Goal: Information Seeking & Learning: Compare options

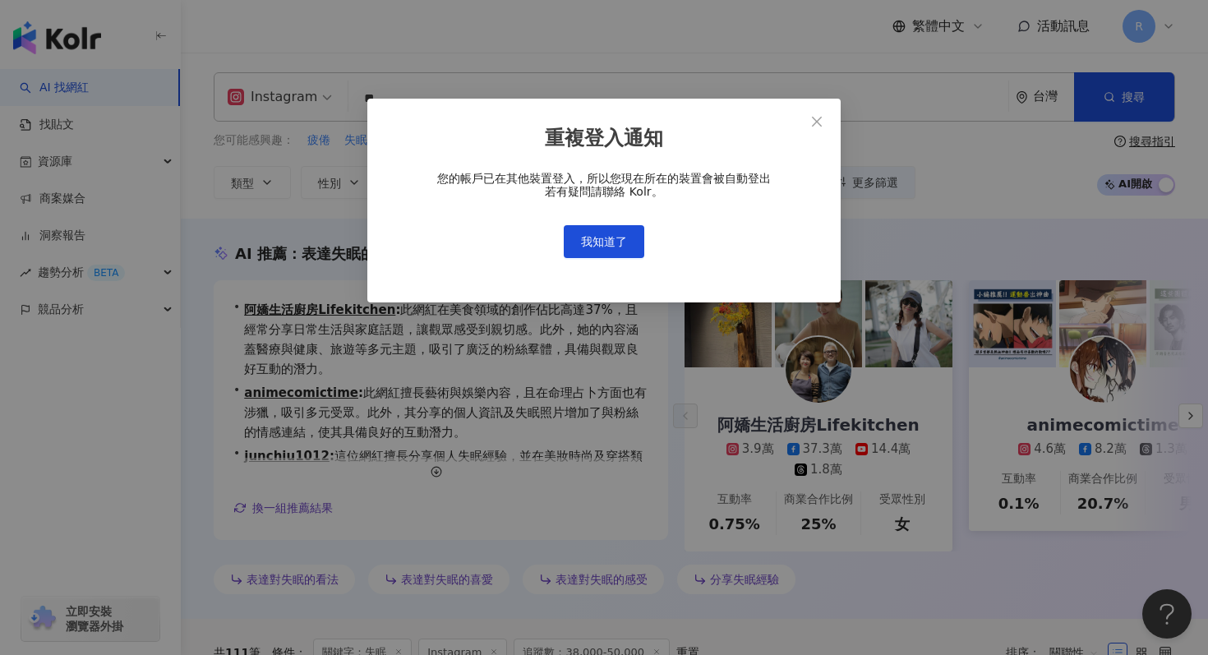
click at [403, 113] on div "重複登入通知 您的帳戶已在其他裝置登入，所以您現在所在的裝置會被自動登出 若有疑問請聯絡 Kolr。 我知道了" at bounding box center [604, 201] width 474 height 205
click at [624, 247] on span "我知道了" at bounding box center [604, 241] width 46 height 13
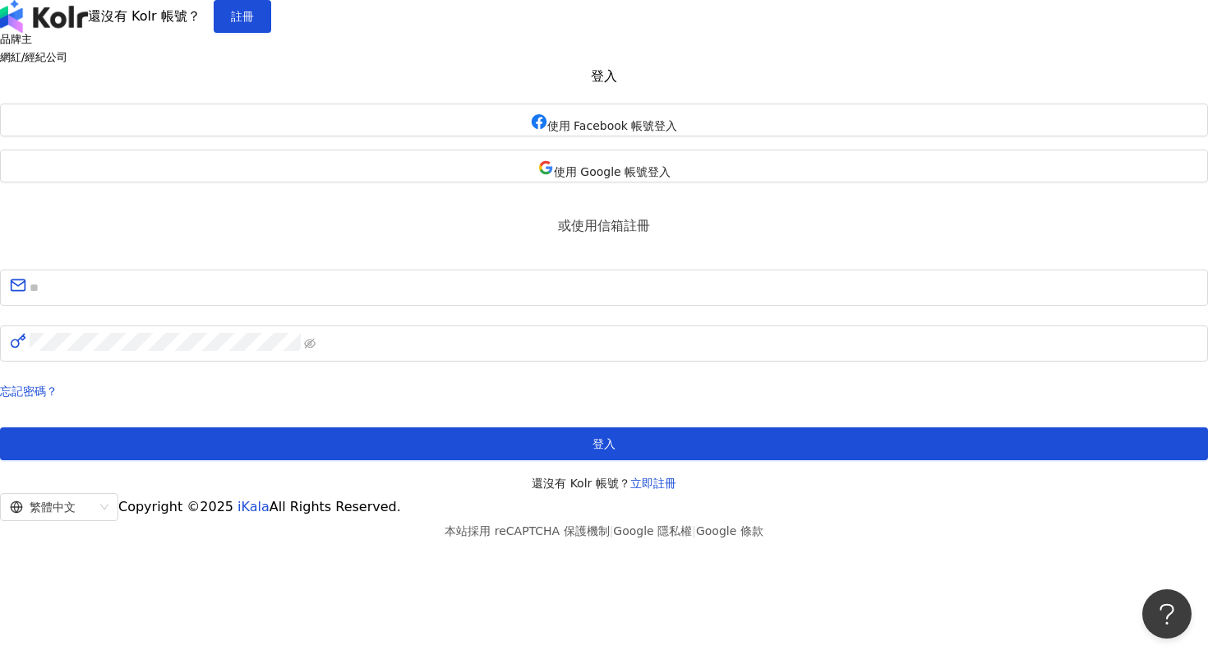
click at [620, 240] on body "還沒有 Kolr 帳號？ 註冊 品牌主 網紅/經紀公司 登入 使用 Facebook 帳號登入 使用 Google 帳號登入 或使用信箱註冊 忘記密碼？ 登入…" at bounding box center [604, 327] width 1208 height 655
click at [599, 178] on span "使用 Google 帳號登入" at bounding box center [612, 171] width 117 height 13
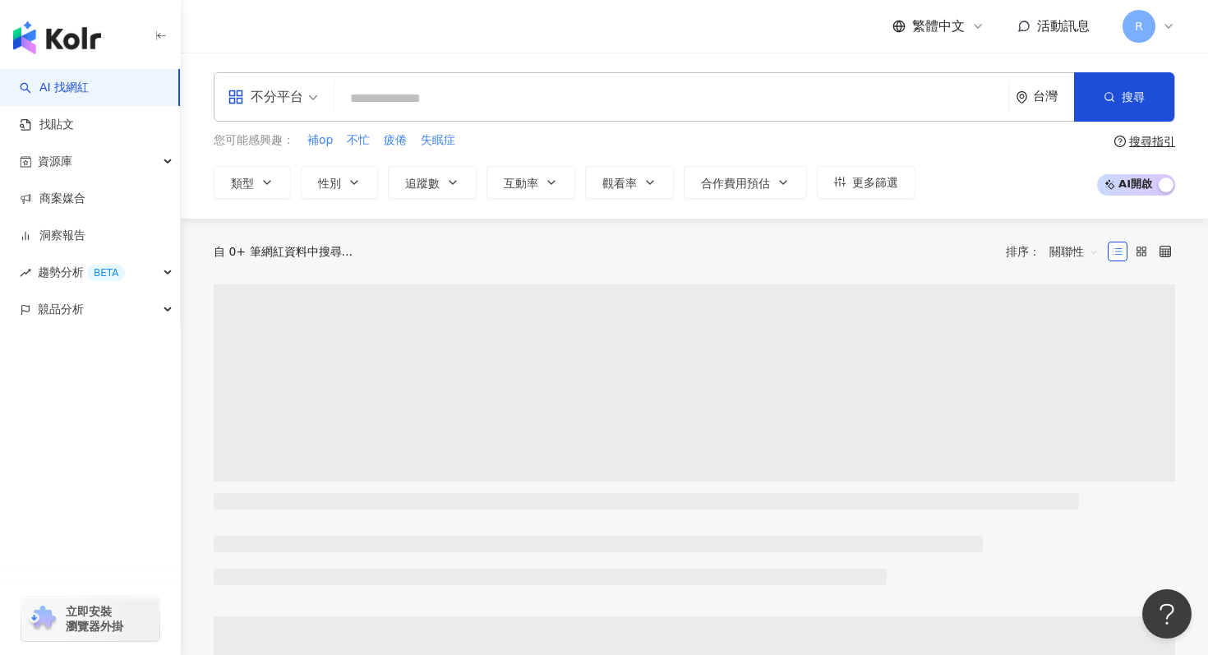
click at [535, 95] on input "search" at bounding box center [671, 98] width 661 height 31
type input "**********"
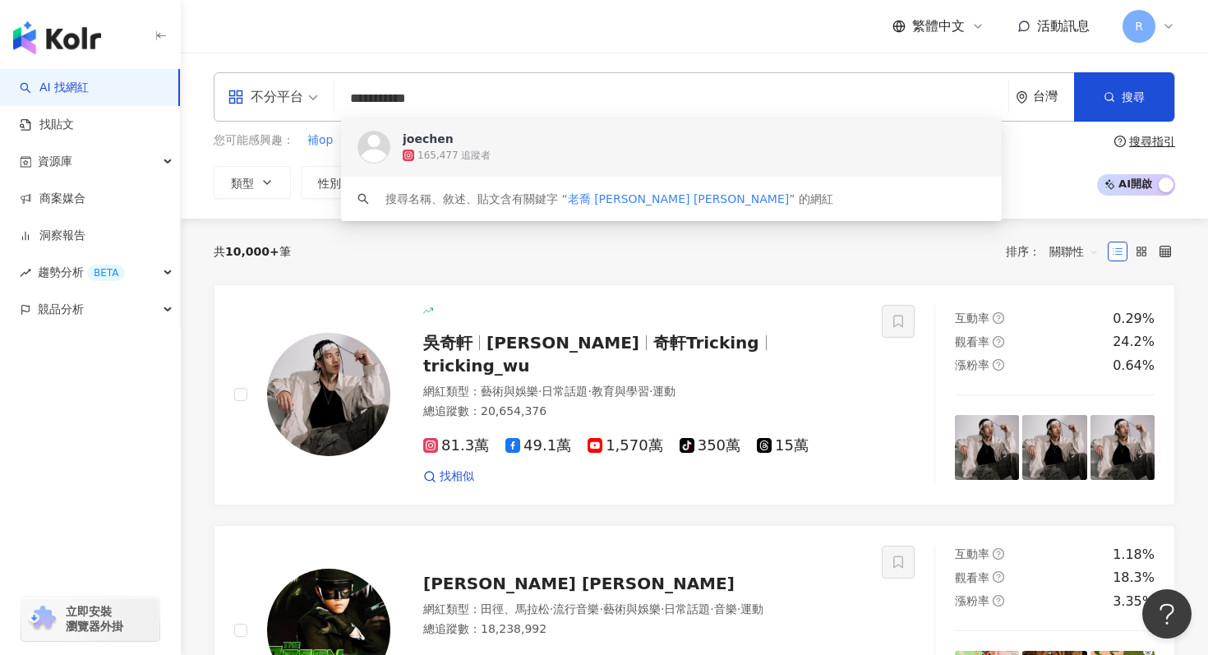
click at [501, 147] on div "165,477 追蹤者" at bounding box center [694, 155] width 583 height 16
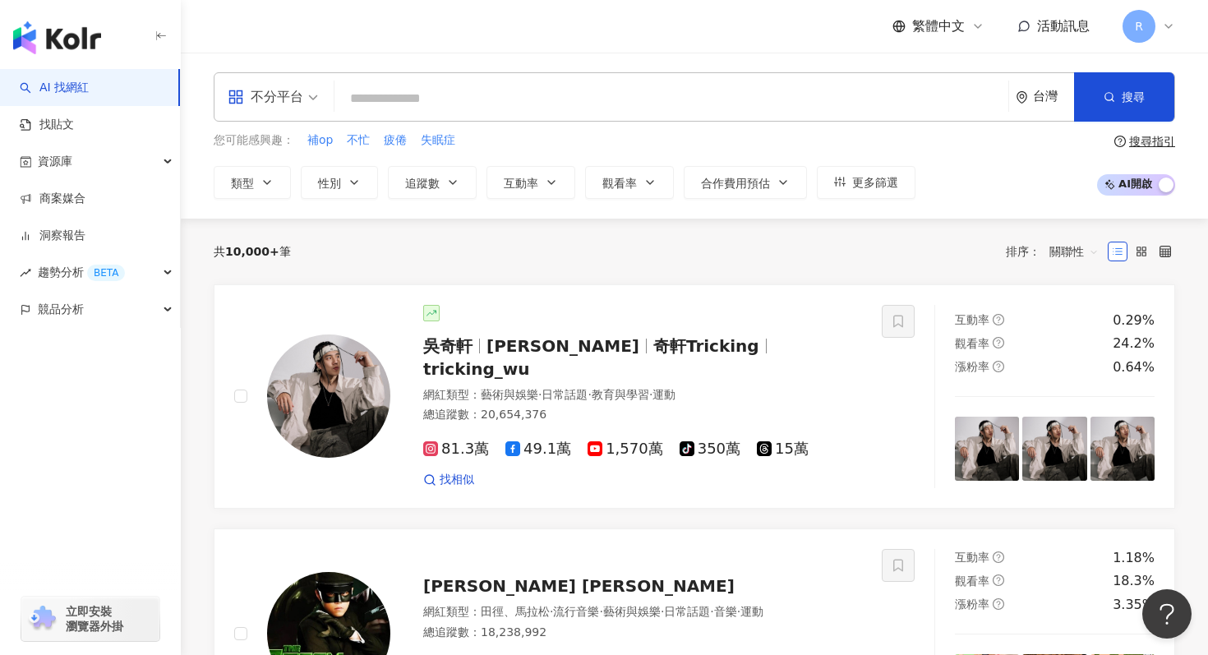
type input "**********"
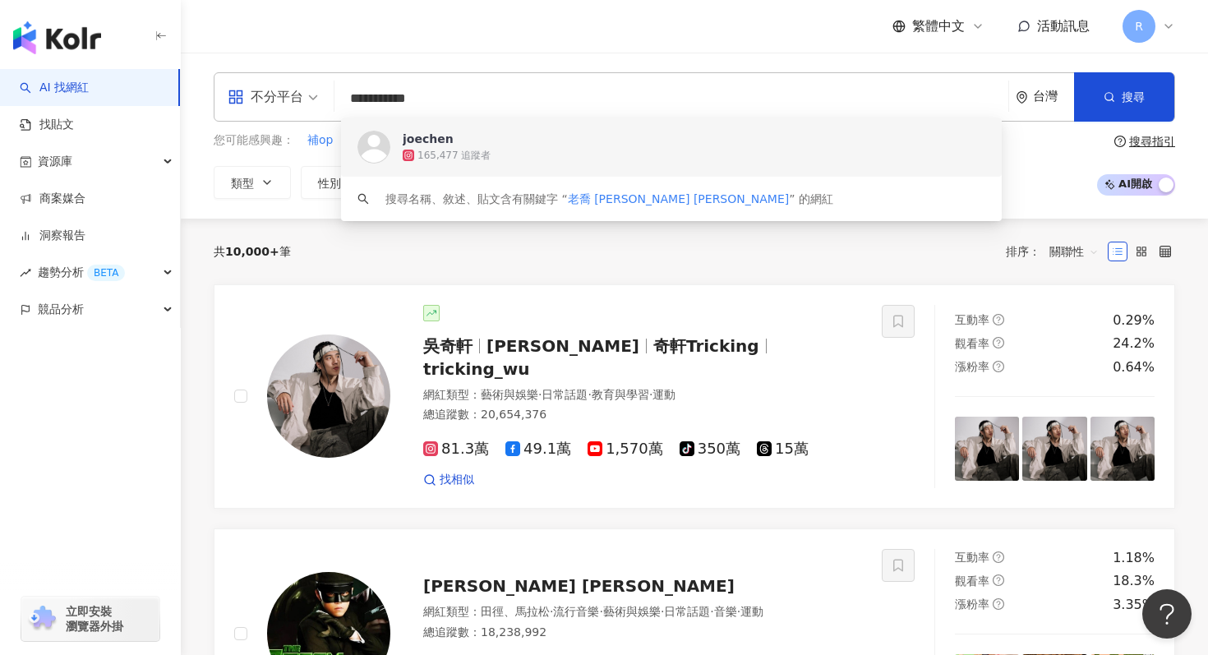
click at [460, 146] on span "joechen" at bounding box center [663, 139] width 520 height 16
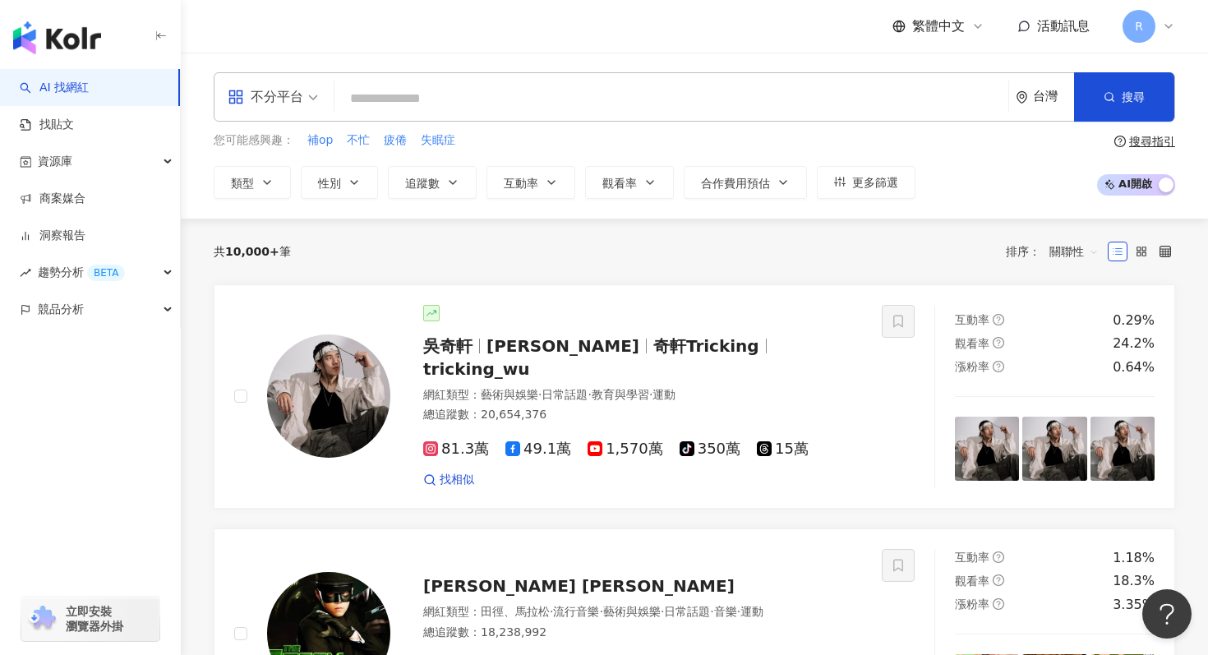
paste input "**********"
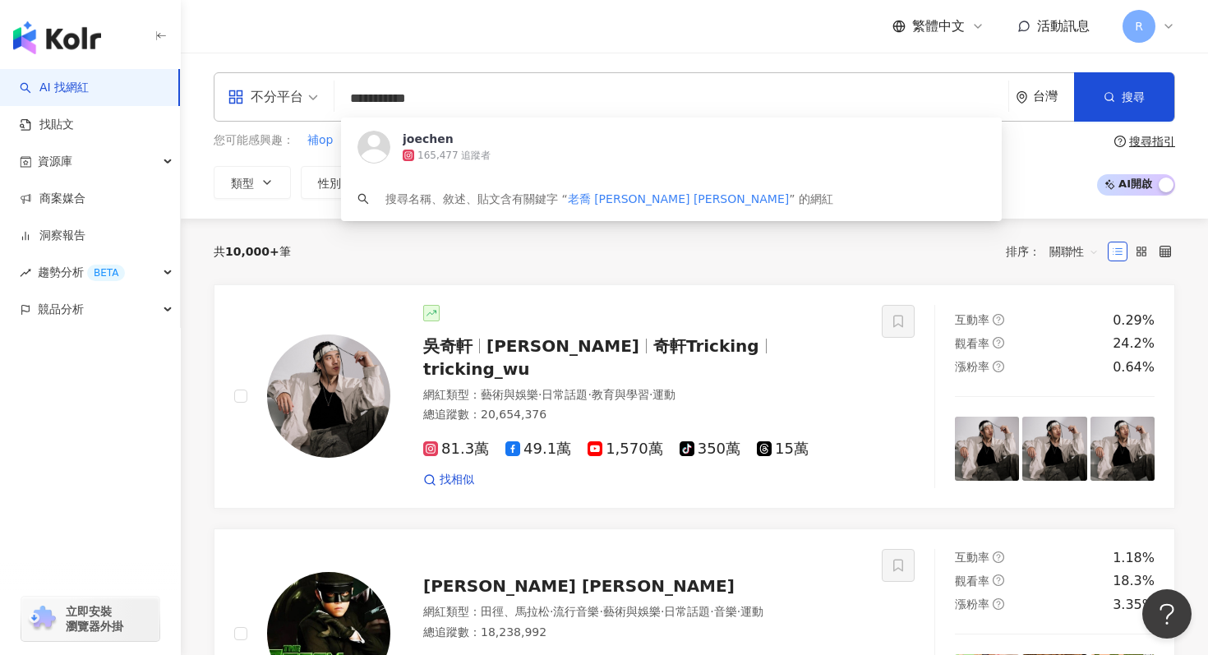
type input "**********"
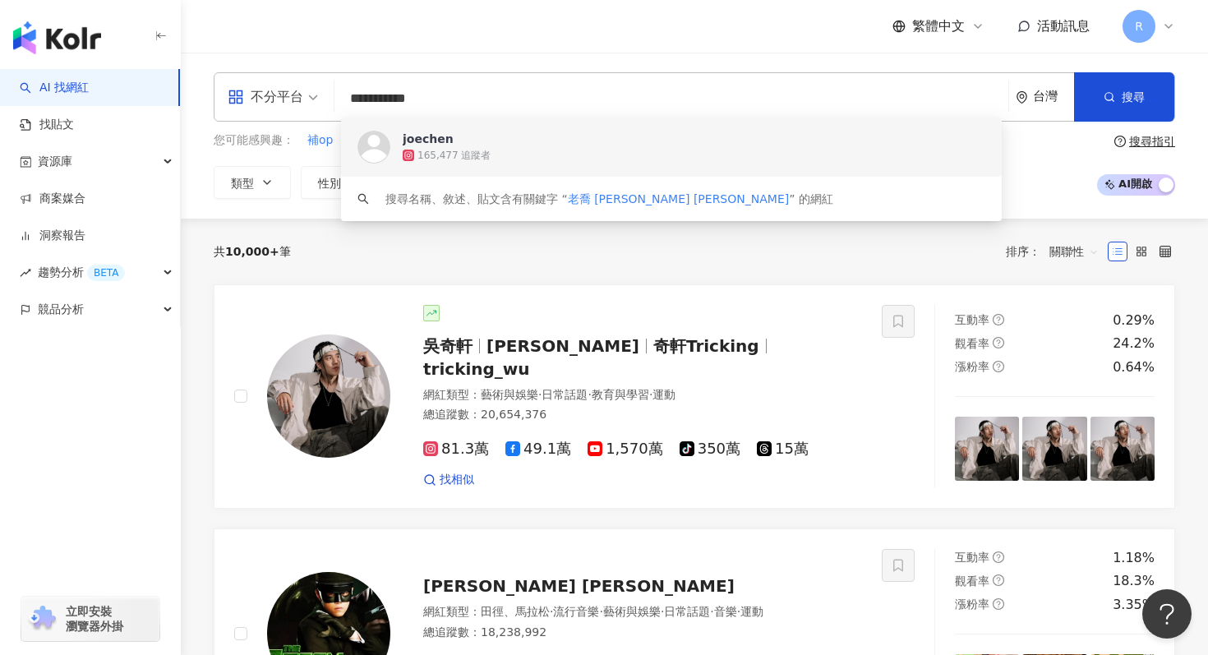
click at [515, 70] on div "**********" at bounding box center [695, 136] width 1028 height 166
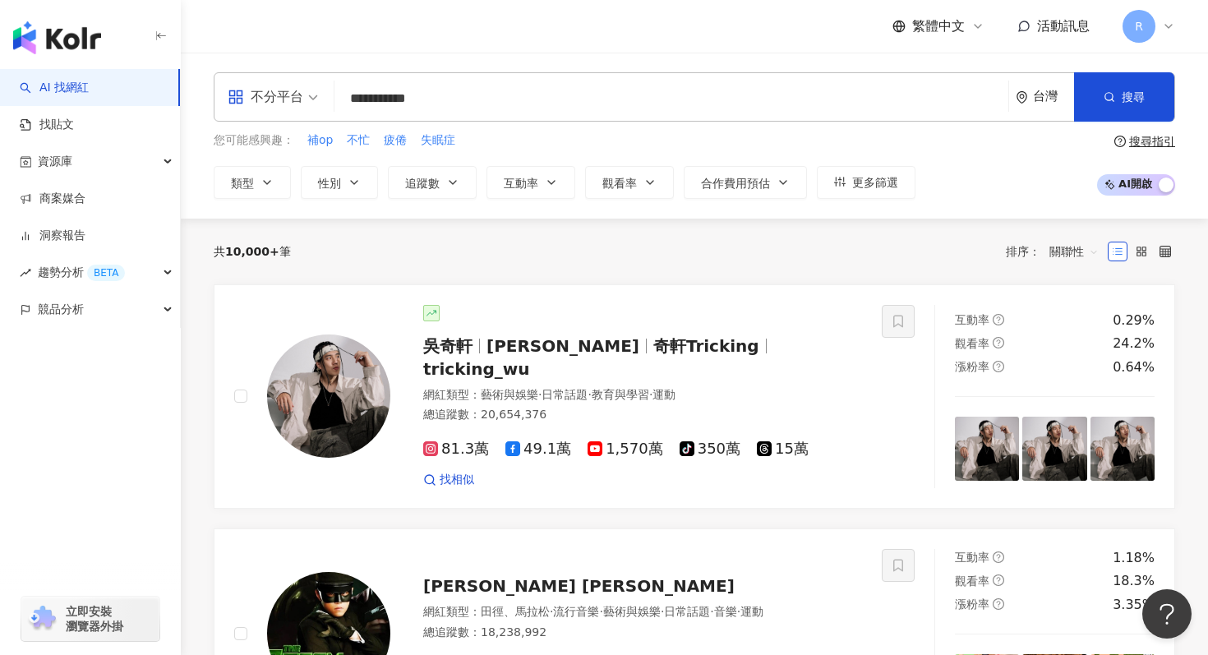
click at [261, 91] on div "不分平台" at bounding box center [266, 97] width 76 height 26
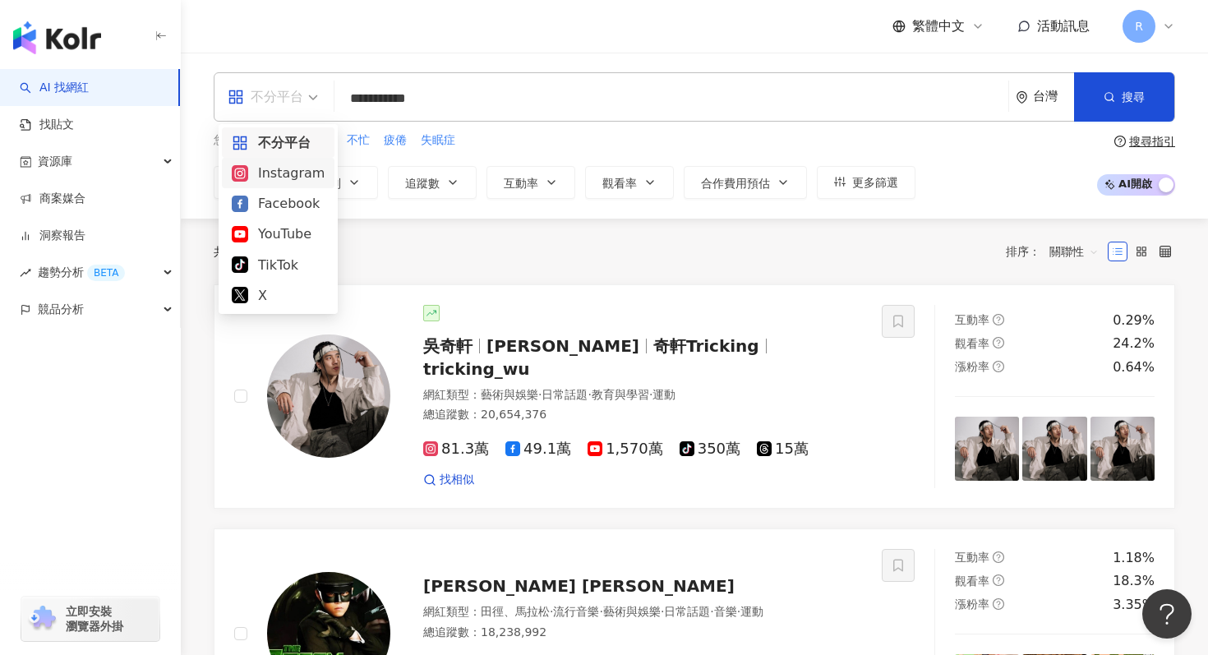
click at [307, 181] on div "Instagram" at bounding box center [278, 173] width 93 height 21
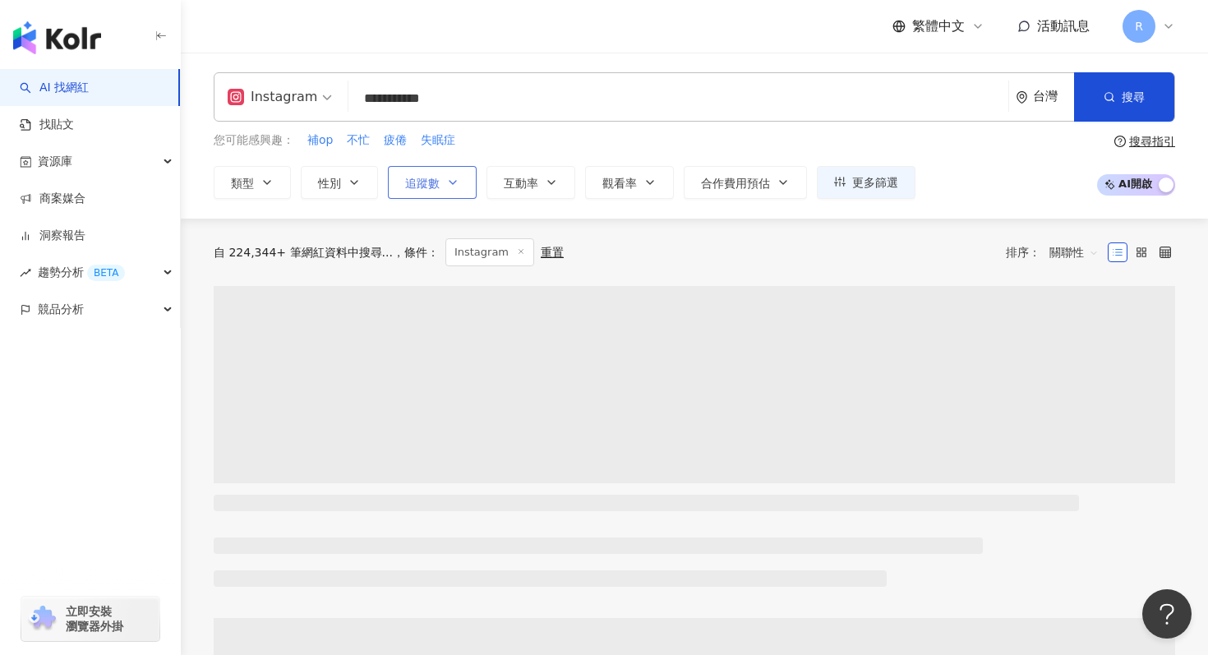
click at [420, 189] on button "追蹤數" at bounding box center [432, 182] width 89 height 33
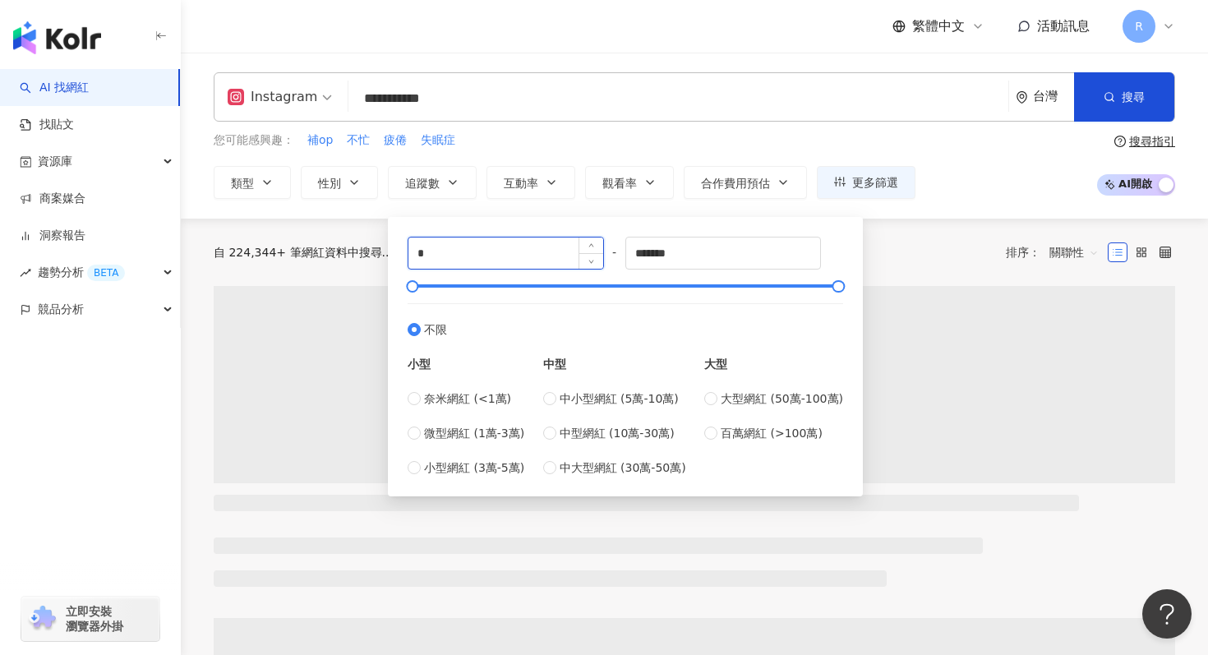
click at [442, 254] on input "*" at bounding box center [506, 253] width 195 height 31
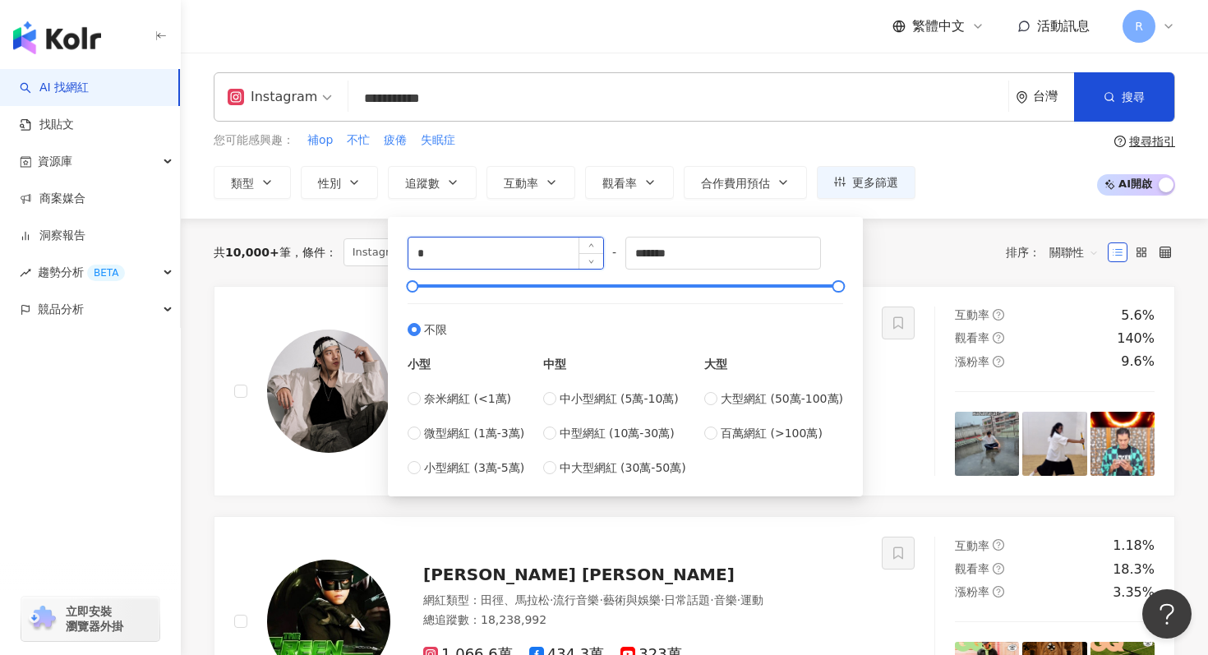
click at [442, 254] on input "*" at bounding box center [506, 253] width 195 height 31
type input "*"
type input "*****"
drag, startPoint x: 708, startPoint y: 248, endPoint x: 585, endPoint y: 244, distance: 122.6
click at [586, 245] on div "***** - ******* 不限 小型 奈米網紅 (<1萬) 微型網紅 (1萬-3萬) 小型網紅 (3萬-5萬) 中型 中小型網紅 (5萬-10萬) 中型…" at bounding box center [626, 357] width 436 height 240
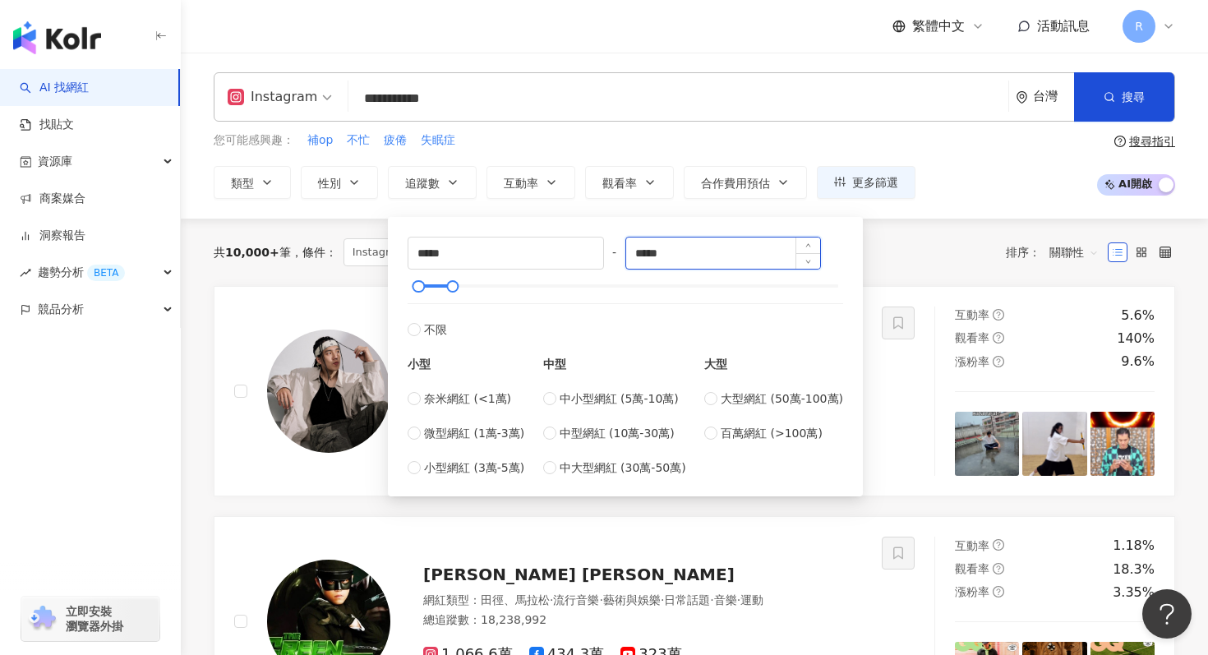
click at [649, 251] on input "*****" at bounding box center [723, 253] width 195 height 31
type input "*****"
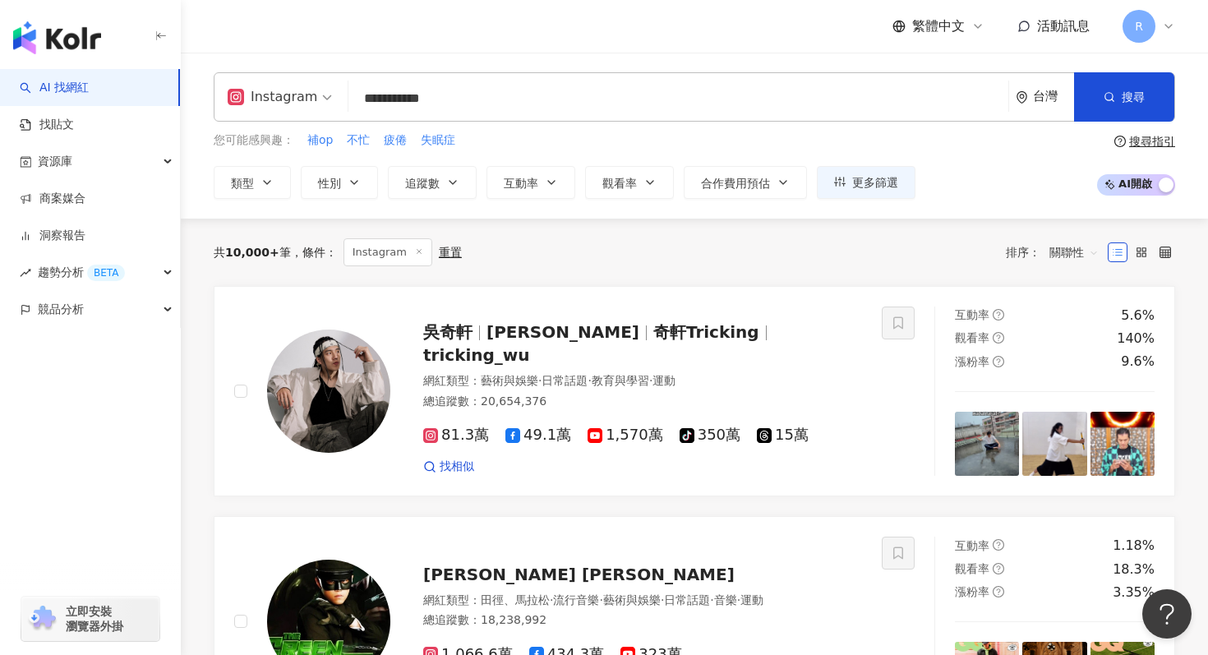
click at [546, 132] on div "您可能感興趣： 補op 不忙 疲倦 失眠症" at bounding box center [565, 141] width 702 height 18
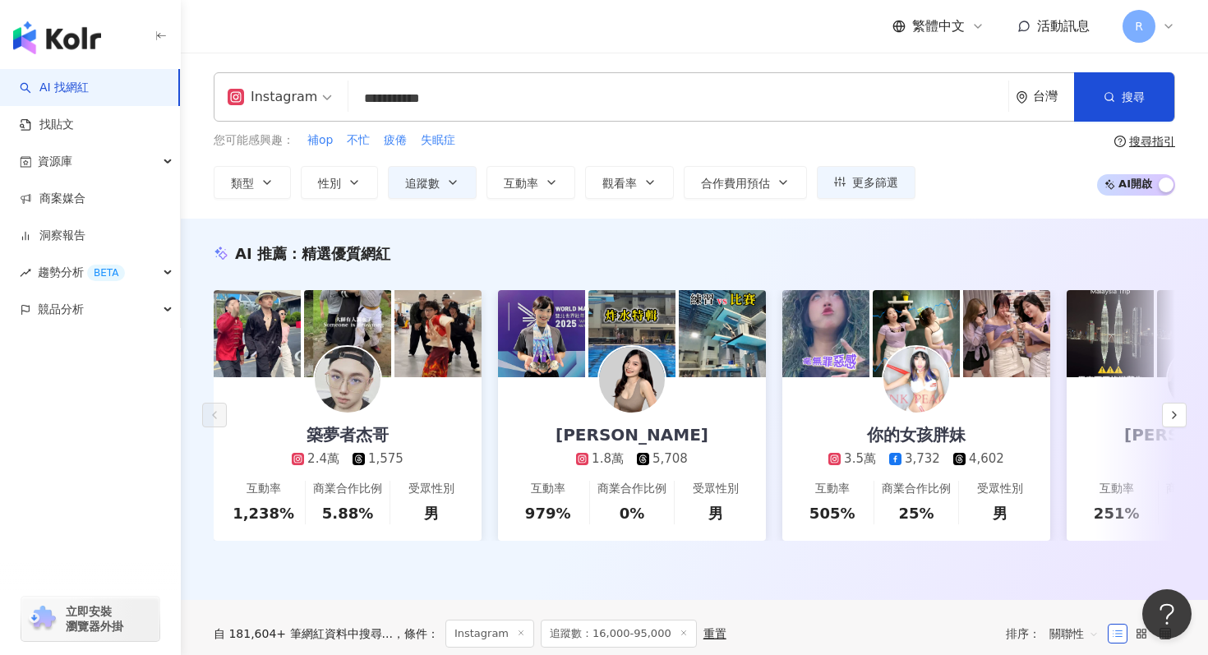
click at [469, 99] on input "**********" at bounding box center [678, 98] width 647 height 31
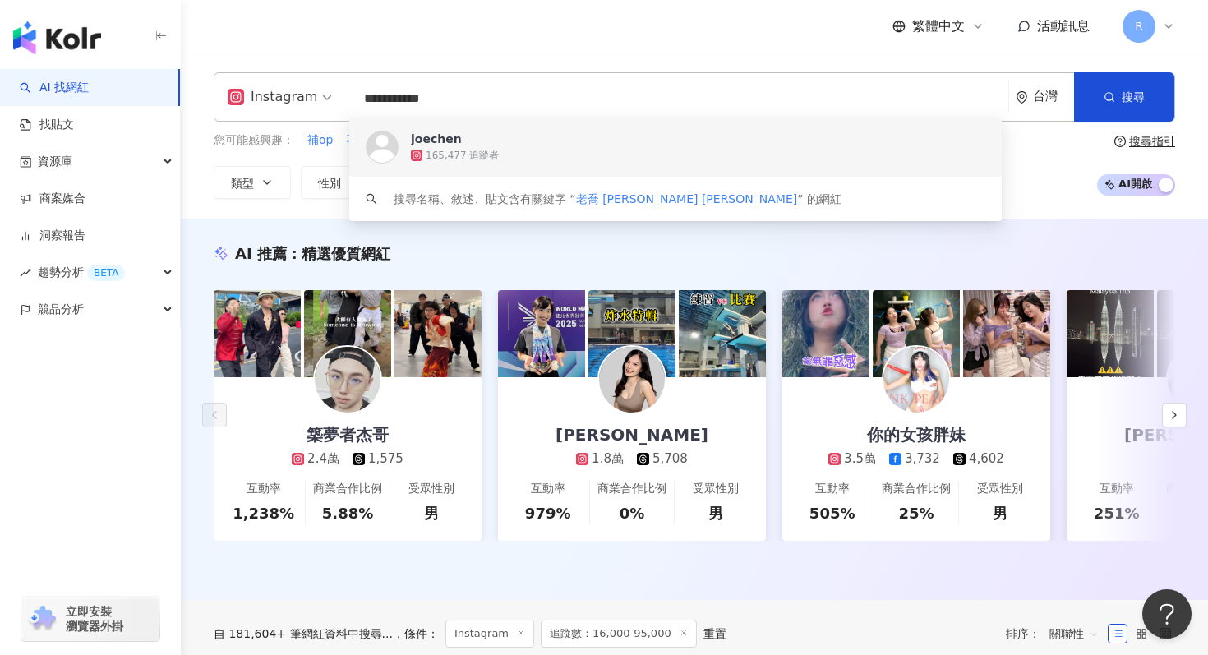
click at [469, 99] on input "**********" at bounding box center [678, 98] width 647 height 31
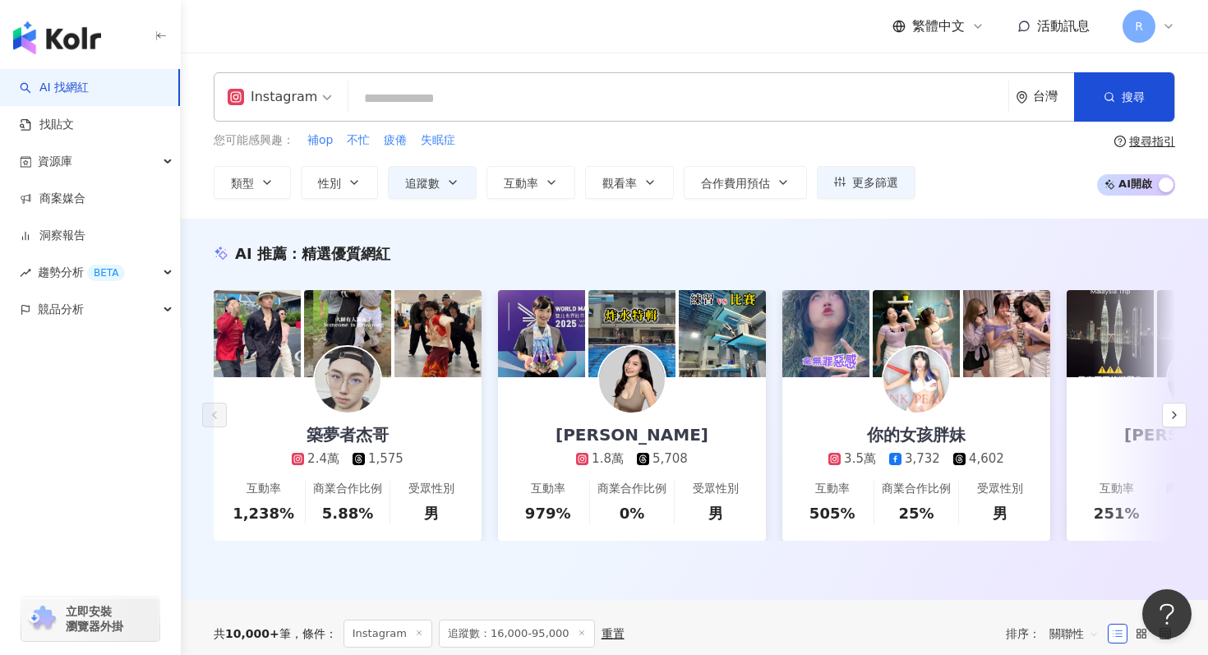
click at [543, 136] on div "您可能感興趣： 補op 不忙 疲倦 失眠症" at bounding box center [565, 141] width 702 height 18
click at [586, 146] on div "您可能感興趣： 補op 不忙 疲倦 失眠症" at bounding box center [565, 141] width 702 height 18
click at [544, 184] on button "互動率" at bounding box center [531, 182] width 89 height 33
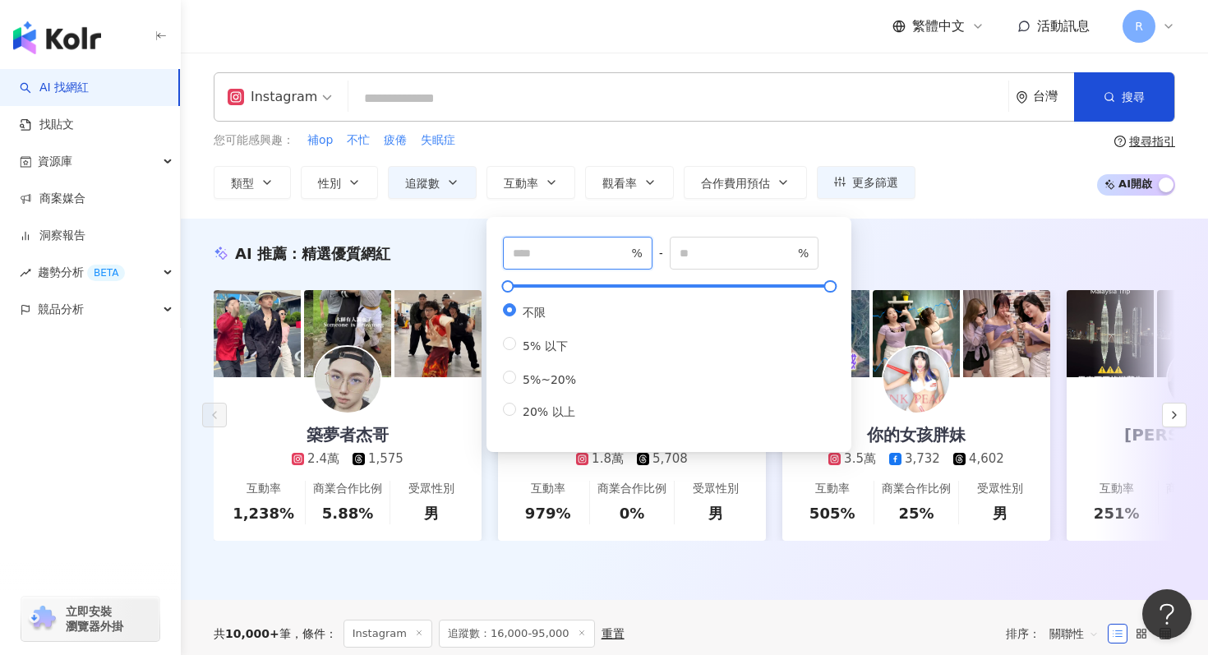
click at [555, 249] on input "number" at bounding box center [570, 253] width 115 height 18
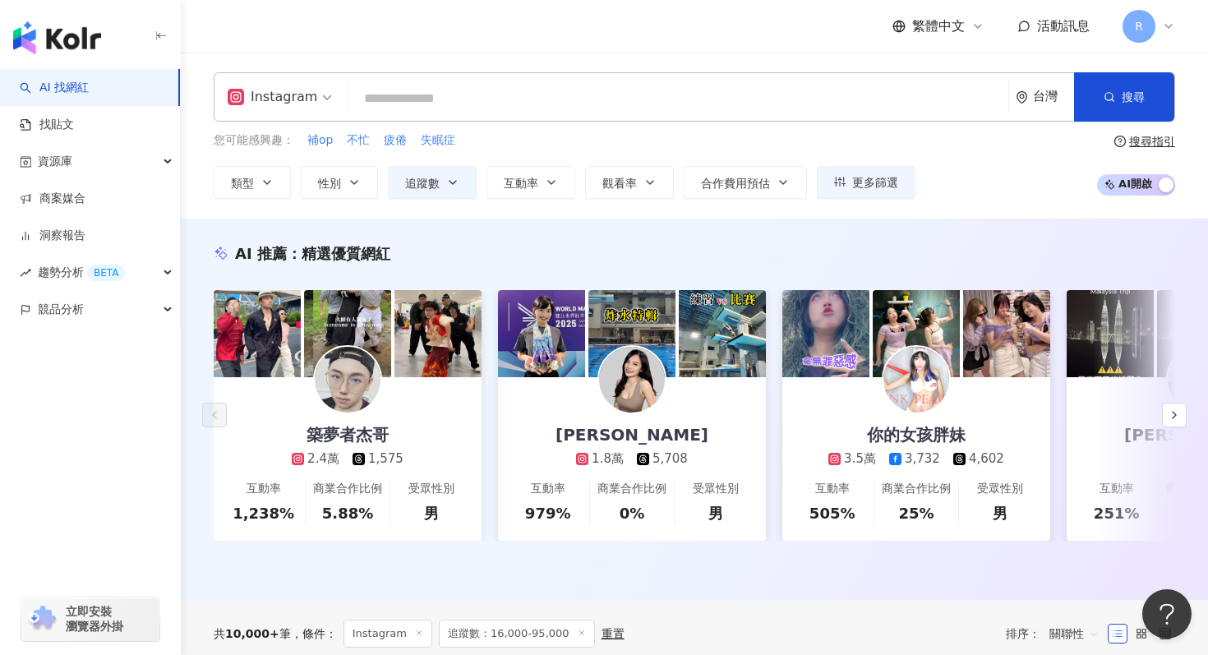
click at [564, 137] on div "您可能感興趣： 補op 不忙 疲倦 失眠症" at bounding box center [565, 141] width 702 height 18
click at [519, 99] on input "search" at bounding box center [678, 98] width 647 height 31
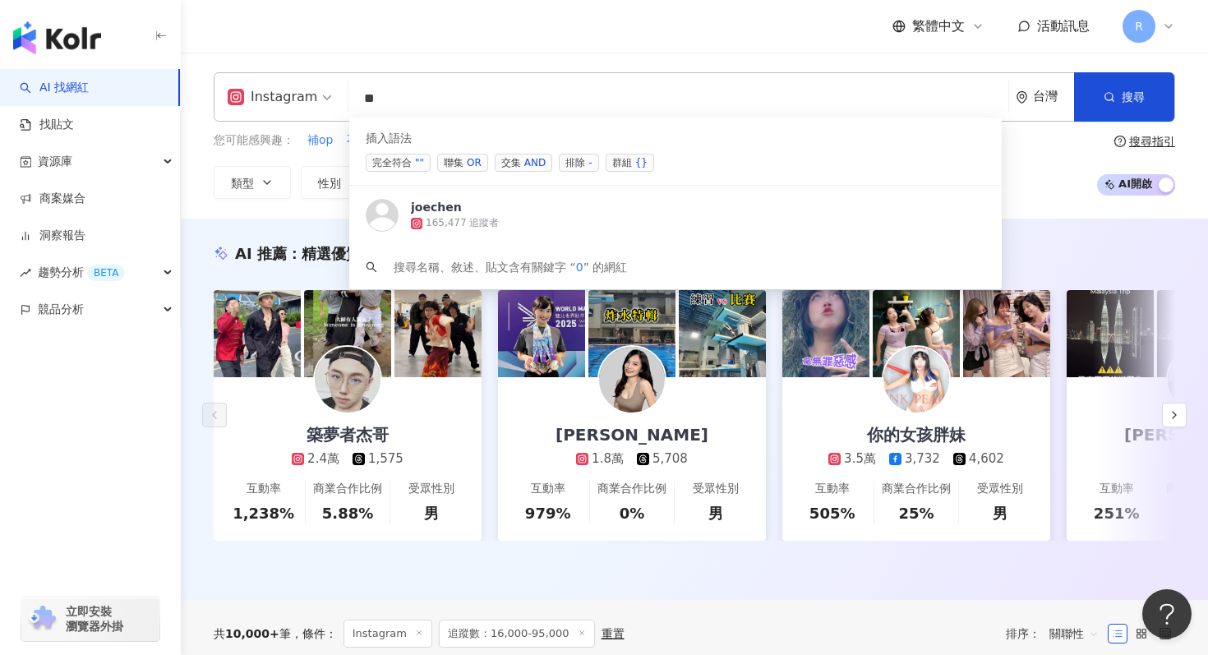
type input "*"
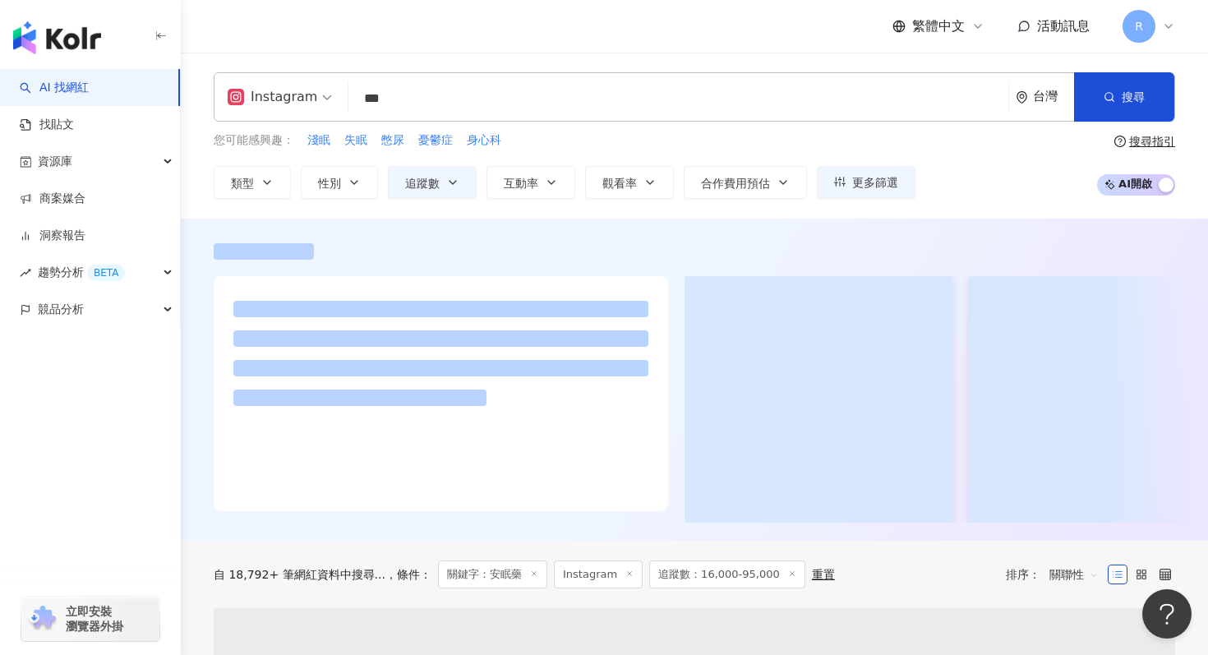
type input "***"
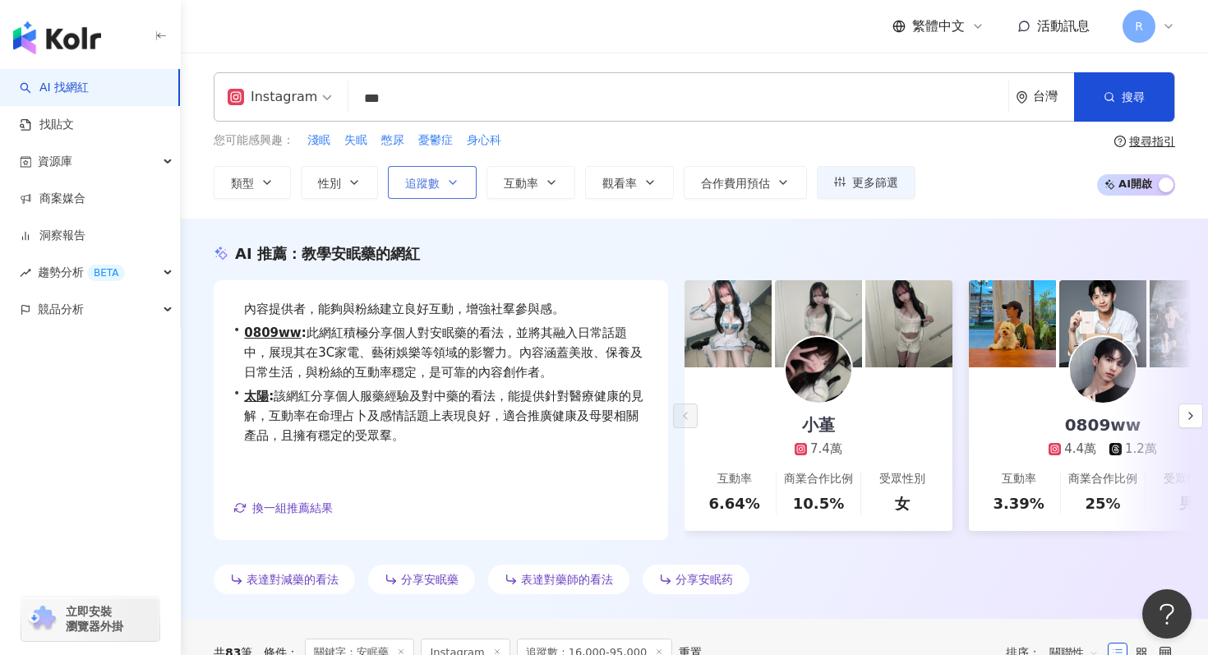
click at [432, 178] on span "追蹤數" at bounding box center [422, 183] width 35 height 13
type input "*****"
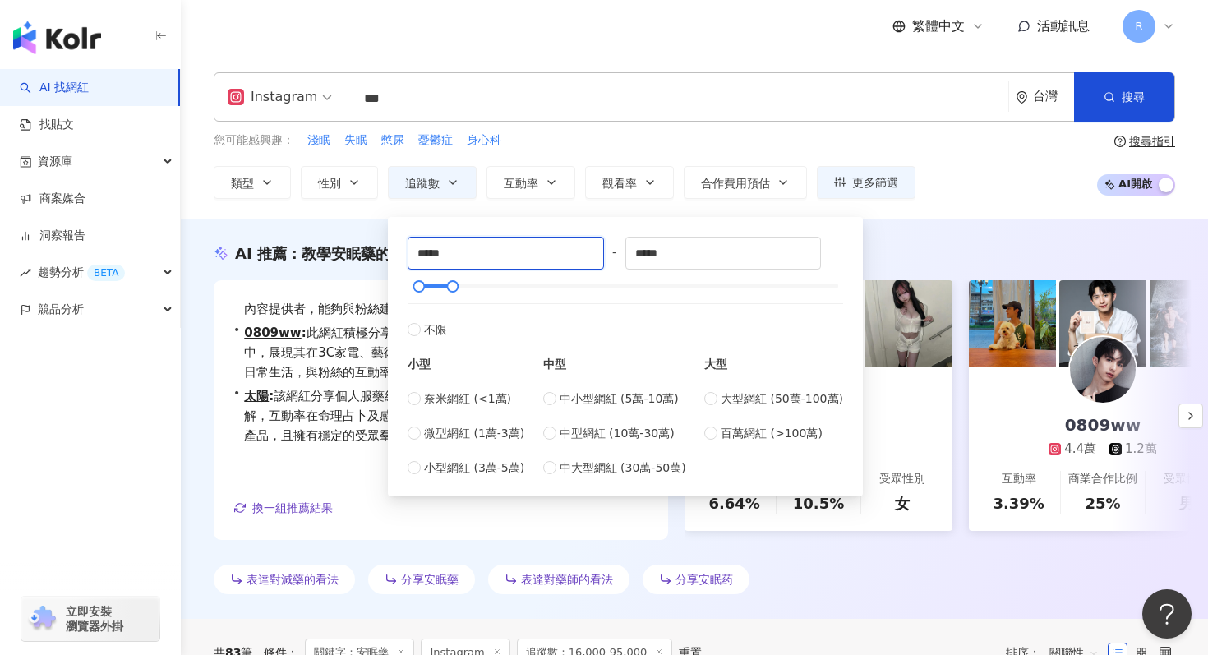
drag, startPoint x: 472, startPoint y: 256, endPoint x: 358, endPoint y: 243, distance: 114.2
type input "*****"
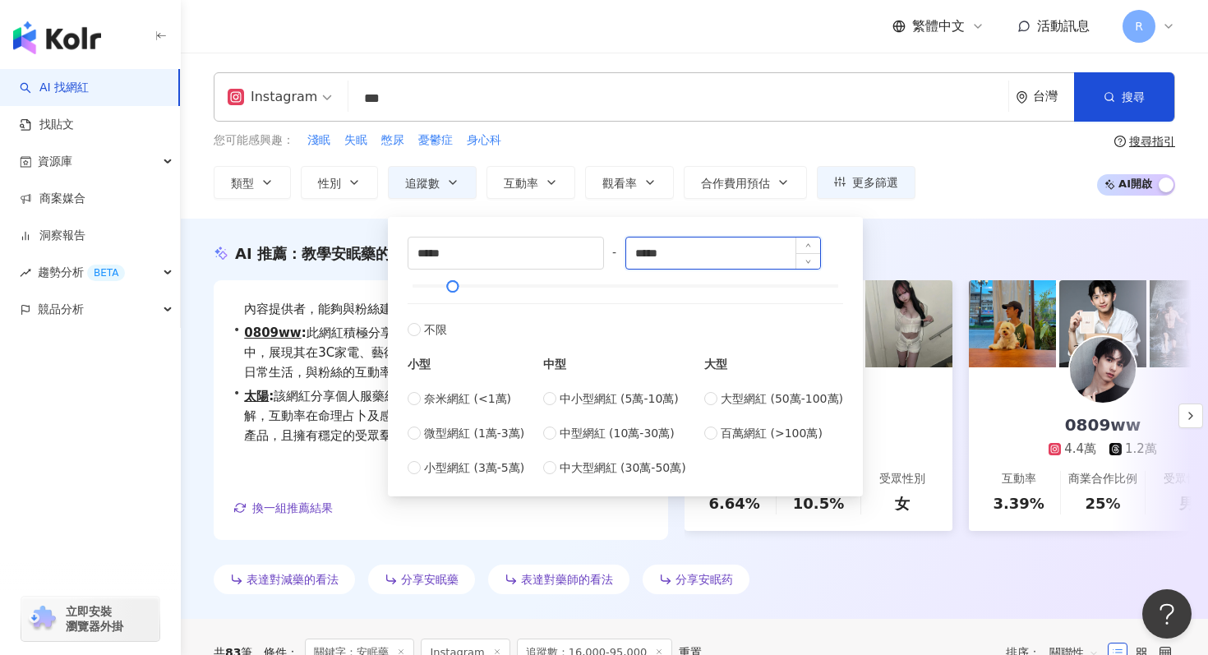
click at [676, 253] on input "*****" at bounding box center [723, 253] width 195 height 31
type input "******"
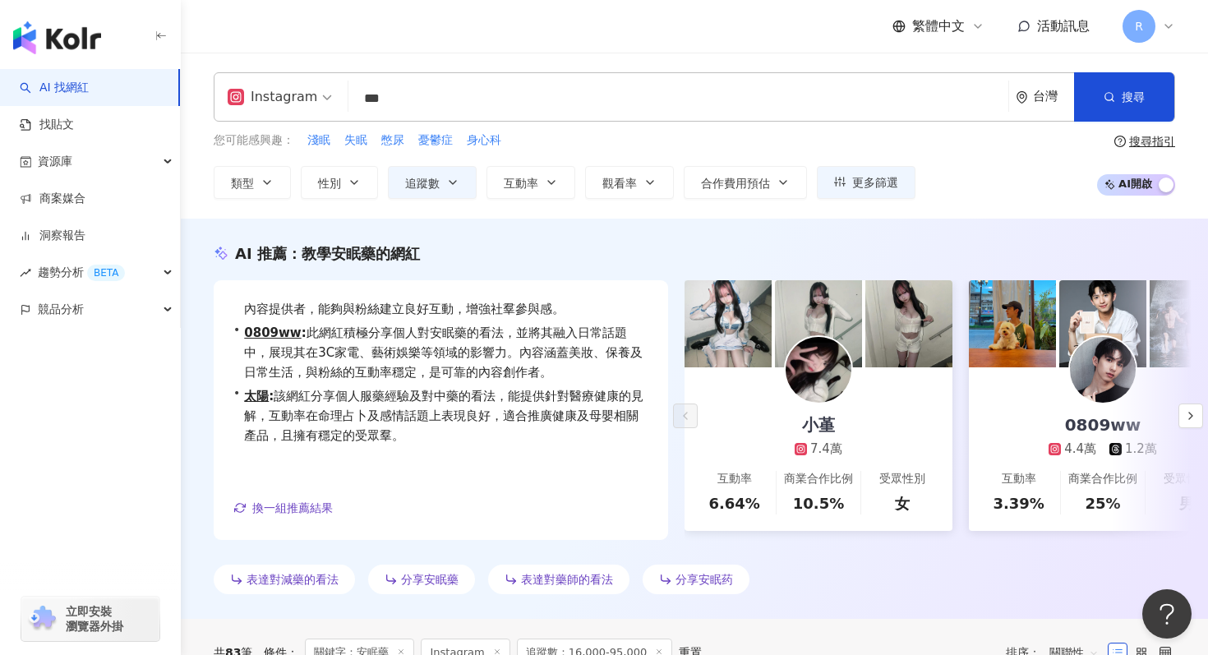
click at [361, 215] on div "Instagram *** 台灣 搜尋 keyword 搜尋名稱、敘述、貼文含有關鍵字 “ 安眠藥 ” 的網紅 您可能感興趣： 淺眠 失眠 憋尿 憂鬱症 身心…" at bounding box center [695, 136] width 1028 height 166
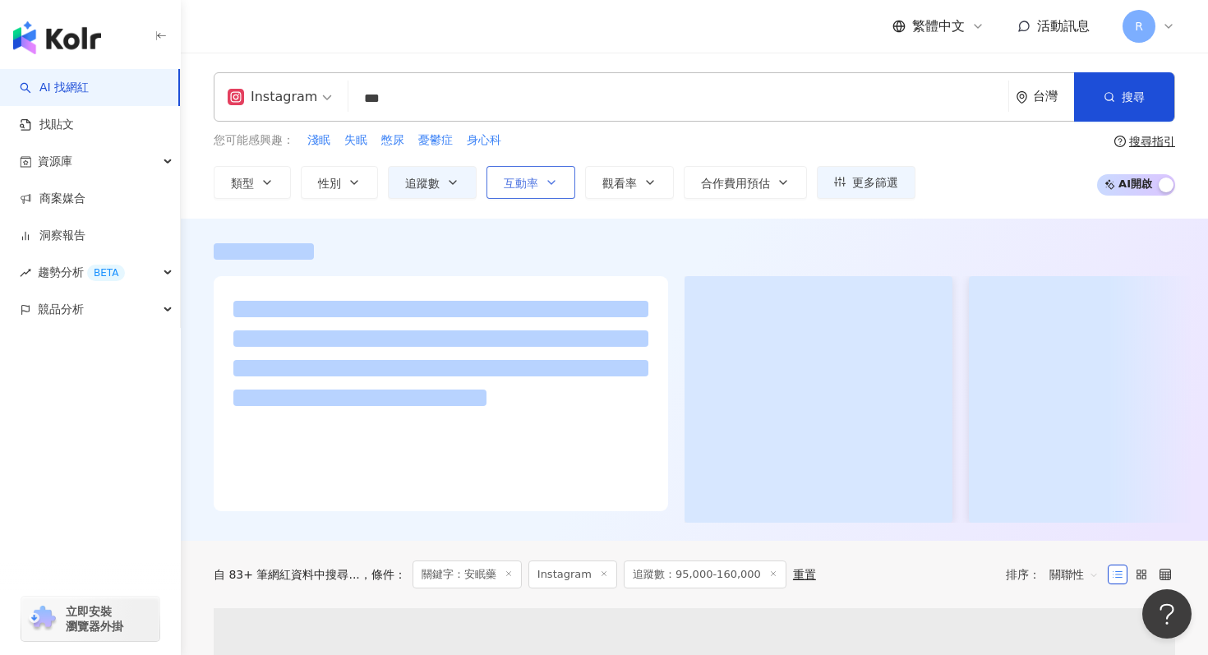
click at [556, 177] on icon "button" at bounding box center [551, 182] width 13 height 13
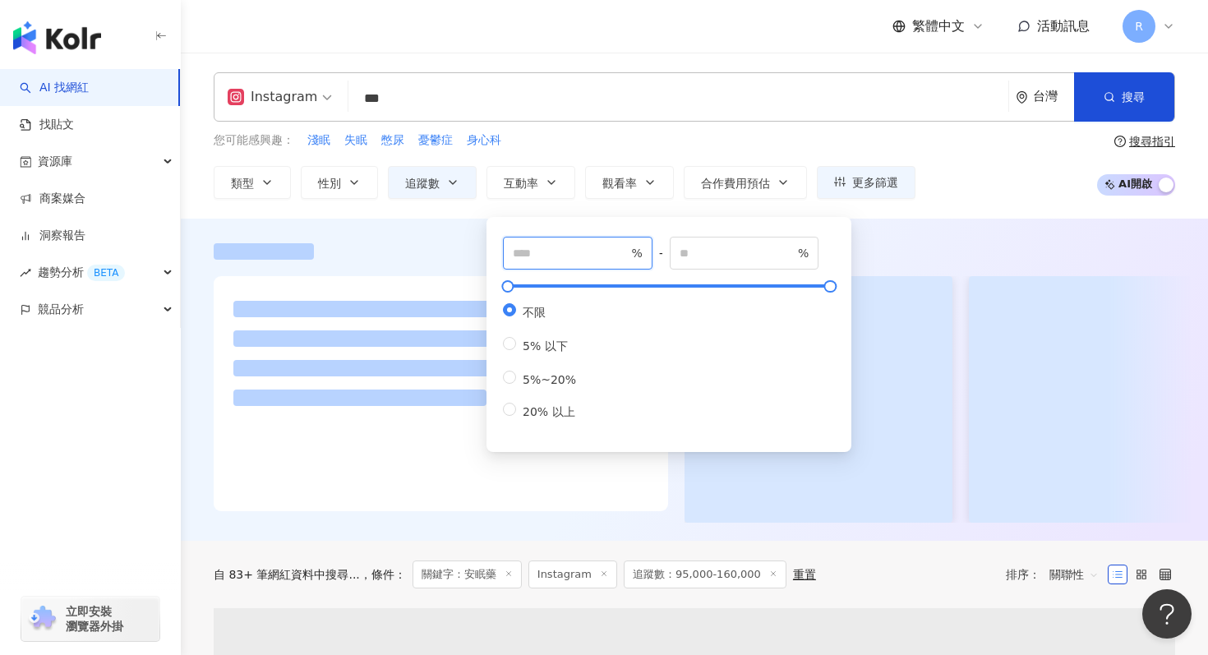
click at [531, 252] on input "number" at bounding box center [570, 253] width 115 height 18
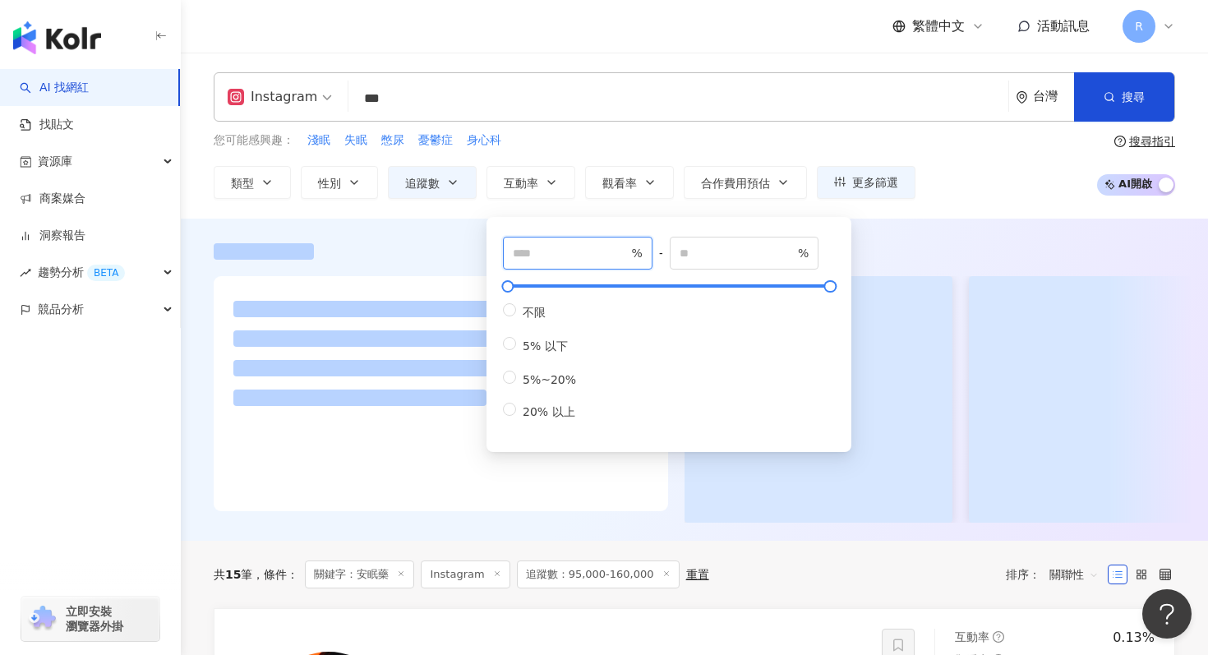
type input "*"
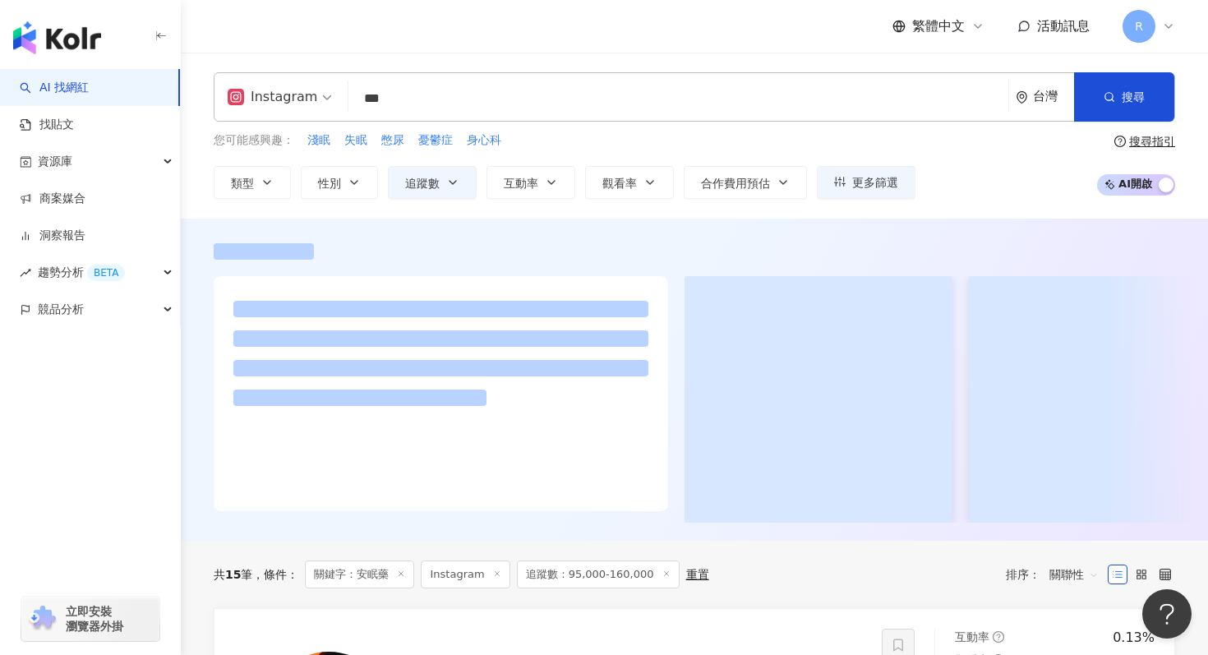
click at [420, 246] on div at bounding box center [695, 251] width 962 height 16
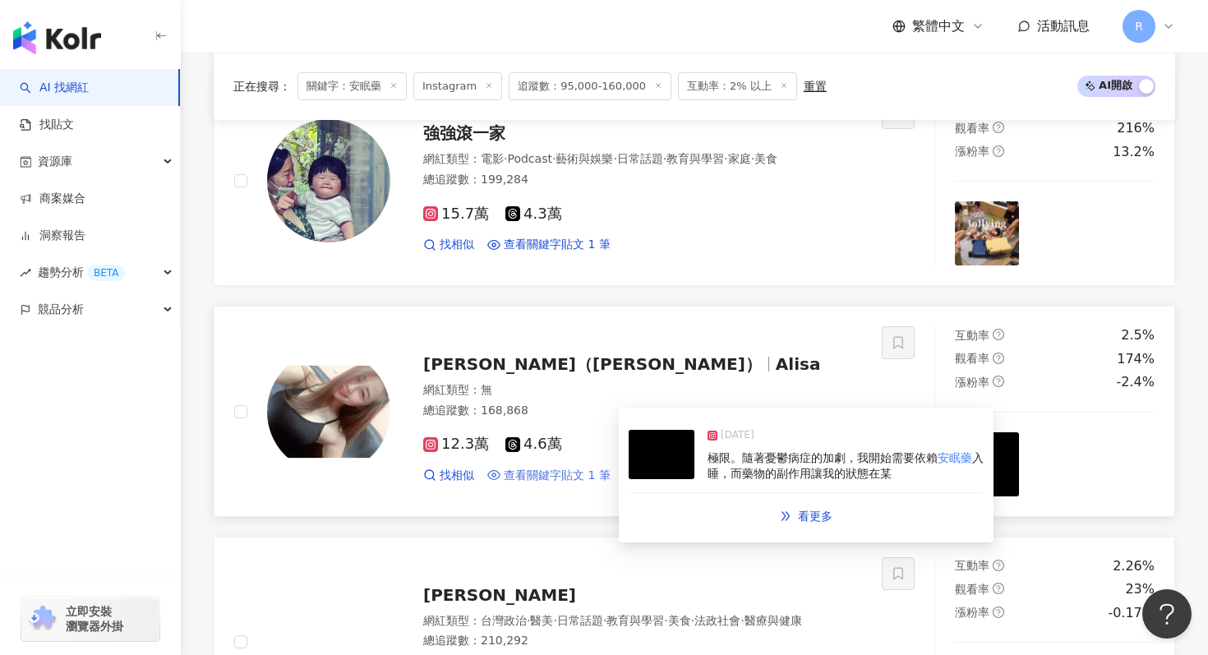
scroll to position [1075, 0]
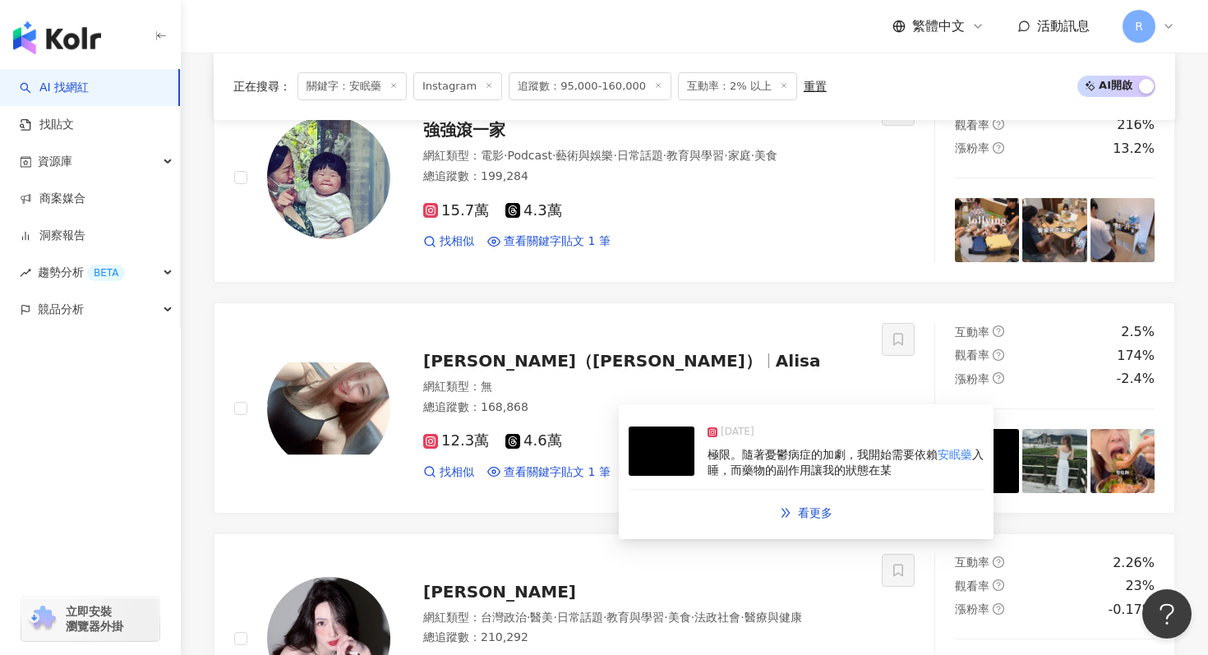
click at [691, 444] on img at bounding box center [662, 451] width 66 height 49
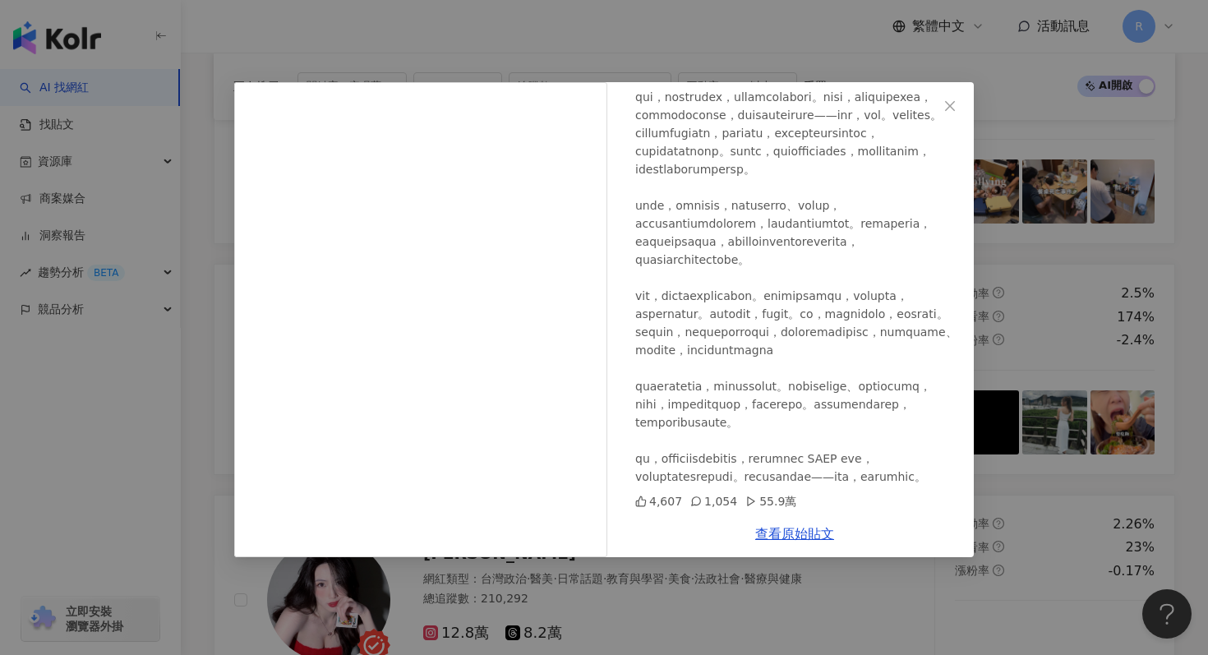
scroll to position [1132, 0]
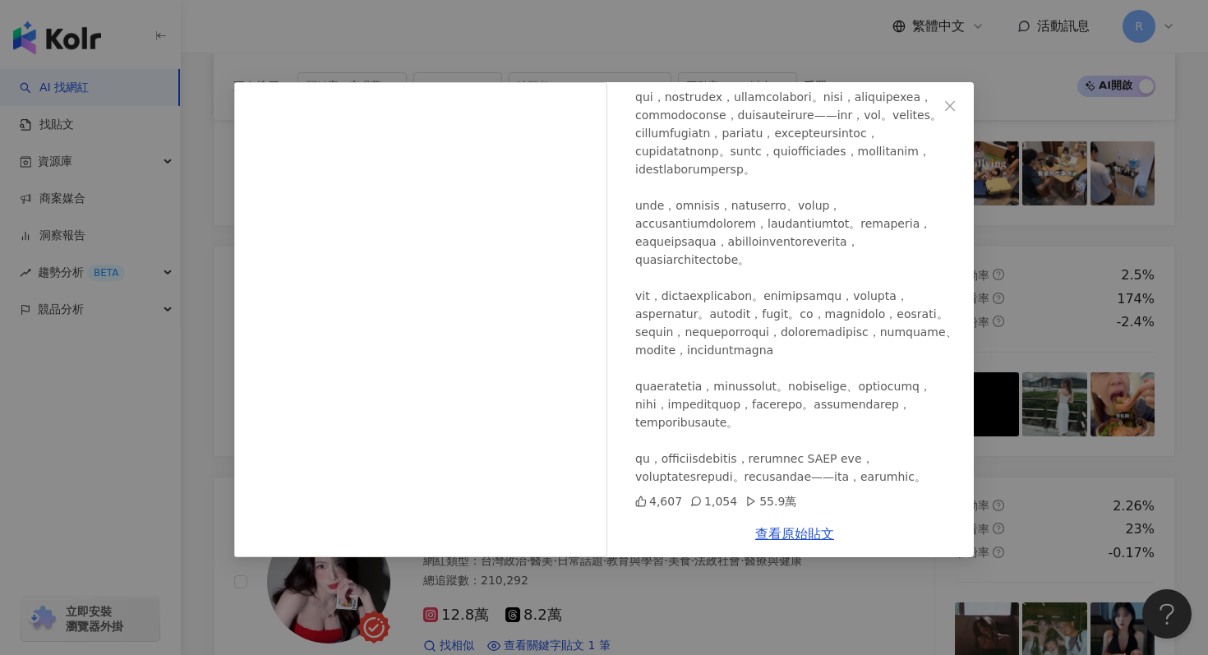
click at [688, 80] on div "Alisa Wei（Alisa） 2024/11/25 4,607 1,054 55.9萬 查看原始貼文" at bounding box center [604, 327] width 1208 height 655
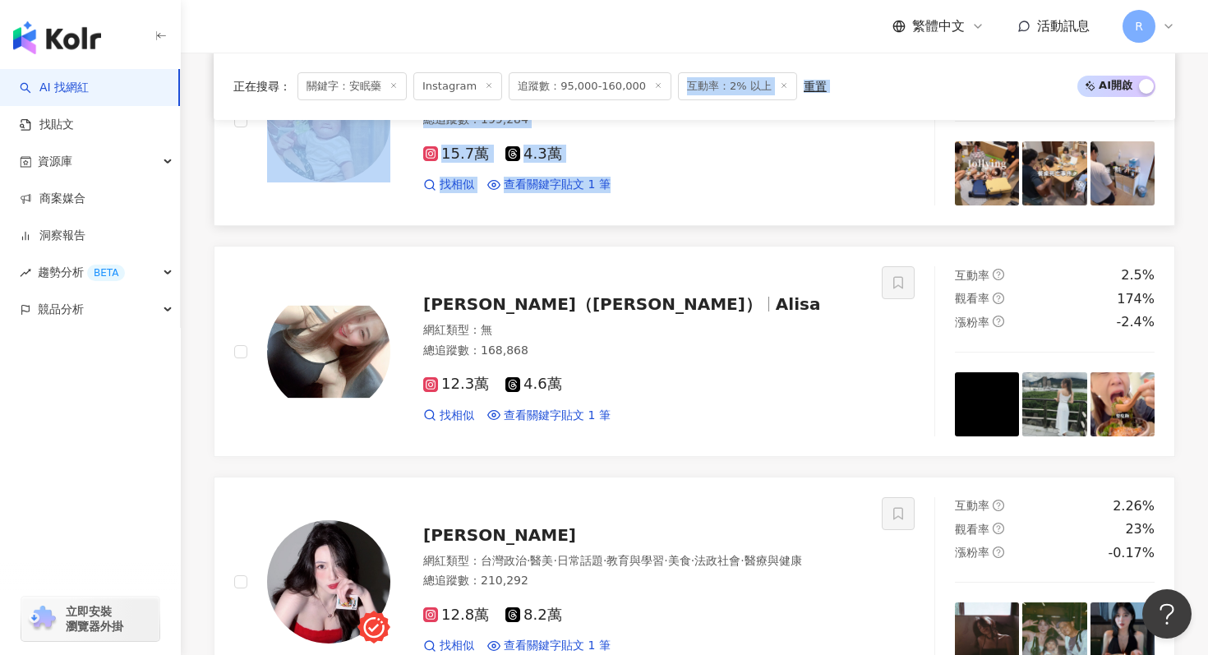
drag, startPoint x: 693, startPoint y: 69, endPoint x: 678, endPoint y: 207, distance: 138.9
click at [678, 207] on div "正在搜尋 ： 關鍵字：安眠藥 Instagram 追蹤數：95,000-160,000 互動率：2% 以上 重置 AI 開啟 AI 關閉 ?吳佳諭ㄩˋaka.…" at bounding box center [695, 447] width 1028 height 1920
click at [672, 324] on div "網紅類型 ： 無" at bounding box center [642, 330] width 439 height 16
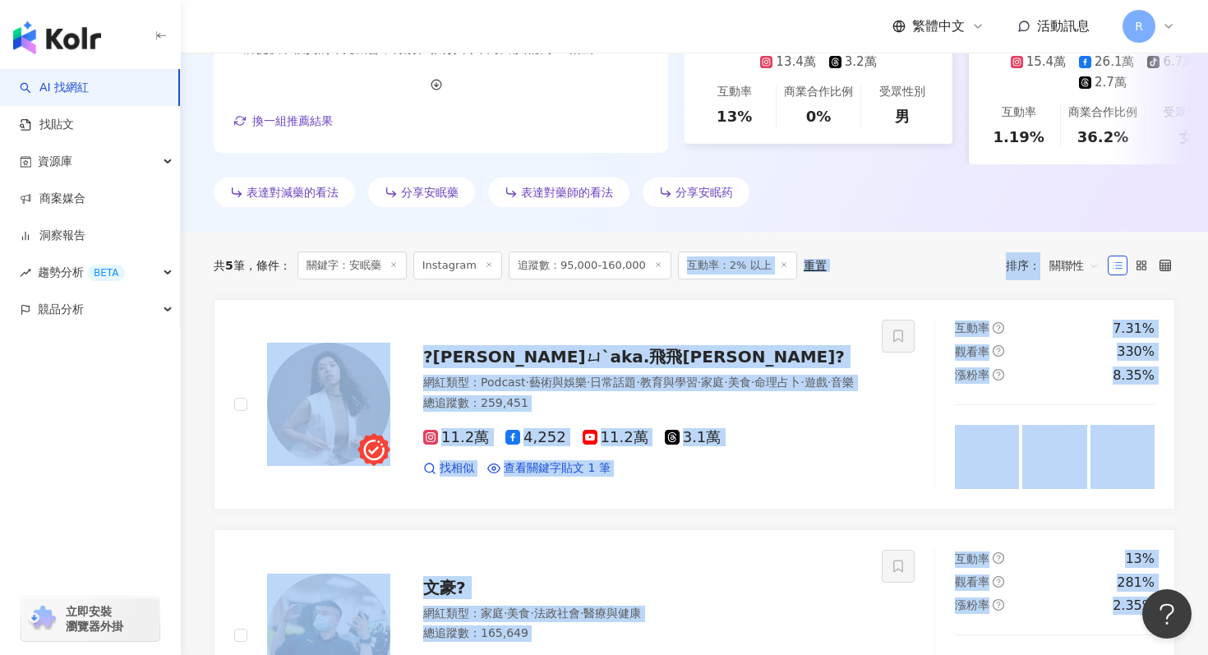
scroll to position [0, 0]
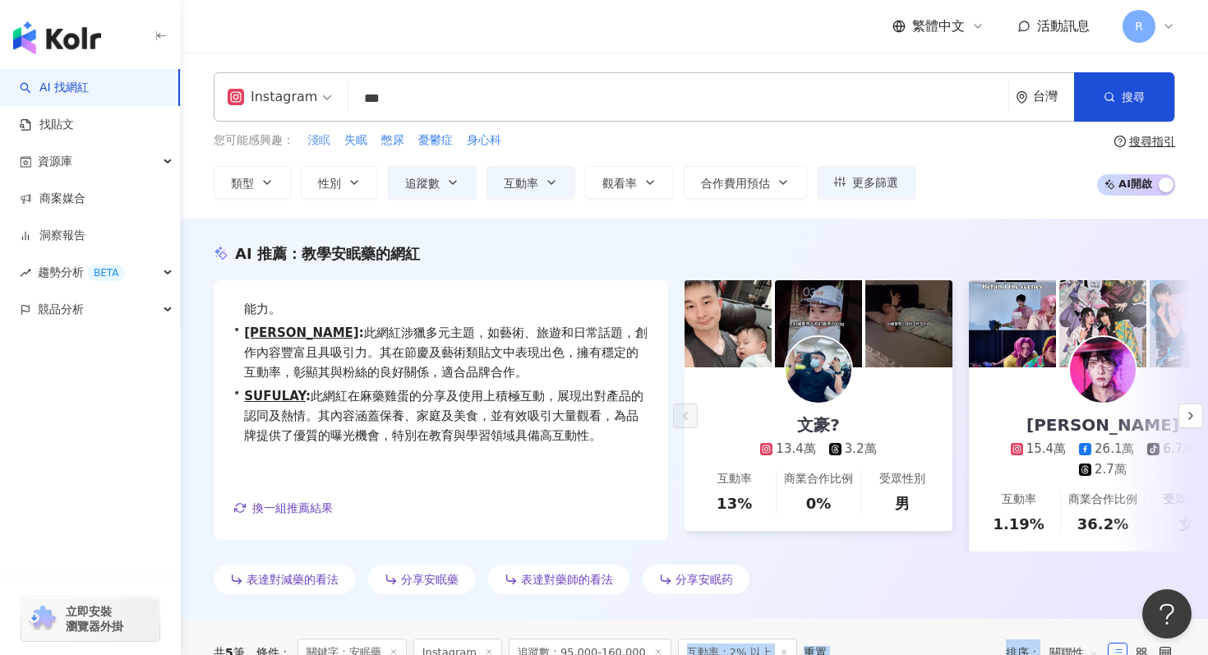
click at [327, 139] on span "淺眠" at bounding box center [318, 140] width 23 height 16
type input "**"
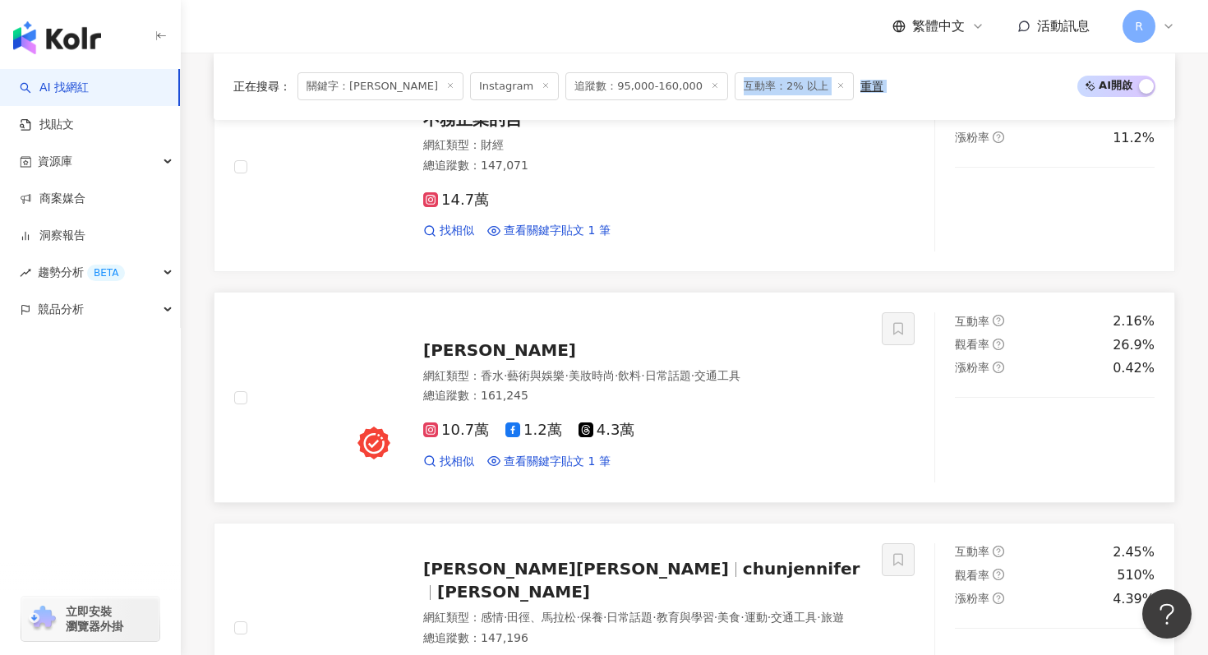
scroll to position [629, 0]
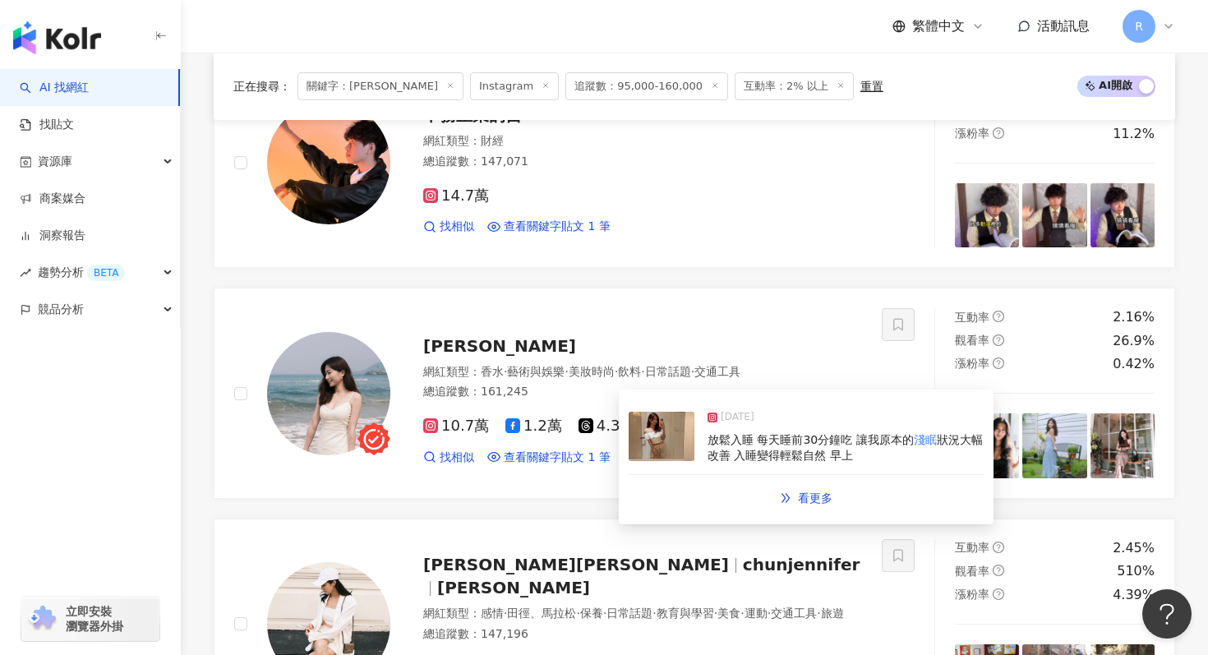
click at [726, 464] on div "放鬆入睡 每天睡前30分鐘吃 讓我原本的 淺眠 狀況大幅改善 入睡變得輕鬆自然 早上" at bounding box center [846, 448] width 276 height 32
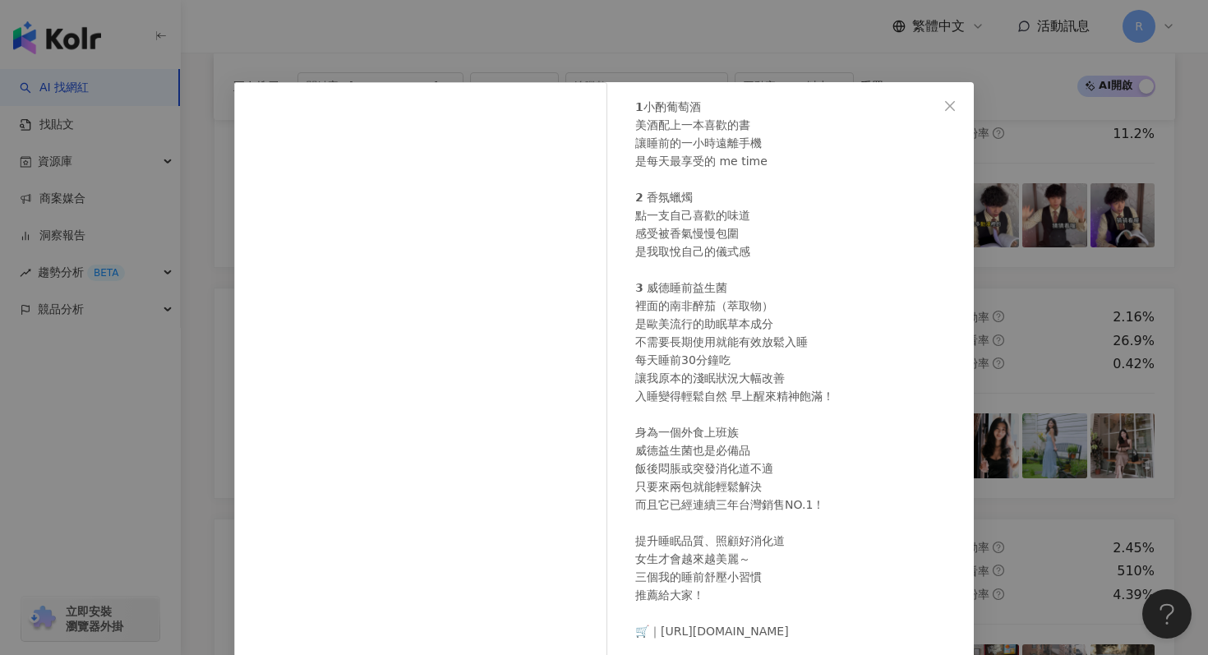
scroll to position [116, 0]
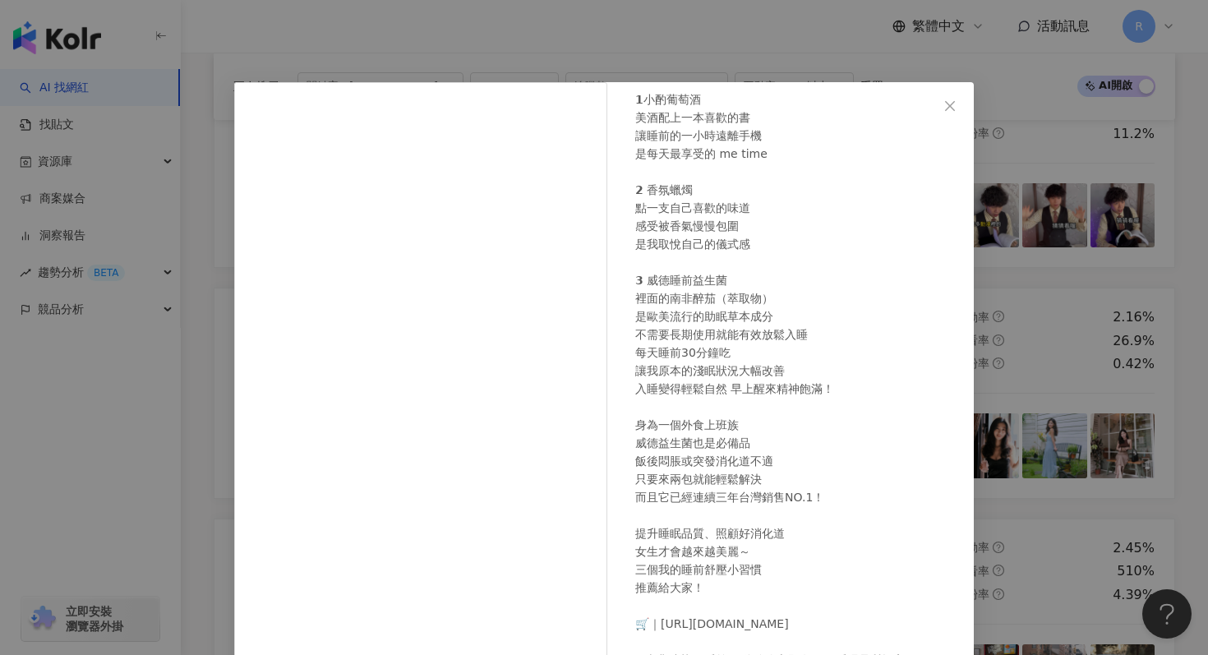
click at [245, 40] on div "宋學然 2024/10/21 我睡前的三件舒壓小事 𝟭小酌葡萄酒 美酒配上一本喜歡的書 讓睡前的一小時遠離手機 是每天最享受的 me time 𝟮 香氛蠟燭 …" at bounding box center [604, 327] width 1208 height 655
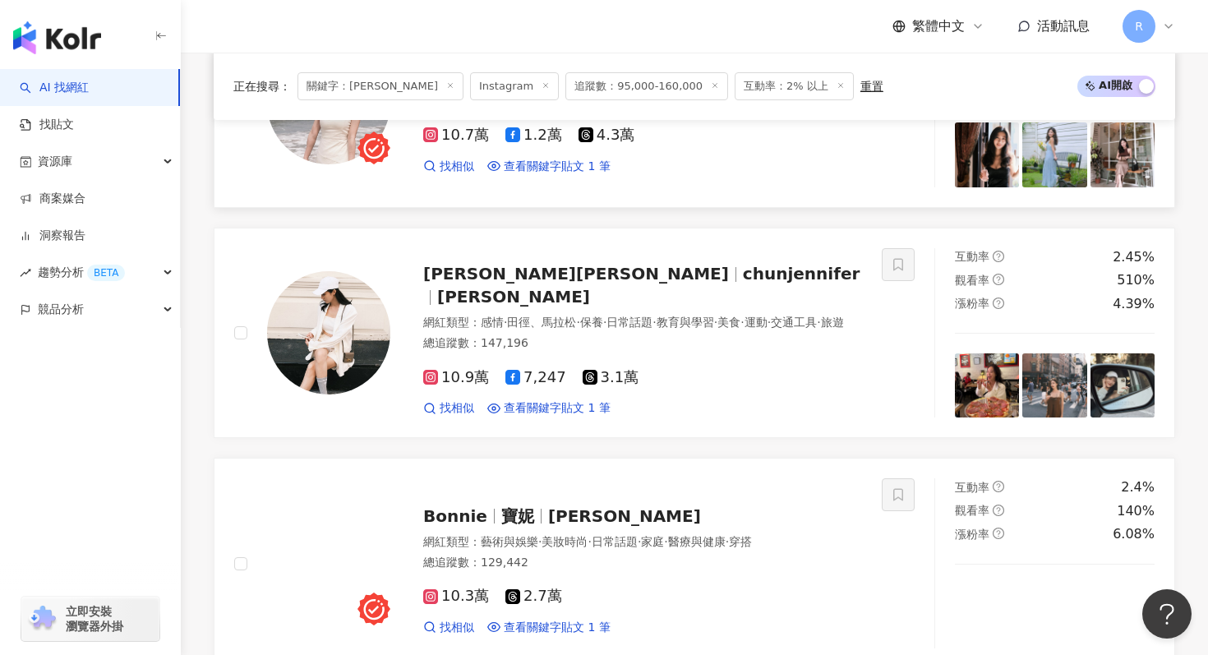
scroll to position [922, 0]
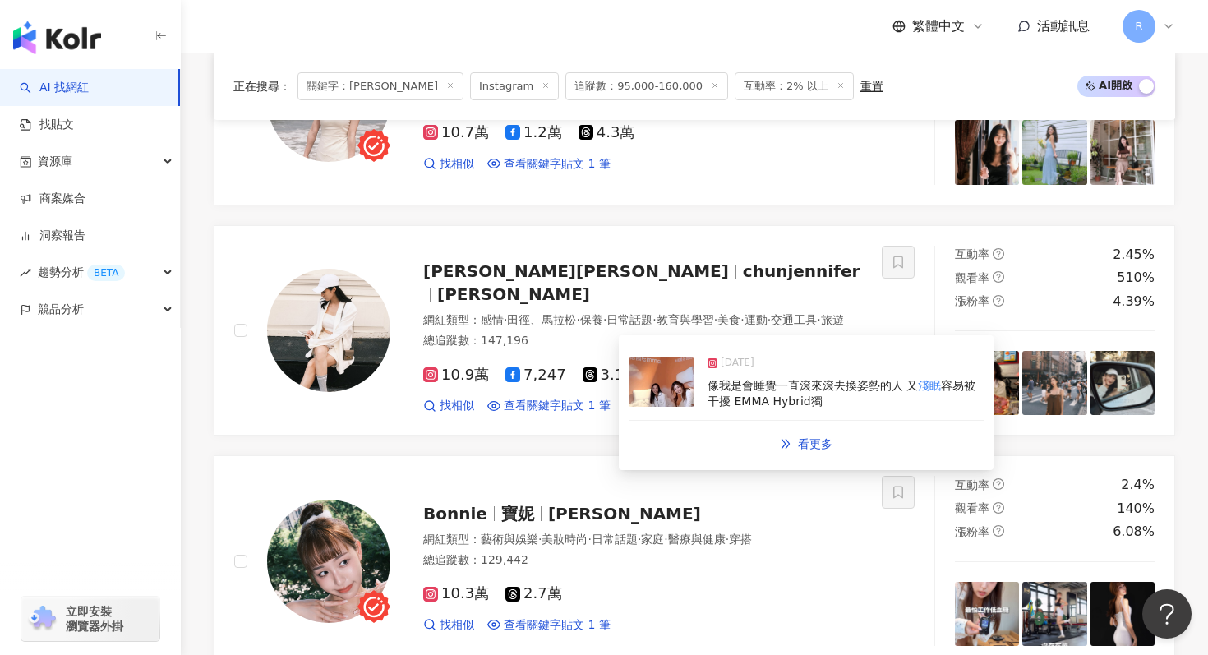
click at [657, 387] on img at bounding box center [662, 382] width 66 height 49
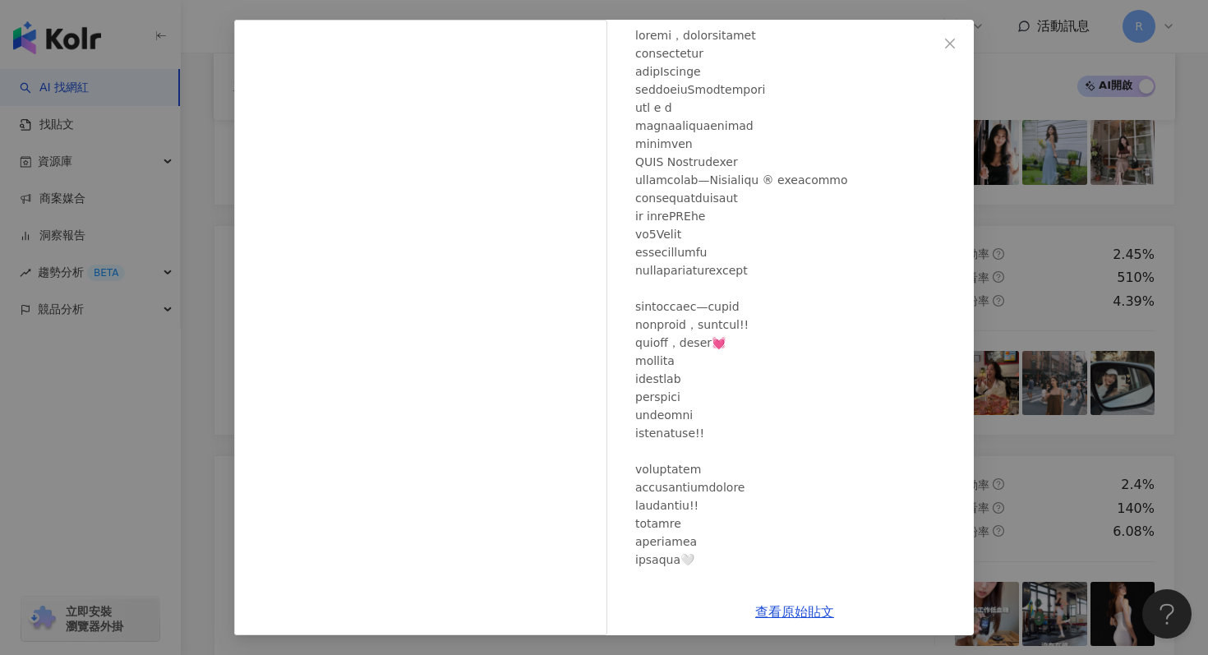
scroll to position [0, 0]
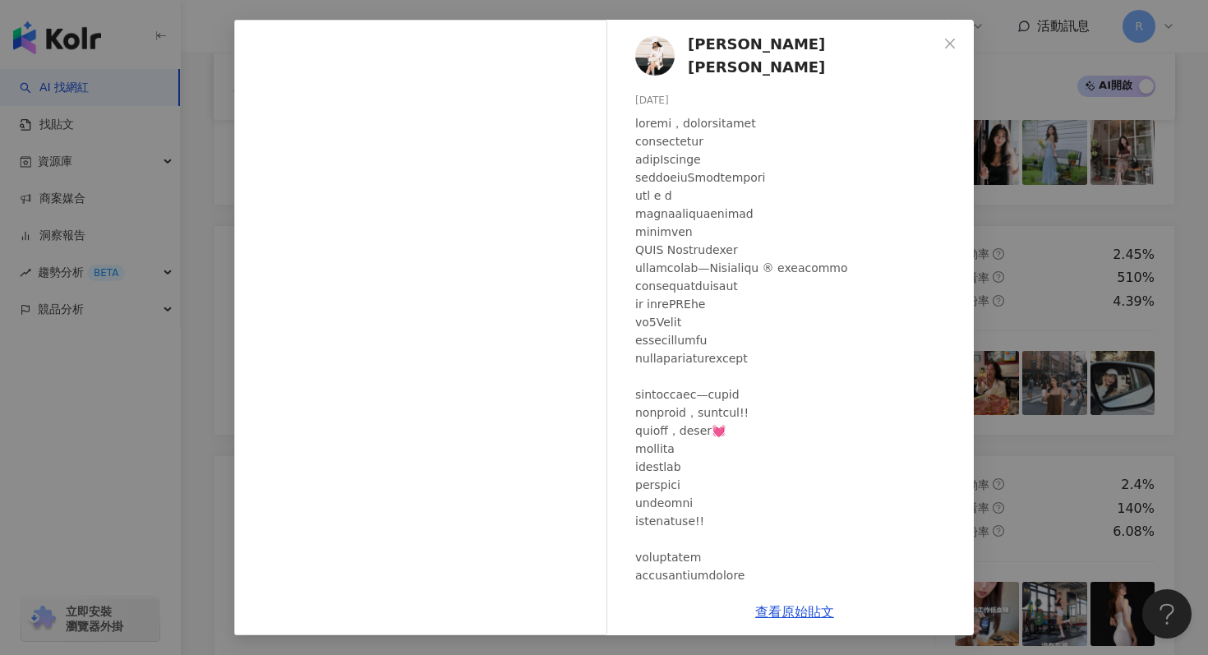
click at [141, 222] on div "蔡沁妍Jennifer 2024/12/19 隱藏 40 4.4萬 查看原始貼文" at bounding box center [604, 327] width 1208 height 655
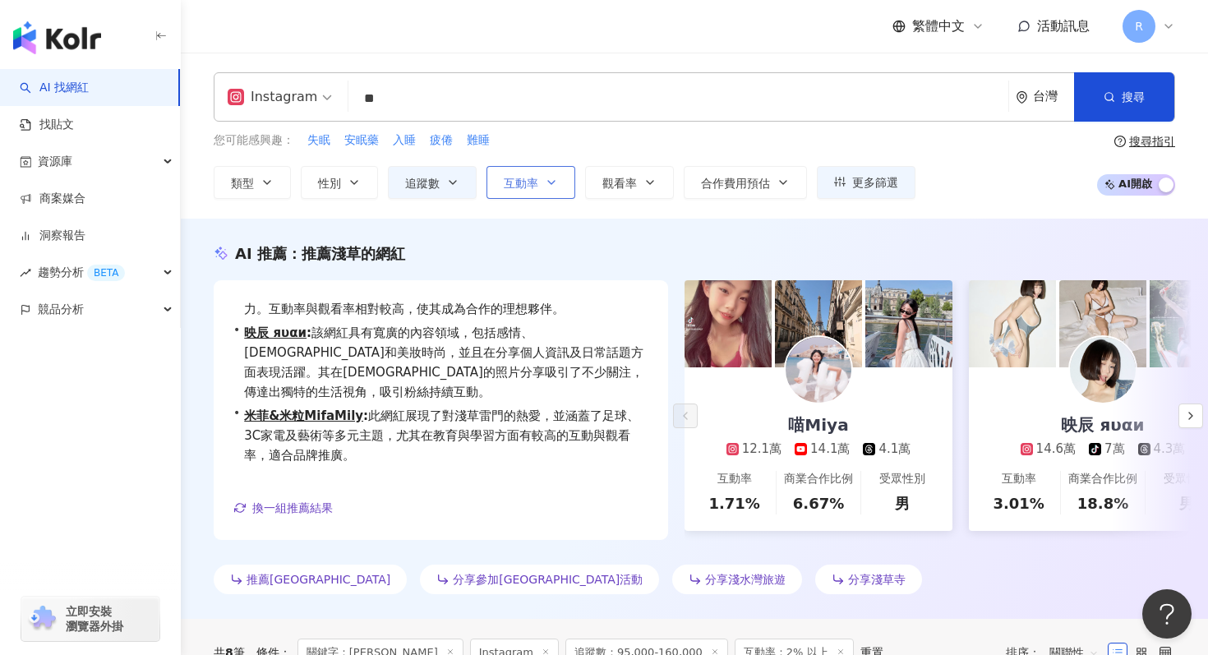
click at [509, 170] on button "互動率" at bounding box center [531, 182] width 89 height 33
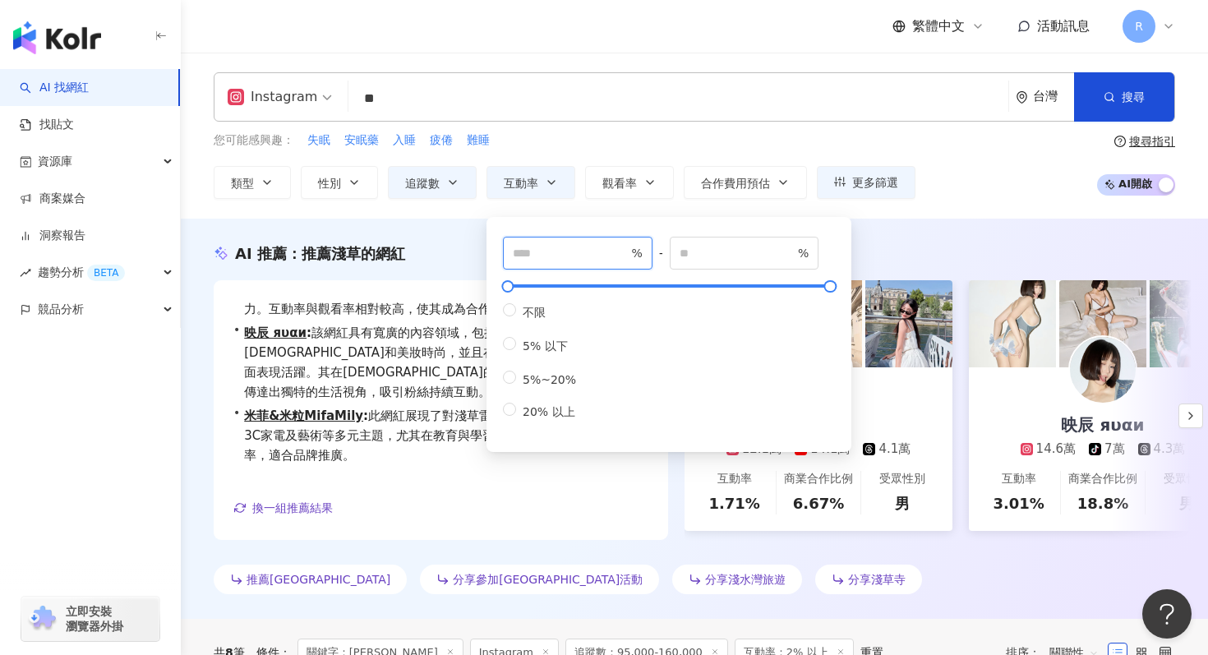
click at [598, 247] on input "*" at bounding box center [570, 253] width 115 height 18
type input "*"
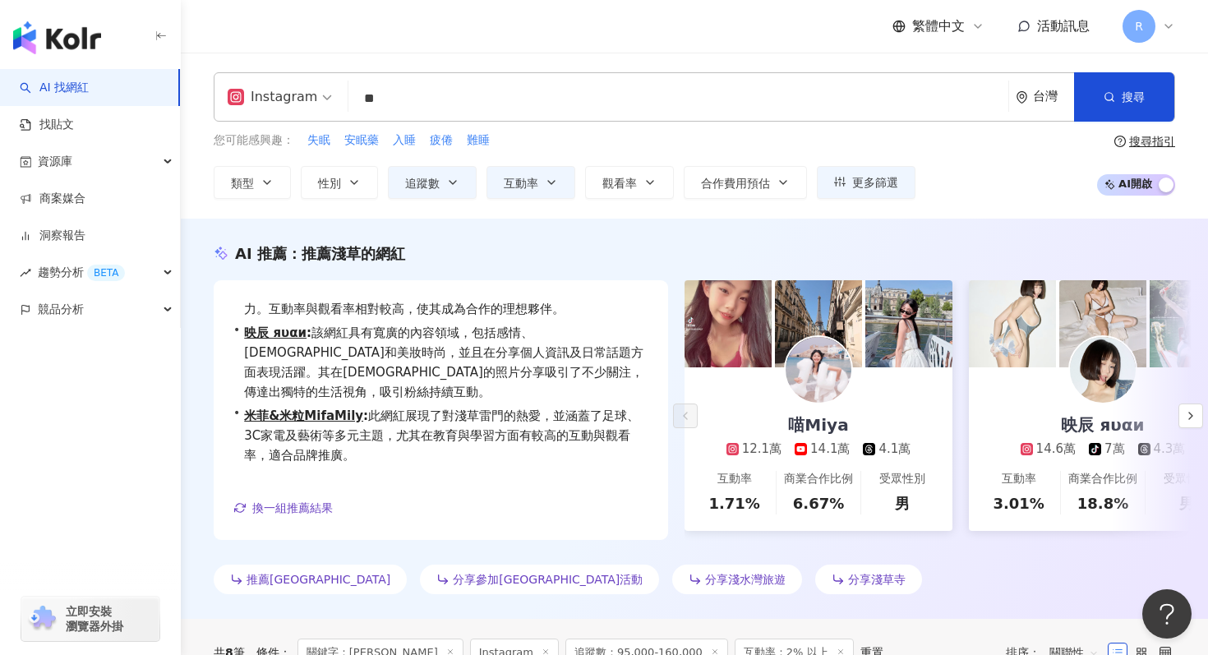
click at [463, 249] on div "AI 推薦 ： 推薦淺草的網紅" at bounding box center [695, 253] width 962 height 21
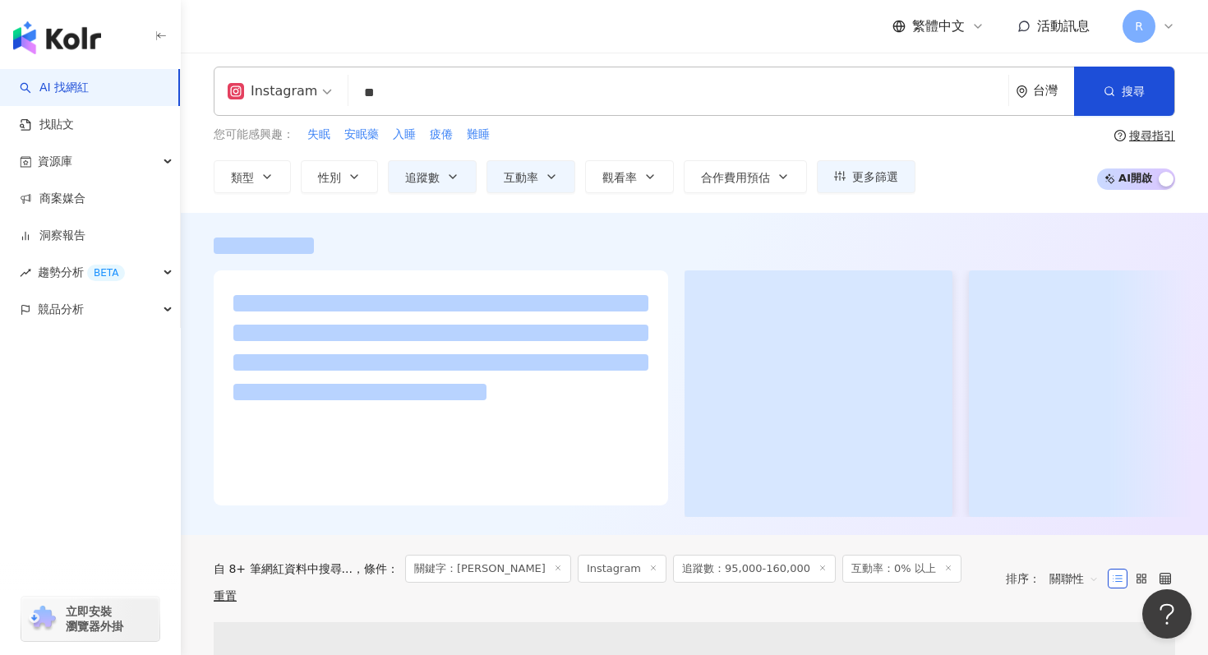
scroll to position [3, 0]
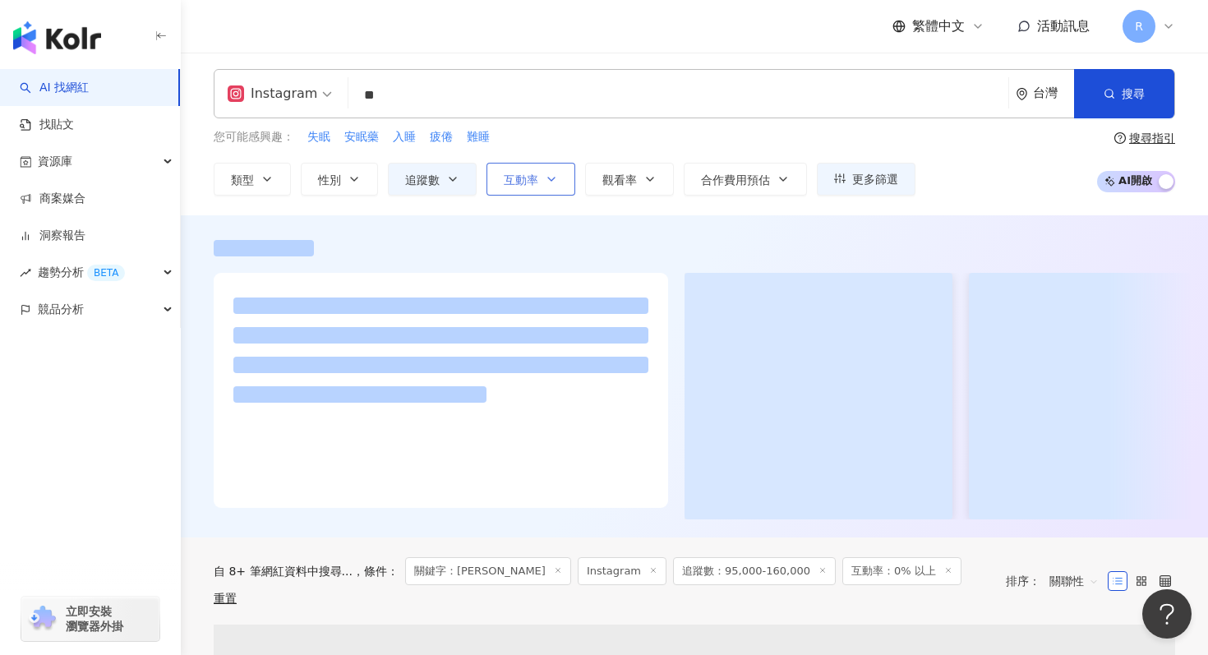
click at [540, 186] on button "互動率" at bounding box center [531, 179] width 89 height 33
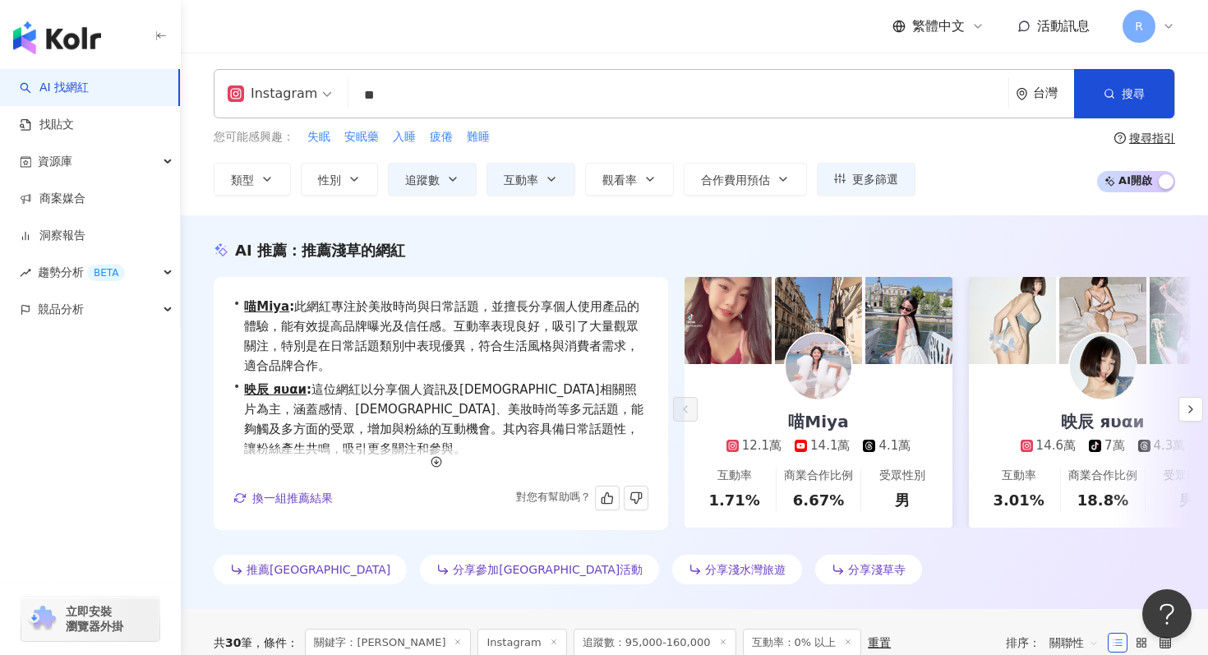
click at [413, 515] on div "• 喵Miya : 此網紅專注於美妝時尚與日常話題，並擅長分享個人使用產品的體驗，能有效提高品牌曝光及信任感。互動率表現良好，吸引了大量觀眾關注，特別是在日常…" at bounding box center [441, 403] width 455 height 253
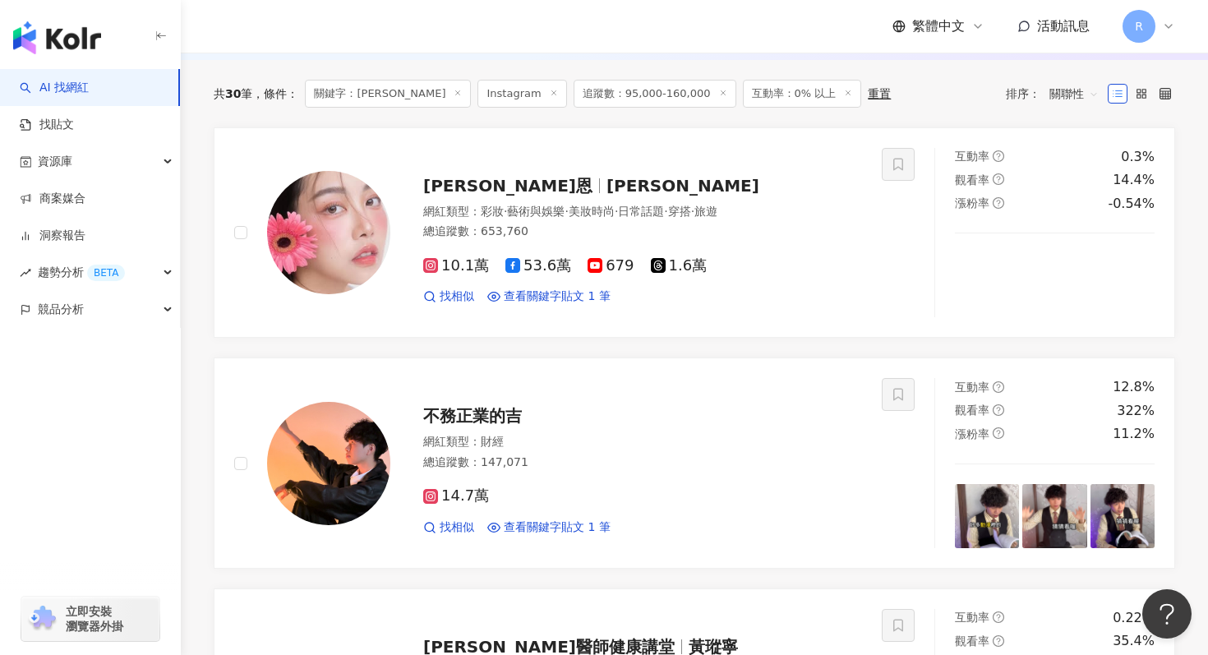
scroll to position [556, 0]
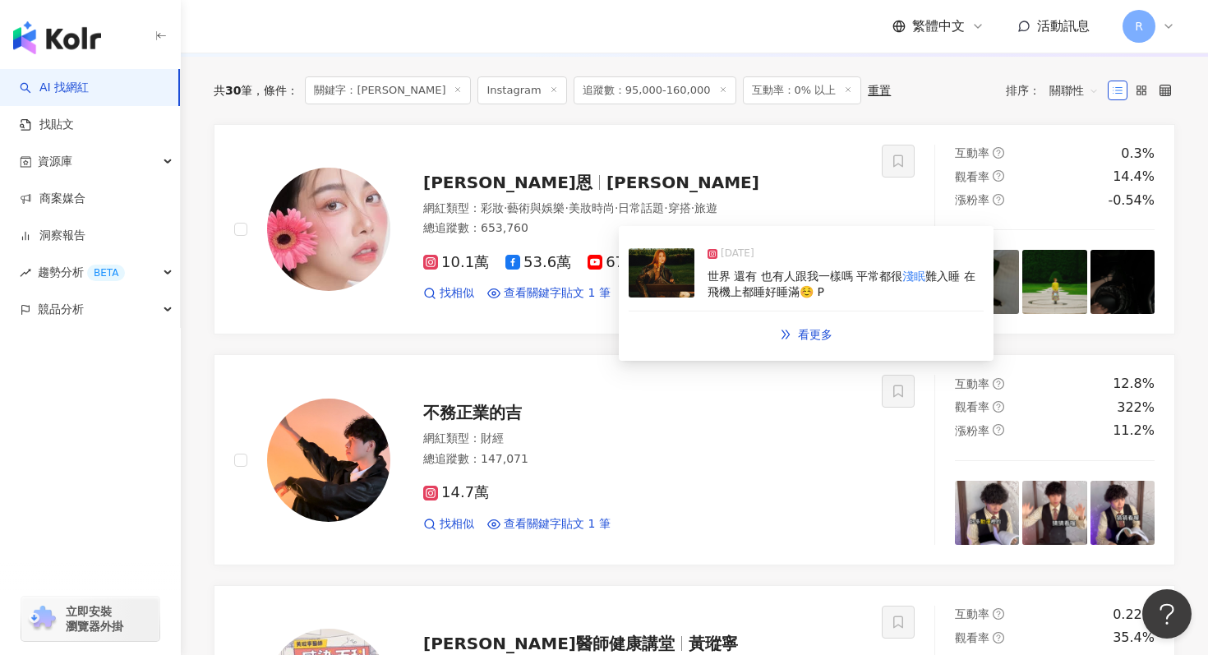
click at [705, 288] on div "2024/10/29 世界 還有 也有人跟我一樣嗎 平常都很 淺眠 難入睡 在飛機上都睡好睡滿☺️ P" at bounding box center [806, 274] width 355 height 76
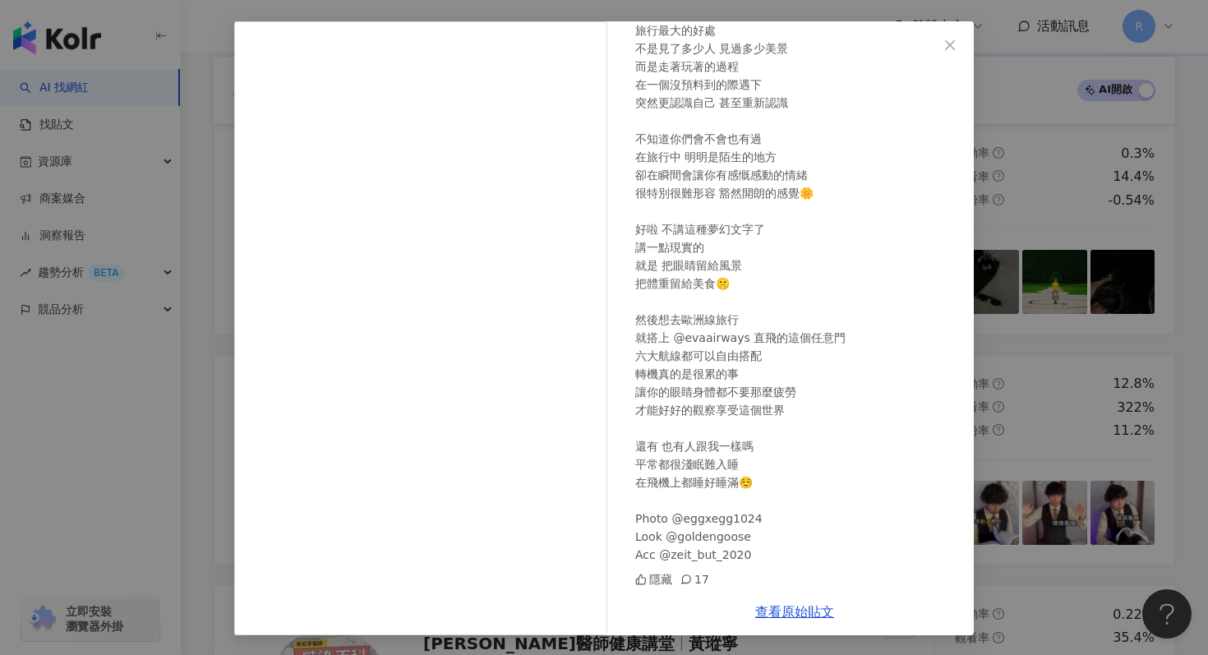
scroll to position [608, 0]
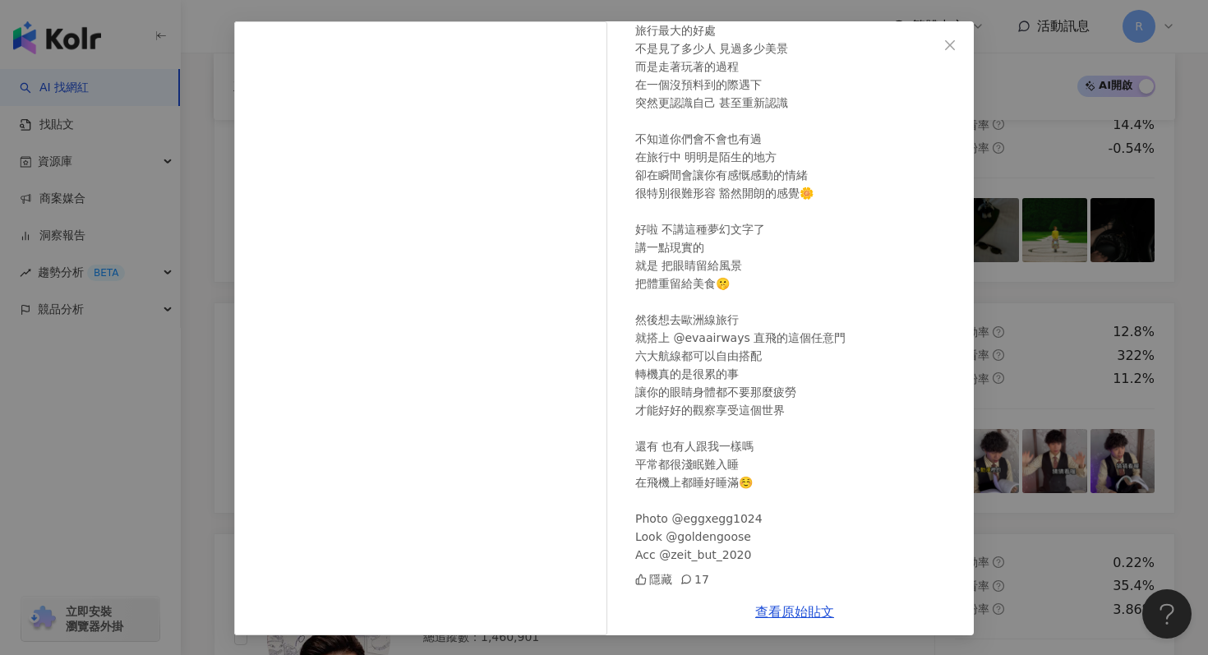
click at [770, 621] on div "查看原始貼文" at bounding box center [795, 612] width 358 height 47
click at [770, 611] on link "查看原始貼文" at bounding box center [794, 612] width 79 height 16
click at [370, 4] on div "宋蘋恩 2024/10/29 生活不能按下暫停鍵 但照片可以 🪄🖤 旅行最大的好處 不是見了多少人 見過多少美景 而是走著玩著的過程 在一個沒預料到的際遇下 …" at bounding box center [604, 327] width 1208 height 655
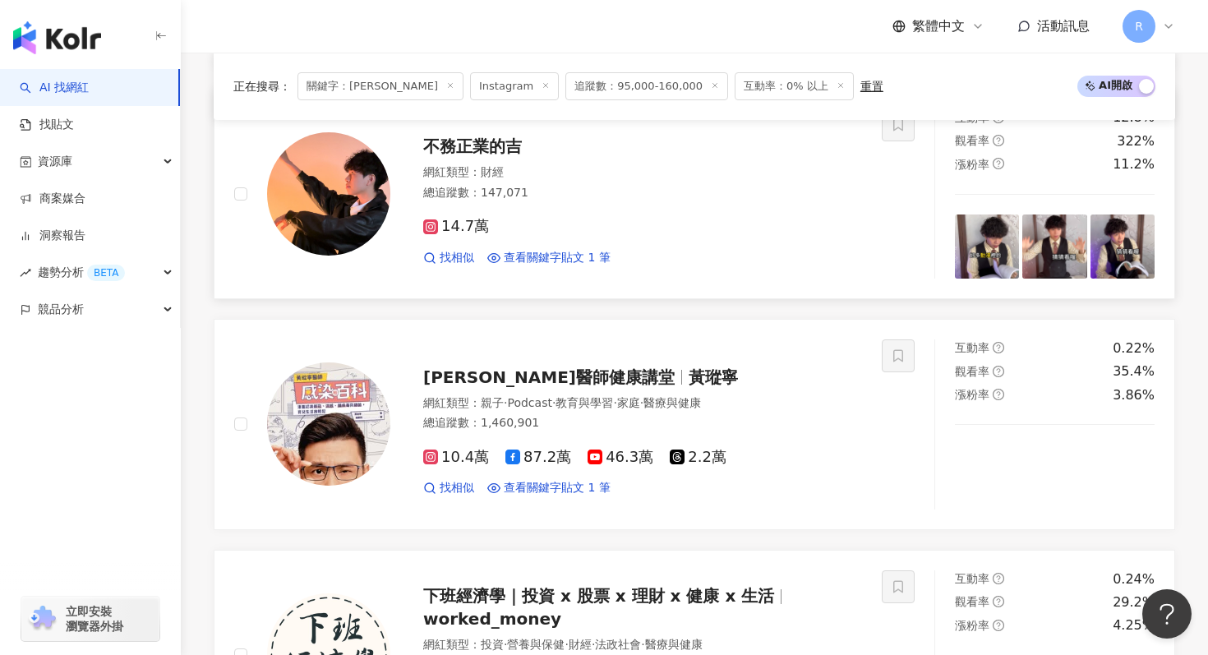
scroll to position [821, 0]
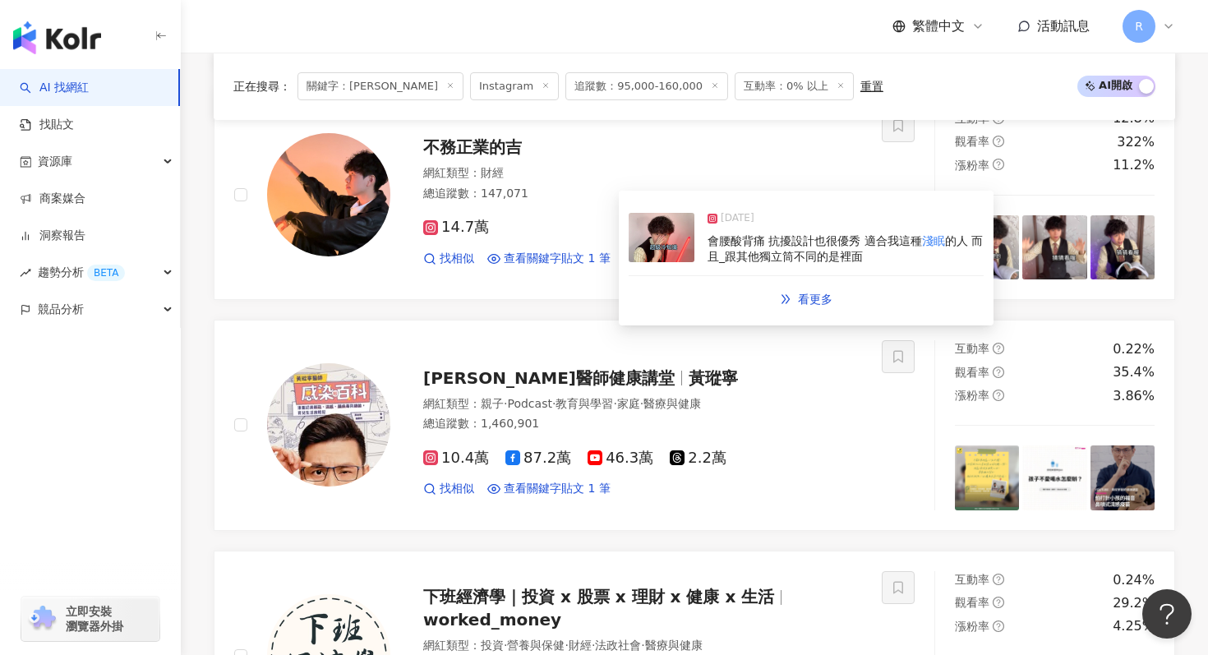
click at [668, 239] on img at bounding box center [662, 237] width 66 height 49
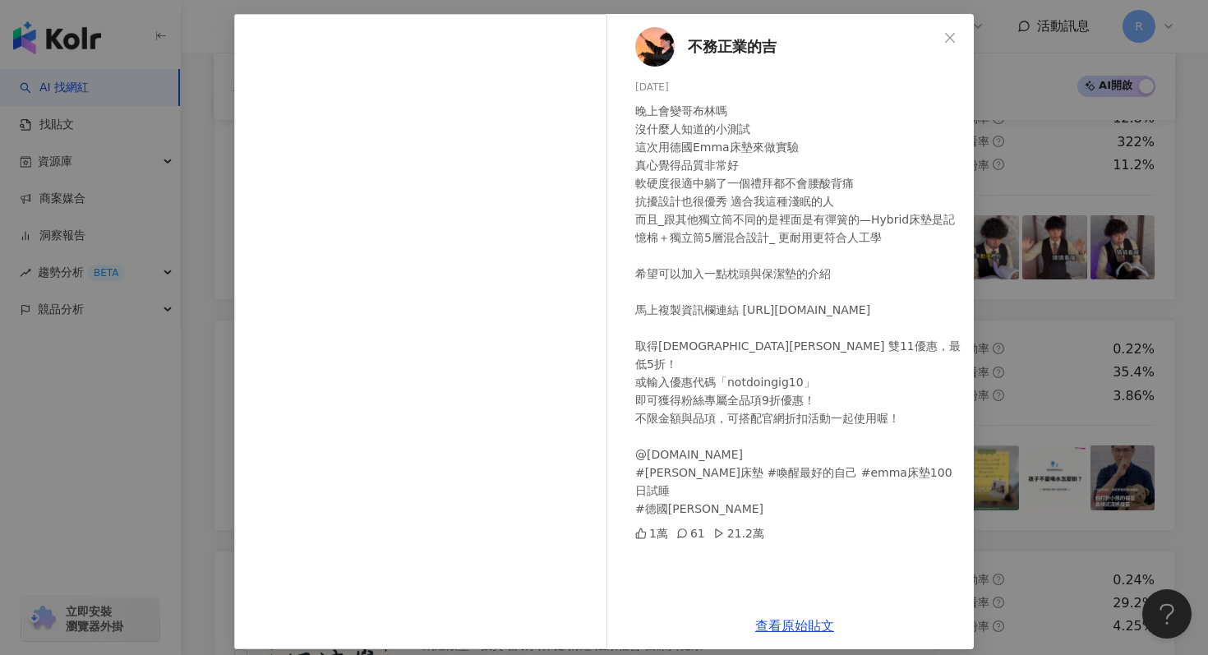
scroll to position [82, 0]
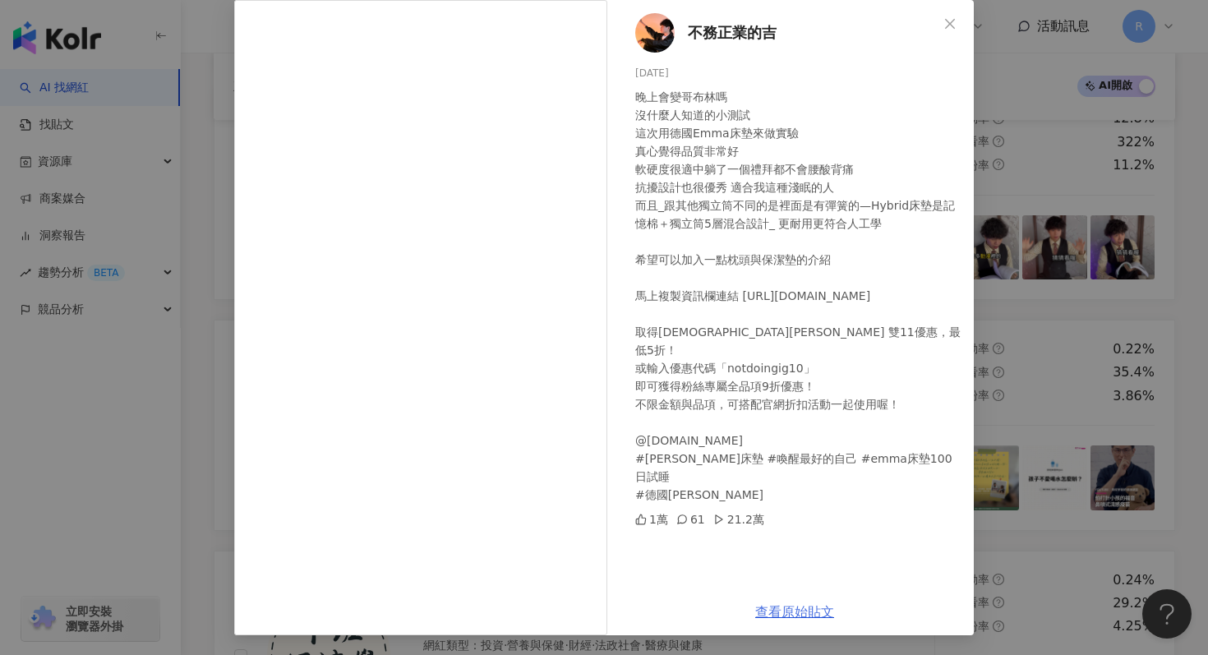
click at [782, 613] on link "查看原始貼文" at bounding box center [794, 612] width 79 height 16
click at [228, 150] on div "不務正業的吉 2024/10/27 晚上會變哥布林嗎 沒什麼人知道的小測試 這次用德國Emma床墊來做實驗 真心覺得品質非常好 軟硬度很適中躺了一個禮拜都不會…" at bounding box center [604, 327] width 1208 height 655
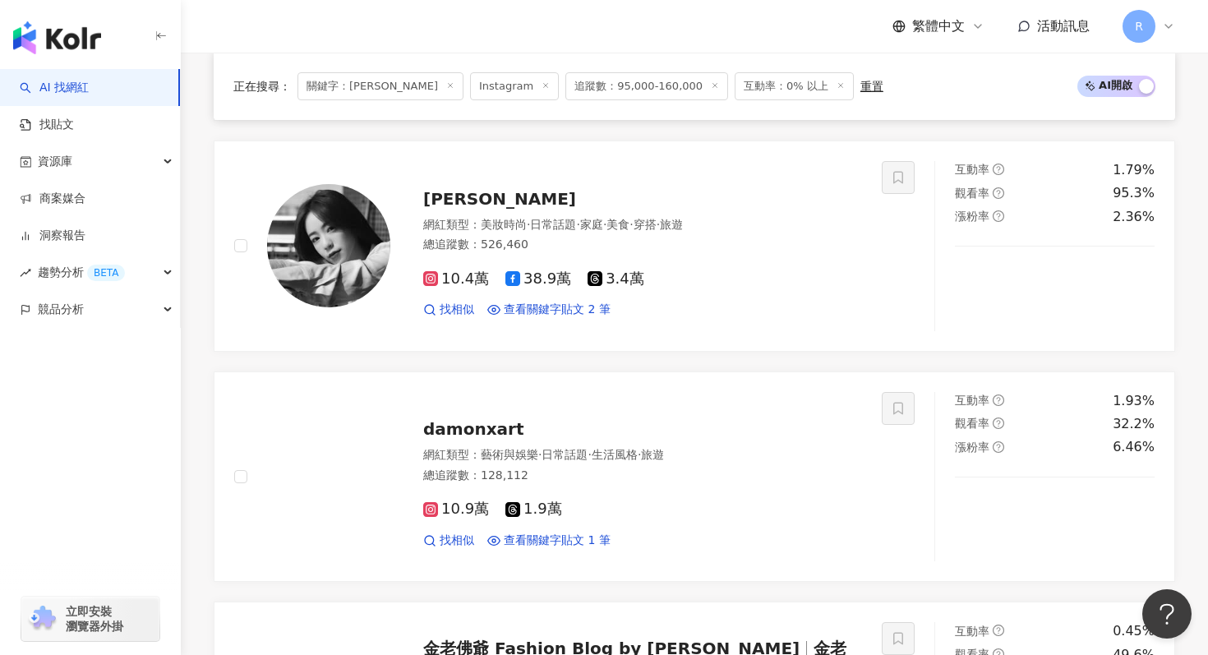
scroll to position [1475, 0]
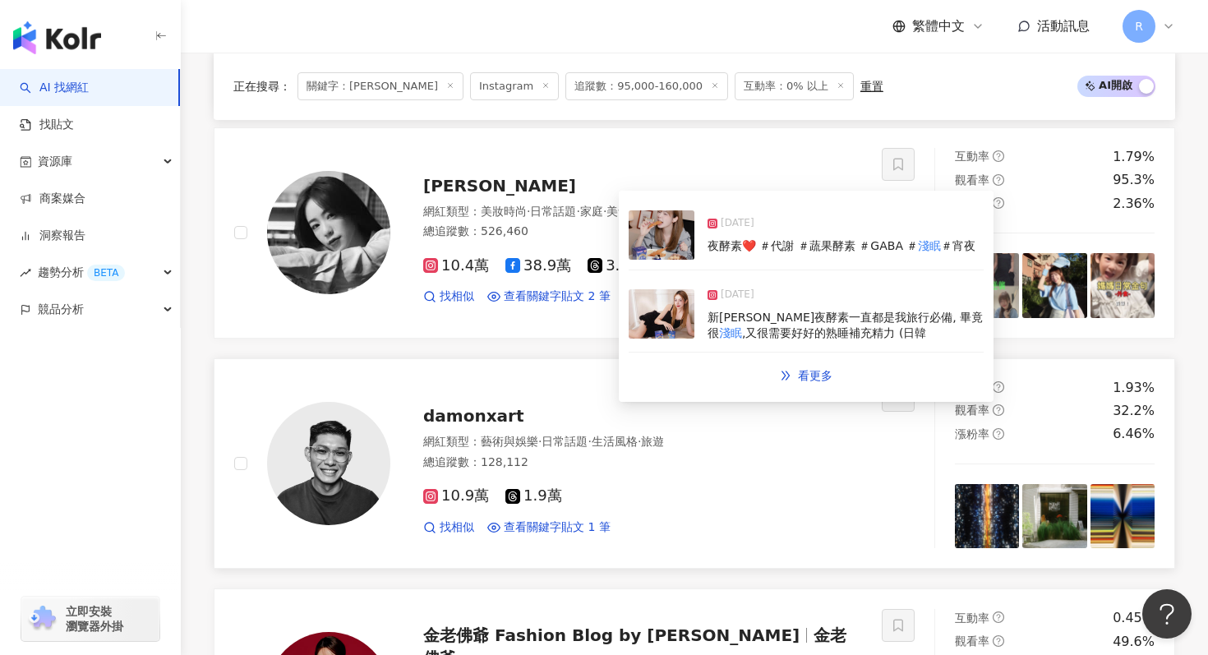
drag, startPoint x: 668, startPoint y: 319, endPoint x: 521, endPoint y: 432, distance: 185.2
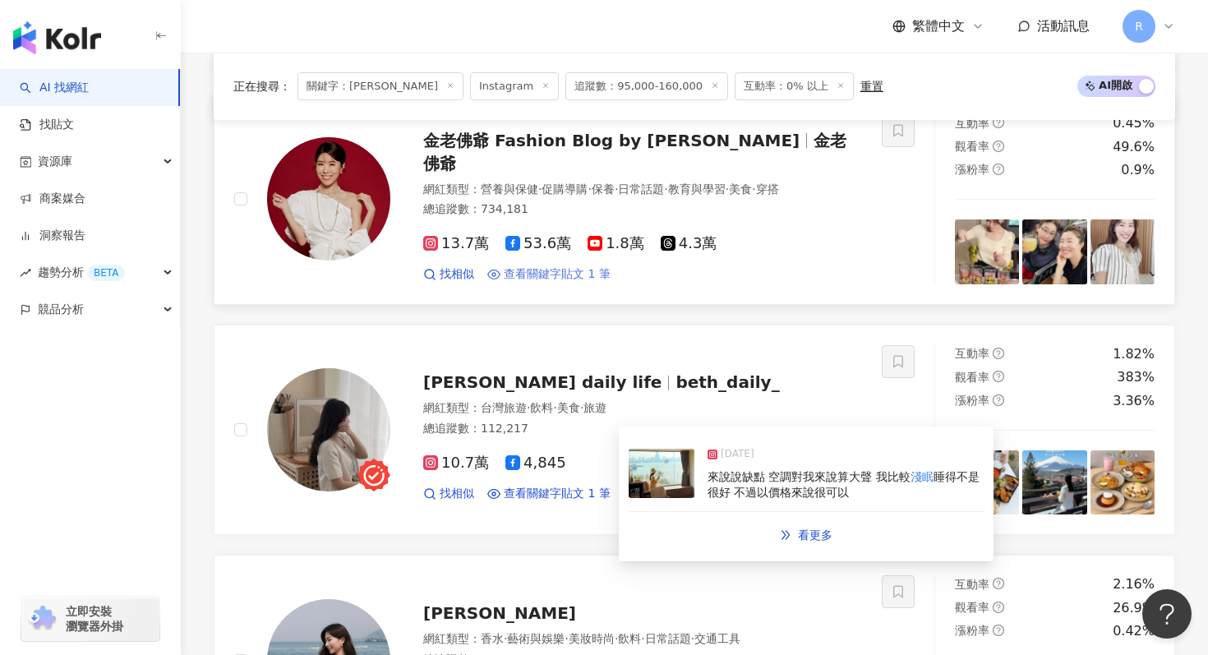
scroll to position [1977, 0]
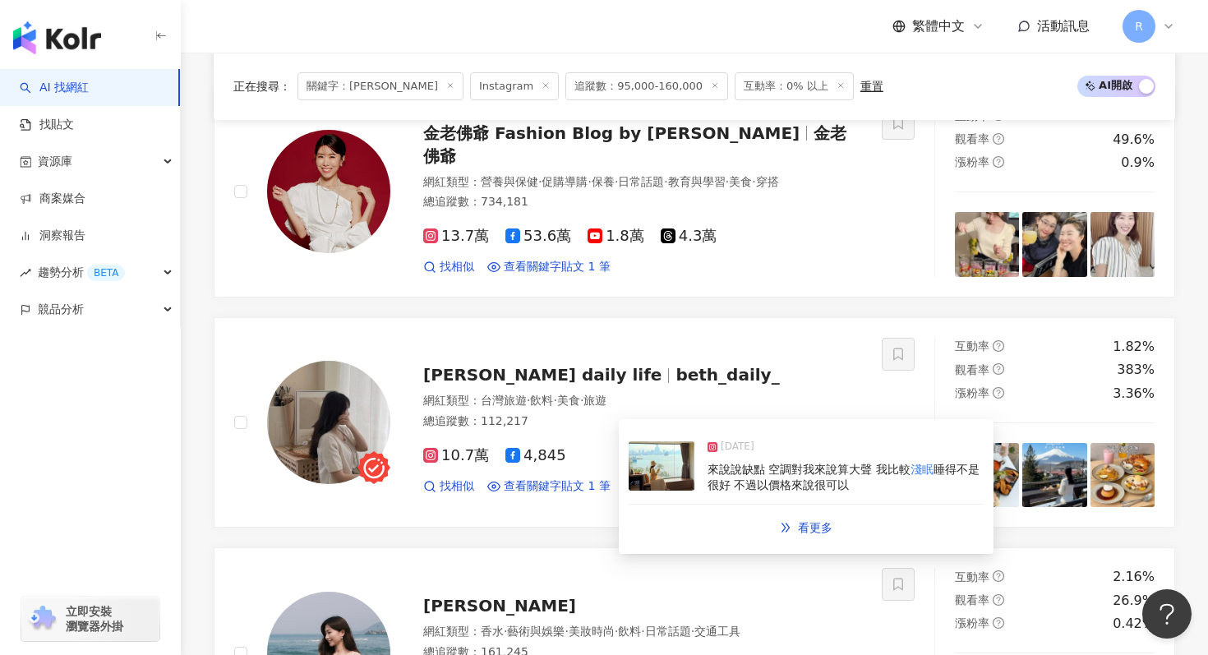
click at [674, 462] on img at bounding box center [662, 465] width 66 height 49
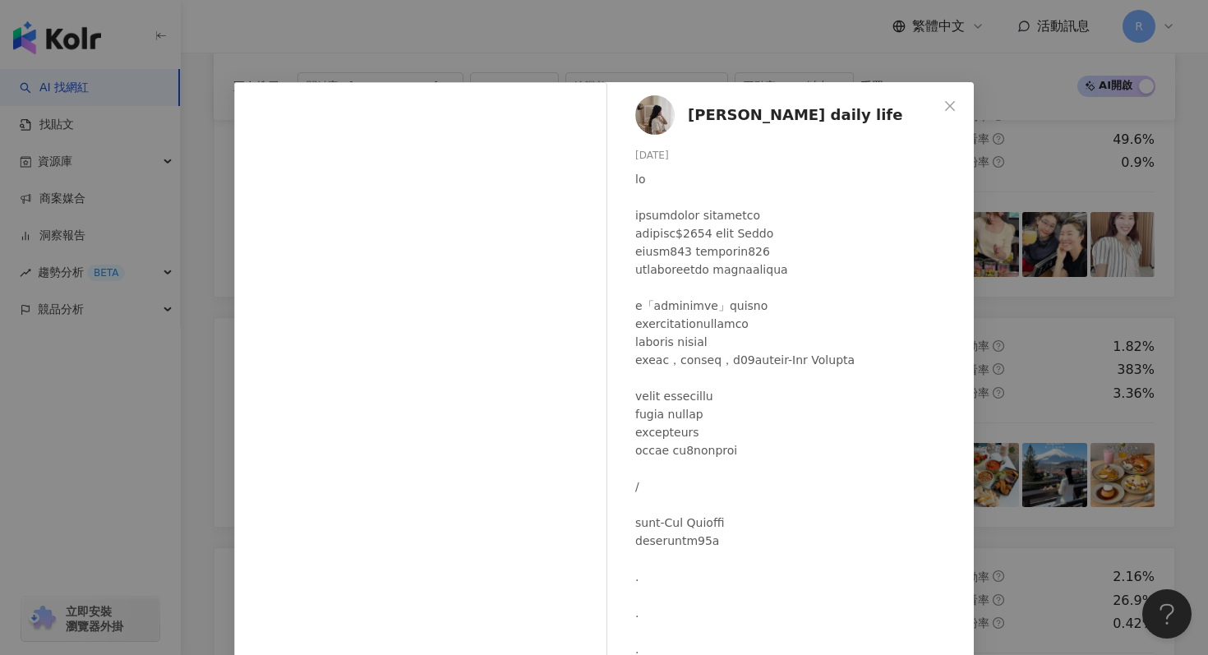
click at [701, 301] on div at bounding box center [798, 477] width 326 height 615
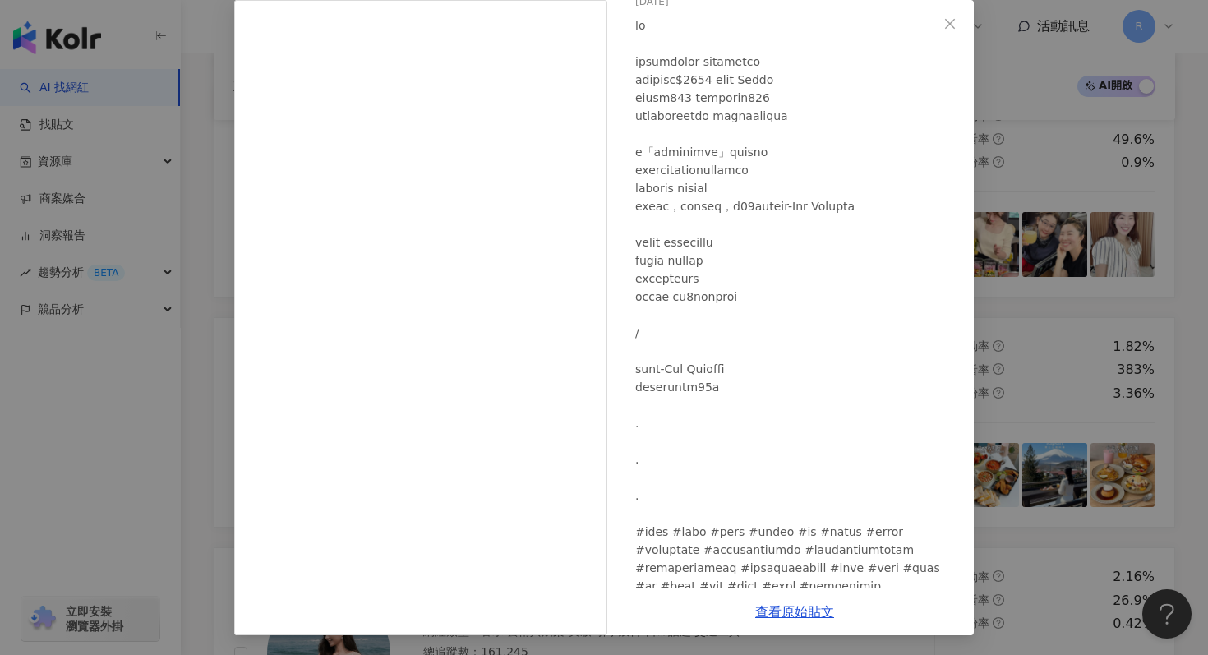
scroll to position [69, 0]
click at [784, 601] on div "查看原始貼文" at bounding box center [795, 612] width 358 height 47
click at [784, 612] on link "查看原始貼文" at bounding box center [794, 612] width 79 height 16
click at [1002, 217] on div "Beth’s daily life 2025/6/25 631 46 查看原始貼文" at bounding box center [604, 327] width 1208 height 655
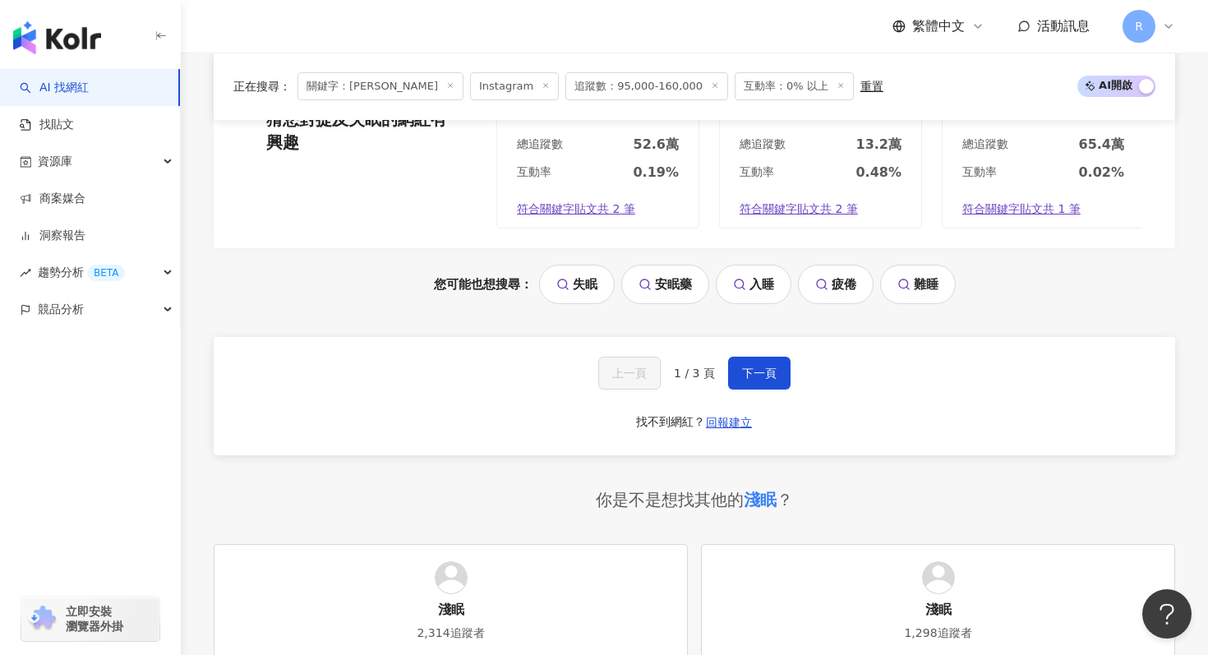
scroll to position [3448, 0]
click at [750, 366] on span "下一頁" at bounding box center [759, 372] width 35 height 13
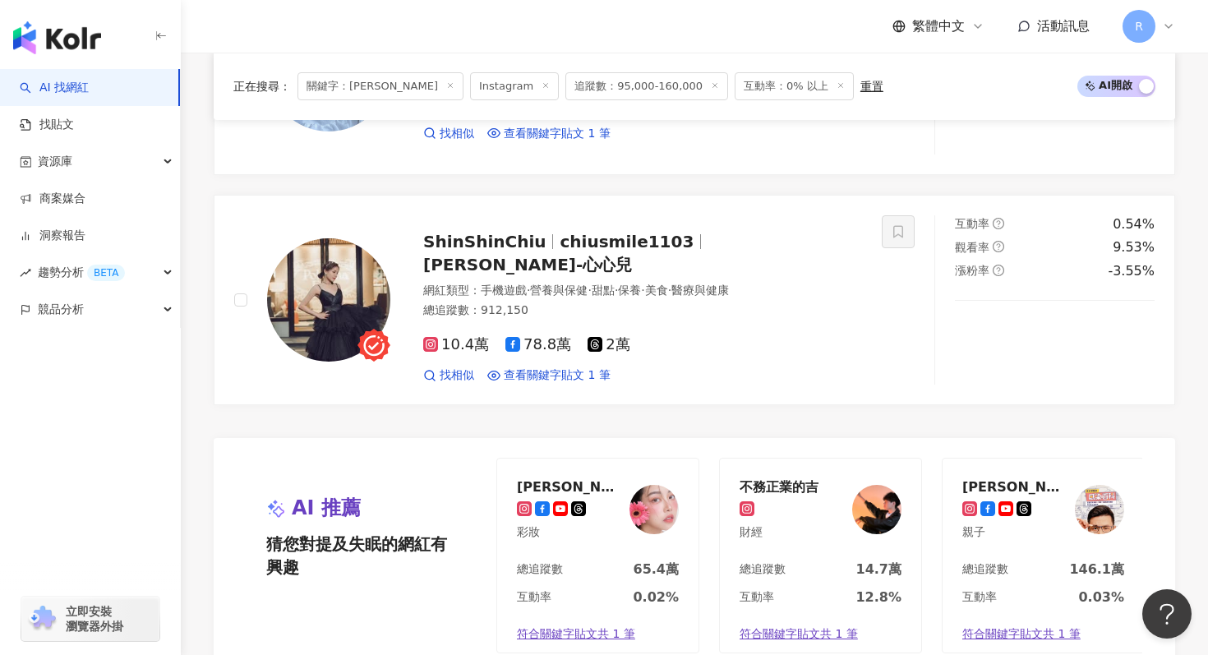
scroll to position [3005, 0]
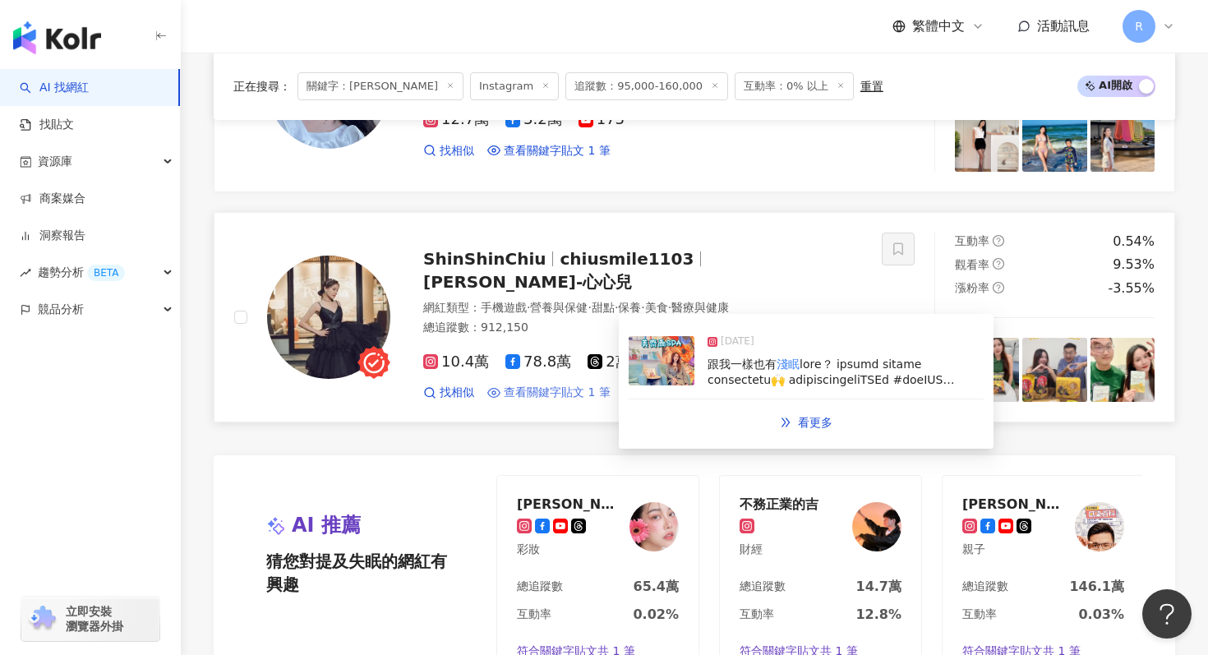
click at [592, 385] on span "查看關鍵字貼文 1 筆" at bounding box center [557, 393] width 107 height 16
click at [695, 384] on div "2025/2/21 跟我一樣也有 淺眠" at bounding box center [806, 362] width 355 height 76
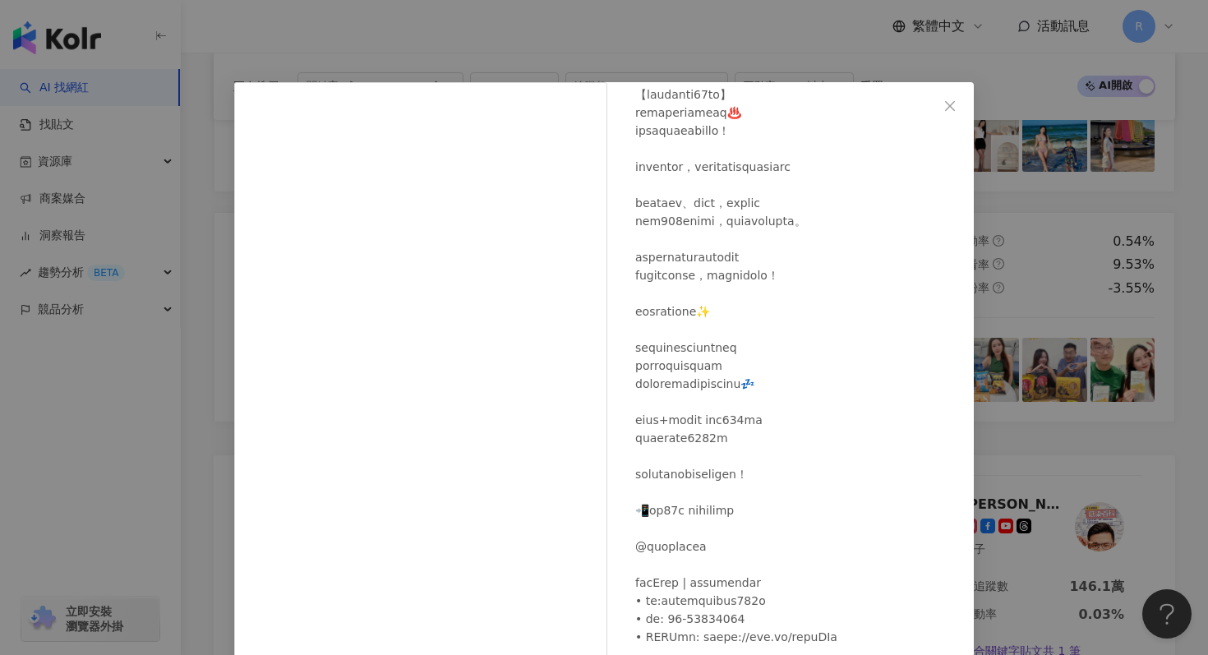
scroll to position [82, 0]
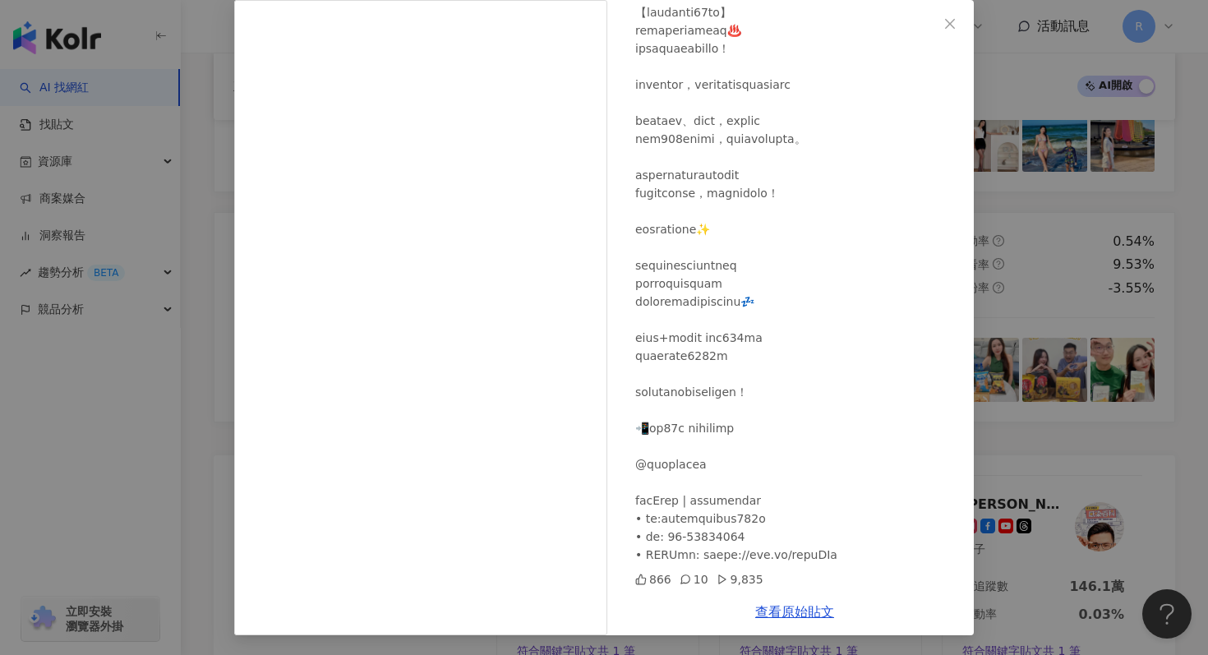
click at [802, 624] on div "查看原始貼文" at bounding box center [795, 612] width 358 height 47
click at [801, 609] on link "查看原始貼文" at bounding box center [794, 612] width 79 height 16
click at [159, 247] on div "ShinShinChiu 2025/2/21 866 10 9,835 查看原始貼文" at bounding box center [604, 327] width 1208 height 655
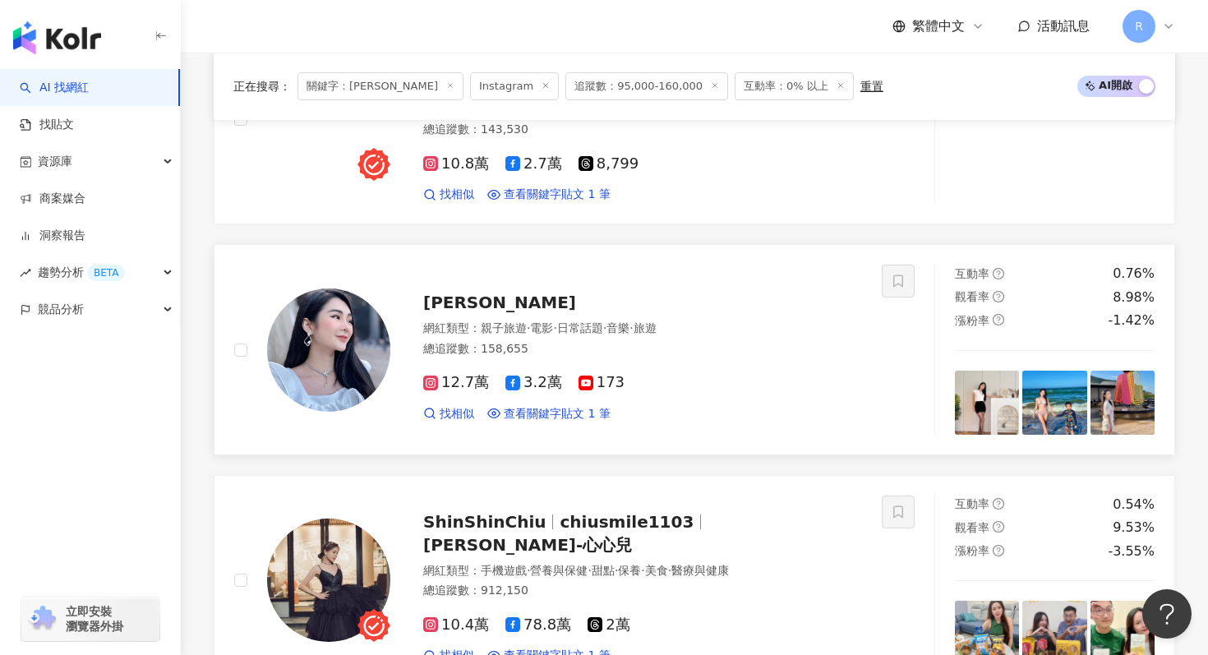
scroll to position [2728, 0]
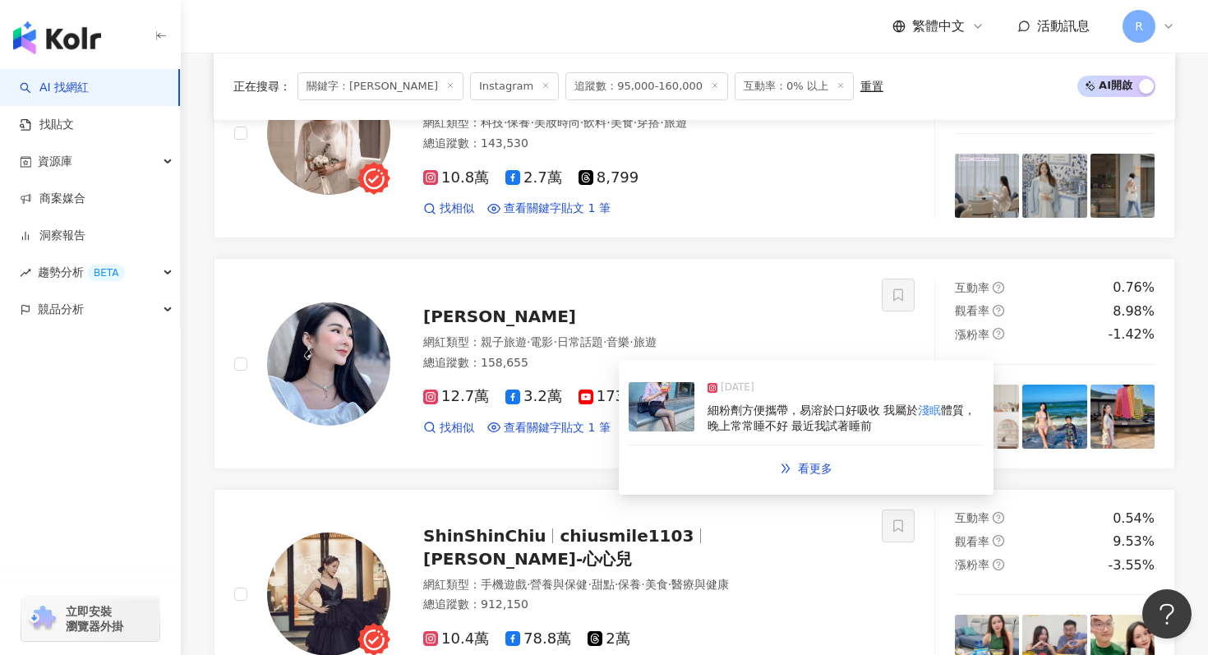
click at [677, 423] on img at bounding box center [662, 406] width 66 height 49
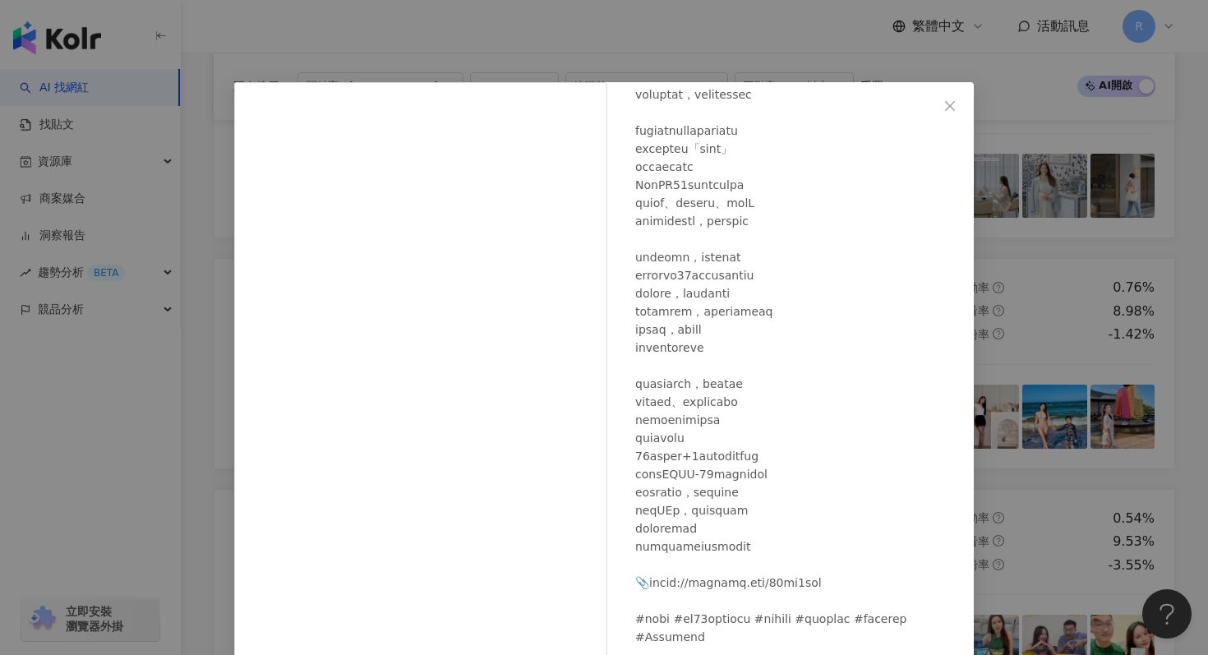
scroll to position [82, 0]
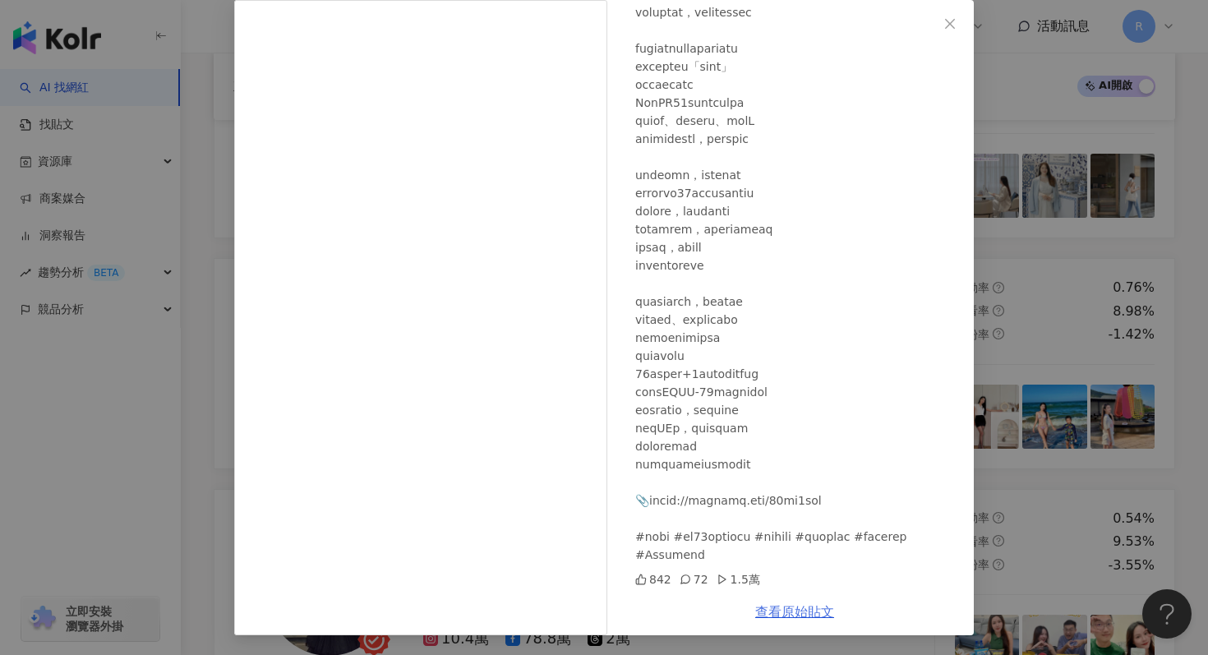
click at [813, 616] on link "查看原始貼文" at bounding box center [794, 612] width 79 height 16
click at [219, 220] on div "Zoe 希希 2024/10/24 842 72 1.5萬 查看原始貼文" at bounding box center [604, 327] width 1208 height 655
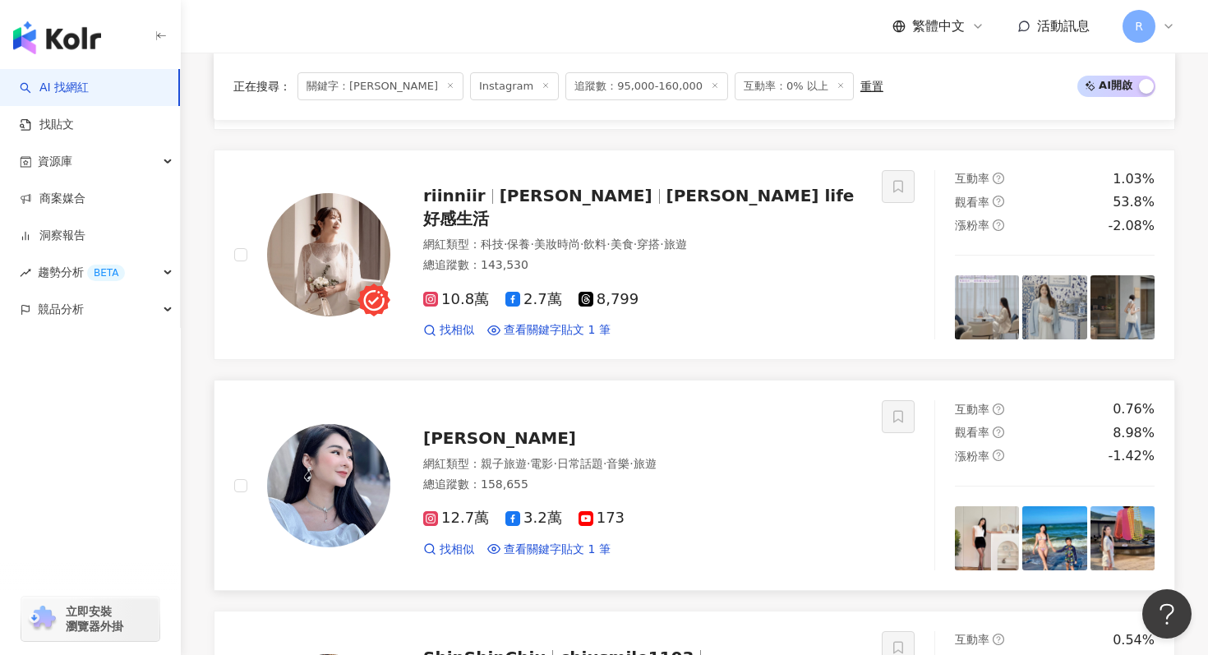
scroll to position [2587, 0]
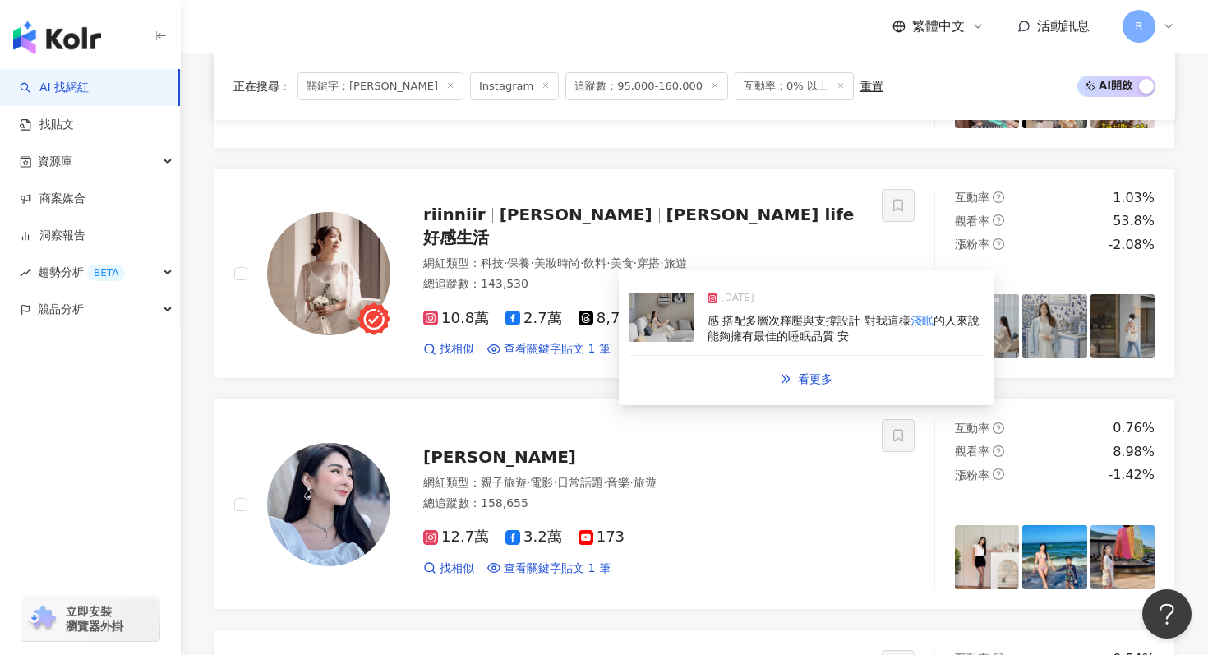
click at [714, 327] on div "感 搭配多層次釋壓與支撐設計 對我這樣 淺眠 的人來說 能夠擁有最佳的睡眠品質 安" at bounding box center [846, 329] width 276 height 32
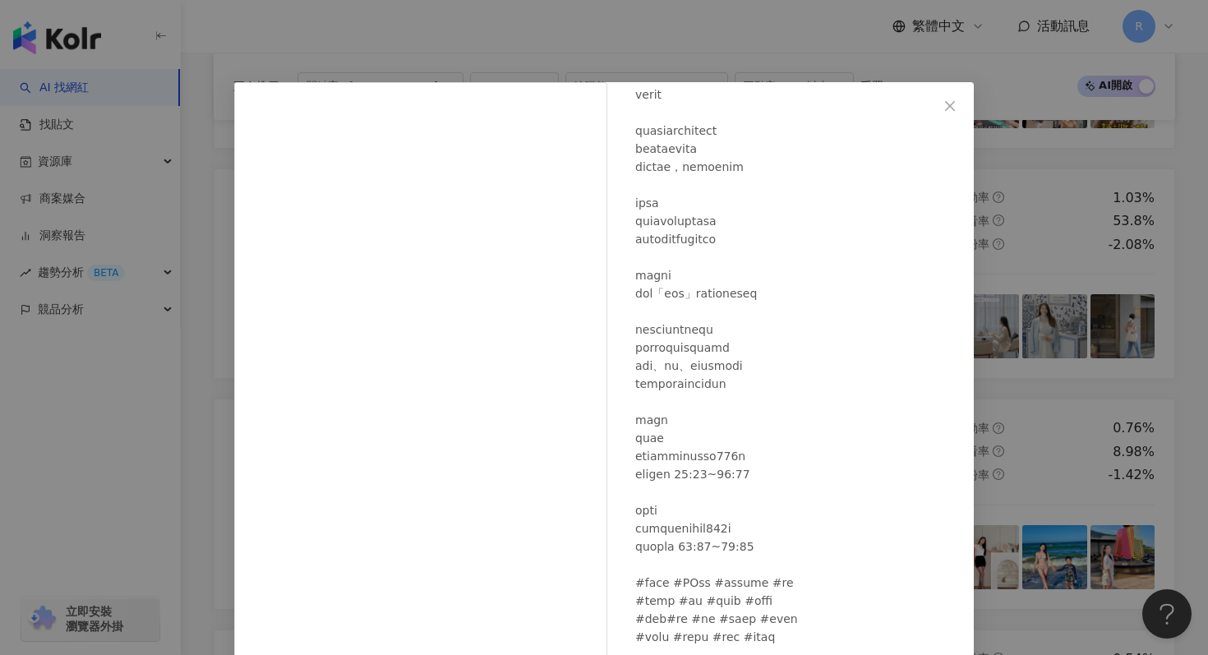
scroll to position [82, 0]
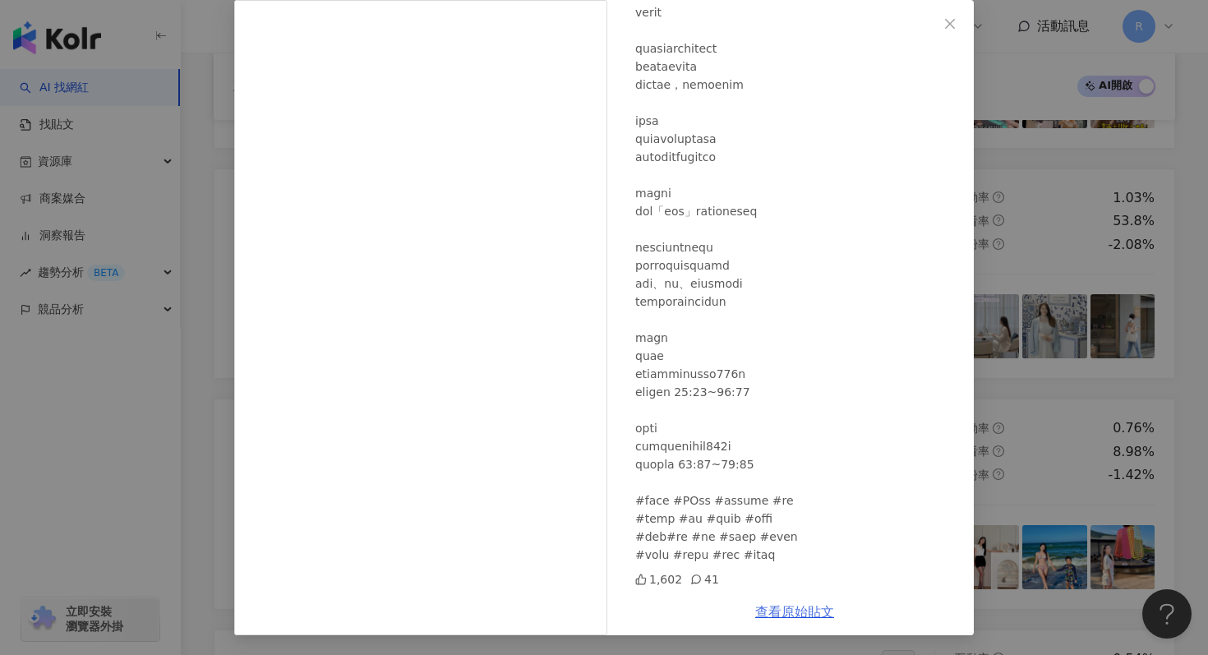
click at [792, 615] on link "查看原始貼文" at bounding box center [794, 612] width 79 height 16
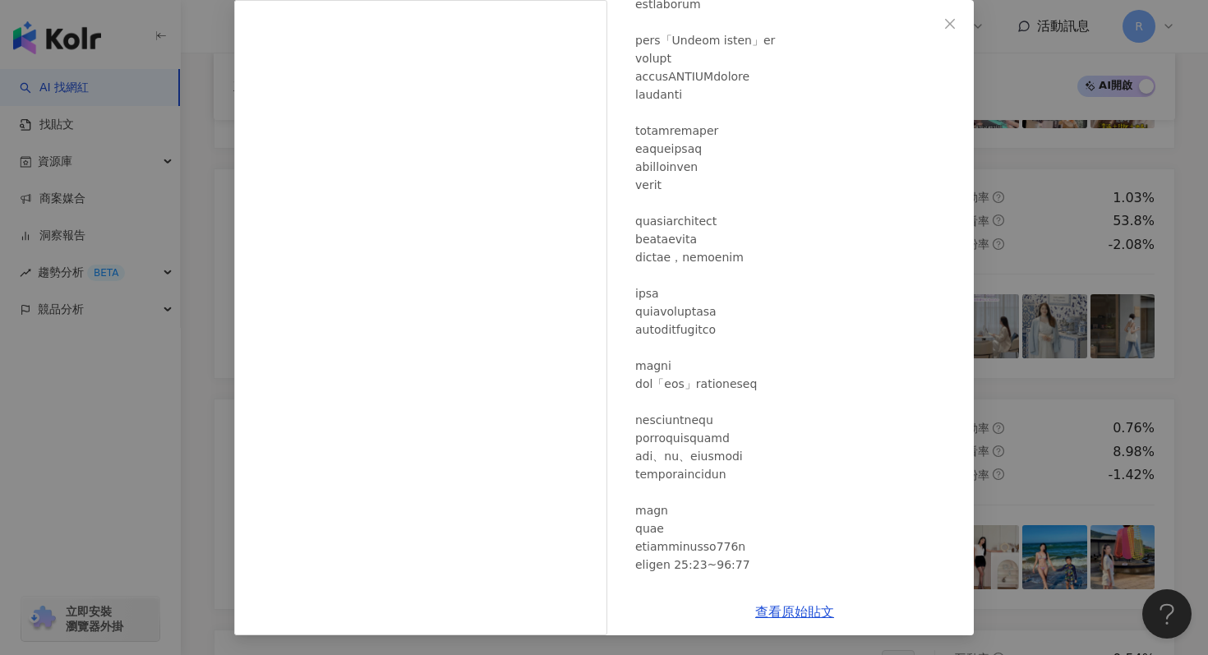
scroll to position [597, 0]
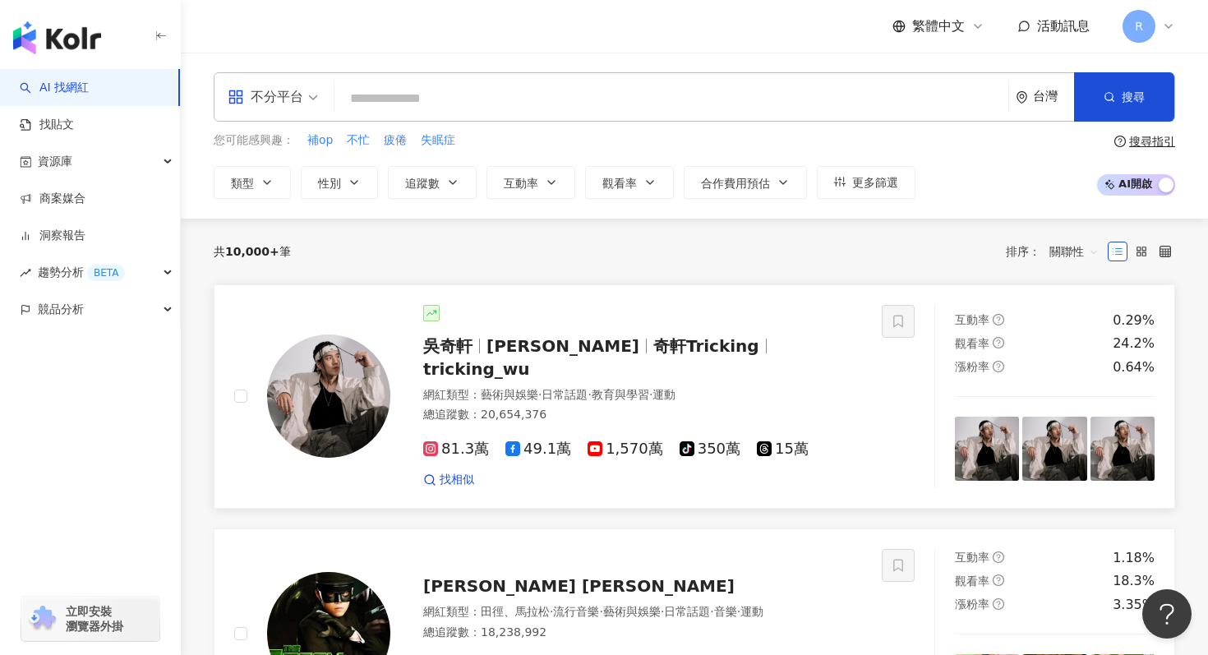
scroll to position [13, 0]
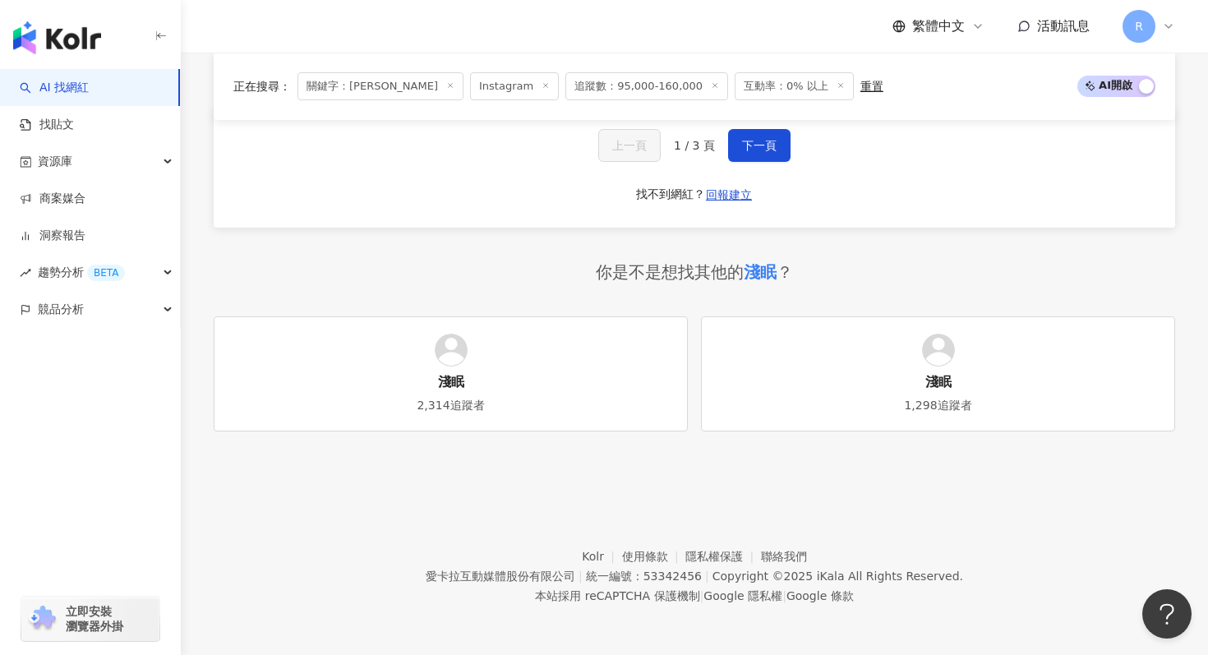
scroll to position [3509, 0]
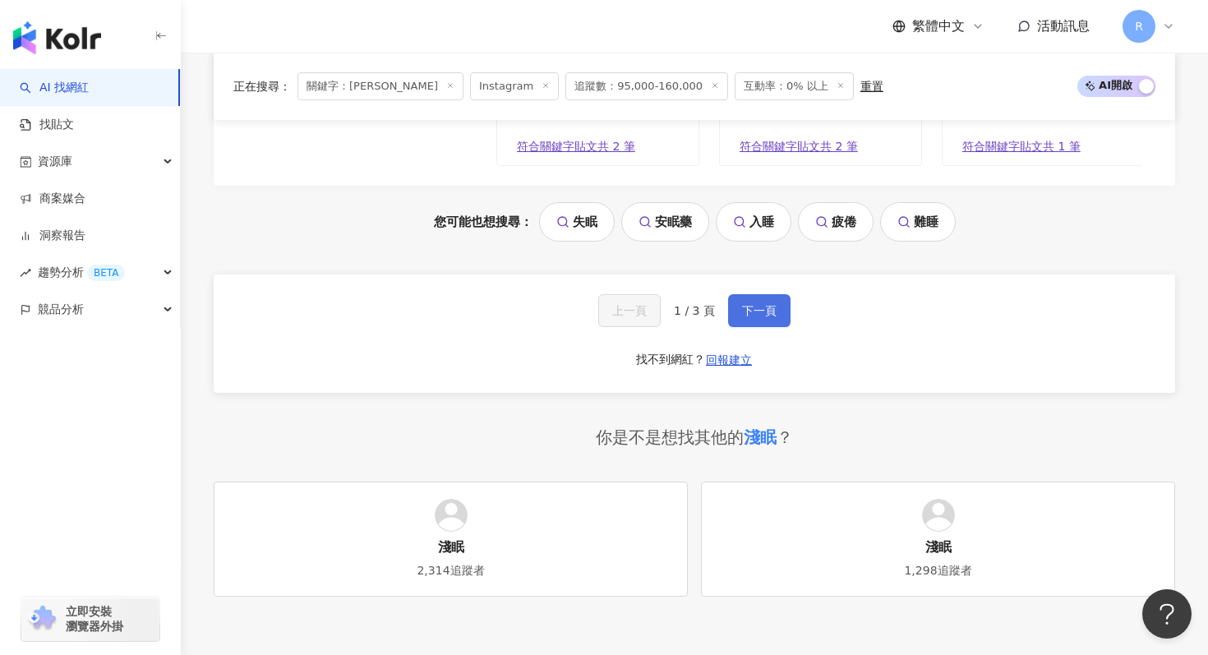
click at [780, 308] on button "下一頁" at bounding box center [759, 310] width 62 height 33
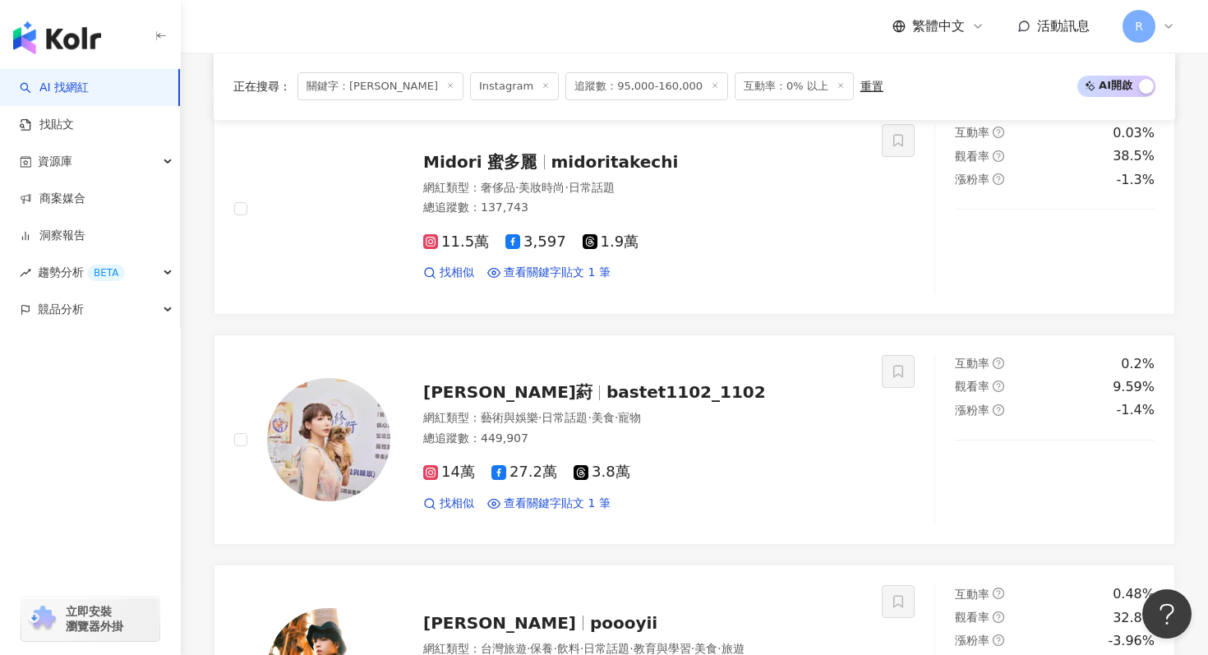
scroll to position [1502, 0]
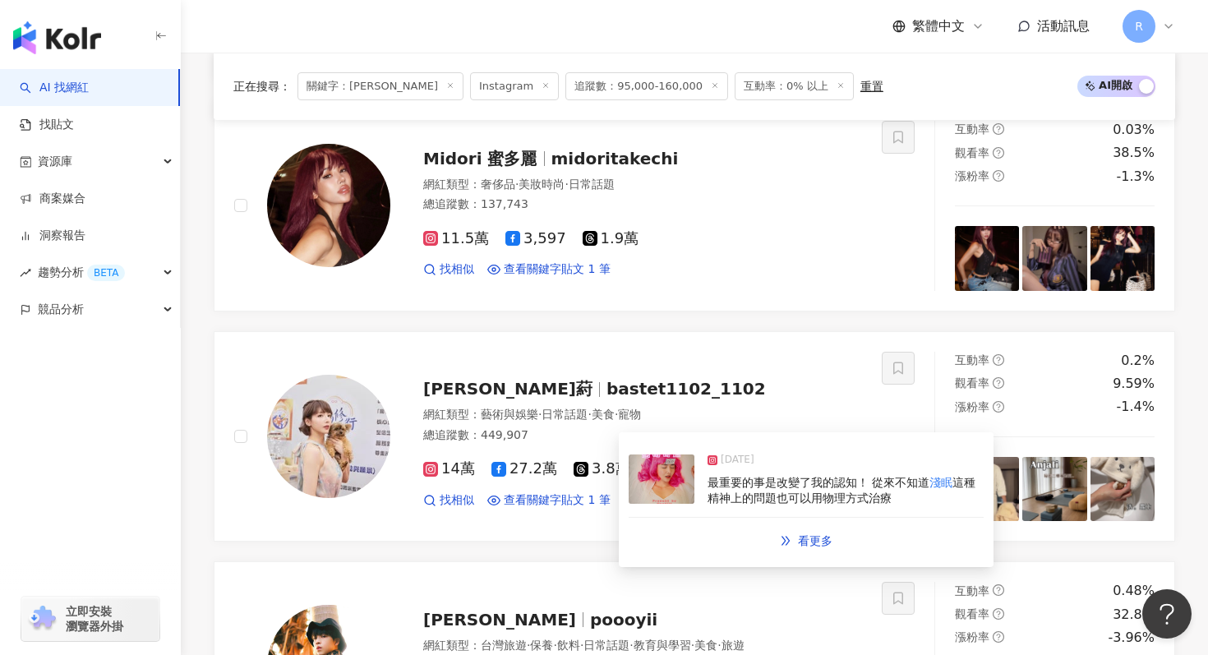
click at [652, 489] on img at bounding box center [662, 479] width 66 height 49
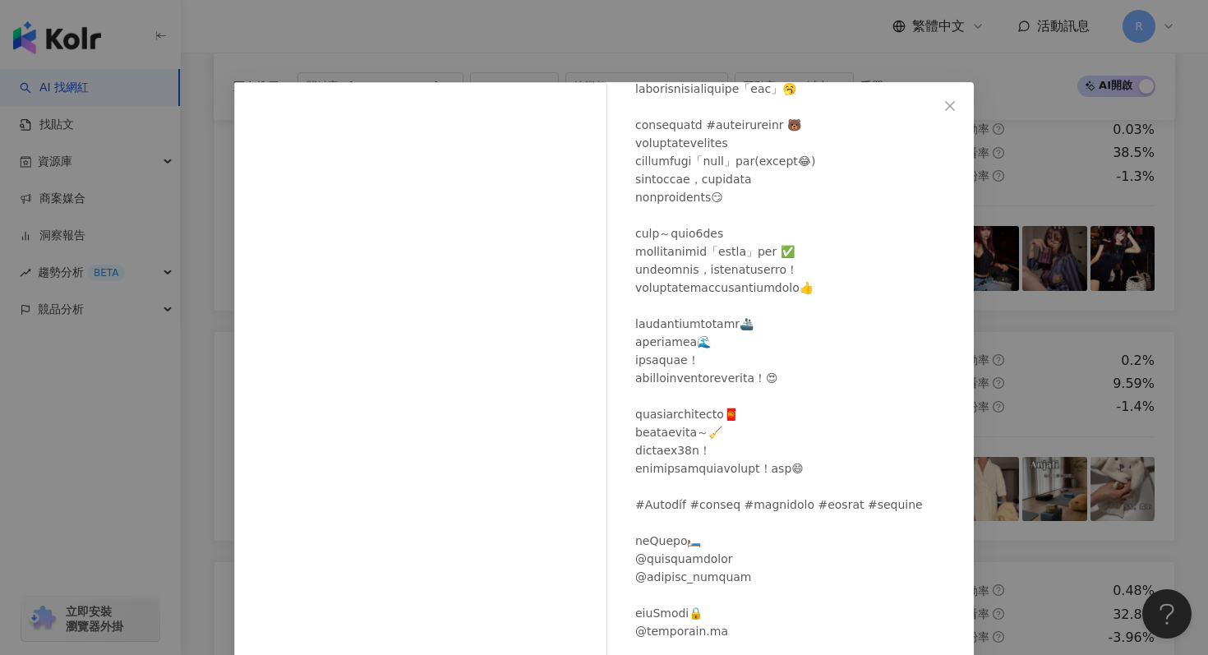
scroll to position [141, 0]
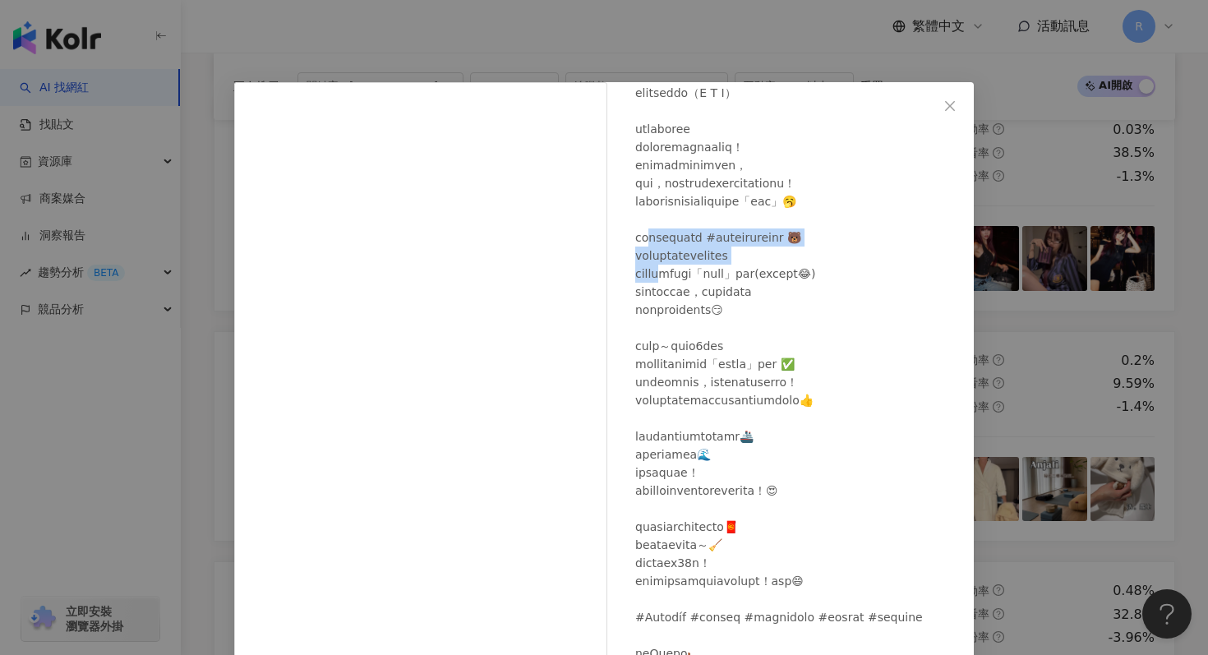
drag, startPoint x: 663, startPoint y: 235, endPoint x: 688, endPoint y: 280, distance: 50.8
click at [688, 280] on div at bounding box center [798, 446] width 326 height 832
click at [683, 316] on div at bounding box center [798, 446] width 326 height 832
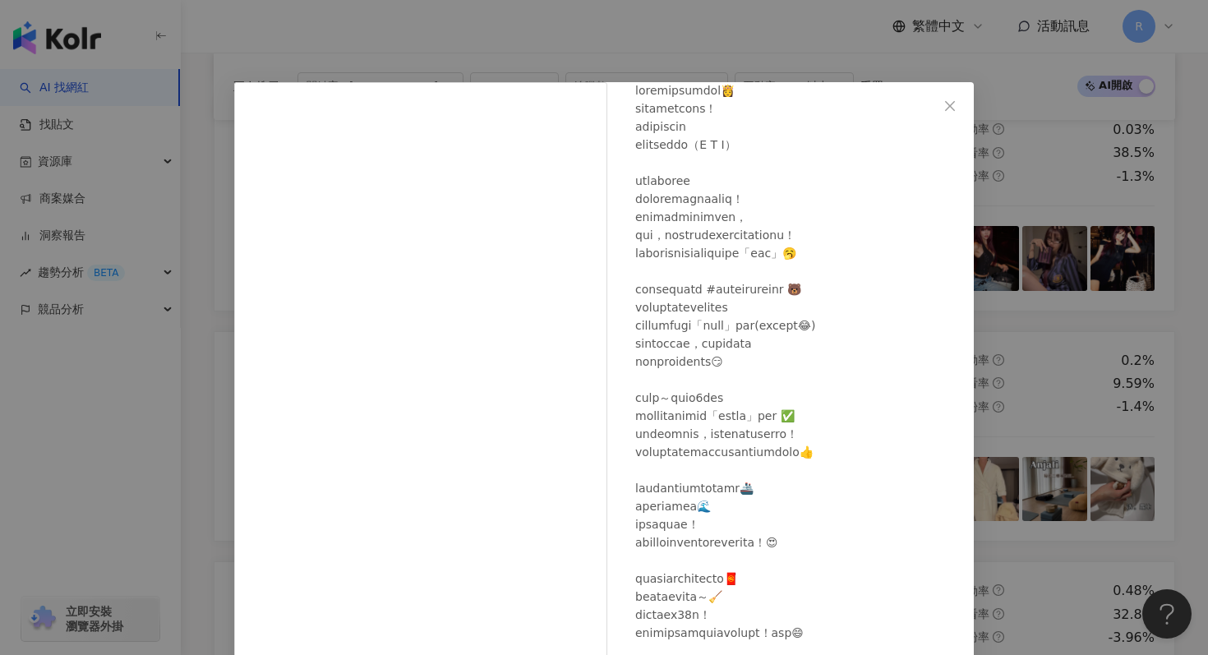
scroll to position [76, 0]
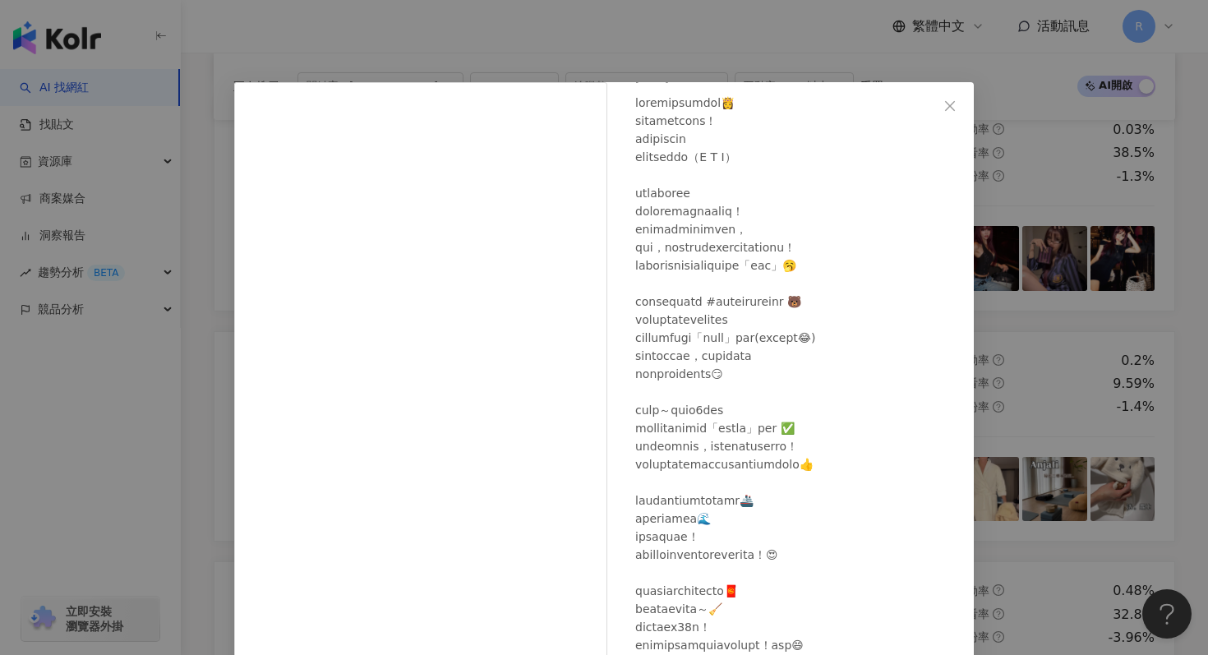
click at [390, 38] on div "宋羽葤 2024/12/3 688 20 7.9萬 查看原始貼文" at bounding box center [604, 327] width 1208 height 655
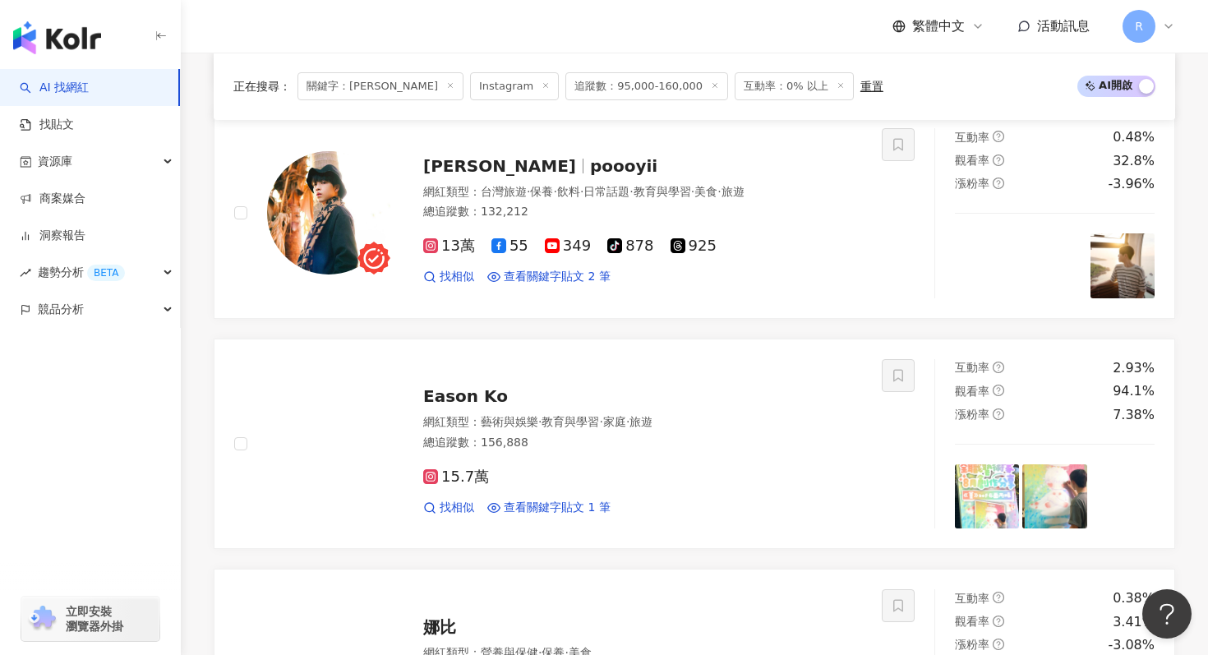
scroll to position [1953, 0]
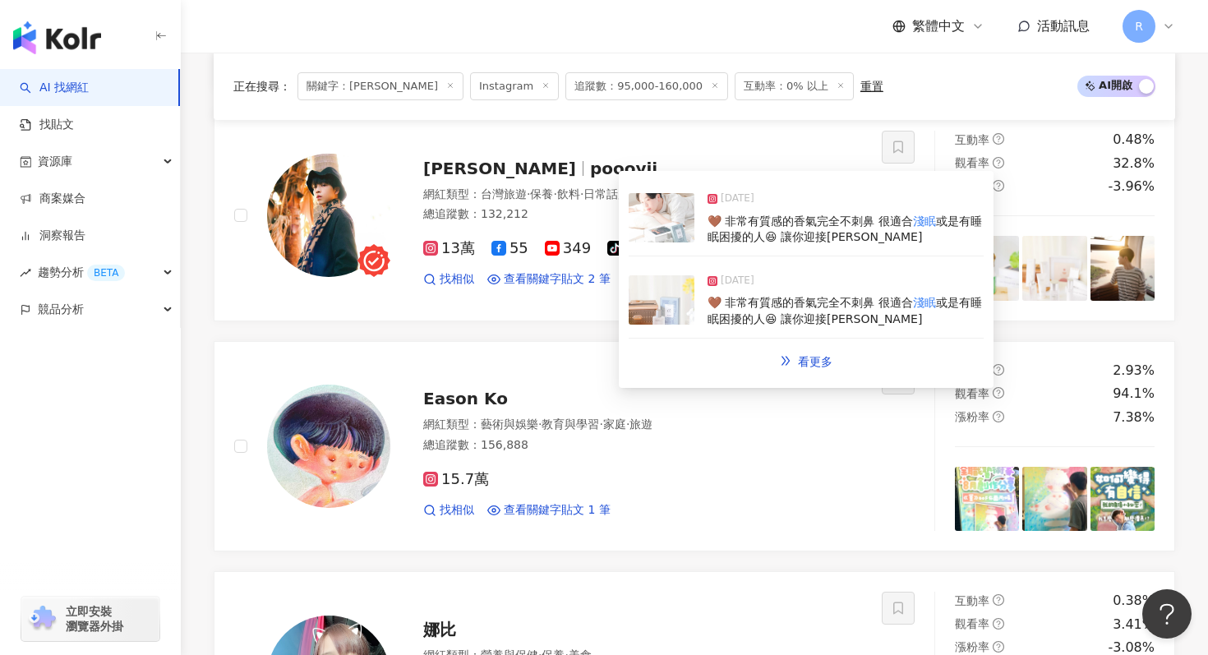
click at [640, 293] on img at bounding box center [662, 299] width 66 height 49
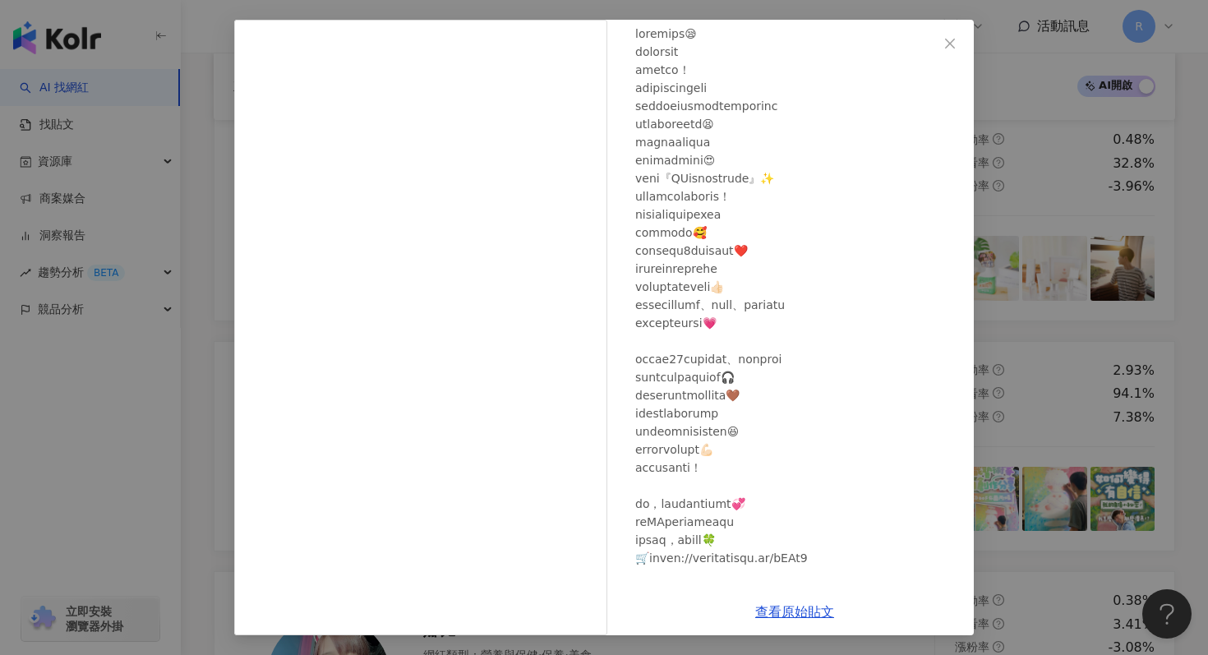
scroll to position [195, 0]
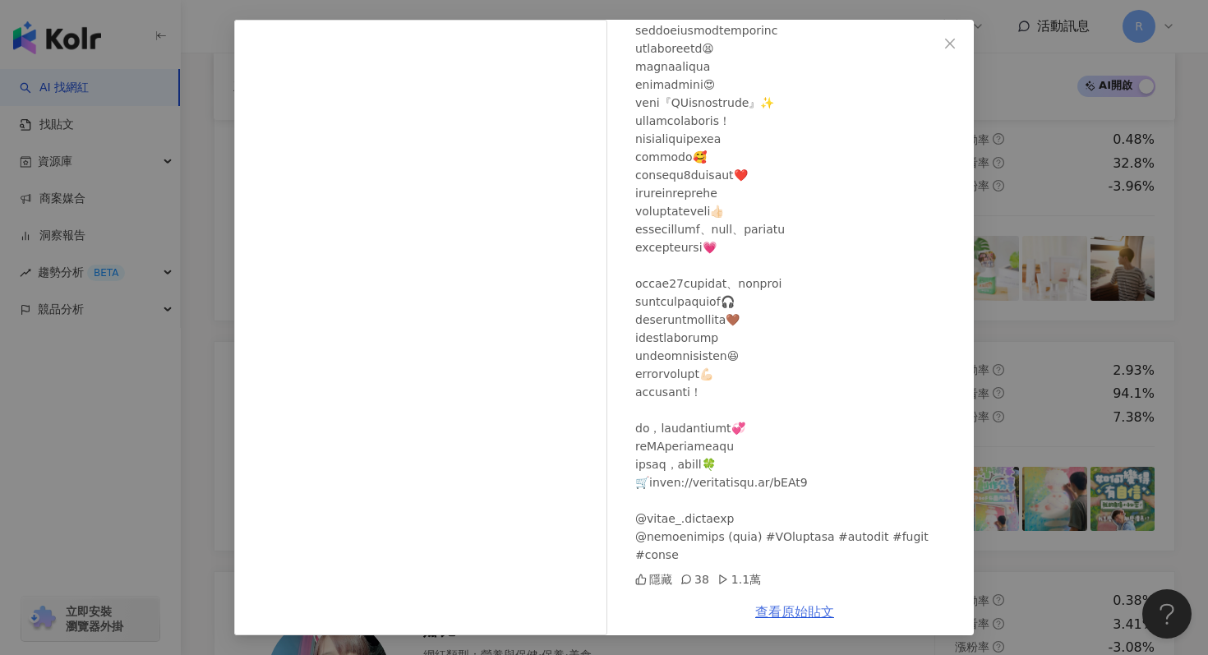
click at [763, 609] on link "查看原始貼文" at bounding box center [794, 612] width 79 height 16
click at [178, 213] on div "廖廖 2025/7/5 隱藏 38 1.1萬 查看原始貼文" at bounding box center [604, 327] width 1208 height 655
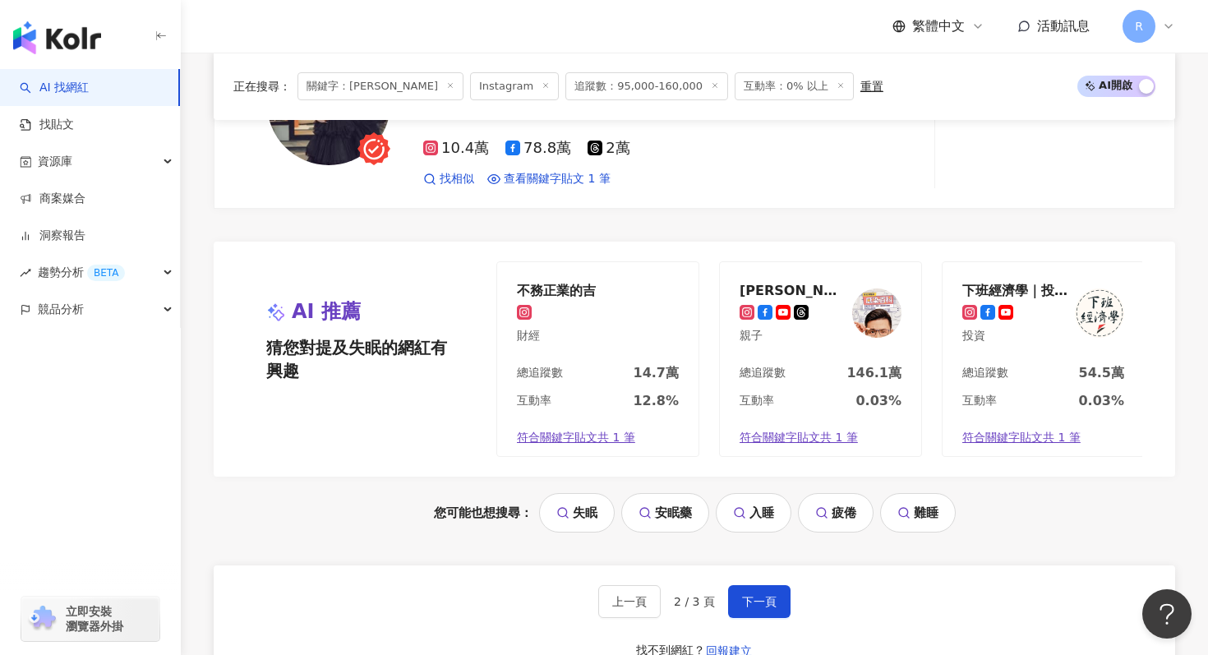
scroll to position [3494, 0]
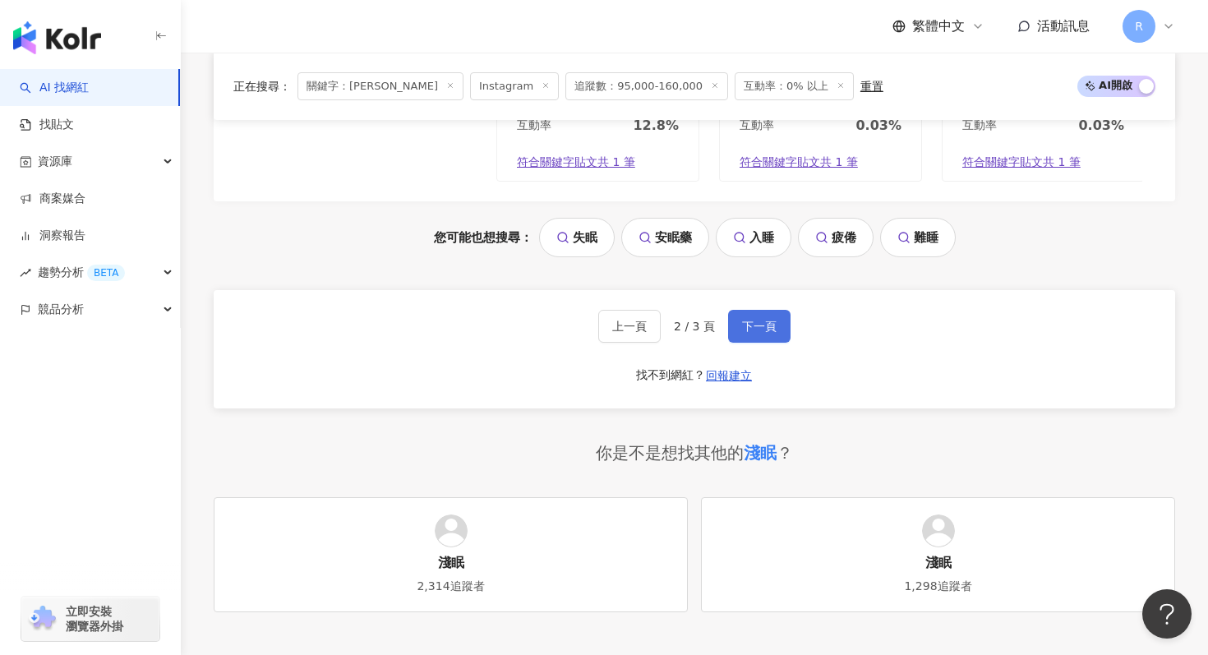
click at [759, 329] on span "下一頁" at bounding box center [759, 326] width 35 height 13
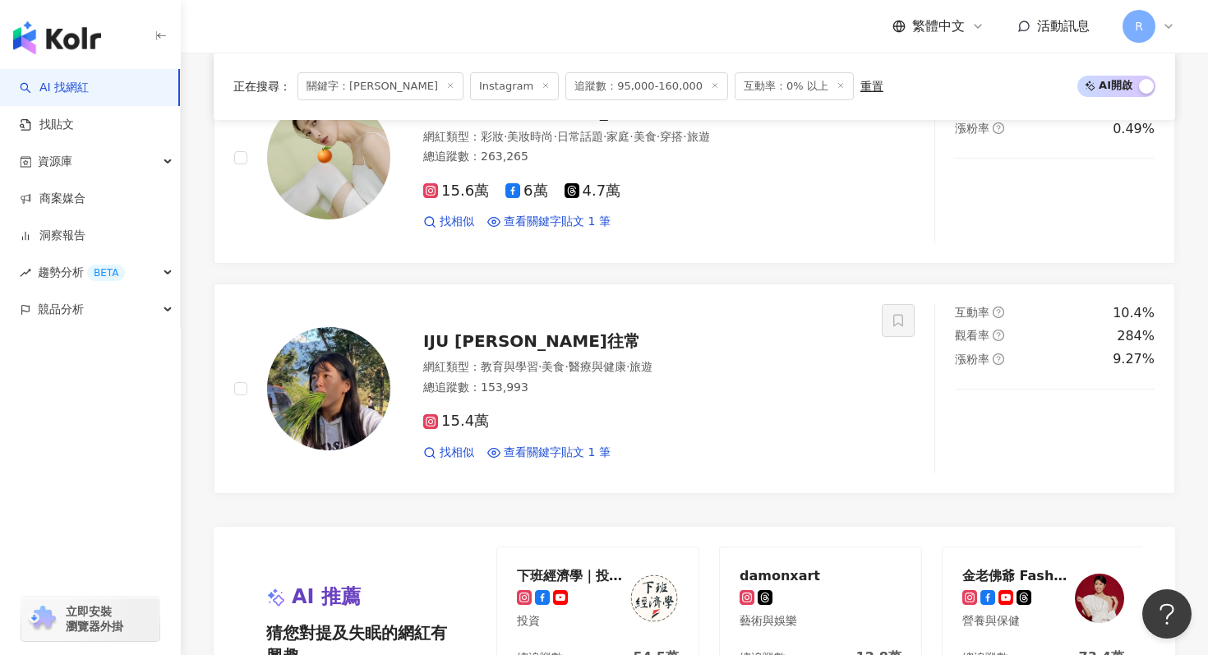
scroll to position [1504, 0]
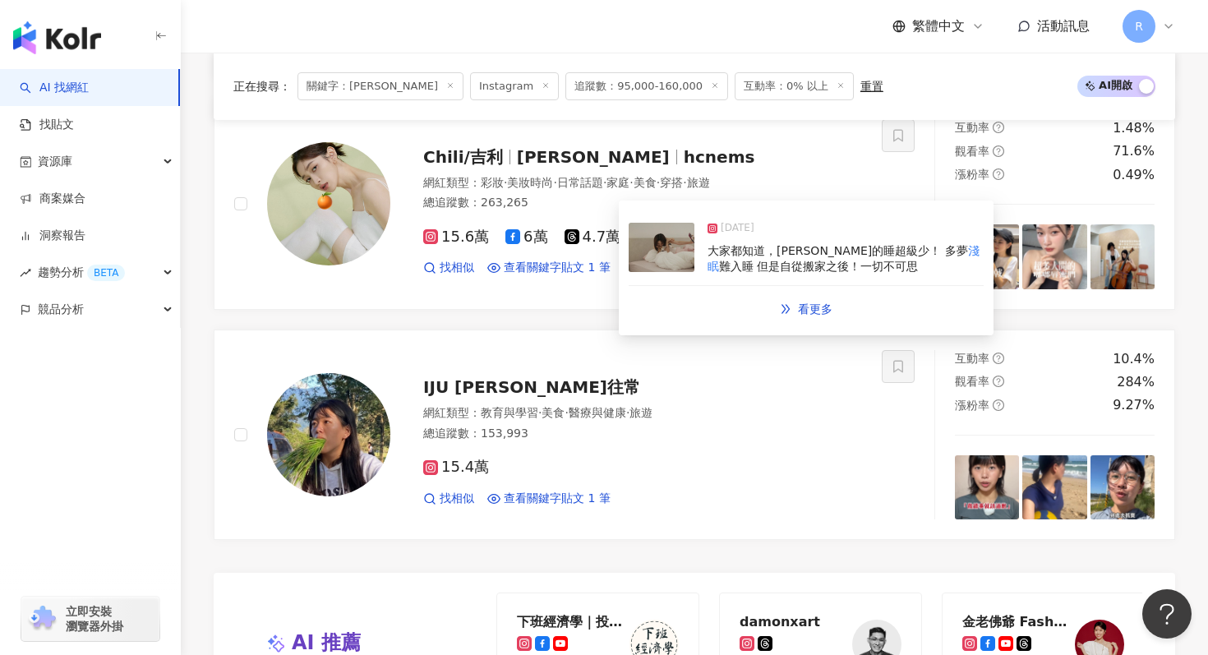
click at [821, 250] on span "大家都知道，我原本真的睡超級少！ 多夢" at bounding box center [838, 250] width 261 height 13
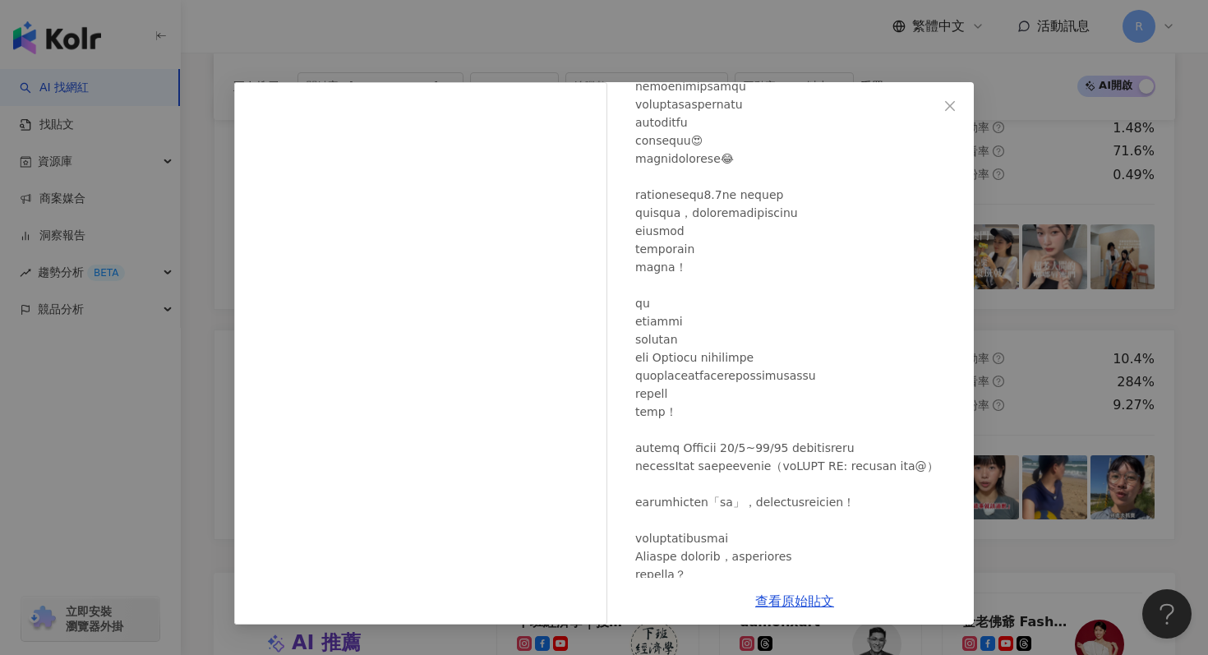
scroll to position [695, 0]
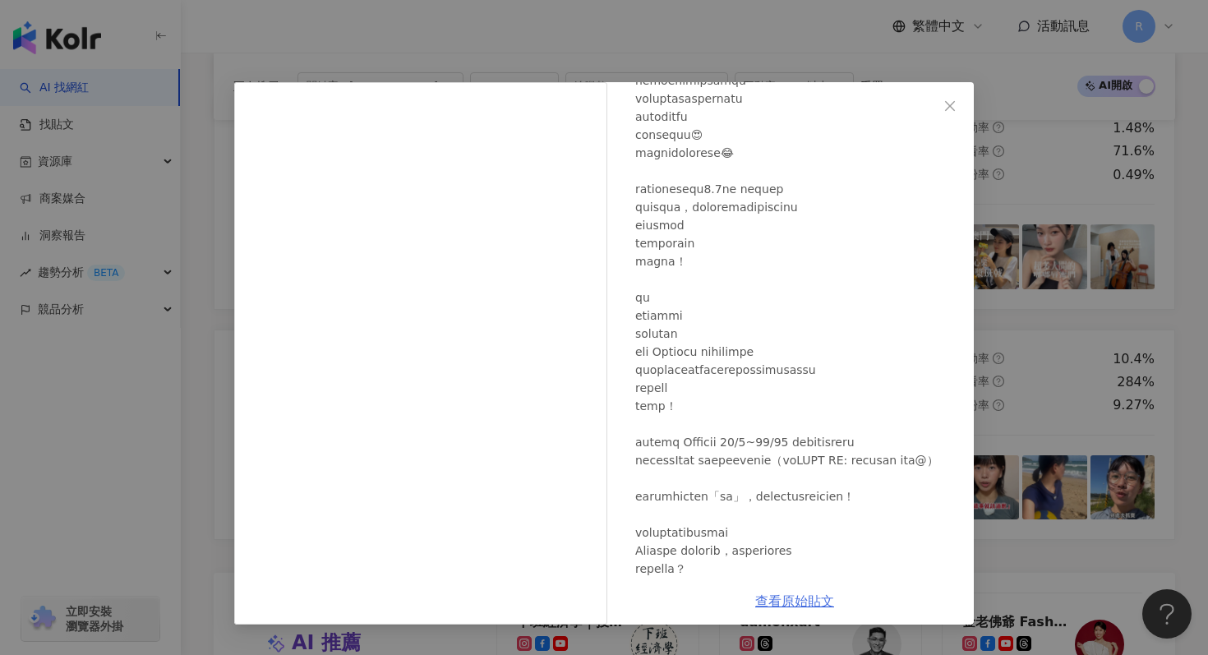
click at [769, 607] on link "查看原始貼文" at bounding box center [794, 602] width 79 height 16
click at [409, 31] on div "Chili/吉利 2024/11/1 2,870 11 查看原始貼文" at bounding box center [604, 327] width 1208 height 655
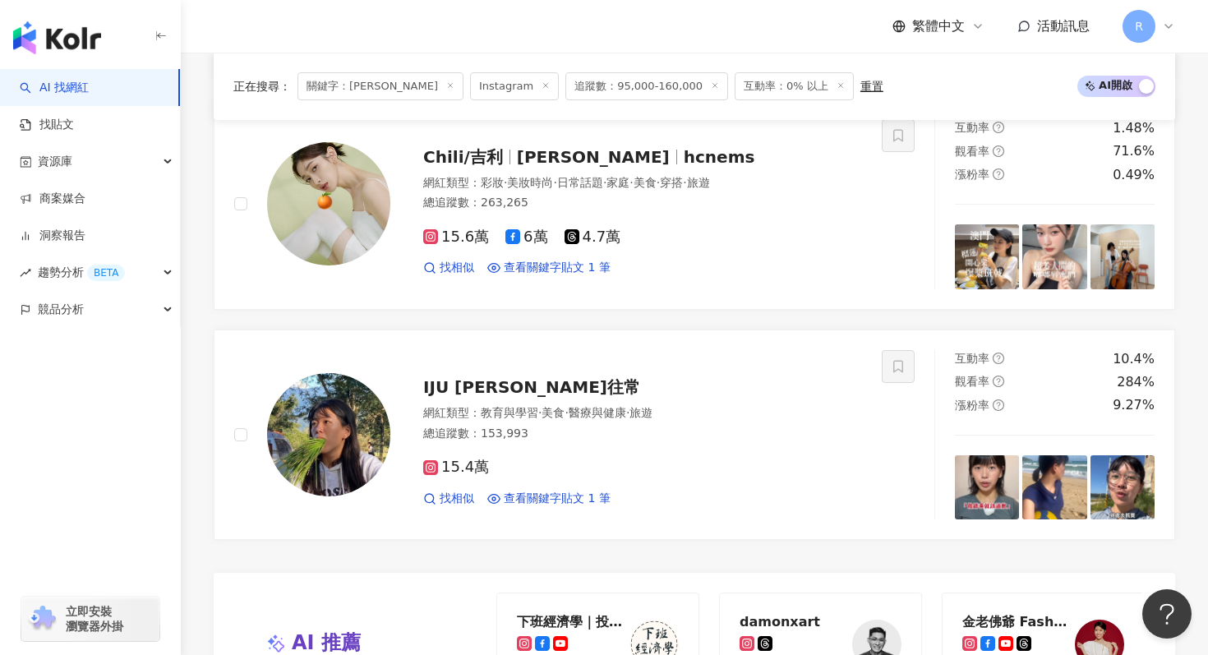
click at [445, 35] on div "繁體中文 活動訊息 R" at bounding box center [695, 26] width 962 height 53
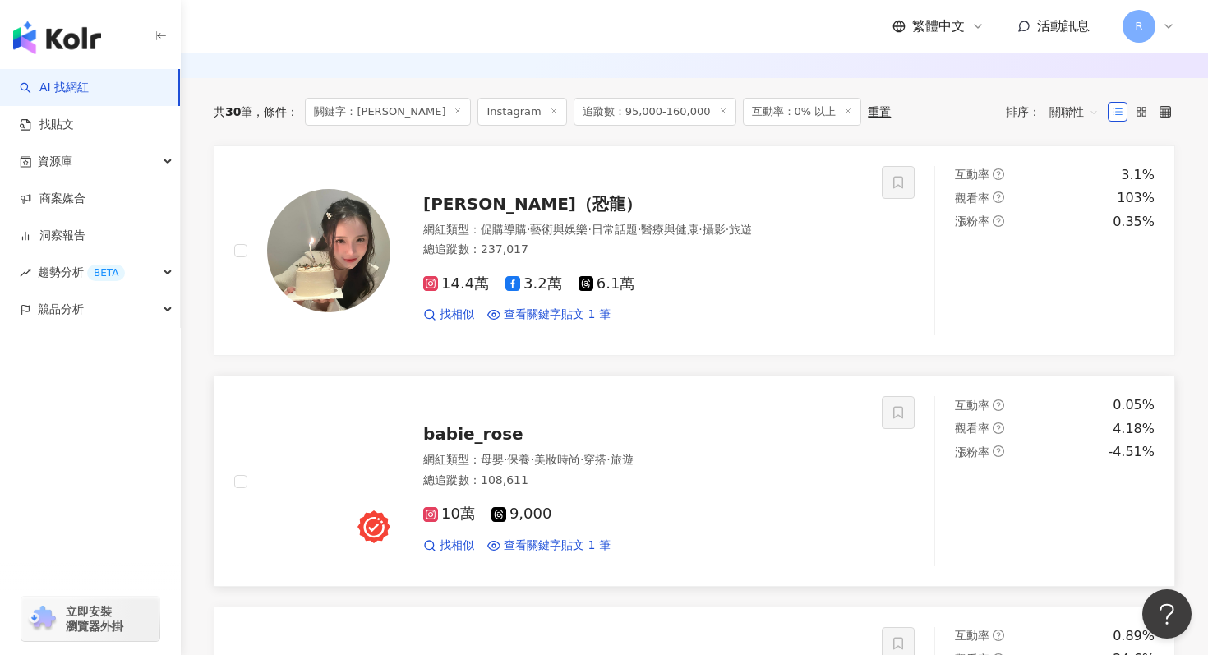
scroll to position [510, 0]
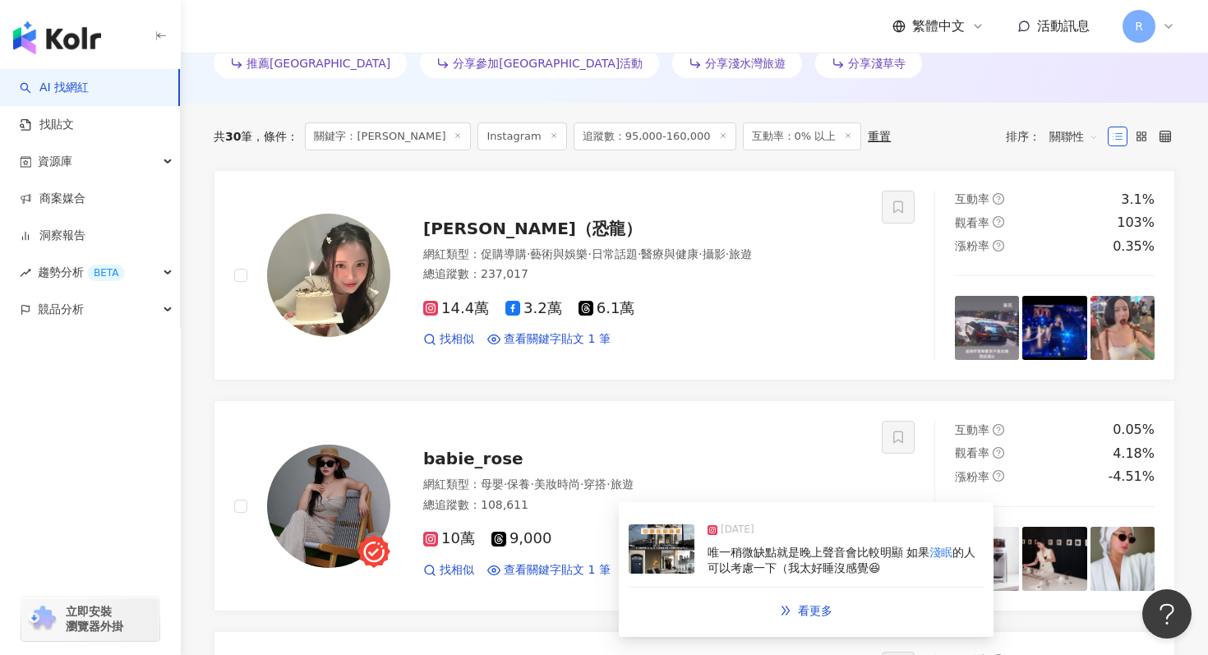
click at [751, 556] on span "唯一稍微缺點就是晚上聲音會比較明顯 如果" at bounding box center [819, 552] width 222 height 13
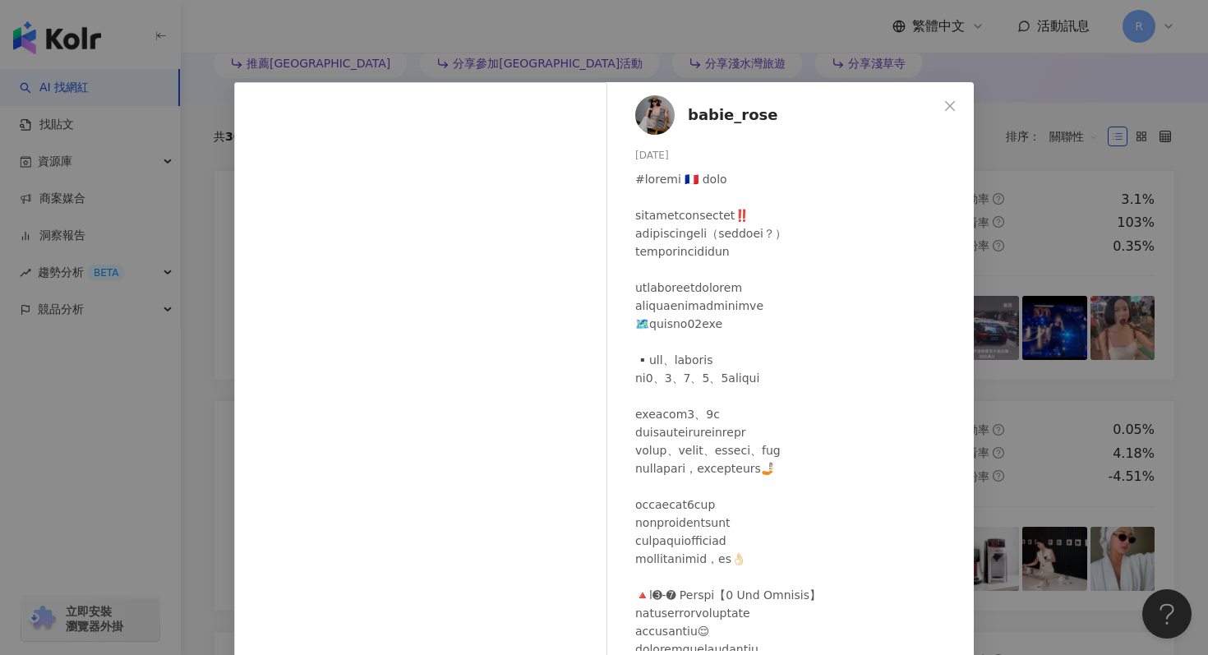
click at [620, 62] on div "babie_rose 2025/3/28 0 27 查看原始貼文" at bounding box center [604, 327] width 1208 height 655
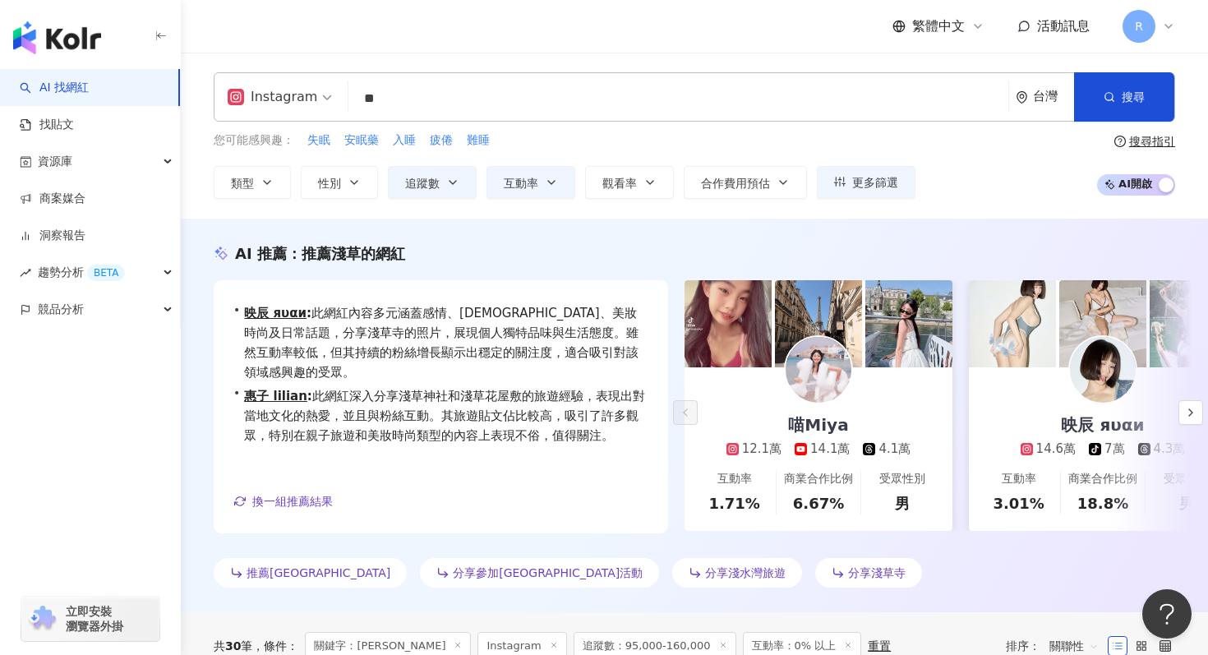
scroll to position [0, 0]
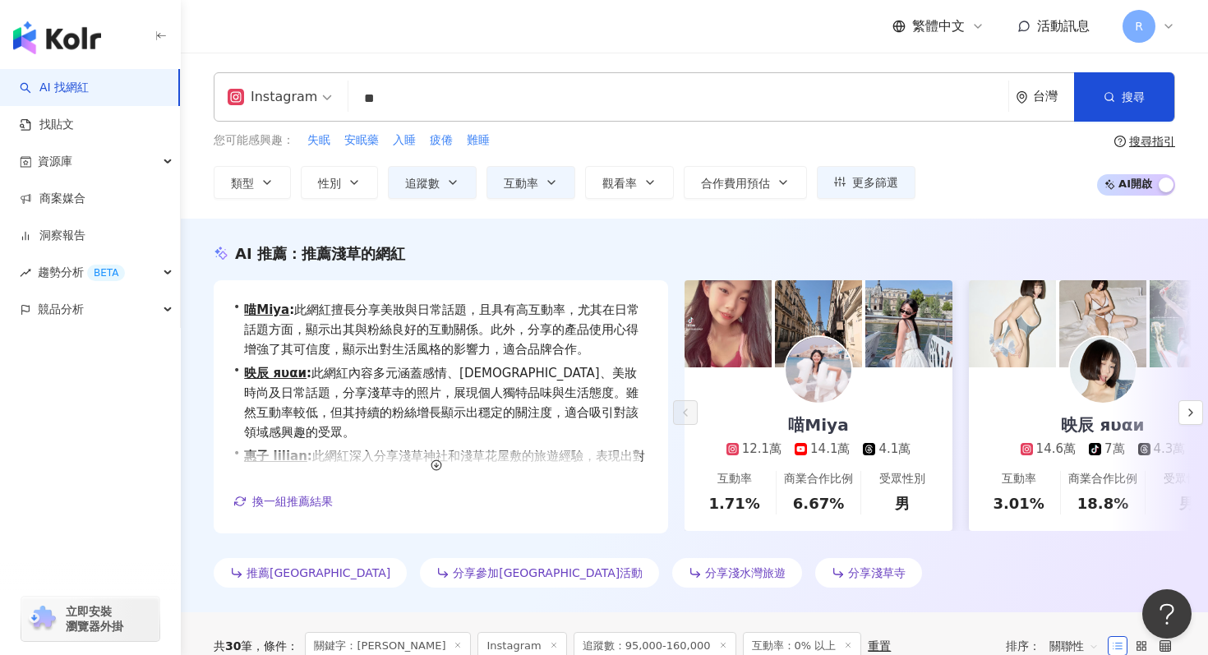
click at [456, 104] on input "**" at bounding box center [678, 98] width 647 height 31
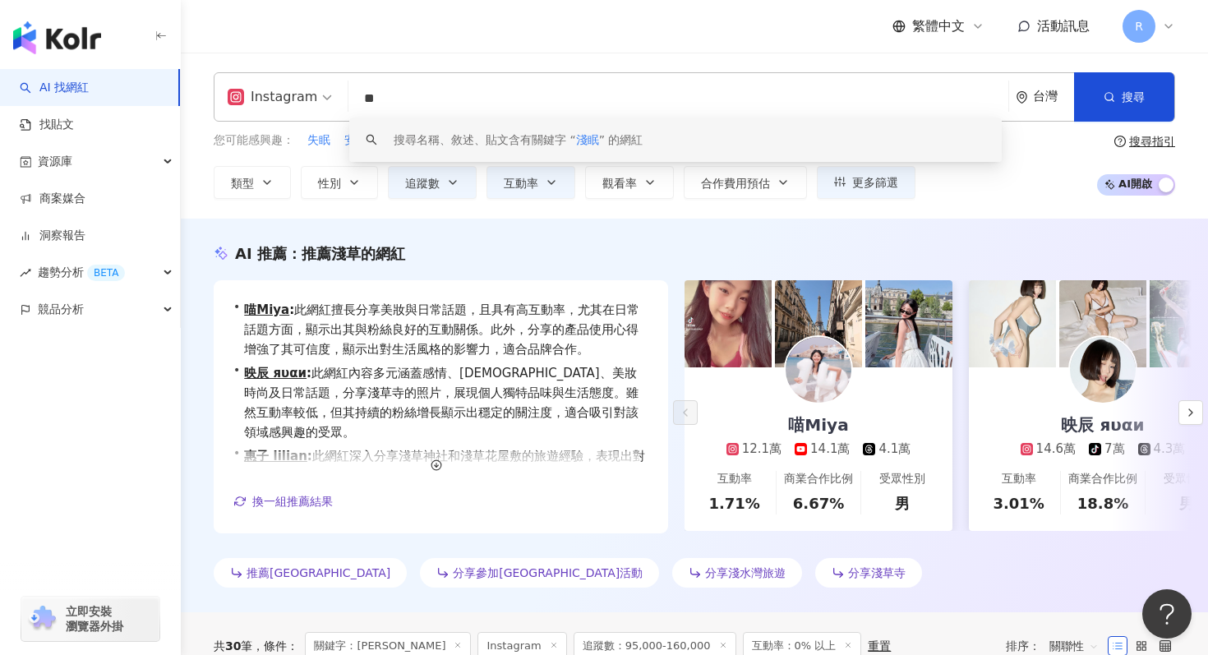
click at [456, 104] on input "**" at bounding box center [678, 98] width 647 height 31
click at [378, 49] on div "繁體中文 活動訊息 R" at bounding box center [695, 26] width 962 height 53
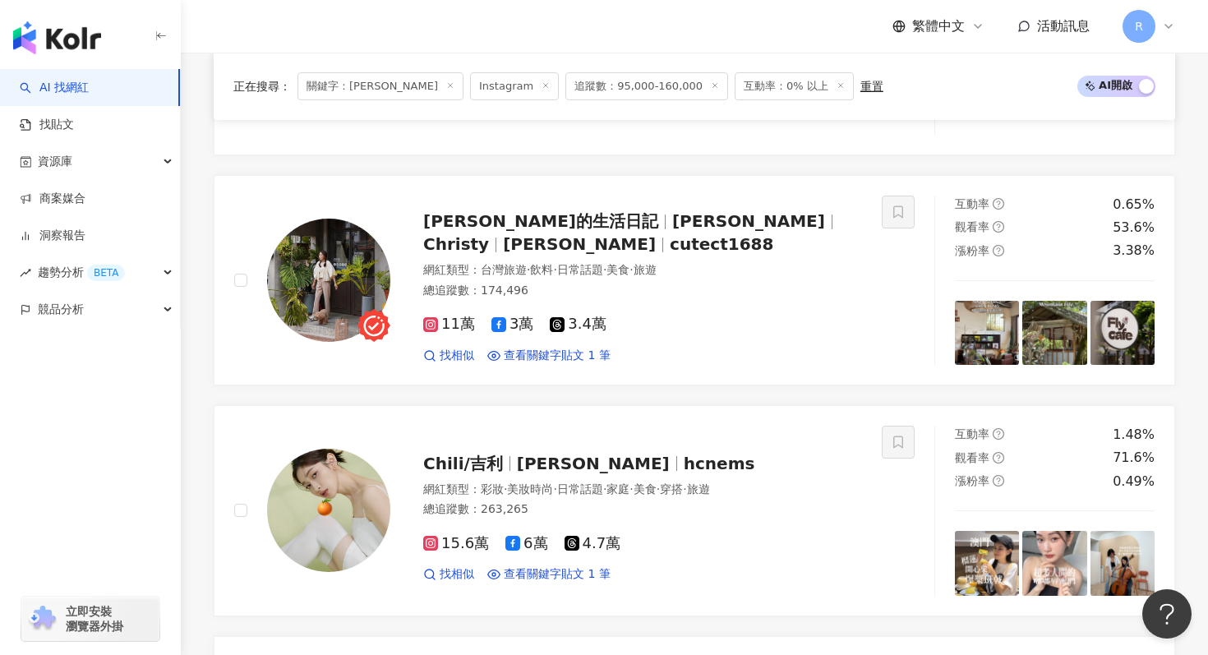
scroll to position [1134, 0]
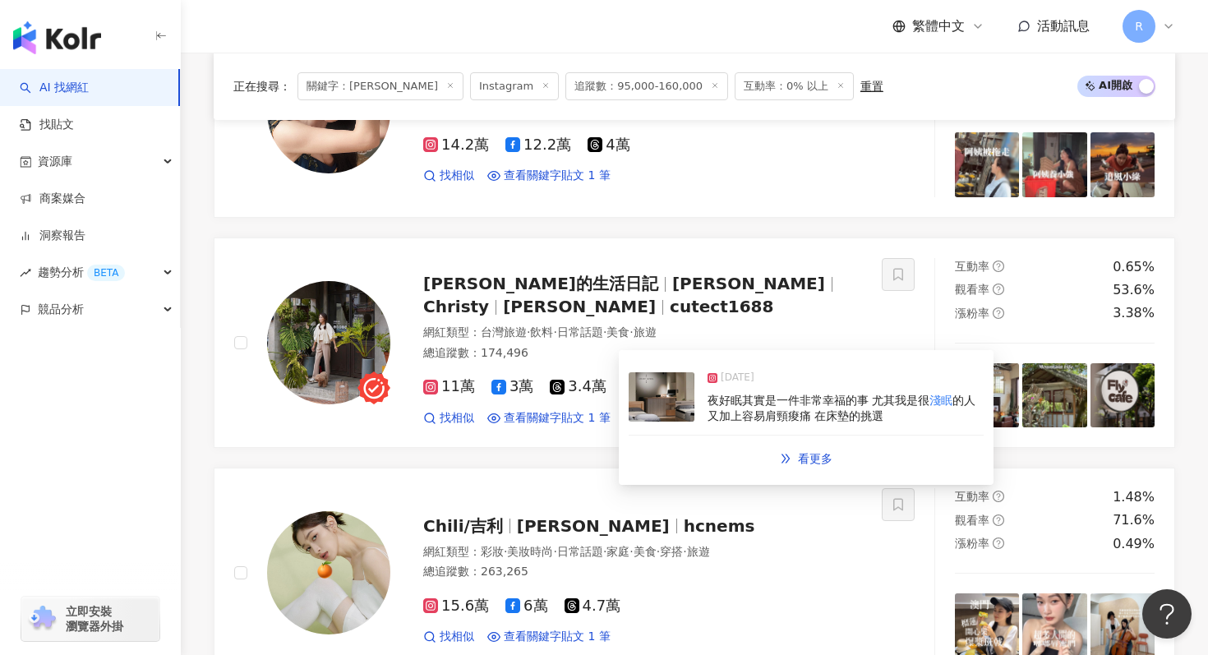
click at [708, 402] on span "夜好眠其實是一件非常幸福的事 尤其我是很" at bounding box center [819, 400] width 222 height 13
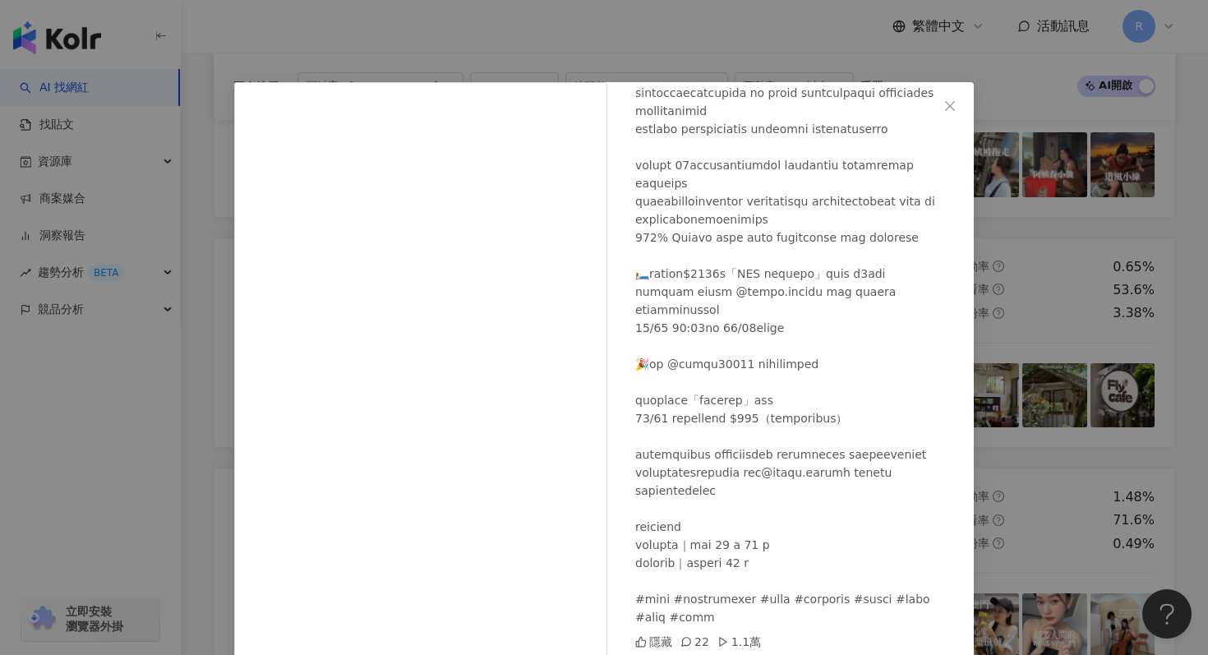
scroll to position [62, 0]
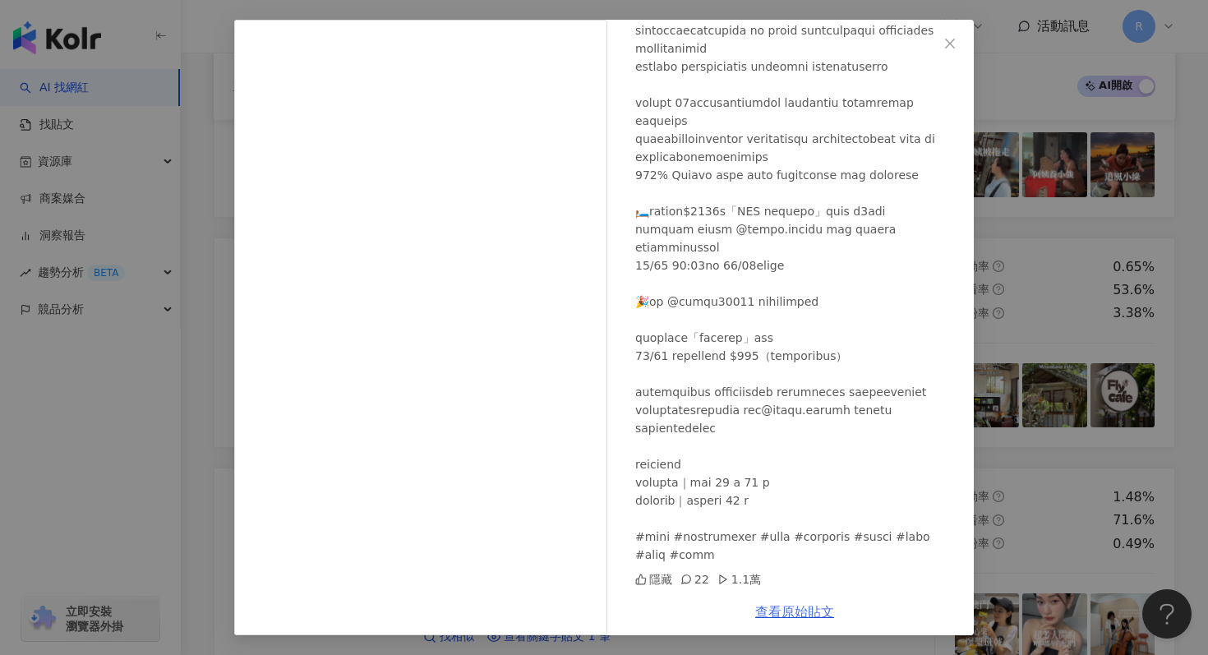
click at [784, 611] on link "查看原始貼文" at bounding box center [794, 612] width 79 height 16
click at [210, 122] on div "馬尼麻麻的生活日記 2024/10/16 隱藏 22 1.1萬 查看原始貼文" at bounding box center [604, 327] width 1208 height 655
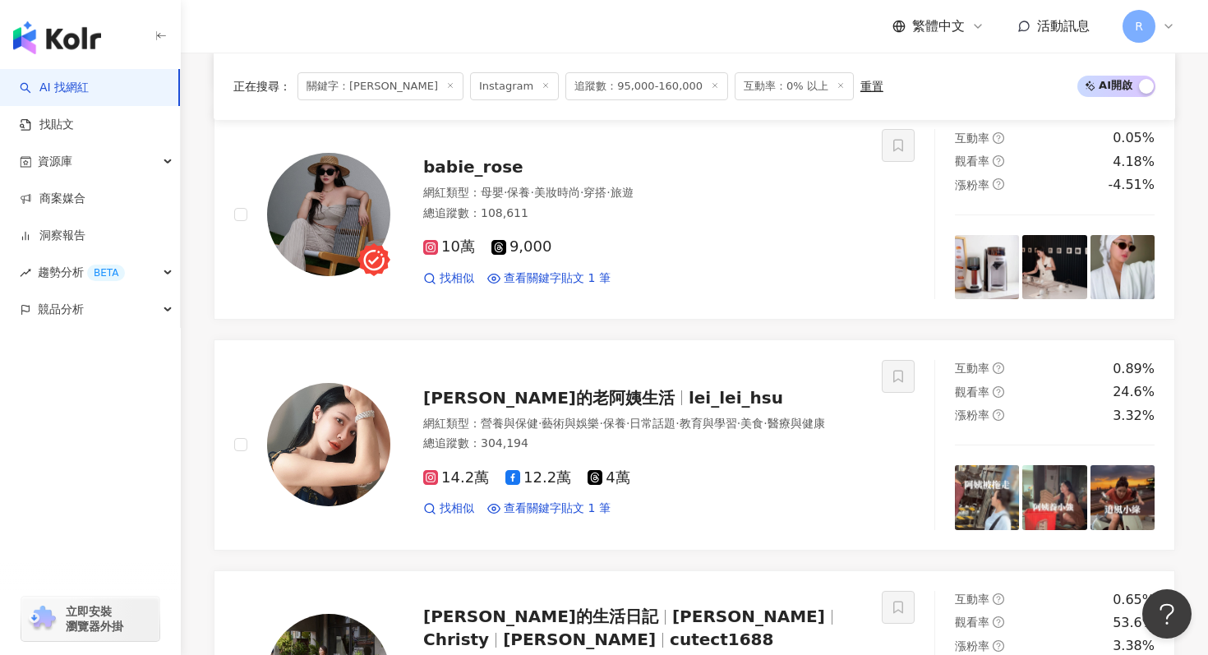
scroll to position [0, 0]
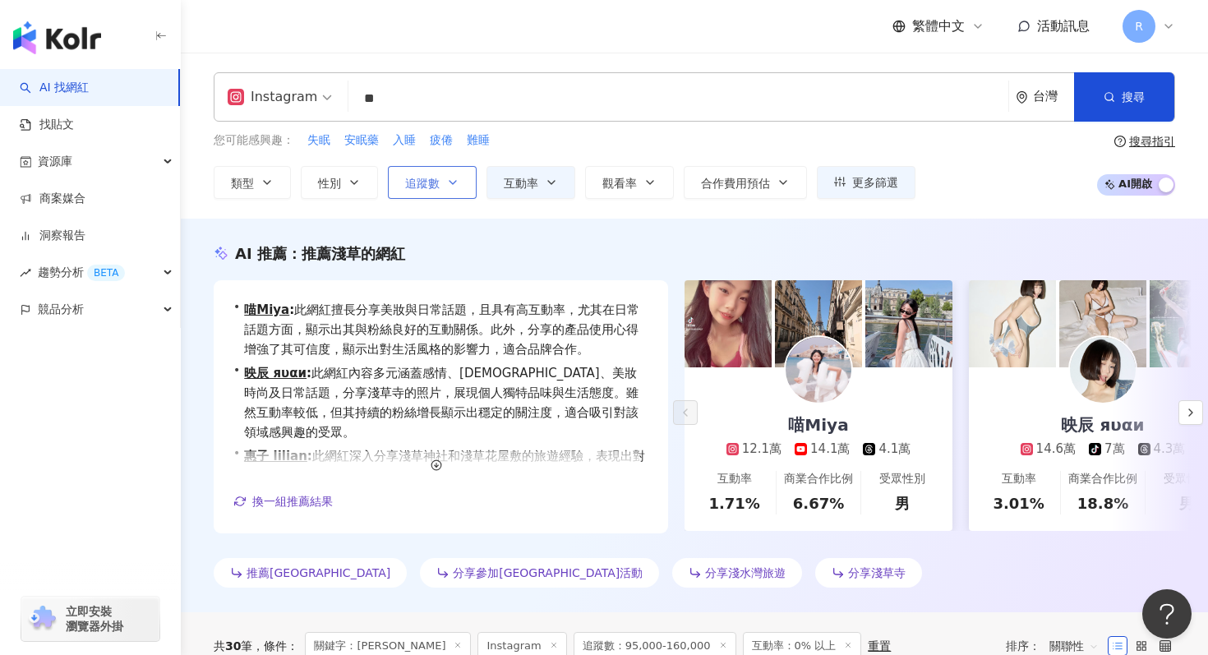
click at [426, 191] on button "追蹤數" at bounding box center [432, 182] width 89 height 33
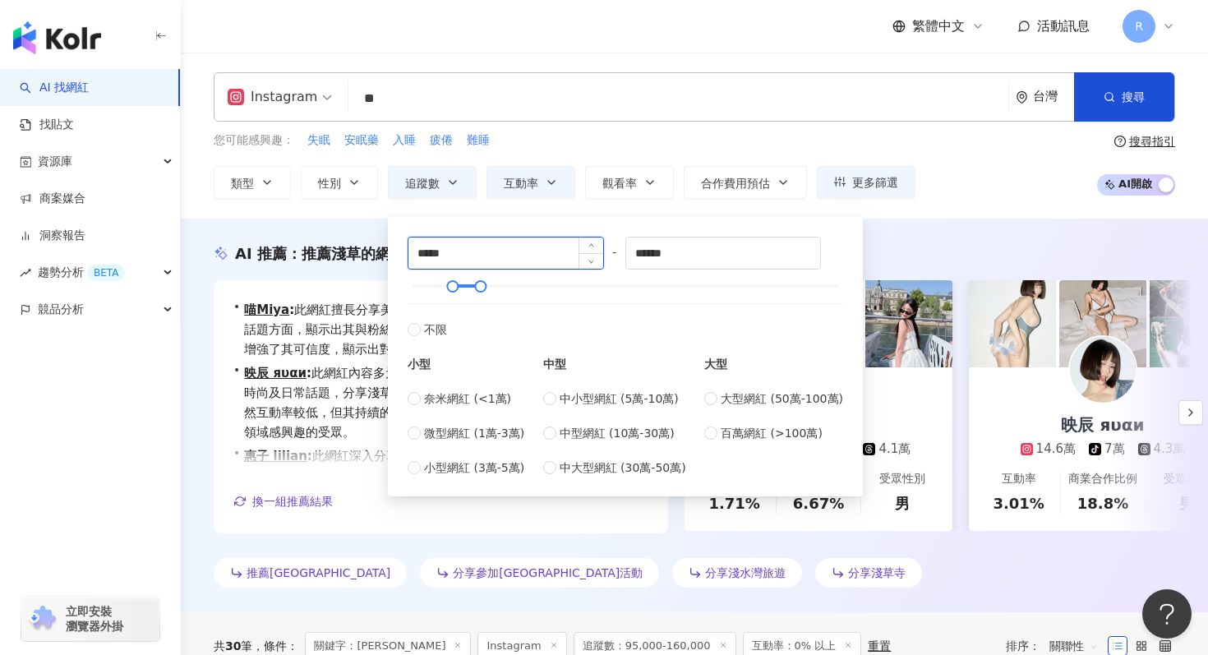
click at [472, 254] on input "*****" at bounding box center [506, 253] width 195 height 31
type input "*"
type input "*****"
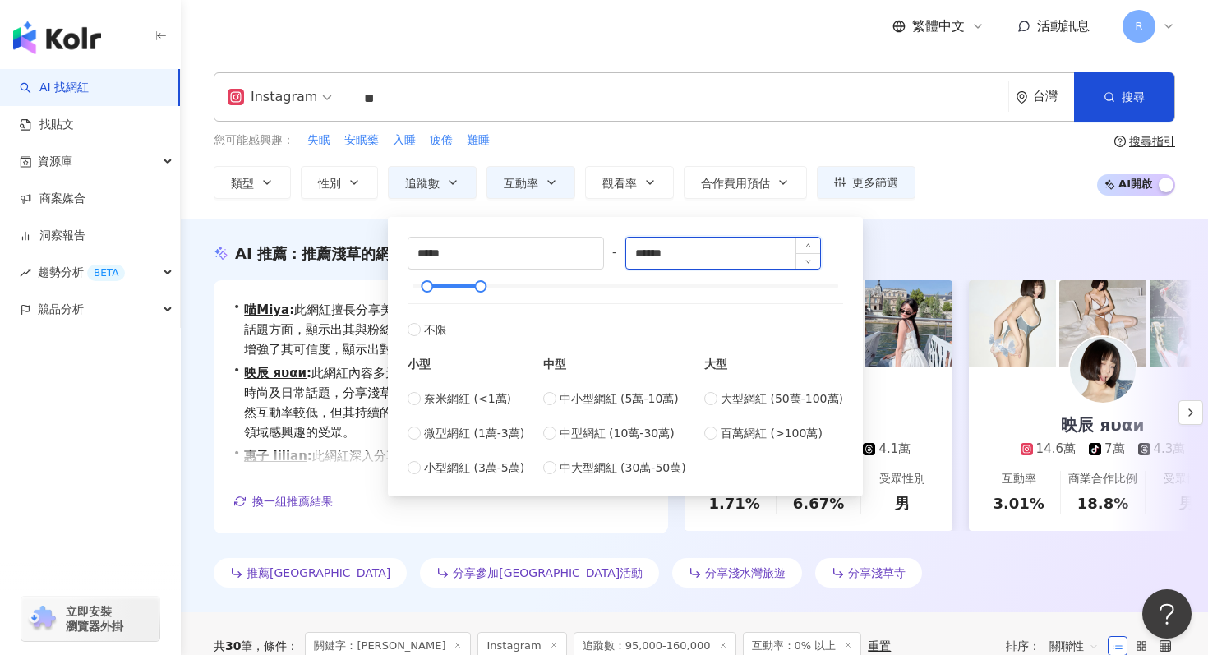
click at [702, 252] on input "******" at bounding box center [723, 253] width 195 height 31
type input "*****"
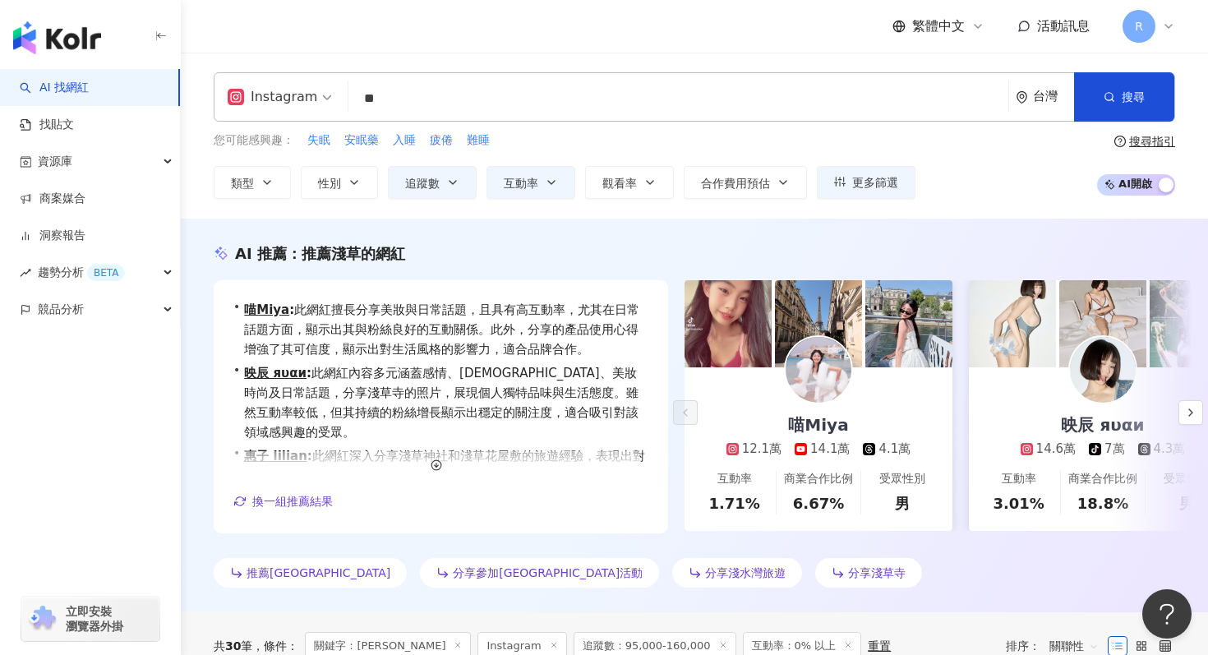
click at [575, 150] on div "您可能感興趣： 失眠 安眠藥 入睡 疲倦 難睡 類型 性別 追蹤數 互動率 觀看率 合作費用預估 更多篩選 ***** - ***** 不限 小型 奈米網紅 …" at bounding box center [565, 165] width 702 height 67
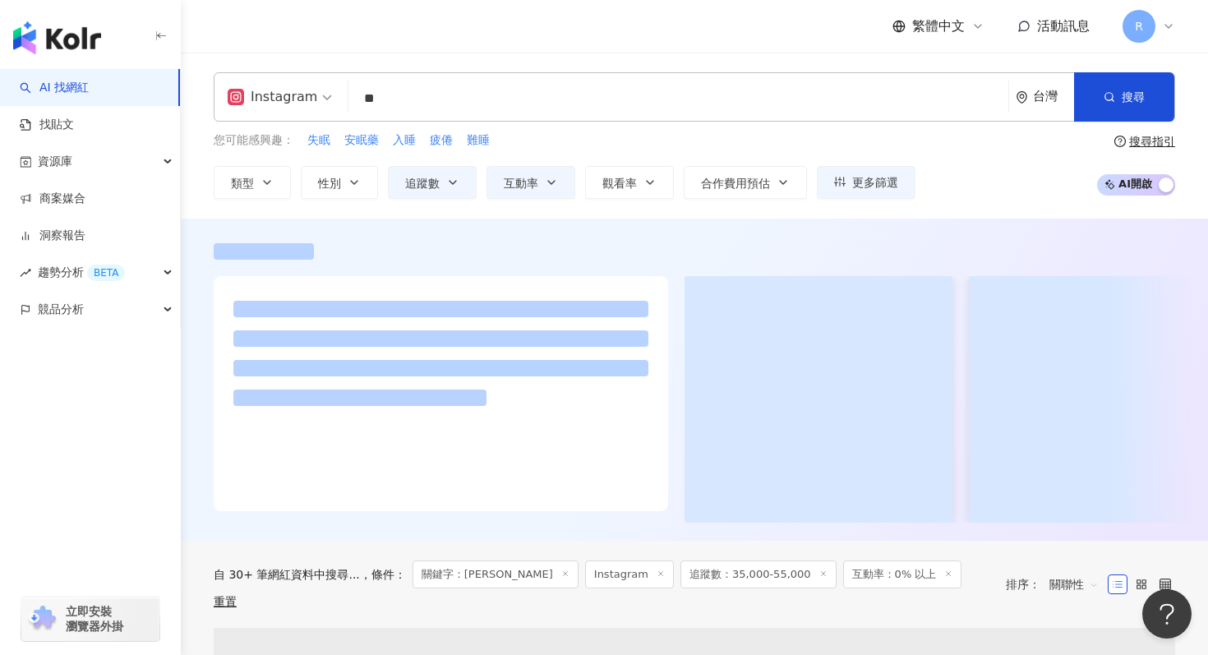
click at [503, 83] on input "**" at bounding box center [678, 98] width 647 height 31
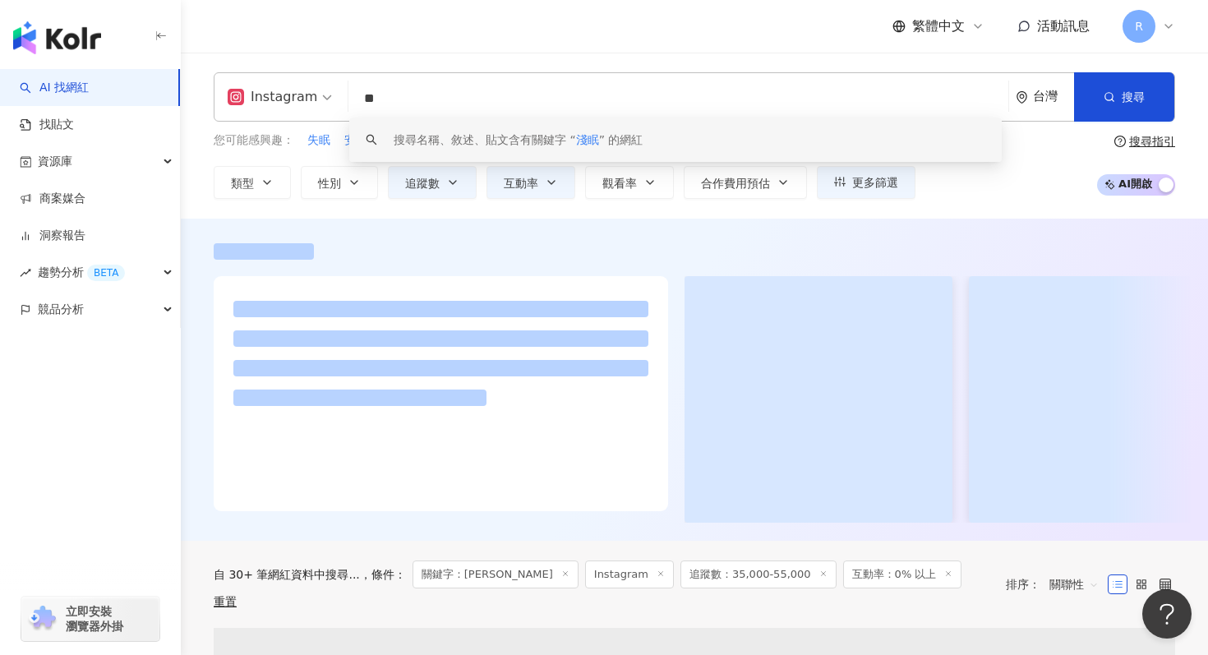
click at [503, 84] on input "**" at bounding box center [678, 98] width 647 height 31
click at [505, 88] on input "**" at bounding box center [678, 98] width 647 height 31
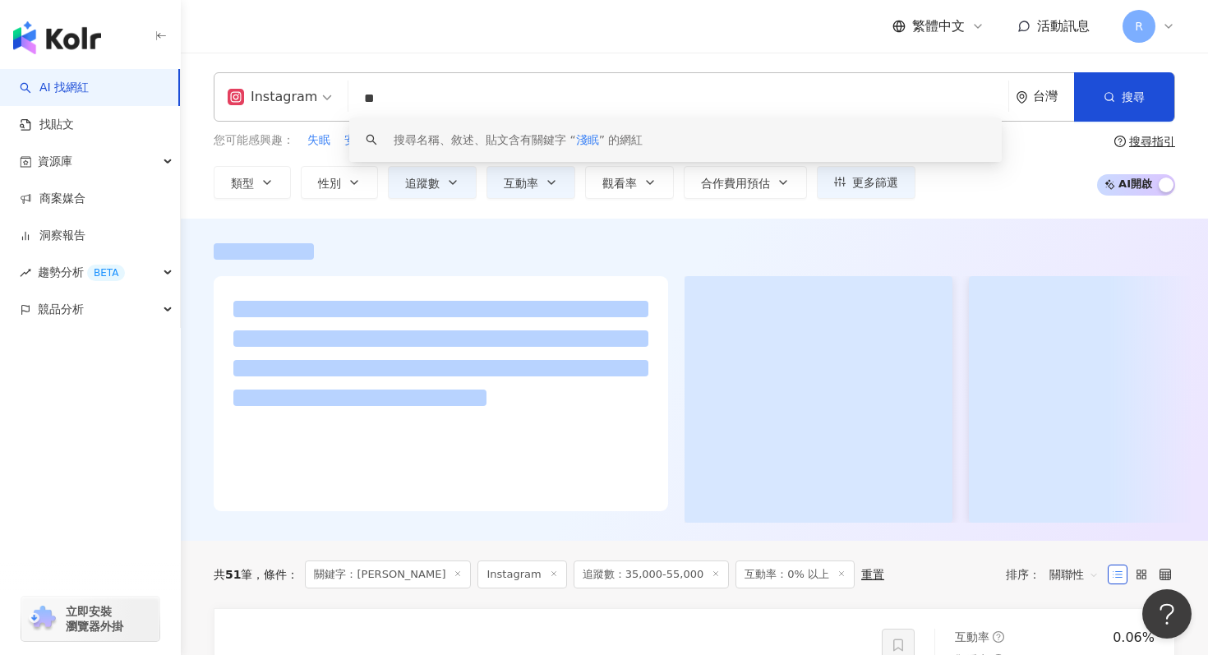
click at [505, 88] on input "**" at bounding box center [678, 98] width 647 height 31
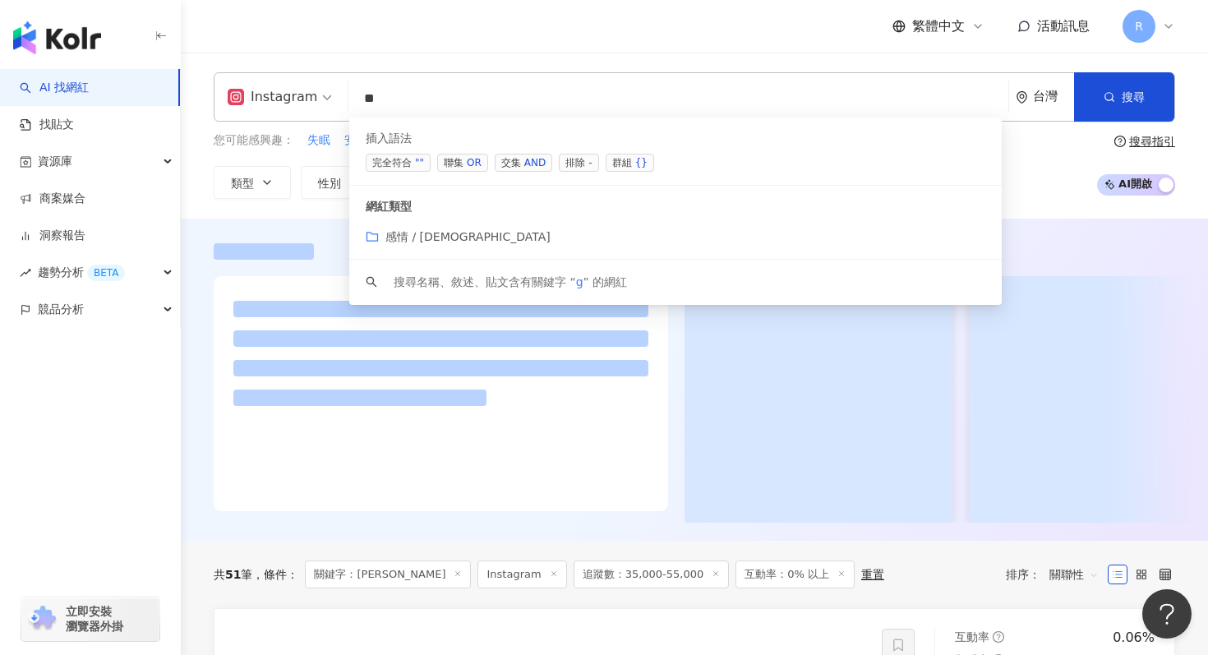
type input "*"
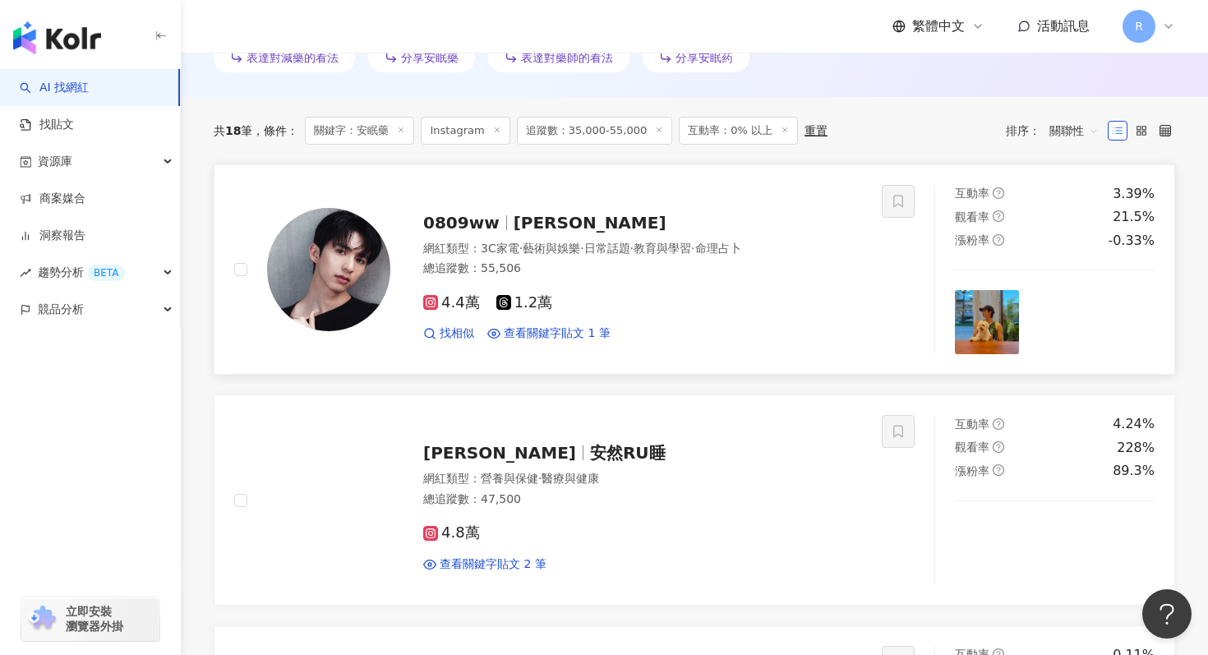
scroll to position [571, 0]
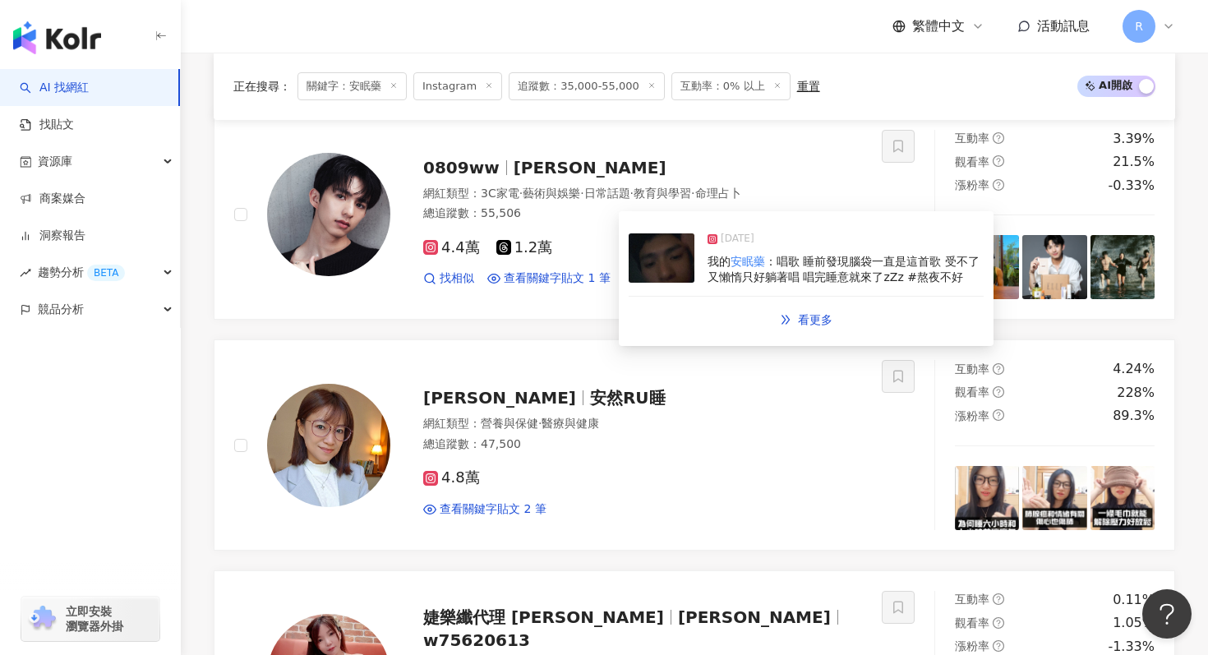
click at [706, 268] on div "2025/6/28 我的 安眠藥 ：唱歌 睡前發現腦袋一直是這首歌 受不了又懶惰只好躺著唱 唱完睡意就來了zZz #熬夜不好" at bounding box center [806, 259] width 355 height 76
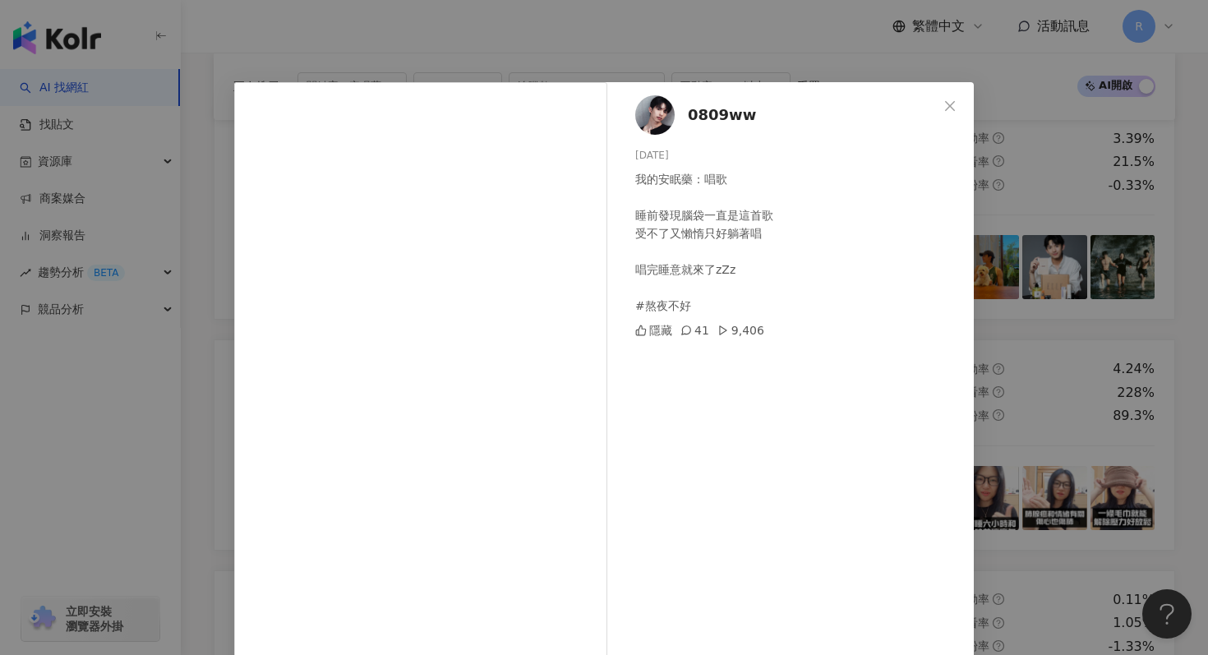
click at [753, 47] on div "0809ww 2025/6/28 我的安眠藥：唱歌 睡前發現腦袋一直是這首歌 受不了又懶惰只好躺著唱 唱完睡意就來了zZz #熬夜不好 隱藏 41 9,406…" at bounding box center [604, 327] width 1208 height 655
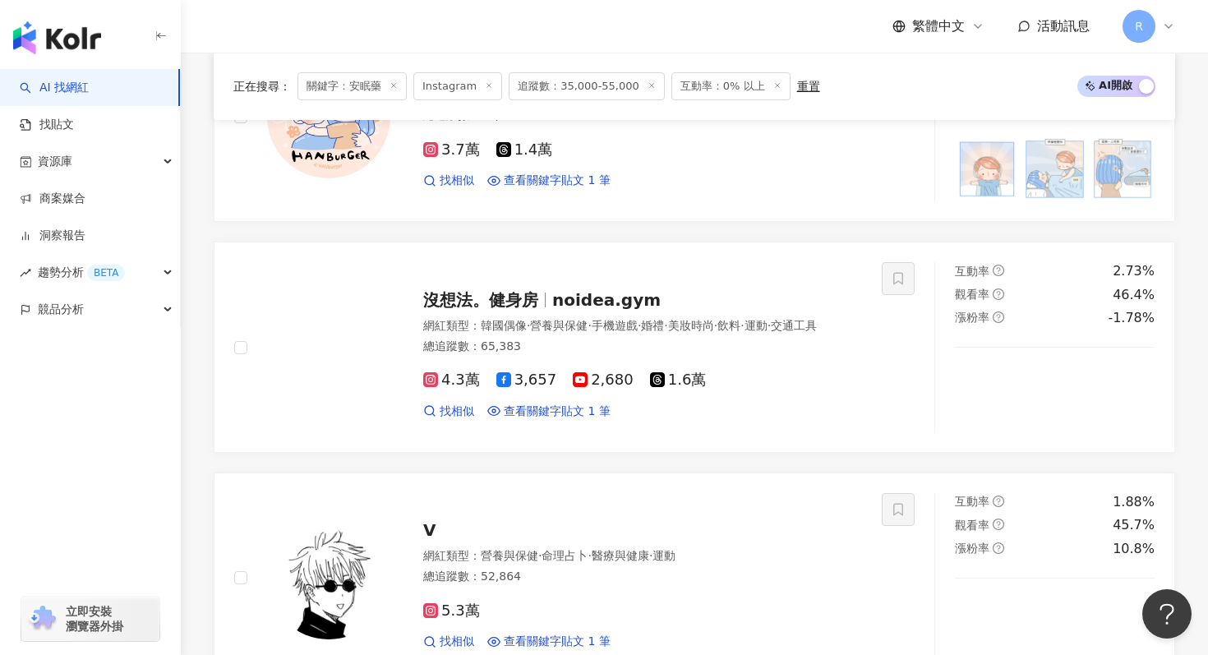
scroll to position [2334, 0]
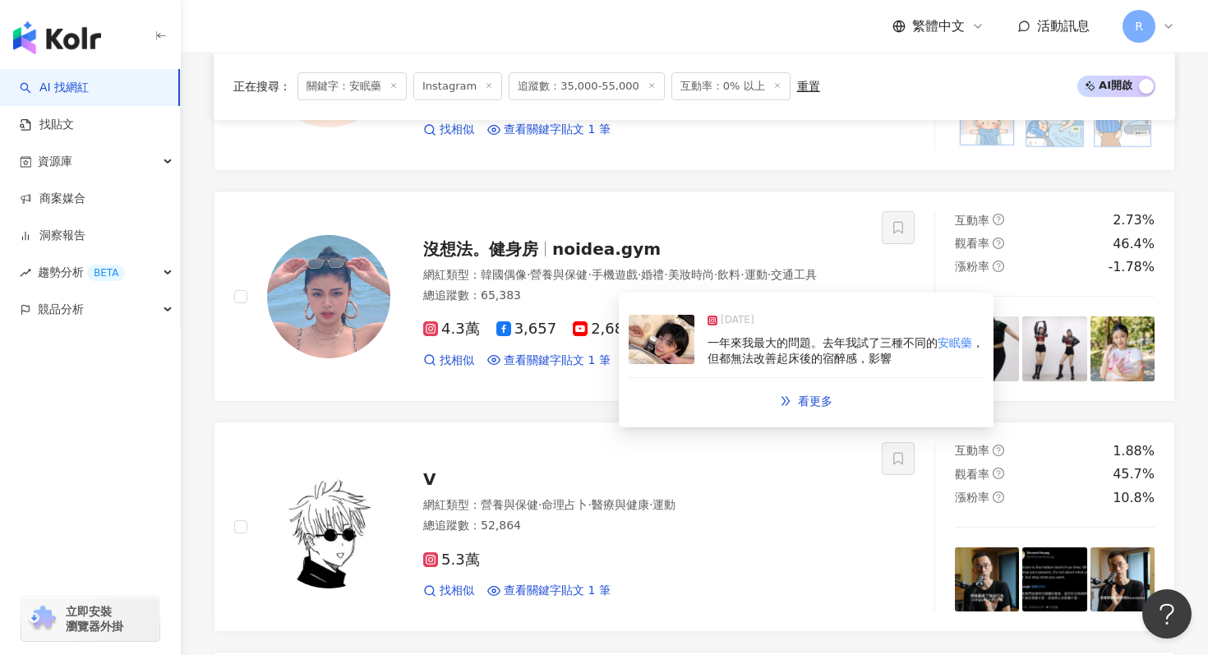
click at [672, 356] on img at bounding box center [662, 339] width 66 height 49
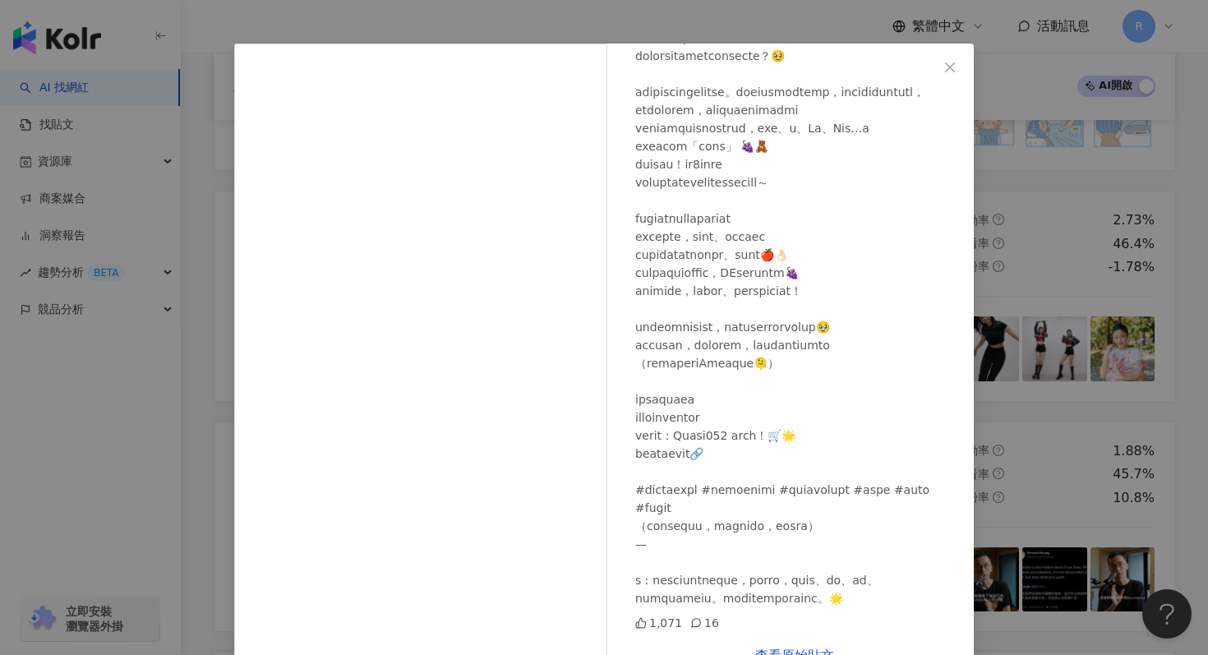
scroll to position [82, 0]
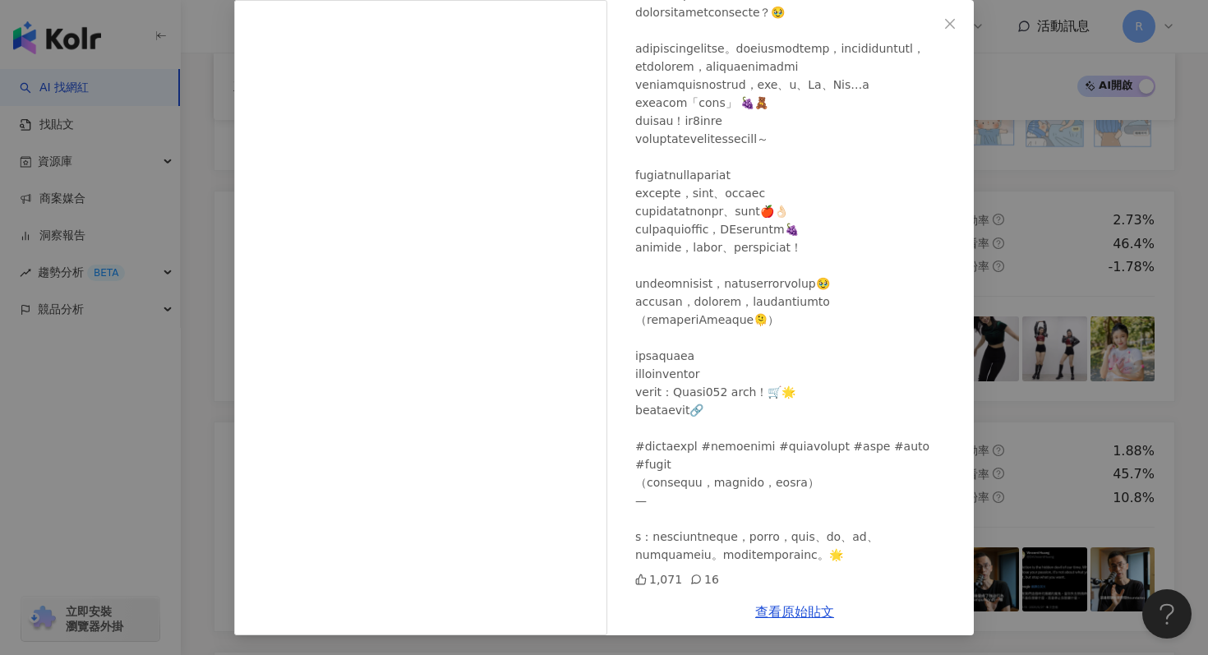
click at [217, 133] on div "沒想法。健身房 2024/9/12 1,071 16 查看原始貼文" at bounding box center [604, 327] width 1208 height 655
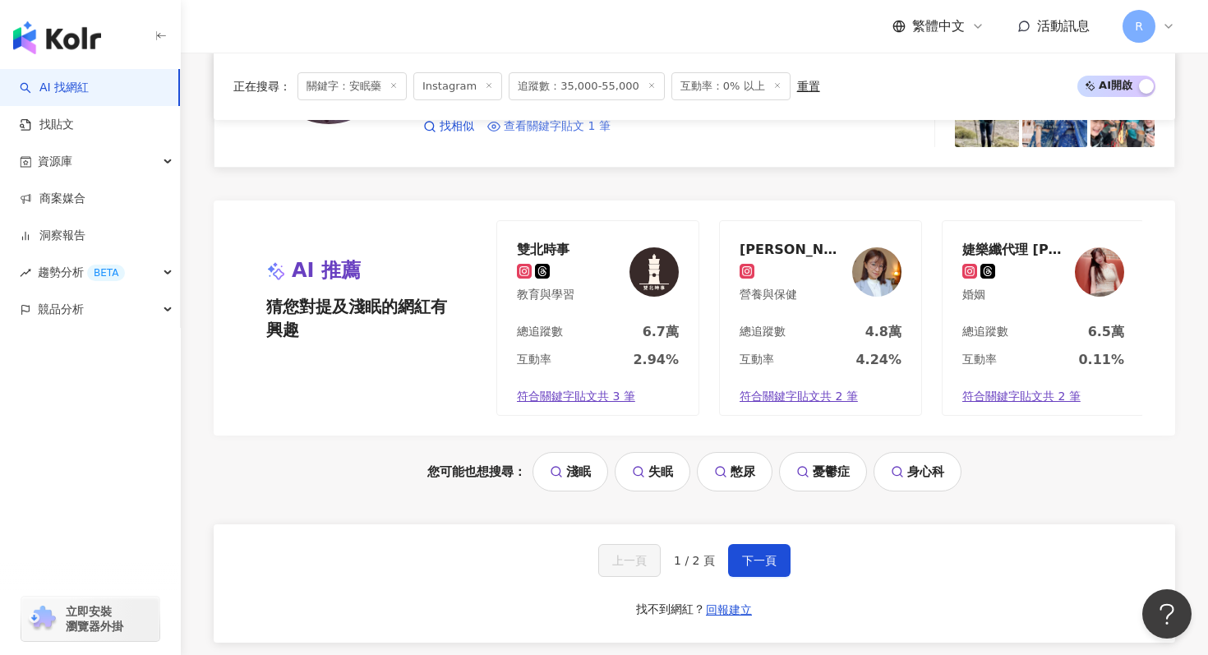
scroll to position [3454, 0]
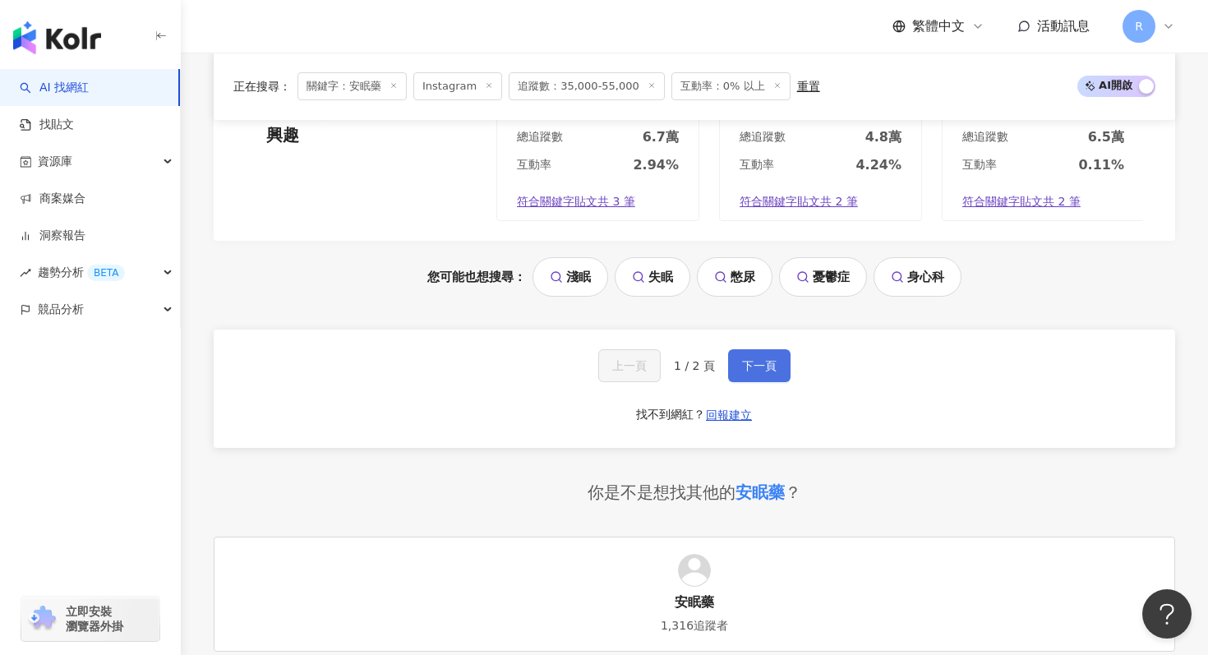
click at [756, 369] on span "下一頁" at bounding box center [759, 365] width 35 height 13
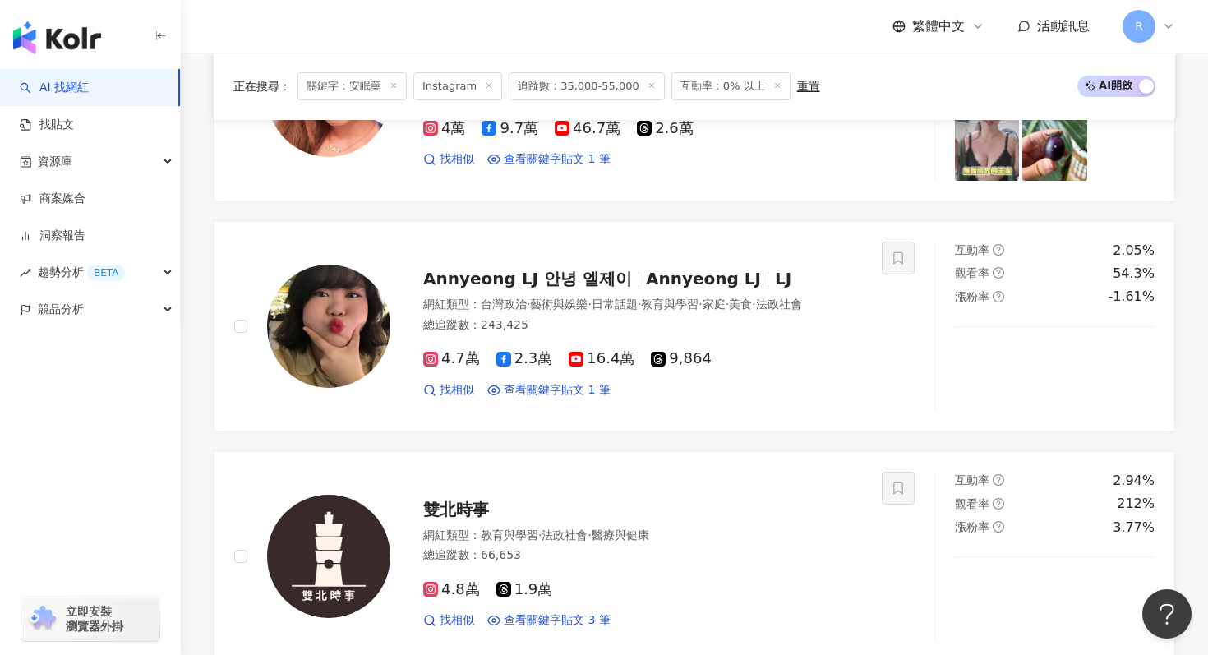
scroll to position [1146, 0]
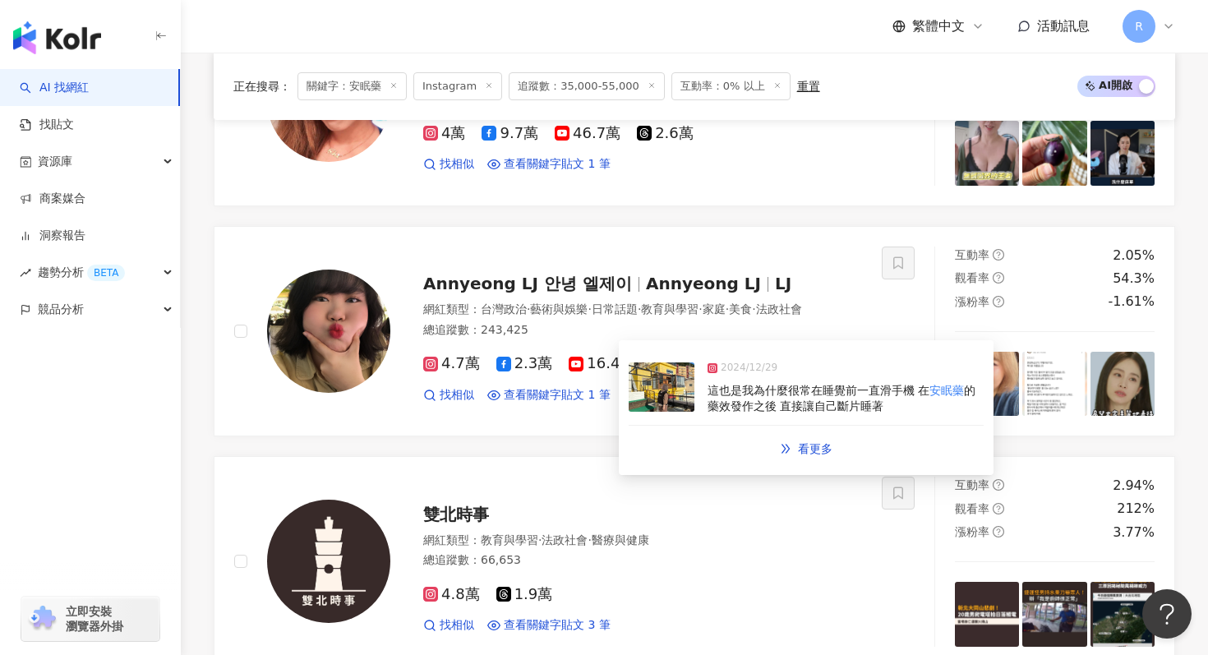
click at [674, 400] on img at bounding box center [662, 387] width 66 height 49
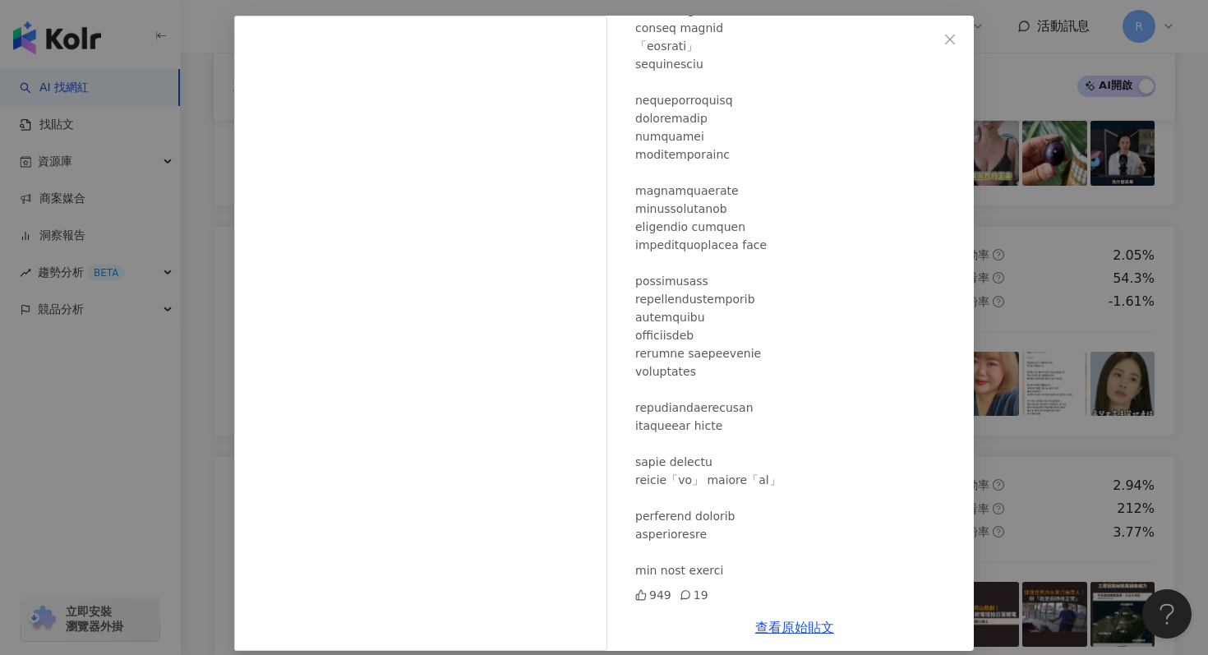
scroll to position [82, 0]
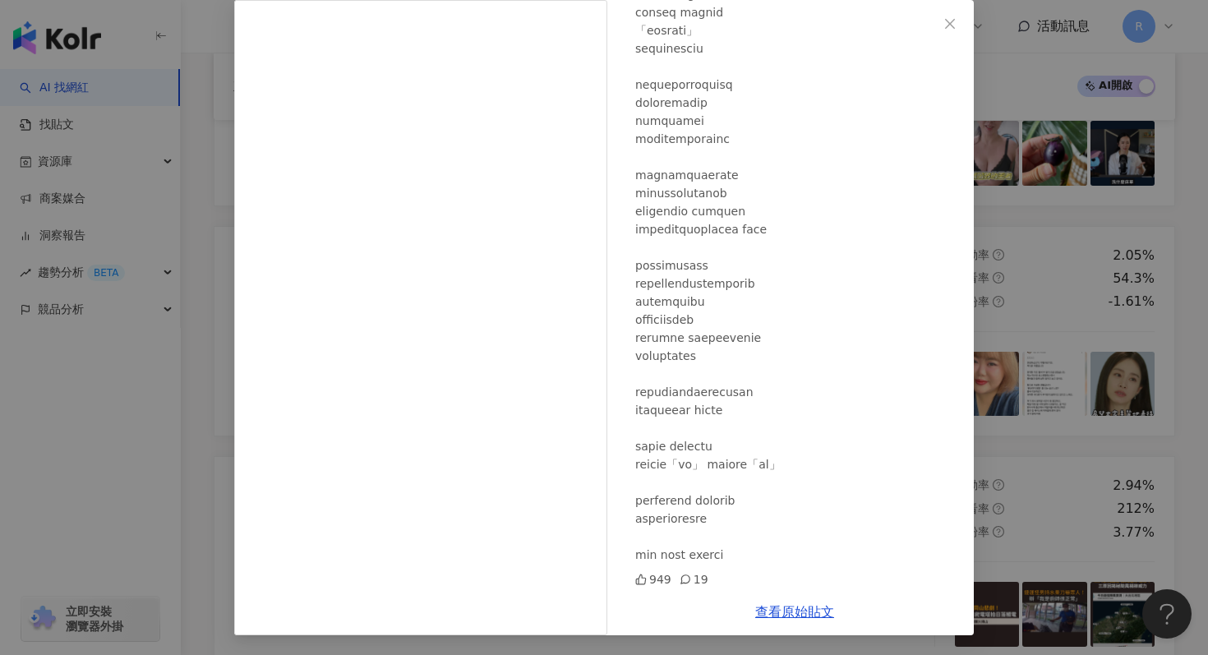
click at [1033, 141] on div "Annyeong LJ 안녕 엘제이 2024/12/29 949 19 查看原始貼文" at bounding box center [604, 327] width 1208 height 655
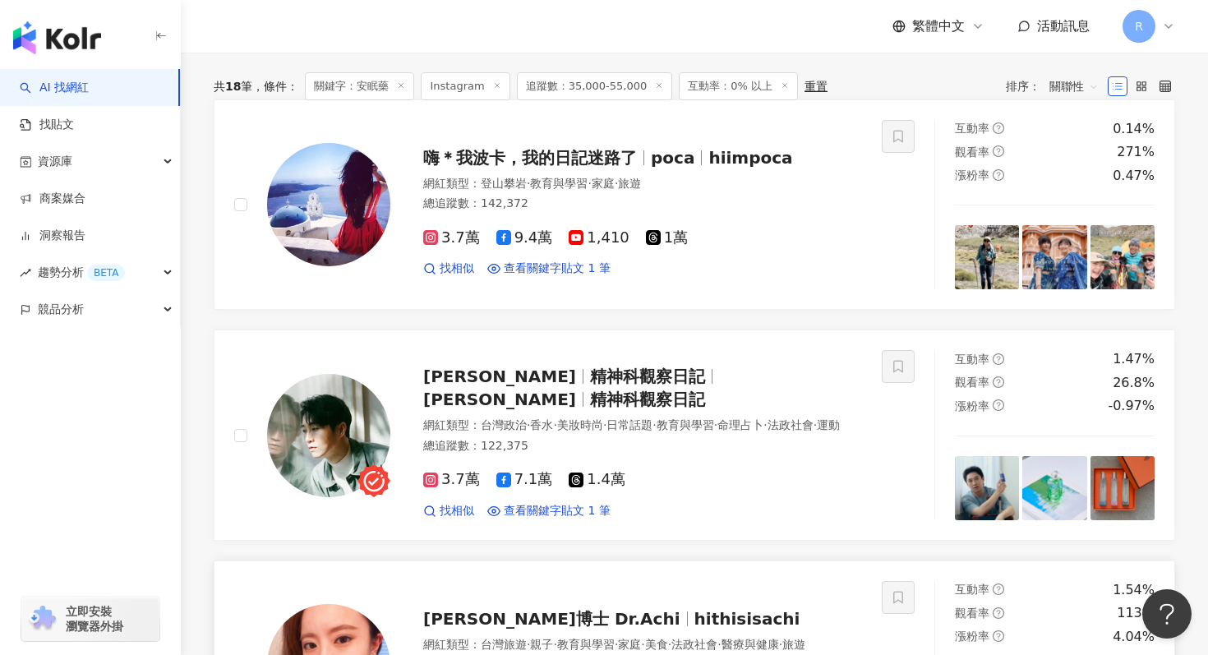
scroll to position [0, 0]
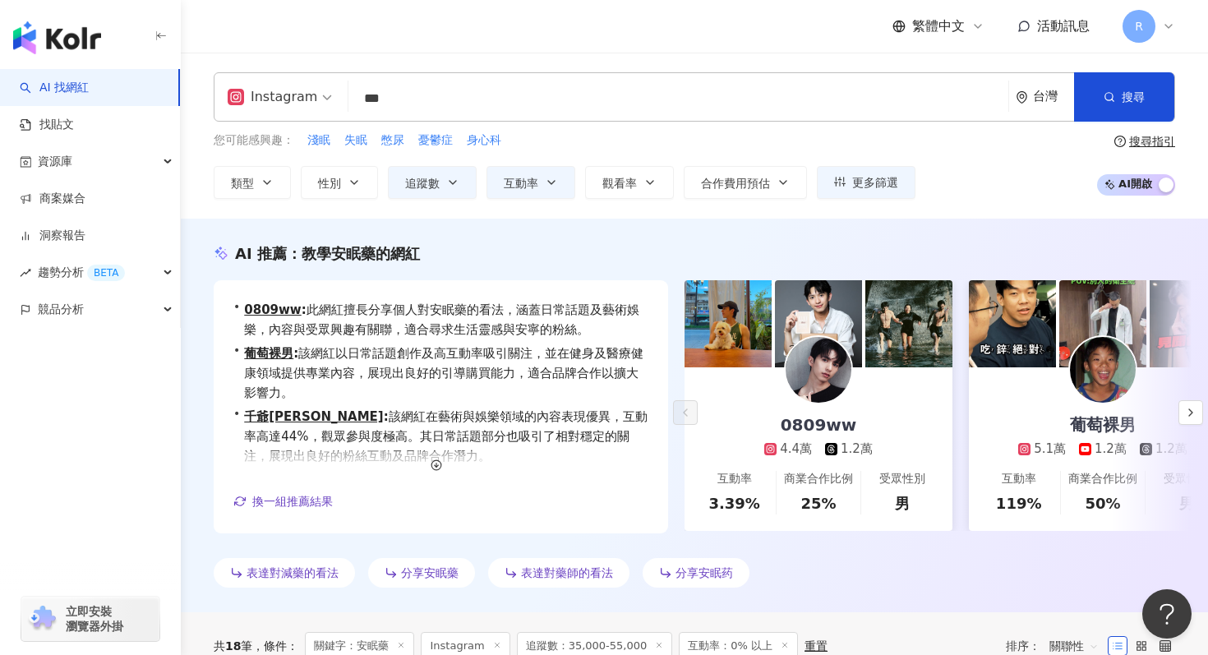
click at [475, 90] on input "***" at bounding box center [678, 98] width 647 height 31
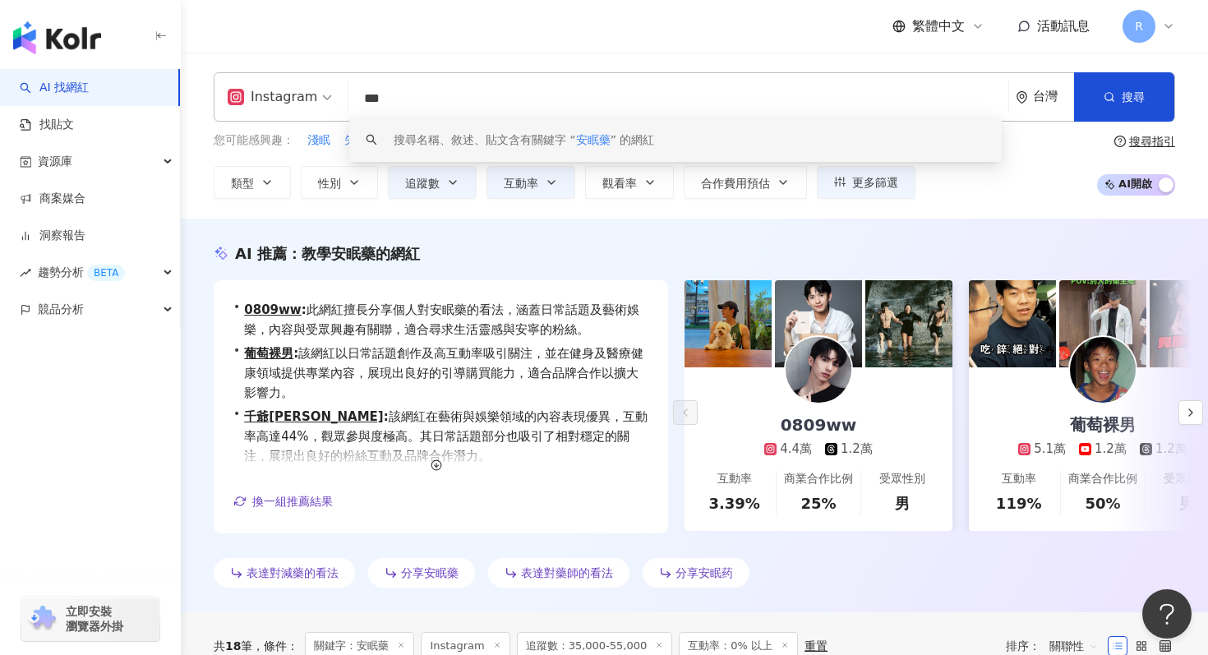
click at [475, 90] on input "***" at bounding box center [678, 98] width 647 height 31
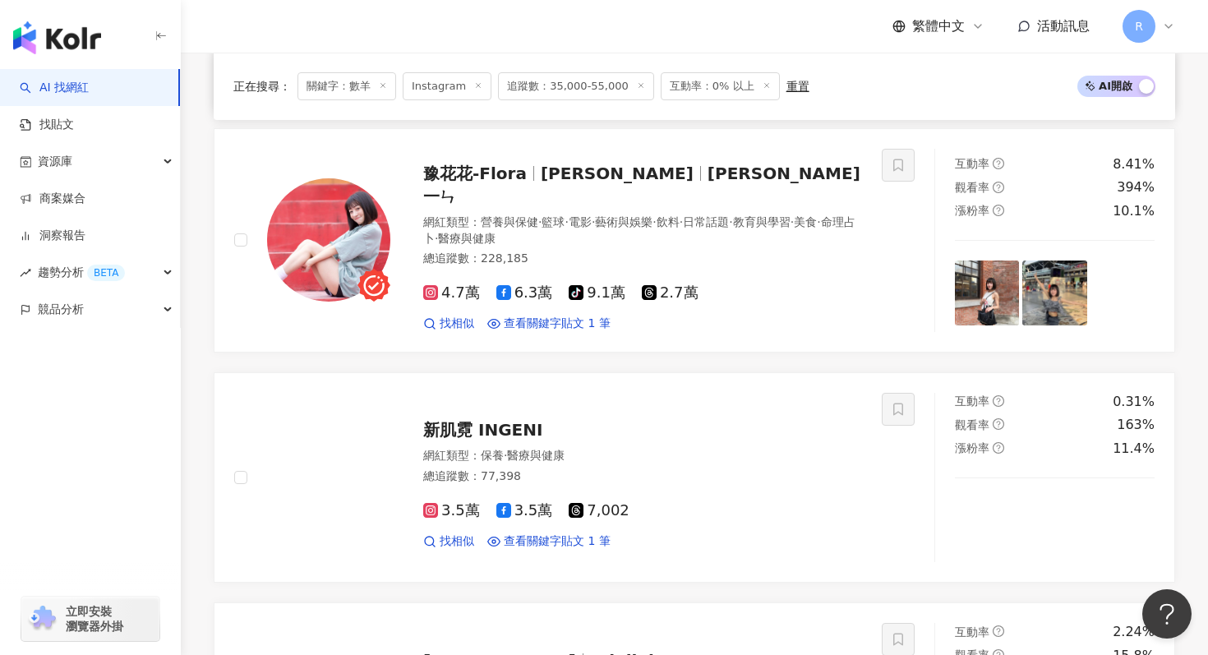
scroll to position [921, 0]
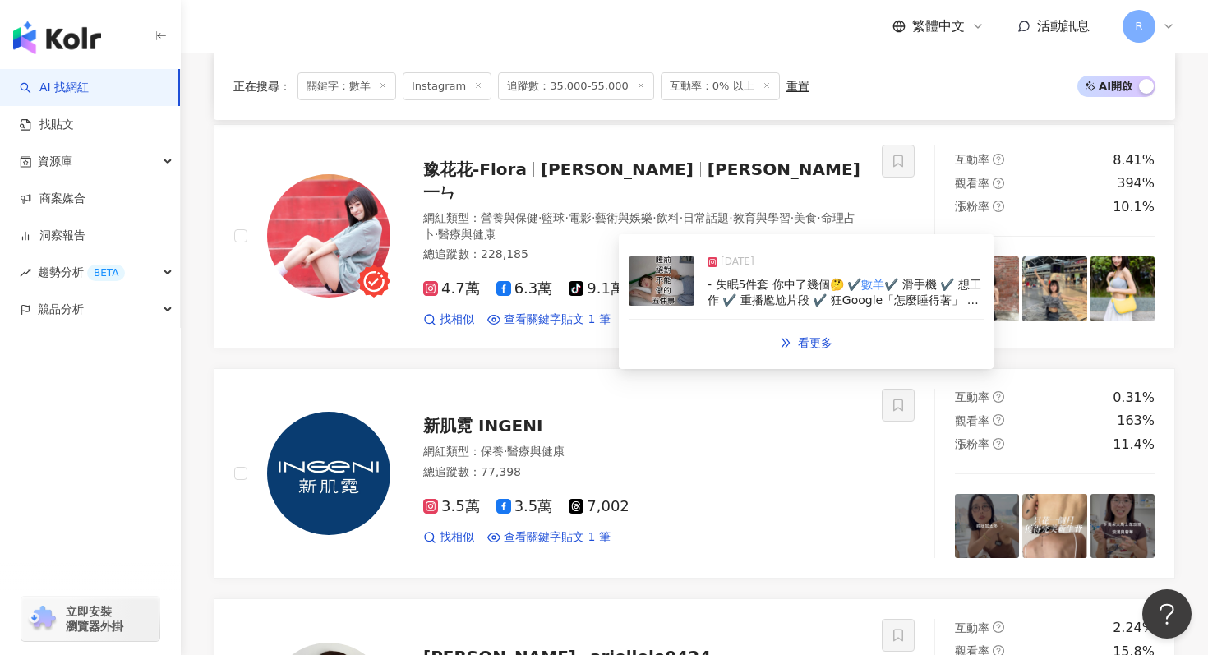
click at [691, 295] on img at bounding box center [662, 280] width 66 height 49
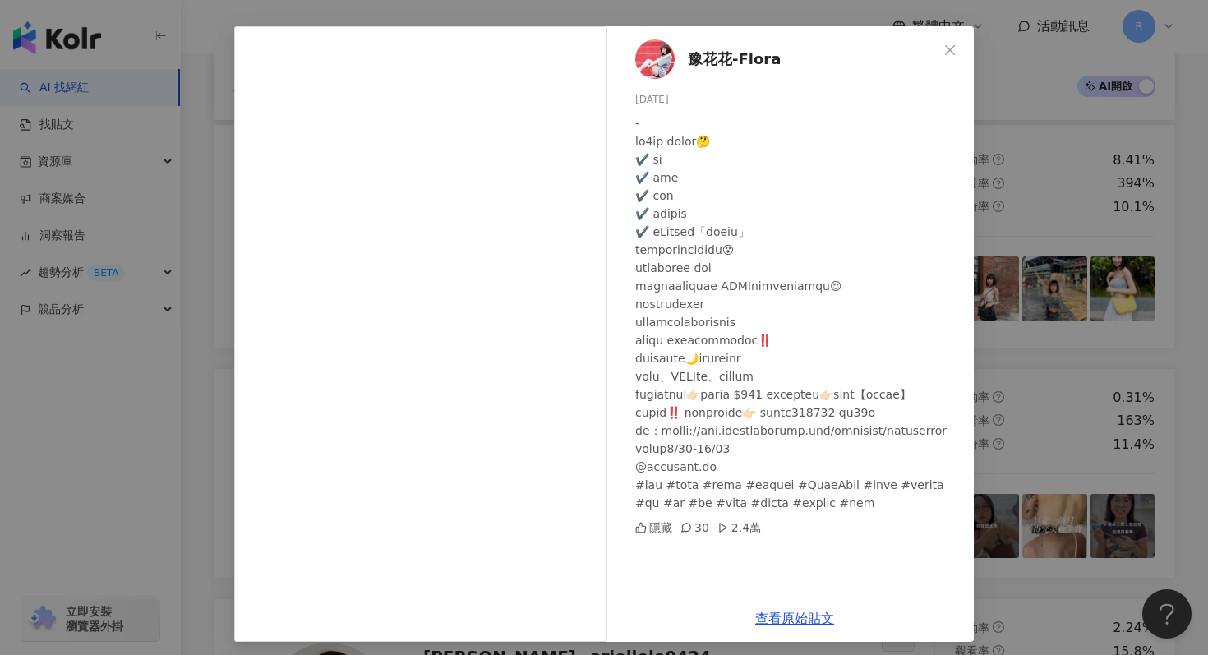
scroll to position [58, 0]
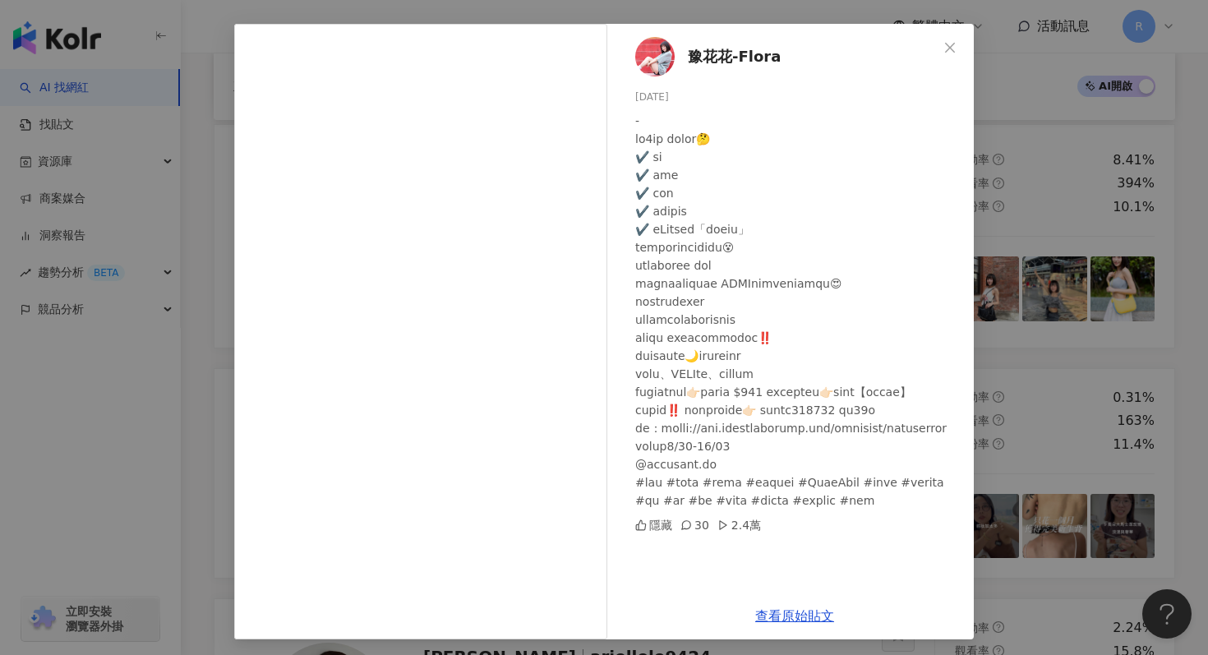
click at [1095, 190] on div "豫花花-Flora 2025/7/15 隱藏 30 2.4萬 查看原始貼文" at bounding box center [604, 327] width 1208 height 655
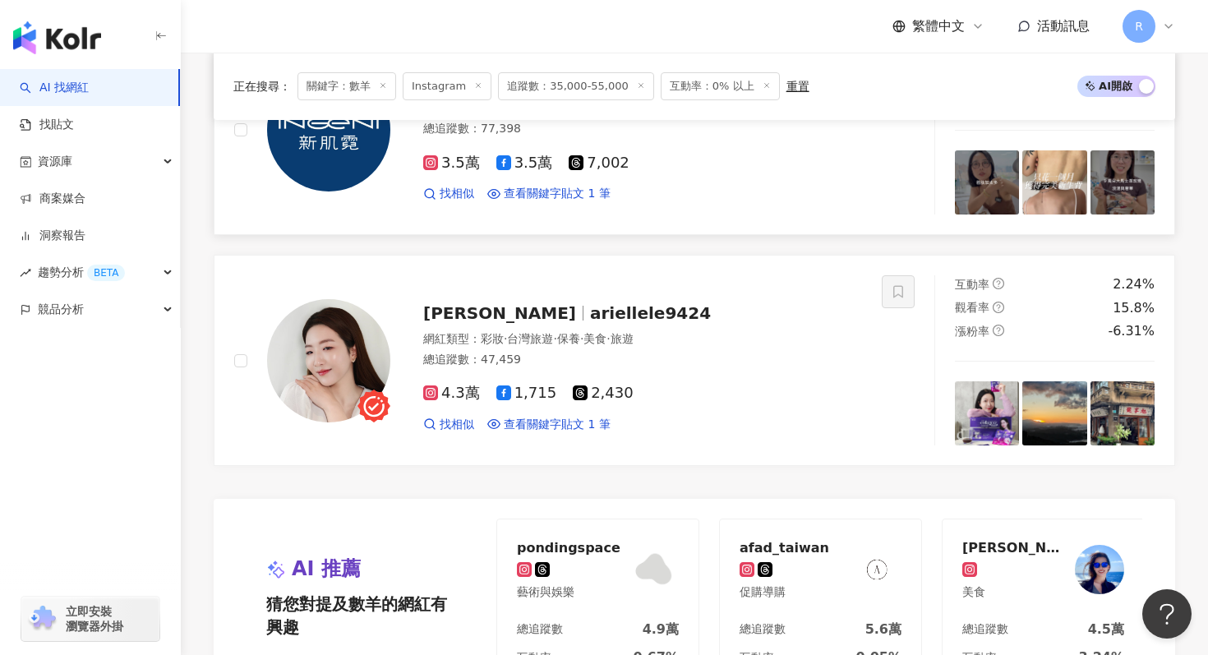
scroll to position [1271, 0]
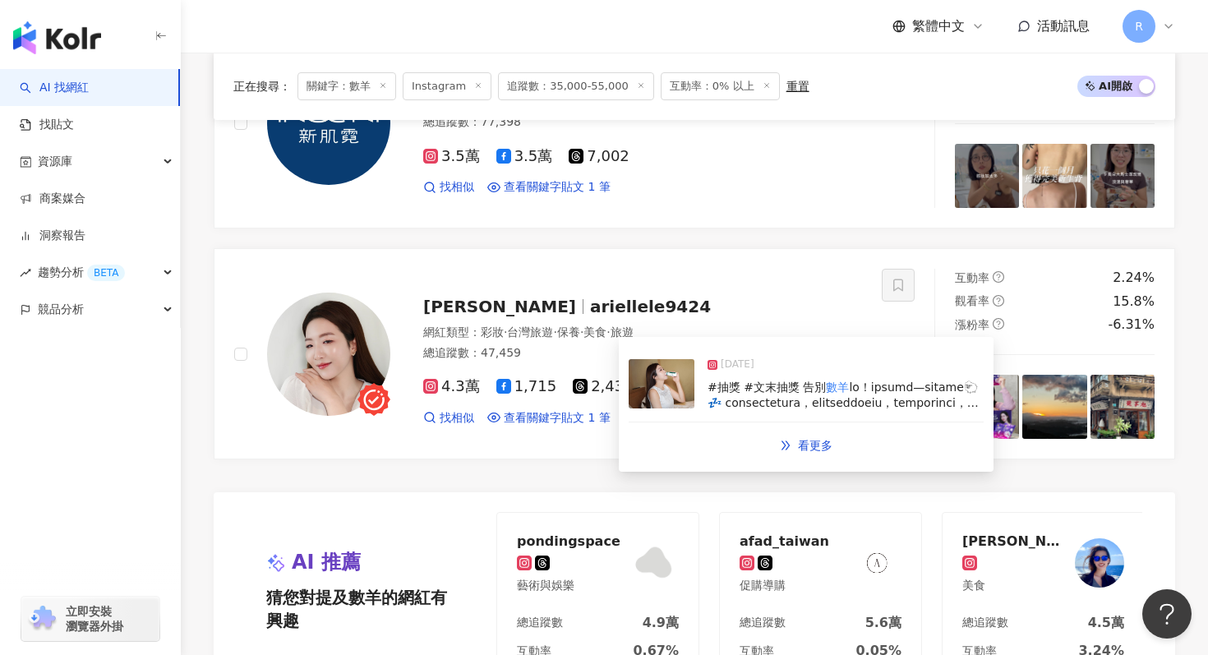
click at [715, 393] on div "#抽獎 #文末抽獎 告別 數羊" at bounding box center [846, 396] width 276 height 32
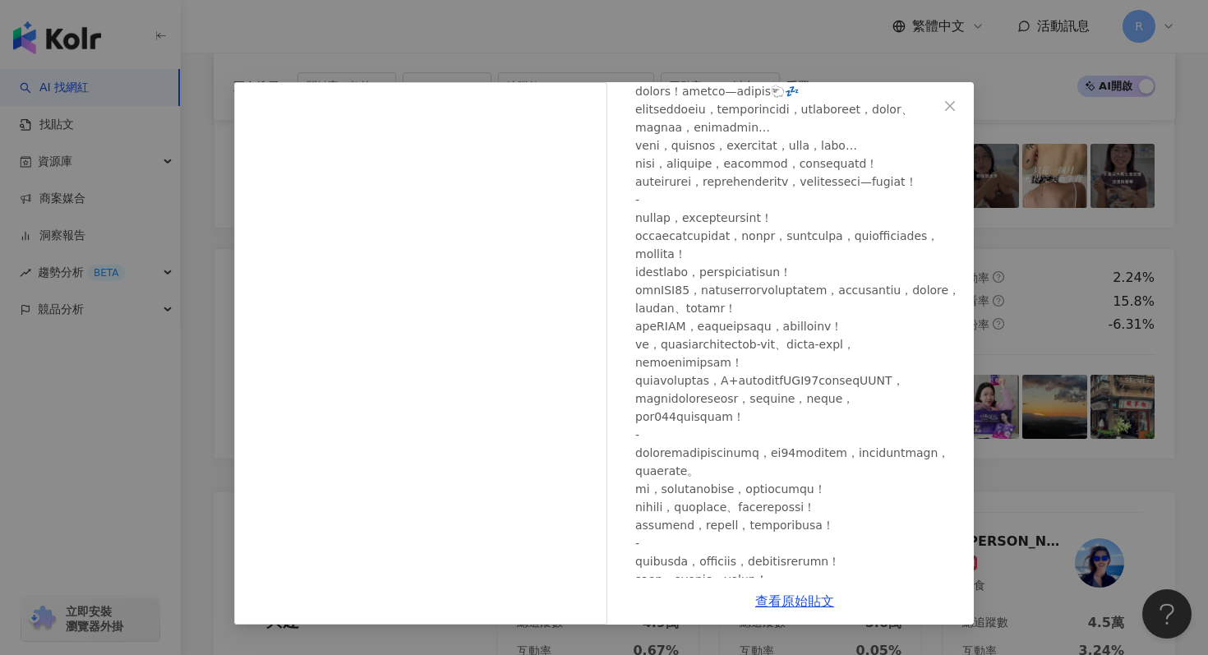
scroll to position [107, 0]
click at [780, 603] on link "查看原始貼文" at bounding box center [794, 602] width 79 height 16
click at [253, 49] on div "Ariel C 2025/4/25 1,346 373 查看原始貼文" at bounding box center [604, 327] width 1208 height 655
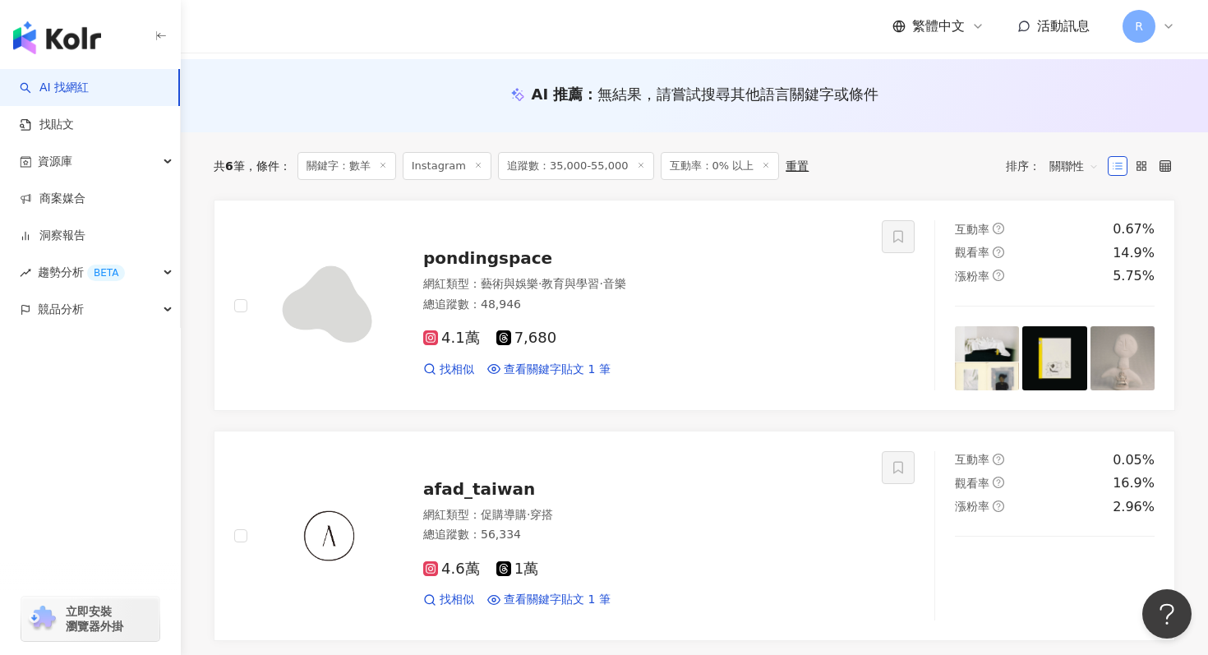
scroll to position [0, 0]
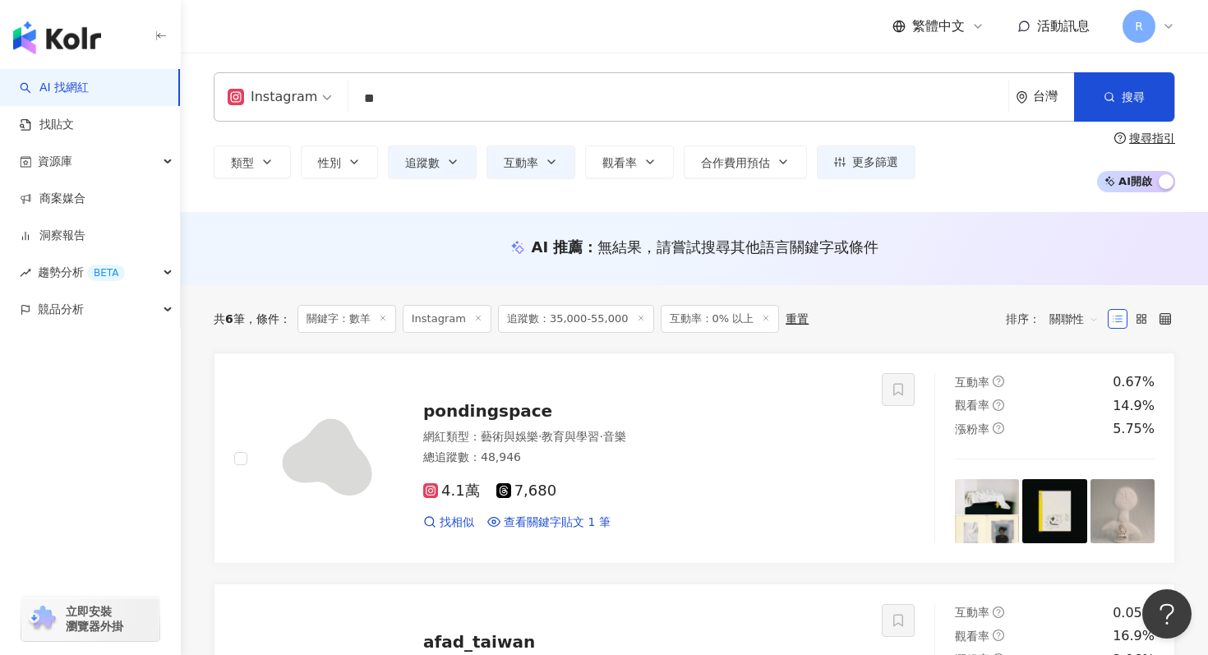
click at [574, 122] on div "Instagram ** 台灣 搜尋 keyword 搜尋名稱、敘述、貼文含有關鍵字 “ 數羊 ” 的網紅 類型 性別 追蹤數 互動率 觀看率 合作費用預估 …" at bounding box center [695, 132] width 1028 height 120
click at [574, 109] on input "**" at bounding box center [678, 98] width 647 height 31
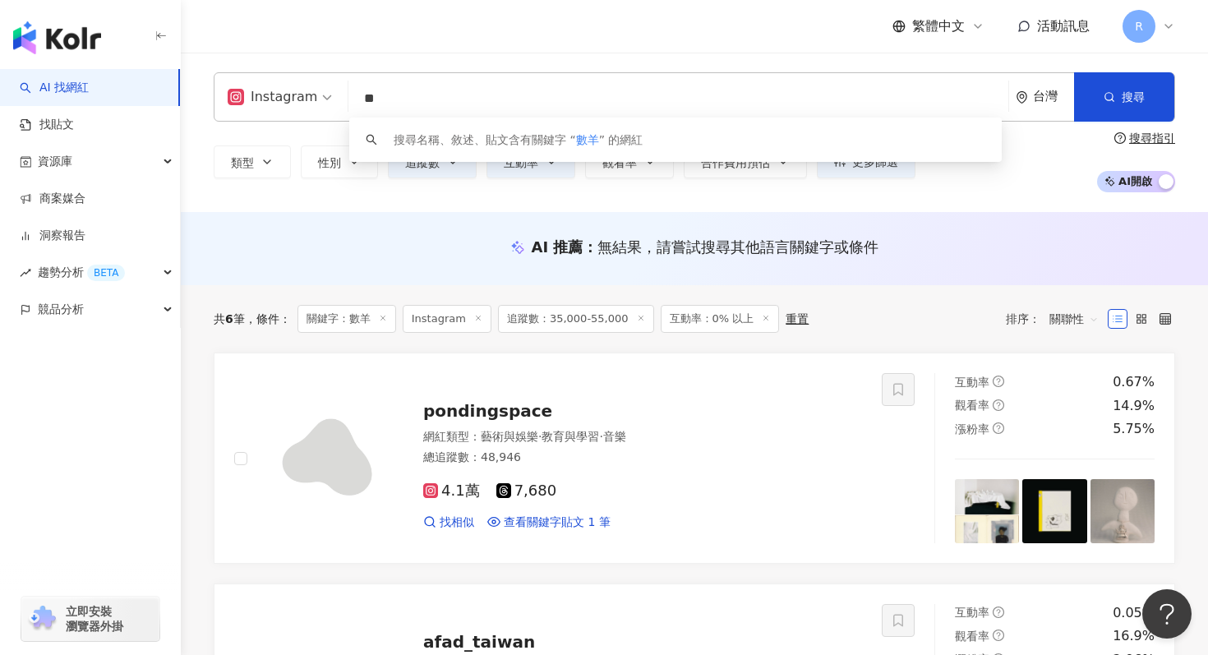
click at [574, 108] on input "**" at bounding box center [678, 98] width 647 height 31
type input "*"
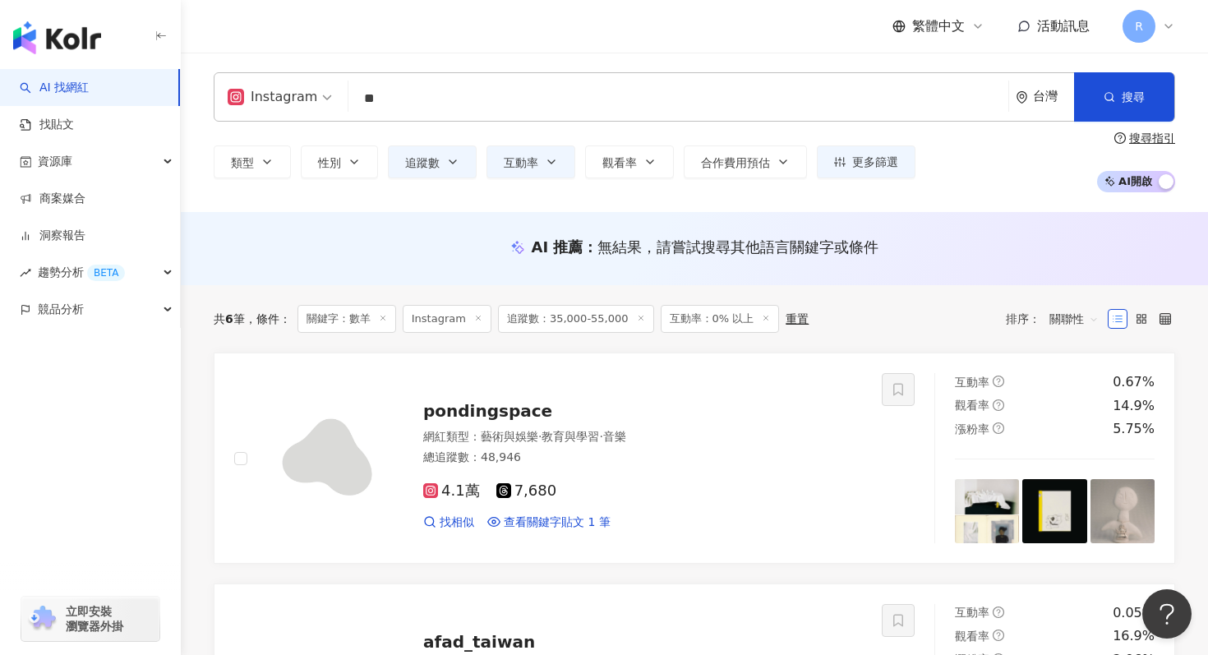
type input "*"
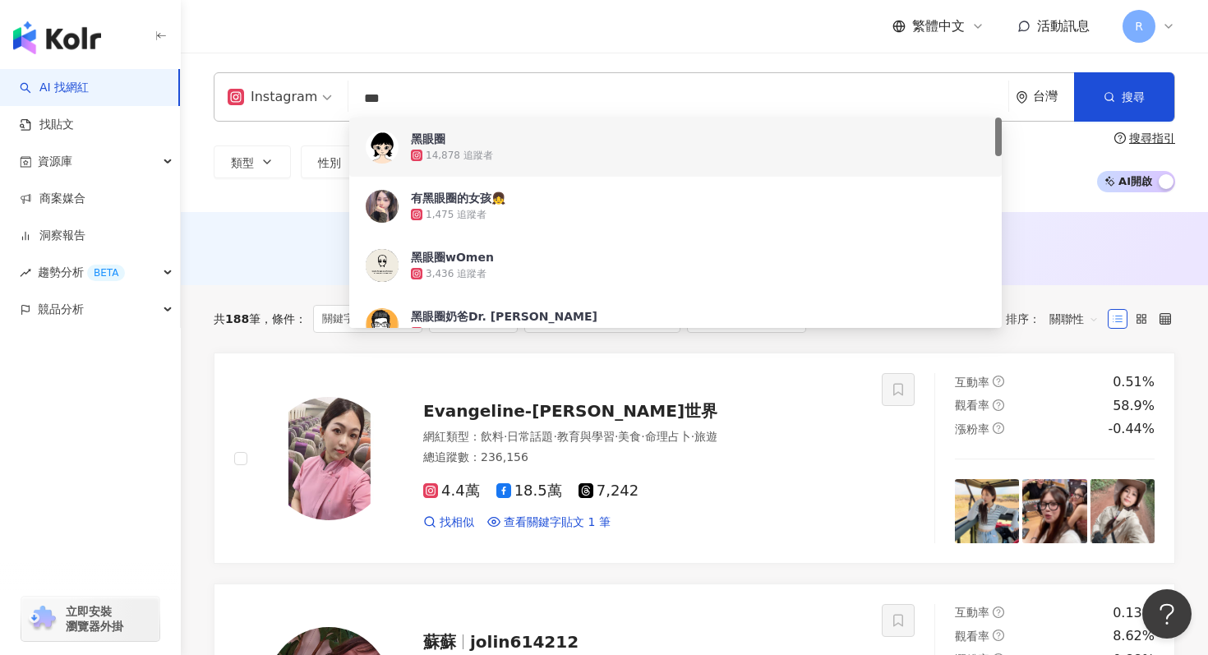
click at [459, 99] on input "***" at bounding box center [678, 98] width 647 height 31
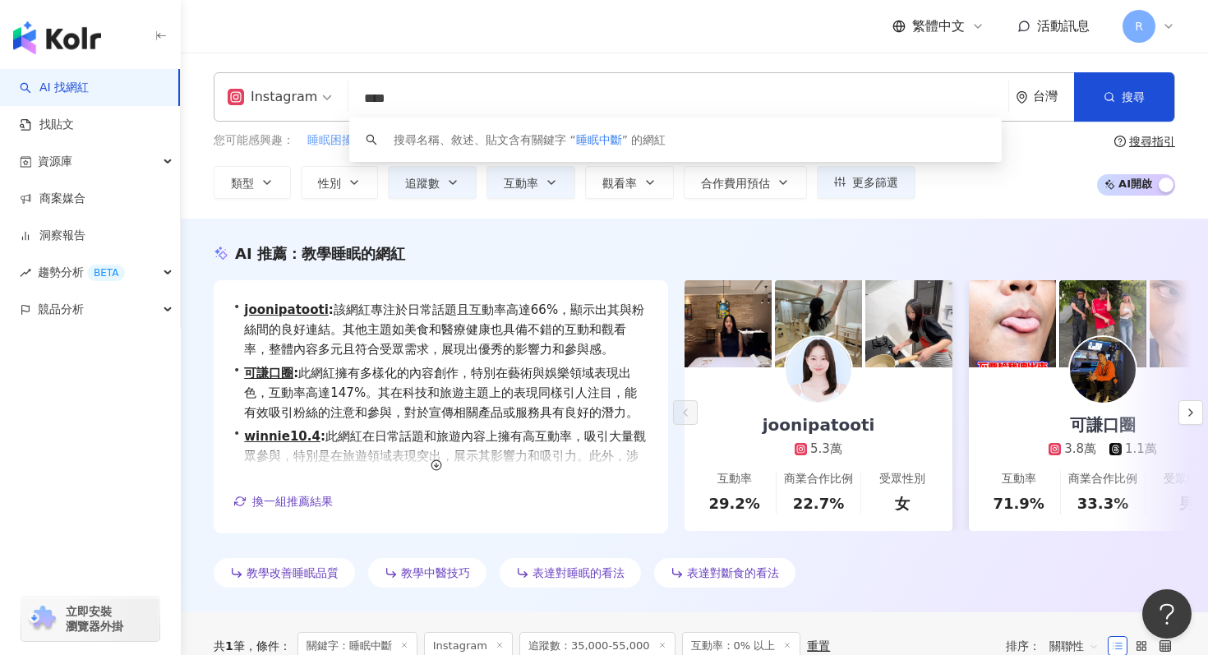
click at [322, 141] on span "睡眠困擾" at bounding box center [330, 140] width 46 height 16
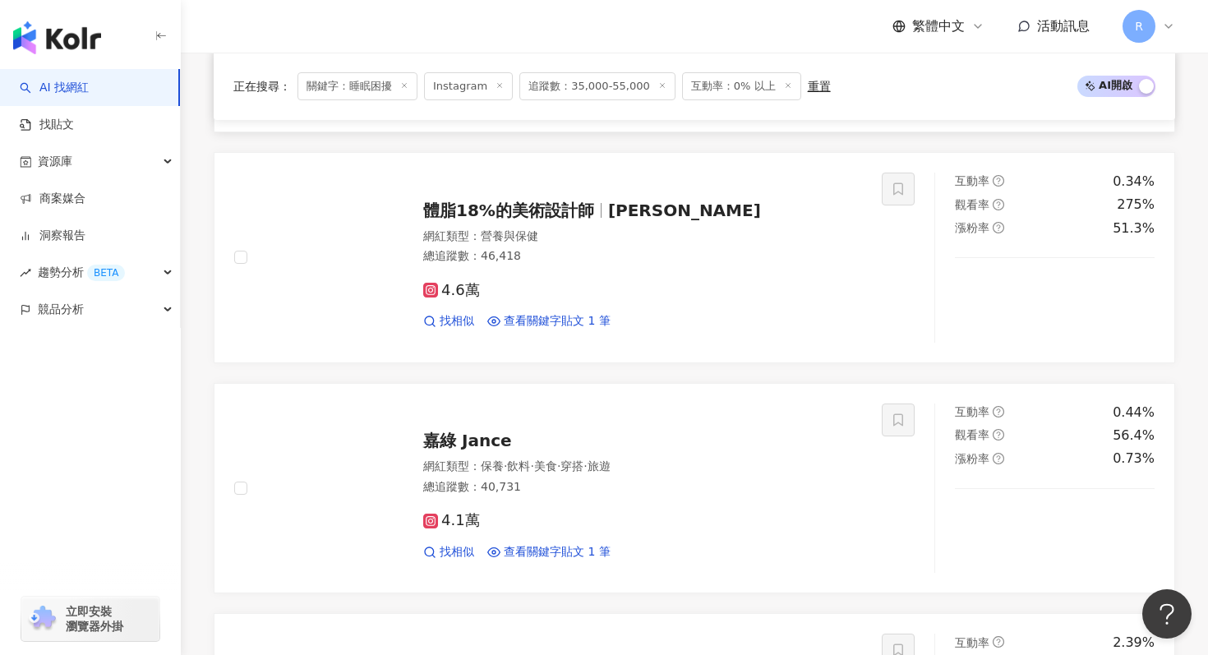
scroll to position [1537, 0]
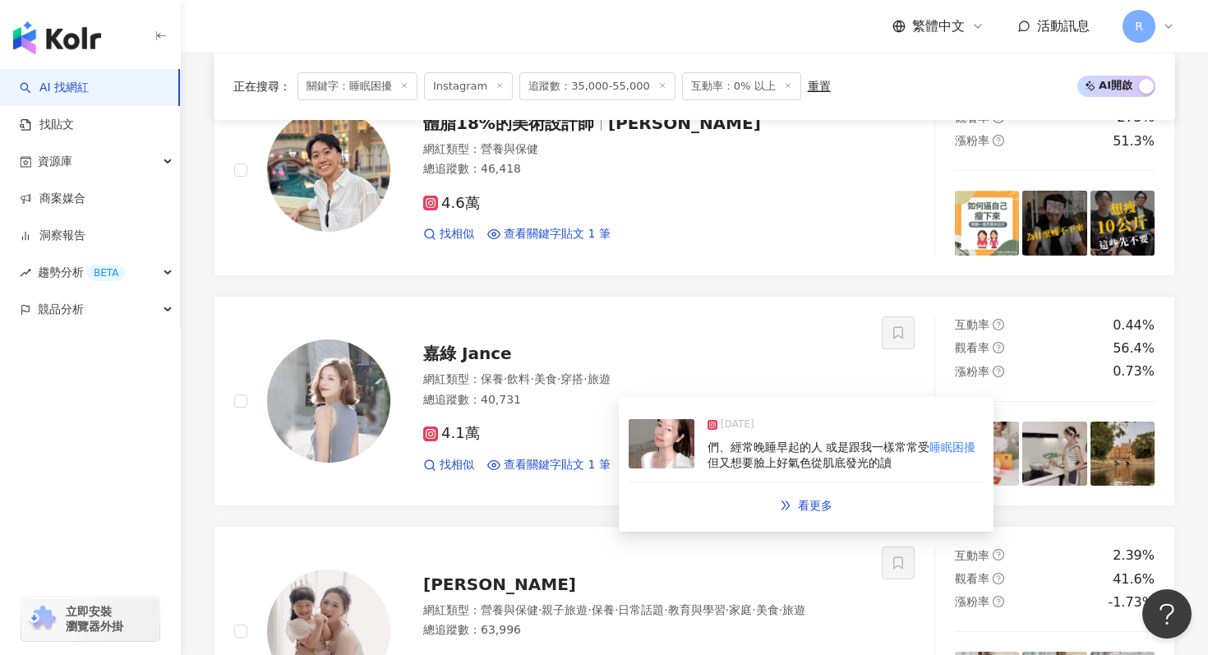
click at [654, 446] on img at bounding box center [662, 443] width 66 height 49
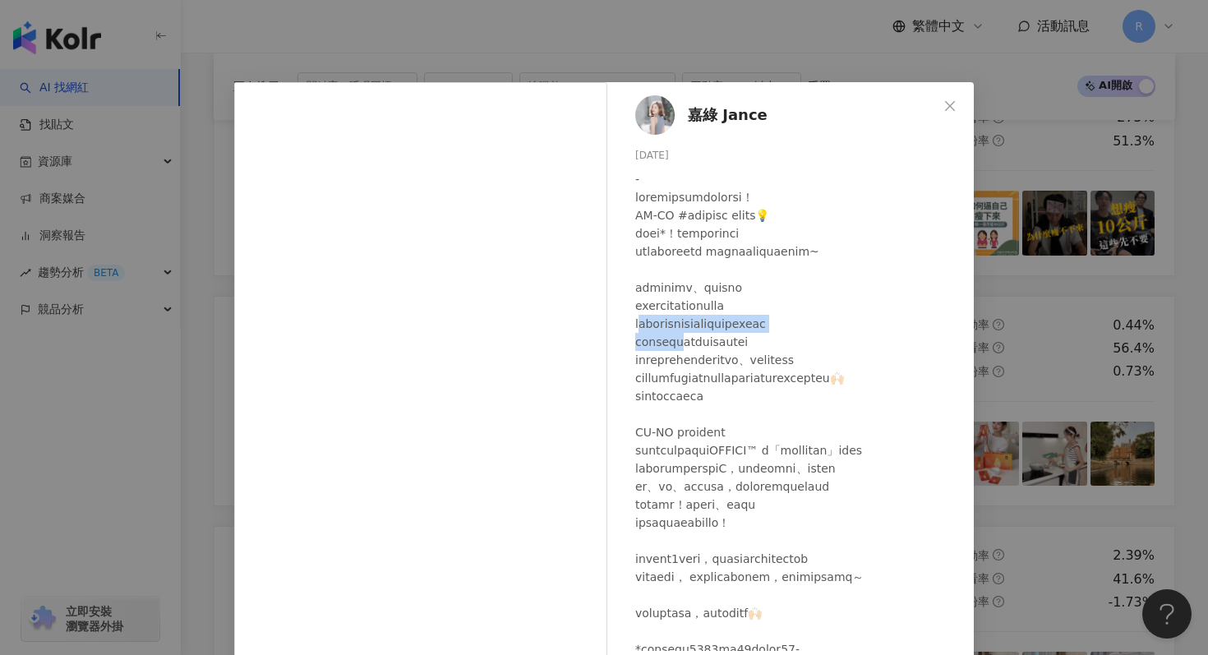
drag, startPoint x: 643, startPoint y: 320, endPoint x: 709, endPoint y: 335, distance: 68.4
click at [710, 336] on div at bounding box center [798, 450] width 326 height 561
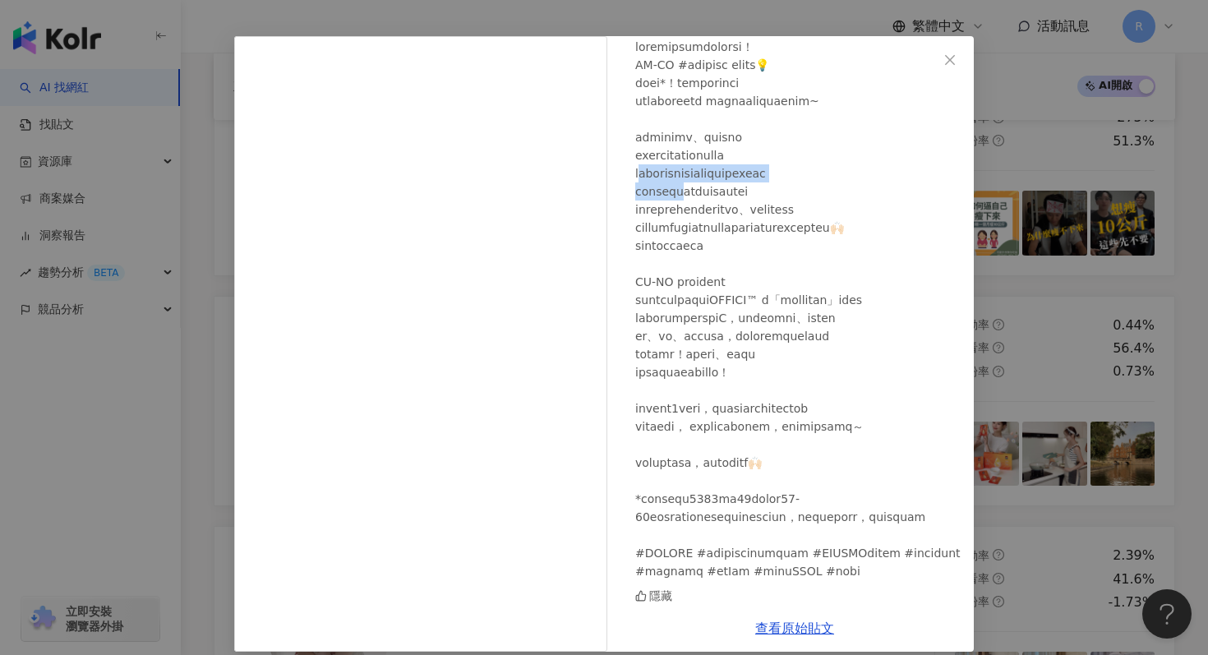
scroll to position [62, 0]
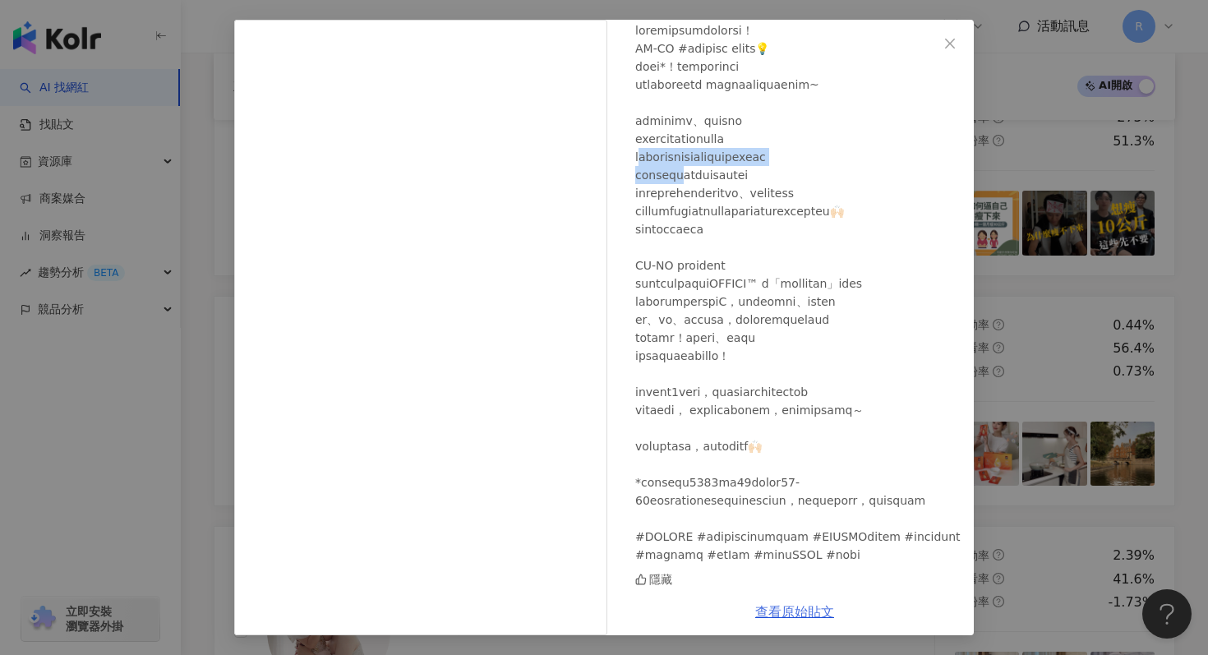
click at [784, 610] on link "查看原始貼文" at bounding box center [794, 612] width 79 height 16
click at [175, 135] on div "嘉綠 Jance 2025/2/21 隱藏 查看原始貼文" at bounding box center [604, 327] width 1208 height 655
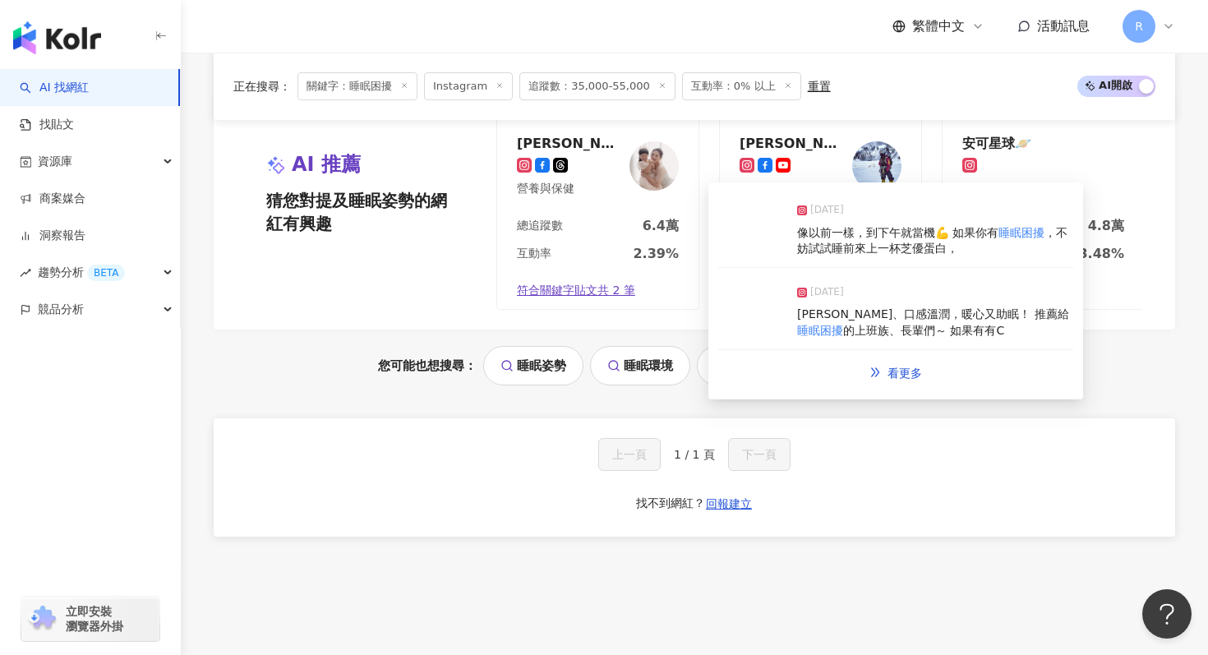
scroll to position [2897, 0]
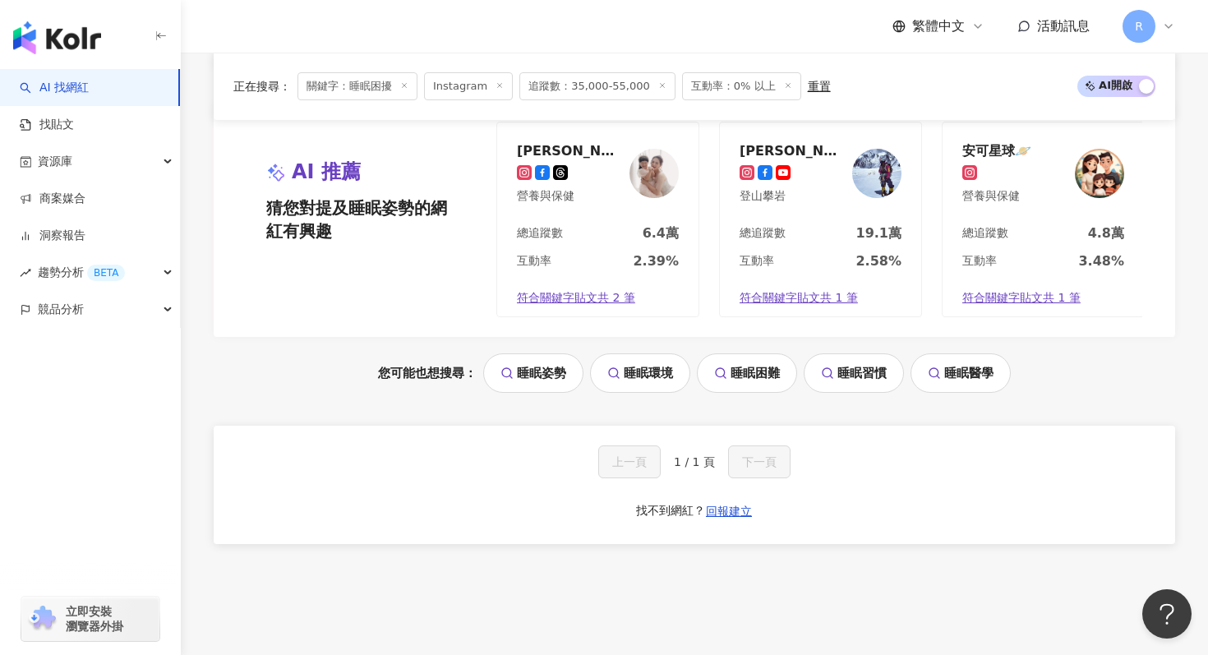
click at [721, 389] on link "睡眠困難" at bounding box center [747, 372] width 100 height 39
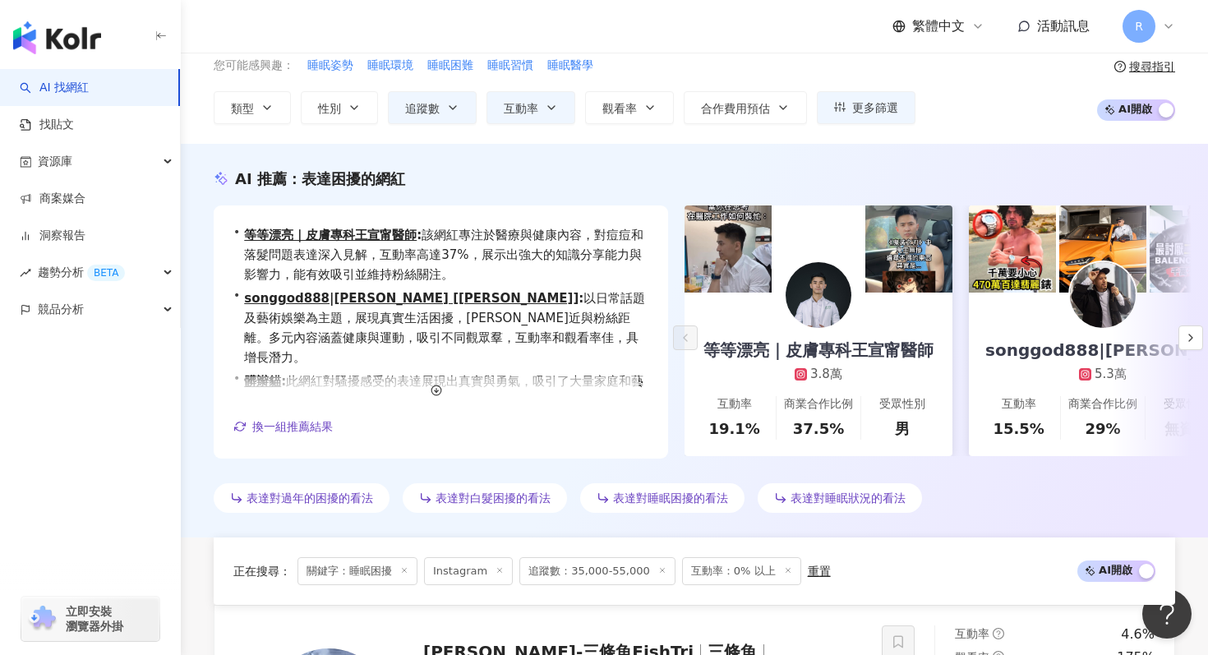
scroll to position [0, 0]
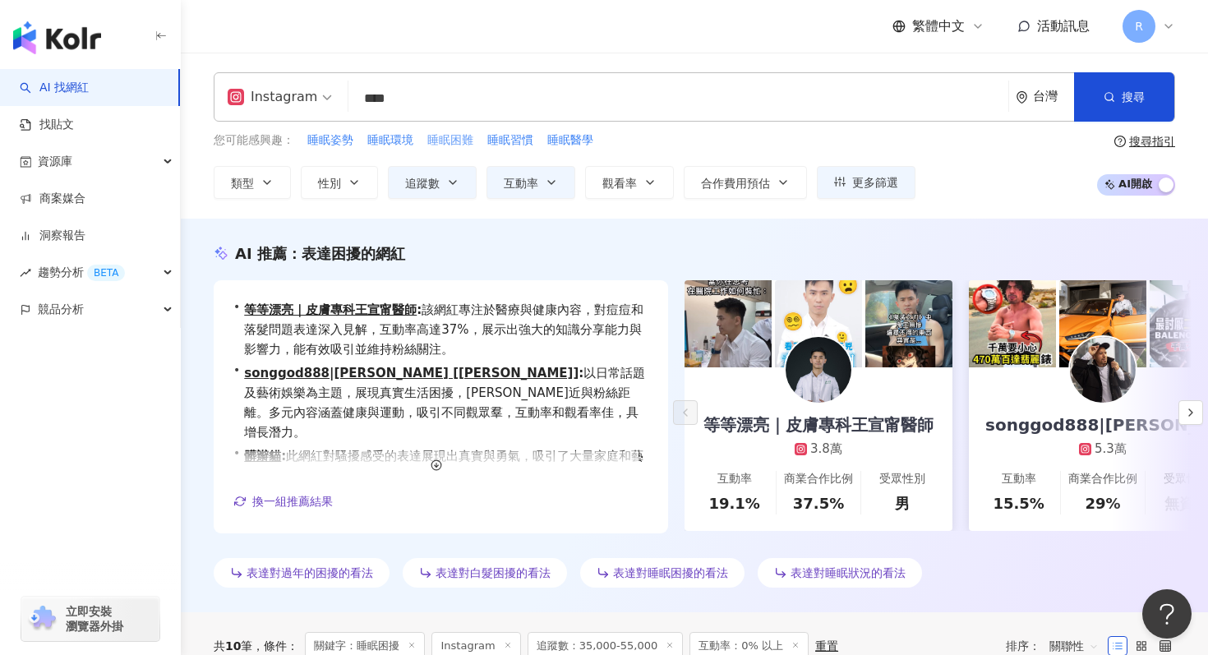
click at [453, 139] on span "睡眠困難" at bounding box center [450, 140] width 46 height 16
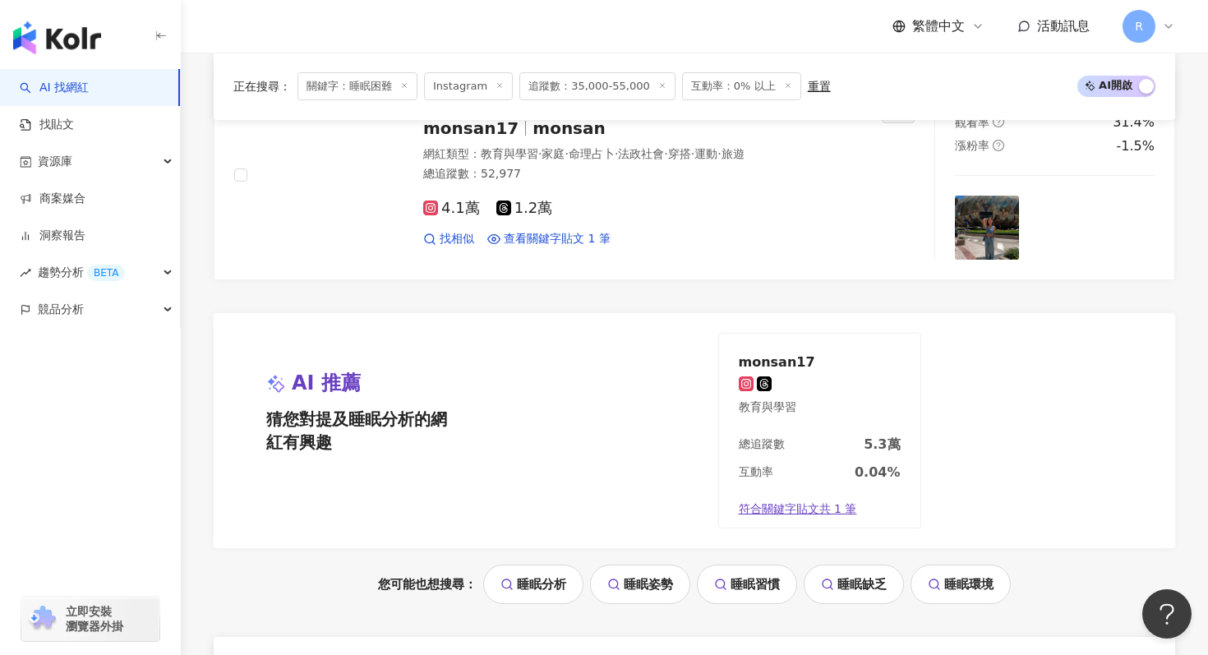
scroll to position [612, 0]
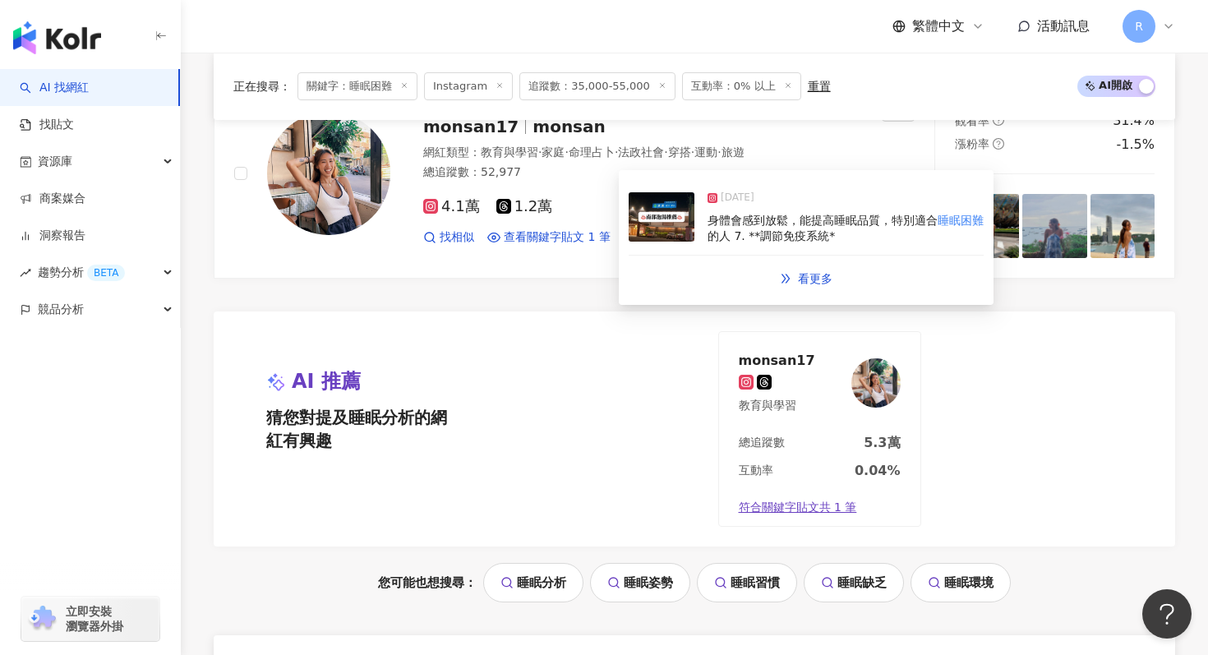
click at [654, 227] on img at bounding box center [662, 216] width 66 height 49
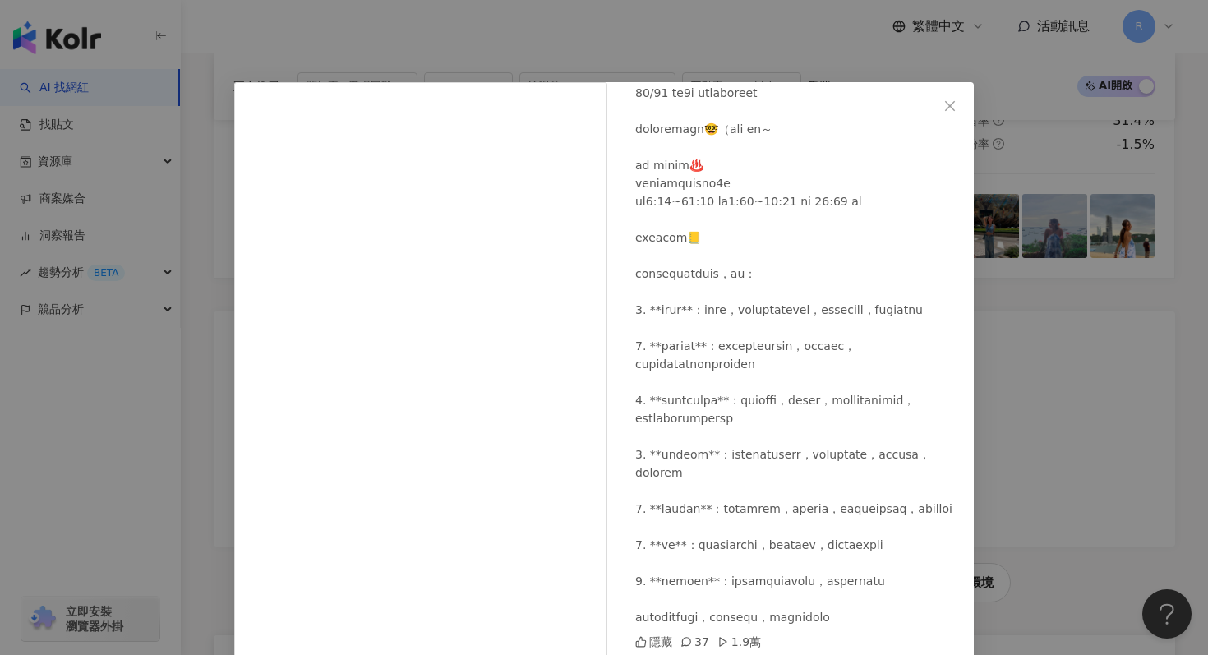
scroll to position [15, 0]
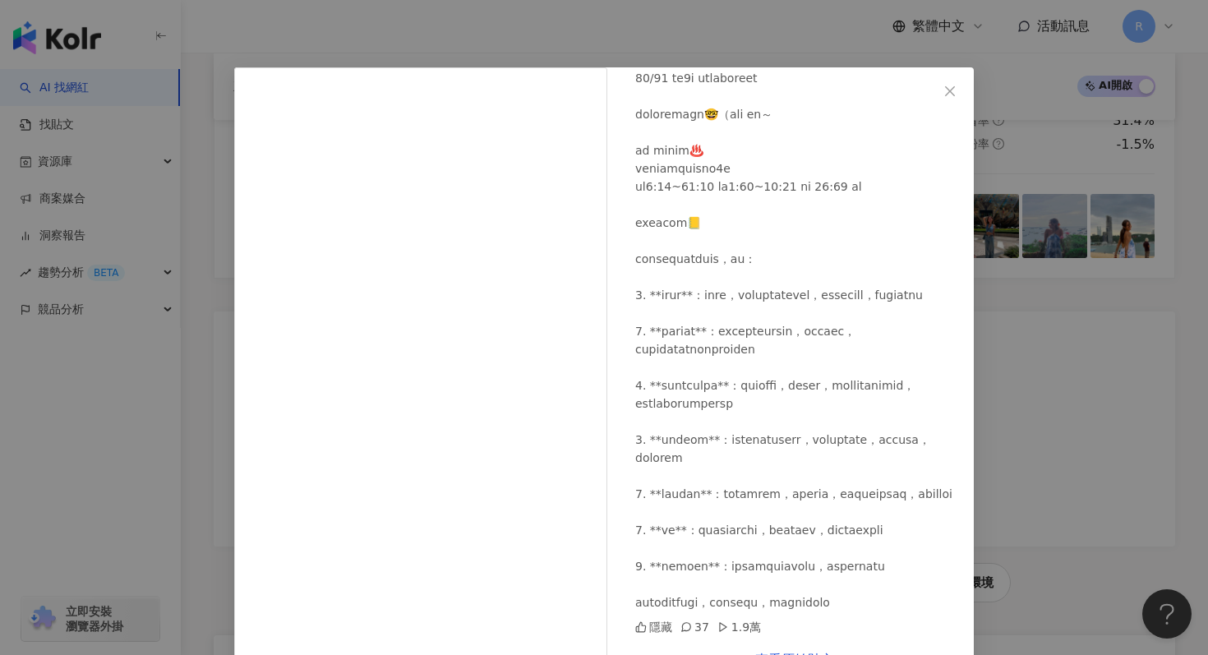
click at [631, 53] on div "monsan17 2024/11/9 隱藏 37 1.9萬 查看原始貼文" at bounding box center [604, 327] width 1208 height 655
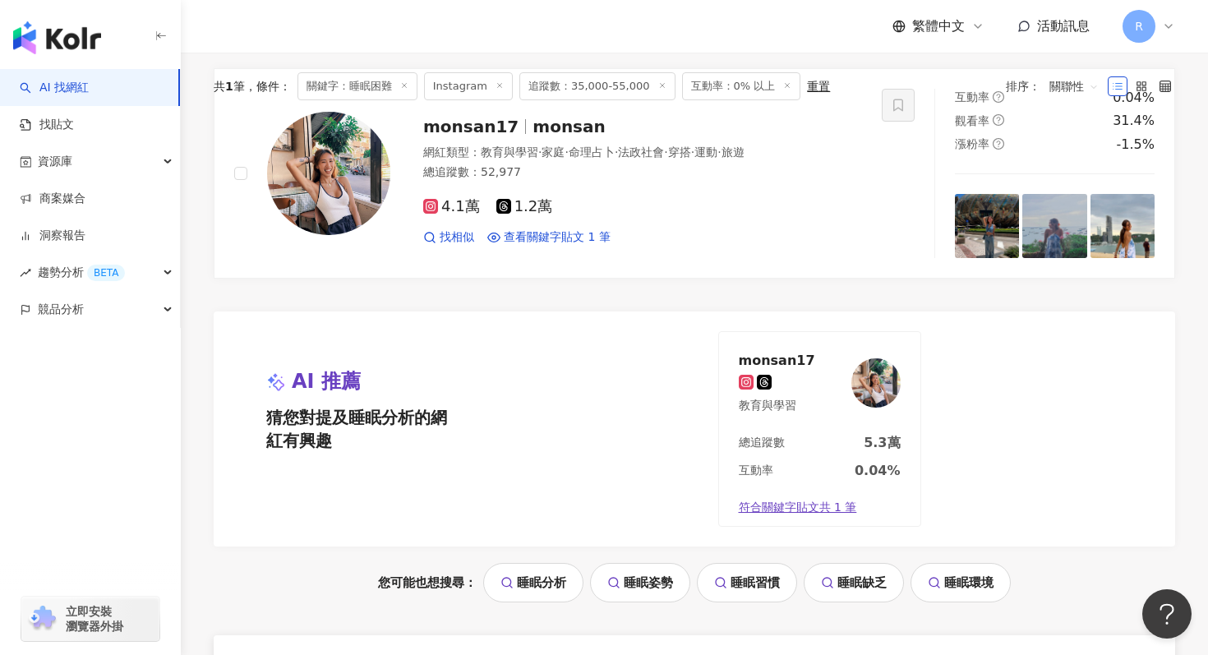
scroll to position [0, 0]
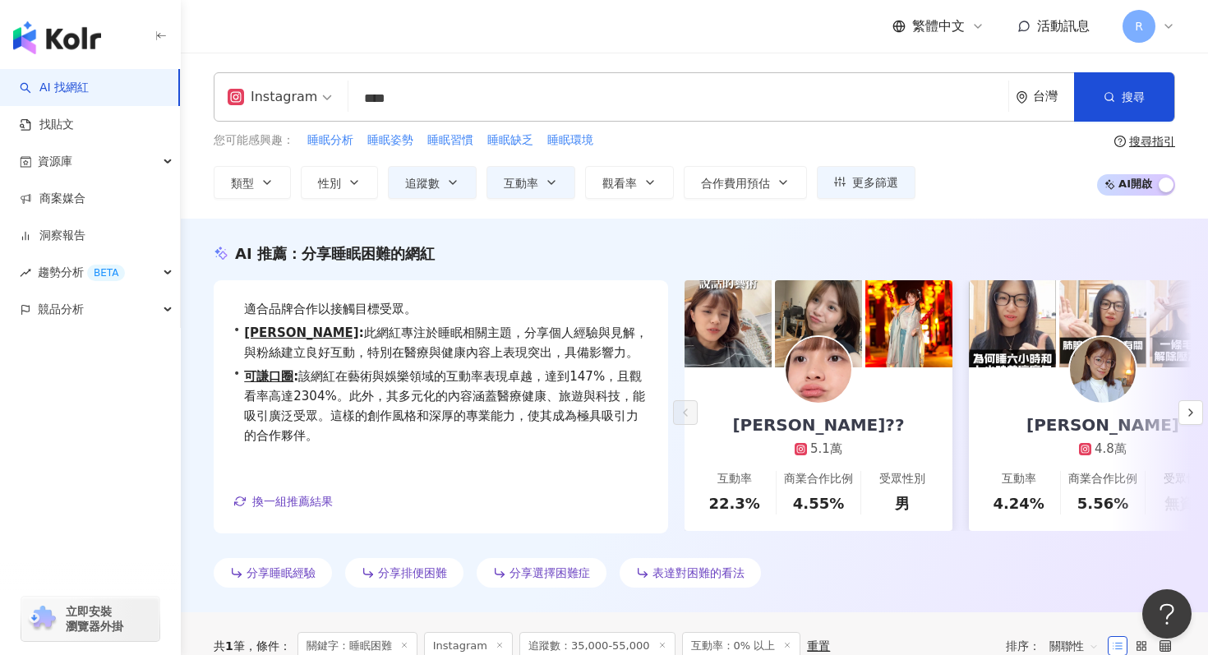
click at [483, 91] on input "****" at bounding box center [678, 98] width 647 height 31
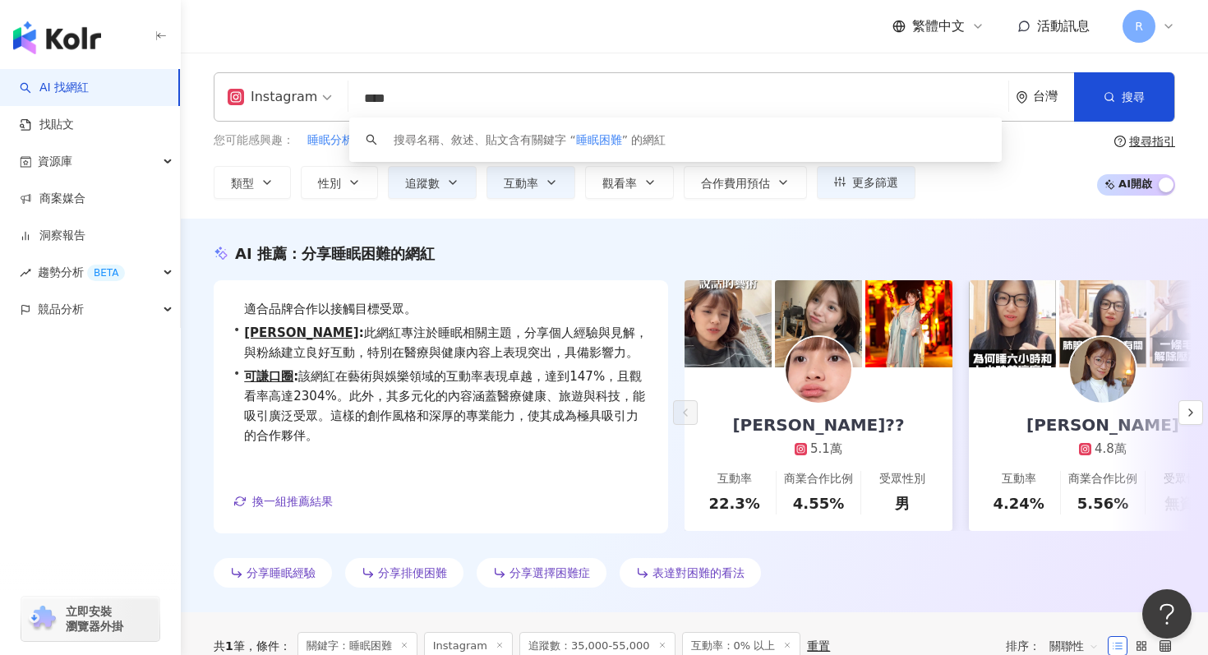
click at [483, 91] on input "****" at bounding box center [678, 98] width 647 height 31
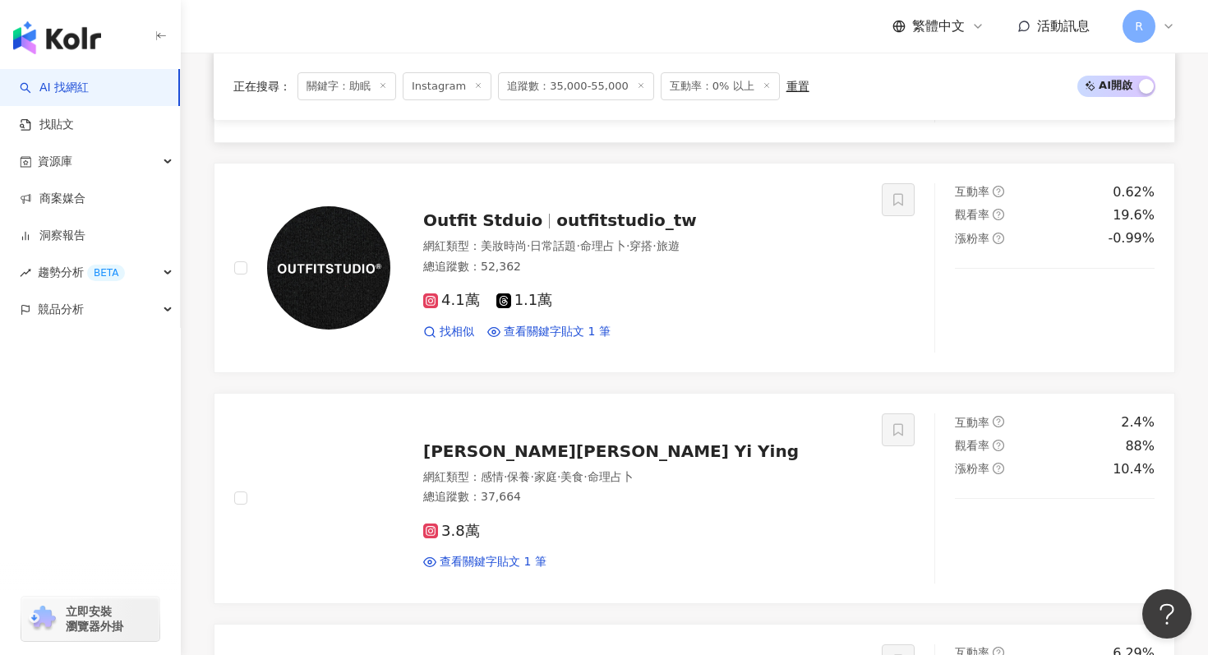
scroll to position [1739, 0]
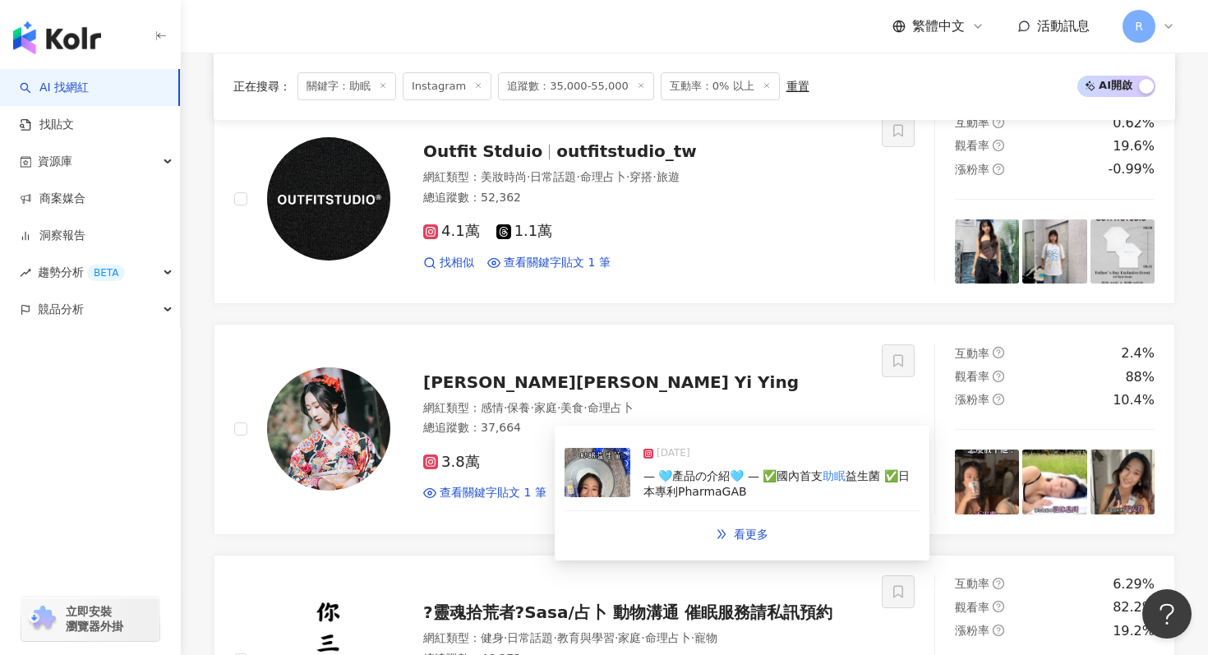
click at [607, 479] on img at bounding box center [598, 472] width 66 height 49
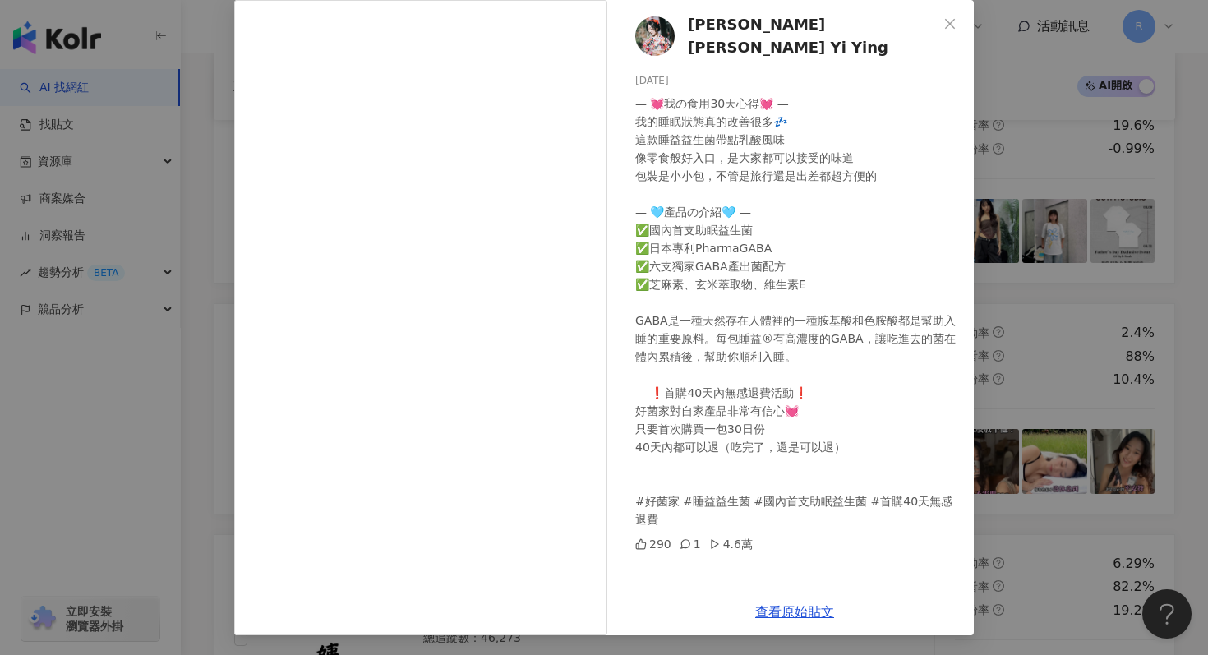
scroll to position [1763, 0]
drag, startPoint x: 644, startPoint y: 497, endPoint x: 681, endPoint y: 497, distance: 37.0
click at [681, 497] on div "— 💓我の食用30天心得💓 — 我的睡眠狀態真的改善很多💤 這款睡益益生菌帶點乳酸風味 像零食般好入口，是大家都可以接受的味道 包裝是小小包，不管是旅行還是出…" at bounding box center [798, 312] width 326 height 434
copy div "益益生菌"
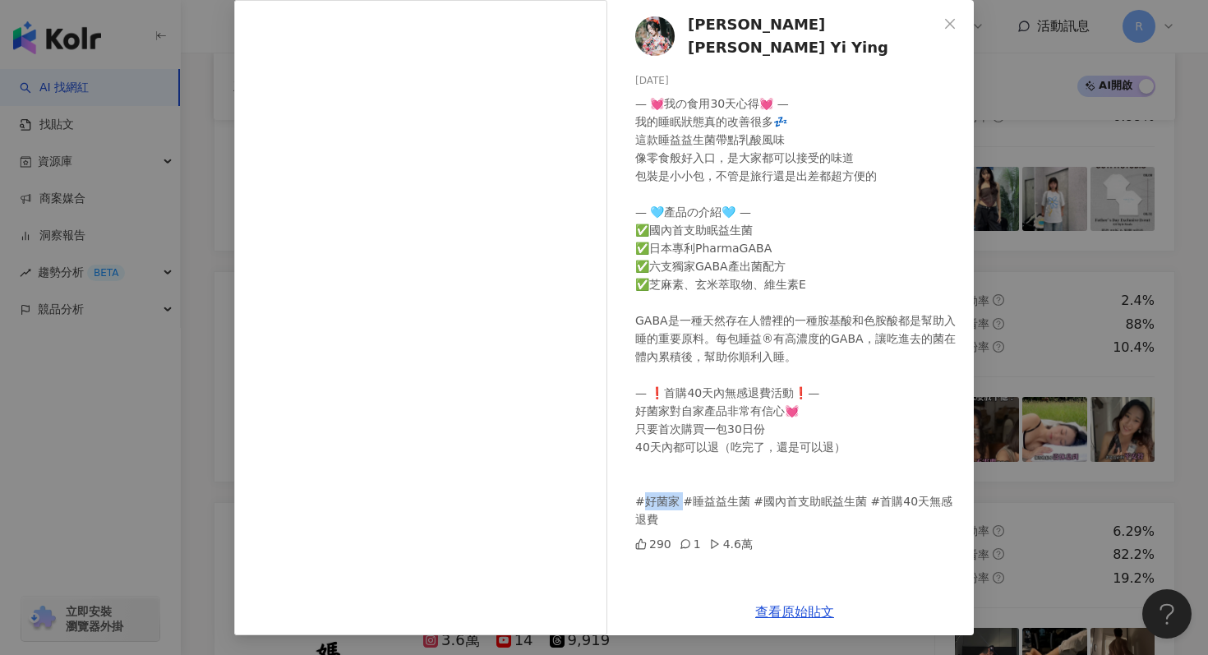
scroll to position [51, 0]
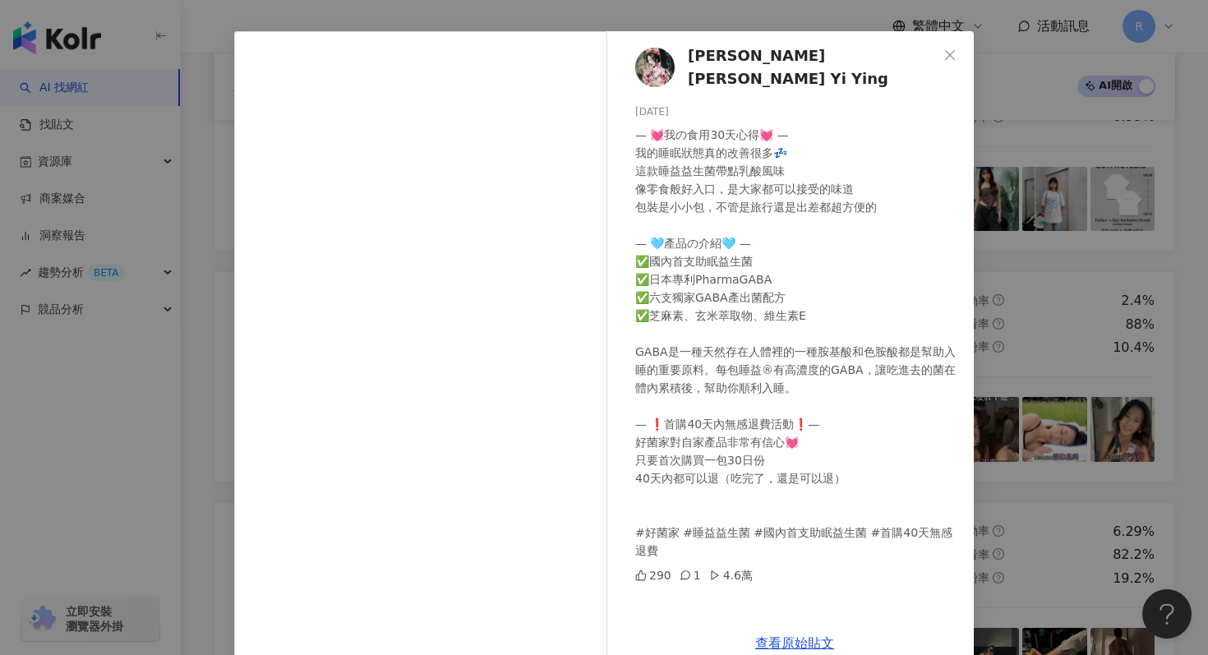
click at [1079, 178] on div "李宜螢 Li Yi Ying 2025/6/2 — 💓我の食用30天心得💓 — 我的睡眠狀態真的改善很多💤 這款睡益益生菌帶點乳酸風味 像零食般好入口，是大家…" at bounding box center [604, 327] width 1208 height 655
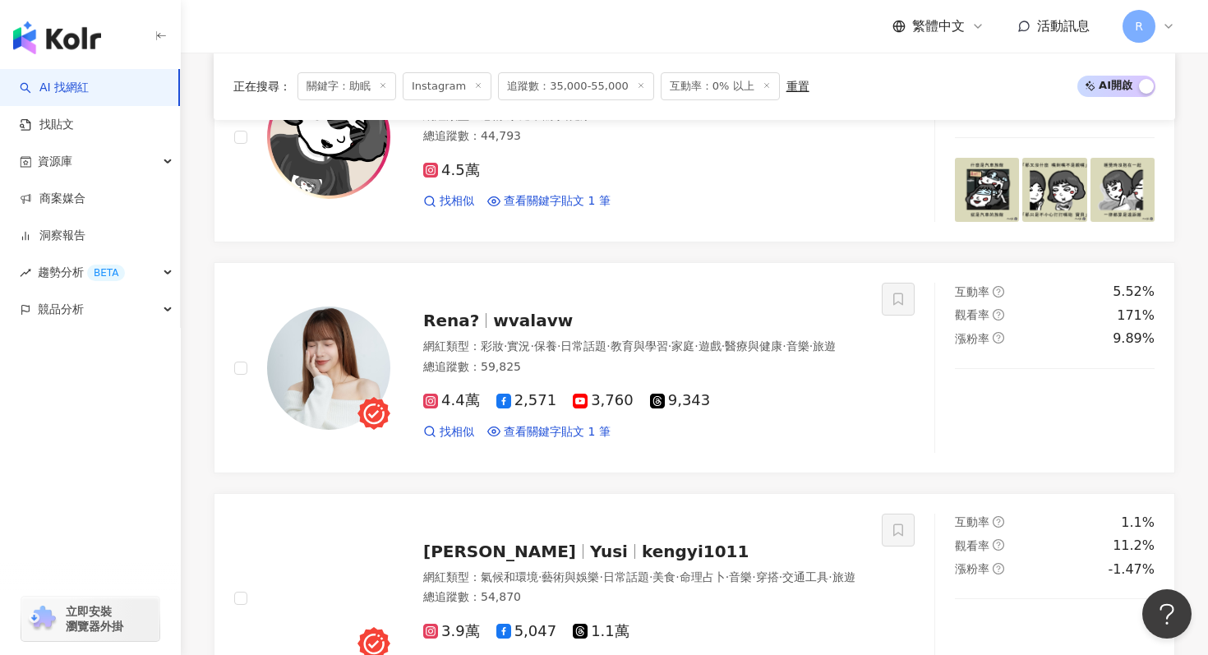
scroll to position [2778, 0]
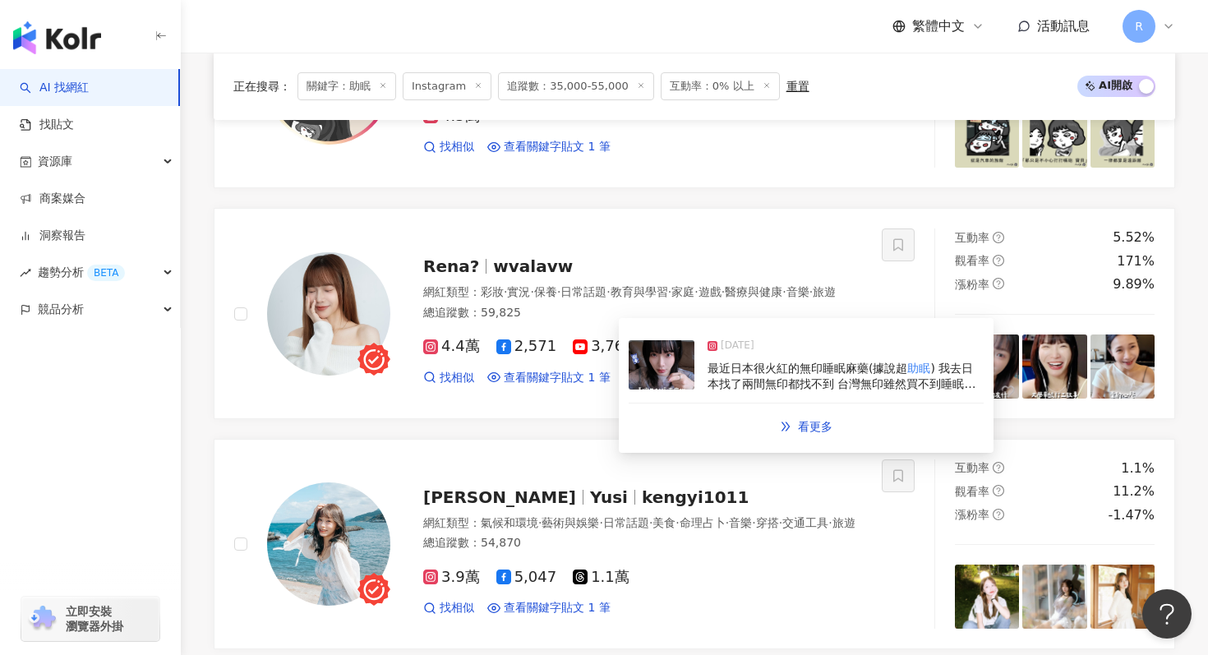
click at [679, 382] on img at bounding box center [662, 364] width 66 height 49
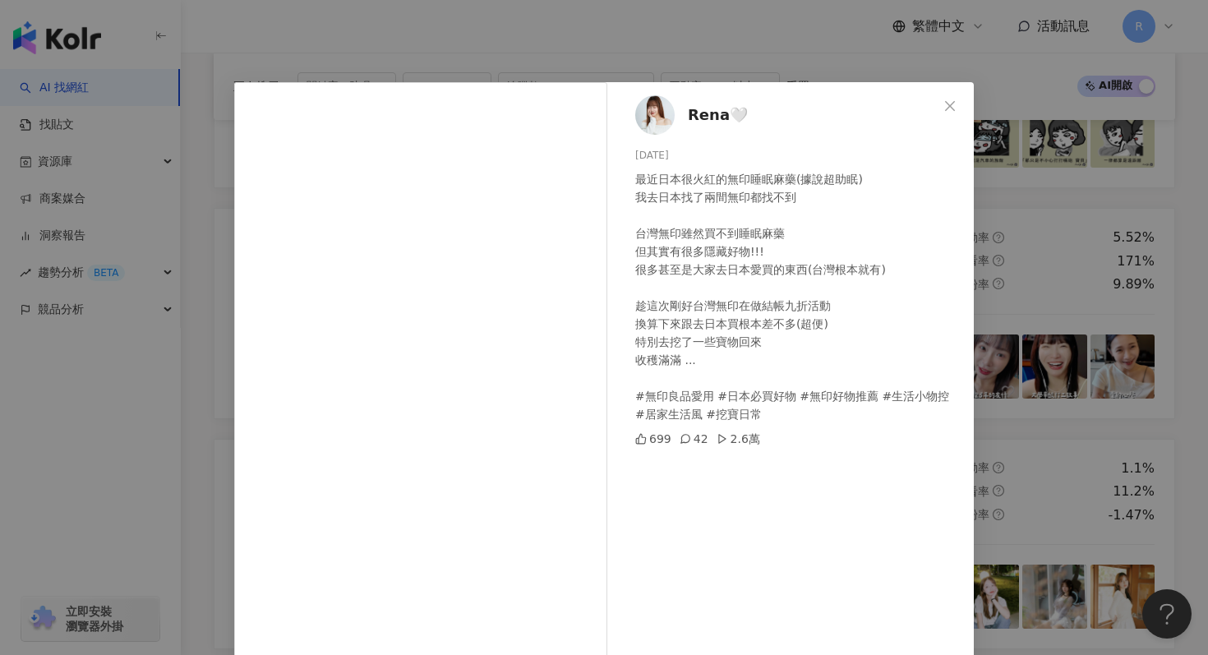
click at [798, 56] on div "Rena🤍 2025/6/20 最近日本很火紅的無印睡眠麻藥(據說超助眠) 我去日本找了兩間無印都找不到 台灣無印雖然買不到睡眠麻藥 但其實有很多隱藏好物!!…" at bounding box center [604, 327] width 1208 height 655
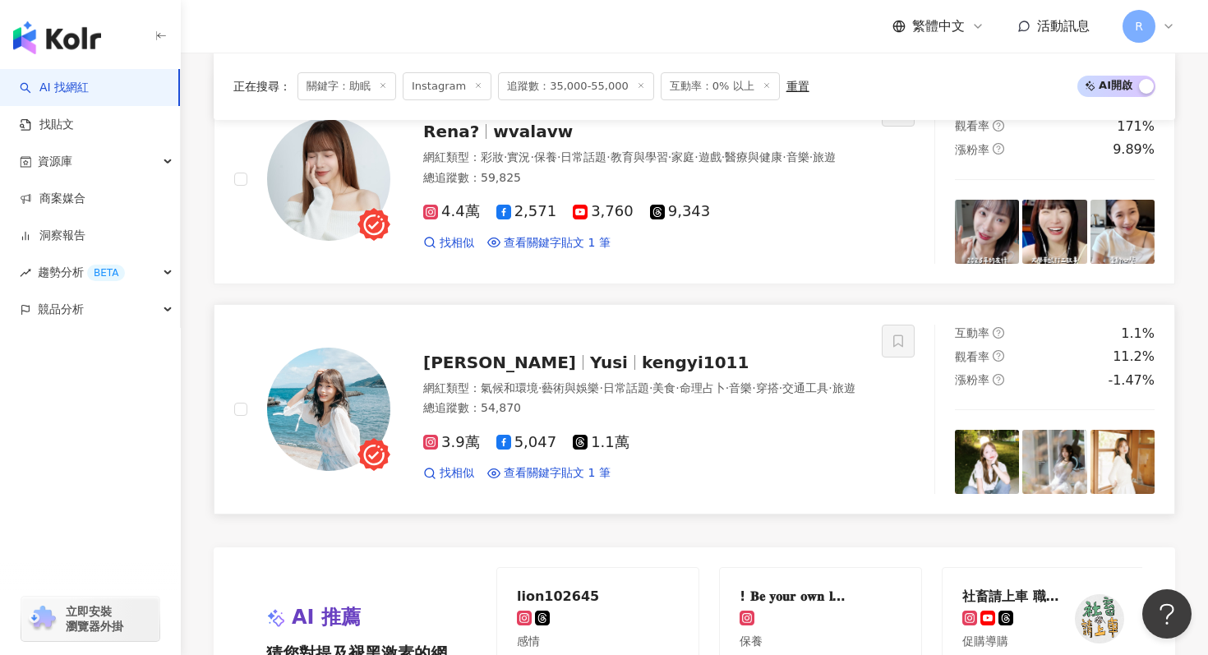
scroll to position [2966, 0]
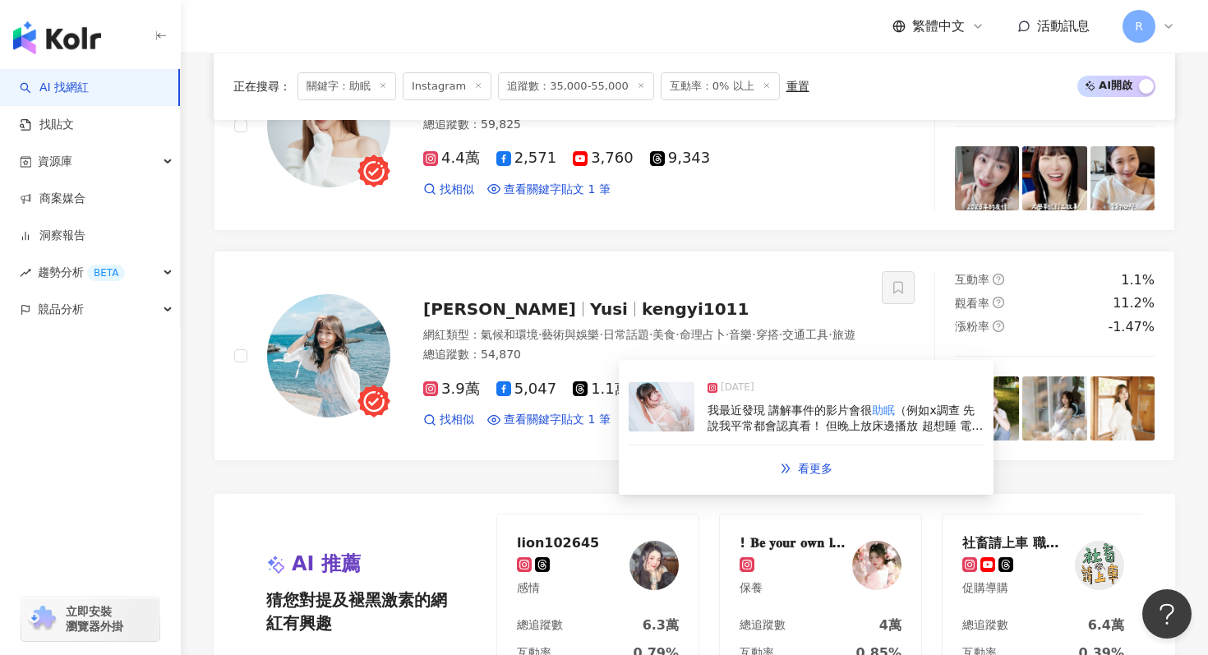
click at [716, 413] on span "我最近發現 講解事件的影片會很" at bounding box center [790, 410] width 164 height 13
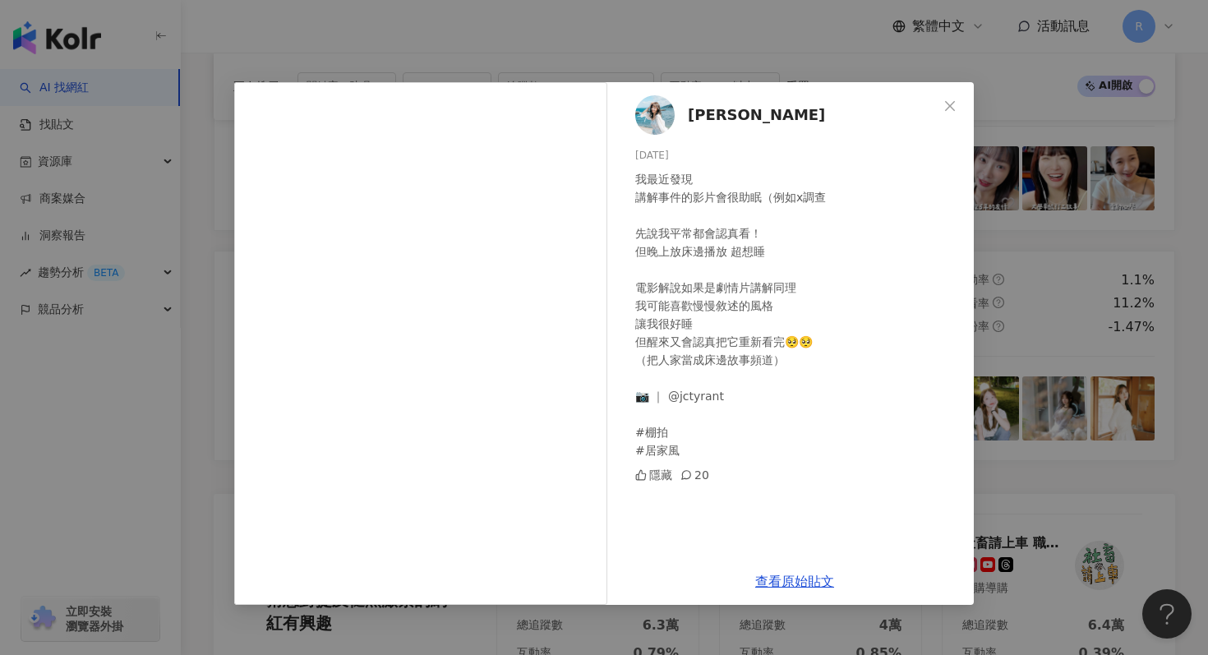
click at [792, 66] on div "畊畊 2024/9/4 我最近發現 講解事件的影片會很助眠（例如x調查 先說我平常都會認真看！ 但晚上放床邊播放 超想睡 電影解說如果是劇情片講解同理 我可能…" at bounding box center [604, 327] width 1208 height 655
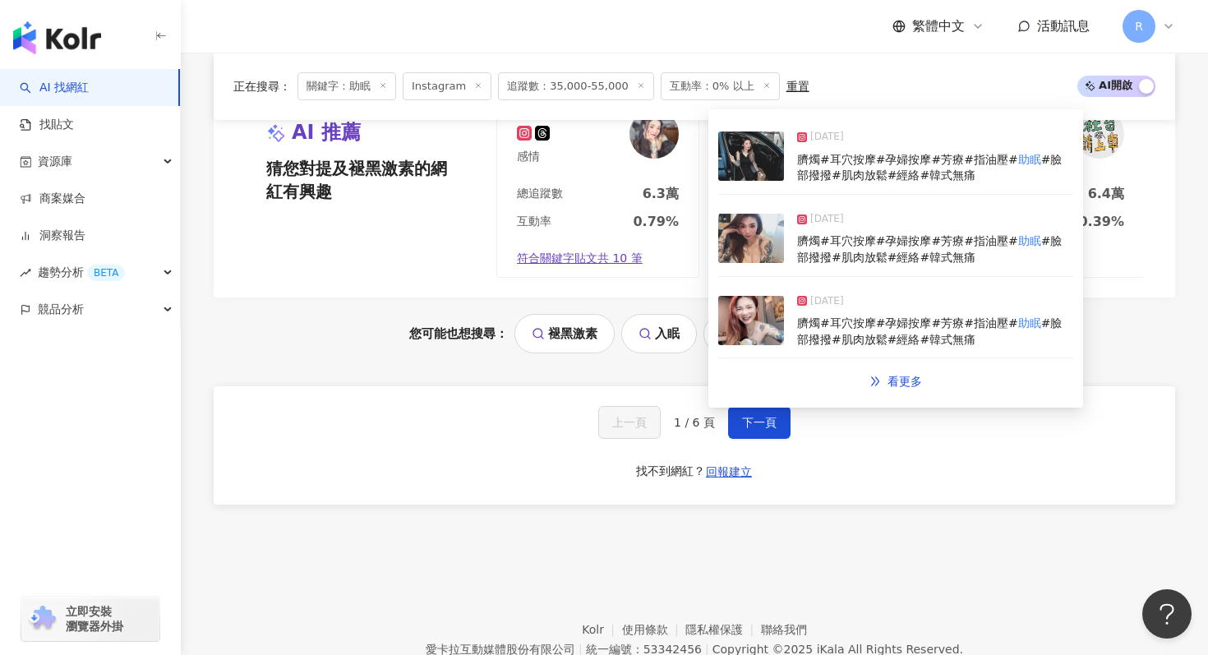
scroll to position [3403, 0]
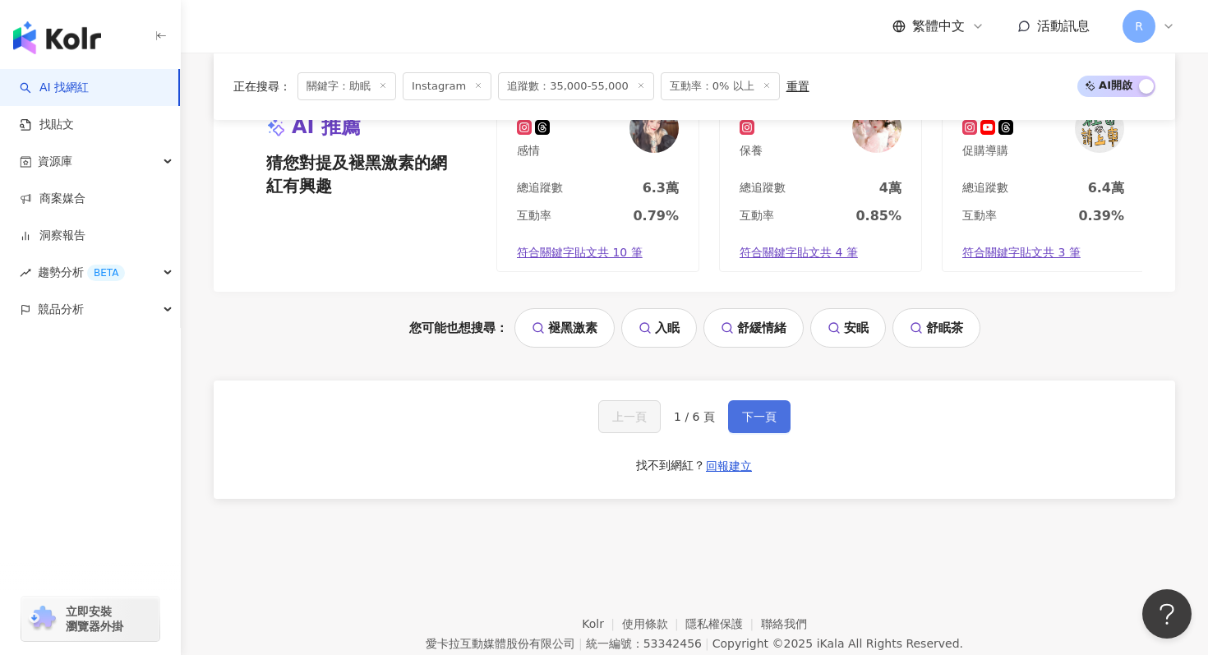
click at [756, 423] on button "下一頁" at bounding box center [759, 416] width 62 height 33
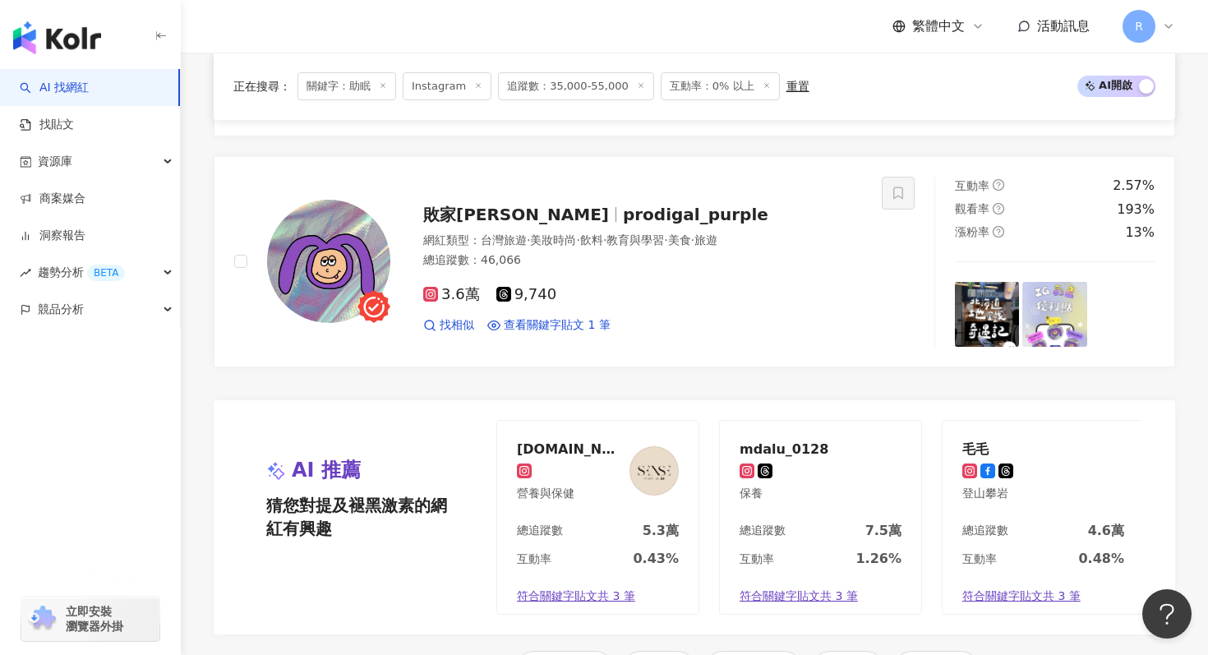
scroll to position [3483, 0]
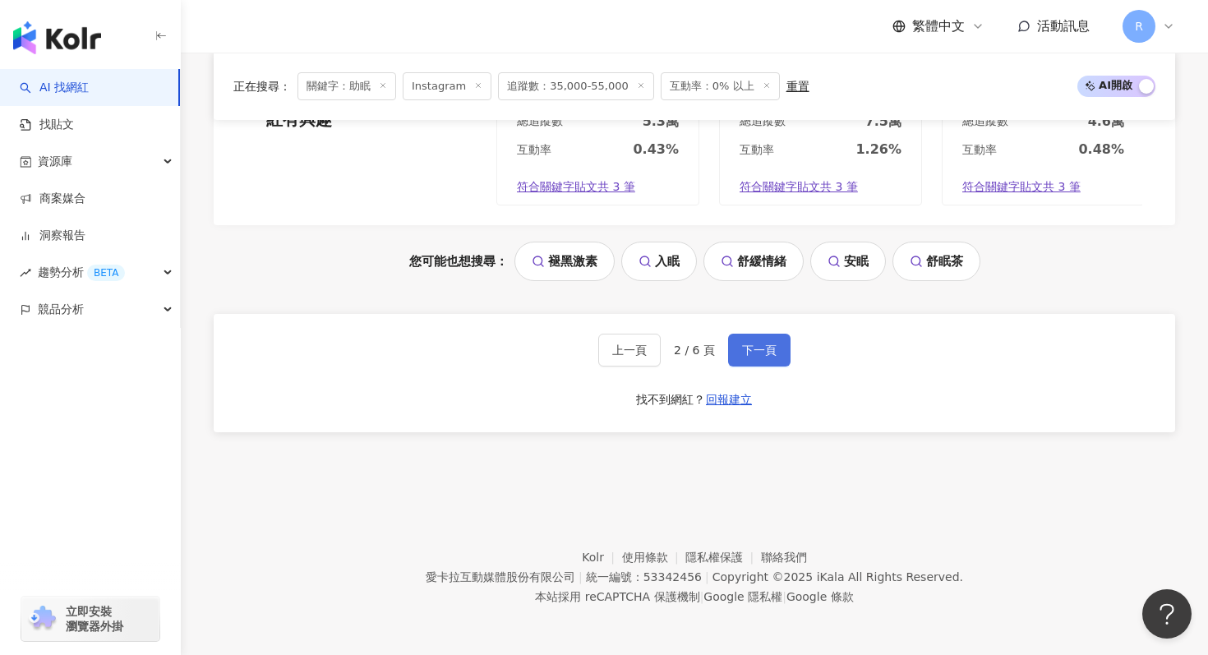
click at [732, 354] on button "下一頁" at bounding box center [759, 350] width 62 height 33
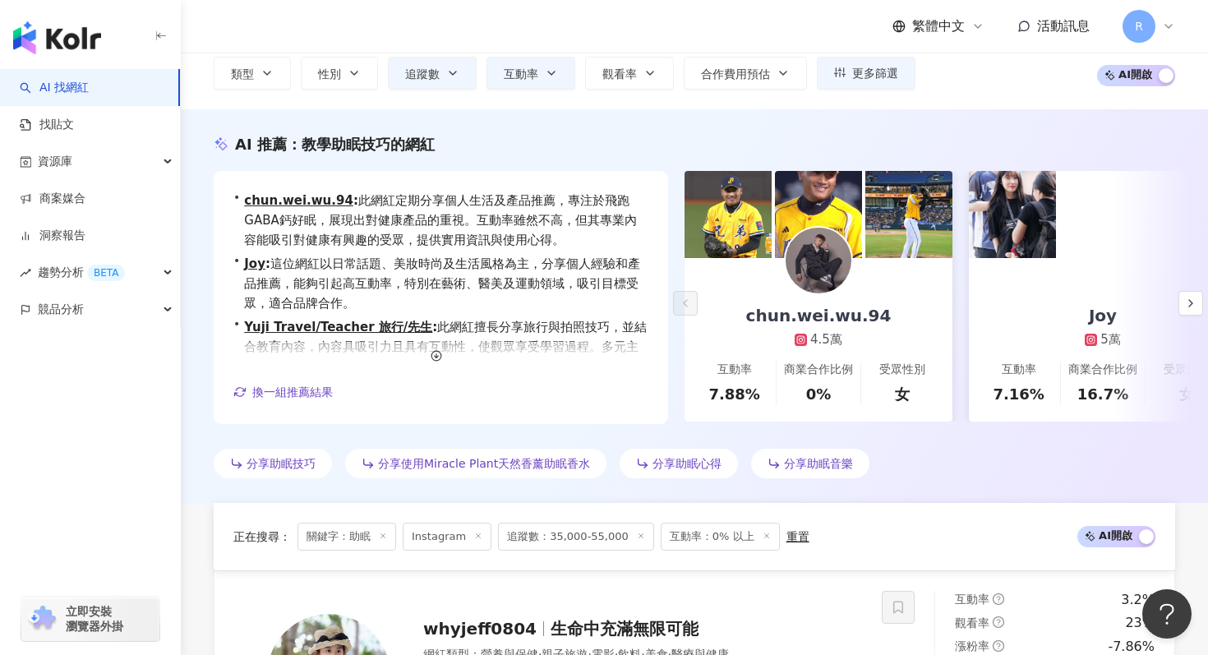
scroll to position [0, 0]
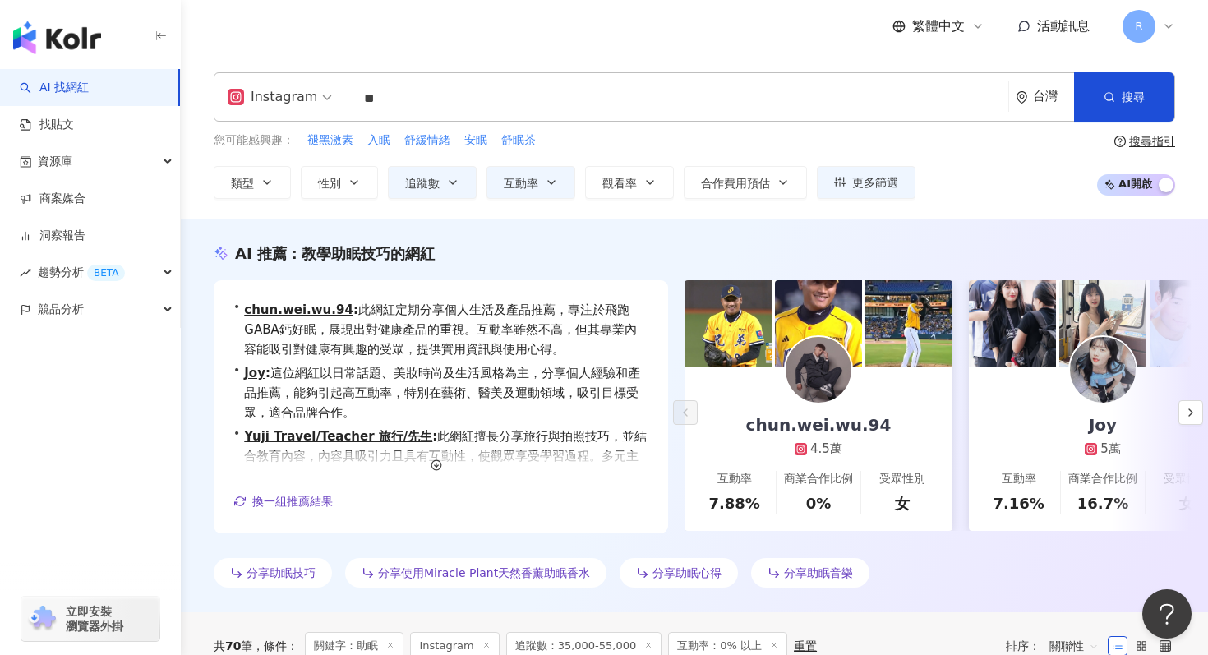
click at [508, 98] on input "**" at bounding box center [678, 98] width 647 height 31
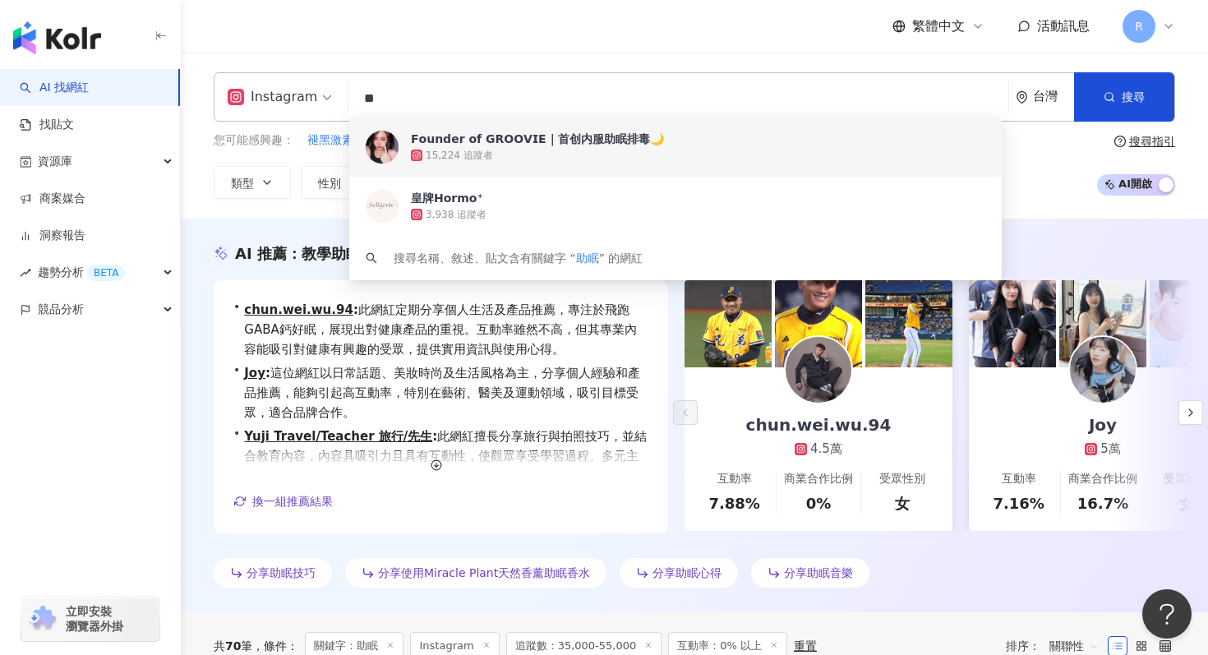
click at [508, 98] on input "**" at bounding box center [678, 98] width 647 height 31
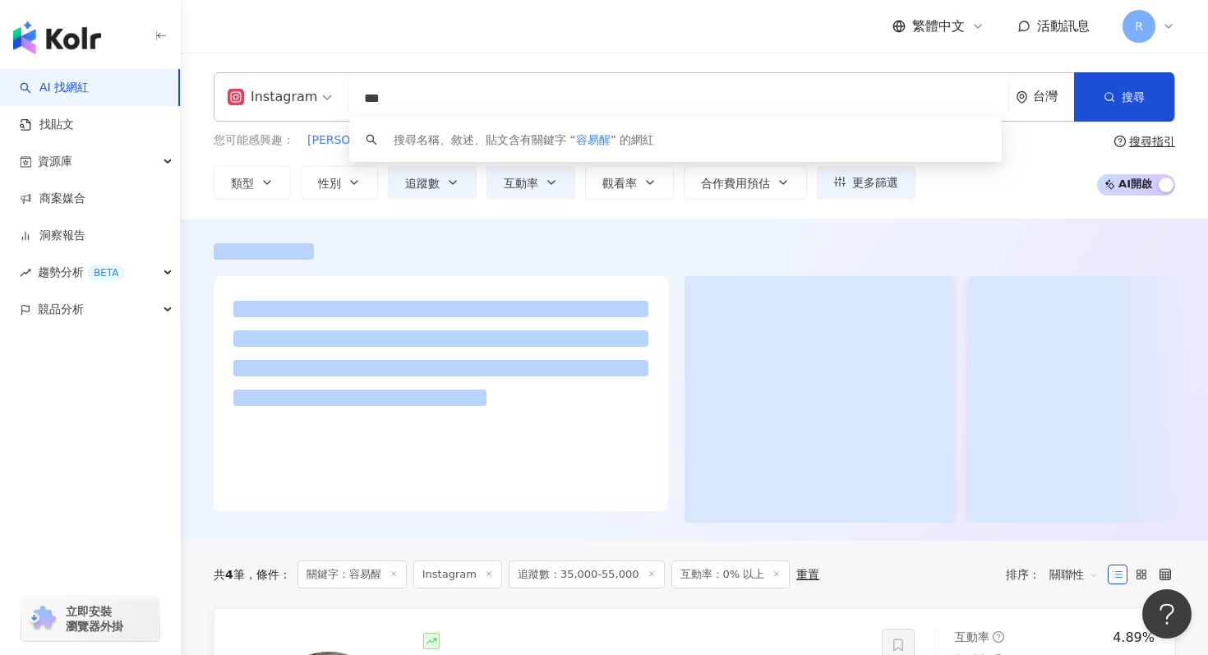
type input "***"
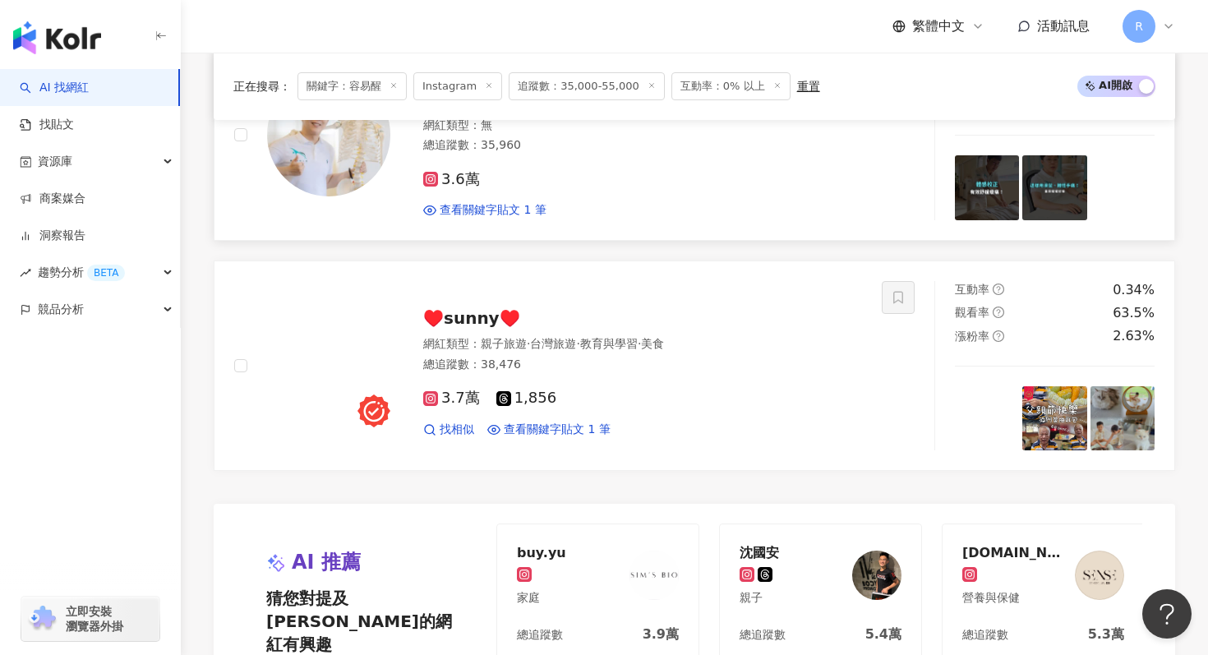
scroll to position [1252, 0]
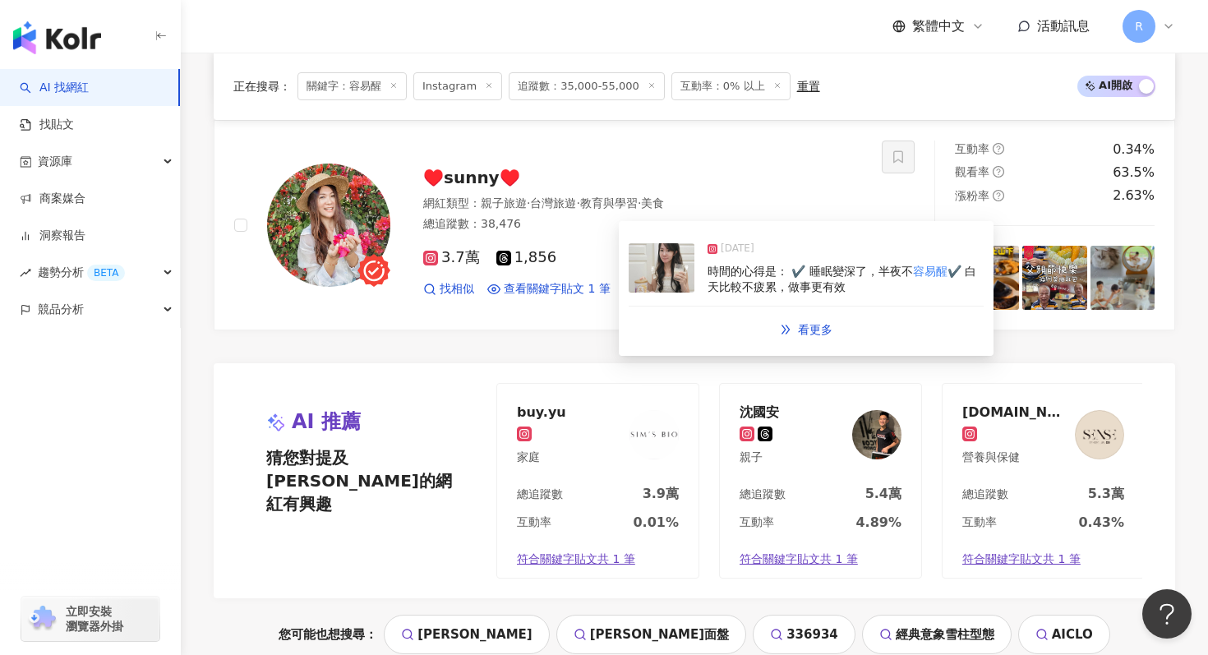
click at [645, 284] on img at bounding box center [662, 267] width 66 height 49
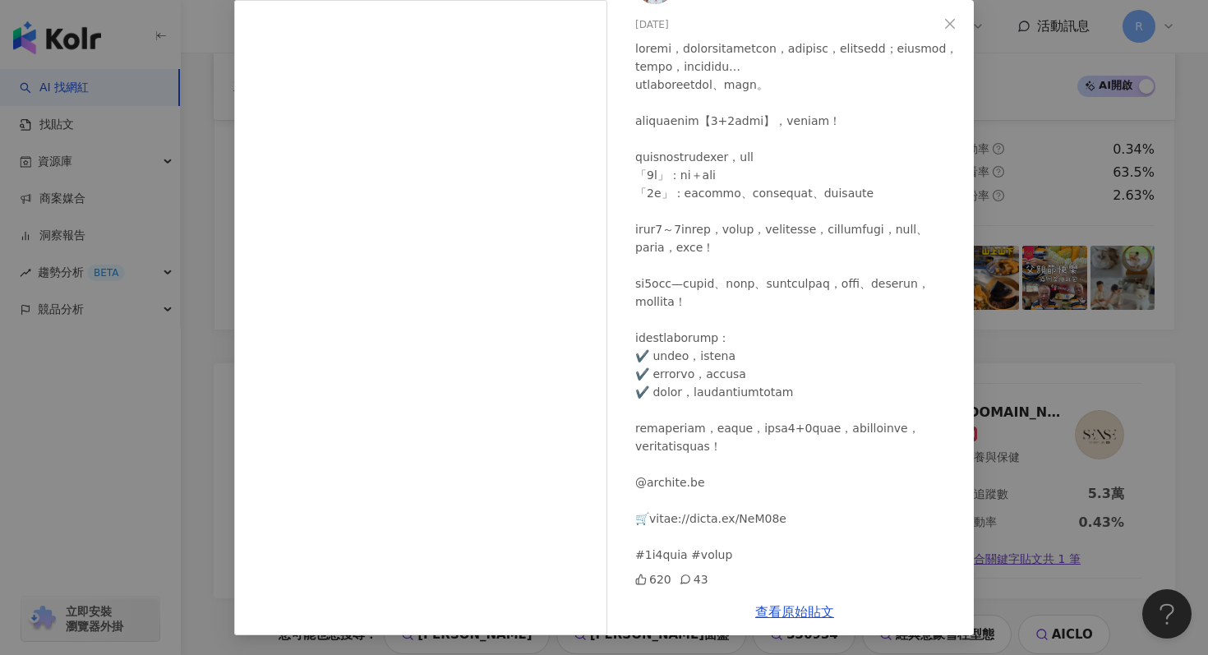
scroll to position [72, 0]
click at [1116, 196] on div "♥️sunny♥️ 2025/5/31 620 43 查看原始貼文" at bounding box center [604, 327] width 1208 height 655
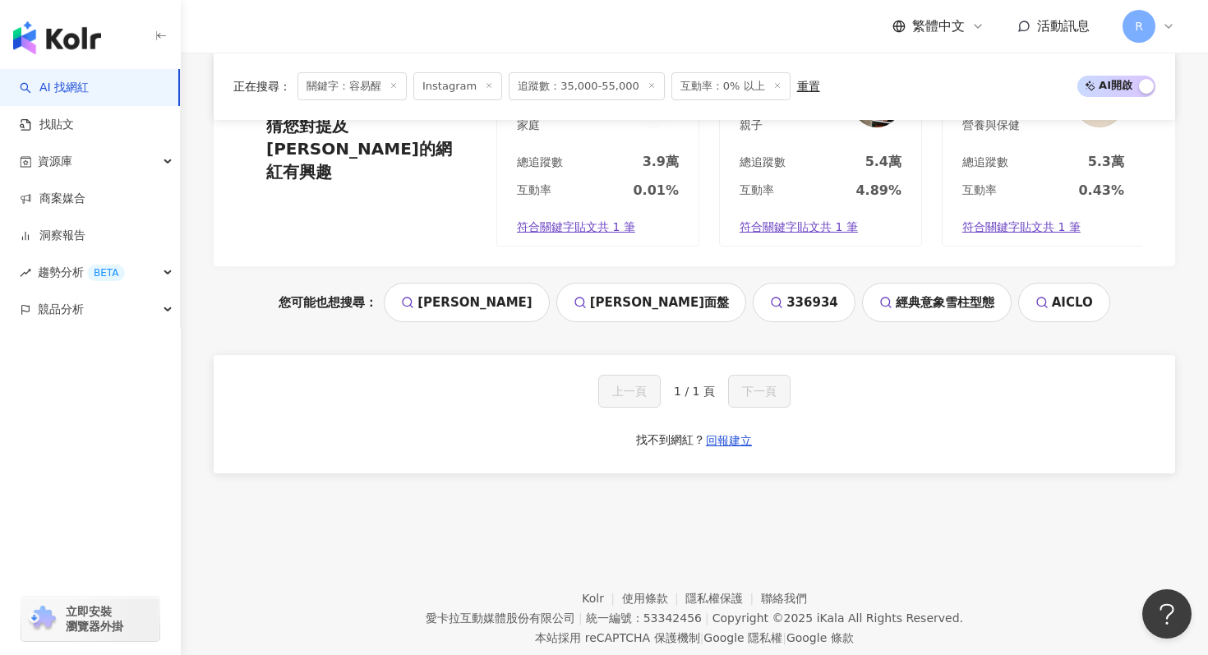
scroll to position [1539, 0]
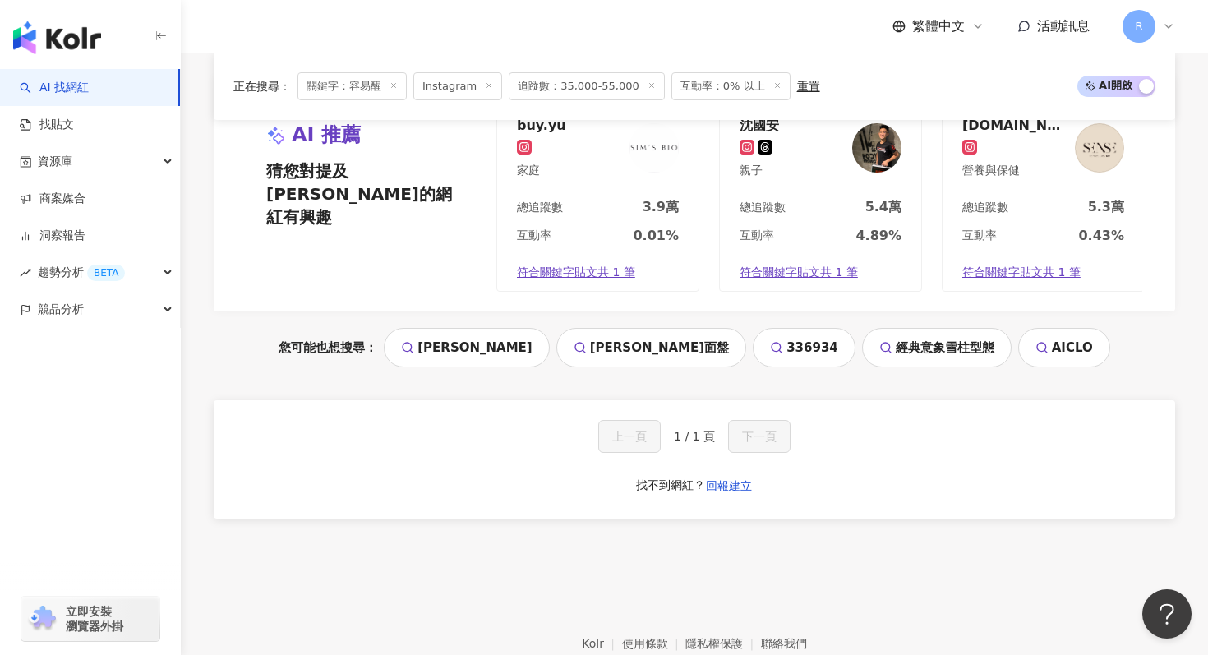
click at [391, 85] on icon at bounding box center [394, 85] width 8 height 8
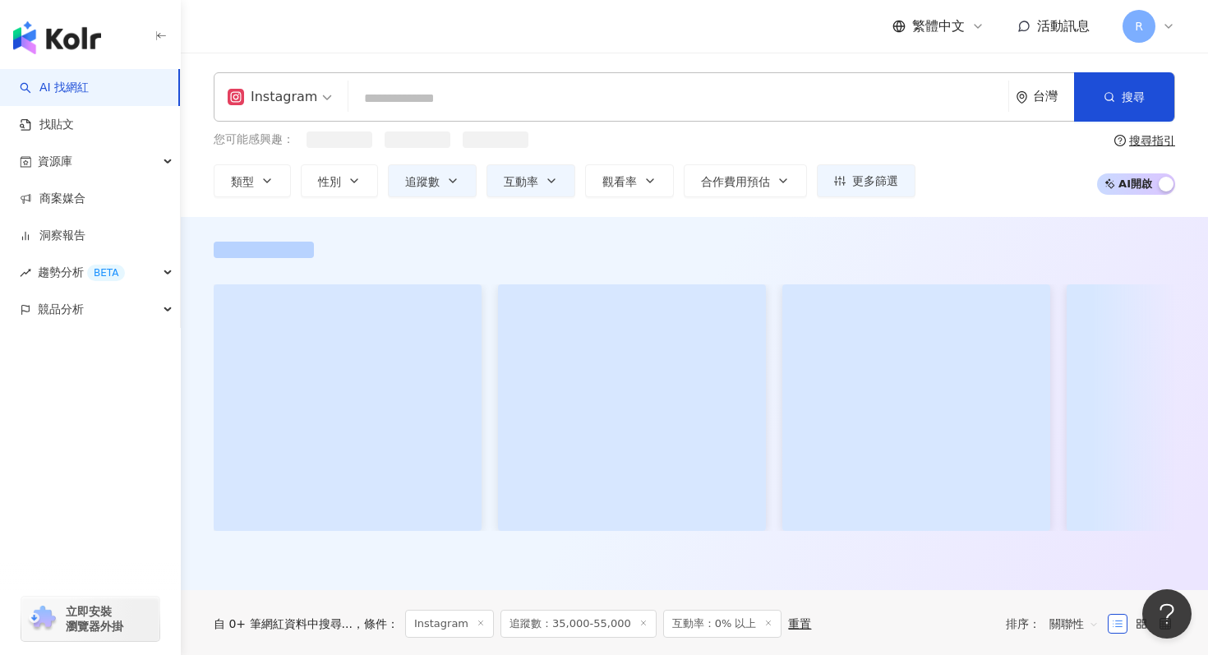
click at [470, 107] on input "search" at bounding box center [678, 98] width 647 height 31
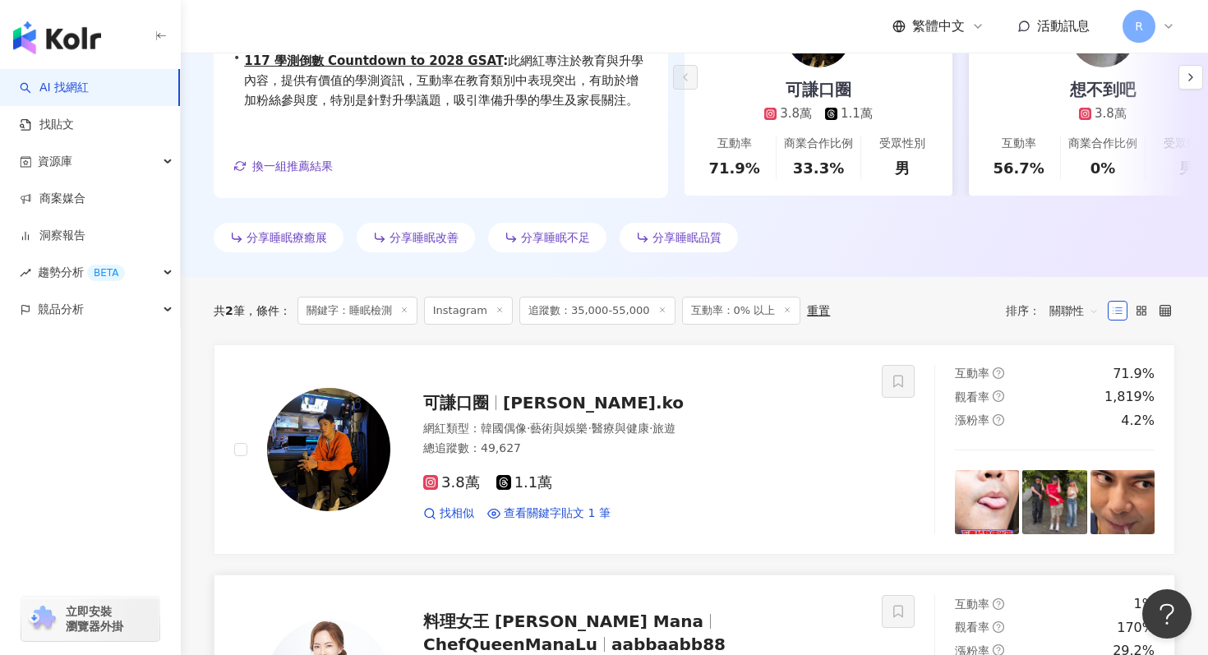
scroll to position [338, 0]
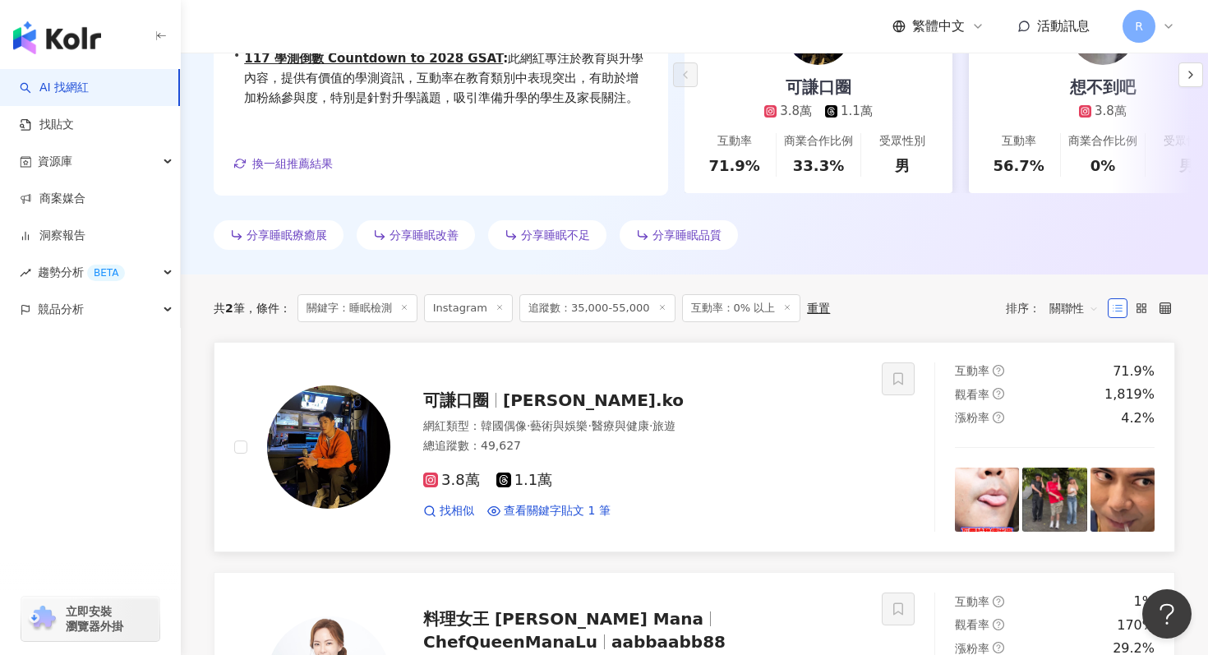
click at [631, 492] on div "3.8萬 1.1萬 找相似 查看關鍵字貼文 1 筆" at bounding box center [642, 489] width 439 height 61
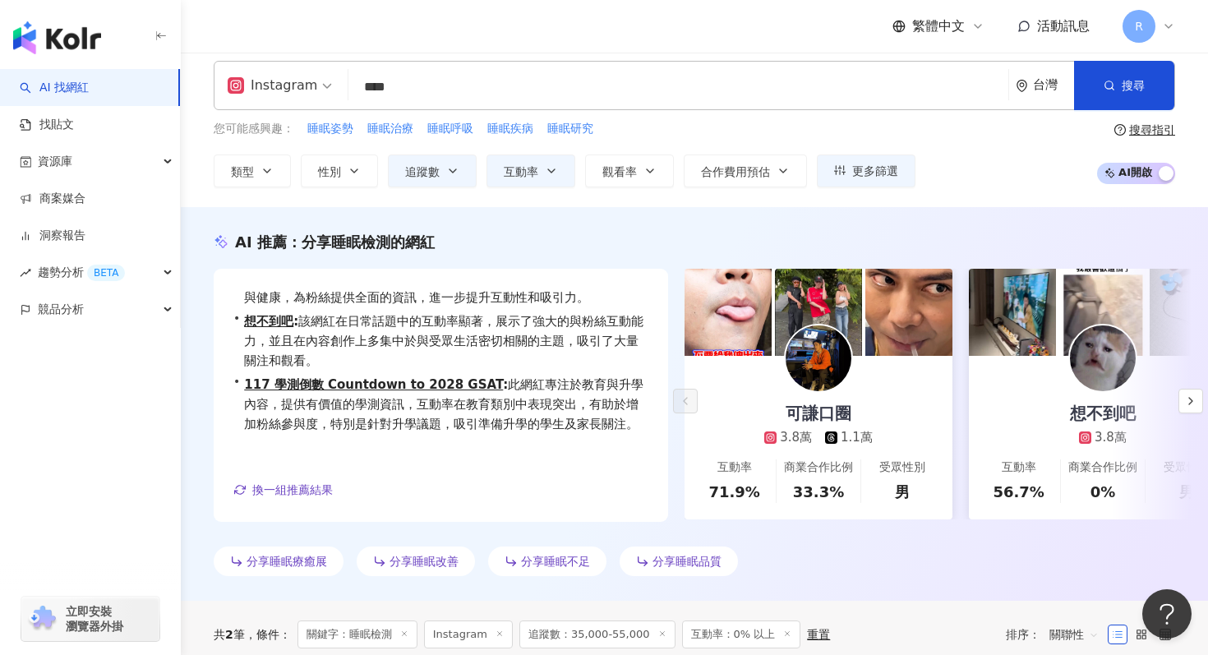
scroll to position [0, 0]
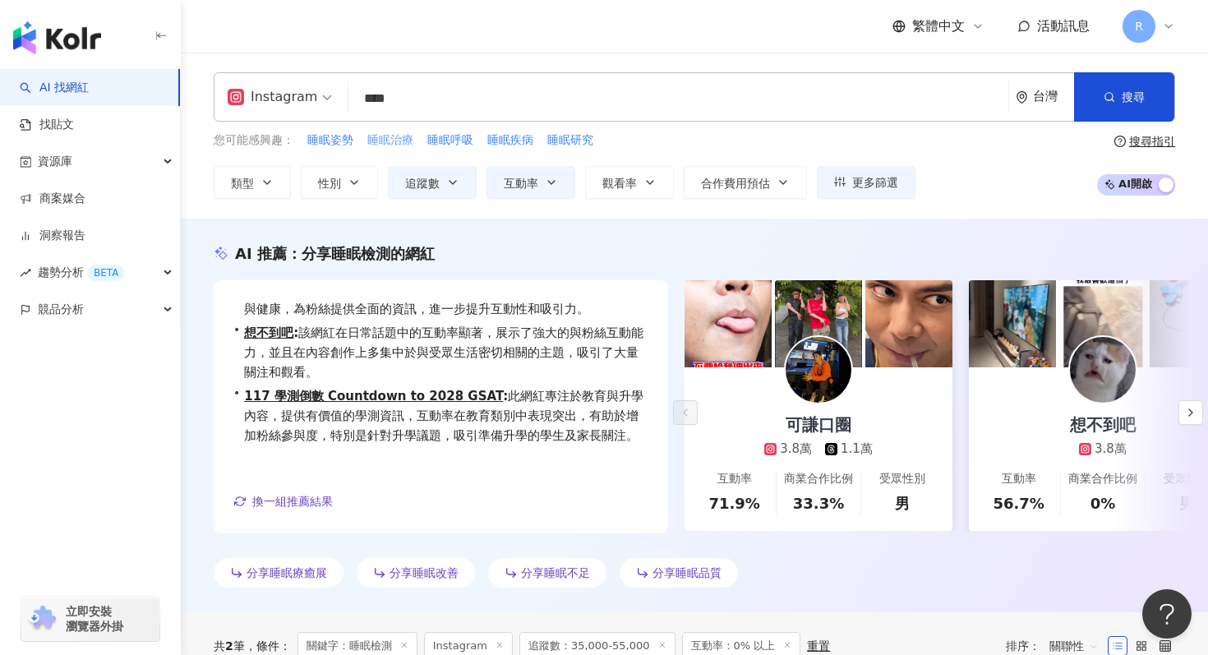
click at [409, 139] on span "睡眠治療" at bounding box center [390, 140] width 46 height 16
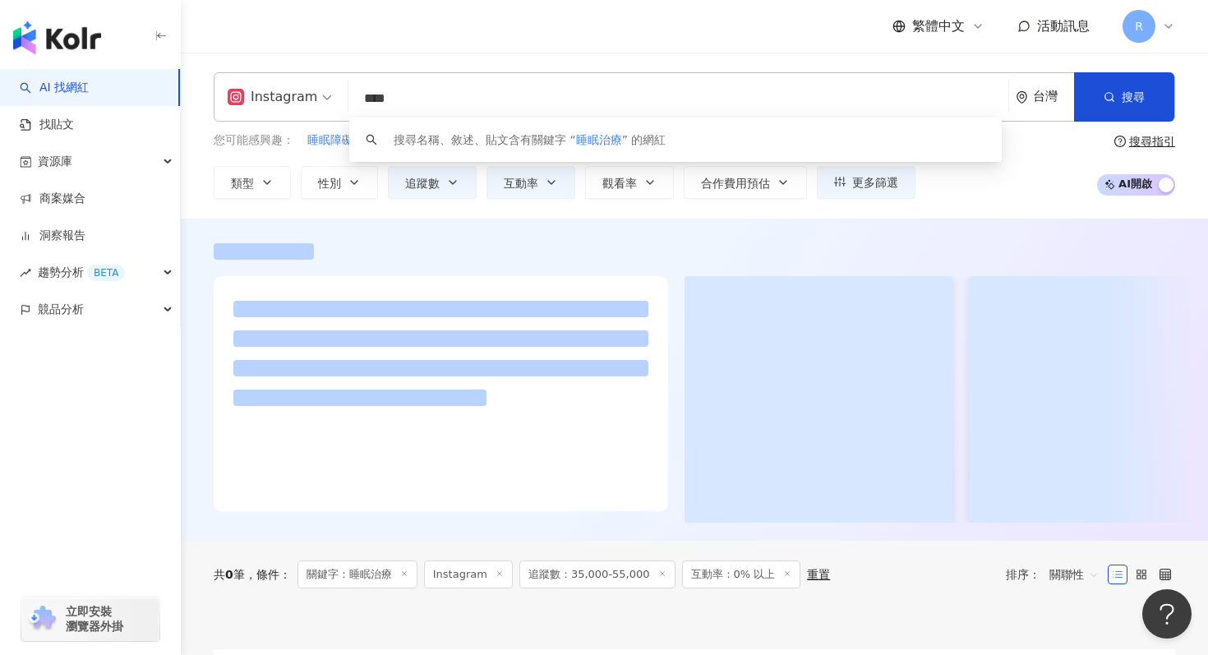
click at [433, 94] on input "****" at bounding box center [678, 98] width 647 height 31
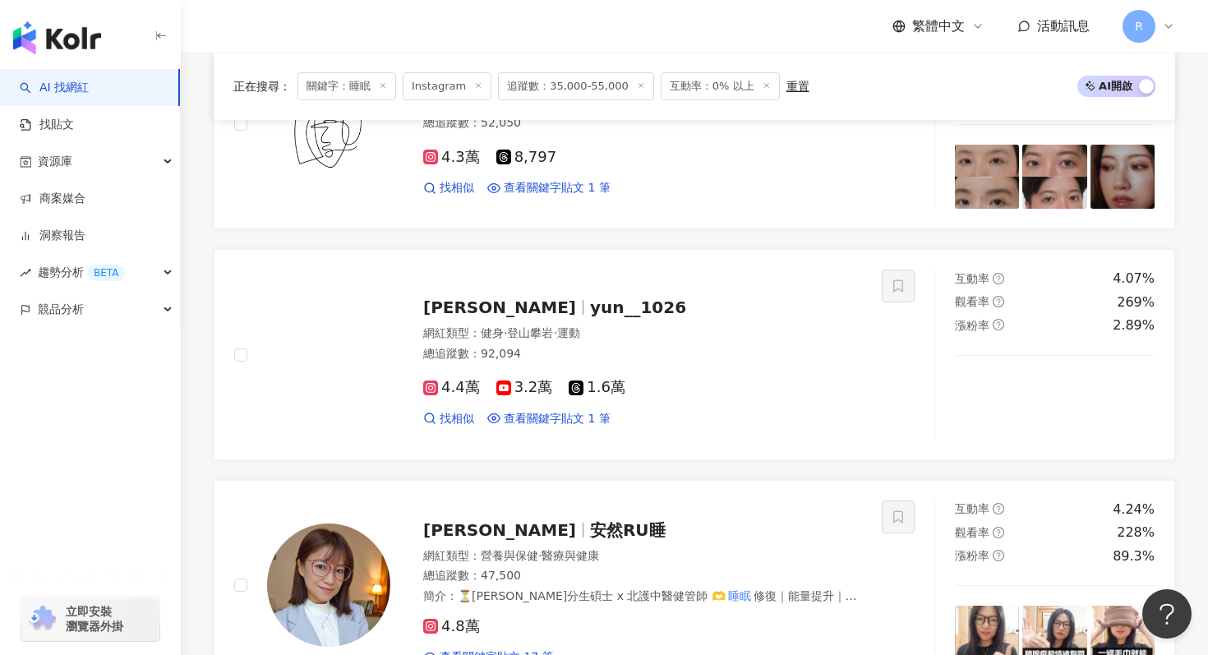
scroll to position [566, 0]
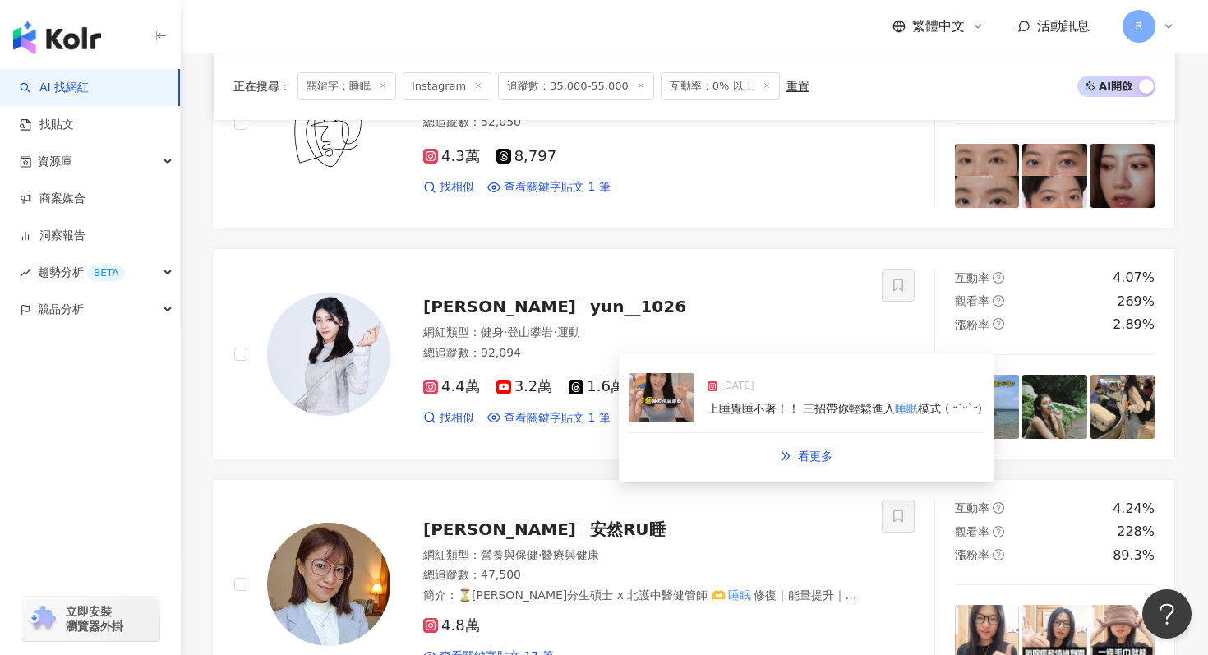
type input "**"
click at [681, 404] on img at bounding box center [662, 397] width 66 height 49
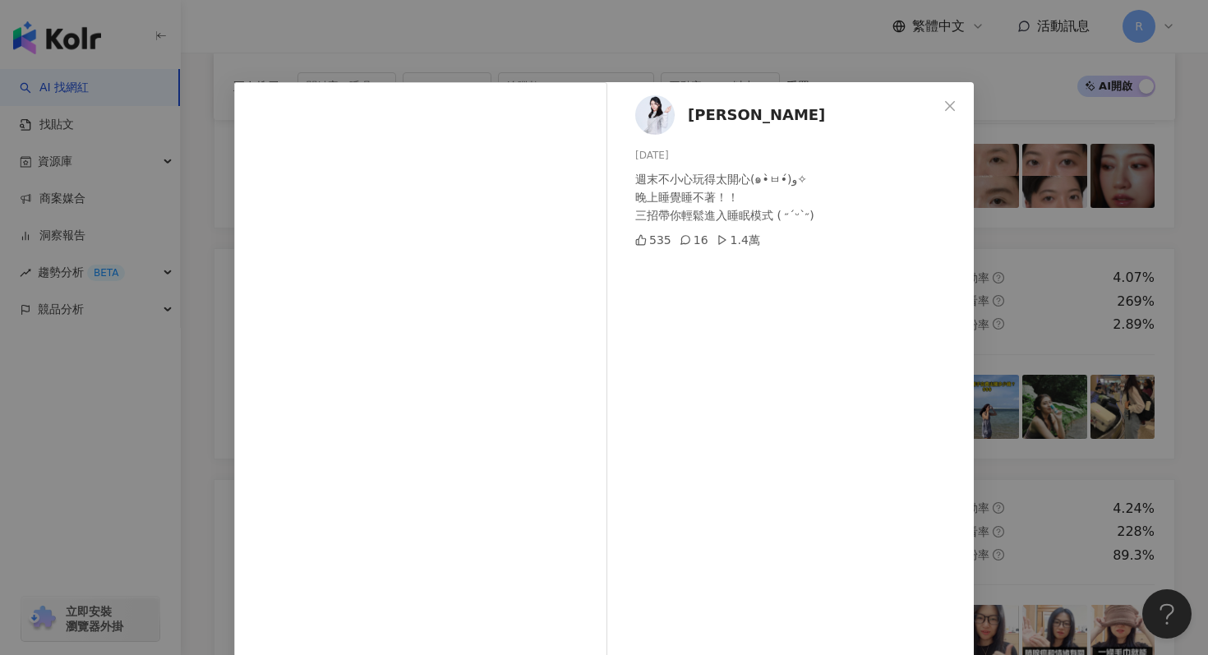
click at [716, 53] on div "張靜芸 2025/4/4 週末不小心玩得太開心(๑•̀ㅂ•́)و✧ 晚上睡覺睡不著！！ 三招帶你輕鬆進入睡眠模式 ( ˶ˊᵕˋ˶) 535 16 1.4萬 查…" at bounding box center [604, 327] width 1208 height 655
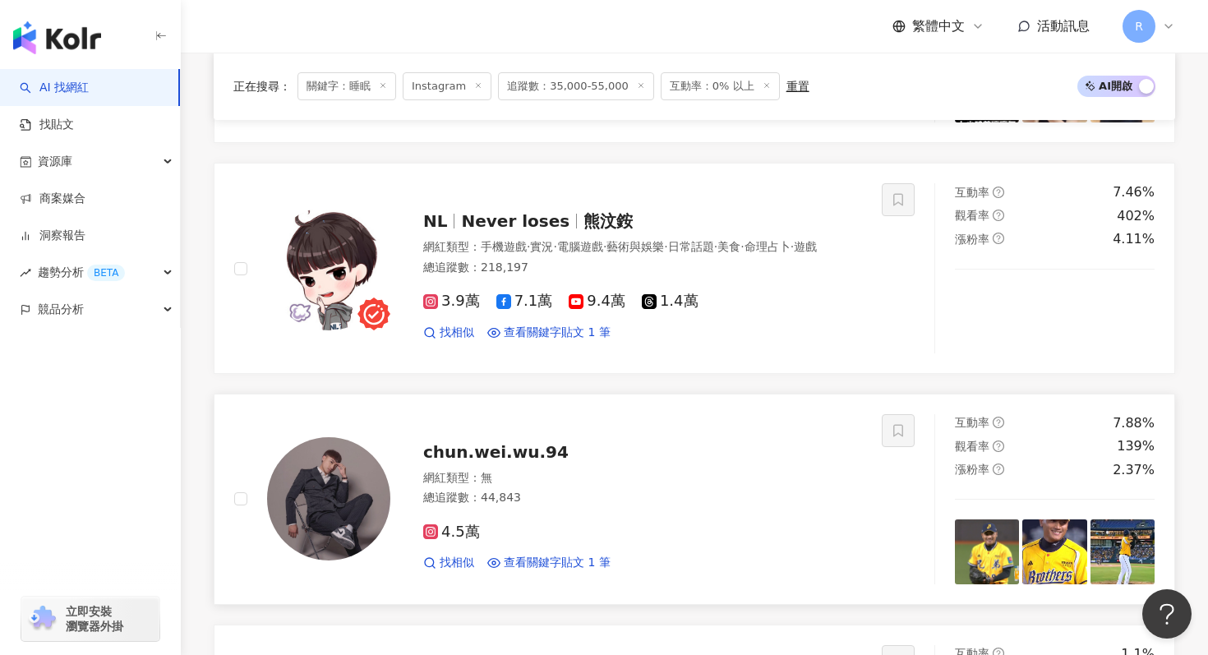
scroll to position [1119, 0]
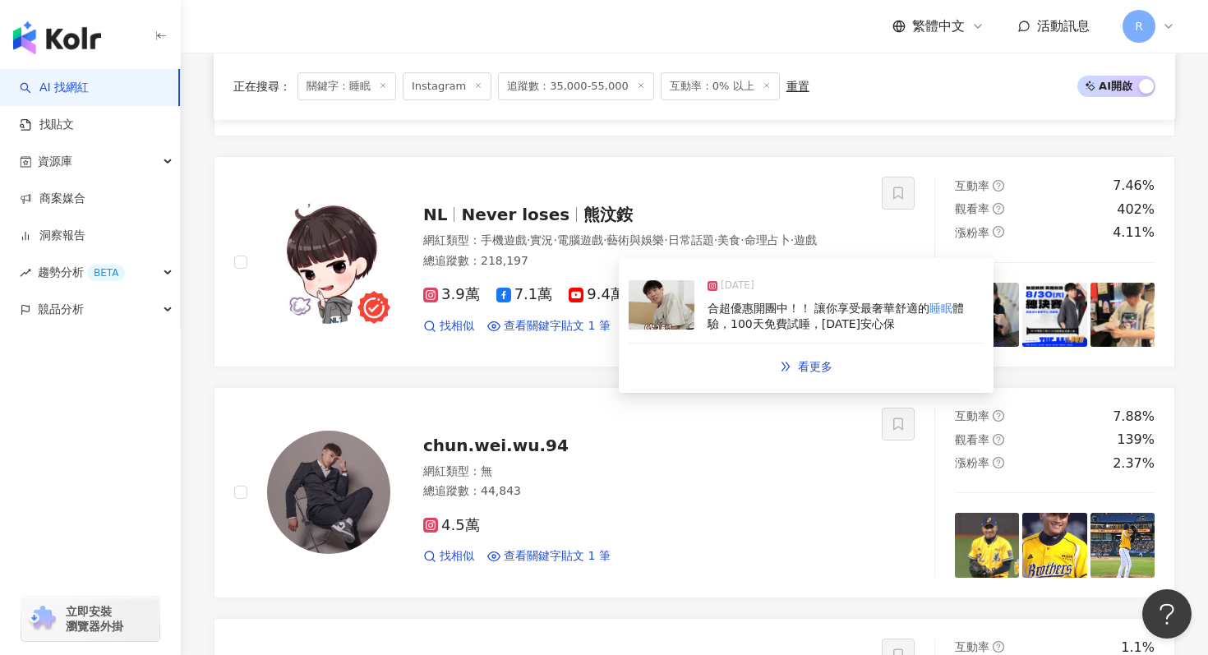
click at [681, 313] on img at bounding box center [662, 304] width 66 height 49
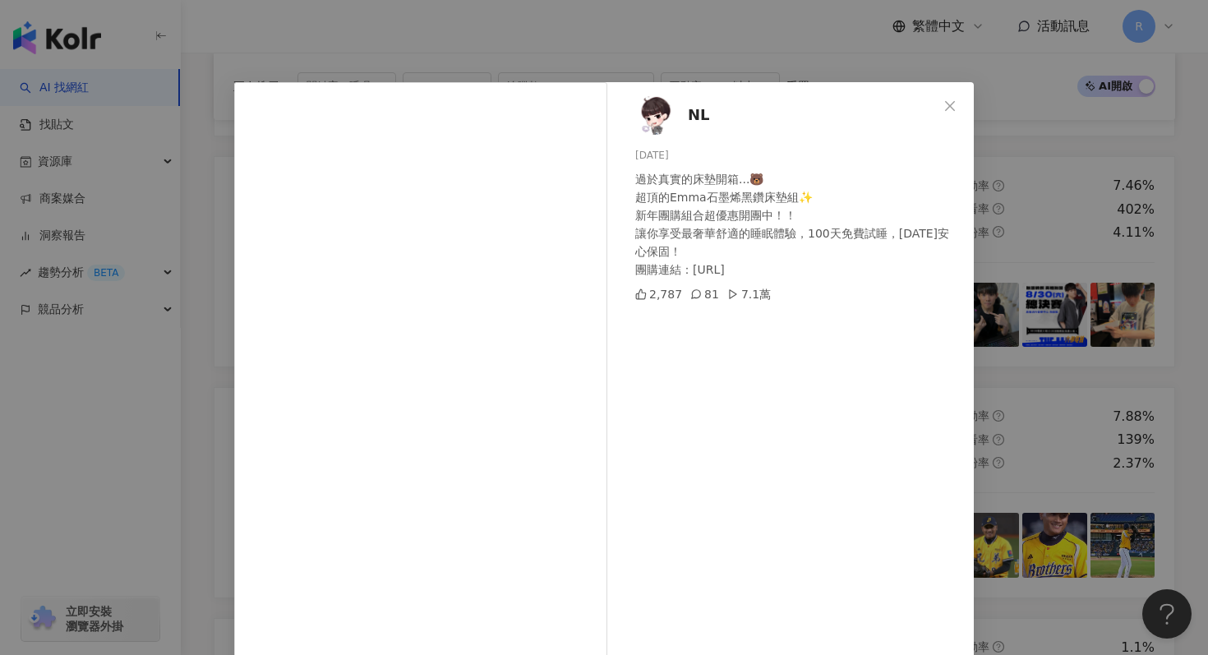
click at [678, 32] on div "NL 2025/1/16 過於真實的床墊開箱...🐻 超頂的Emma石墨烯黑鑽床墊組✨ 新年團購組合超優惠開團中！！ 讓你享受最奢華舒適的睡眠體驗，100天免…" at bounding box center [604, 327] width 1208 height 655
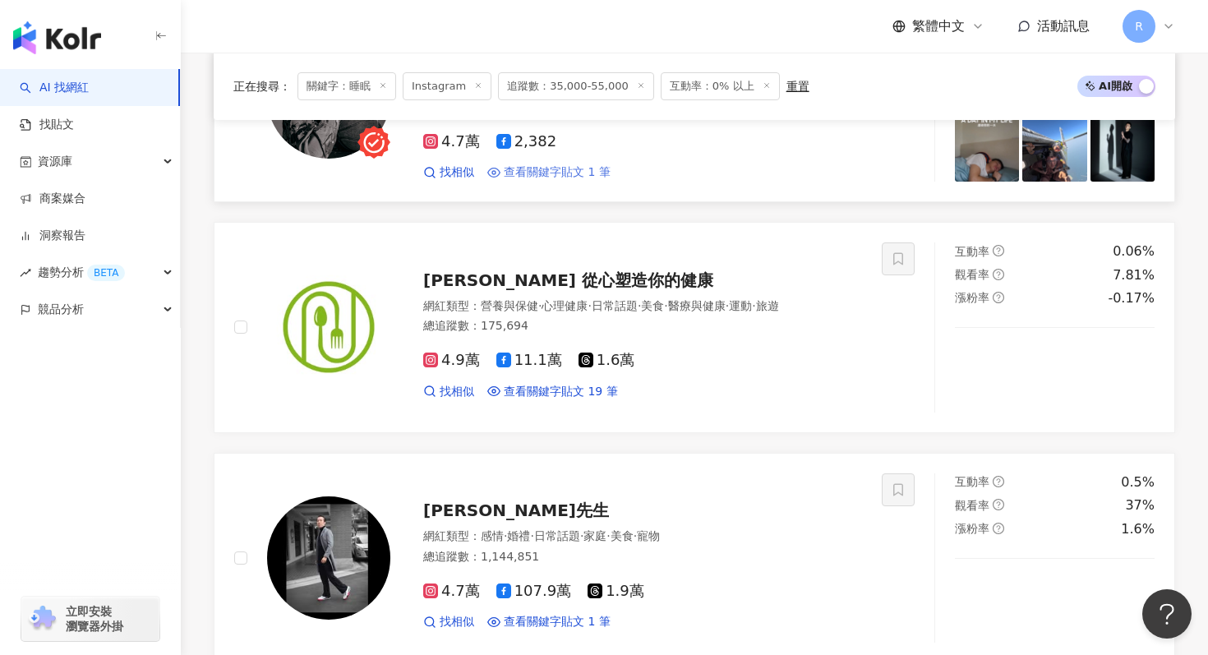
scroll to position [2016, 0]
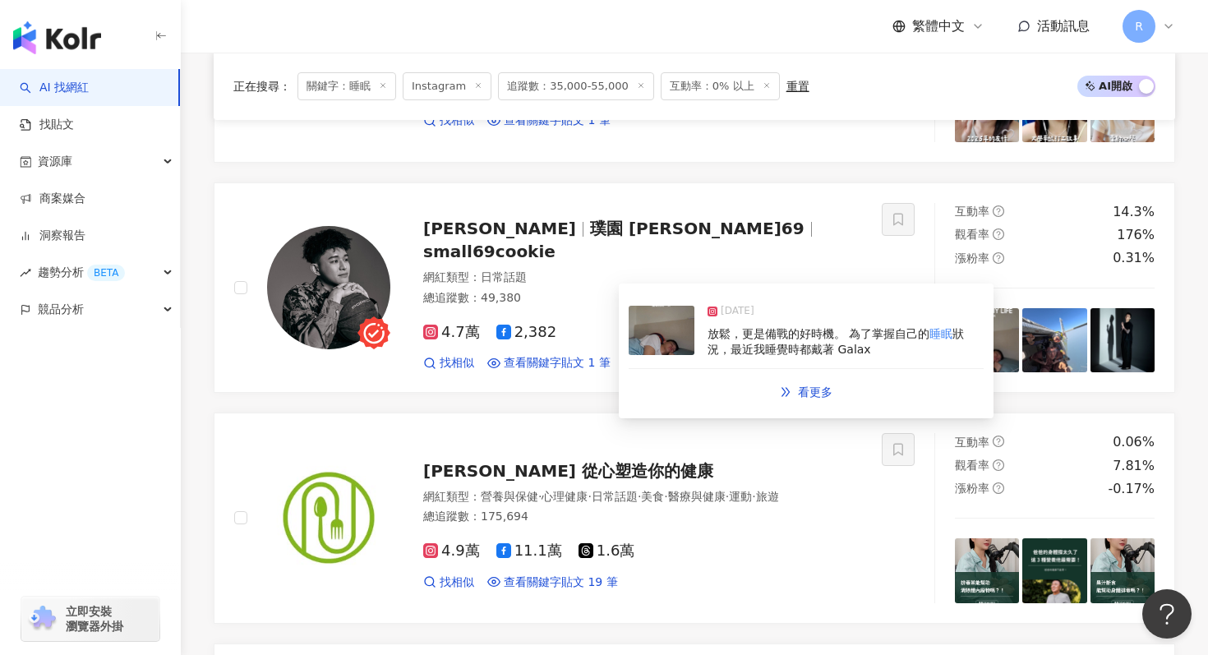
click at [739, 360] on div "2025/8/15 放鬆，更是備戰的好時機。 為了掌握自己的 睡眠 狀況，最近我睡覺時都戴著 Galax" at bounding box center [806, 331] width 355 height 76
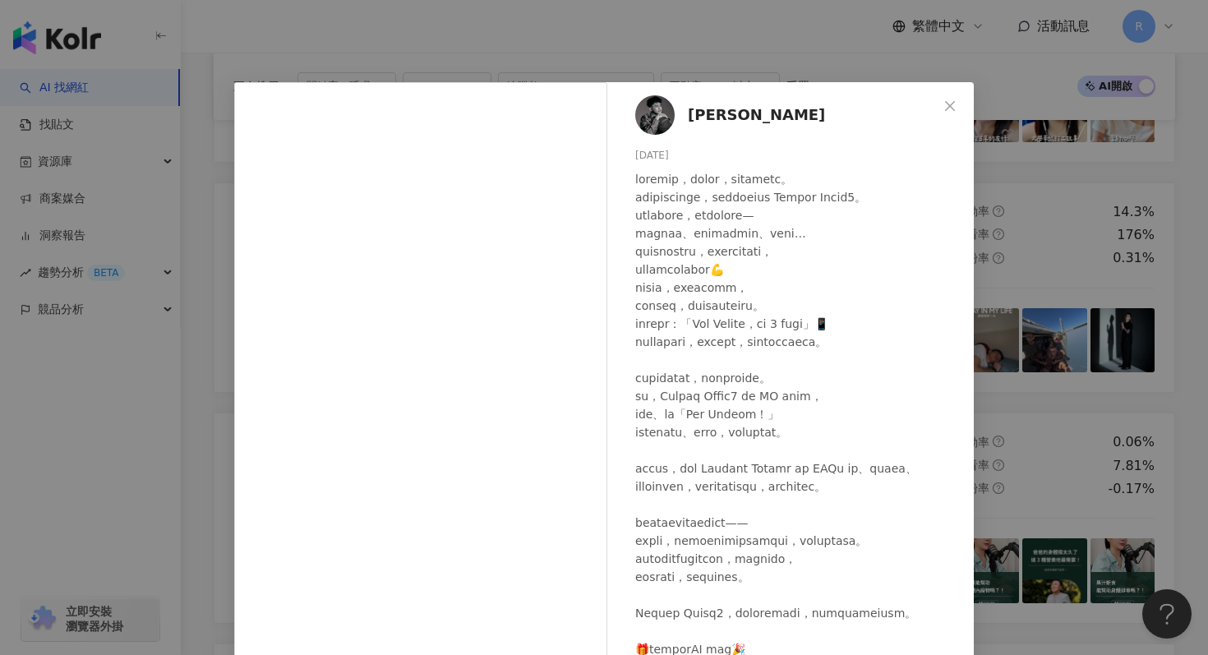
click at [663, 50] on div "盧峻翔 2025/8/15 4,322 34 8.3萬 查看原始貼文" at bounding box center [604, 327] width 1208 height 655
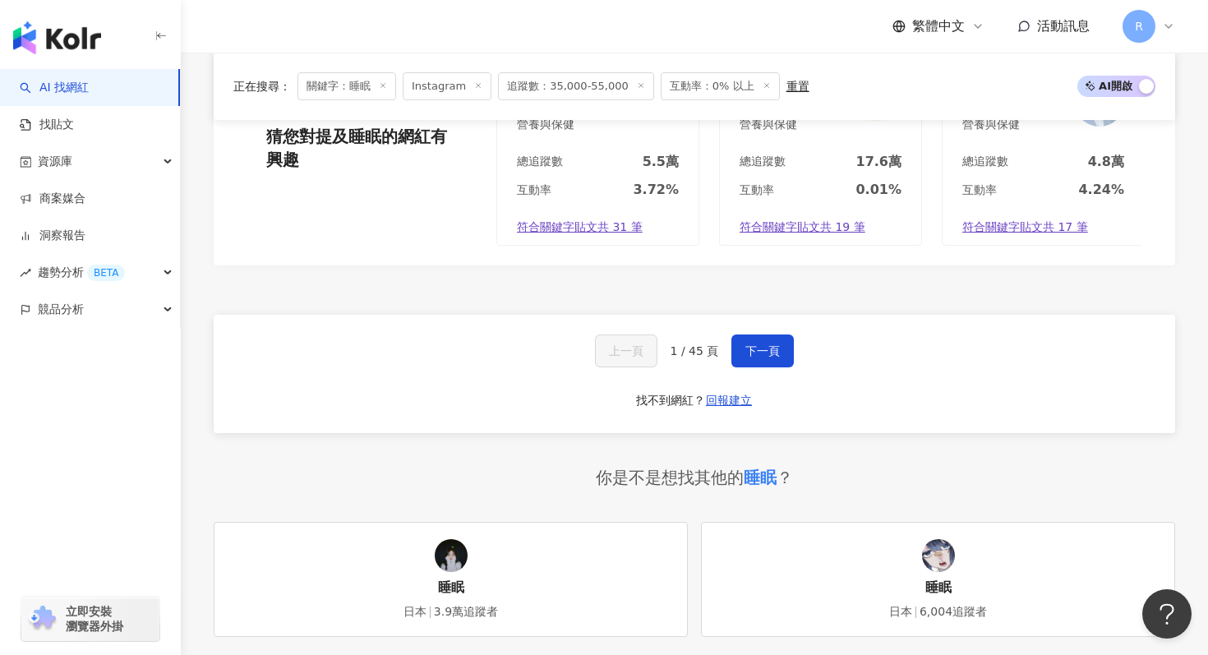
scroll to position [3194, 0]
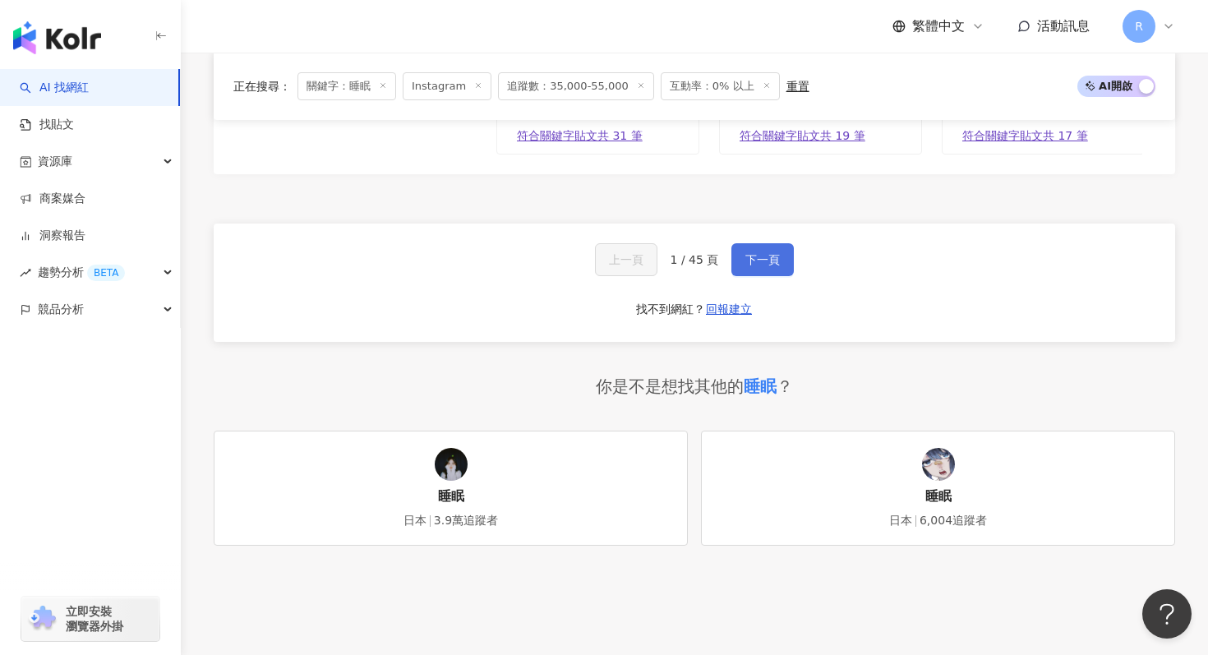
click at [783, 252] on button "下一頁" at bounding box center [763, 259] width 62 height 33
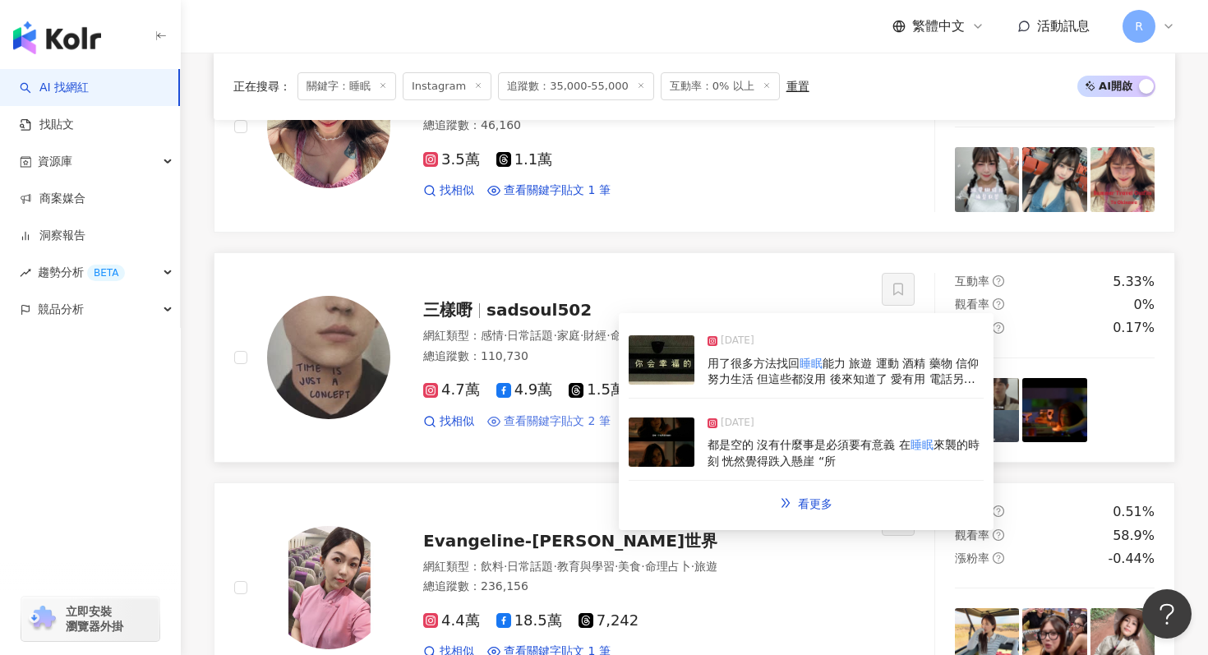
scroll to position [1301, 0]
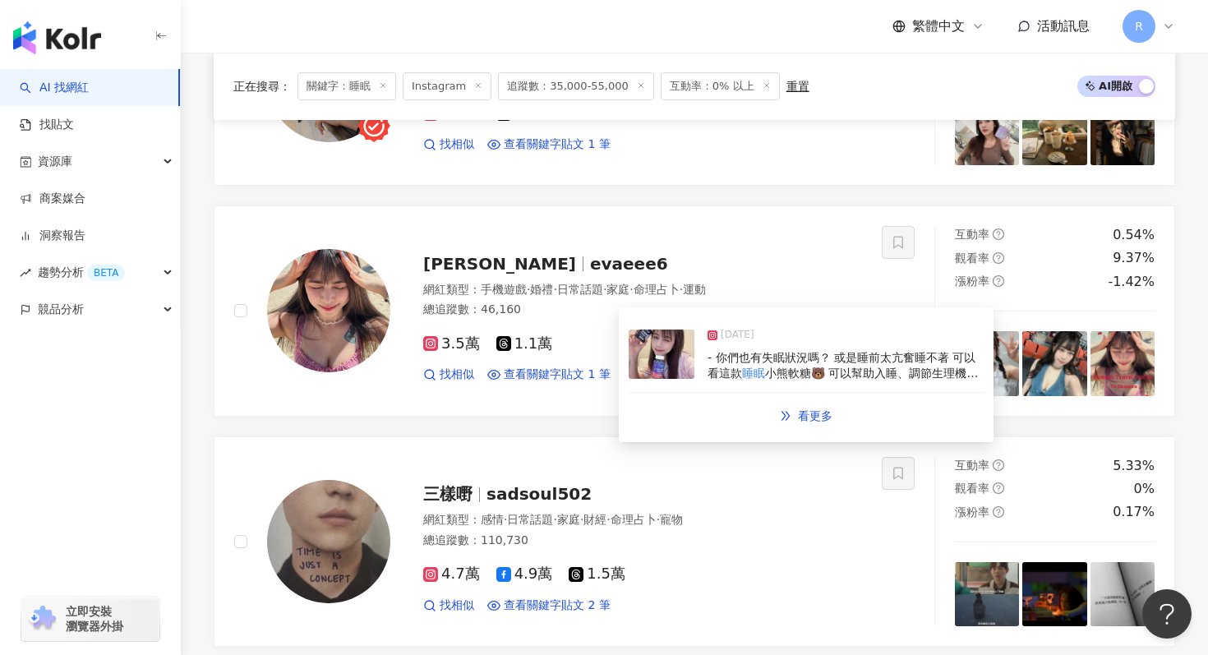
click at [658, 377] on img at bounding box center [662, 354] width 66 height 49
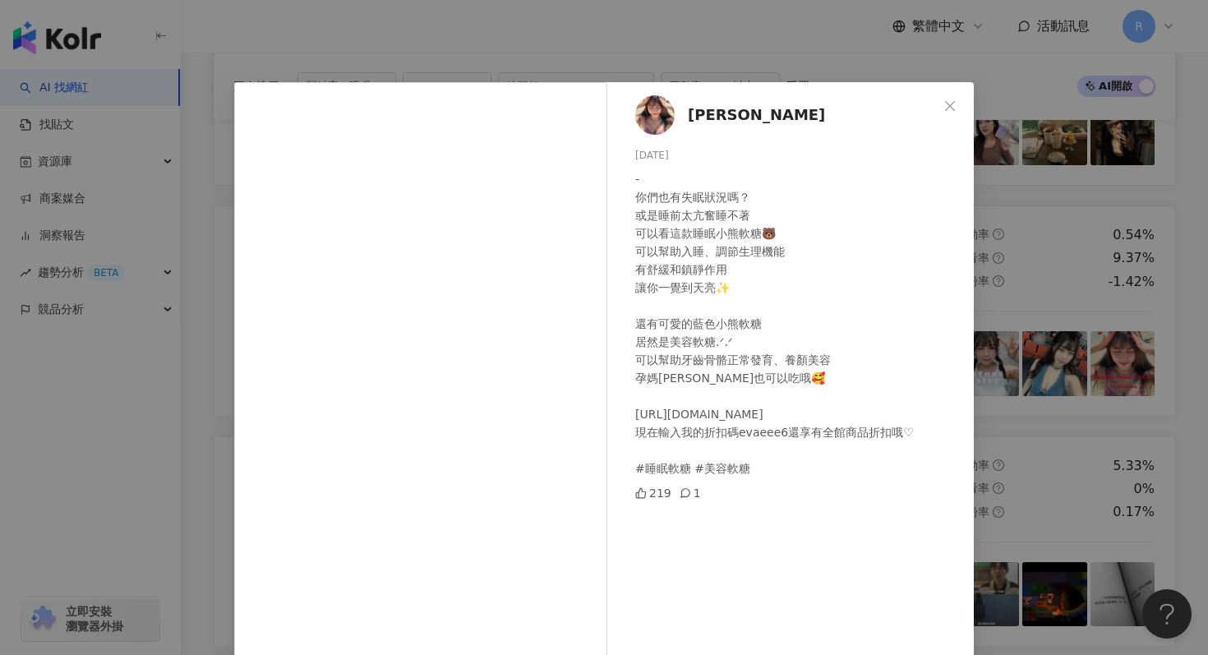
click at [751, 38] on div "段怡秀 2024/9/25 - 你們也有失眠狀況嗎？ 或是睡前太亢奮睡不著 可以看這款睡眠小熊軟糖🐻 可以幫助入睡、調節生理機能 有舒緩和鎮靜作用 讓你一覺到…" at bounding box center [604, 327] width 1208 height 655
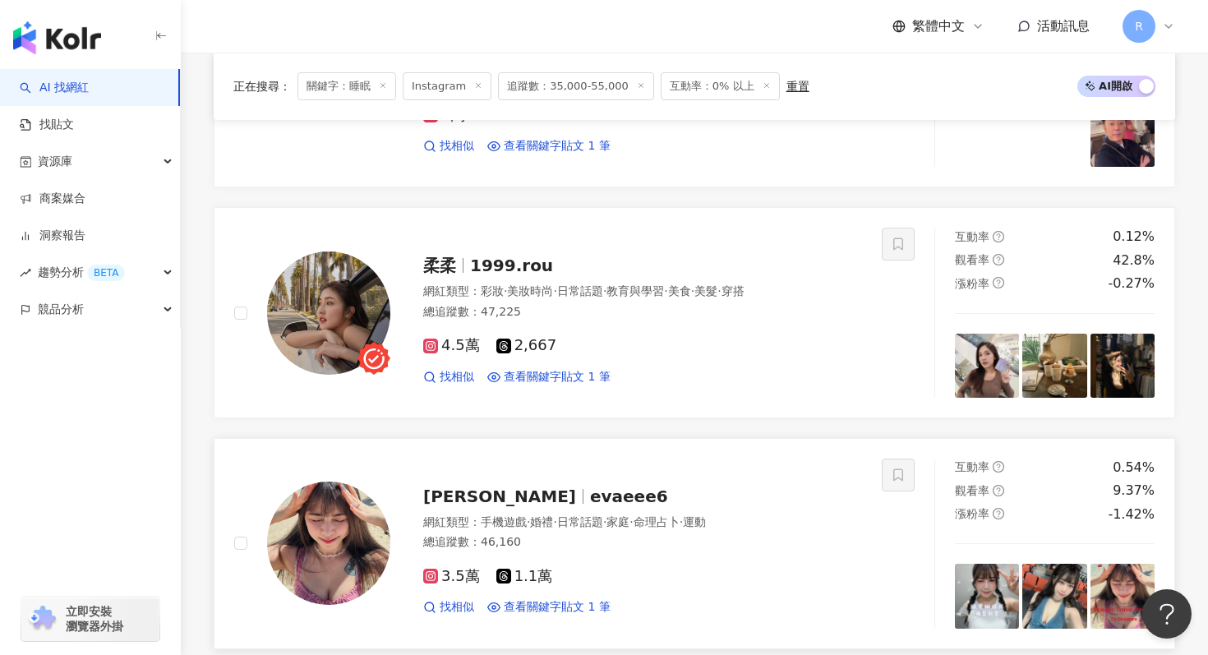
scroll to position [1058, 0]
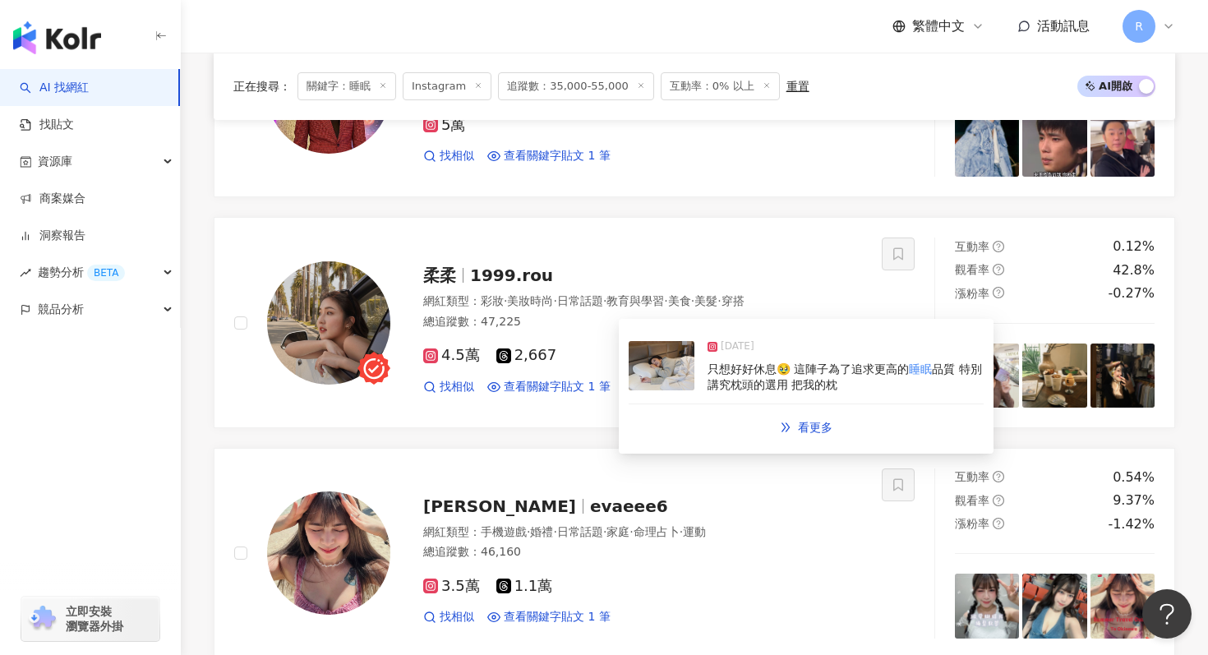
click at [686, 390] on div "2024/10/21 只想好好休息🥹 這陣子為了追求更高的 睡眠 品質 特別講究枕頭的選用 把我的枕" at bounding box center [806, 367] width 355 height 76
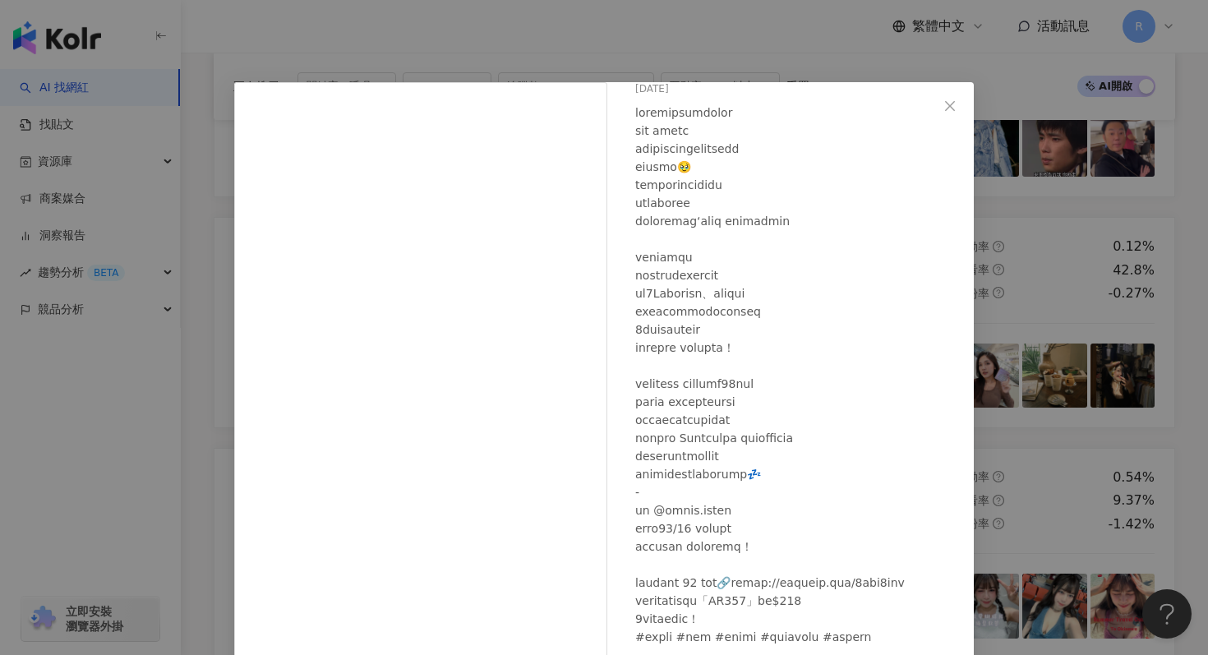
scroll to position [85, 0]
click at [730, 34] on div "柔柔 2024/10/21 1,065 27 查看原始貼文" at bounding box center [604, 327] width 1208 height 655
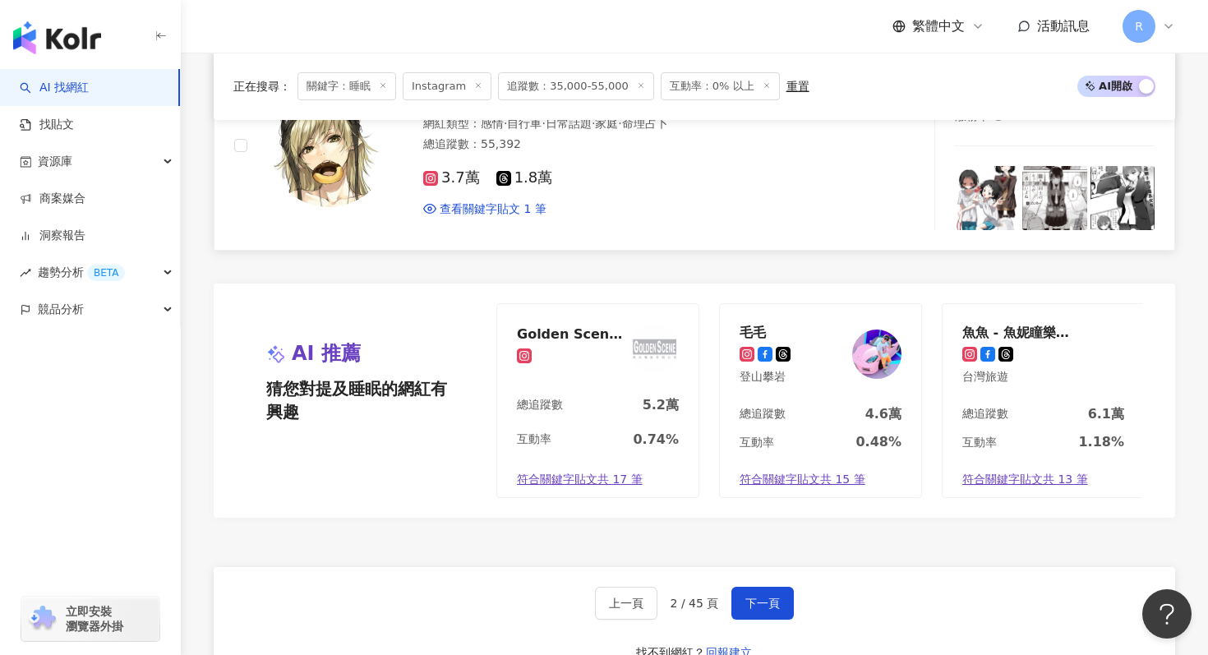
scroll to position [3267, 0]
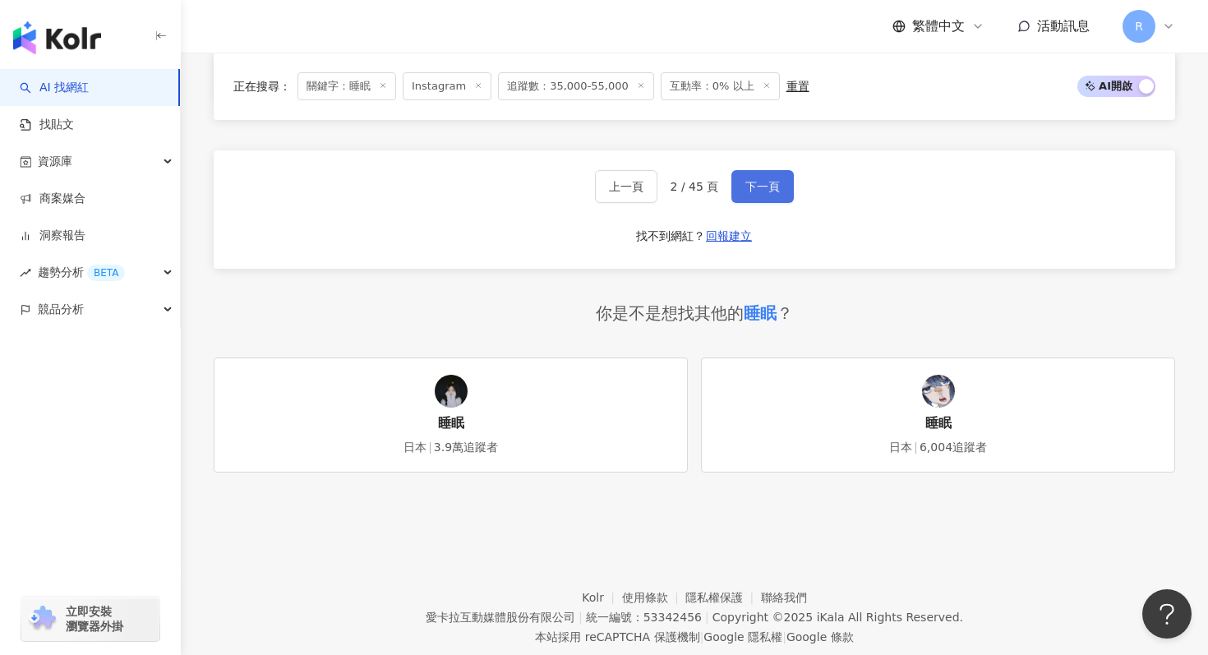
click at [768, 178] on button "下一頁" at bounding box center [763, 186] width 62 height 33
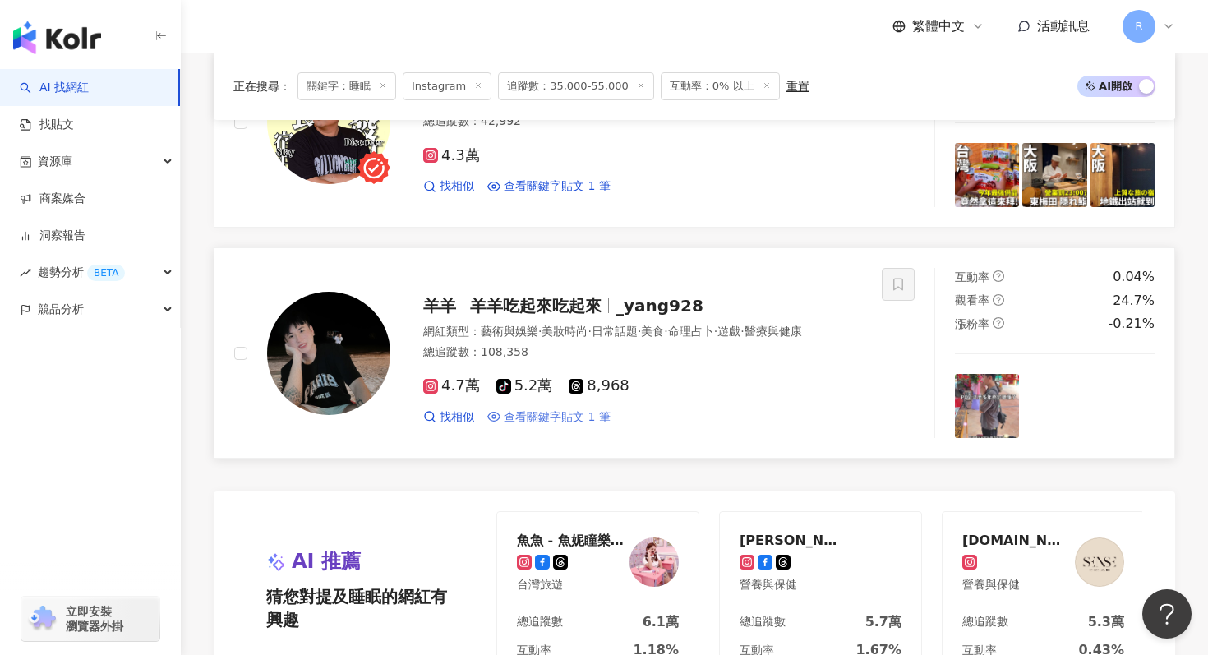
scroll to position [2540, 0]
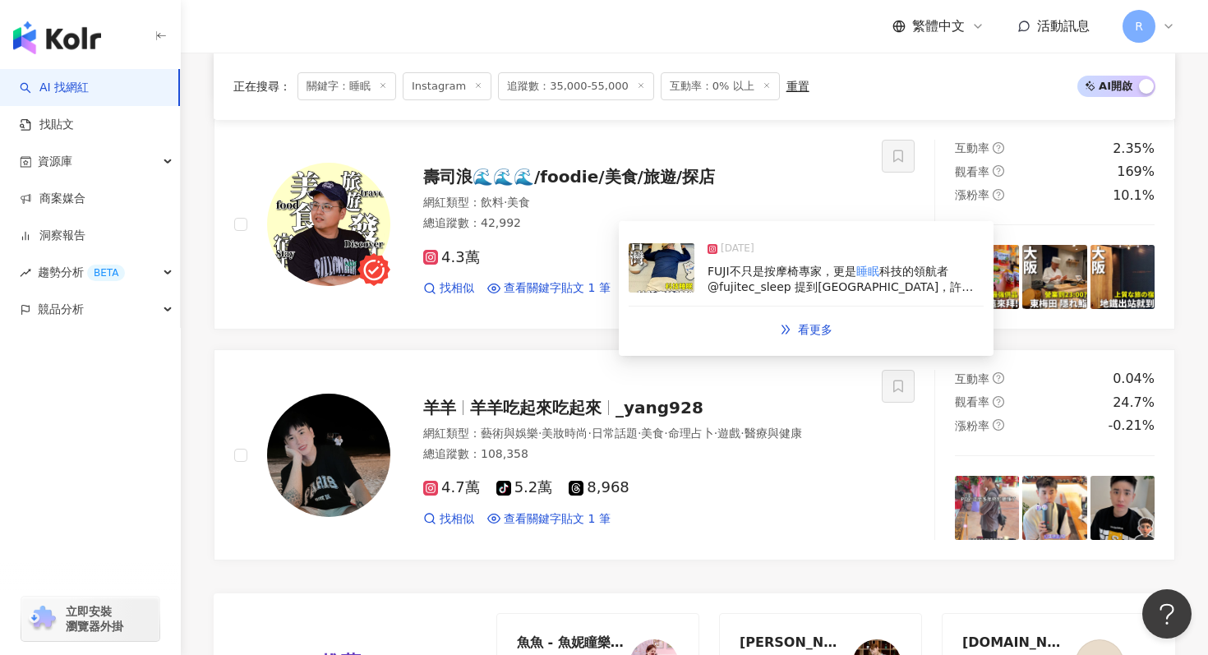
click at [662, 282] on img at bounding box center [662, 267] width 66 height 49
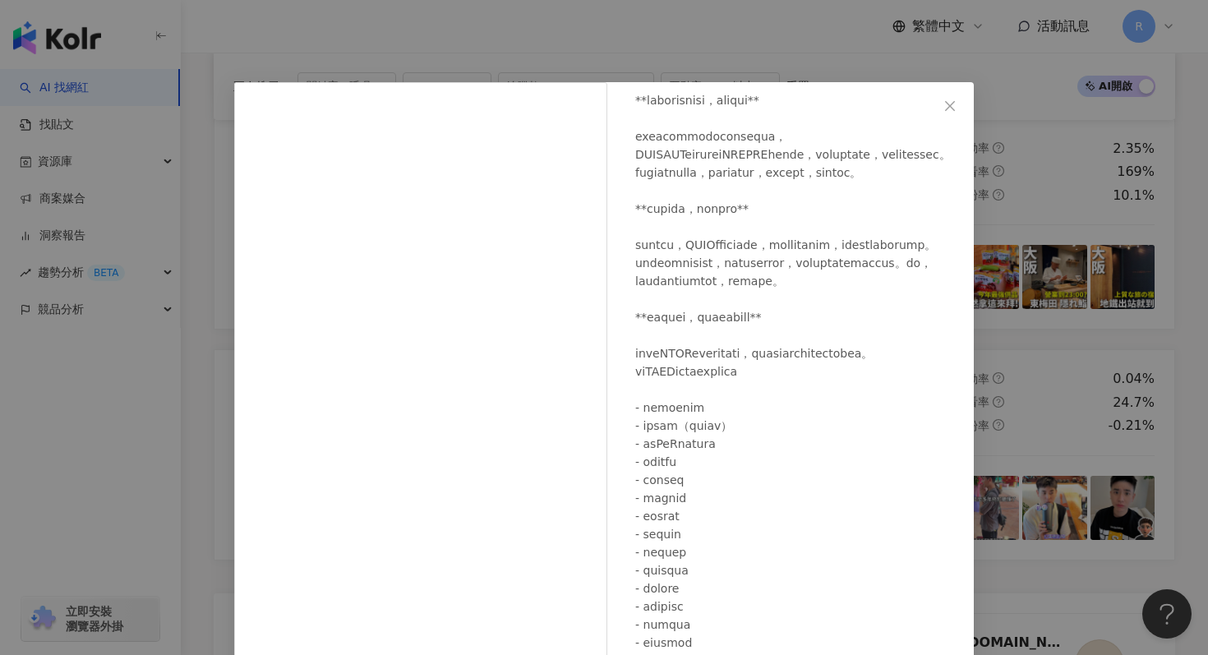
scroll to position [218, 0]
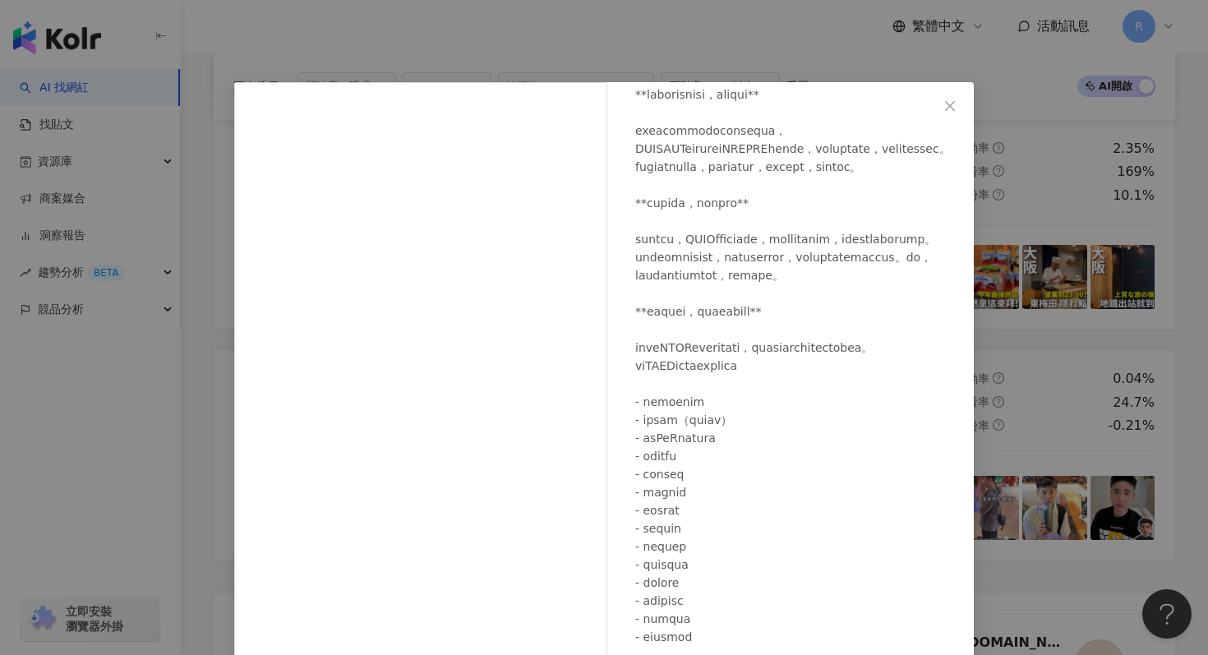
click at [658, 72] on div "壽司浪🌊🌊🌊/foodie/美食/旅遊/探店 2025/3/18 451 41 2.4萬 查看原始貼文" at bounding box center [604, 327] width 1208 height 655
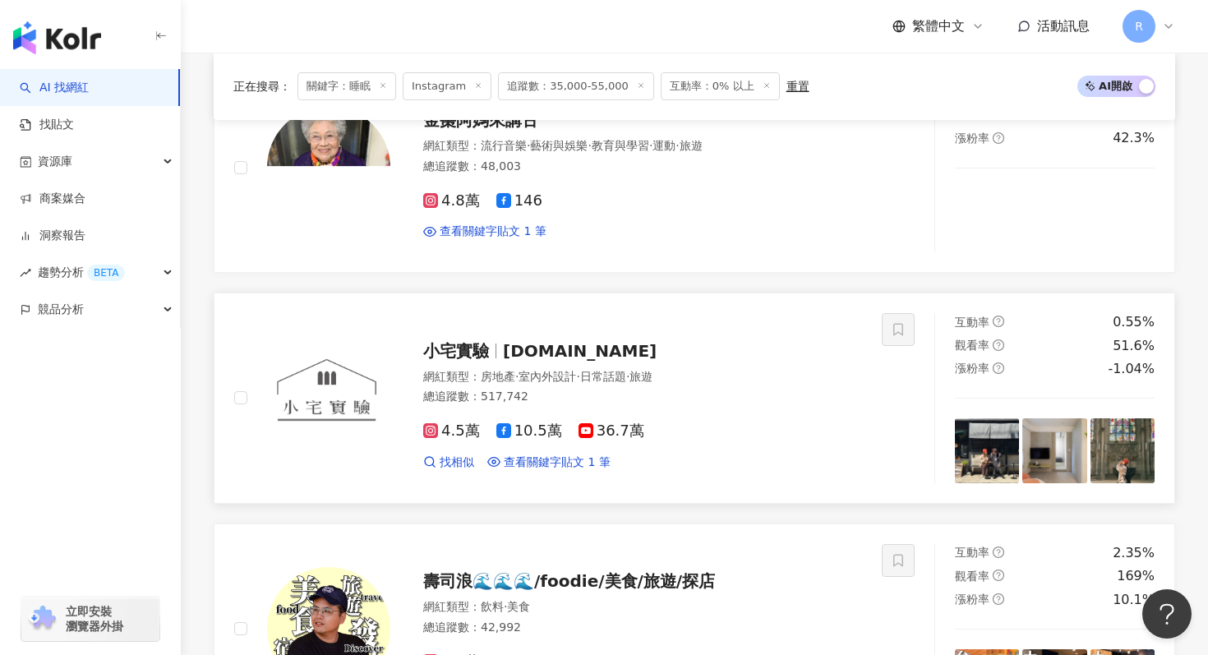
scroll to position [1947, 0]
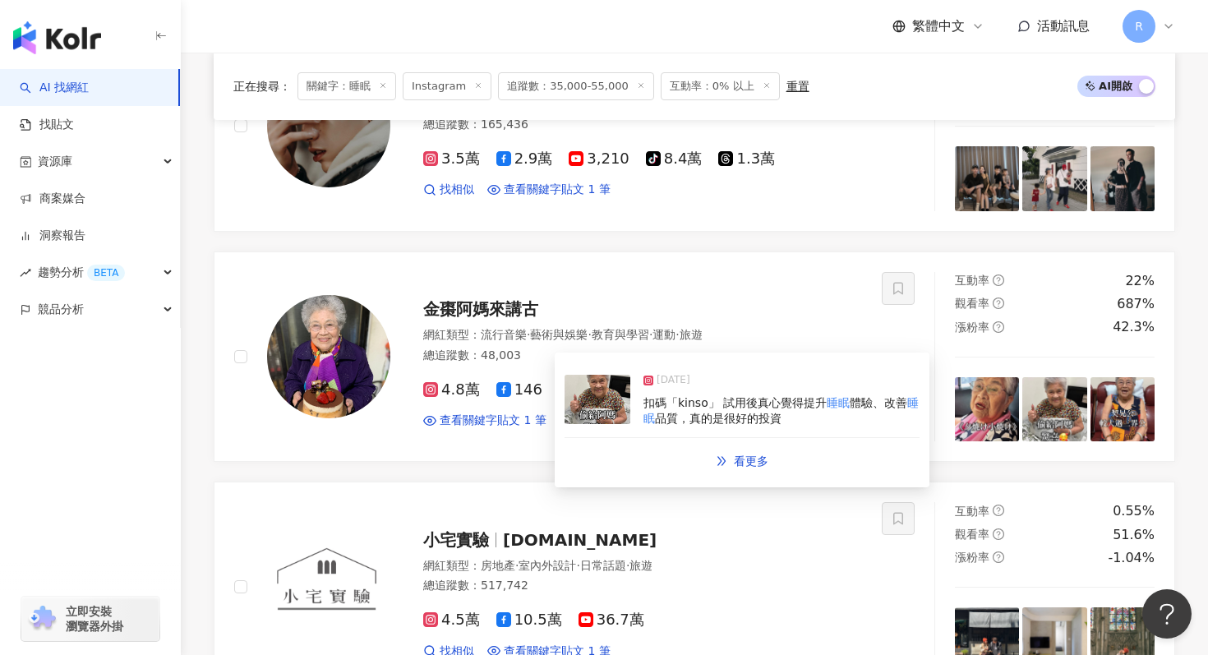
click at [575, 413] on img at bounding box center [598, 399] width 66 height 49
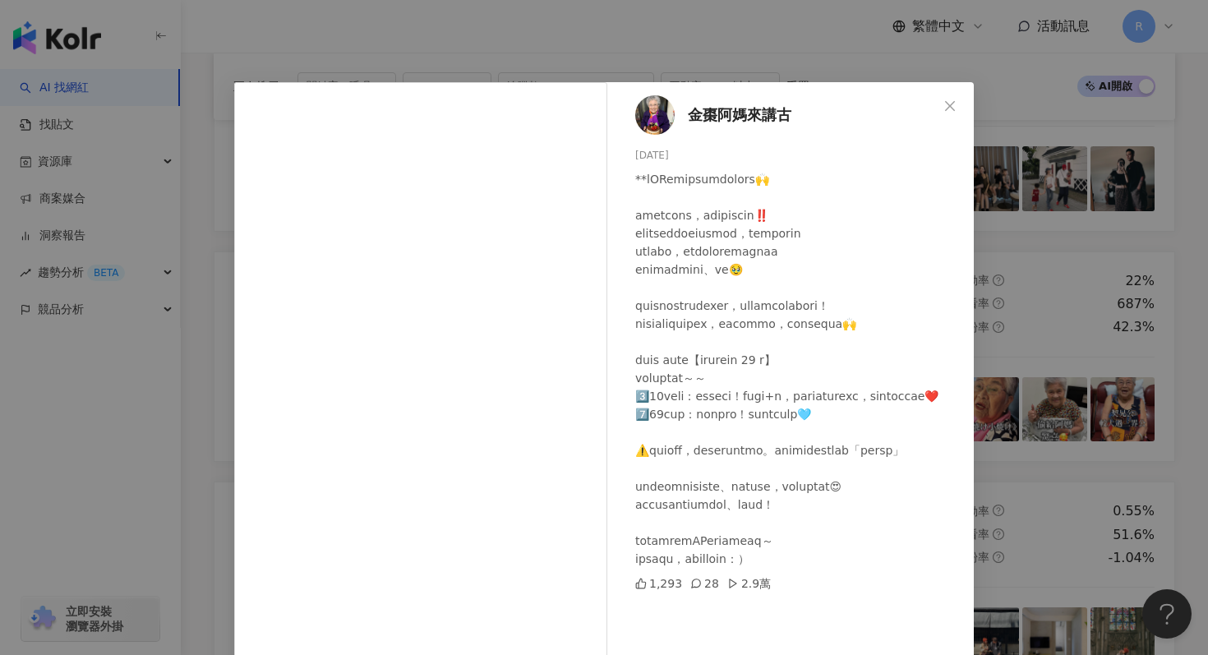
click at [695, 50] on div "金棗阿媽來講古 2025/8/18 1,293 28 2.9萬 查看原始貼文" at bounding box center [604, 327] width 1208 height 655
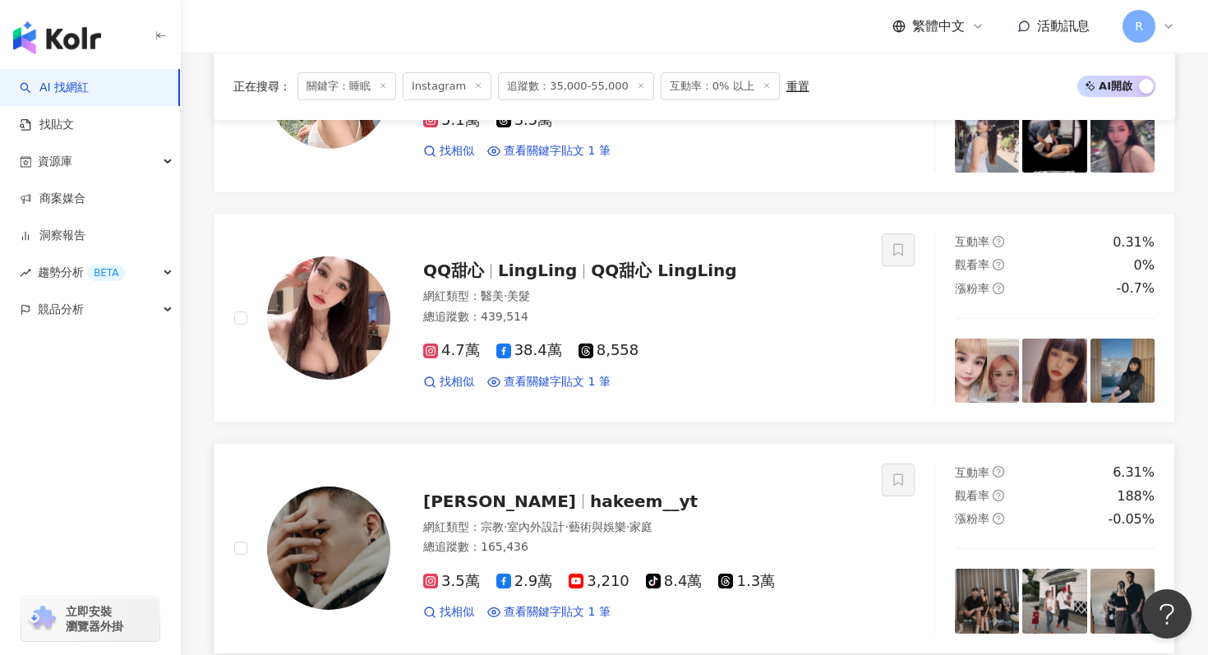
scroll to position [1518, 0]
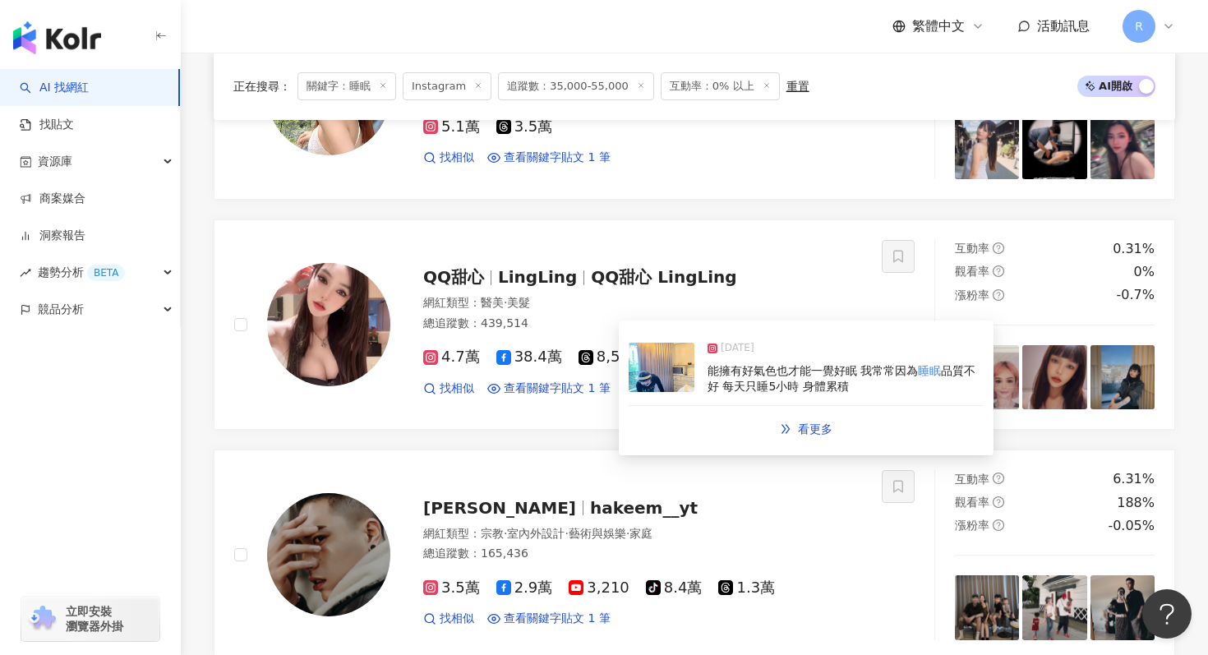
click at [650, 364] on img at bounding box center [662, 367] width 66 height 49
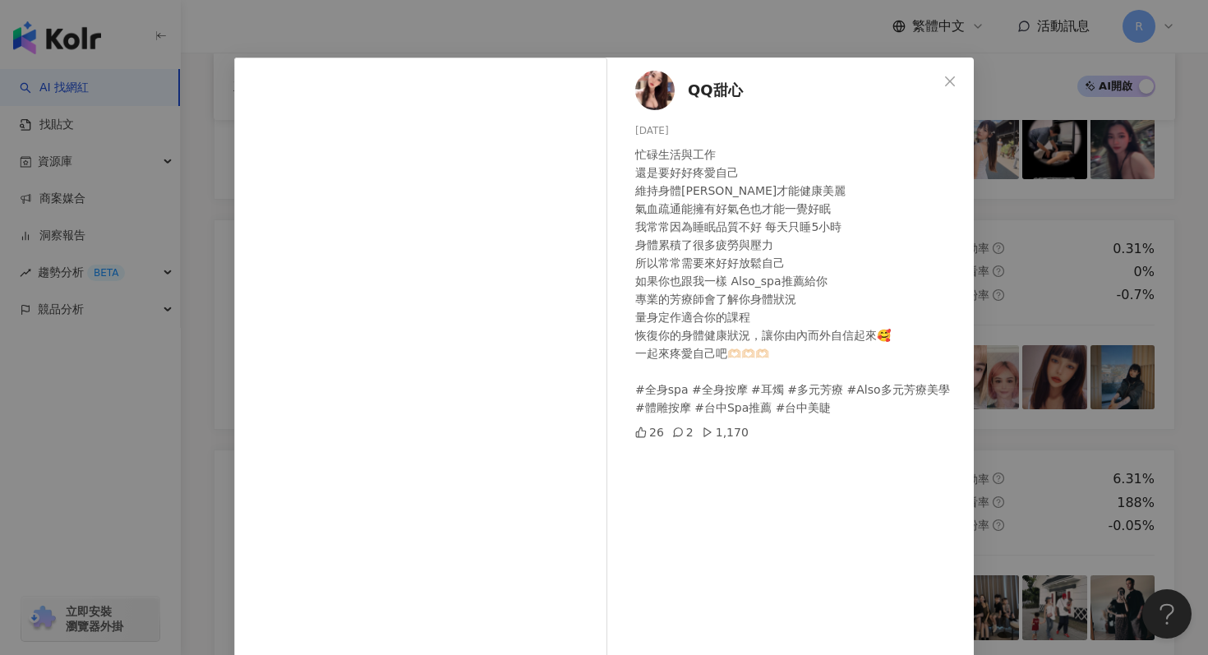
scroll to position [0, 0]
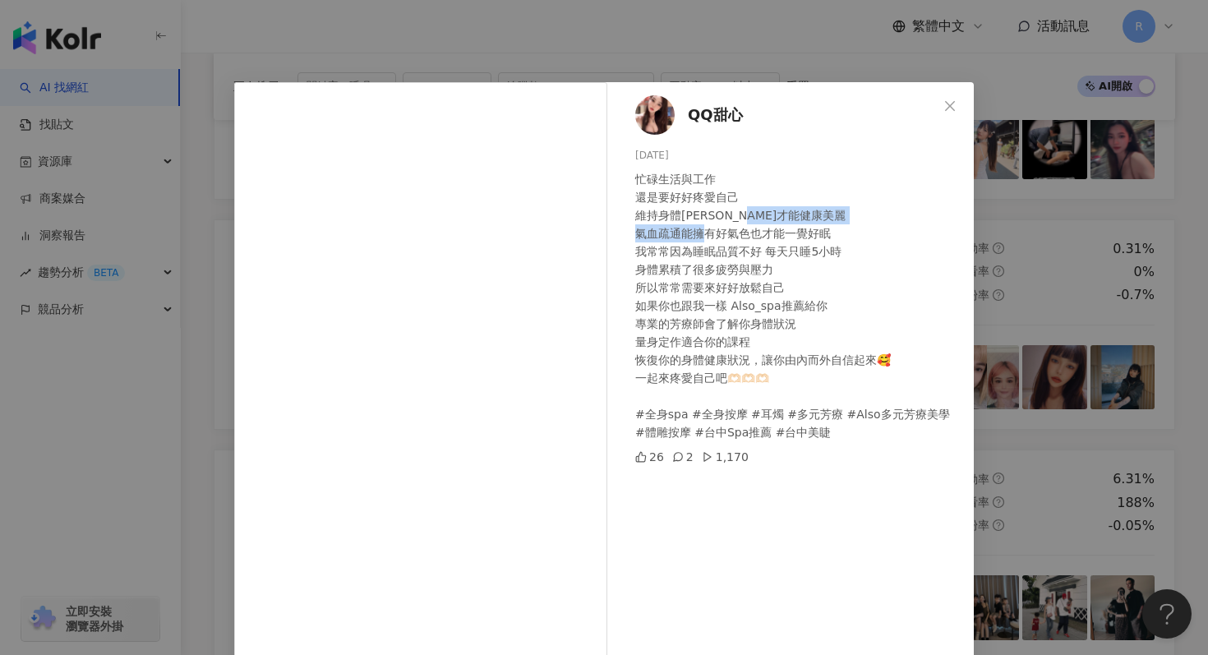
click at [1042, 224] on div "QQ甜心 2025/1/19 忙碌生活與工作 還是要好好疼愛自己 維持身體平衡才能健康美麗 氣血疏通能擁有好氣色也才能一覺好眠 我常常因為睡眠品質不好 每天只…" at bounding box center [604, 327] width 1208 height 655
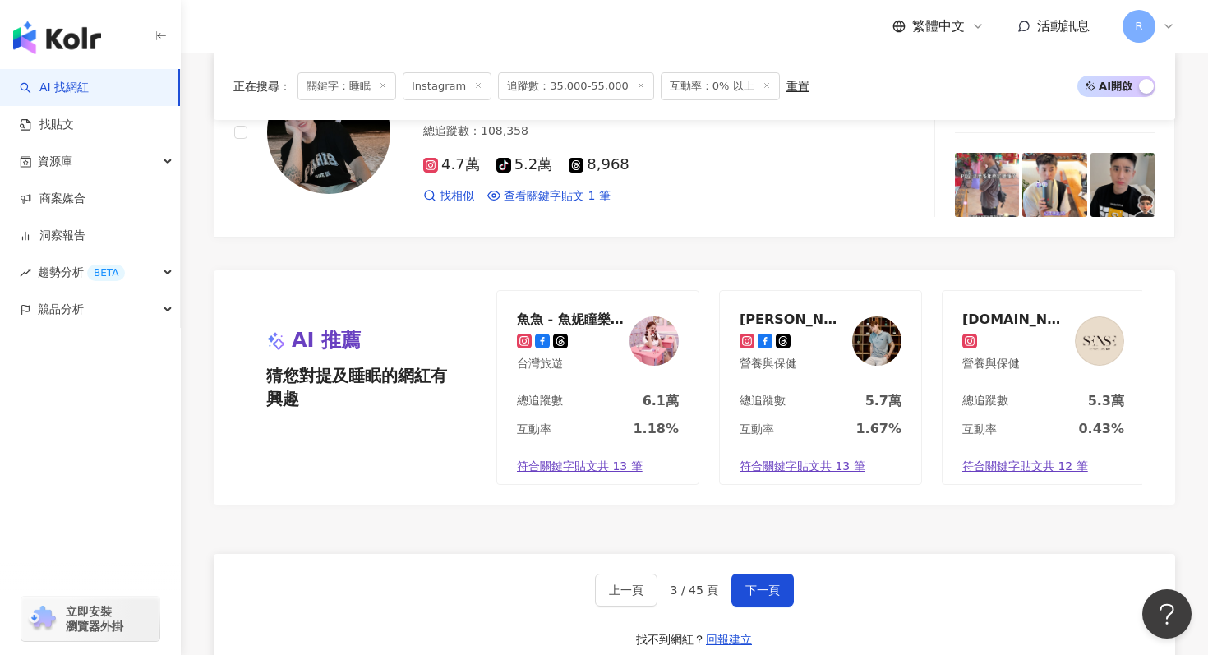
scroll to position [2941, 0]
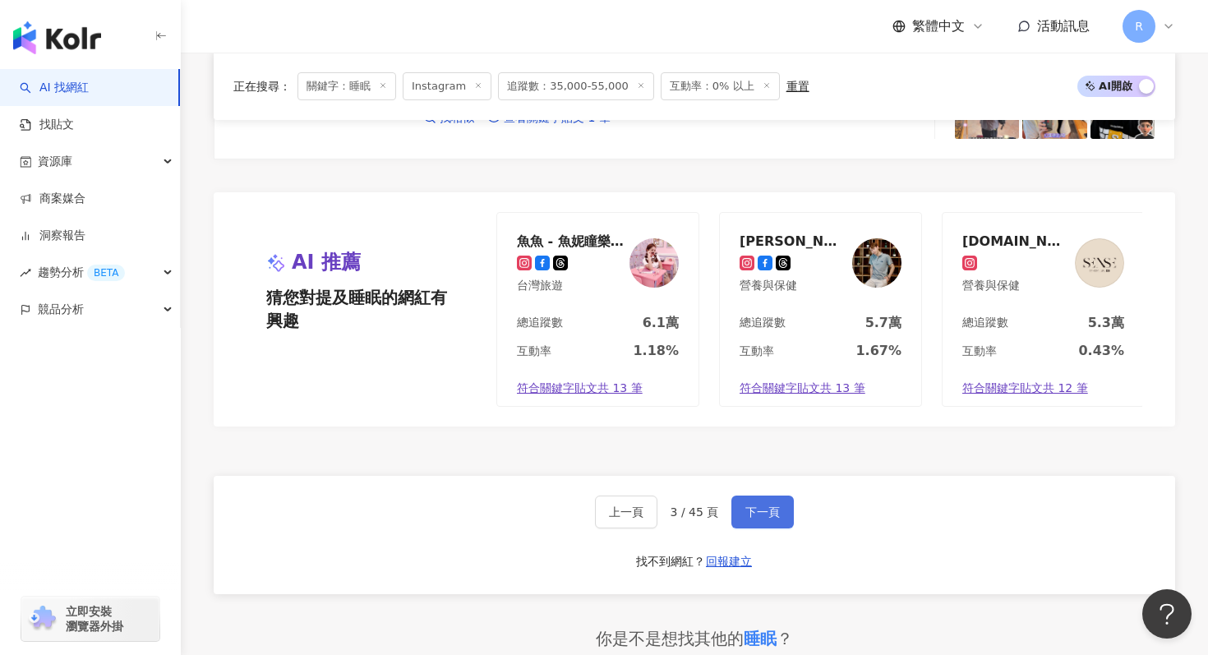
click at [761, 500] on button "下一頁" at bounding box center [763, 512] width 62 height 33
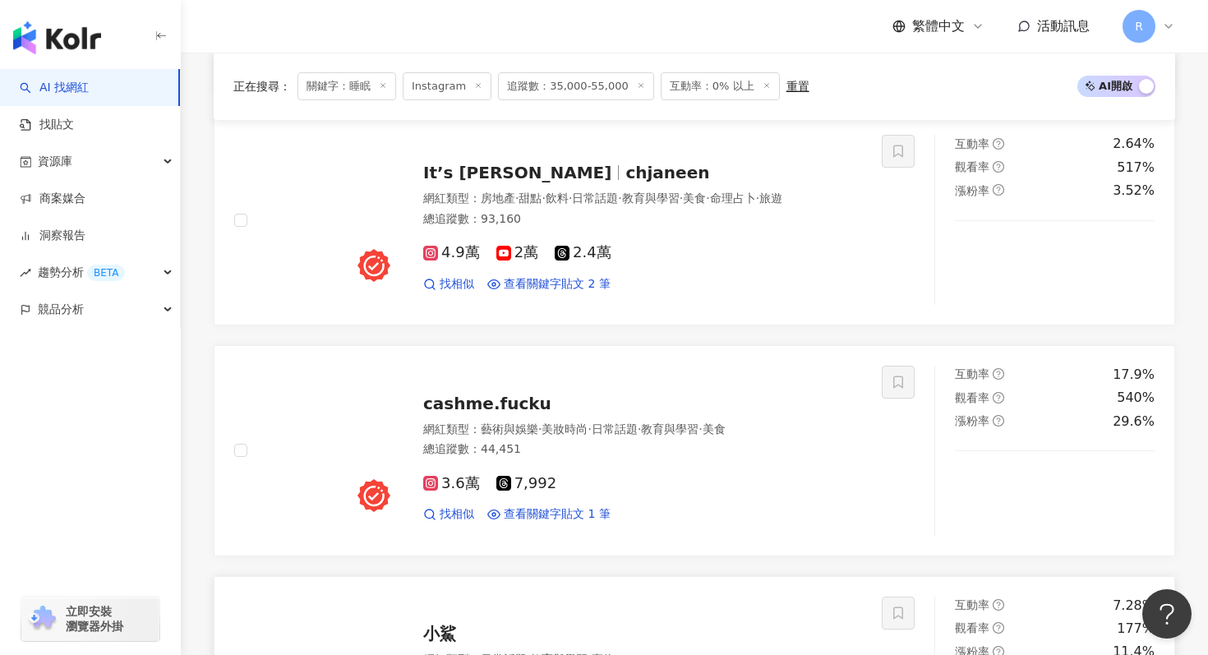
scroll to position [1102, 0]
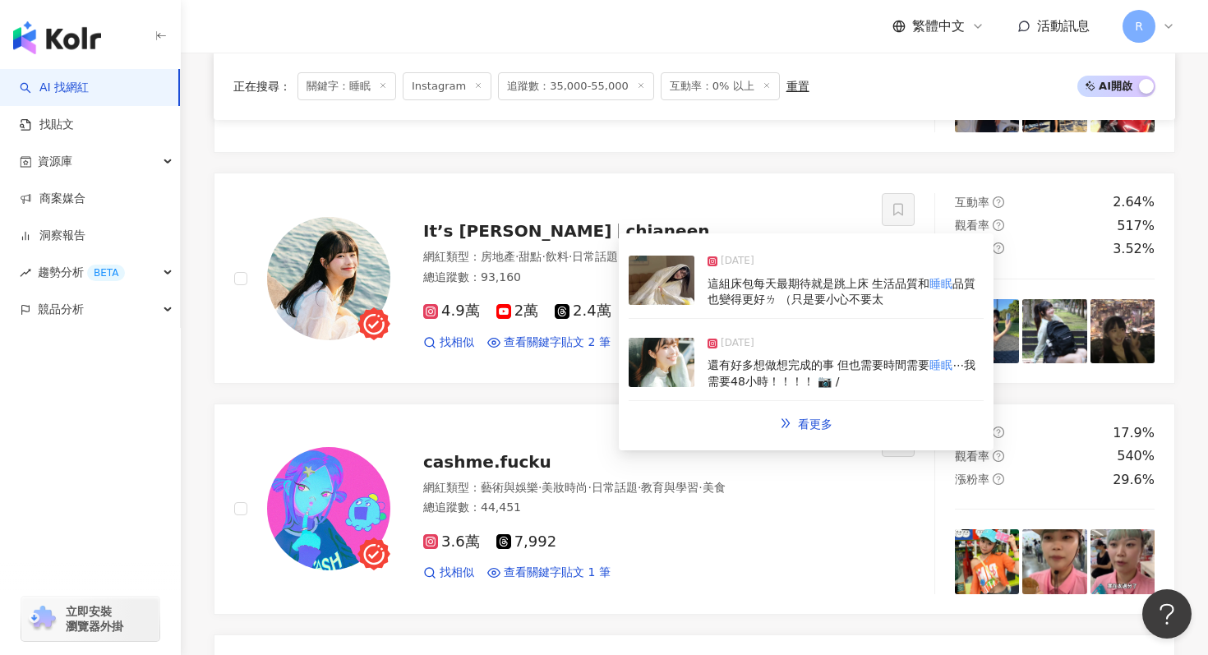
click at [677, 294] on img at bounding box center [662, 280] width 66 height 49
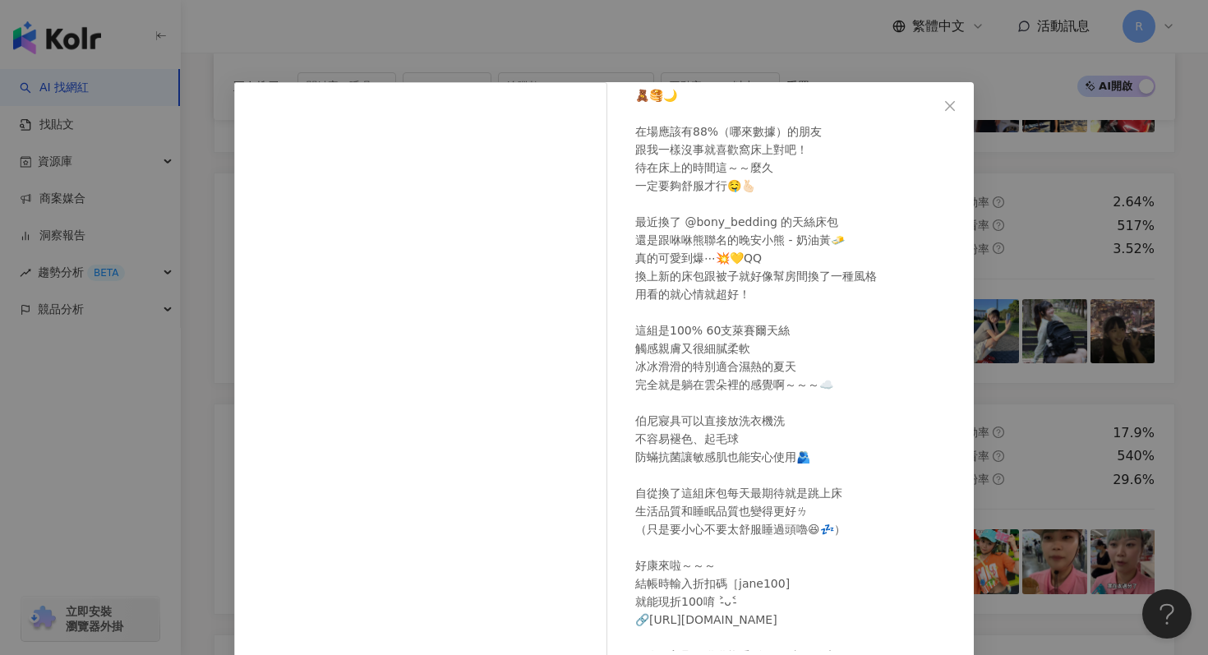
scroll to position [122, 0]
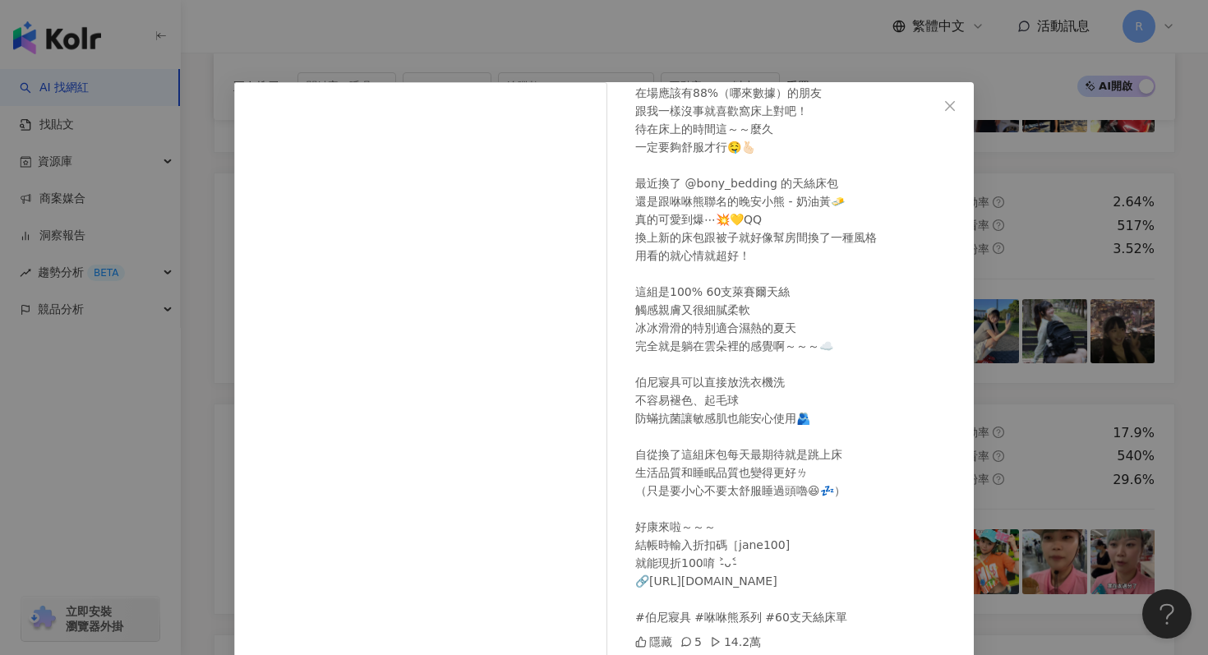
click at [652, 26] on div "It’s Jane 2025/7/26 隱藏 5 14.2萬 查看原始貼文" at bounding box center [604, 327] width 1208 height 655
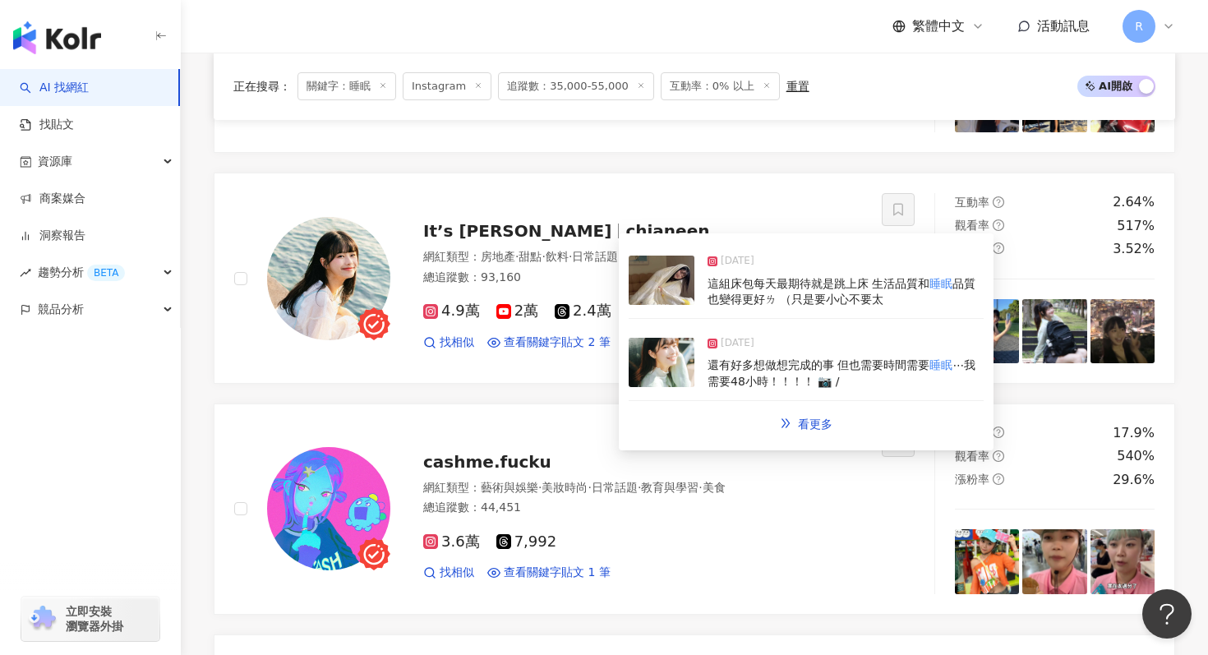
click at [705, 346] on div "2024/12/4 還有好多想做想完成的事 但也需要時間需要 睡眠 ⋯我需要48小時！！！！ 📷 /" at bounding box center [806, 364] width 355 height 76
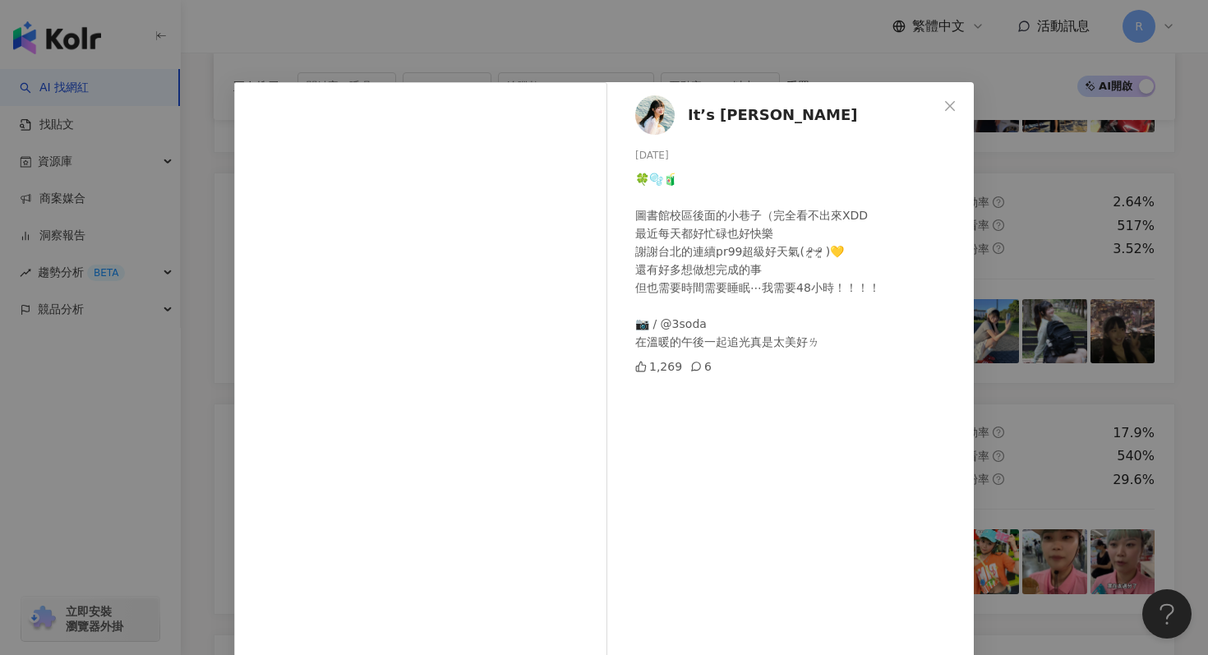
click at [608, 37] on div "It’s Jane 2024/12/4 🍀🫧🧃 圖書館校區後面的小巷子（完全看不出來XDD 最近每天都好忙碌也好快樂 謝謝台北的連續pr99超級好天氣( ⁰̷…" at bounding box center [604, 327] width 1208 height 655
click at [614, 71] on div "It’s Jane 2024/12/4 🍀🫧🧃 圖書館校區後面的小巷子（完全看不出來XDD 最近每天都好忙碌也好快樂 謝謝台北的連續pr99超級好天氣( ⁰̷…" at bounding box center [604, 327] width 1208 height 655
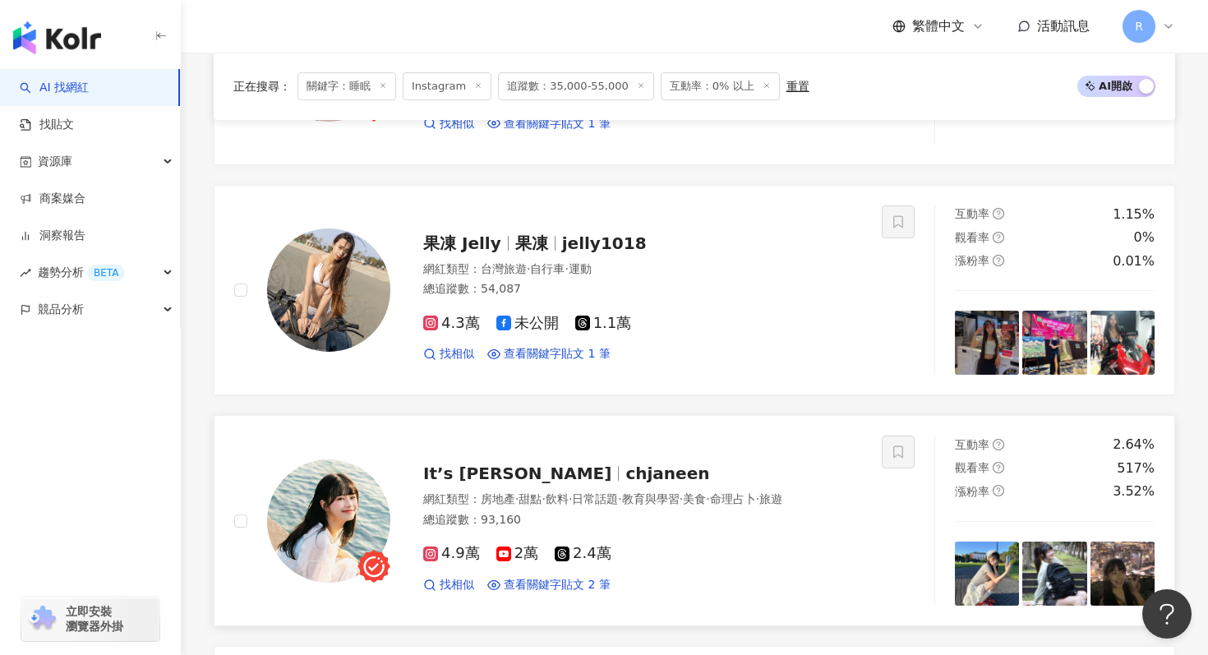
scroll to position [853, 0]
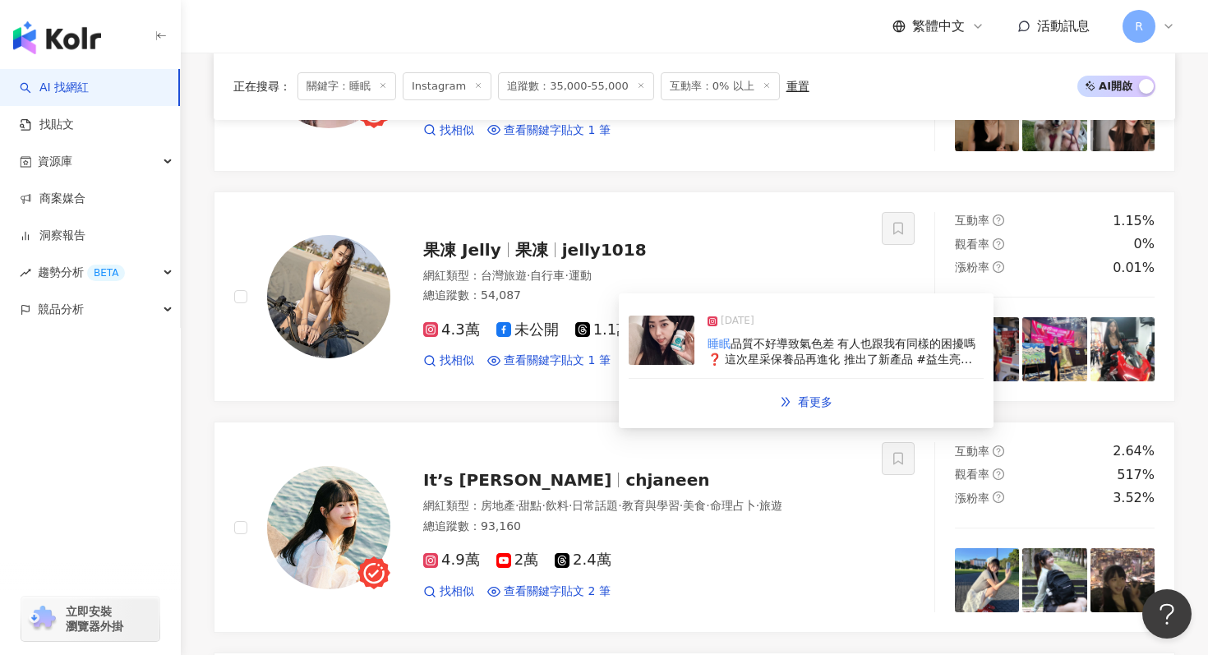
click at [668, 347] on img at bounding box center [662, 340] width 66 height 49
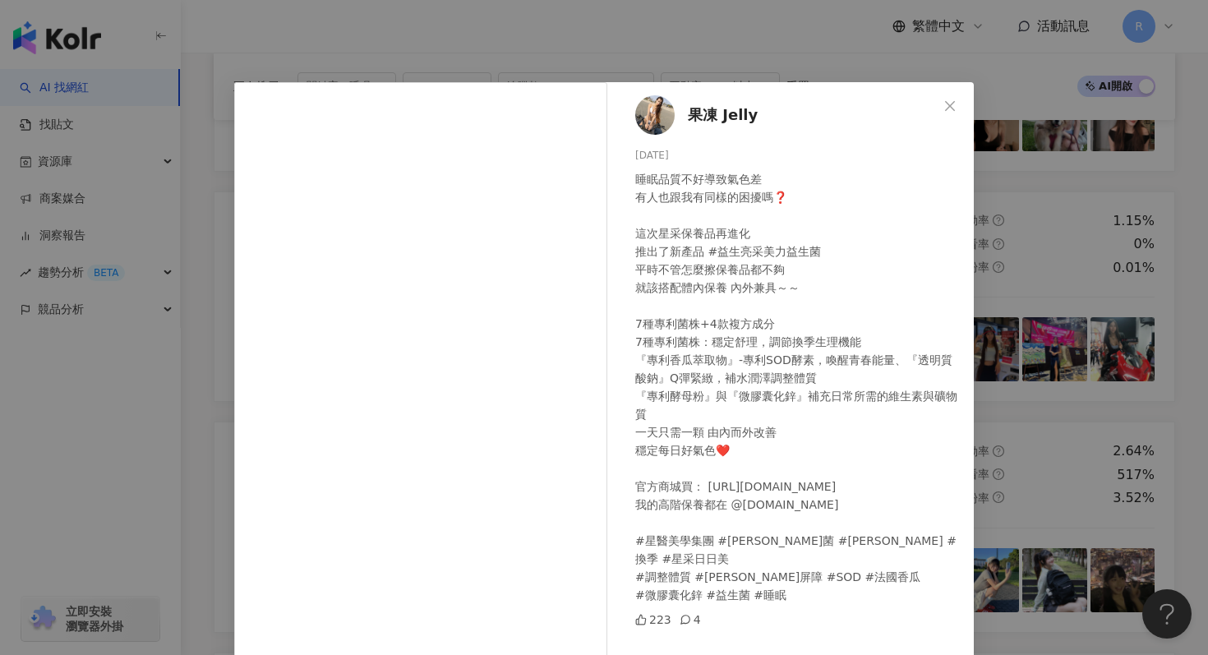
click at [617, 49] on div "果凍 Jelly 2024/11/5 睡眠品質不好導致氣色差 有人也跟我有同樣的困擾嗎❓ 這次星采保養品再進化 推出了新產品 #益生亮采美力益生菌 平時不管怎…" at bounding box center [604, 327] width 1208 height 655
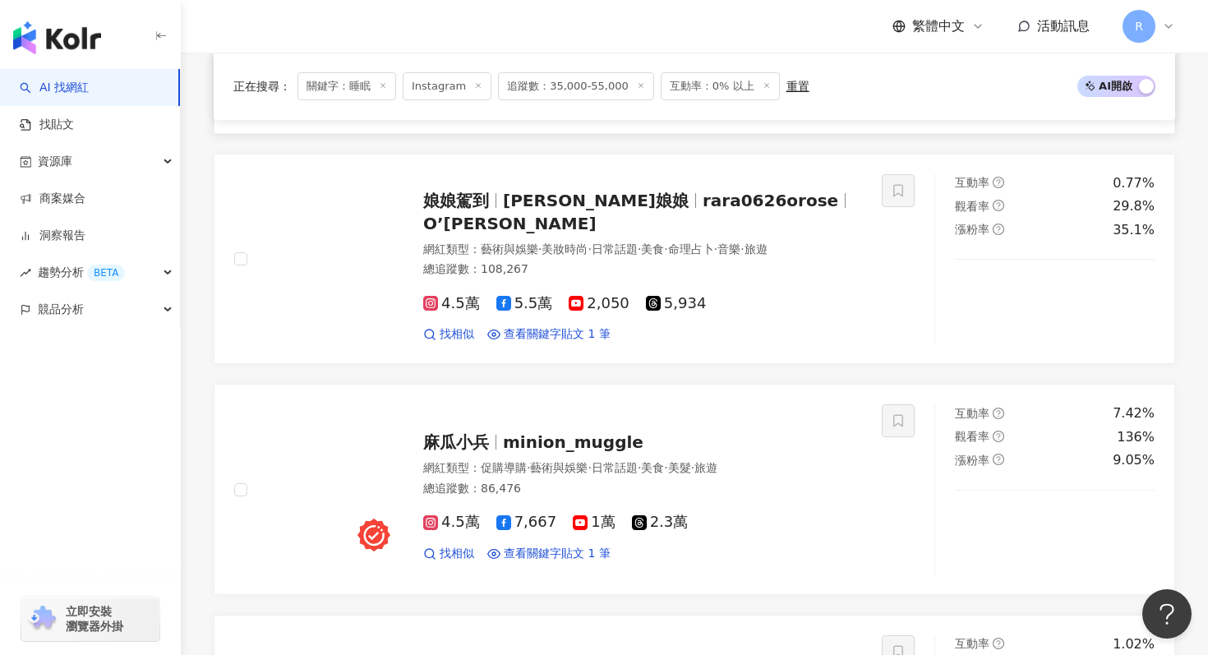
scroll to position [3308, 0]
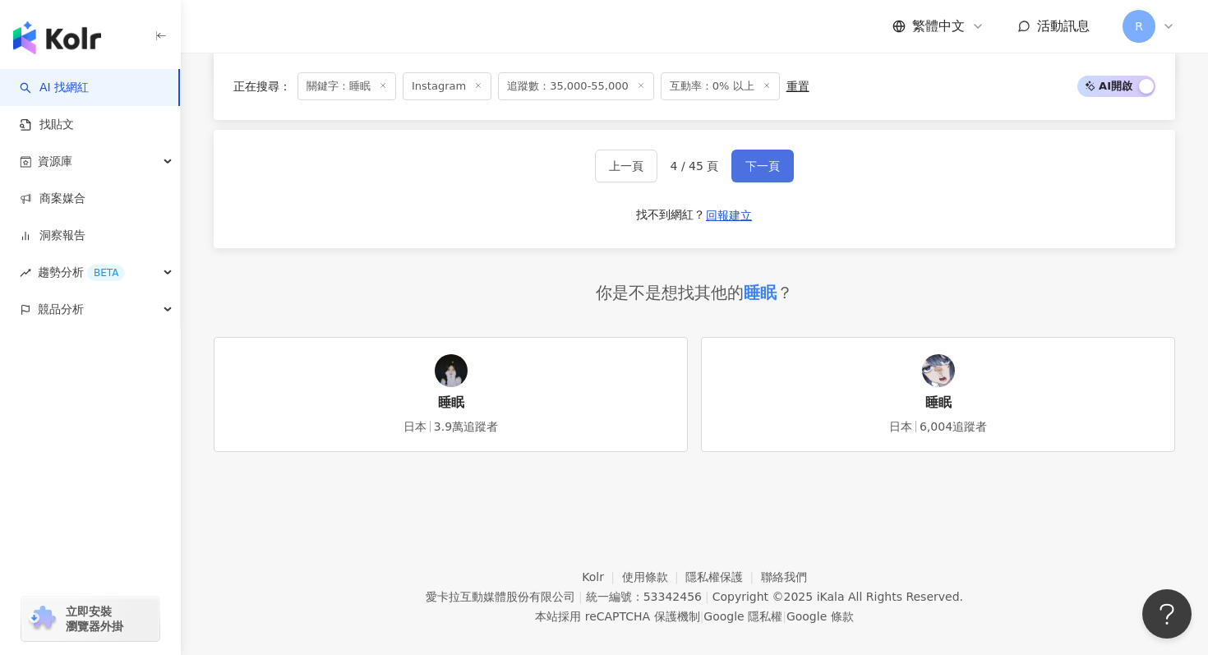
click at [760, 159] on span "下一頁" at bounding box center [763, 165] width 35 height 13
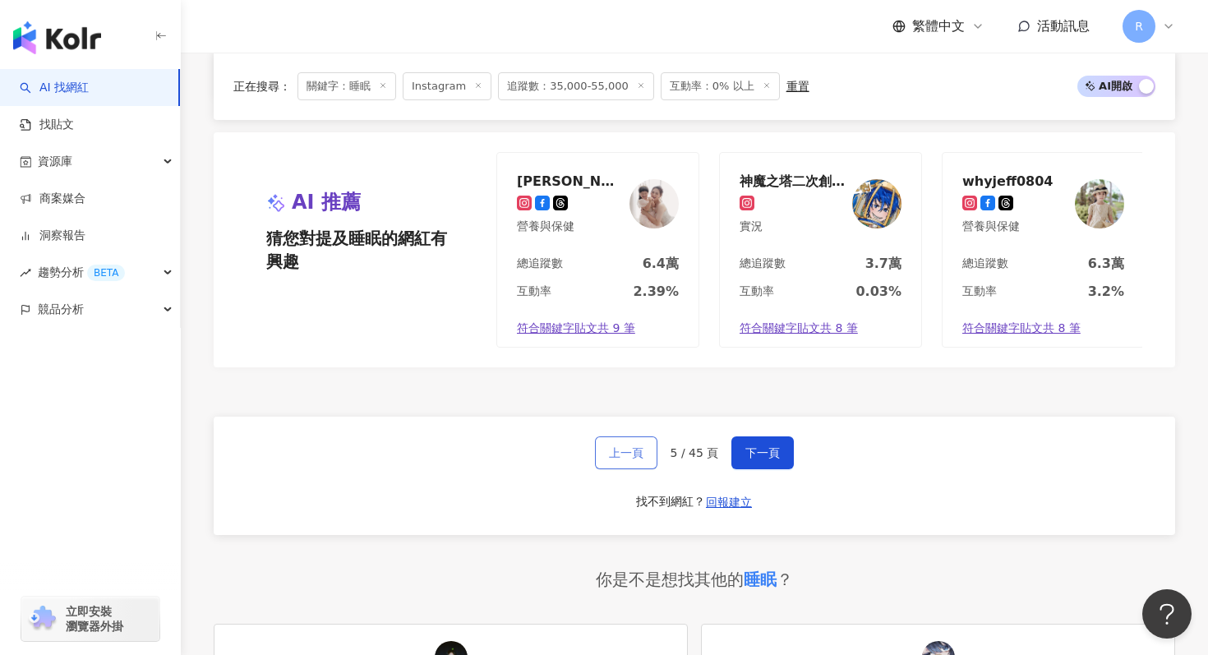
scroll to position [3052, 0]
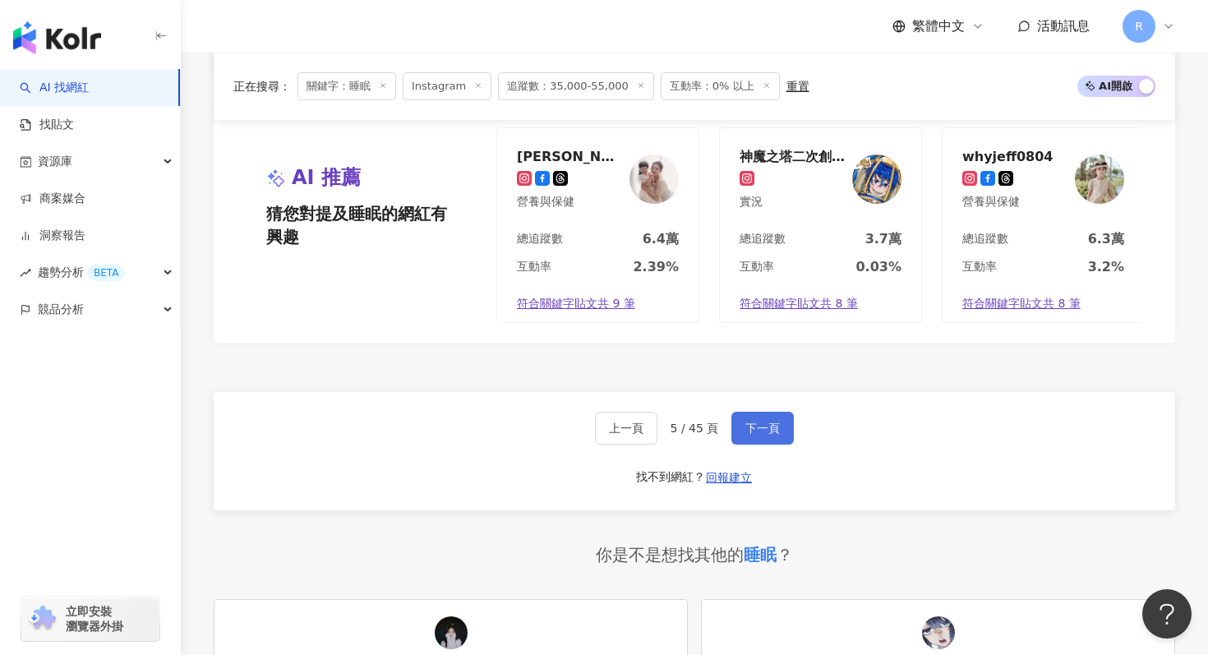
click at [752, 422] on span "下一頁" at bounding box center [763, 428] width 35 height 13
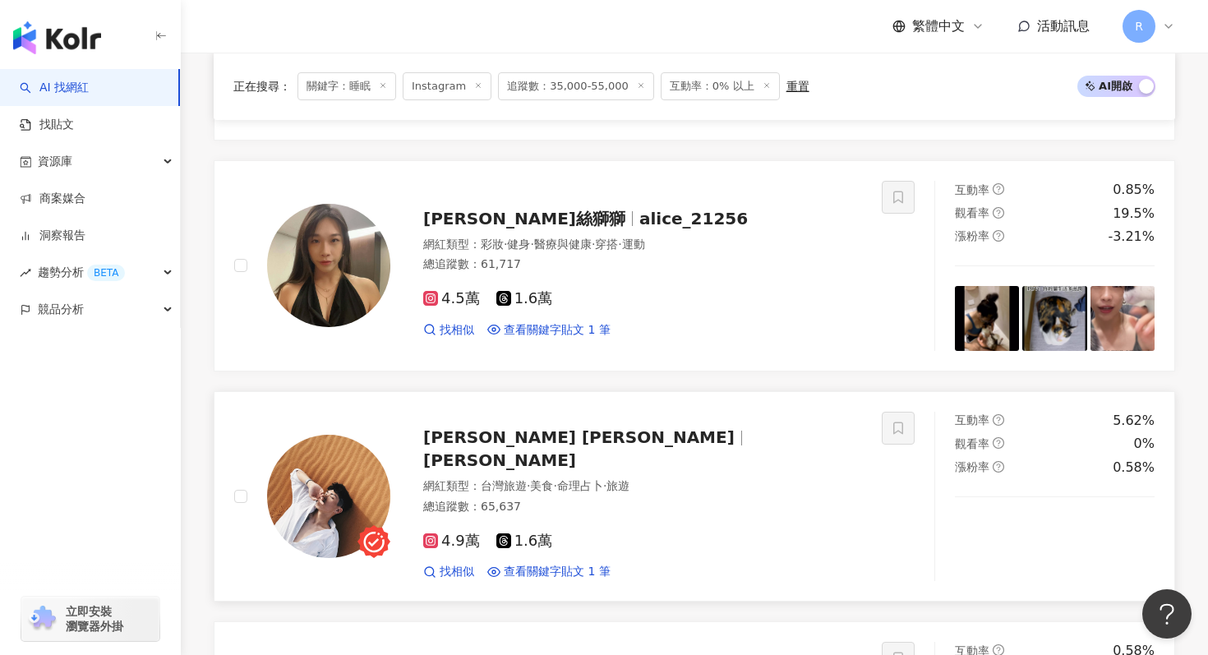
scroll to position [2213, 0]
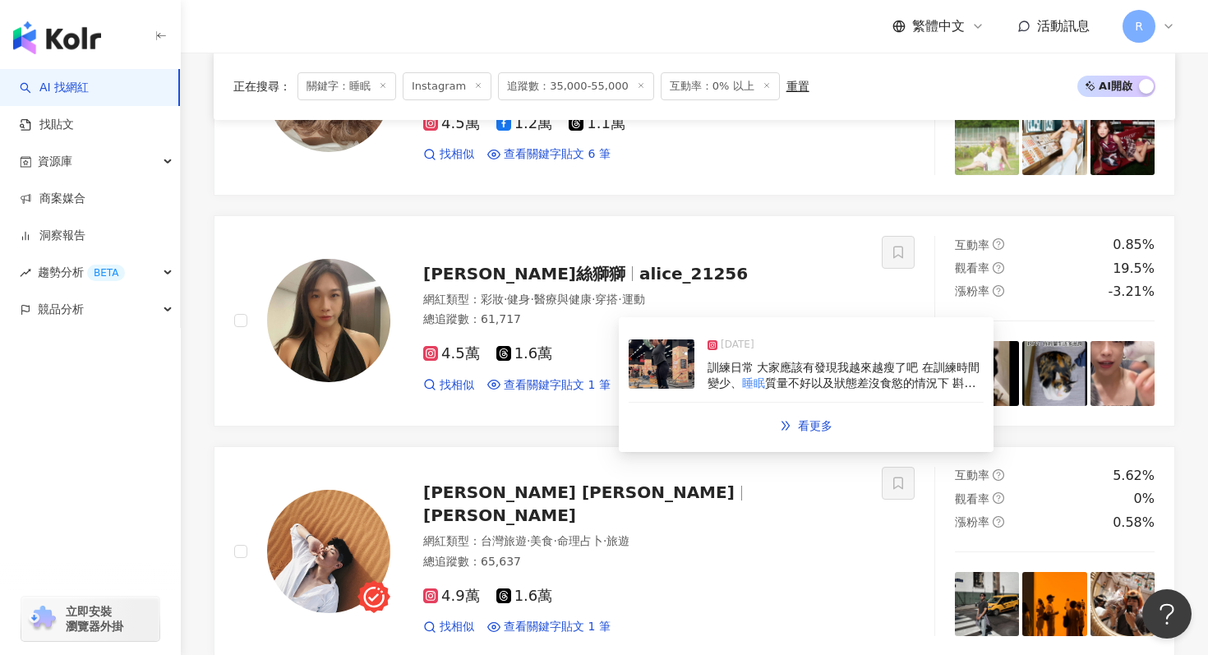
click at [686, 377] on img at bounding box center [662, 364] width 66 height 49
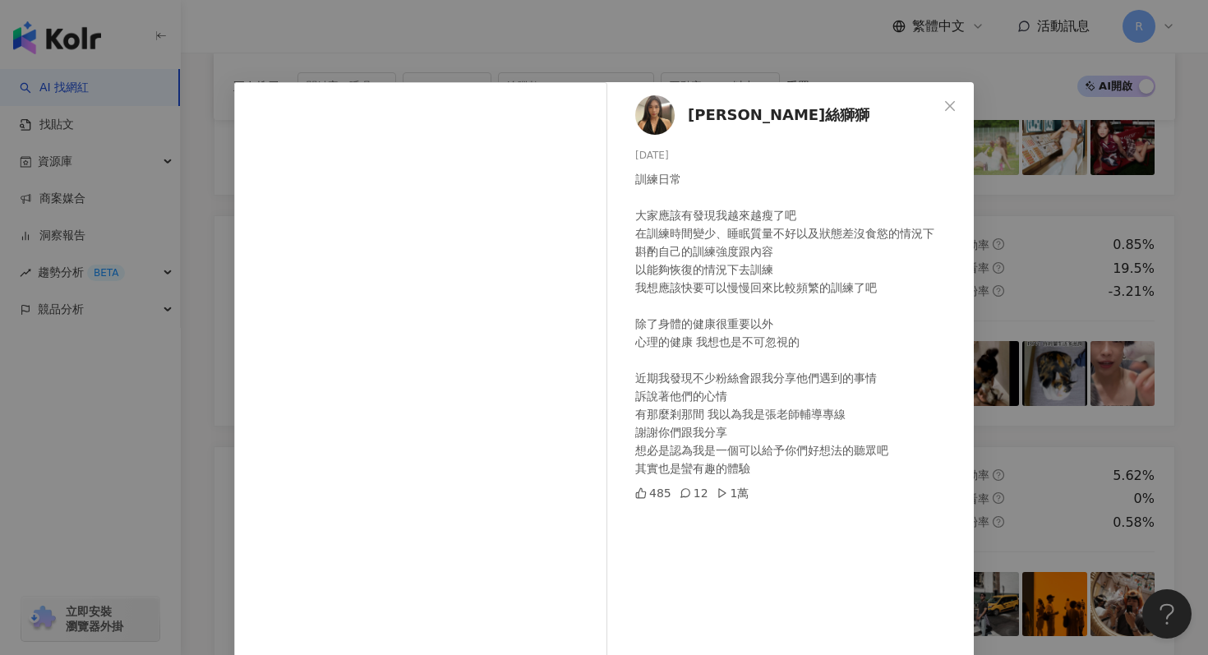
click at [695, 35] on div "Alice艾莉絲獅獅 2025/2/11 訓練日常 大家應該有發現我越來越瘦了吧 在訓練時間變少、睡眠質量不好以及狀態差沒食慾的情況下 斟酌自己的訓練強度跟內…" at bounding box center [604, 327] width 1208 height 655
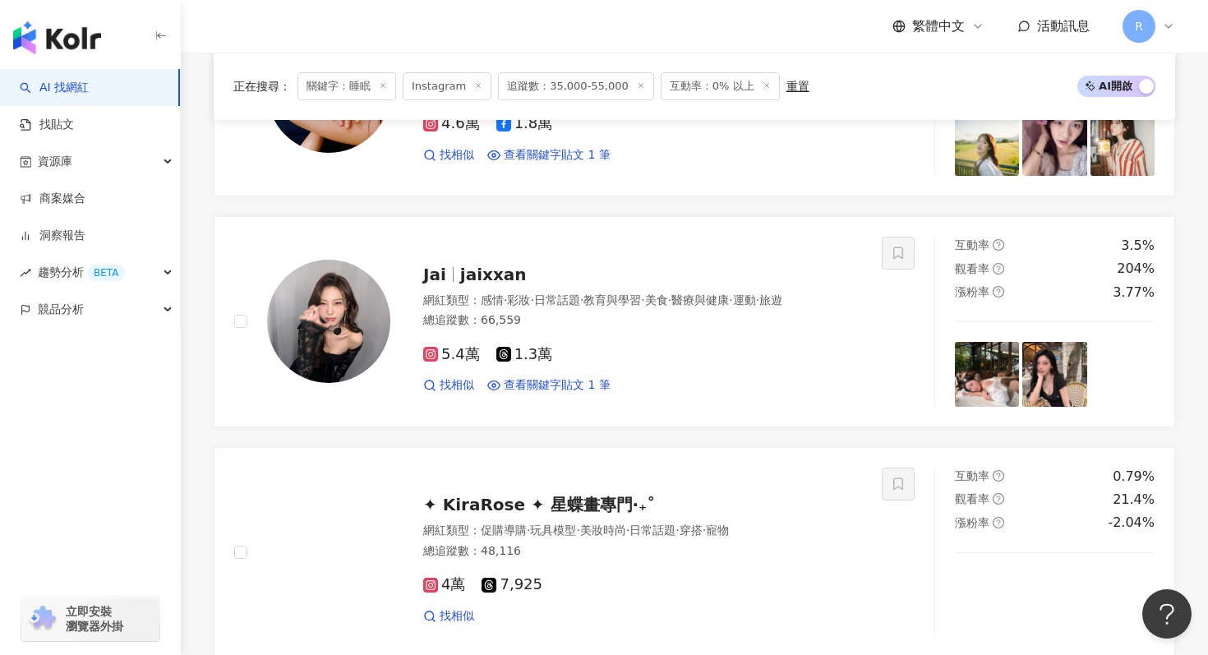
scroll to position [1279, 0]
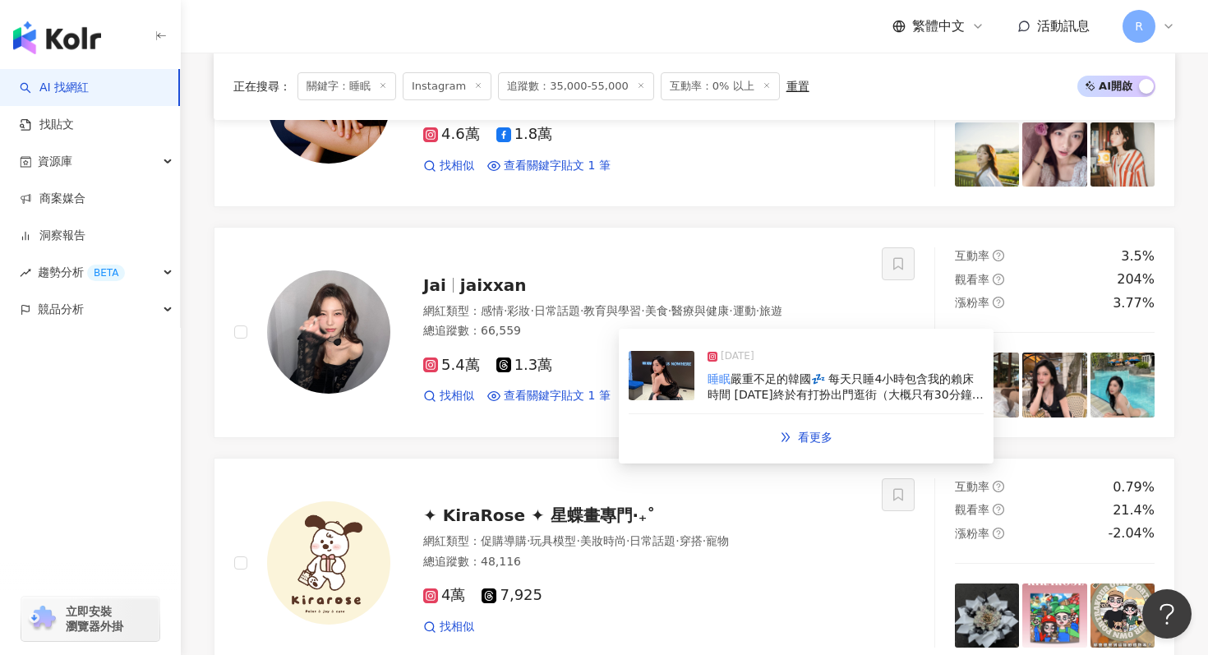
click at [661, 393] on img at bounding box center [662, 375] width 66 height 49
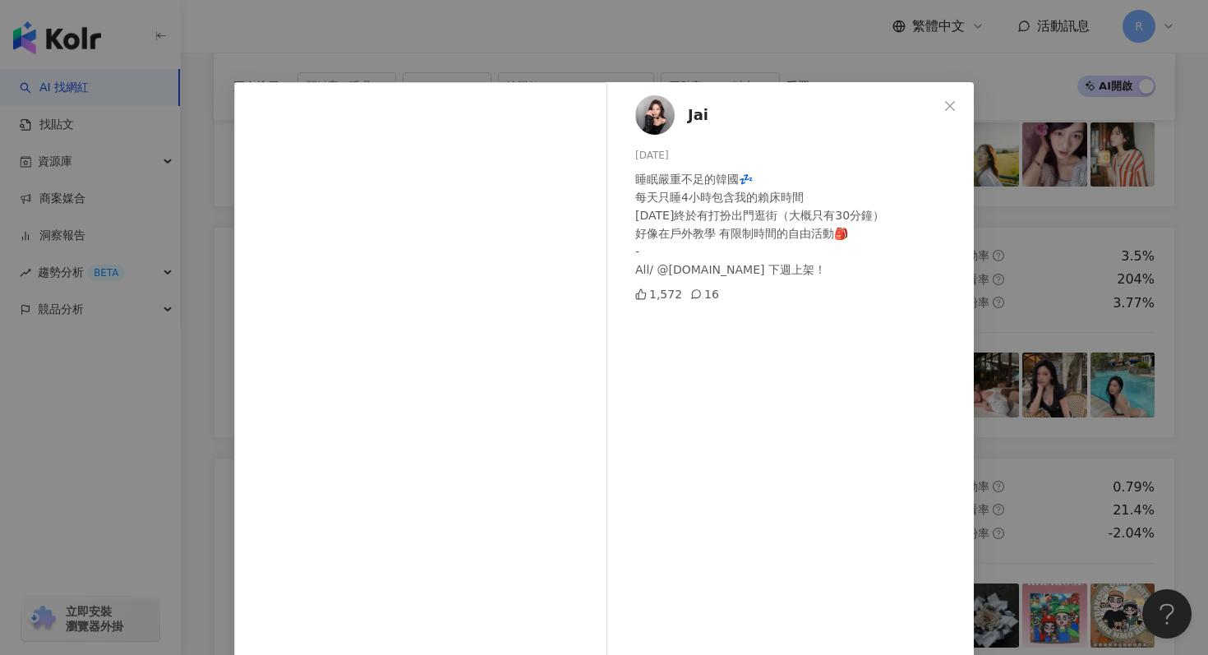
click at [603, 43] on div "Jai 2025/7/9 睡眠嚴重不足的韓國💤 每天只睡4小時包含我的賴床時間 今天終於有打扮出門逛街（大概只有30分鐘） 好像在戶外教學 有限制時間的自由活…" at bounding box center [604, 327] width 1208 height 655
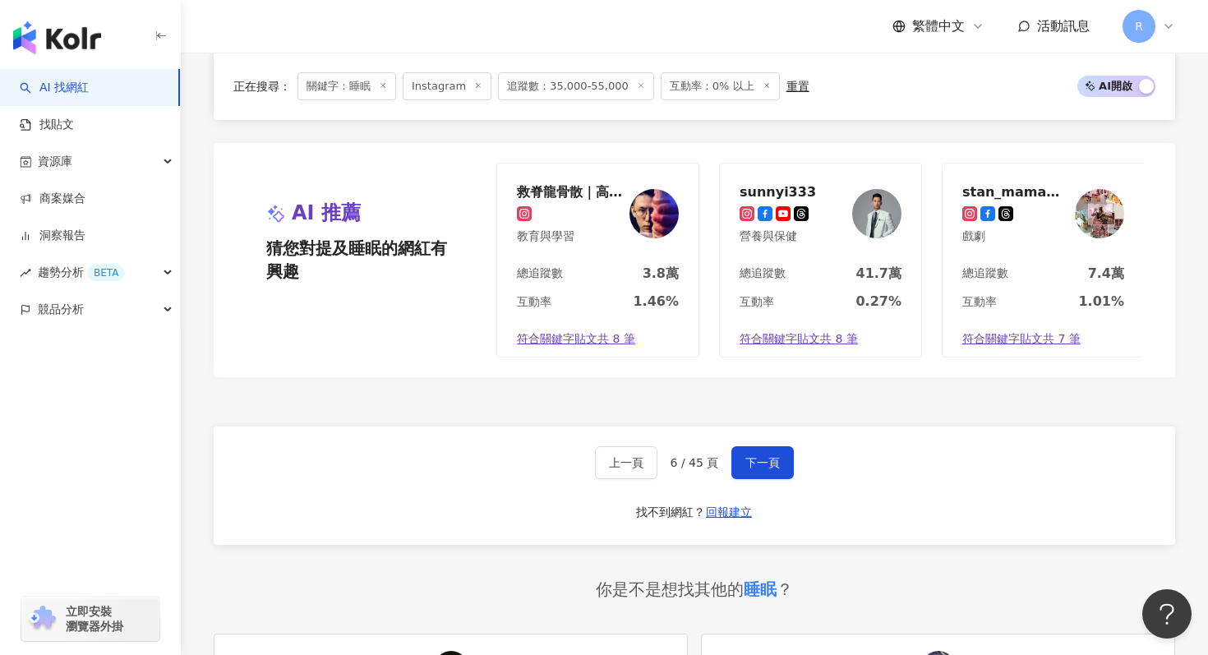
scroll to position [3308, 0]
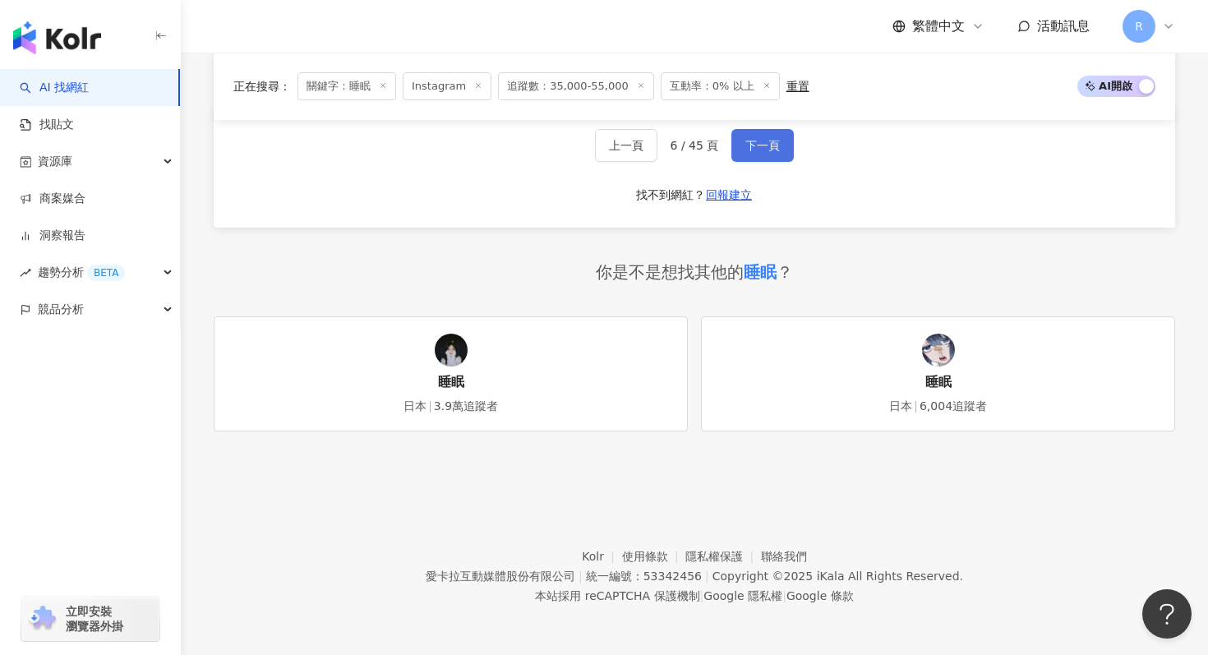
click at [760, 142] on span "下一頁" at bounding box center [763, 145] width 35 height 13
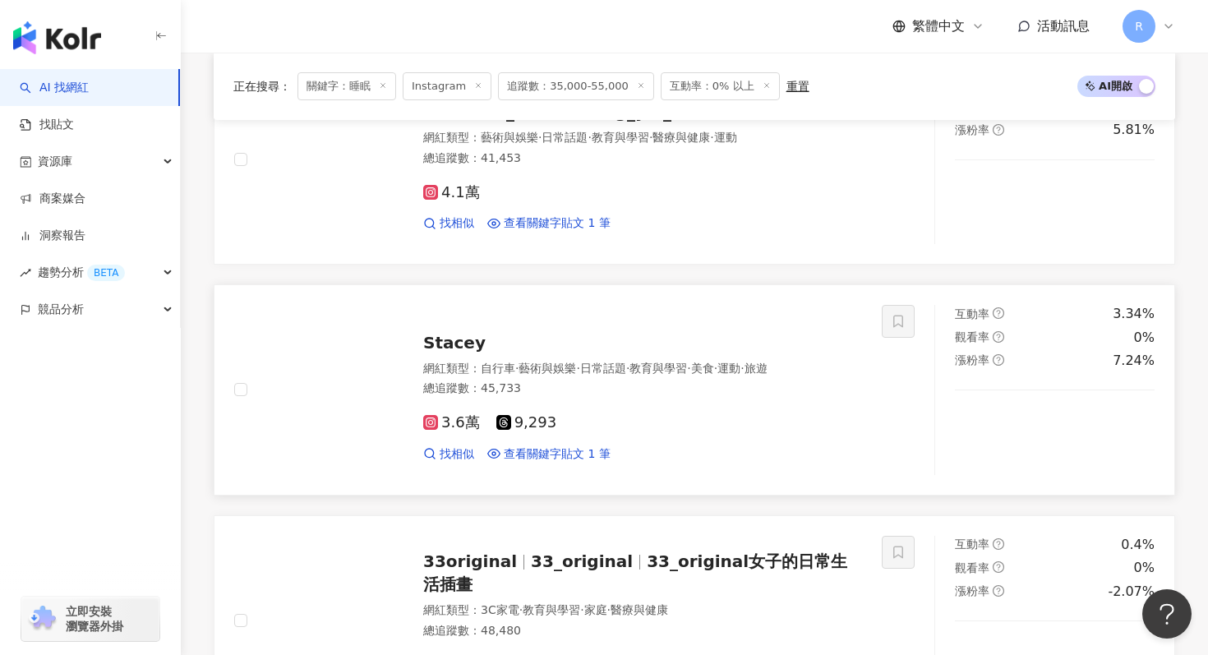
scroll to position [2129, 0]
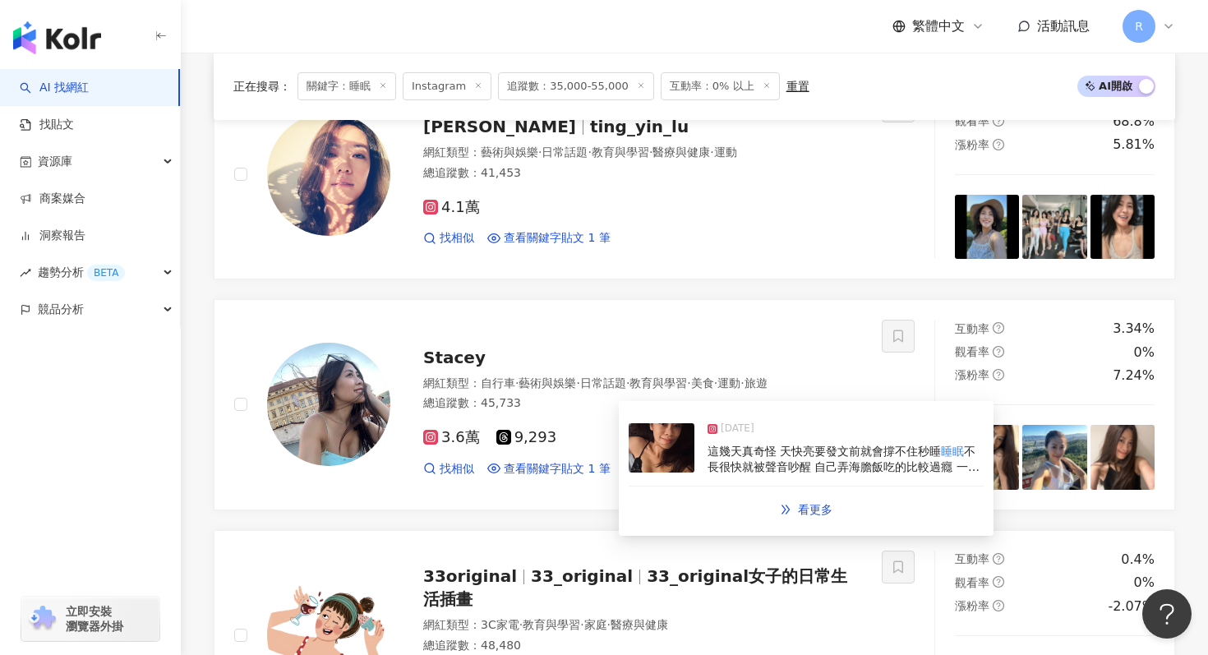
click at [677, 457] on img at bounding box center [662, 447] width 66 height 49
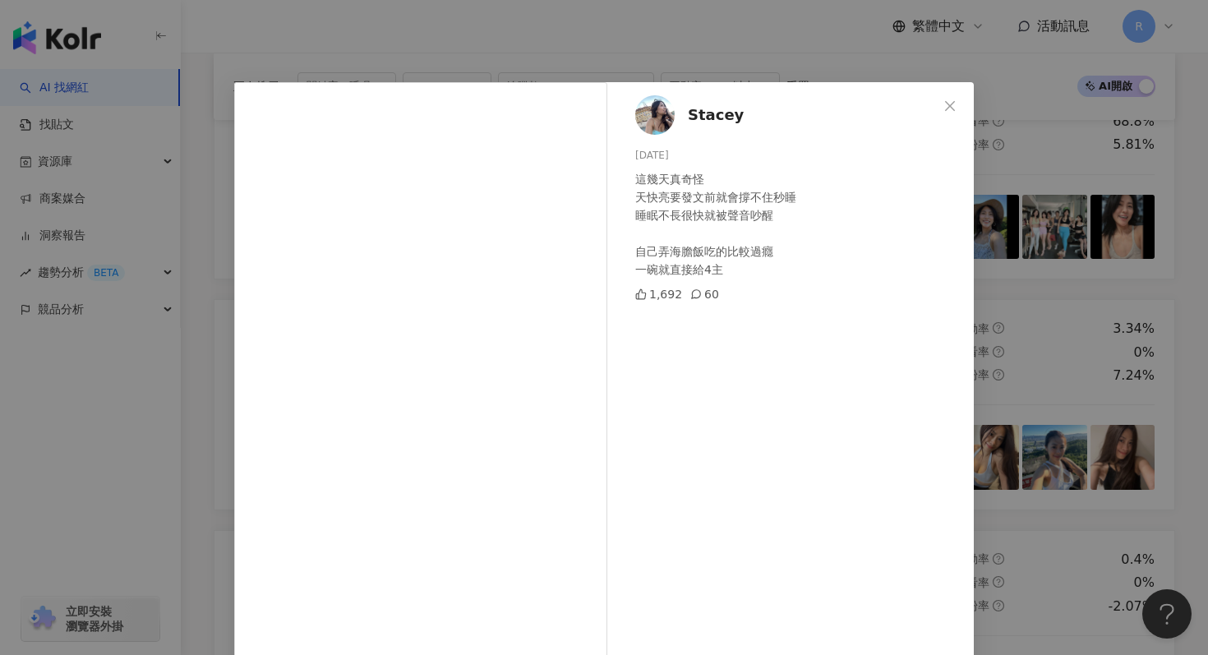
click at [696, 59] on div "Stacey 2024/11/10 這幾天真奇怪 天快亮要發文前就會撐不住秒睡 睡眠不長很快就被聲音吵醒 自己弄海膽飯吃的比較過癮 一碗就直接給4主 1,69…" at bounding box center [604, 327] width 1208 height 655
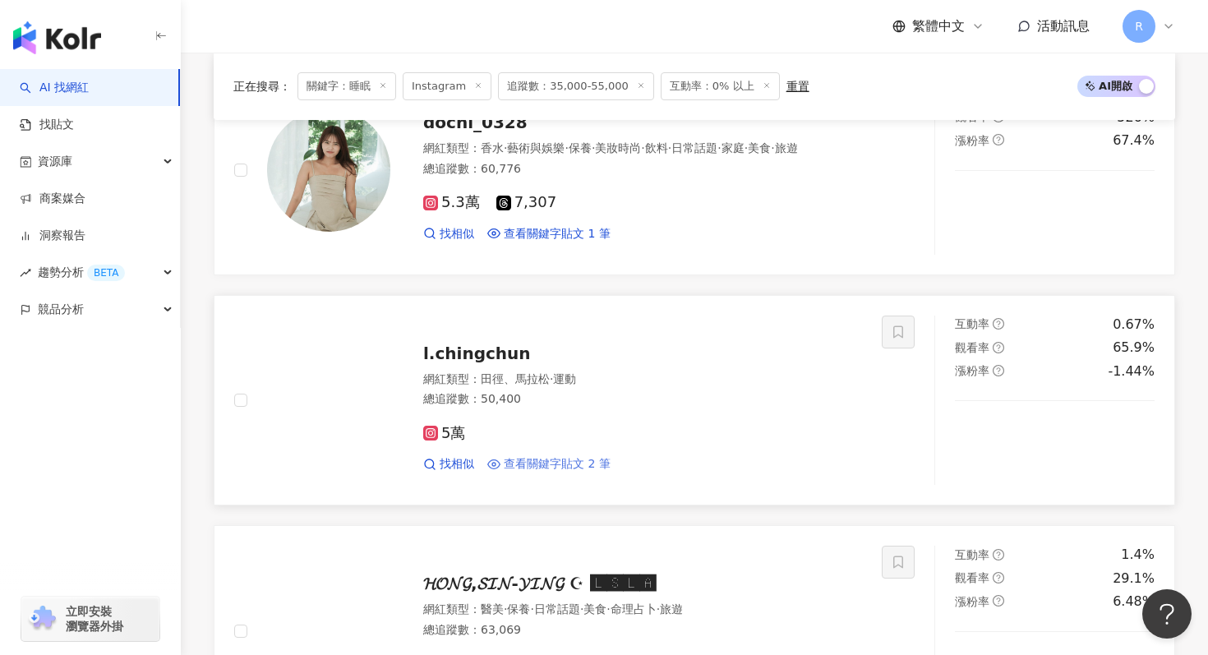
scroll to position [723, 0]
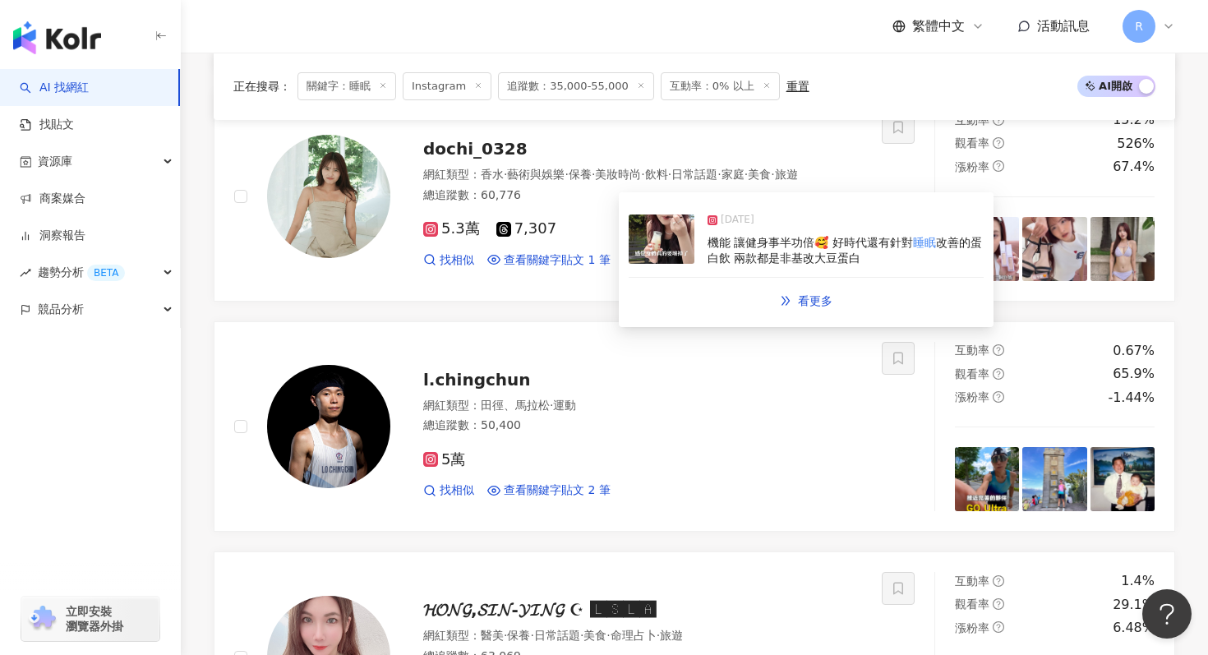
click at [688, 256] on img at bounding box center [662, 239] width 66 height 49
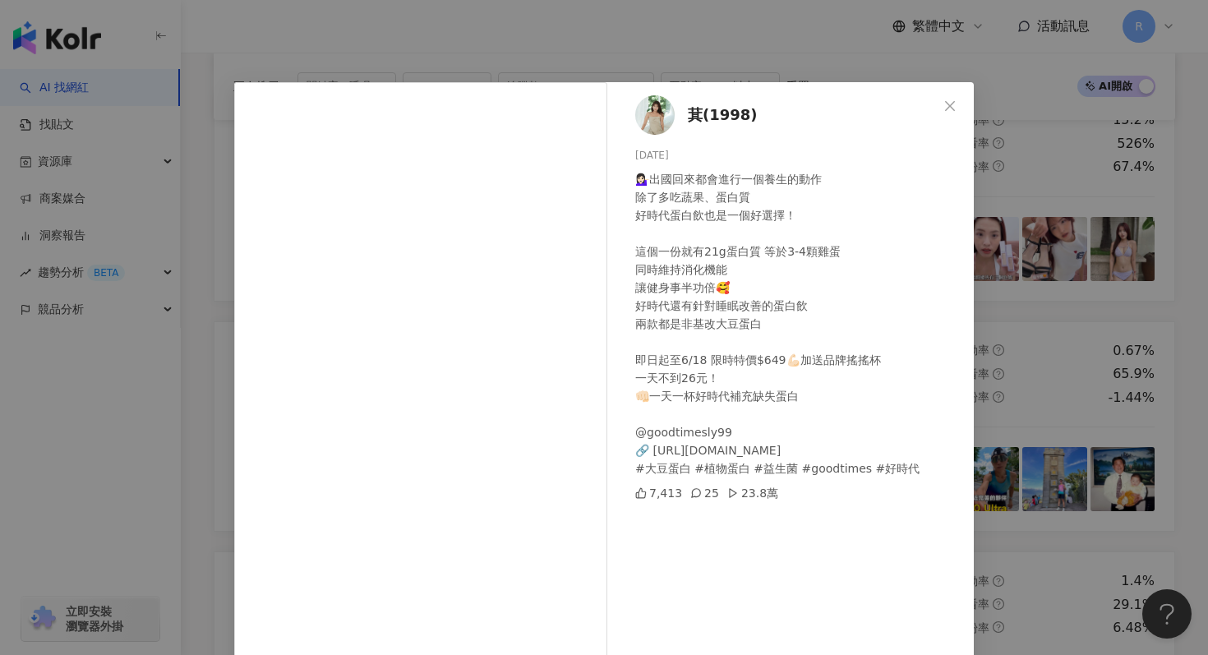
click at [731, 37] on div "萁(1998) 2025/6/15 💁🏻‍♀️出國回來都會進行一個養生的動作 除了多吃蔬果、蛋白質 好時代蛋白飲也是一個好選擇！ 這個一份就有21g蛋白質 等…" at bounding box center [604, 327] width 1208 height 655
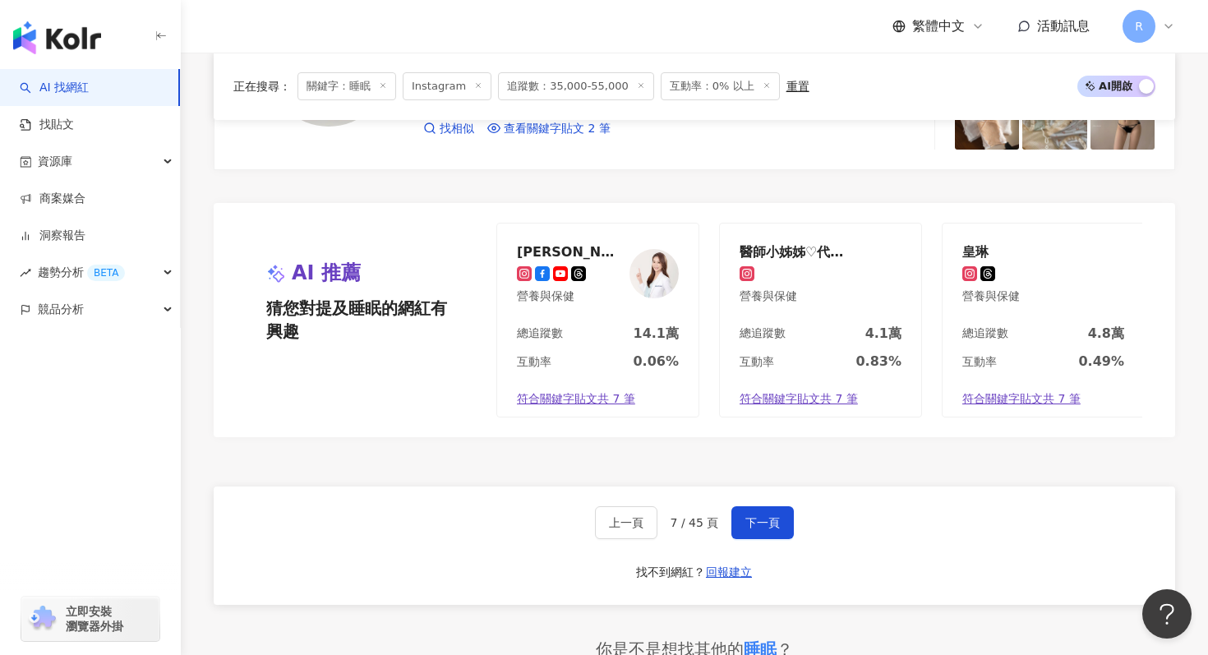
scroll to position [3308, 0]
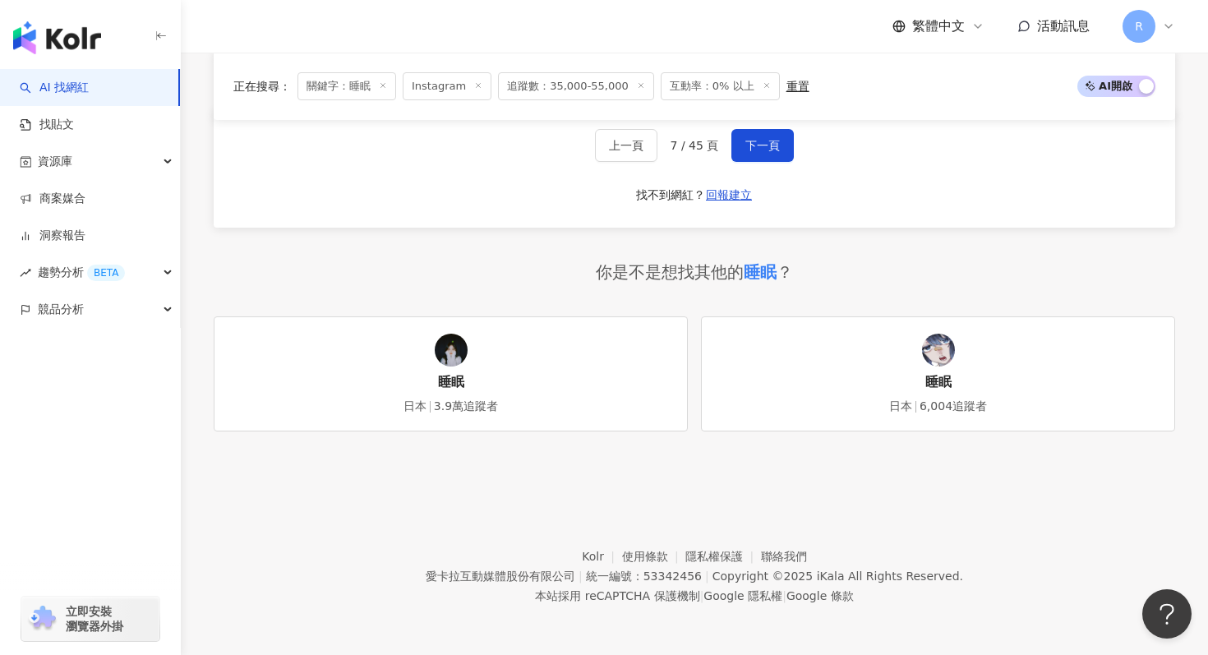
click at [381, 85] on icon at bounding box center [383, 85] width 8 height 8
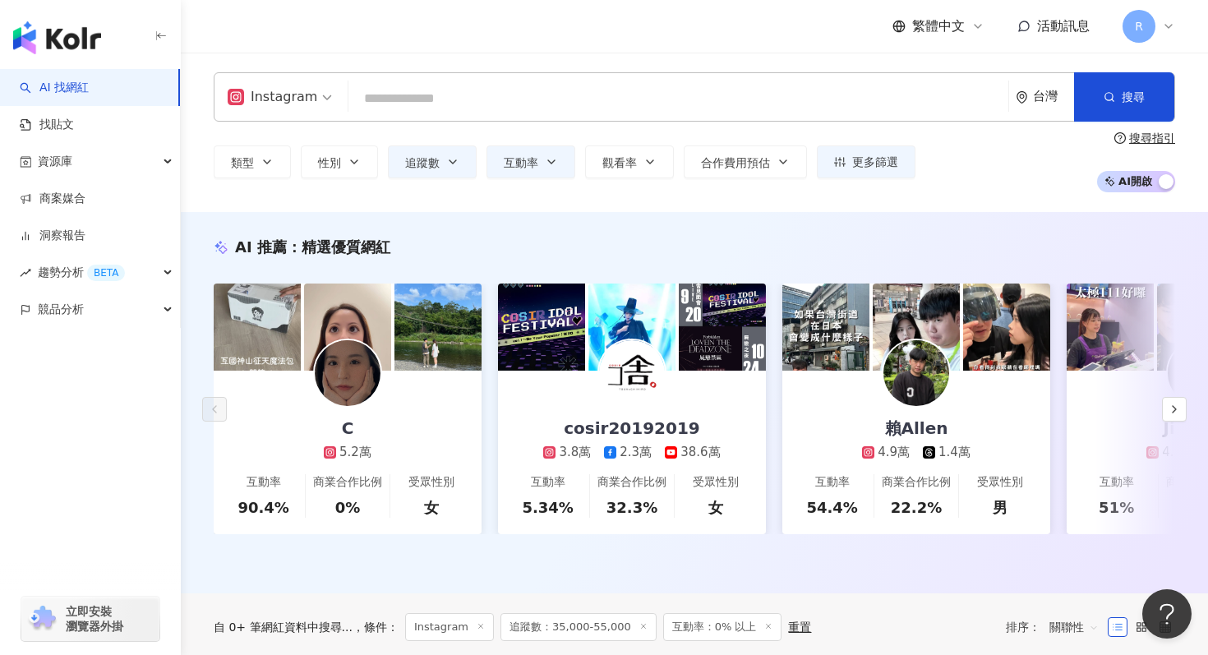
click at [405, 101] on input "search" at bounding box center [678, 98] width 647 height 31
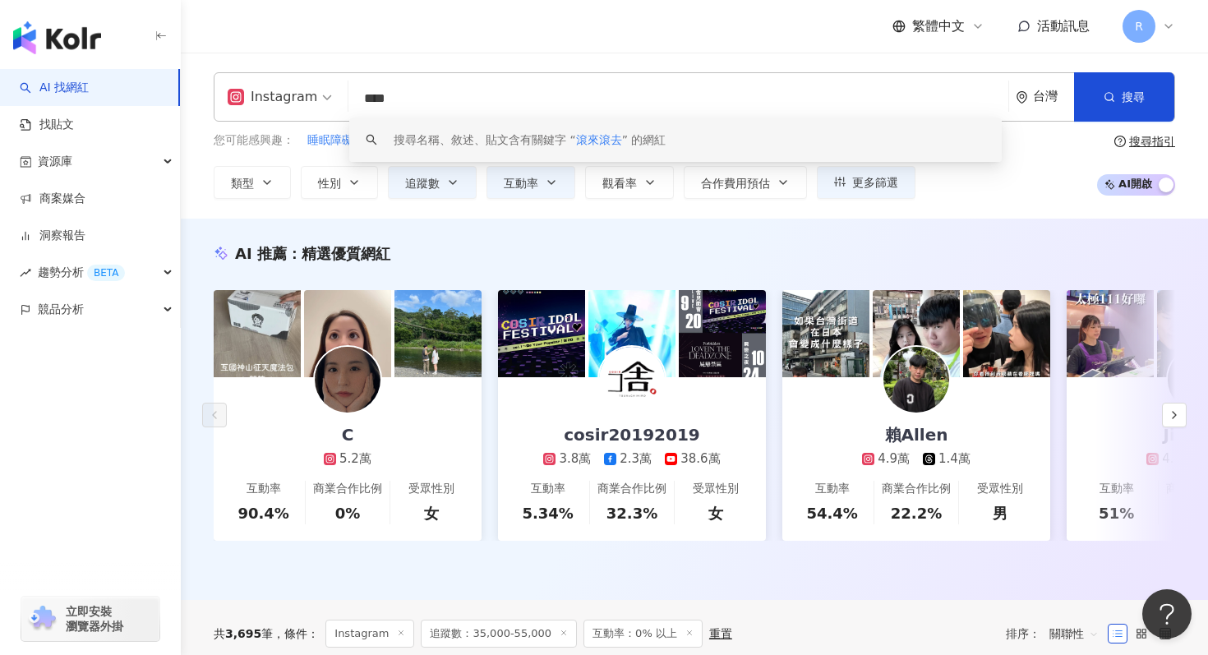
click at [406, 95] on input "****" at bounding box center [678, 98] width 647 height 31
type input "*"
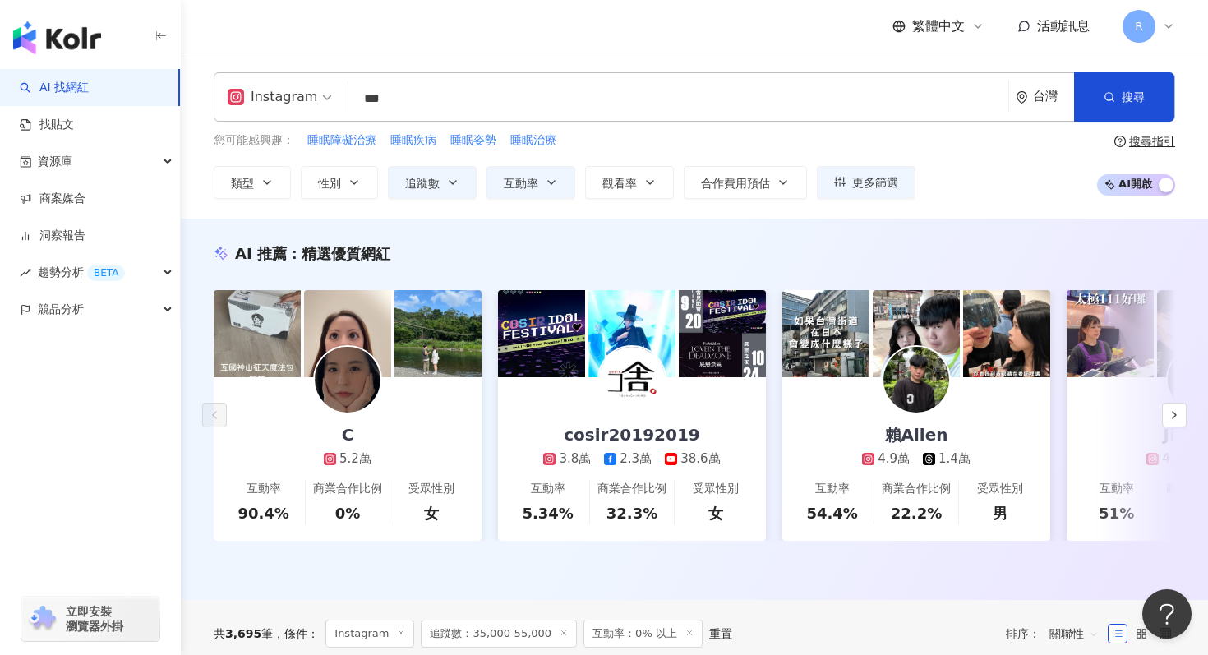
type input "***"
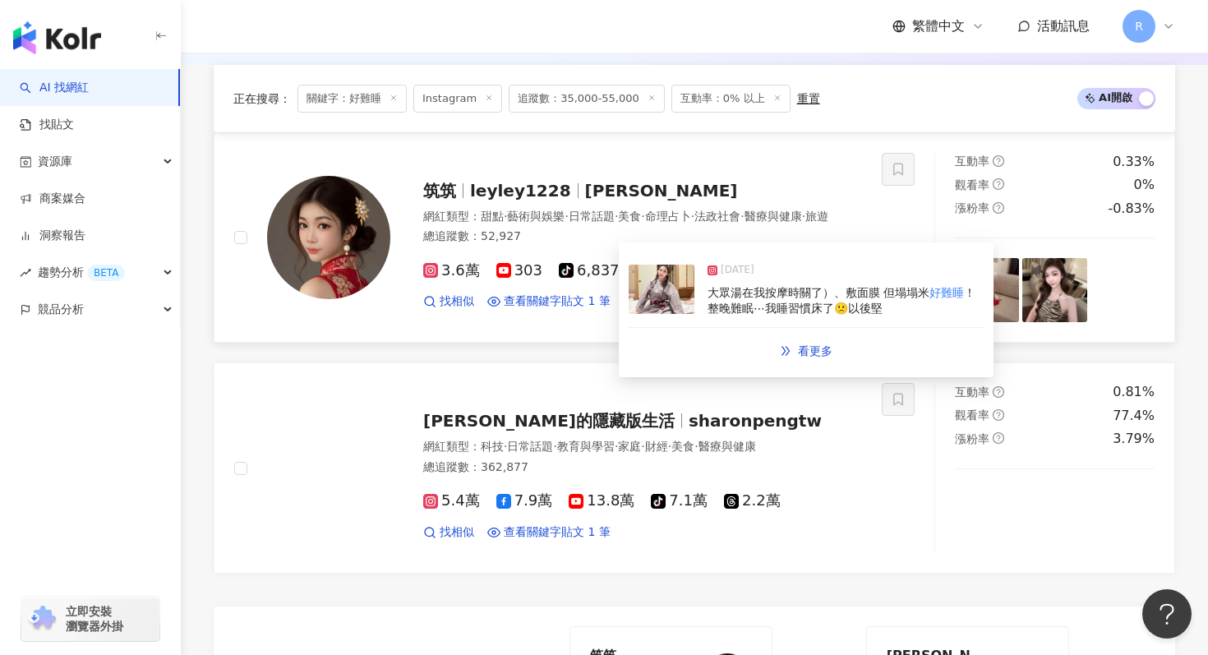
scroll to position [619, 0]
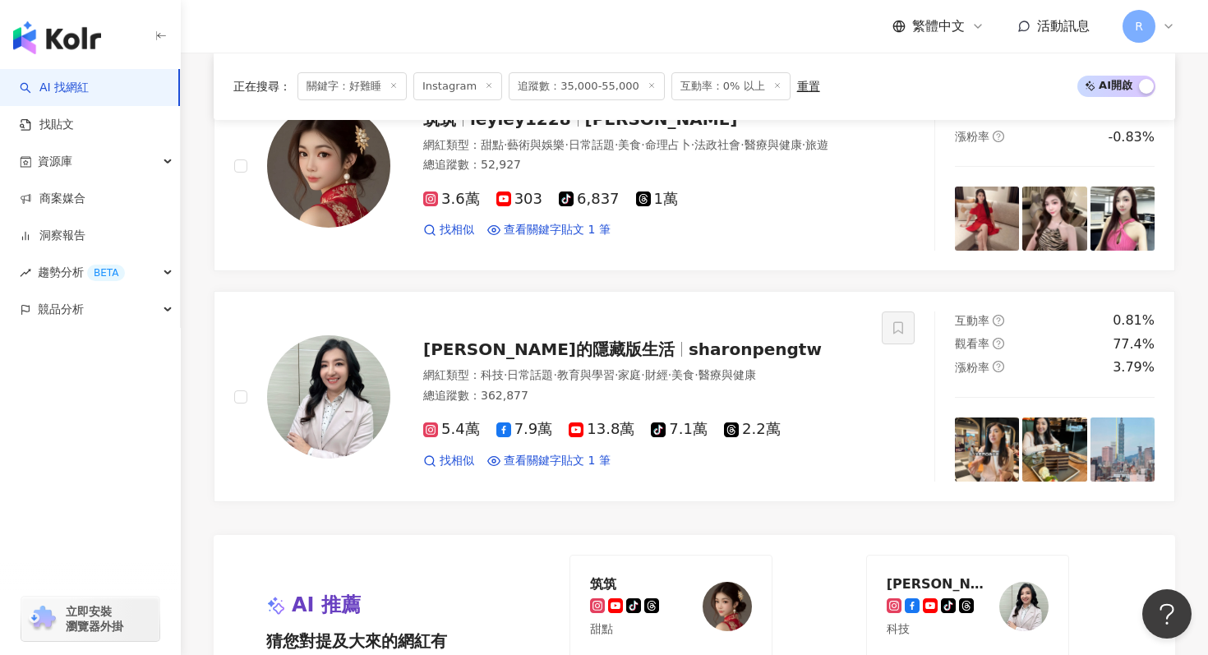
click at [395, 85] on line at bounding box center [394, 86] width 4 height 4
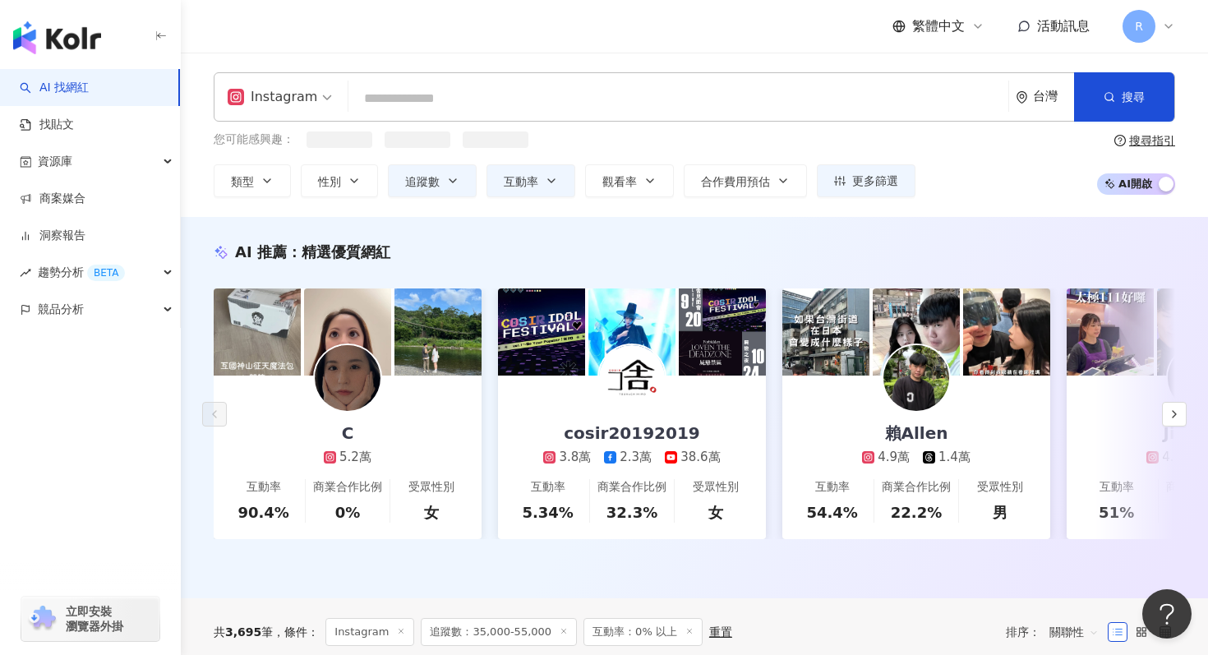
click at [395, 85] on input "search" at bounding box center [678, 98] width 647 height 31
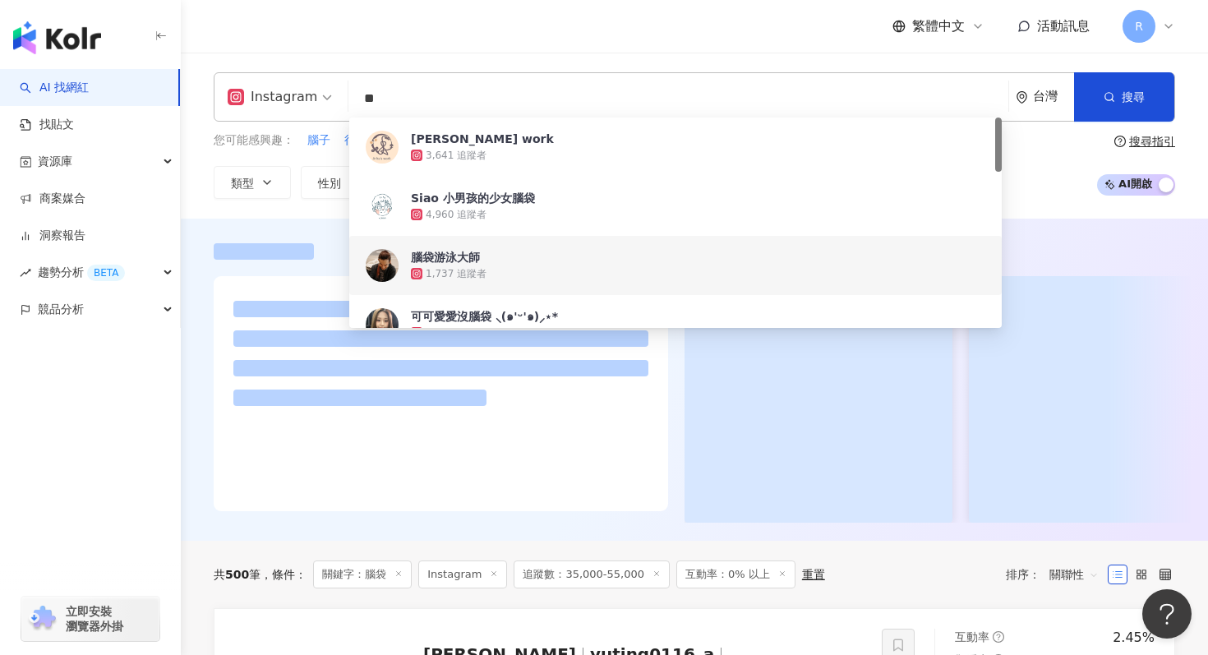
type input "**"
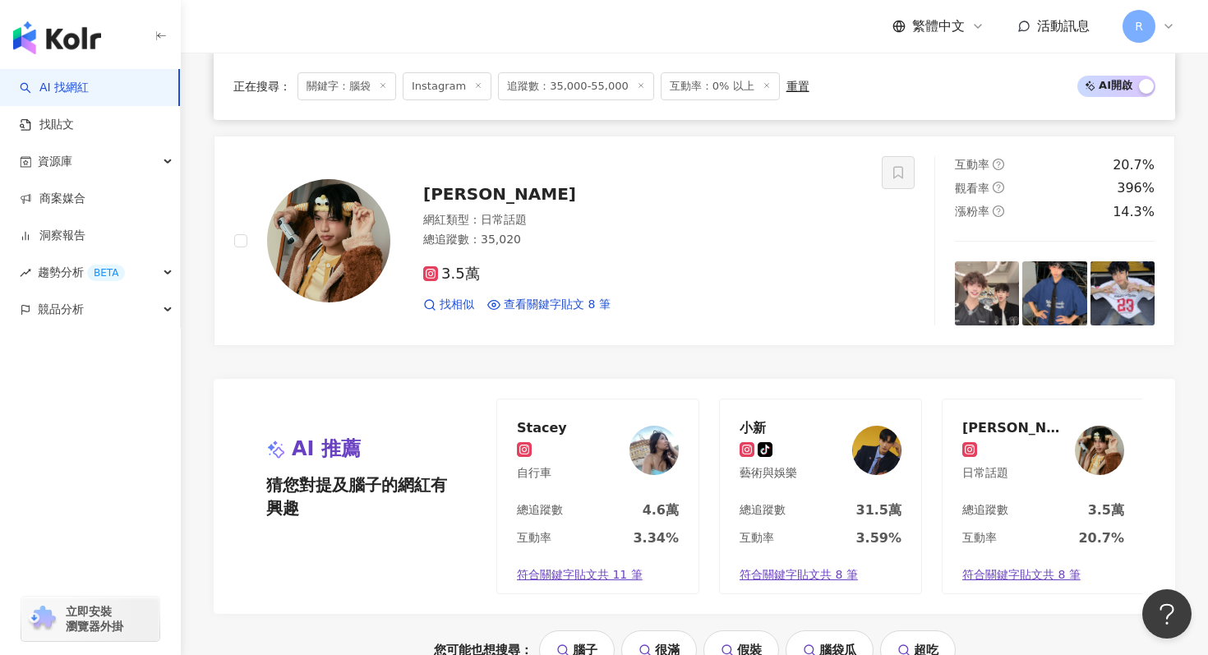
scroll to position [3093, 0]
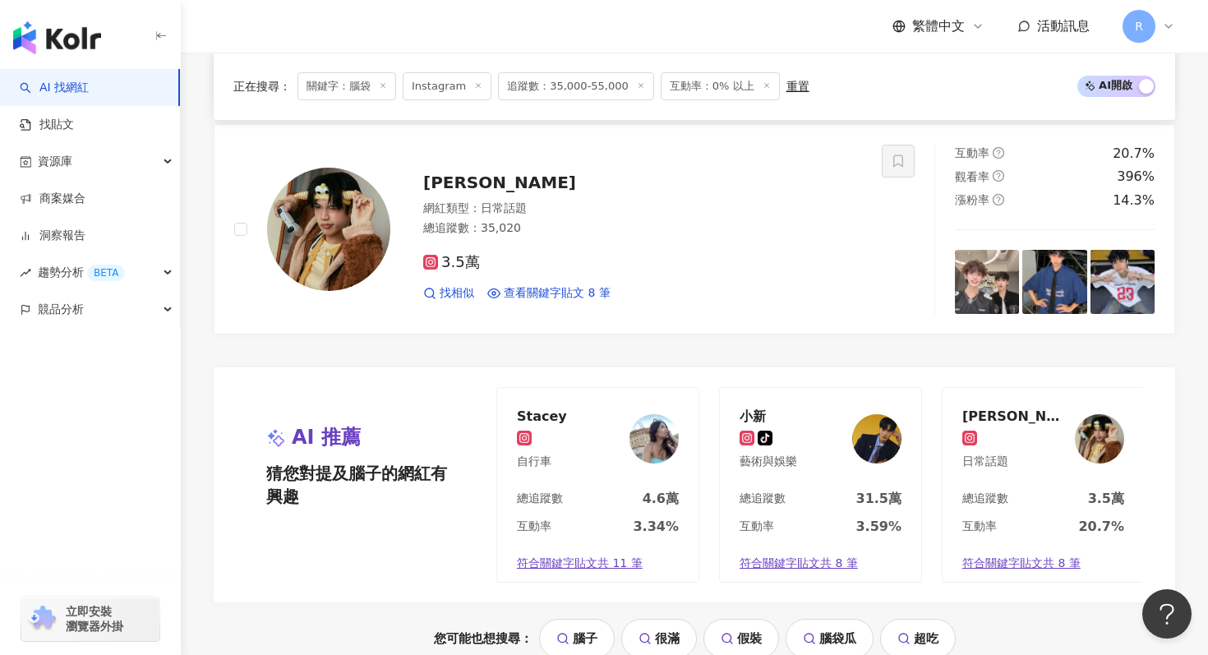
click at [385, 87] on icon at bounding box center [383, 85] width 8 height 8
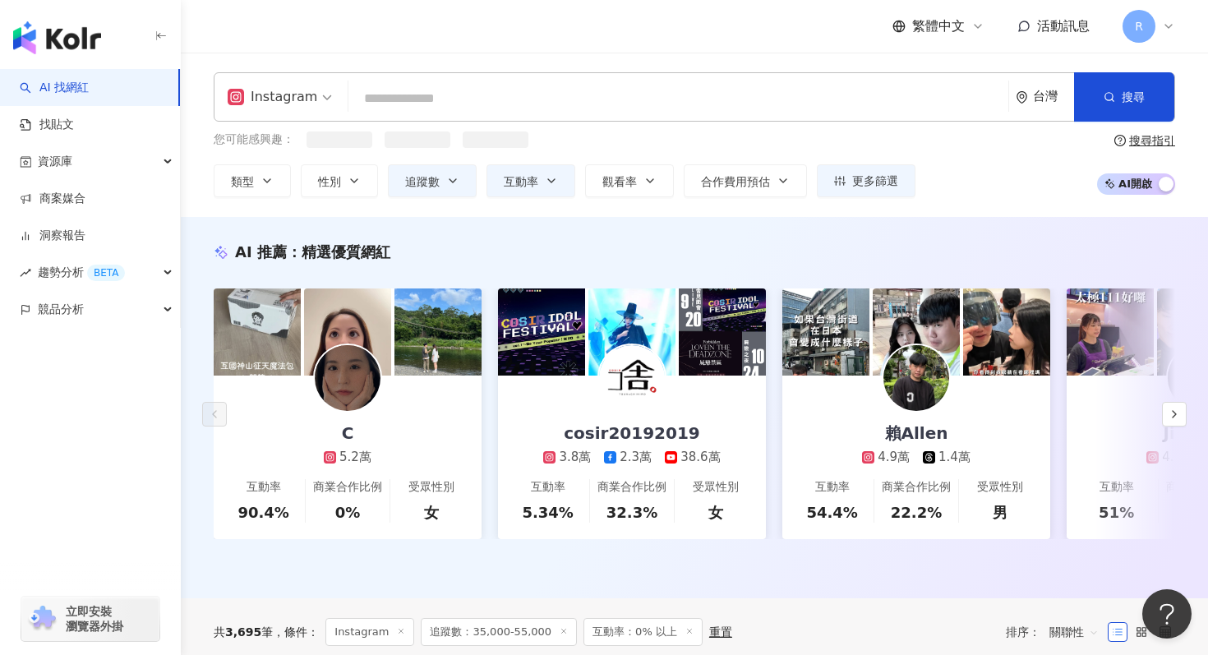
click at [384, 101] on input "search" at bounding box center [678, 98] width 647 height 31
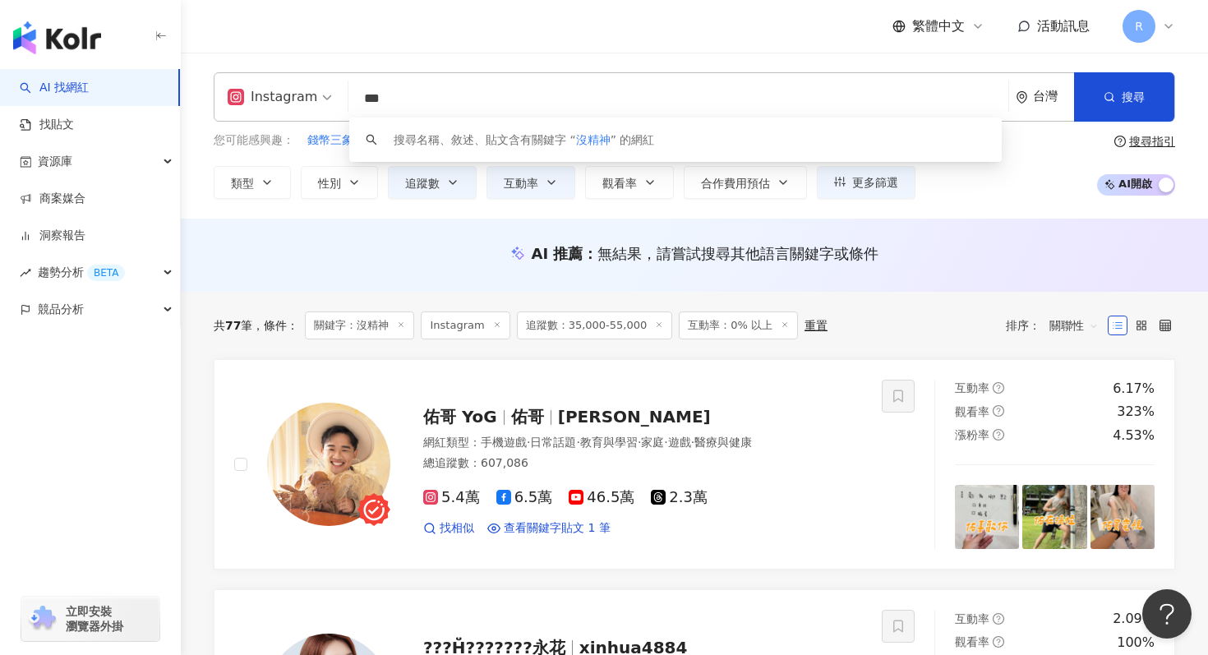
click at [410, 94] on input "***" at bounding box center [678, 98] width 647 height 31
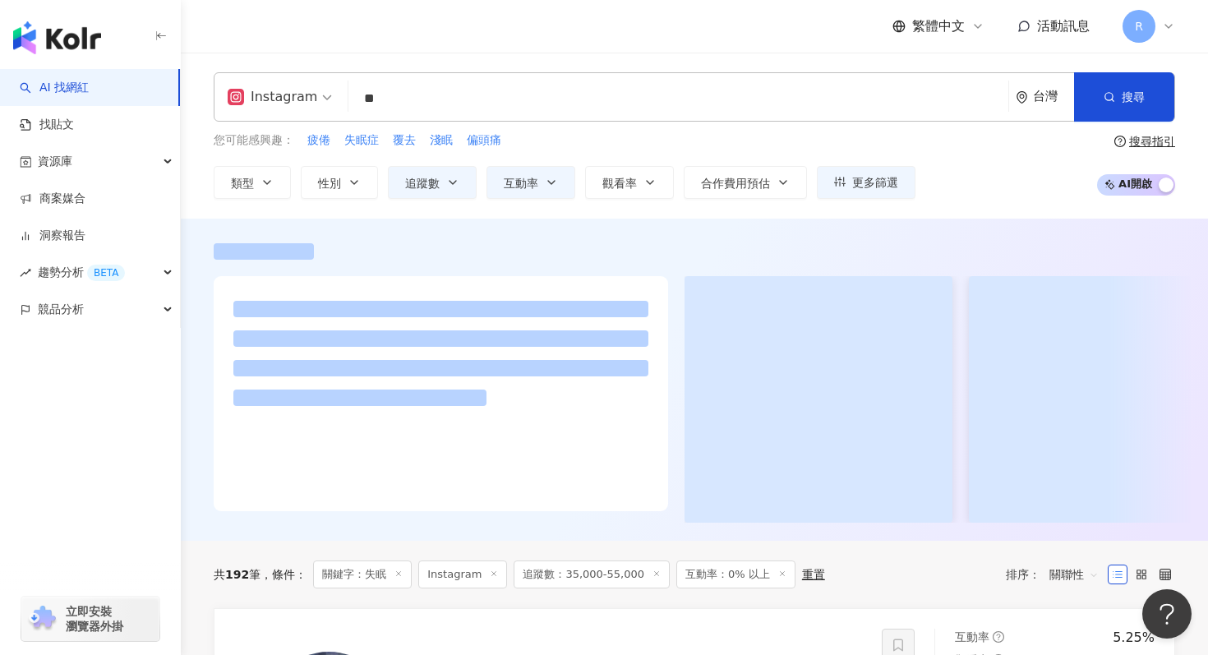
type input "**"
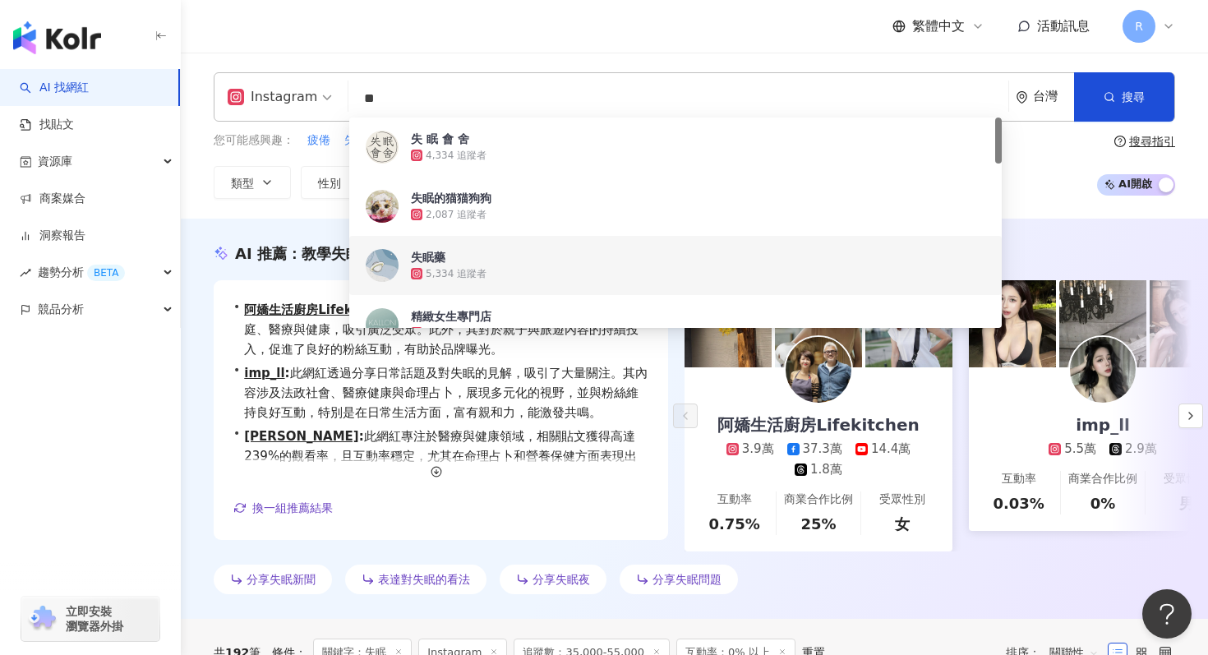
click at [293, 215] on div "Instagram ** 台灣 搜尋 dfc1dac2-26a7-4662-b146-ce990da81d8b a1ef0102-bf2b-46b6-a4a0…" at bounding box center [695, 136] width 1028 height 166
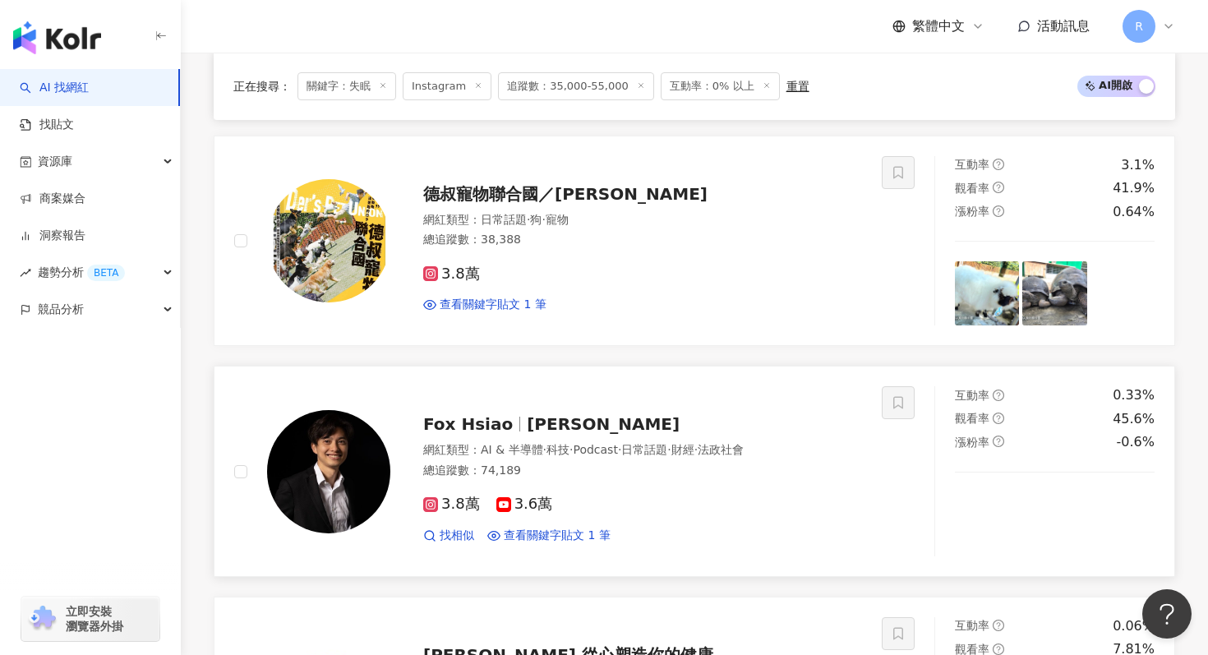
scroll to position [1434, 0]
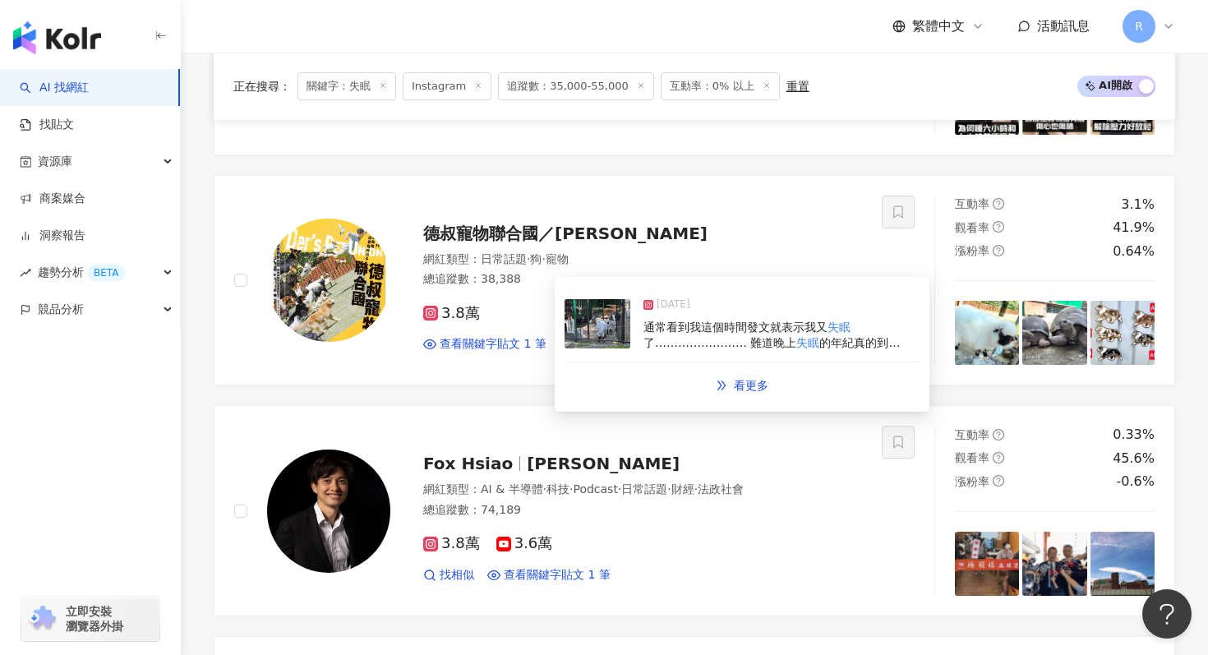
click at [594, 343] on img at bounding box center [598, 323] width 66 height 49
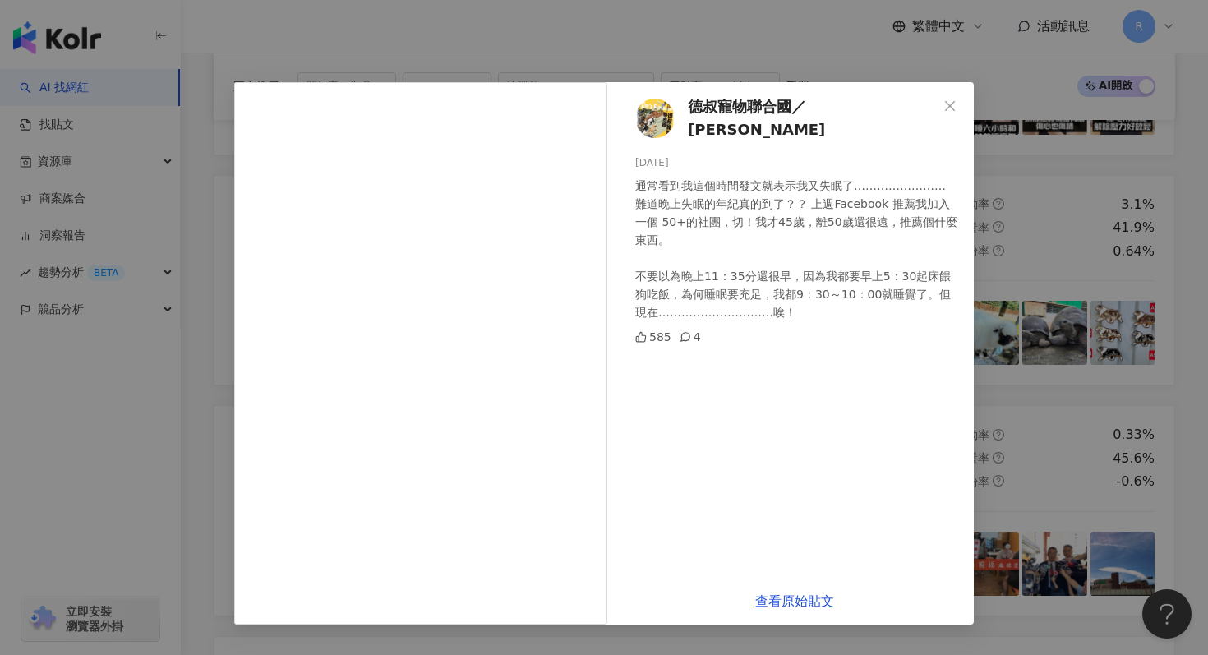
click at [811, 612] on div "查看原始貼文" at bounding box center [795, 601] width 358 height 47
click at [783, 603] on link "查看原始貼文" at bounding box center [794, 602] width 79 height 16
click at [193, 209] on div "德叔寵物聯合國／德叔 2024/11/17 通常看到我這個時間發文就表示我又失眠了…………………… 難道晚上失眠的年紀真的到了？？ 上週Facebook 推薦…" at bounding box center [604, 327] width 1208 height 655
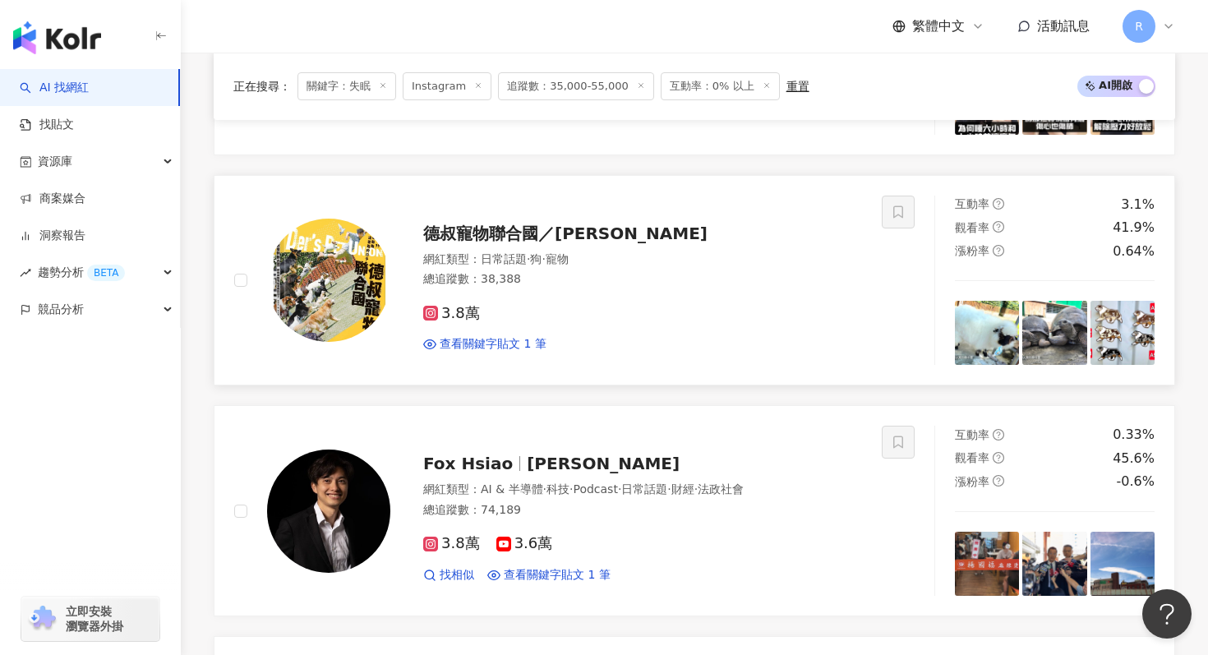
click at [215, 307] on div "德叔寵物聯合國／德叔 網紅類型 ： 日常話題 · 狗 · 寵物 總追蹤數 ： 38,388 3.8萬 查看關鍵字貼文 1 筆" at bounding box center [575, 281] width 720 height 170
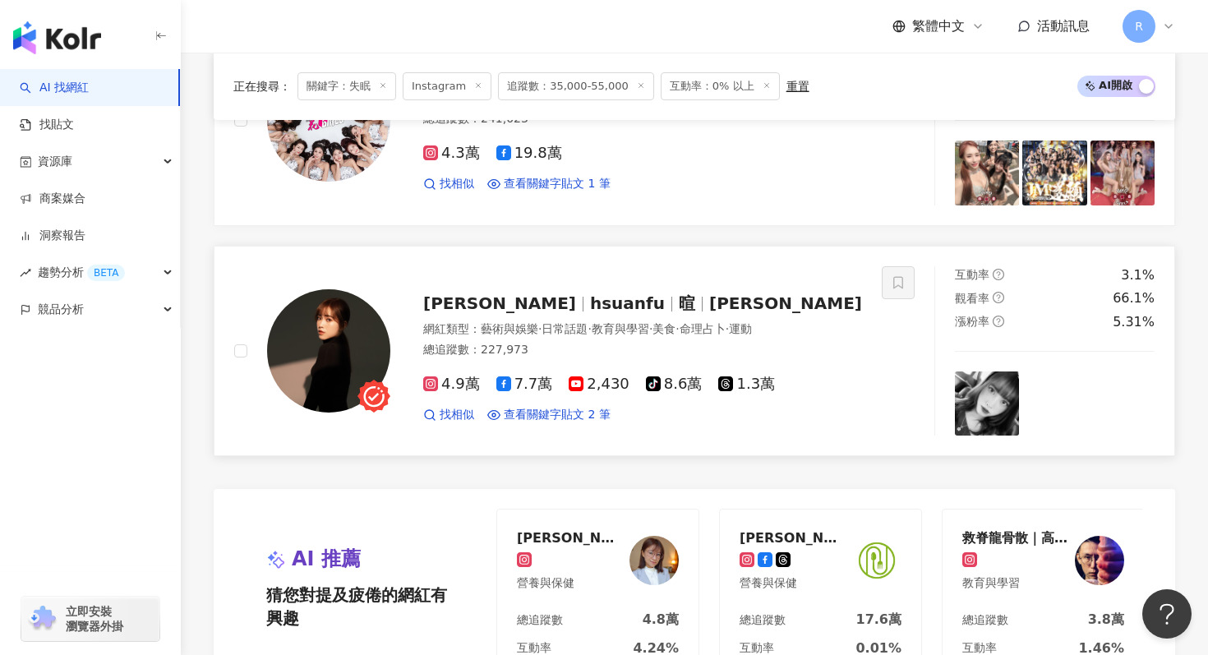
scroll to position [2961, 0]
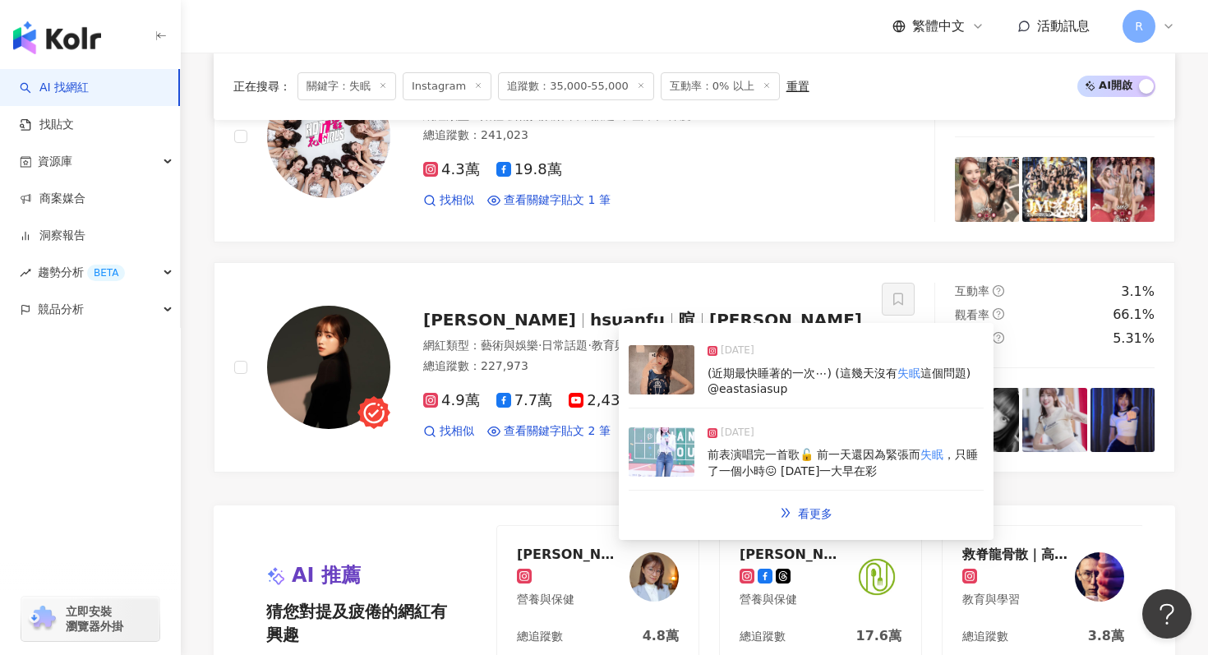
click at [681, 366] on img at bounding box center [662, 369] width 66 height 49
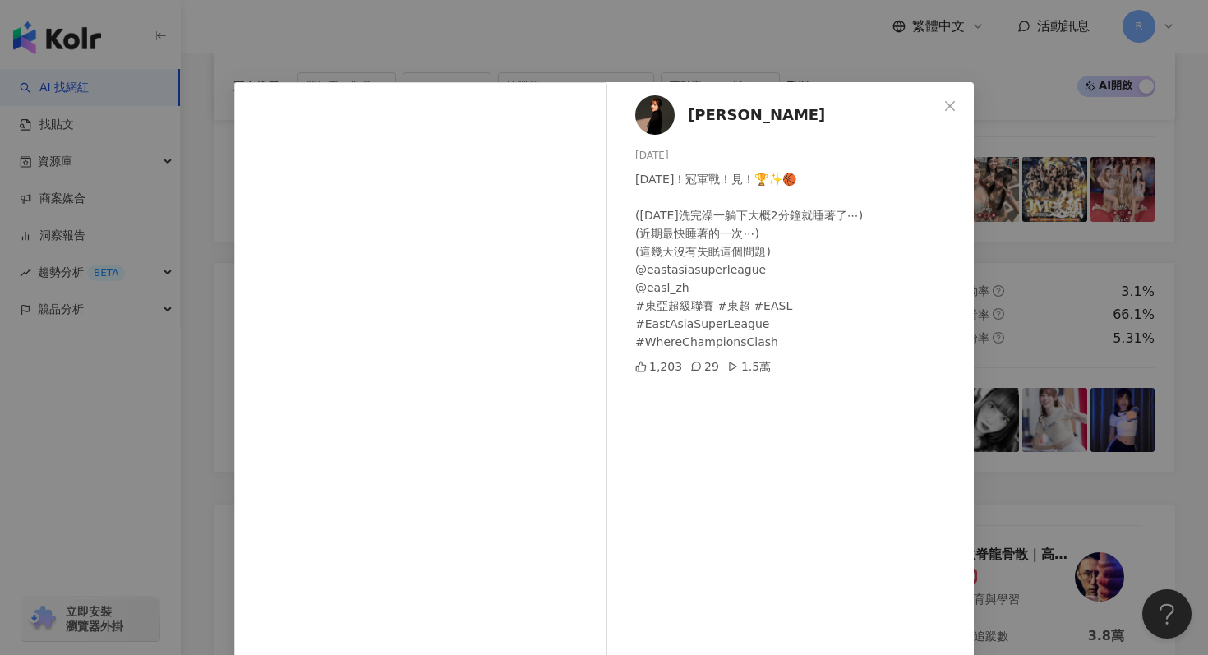
scroll to position [7, 0]
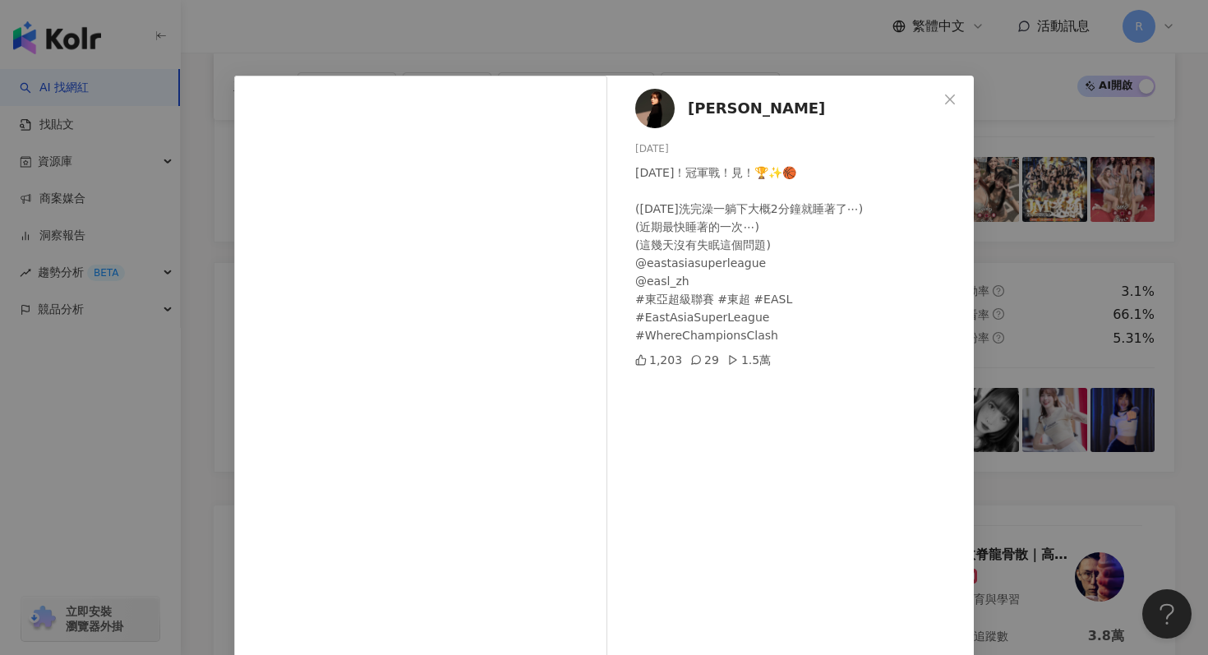
click at [752, 30] on div "芮妮 2025/3/8 明天！冠軍戰！見！🏆✨🏀 (昨天洗完澡一躺下大概2分鐘就睡著了⋯) (近期最快睡著的一次⋯) (這幾天沒有失眠這個問題) @easta…" at bounding box center [604, 327] width 1208 height 655
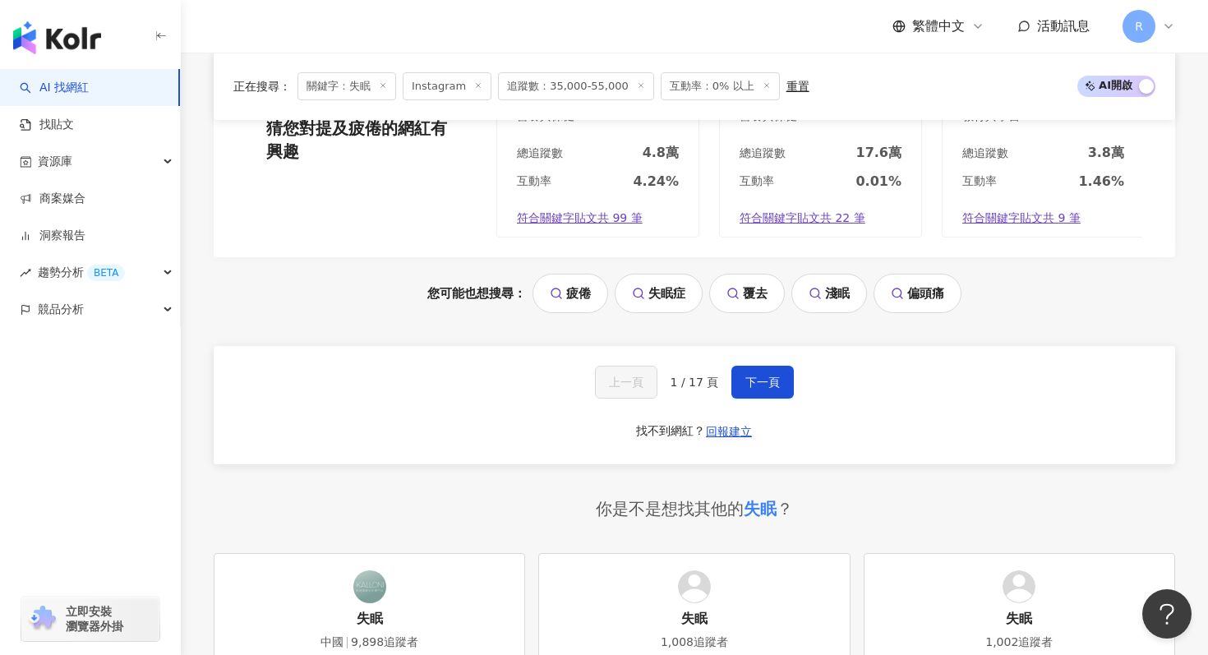
scroll to position [3597, 0]
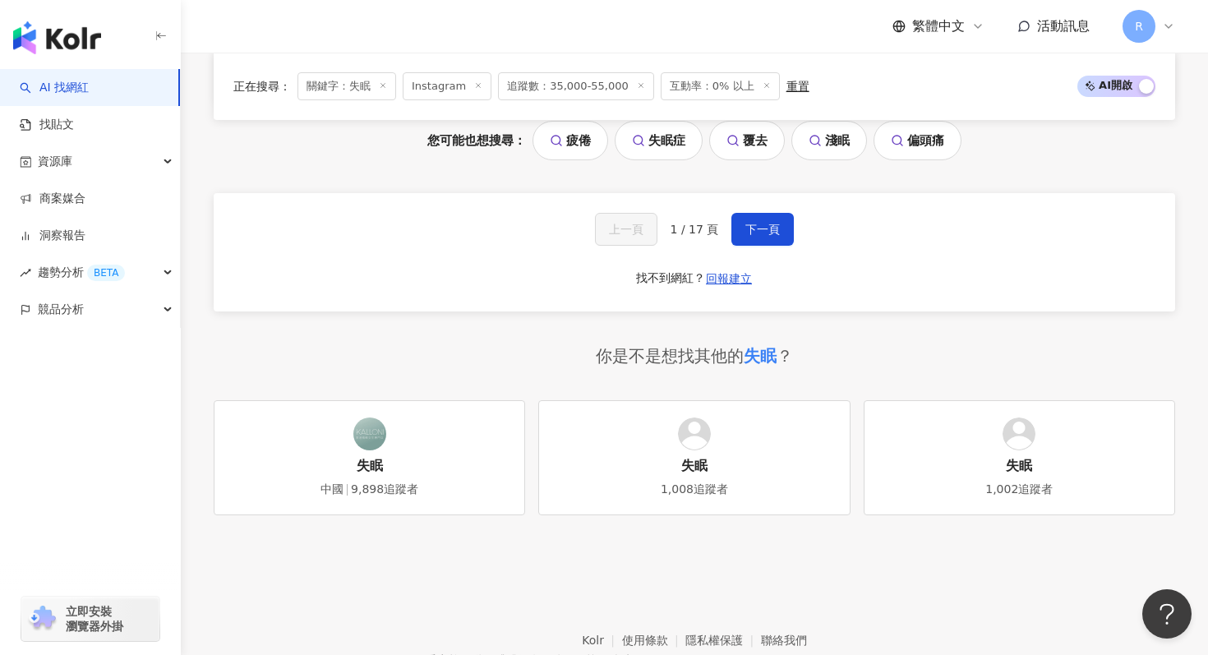
click at [778, 209] on div "上一頁 1 / 17 頁 下一頁 找不到網紅？ 回報建立" at bounding box center [695, 252] width 962 height 118
click at [778, 223] on span "下一頁" at bounding box center [763, 229] width 35 height 13
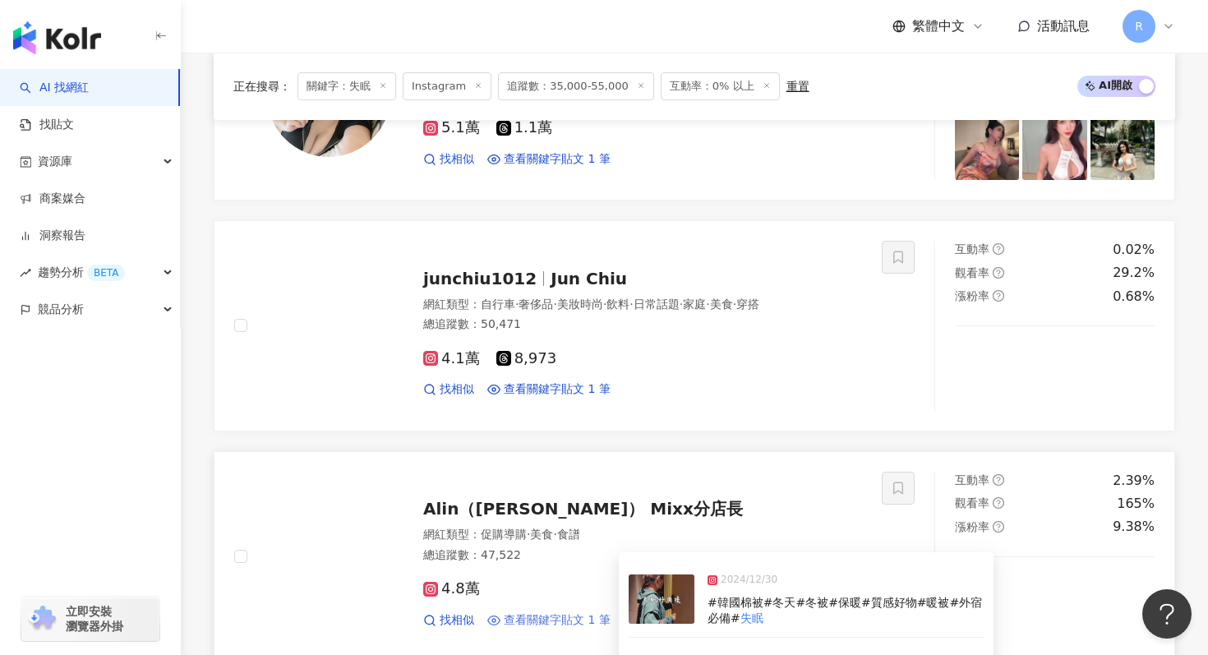
scroll to position [2275, 0]
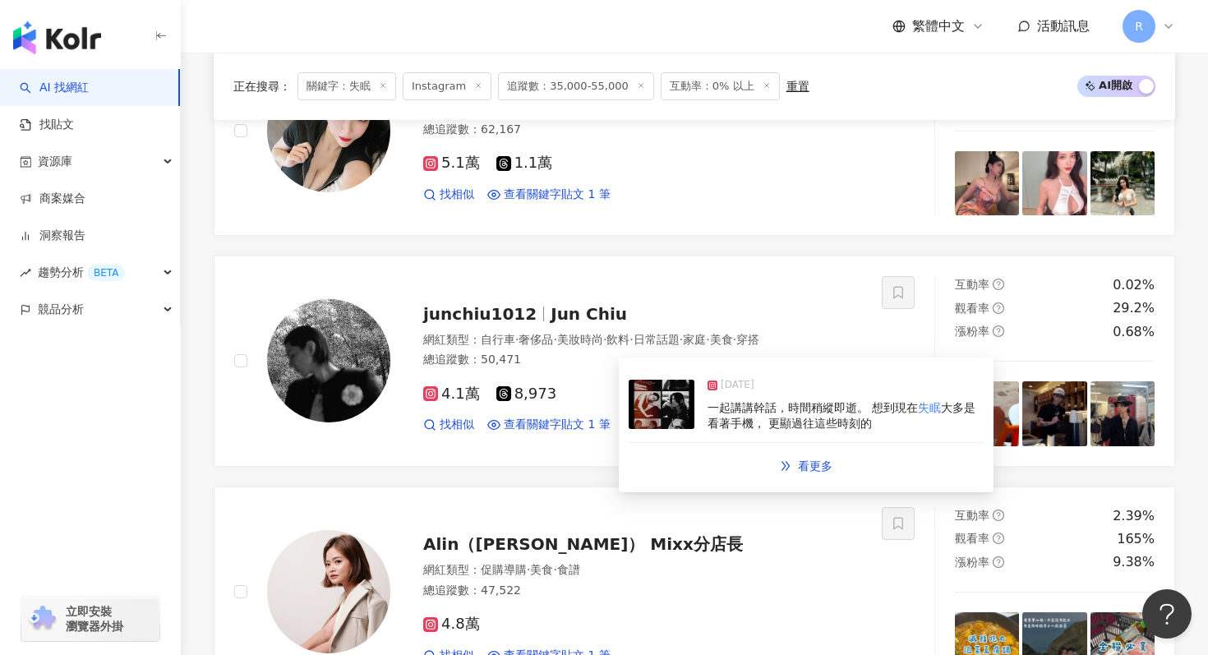
click at [662, 403] on img at bounding box center [662, 404] width 66 height 49
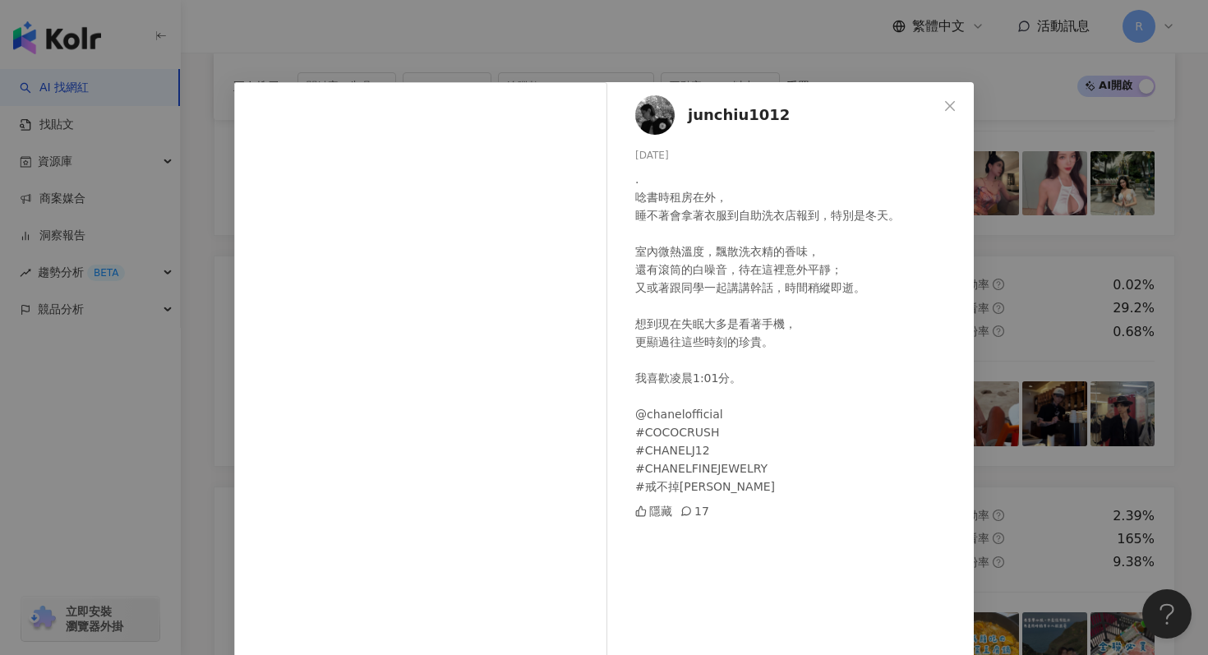
click at [1019, 264] on div "junchiu1012 2024/10/11 . 唸書時租房在外， 睡不著會拿著衣服到自助洗衣店報到，特別是冬天。 室內微熱溫度，飄散洗衣精的香味， 還有滾筒…" at bounding box center [604, 327] width 1208 height 655
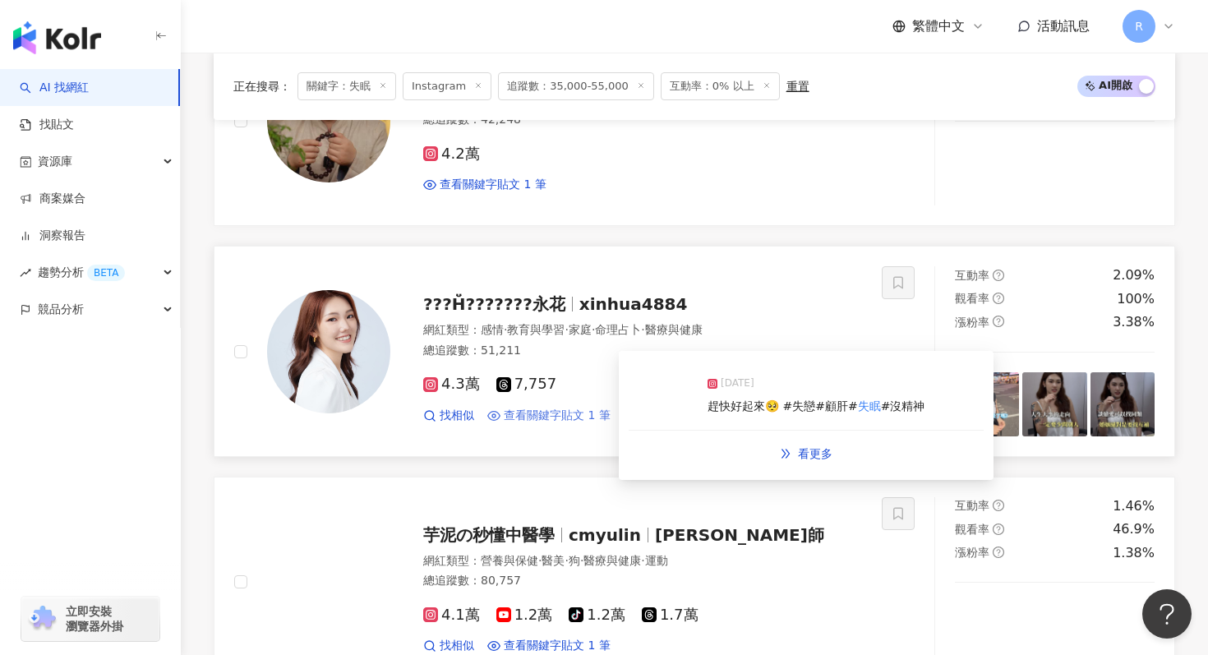
scroll to position [1592, 0]
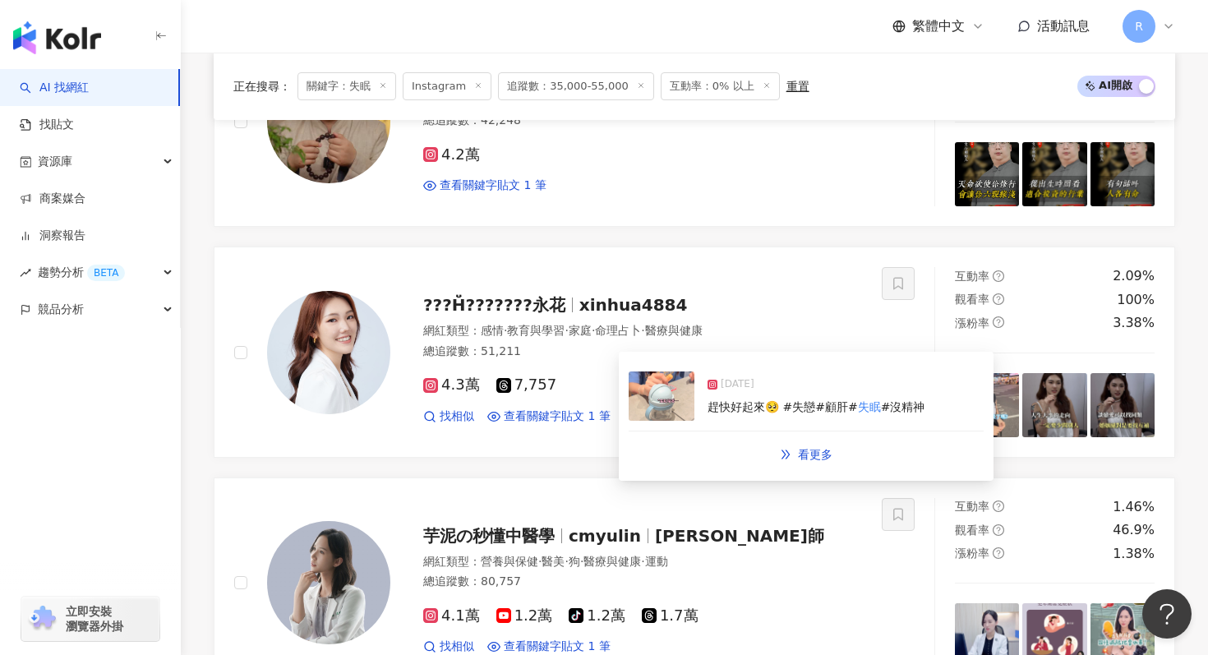
click at [733, 382] on span "2025/3/6" at bounding box center [738, 385] width 34 height 16
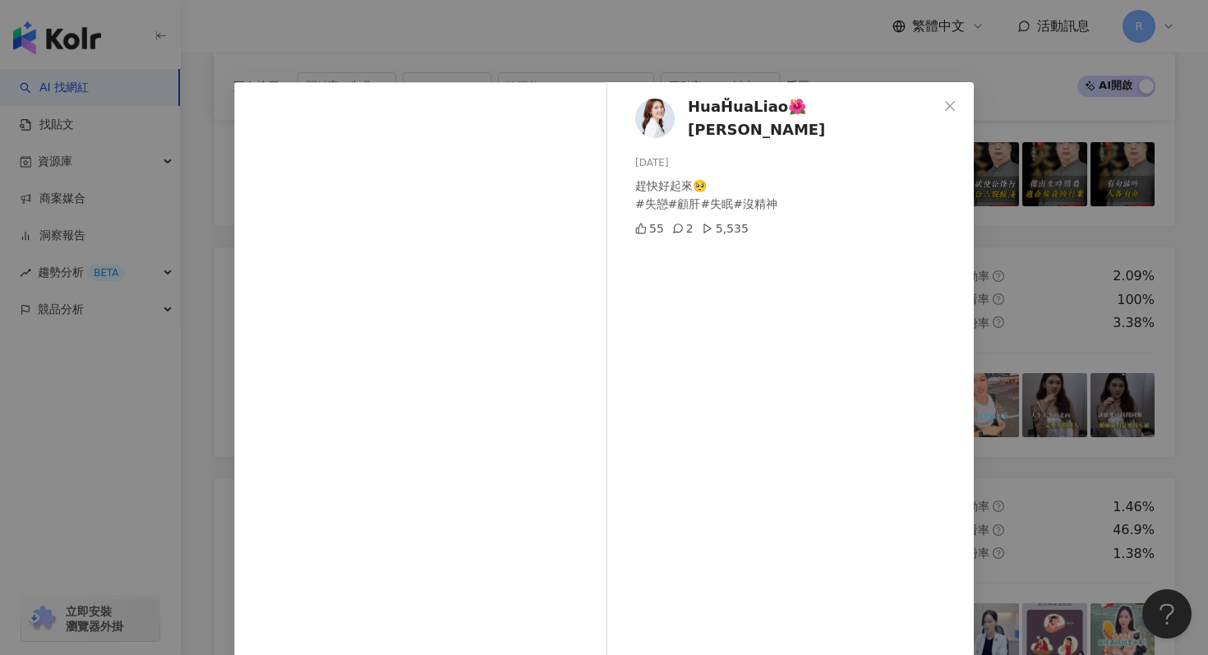
click at [586, 34] on div "𝗛𝘂𝗮H̆̈𝘂𝗮𝗟𝗶𝗮𝗼🌺永花 2025/3/6 趕快好起來🥺 #失戀#顧肝#失眠#沒精神 55 2 5,535 查看原始貼文" at bounding box center [604, 327] width 1208 height 655
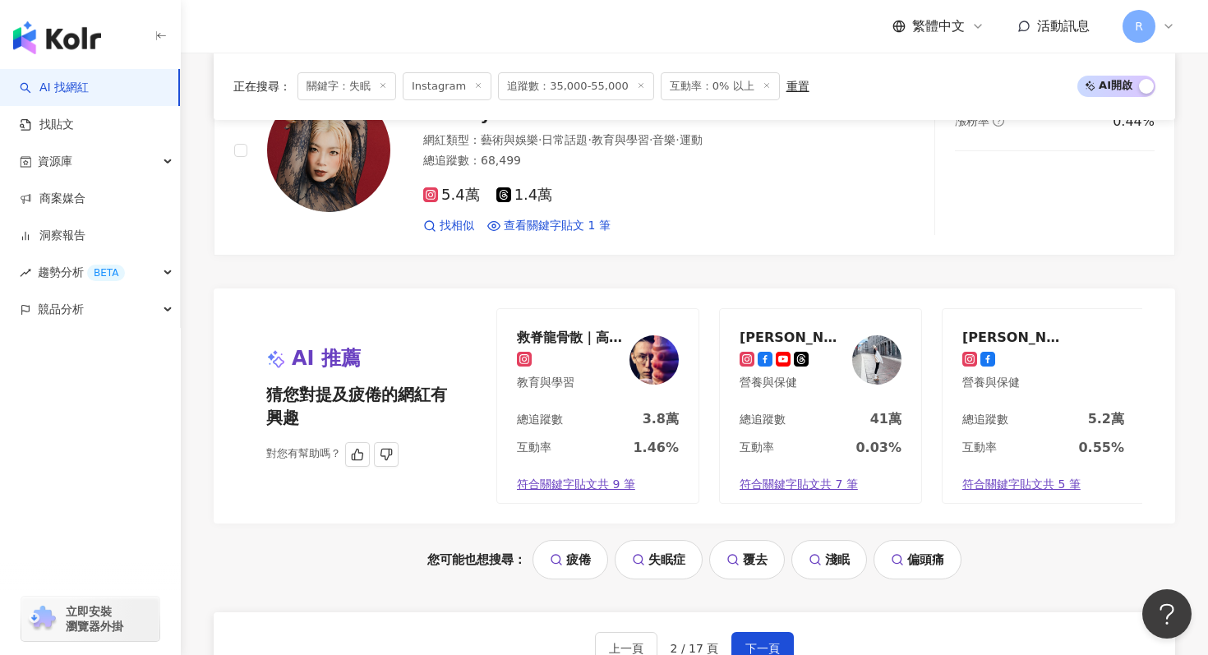
scroll to position [3165, 0]
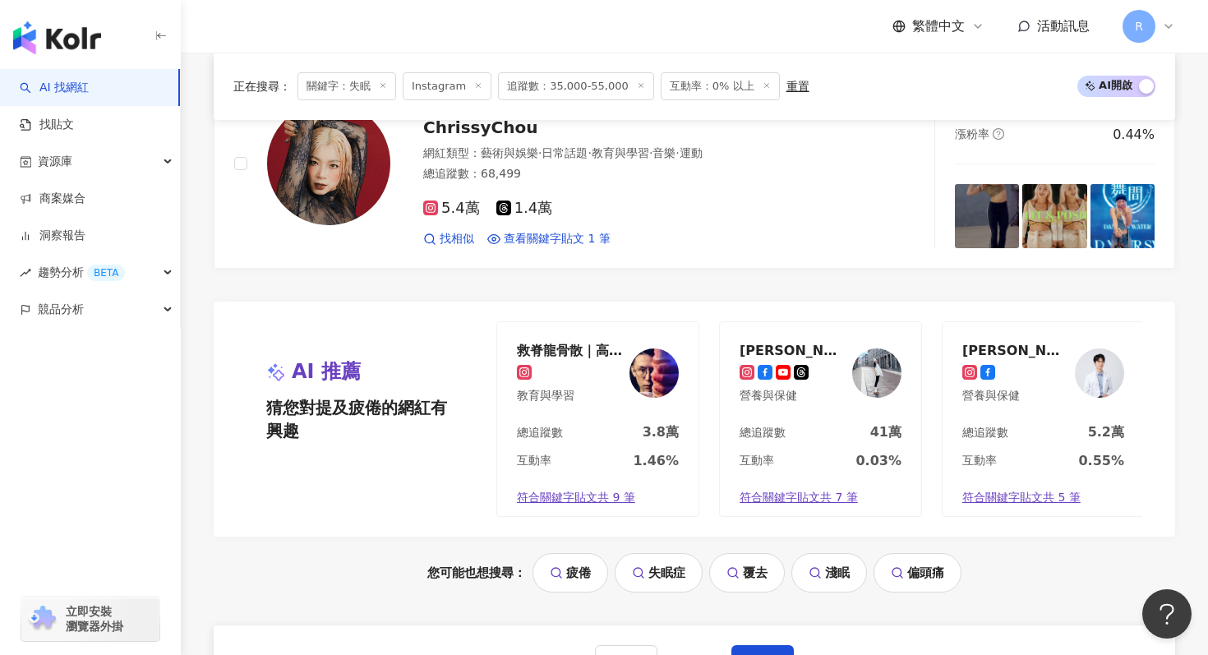
click at [384, 84] on line at bounding box center [383, 86] width 4 height 4
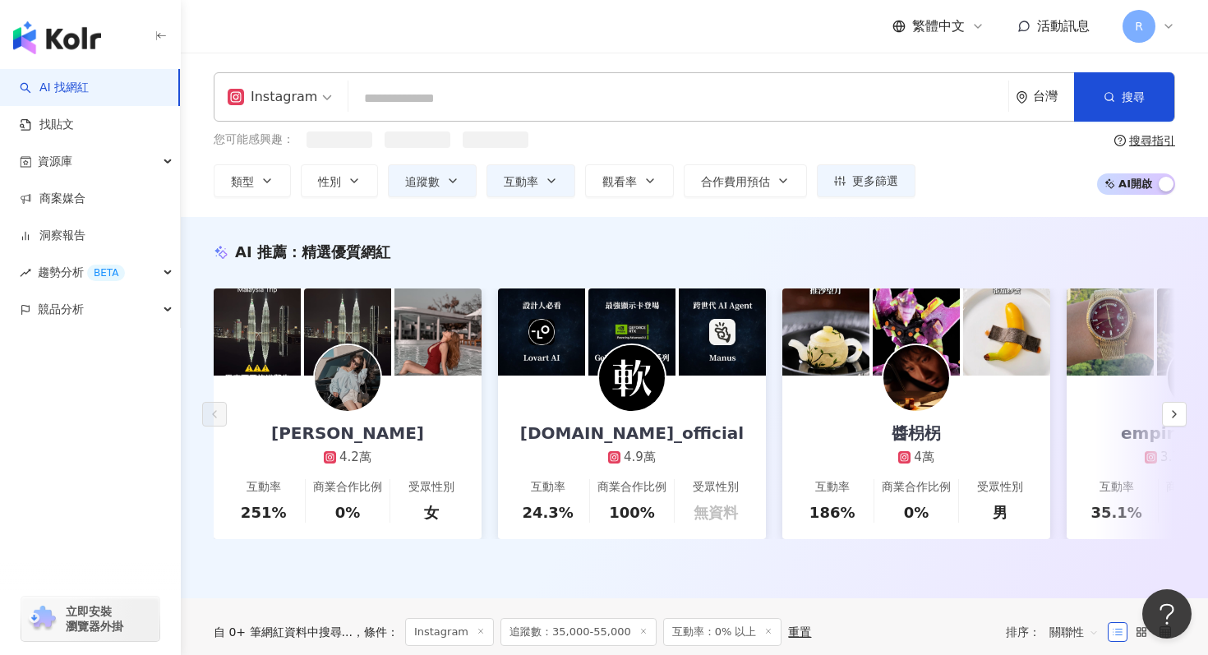
click at [83, 42] on img "button" at bounding box center [57, 37] width 88 height 33
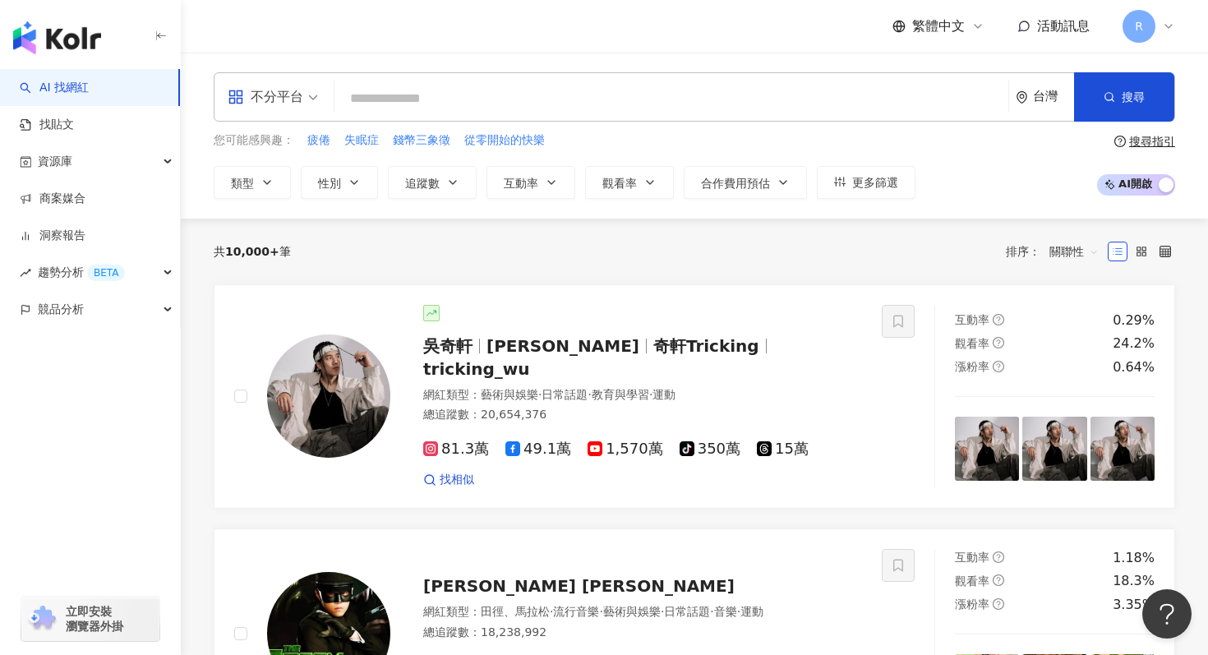
click at [597, 104] on input "search" at bounding box center [671, 98] width 661 height 31
click at [466, 102] on input "search" at bounding box center [671, 98] width 661 height 31
paste input "*********"
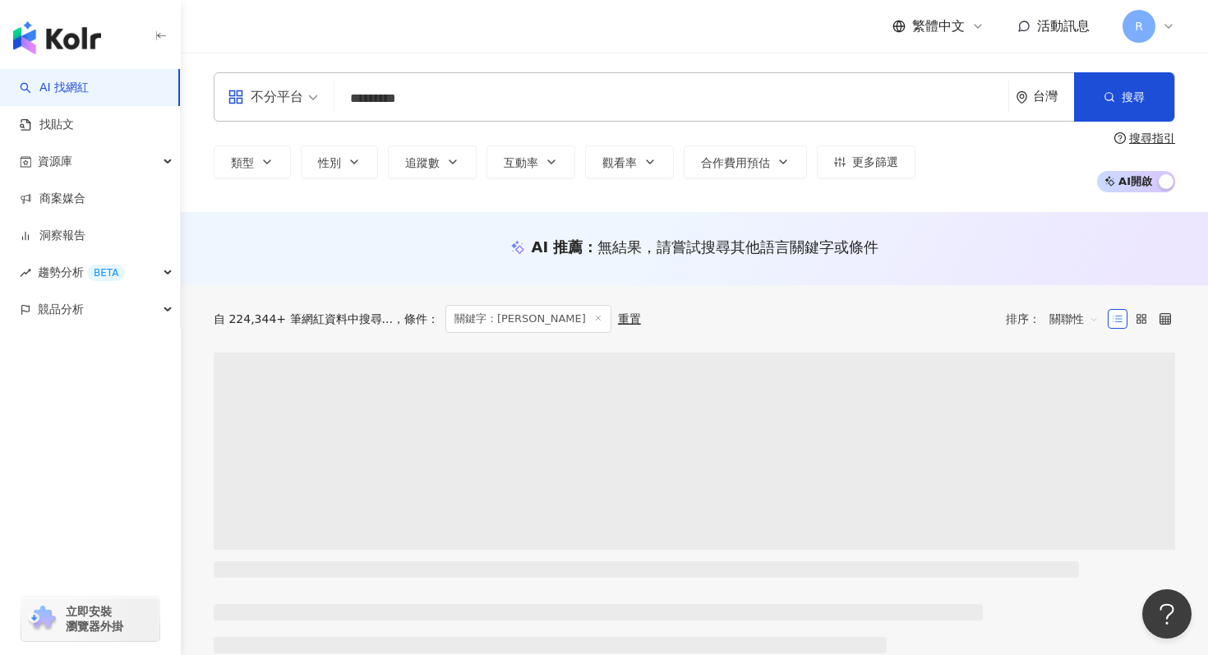
type input "*********"
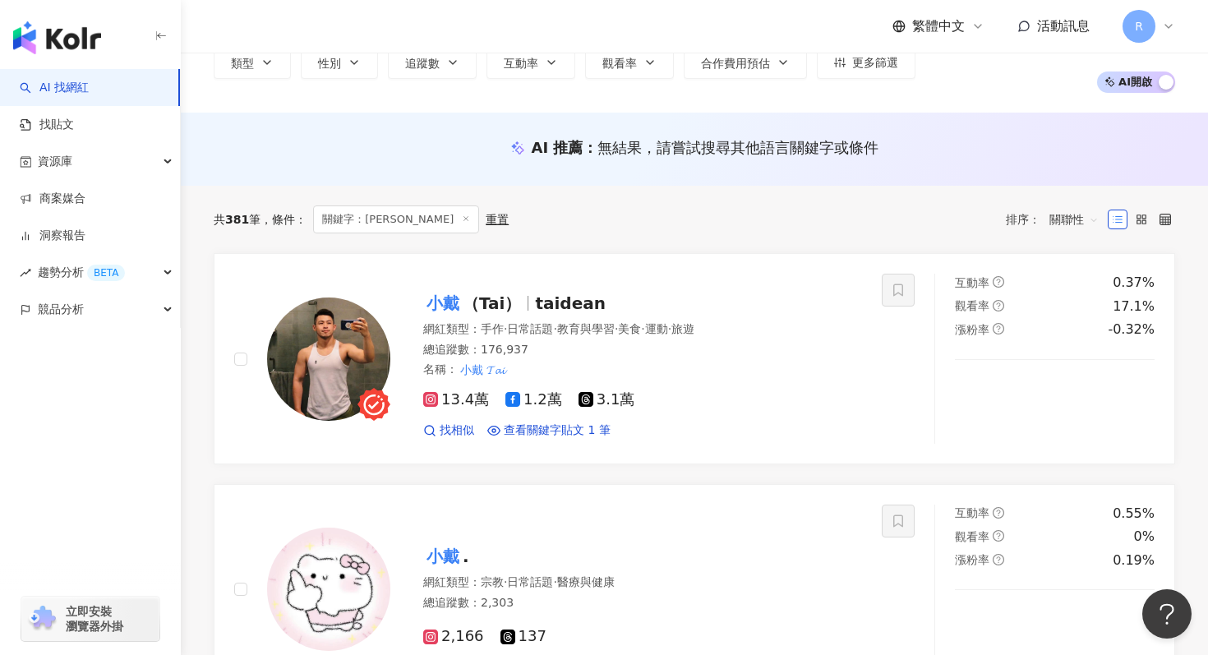
scroll to position [100, 0]
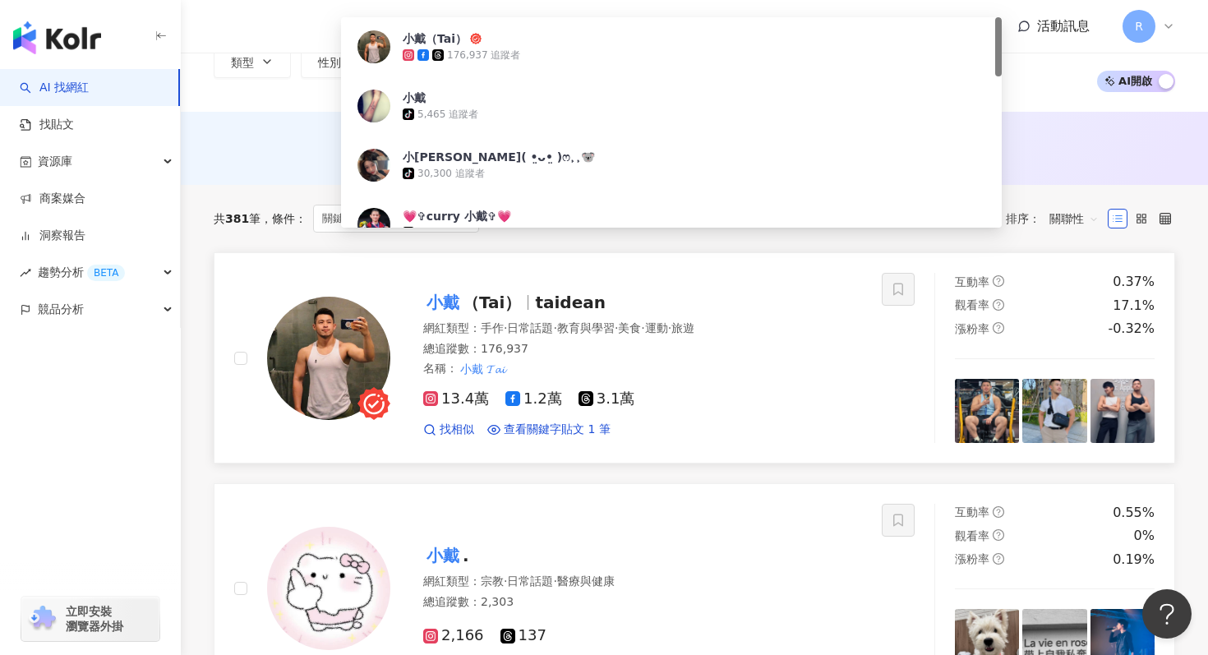
click at [353, 364] on img at bounding box center [328, 358] width 123 height 123
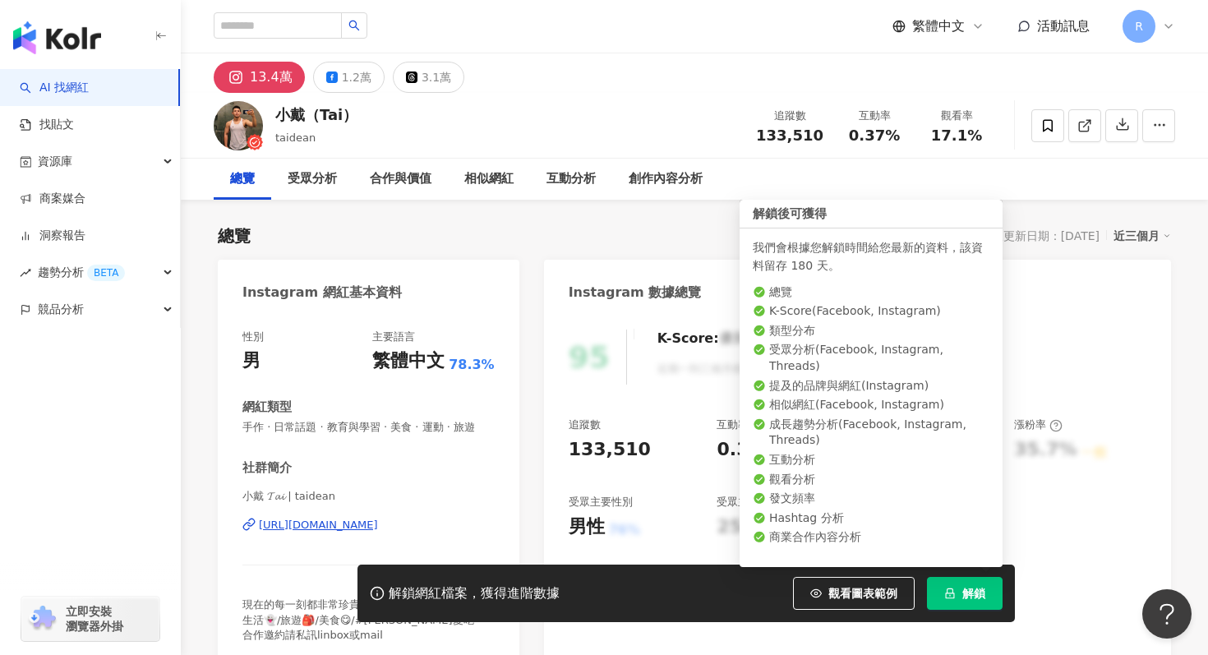
click at [986, 605] on button "解鎖" at bounding box center [965, 593] width 76 height 33
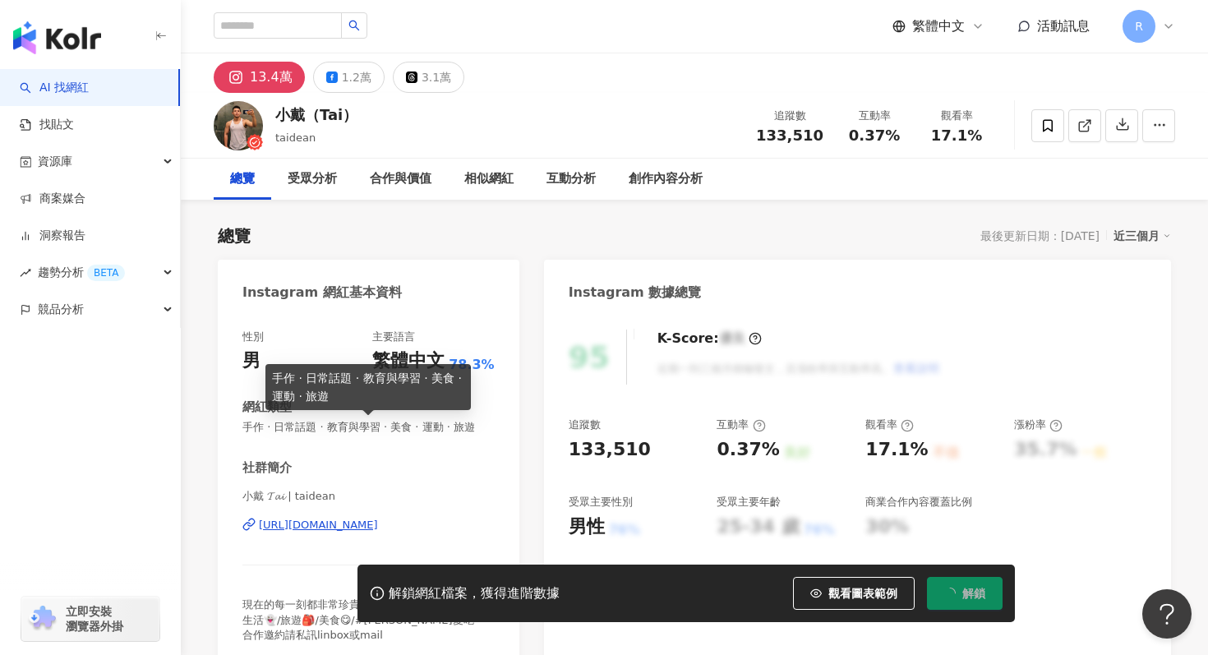
click at [274, 421] on span "手作 · 日常話題 · 教育與學習 · 美食 · 運動 · 旅遊" at bounding box center [369, 427] width 252 height 15
drag, startPoint x: 245, startPoint y: 427, endPoint x: 468, endPoint y: 431, distance: 222.8
click at [468, 431] on span "手作 · 日常話題 · 教育與學習 · 美食 · 運動 · 旅遊" at bounding box center [369, 427] width 252 height 15
copy span "手作 · 日常話題 · 教育與學習 · 美食 · 運動 · 旅遊"
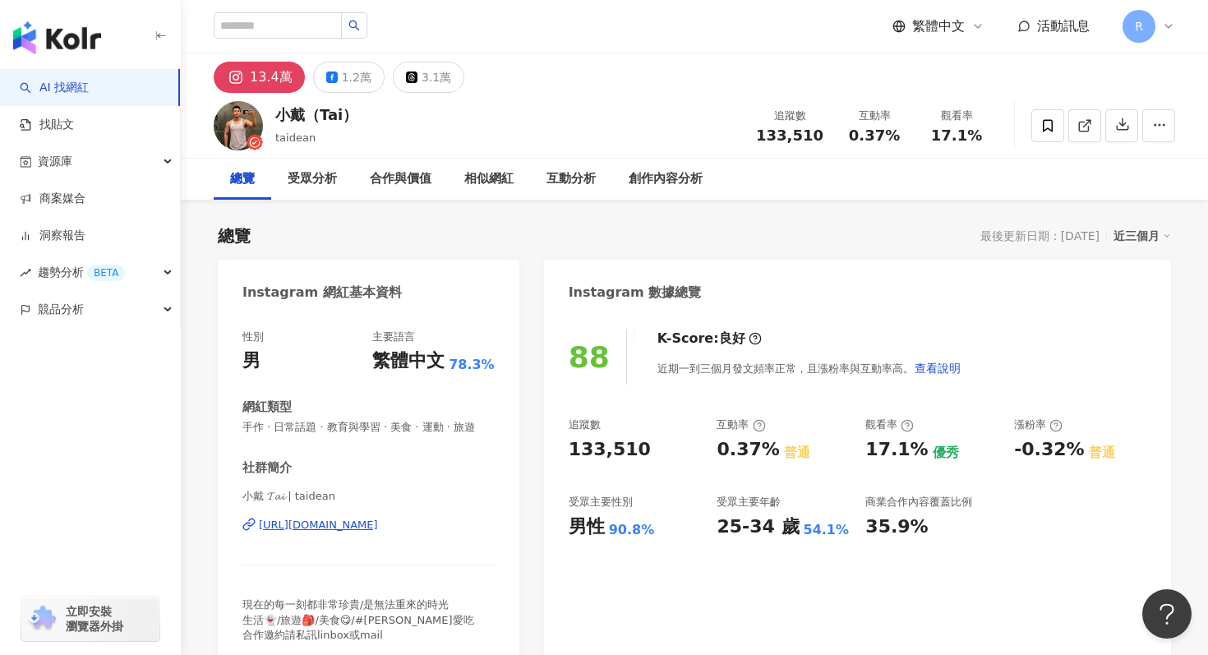
click at [515, 377] on div "性別 男 主要語言 繁體中文 78.3% 網紅類型 手作 · 日常話題 · 教育與學習 · 美食 · 運動 · 旅遊 社群簡介 小戴 𝓣𝓪𝓲 | taidea…" at bounding box center [369, 490] width 302 height 354
click at [1155, 237] on div "近三個月" at bounding box center [1143, 235] width 58 height 21
click at [1145, 303] on link "近六個月" at bounding box center [1150, 302] width 46 height 18
click at [1125, 123] on icon "button" at bounding box center [1123, 124] width 15 height 15
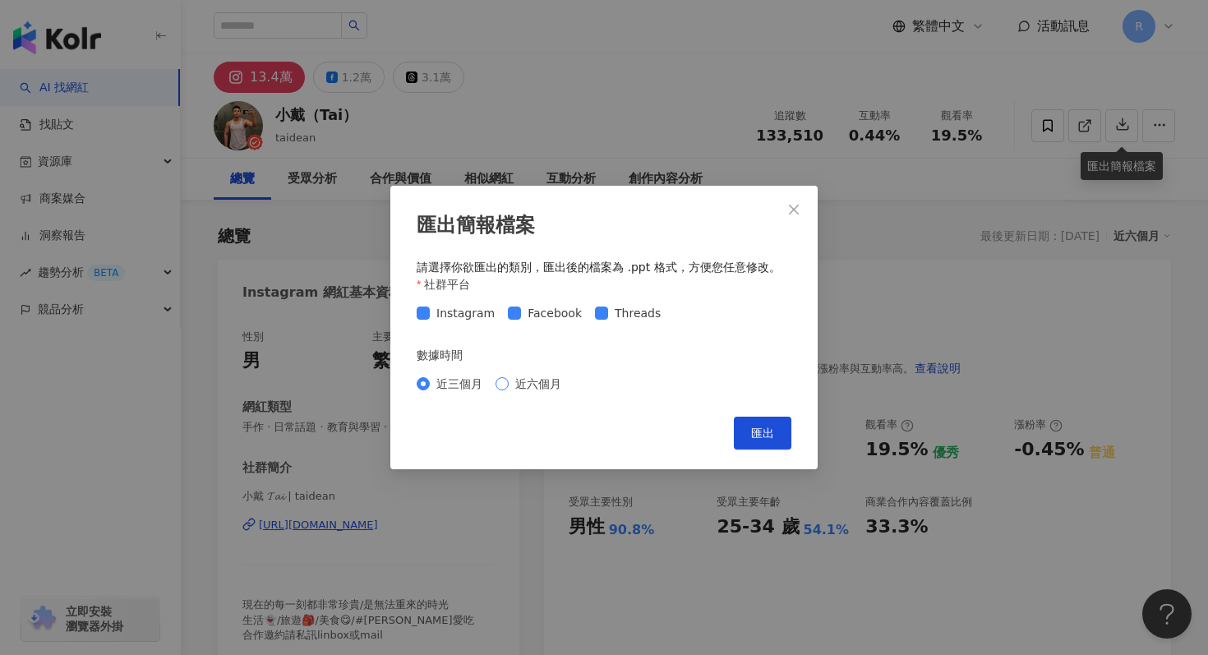
click at [524, 391] on span "近六個月" at bounding box center [538, 384] width 59 height 18
click at [742, 423] on button "匯出" at bounding box center [763, 433] width 58 height 33
click at [702, 84] on div "匯出簡報檔案 請選擇你欲匯出的類別，匯出後的檔案為 .ppt 格式，方便您任意修改。 社群平台 Instagram Facebook Threads 數據時間…" at bounding box center [604, 327] width 1208 height 655
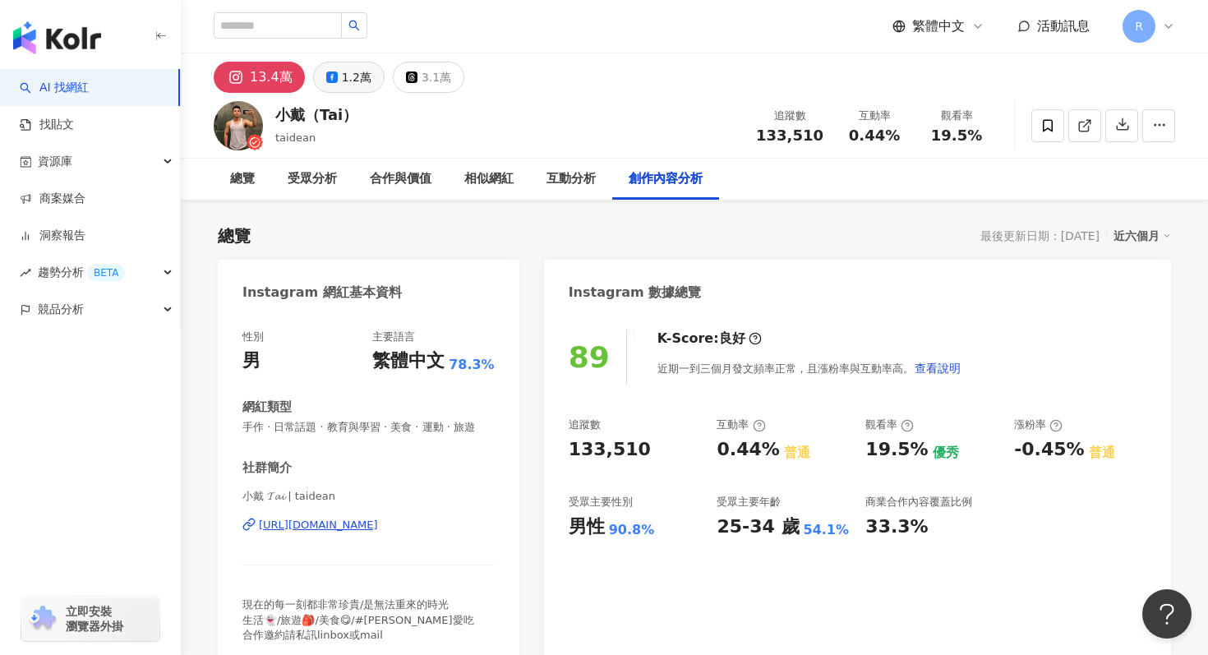
click at [347, 75] on div "1.2萬" at bounding box center [357, 77] width 30 height 23
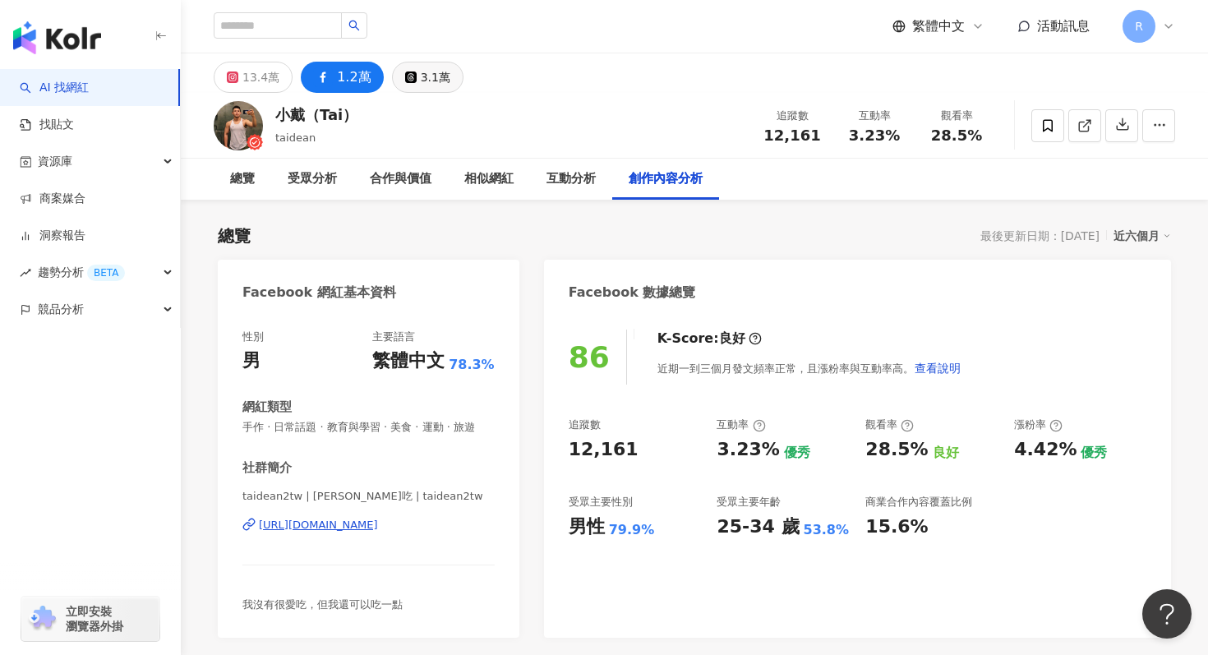
click at [424, 78] on div "3.1萬" at bounding box center [436, 77] width 30 height 23
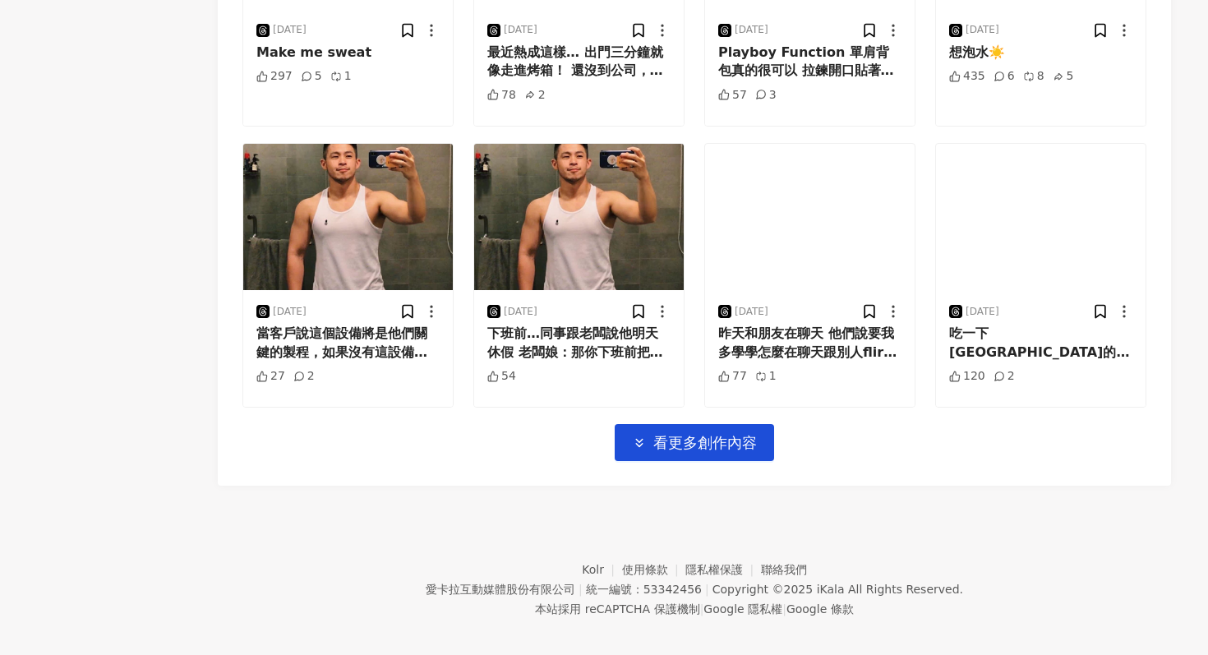
scroll to position [3915, 0]
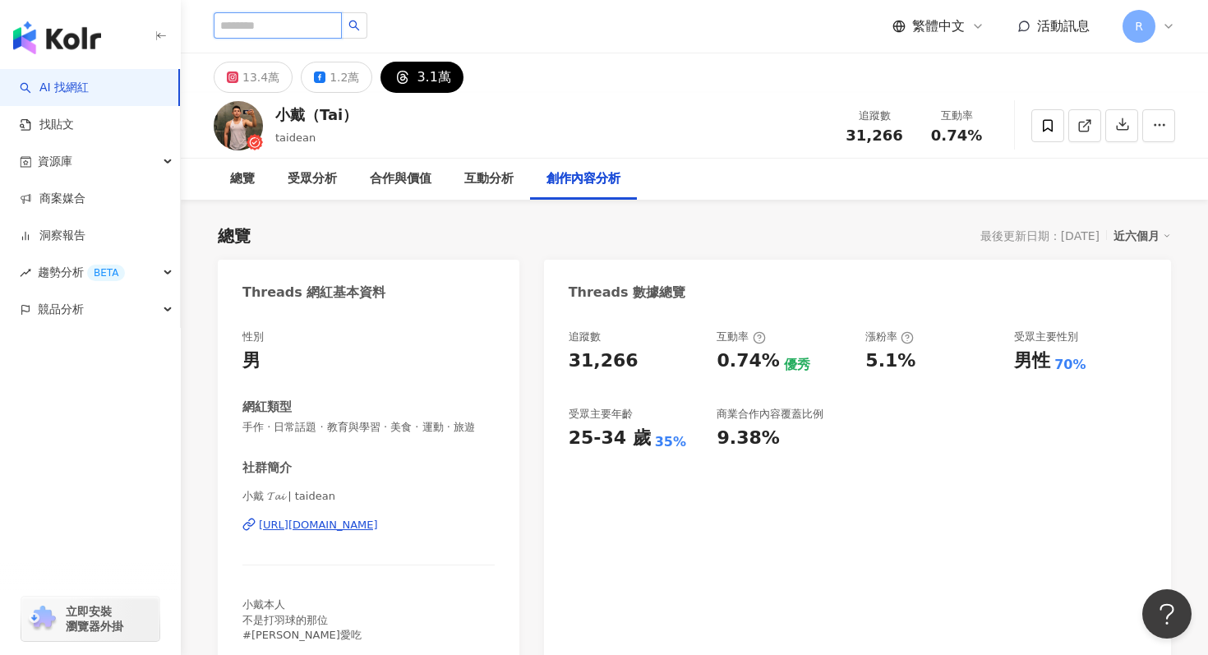
click at [298, 22] on input "search" at bounding box center [278, 25] width 128 height 26
paste input "*****"
type input "*****"
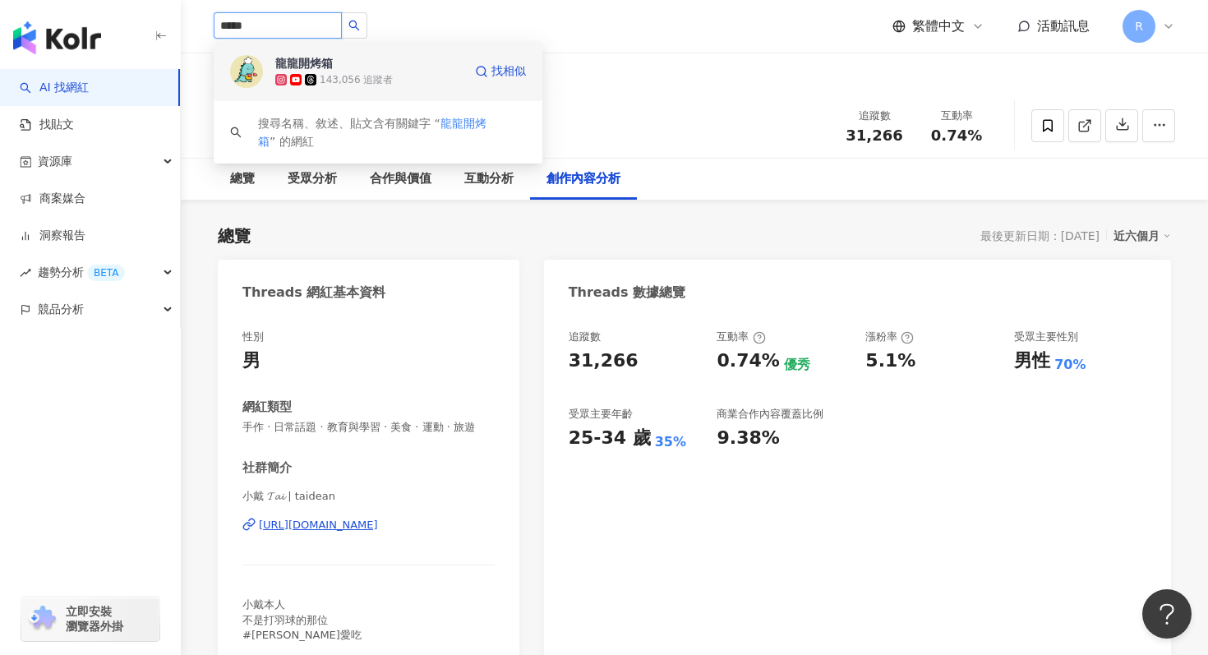
click at [324, 76] on div "143,056 追蹤者" at bounding box center [356, 80] width 73 height 14
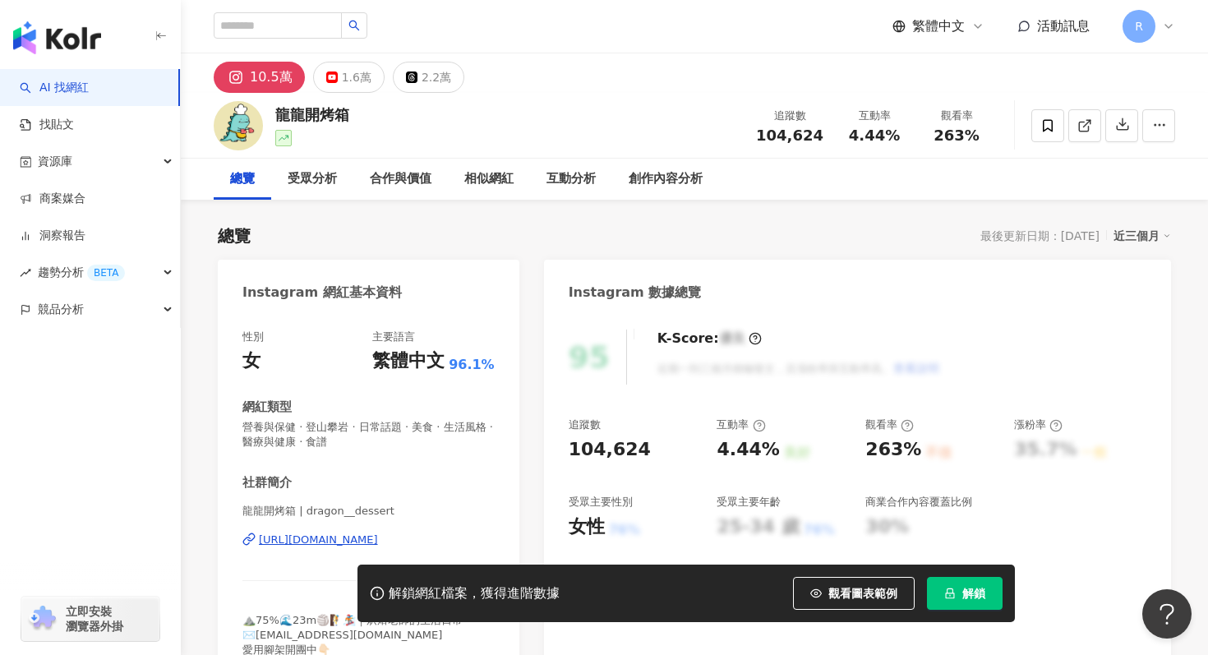
click at [967, 601] on button "解鎖" at bounding box center [965, 593] width 76 height 33
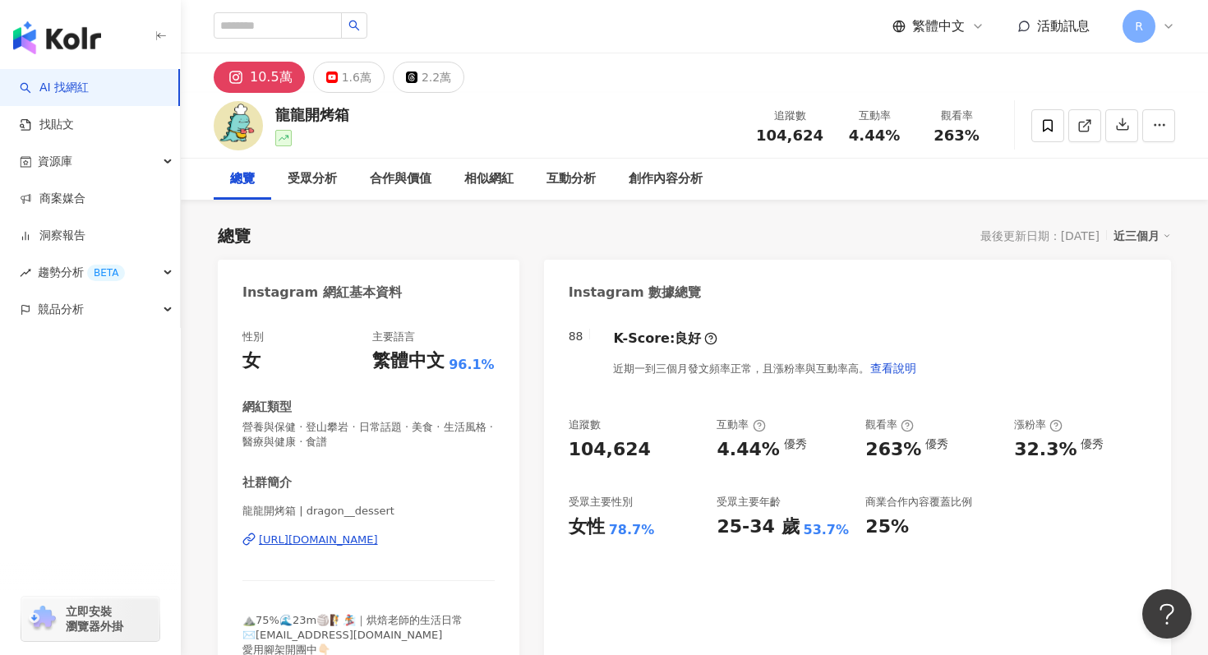
click at [1150, 233] on div "近三個月" at bounding box center [1143, 235] width 58 height 21
click at [1139, 305] on link "近六個月" at bounding box center [1150, 302] width 46 height 13
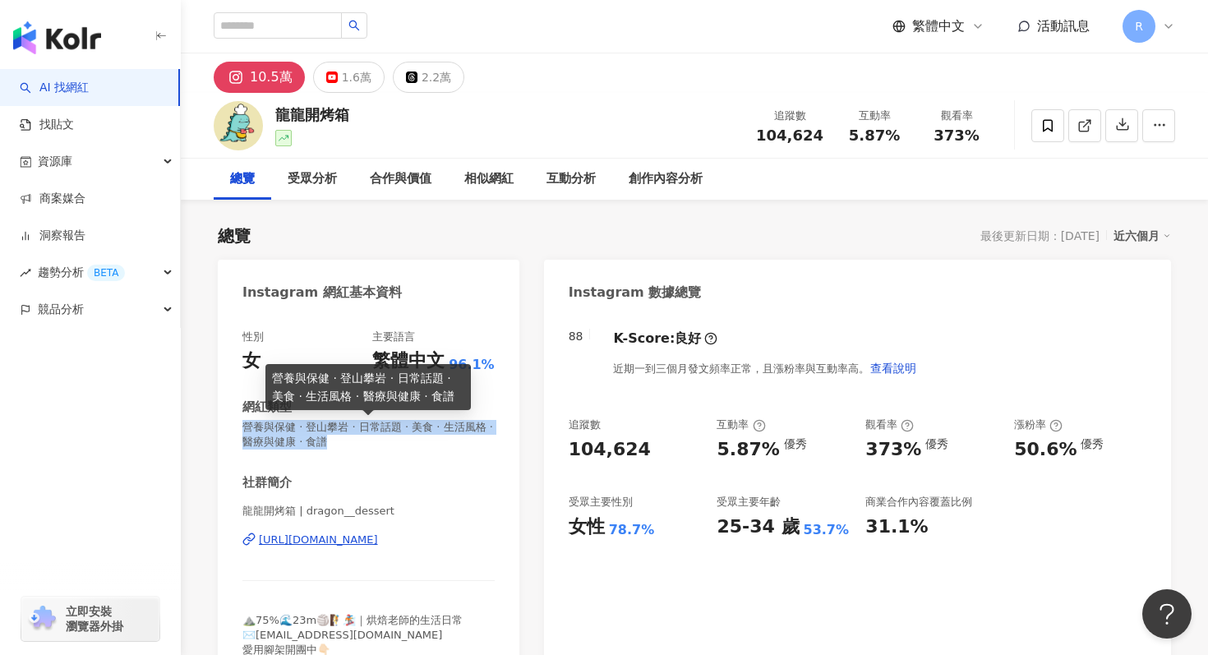
drag, startPoint x: 281, startPoint y: 430, endPoint x: 343, endPoint y: 441, distance: 62.6
click at [343, 441] on span "營養與保健 · 登山攀岩 · 日常話題 · 美食 · 生活風格 · 醫療與健康 · 食譜" at bounding box center [369, 435] width 252 height 30
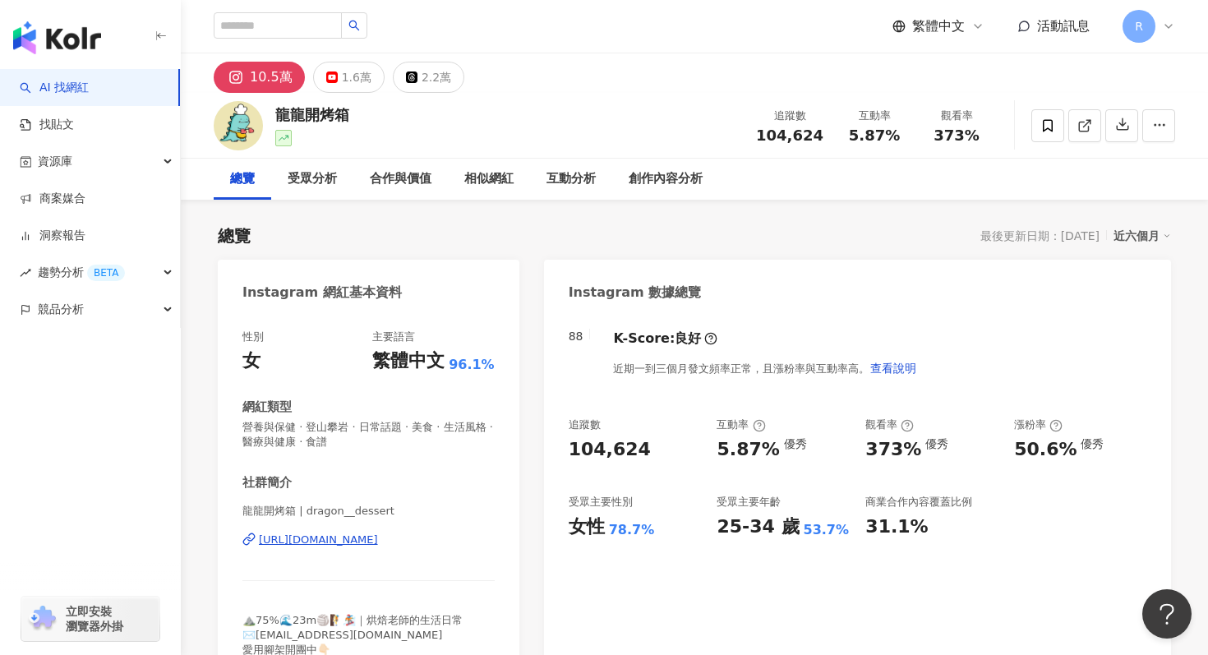
click at [350, 420] on span "營養與保健 · 登山攀岩 · 日常話題 · 美食 · 生活風格 · 醫療與健康 · 食譜" at bounding box center [369, 435] width 252 height 30
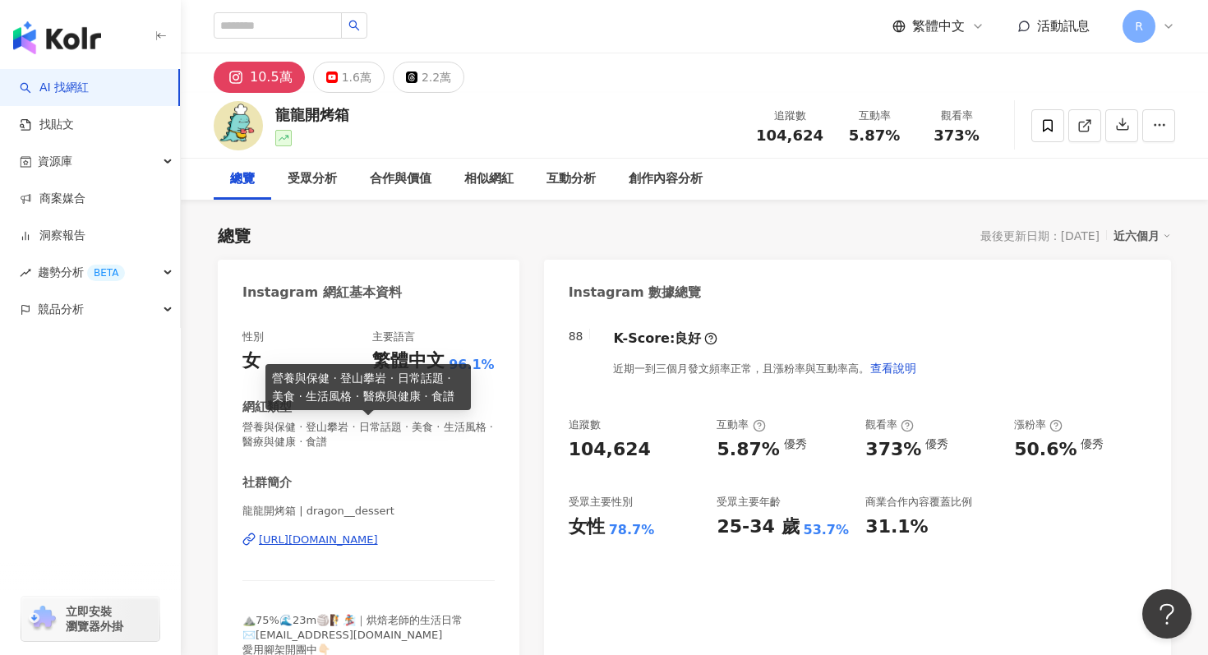
click at [350, 431] on span "營養與保健 · 登山攀岩 · 日常話題 · 美食 · 生活風格 · 醫療與健康 · 食譜" at bounding box center [369, 435] width 252 height 30
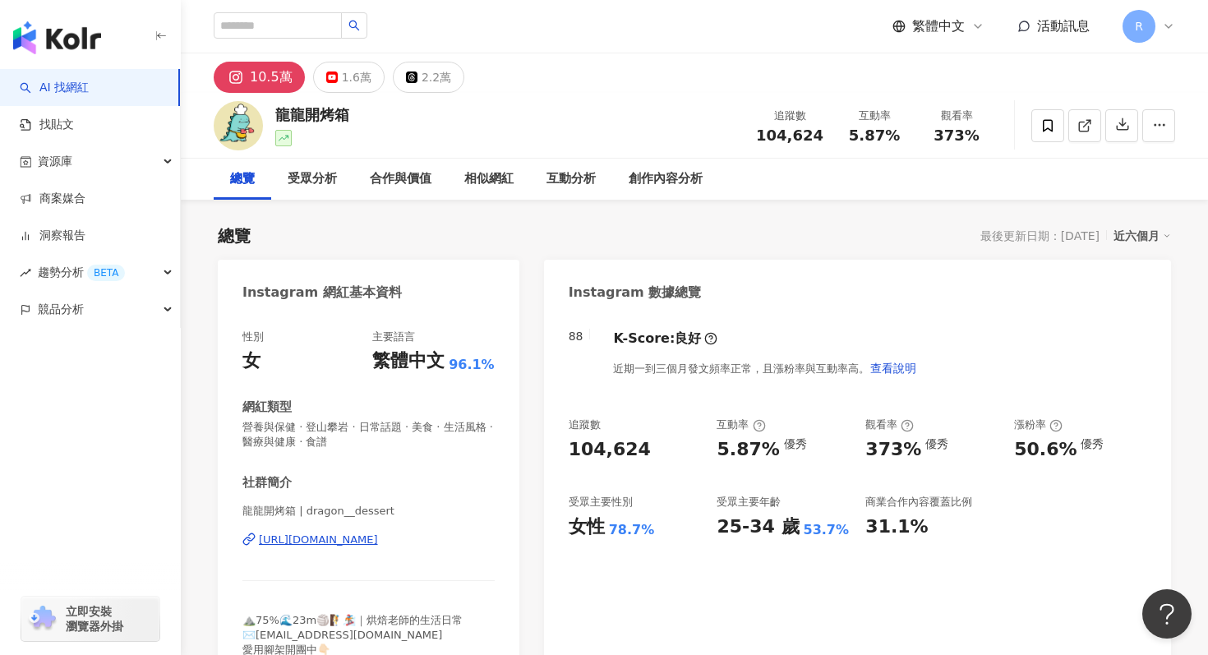
click at [630, 229] on div "總覽 最後更新日期：[DATE] 近六個月" at bounding box center [695, 235] width 954 height 23
click at [1120, 121] on icon "button" at bounding box center [1123, 124] width 15 height 15
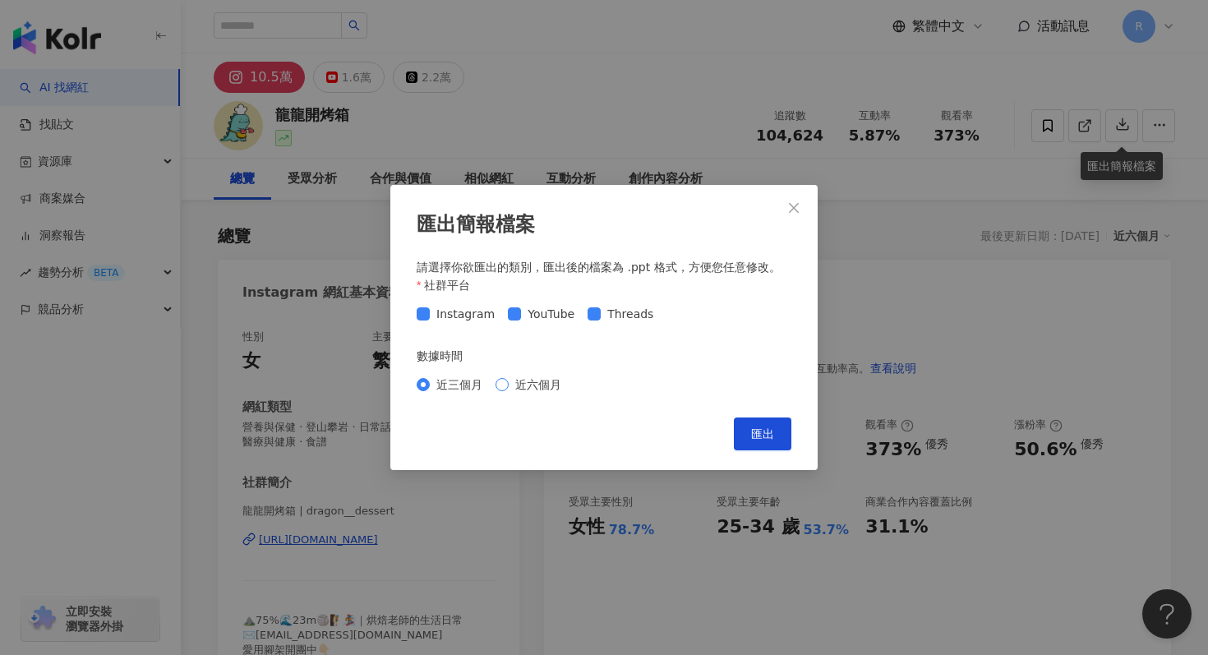
click at [525, 382] on span "近六個月" at bounding box center [538, 385] width 59 height 18
click at [743, 431] on button "匯出" at bounding box center [763, 434] width 58 height 33
click at [793, 208] on icon "close" at bounding box center [794, 208] width 10 height 10
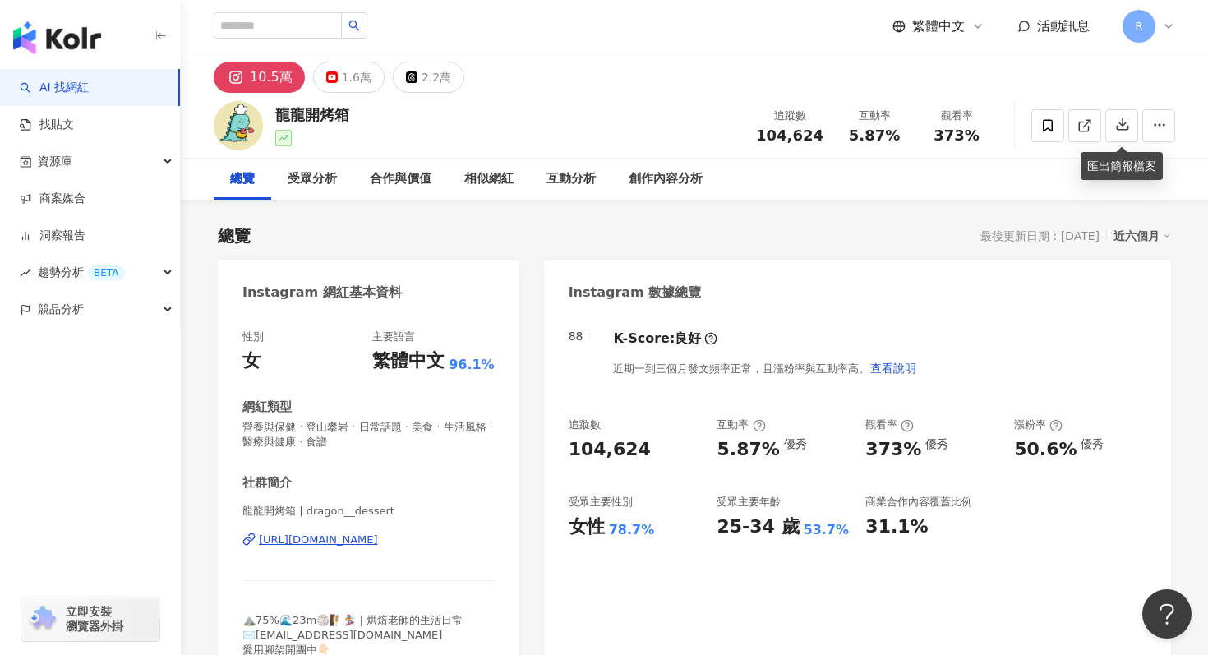
click at [1124, 81] on div "10.5萬 1.6萬 2.2萬" at bounding box center [695, 72] width 1028 height 39
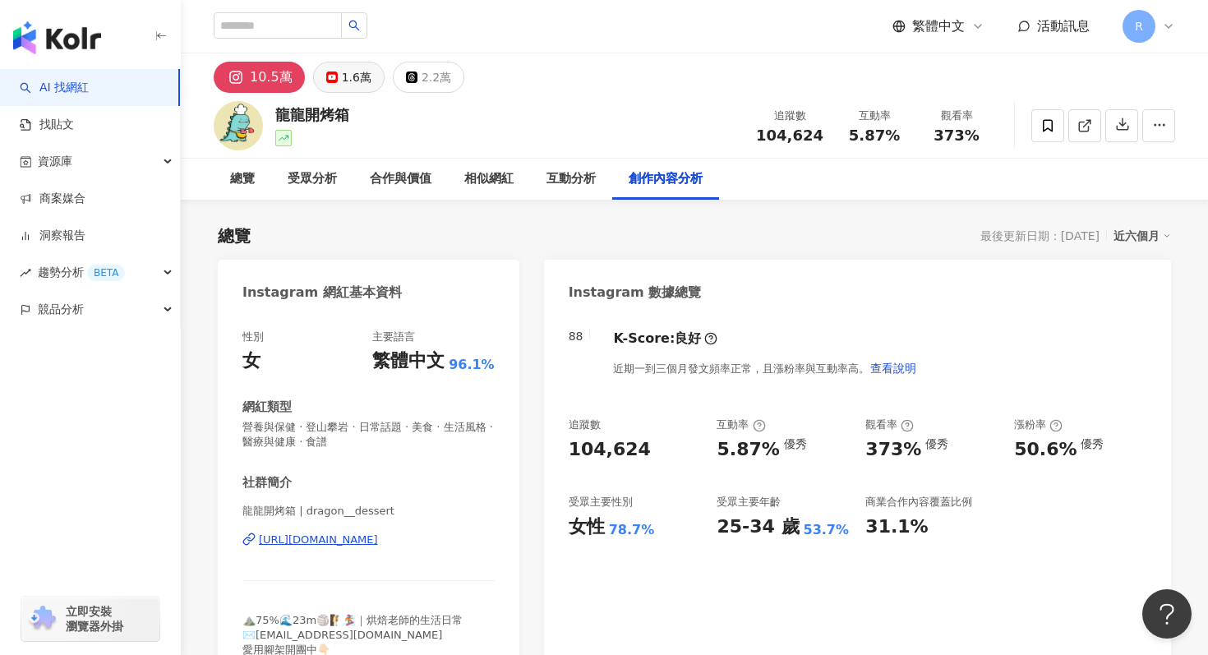
click at [355, 74] on div "1.6萬" at bounding box center [357, 77] width 30 height 23
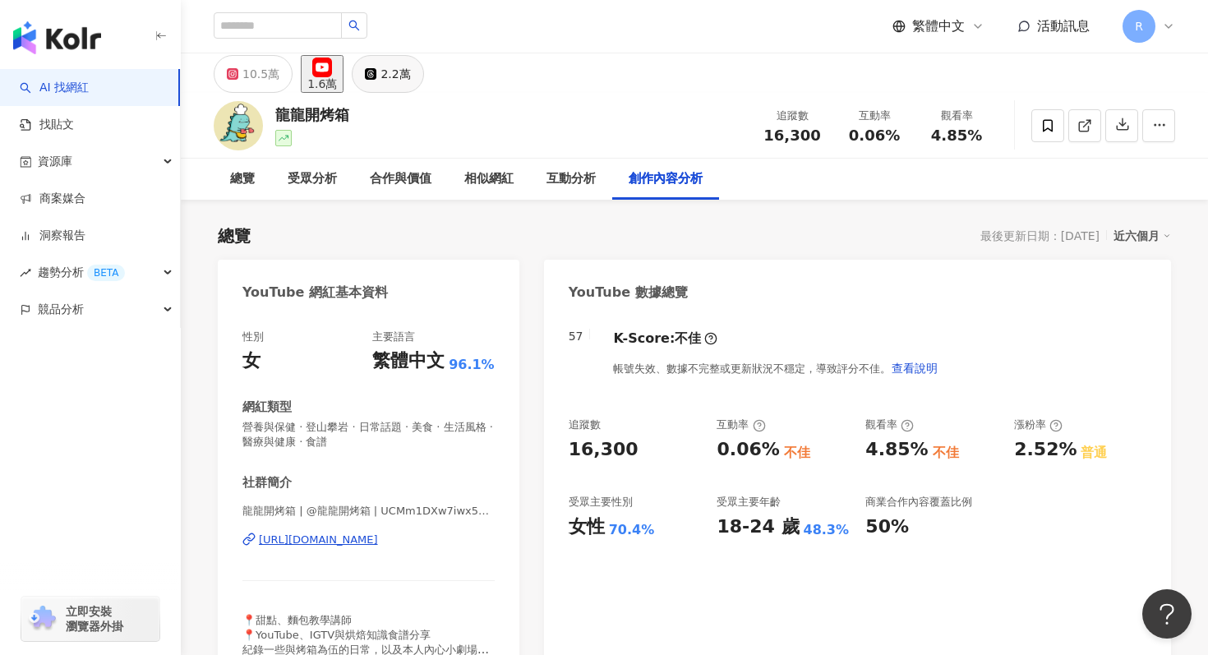
click at [410, 79] on div "2.2萬" at bounding box center [396, 73] width 30 height 23
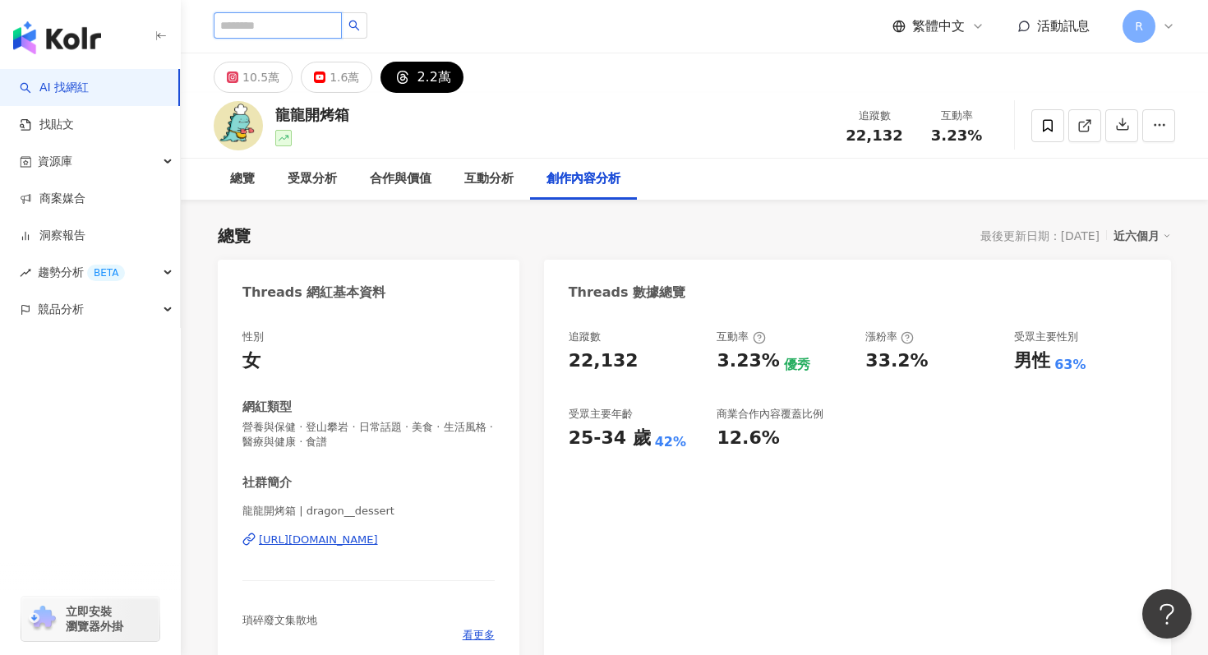
click at [326, 15] on input "search" at bounding box center [278, 25] width 128 height 26
paste input "*******"
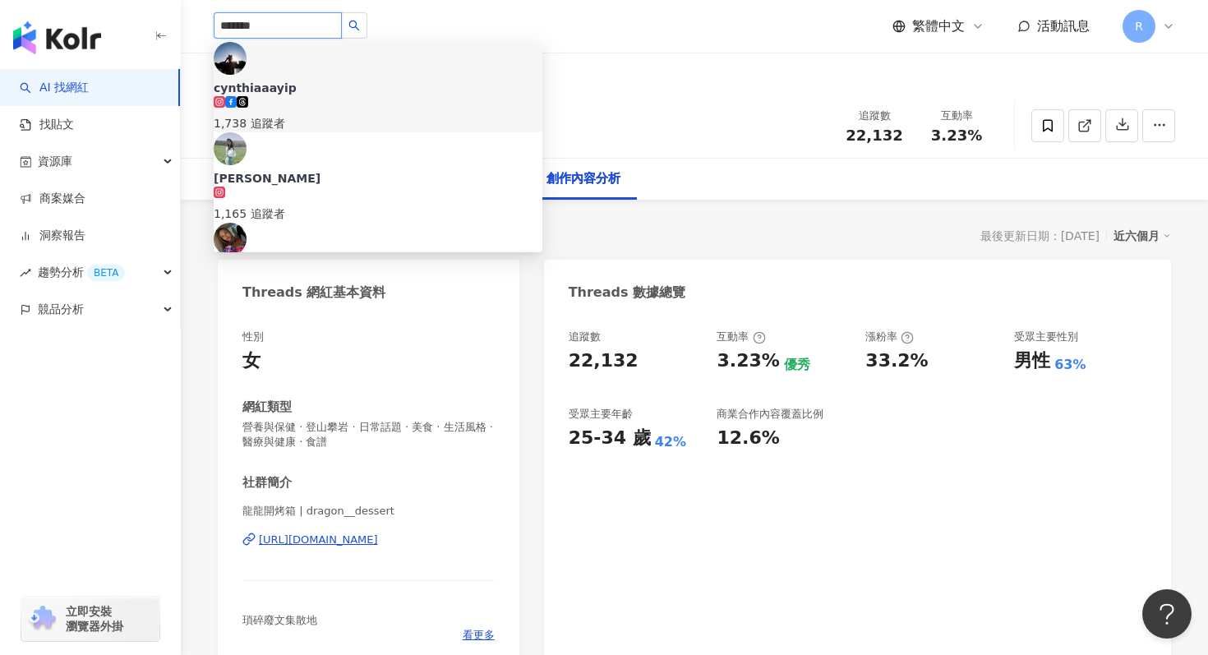
click at [285, 30] on input "*******" at bounding box center [278, 25] width 128 height 26
paste input "******"
type input "**********"
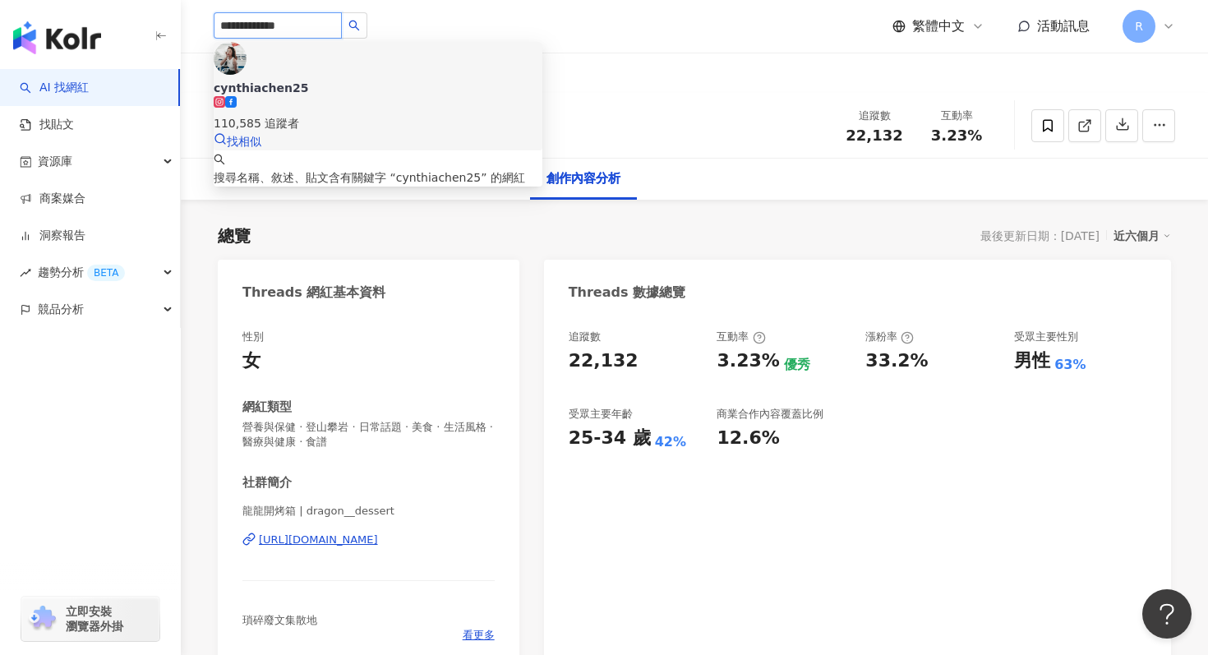
click at [337, 80] on div "cynthiachen25" at bounding box center [378, 88] width 329 height 16
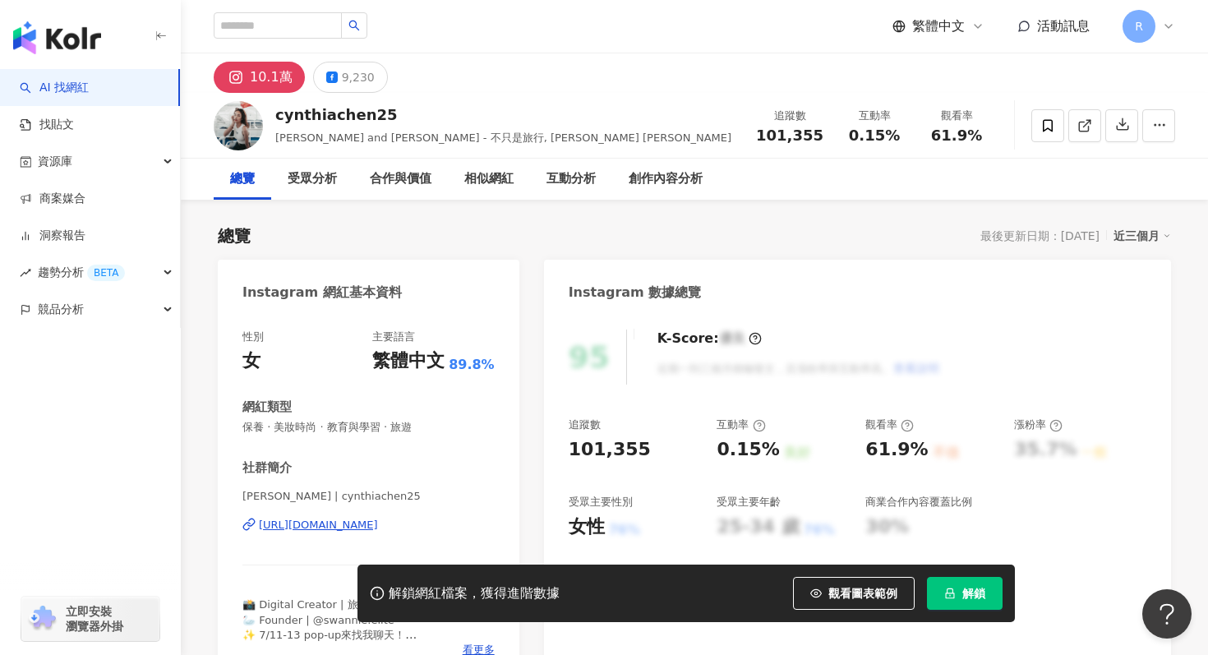
click at [959, 587] on button "解鎖" at bounding box center [965, 593] width 76 height 33
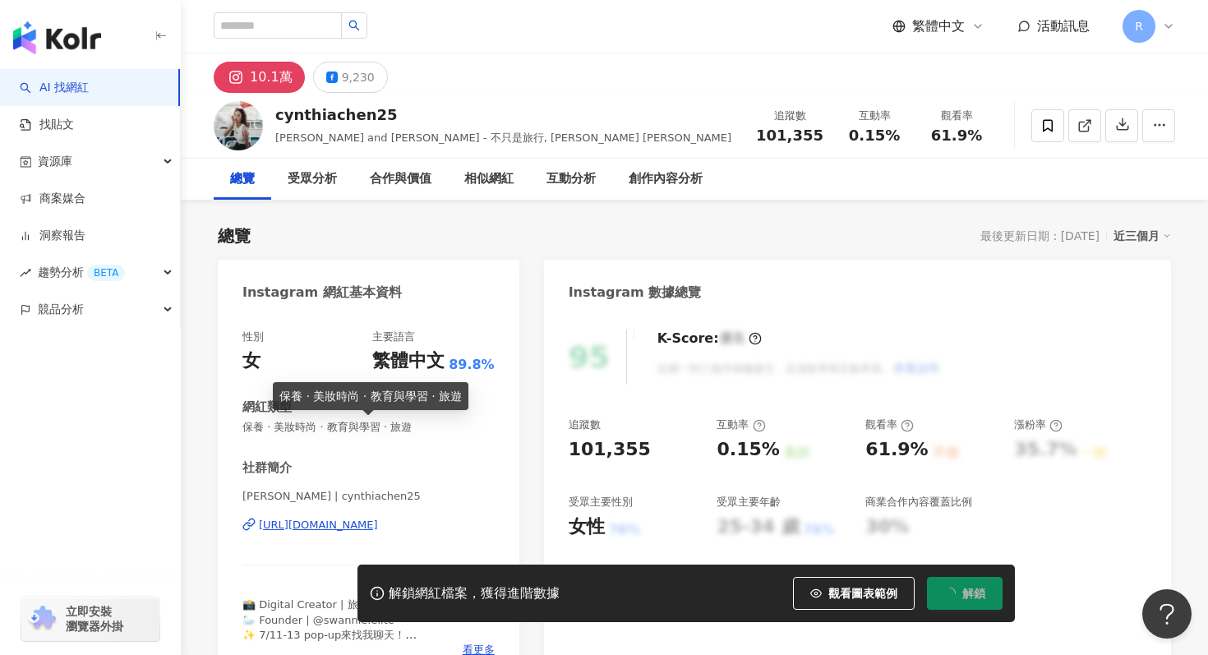
click at [279, 426] on span "保養 · 美妝時尚 · 教育與學習 · 旅遊" at bounding box center [369, 427] width 252 height 15
drag, startPoint x: 245, startPoint y: 426, endPoint x: 426, endPoint y: 425, distance: 180.9
click at [426, 425] on span "保養 · 美妝時尚 · 教育與學習 · 旅遊" at bounding box center [369, 427] width 252 height 15
copy span "保養 · 美妝時尚 · 教育與學習 · 旅遊"
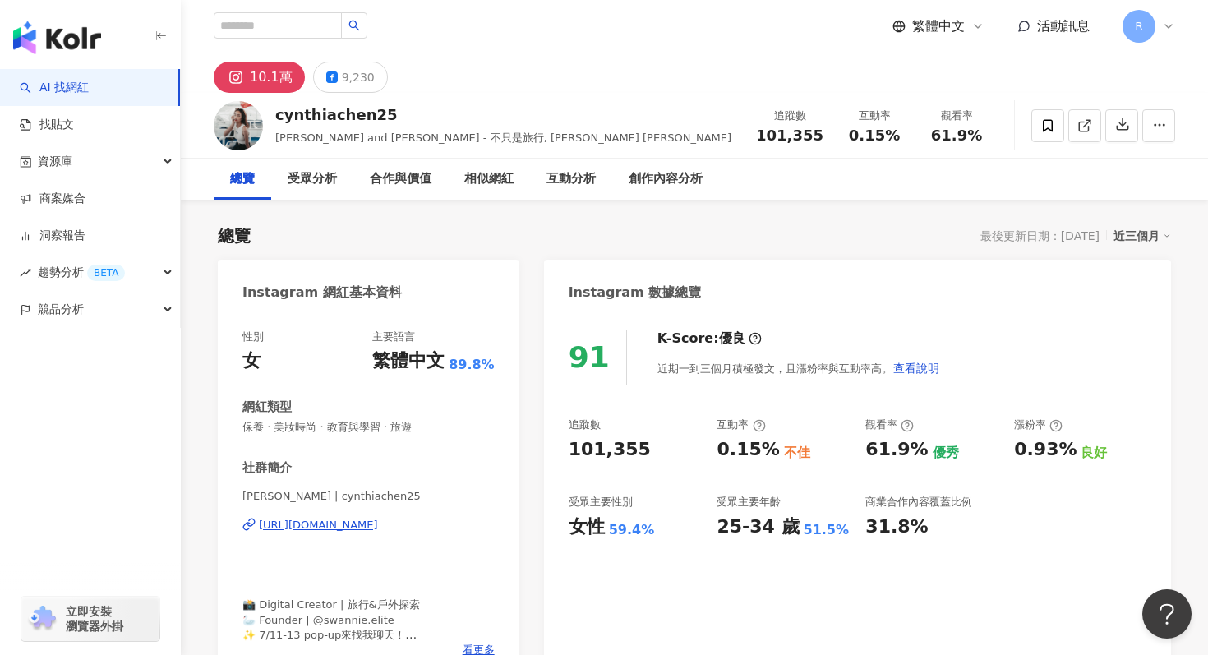
click at [1148, 233] on div "近三個月" at bounding box center [1143, 235] width 58 height 21
click at [1142, 307] on link "近六個月" at bounding box center [1150, 302] width 46 height 18
click at [1125, 127] on icon "button" at bounding box center [1123, 124] width 15 height 15
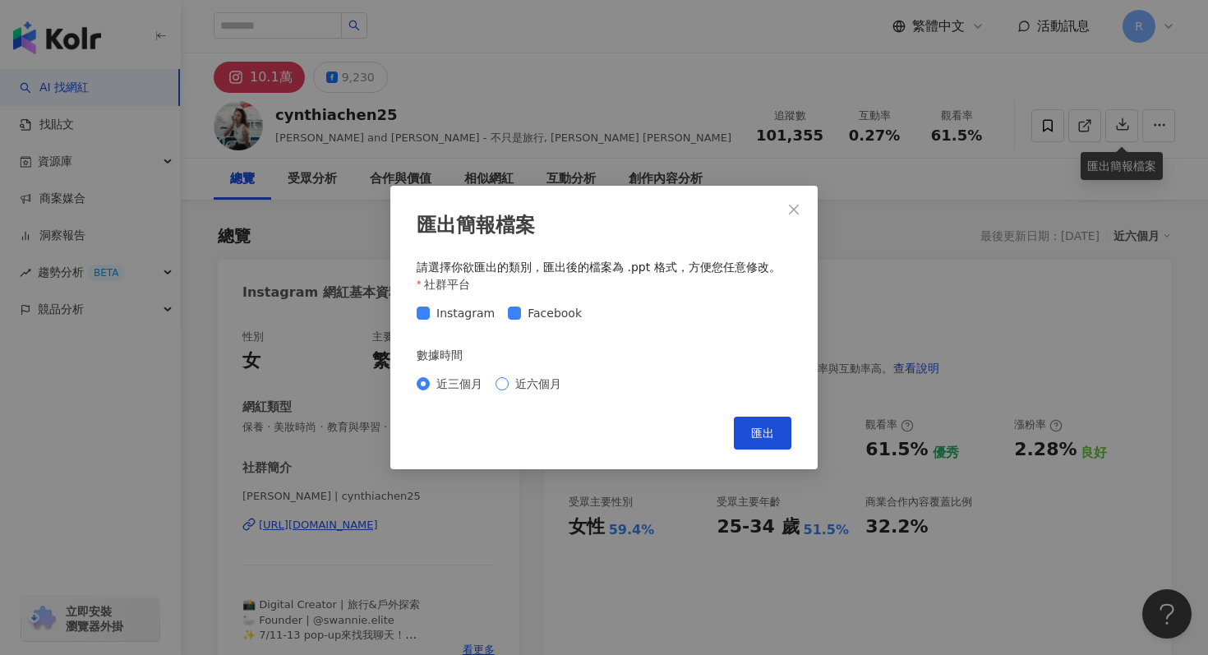
click at [538, 384] on span "近六個月" at bounding box center [538, 384] width 59 height 18
click at [751, 424] on button "匯出" at bounding box center [763, 433] width 58 height 33
click at [764, 139] on div "匯出簡報檔案 請選擇你欲匯出的類別，匯出後的檔案為 .ppt 格式，方便您任意修改。 社群平台 Instagram Facebook 數據時間 近三個月 近六…" at bounding box center [604, 327] width 1208 height 655
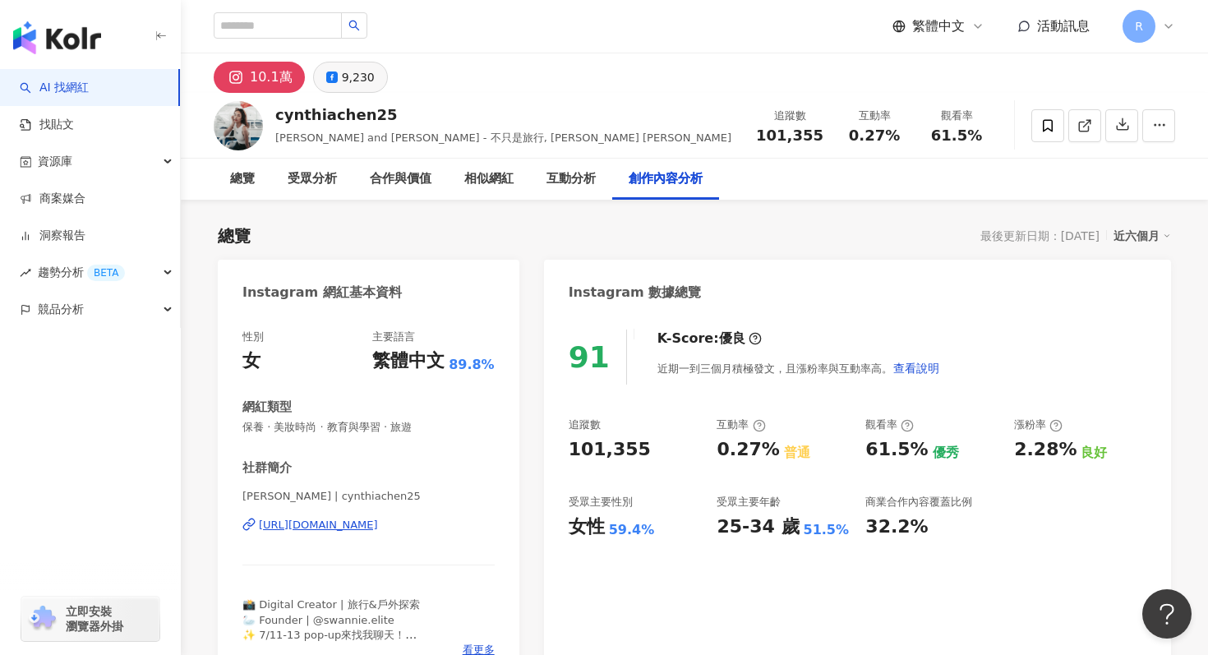
click at [361, 84] on div "9,230" at bounding box center [358, 77] width 33 height 23
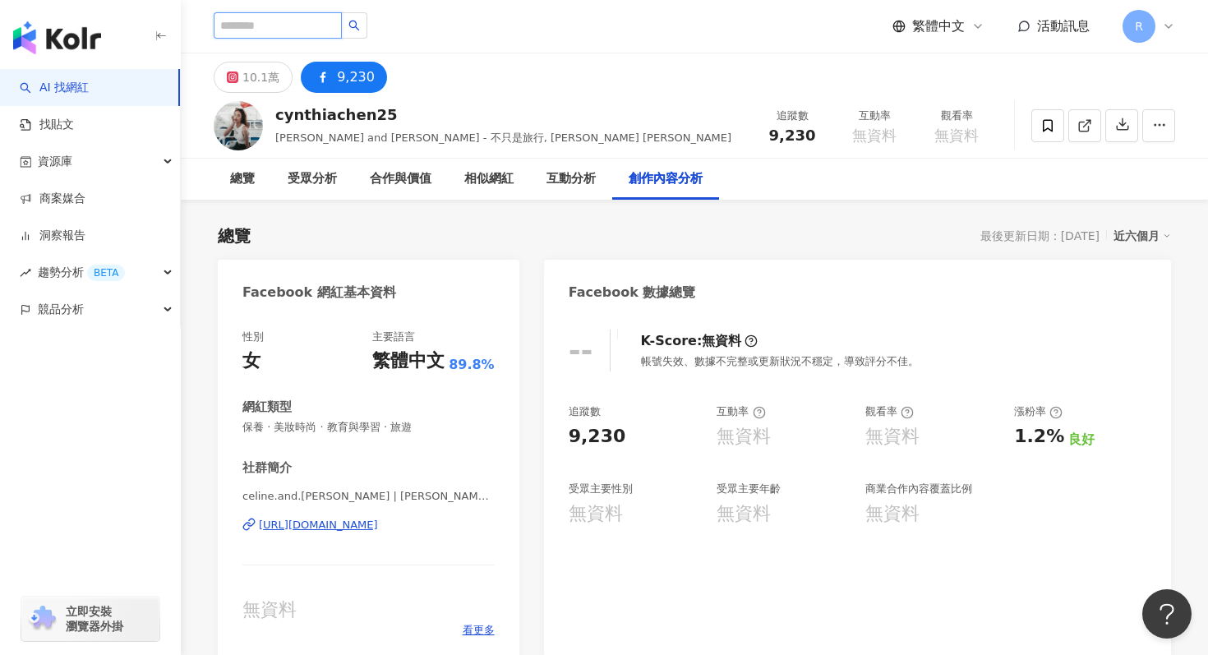
click at [307, 19] on input "search" at bounding box center [278, 25] width 128 height 26
paste input "*****"
type input "*****"
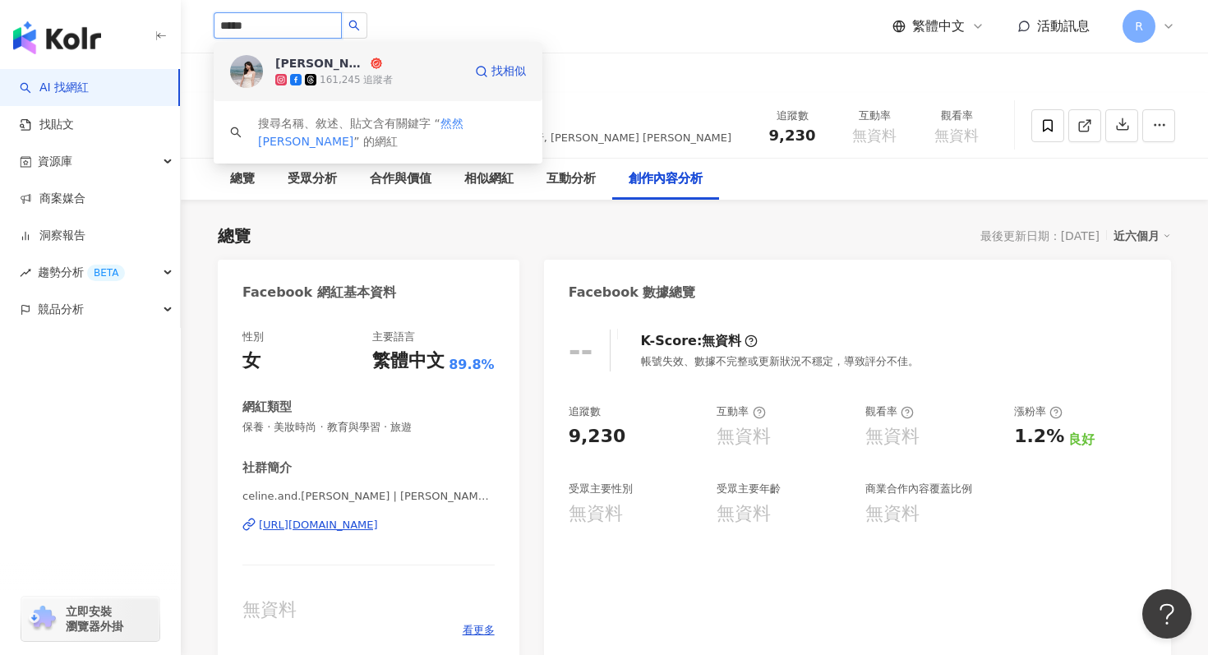
click at [325, 73] on div "161,245 追蹤者" at bounding box center [356, 80] width 73 height 14
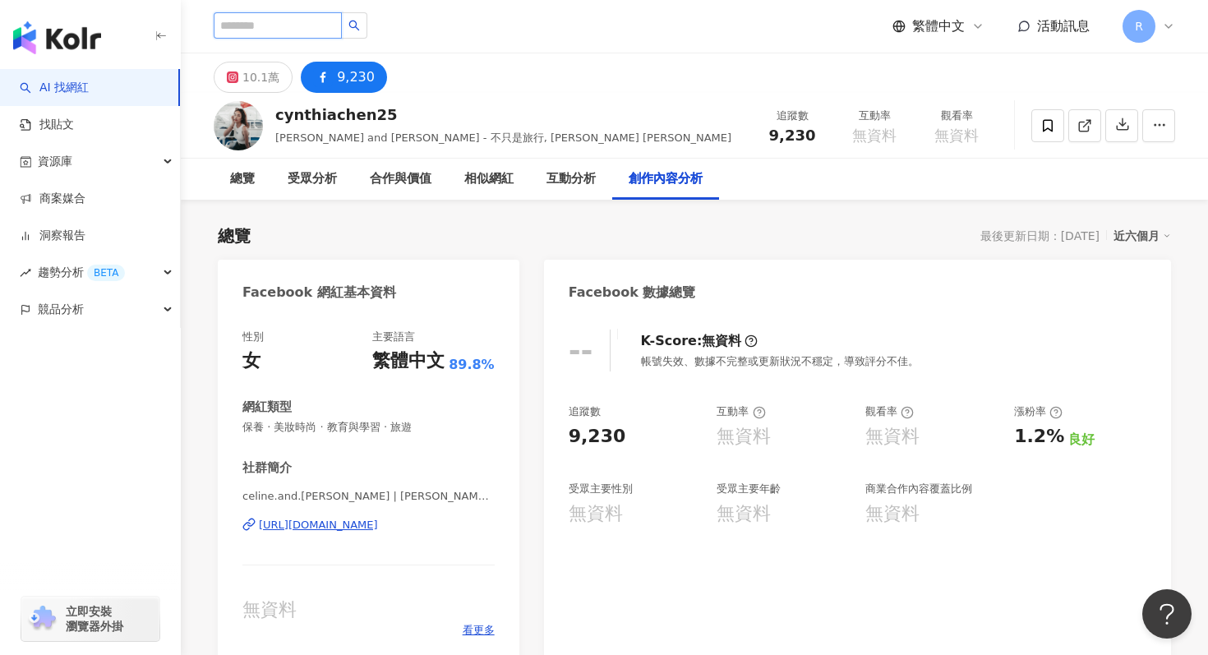
click at [307, 24] on input "search" at bounding box center [278, 25] width 128 height 26
paste input "*********"
type input "*********"
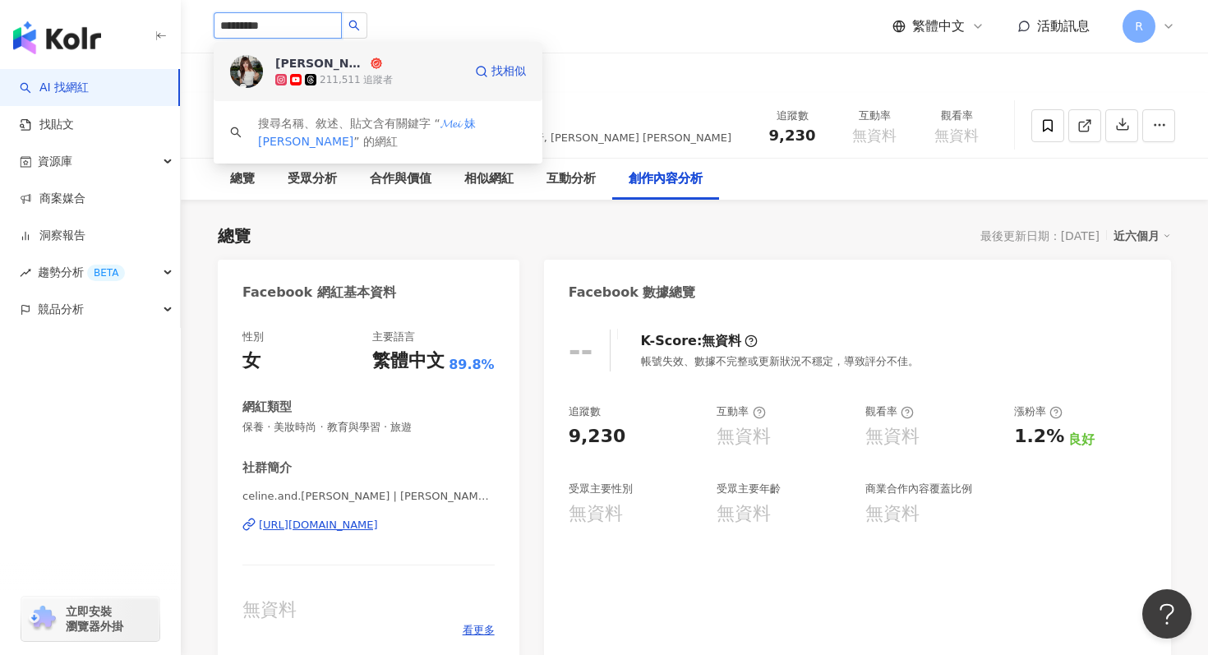
click at [312, 67] on div "[PERSON_NAME] 妹[PERSON_NAME]" at bounding box center [321, 63] width 92 height 16
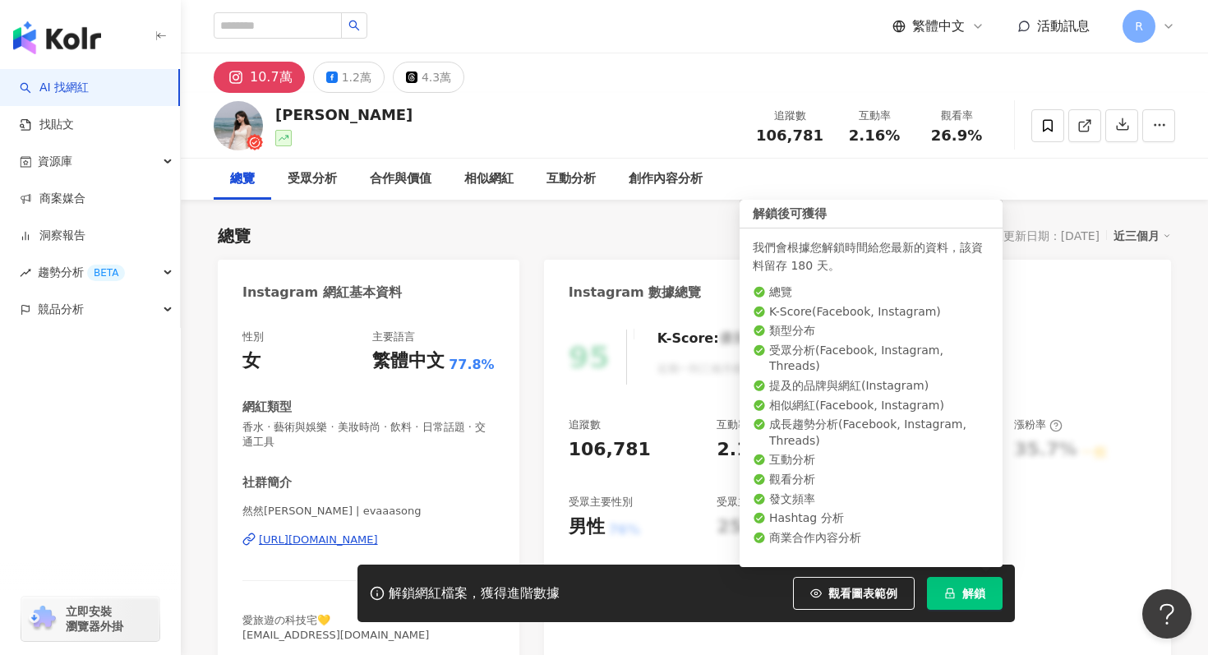
click at [958, 590] on button "解鎖" at bounding box center [965, 593] width 76 height 33
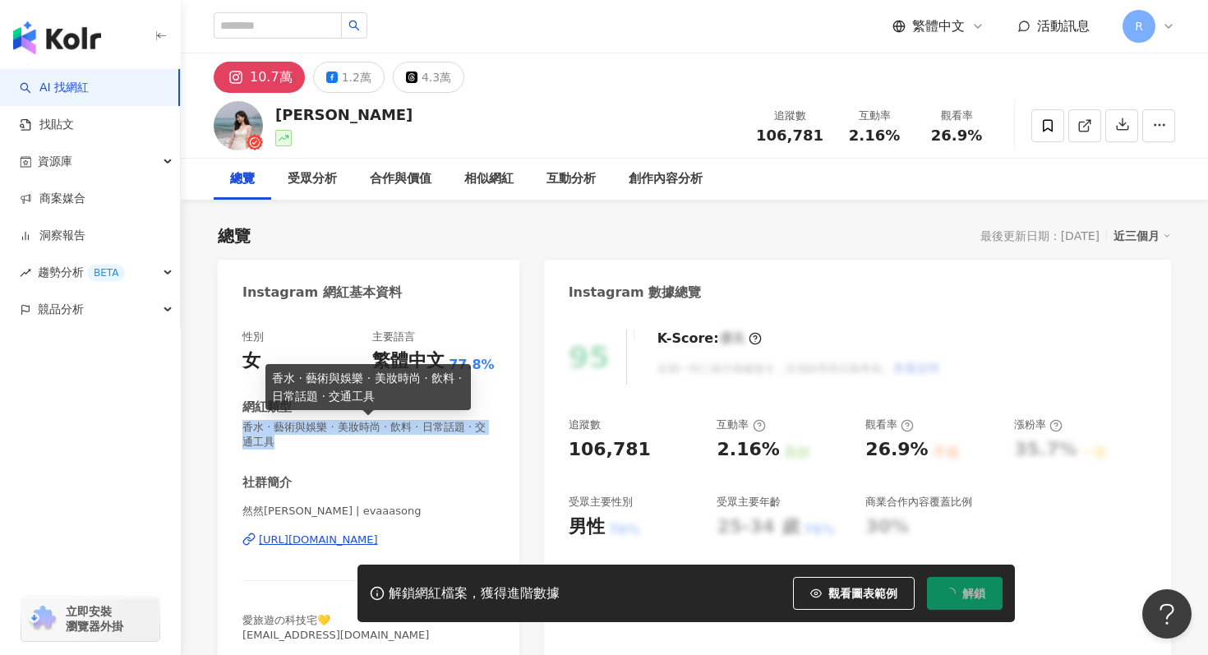
drag, startPoint x: 245, startPoint y: 431, endPoint x: 272, endPoint y: 446, distance: 31.3
click at [273, 448] on span "香水 · 藝術與娛樂 · 美妝時尚 · 飲料 · 日常話題 · 交通工具" at bounding box center [369, 435] width 252 height 30
copy span "香水 · 藝術與娛樂 · 美妝時尚 · 飲料 · 日常話題 · 交通工具"
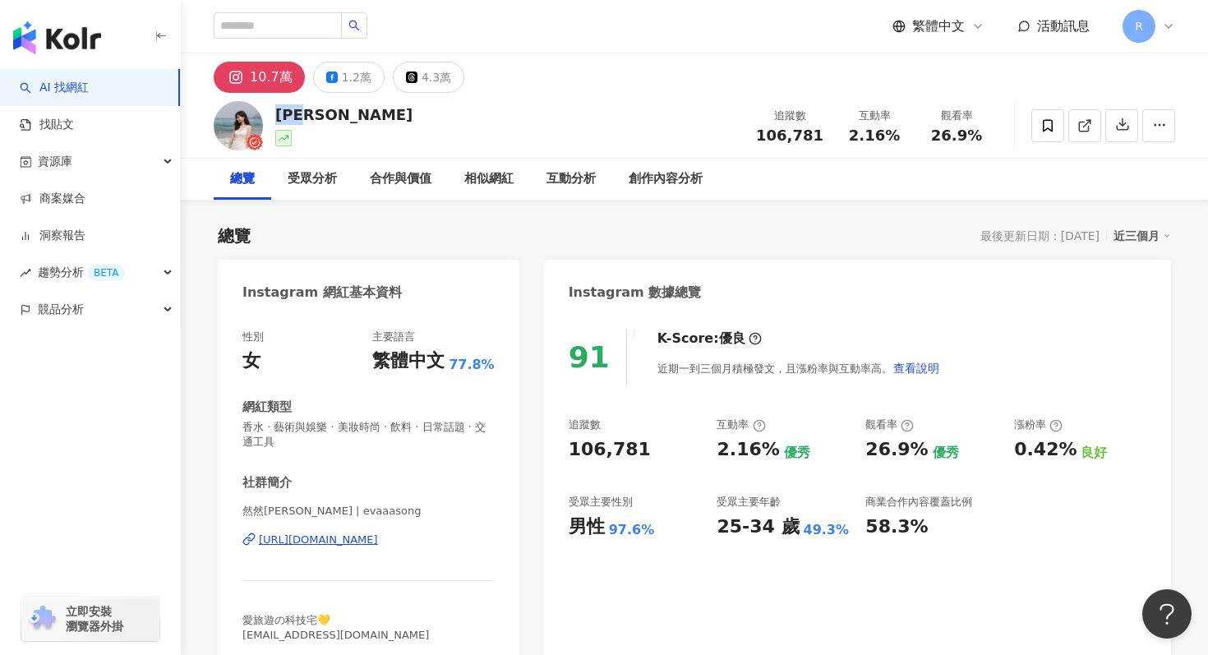
drag, startPoint x: 277, startPoint y: 110, endPoint x: 315, endPoint y: 111, distance: 37.8
click at [315, 111] on div "[PERSON_NAME]" at bounding box center [343, 114] width 137 height 21
copy div "[PERSON_NAME]"
click at [615, 225] on div "總覽 最後更新日期：[DATE] 近三個月" at bounding box center [695, 235] width 954 height 23
click at [1134, 230] on div "近三個月" at bounding box center [1143, 235] width 58 height 21
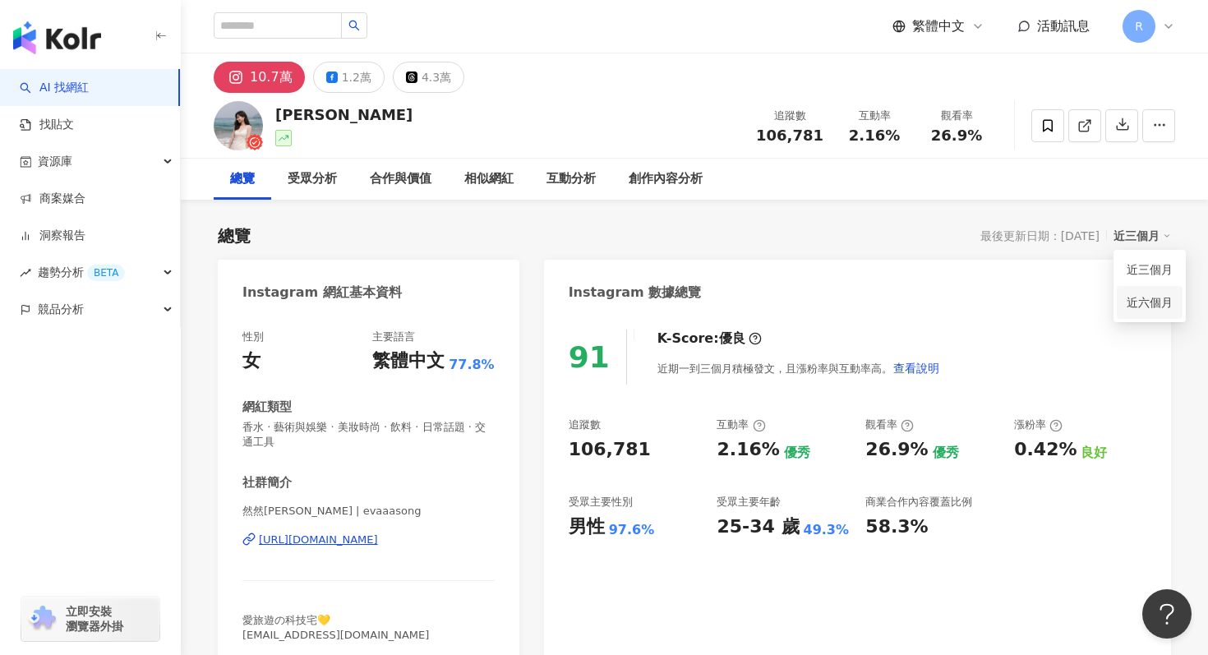
click at [1139, 300] on link "近六個月" at bounding box center [1150, 302] width 46 height 18
click at [1119, 127] on icon "button" at bounding box center [1123, 124] width 15 height 15
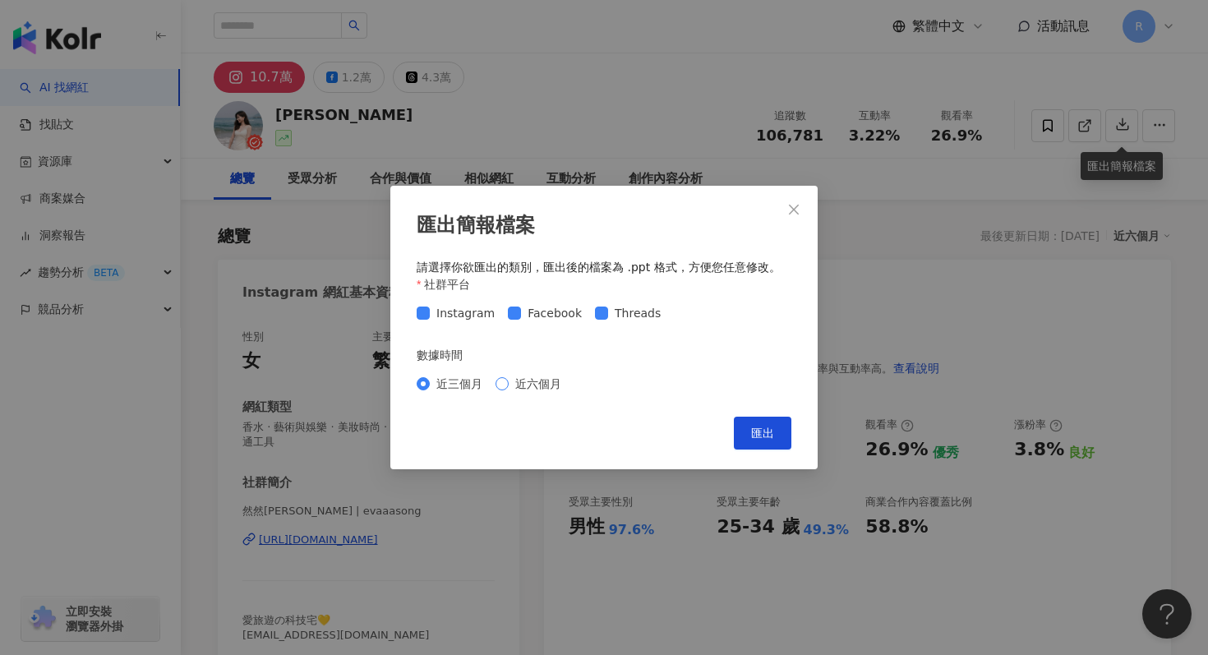
click at [533, 386] on span "近六個月" at bounding box center [538, 384] width 59 height 18
click at [777, 436] on button "匯出" at bounding box center [763, 433] width 58 height 33
click at [742, 150] on div "匯出簡報檔案 請選擇你欲匯出的類別，匯出後的檔案為 .ppt 格式，方便您任意修改。 社群平台 Instagram Facebook Threads 數據時間…" at bounding box center [604, 327] width 1208 height 655
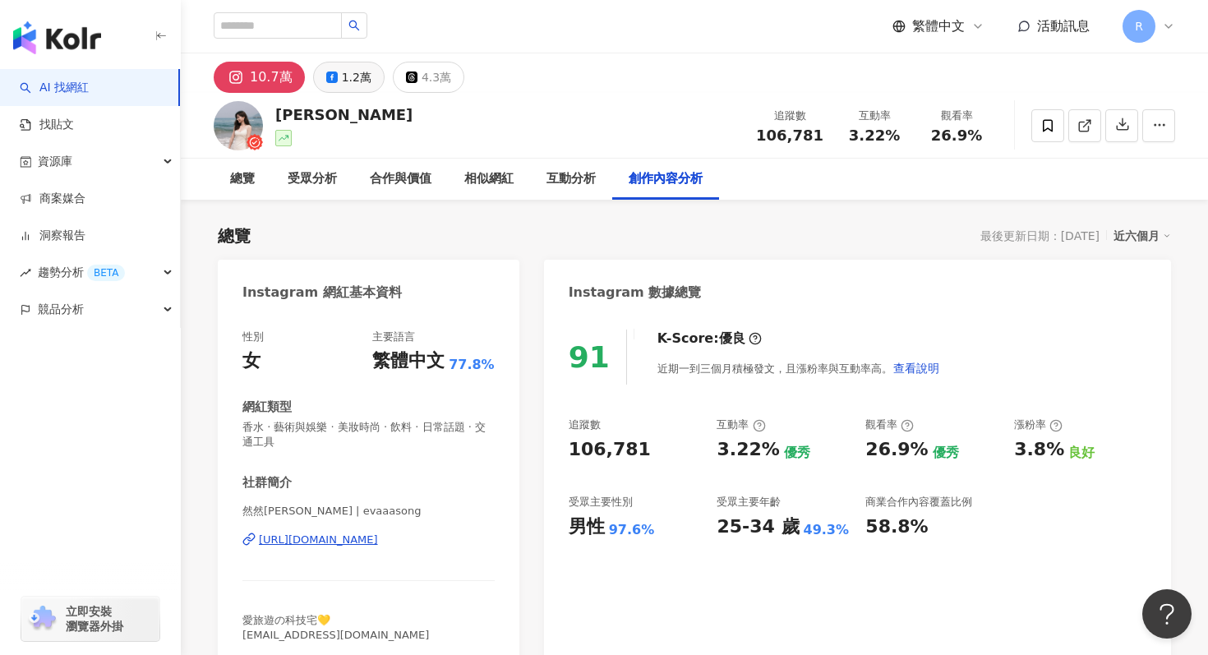
click at [355, 75] on div "1.2萬" at bounding box center [357, 77] width 30 height 23
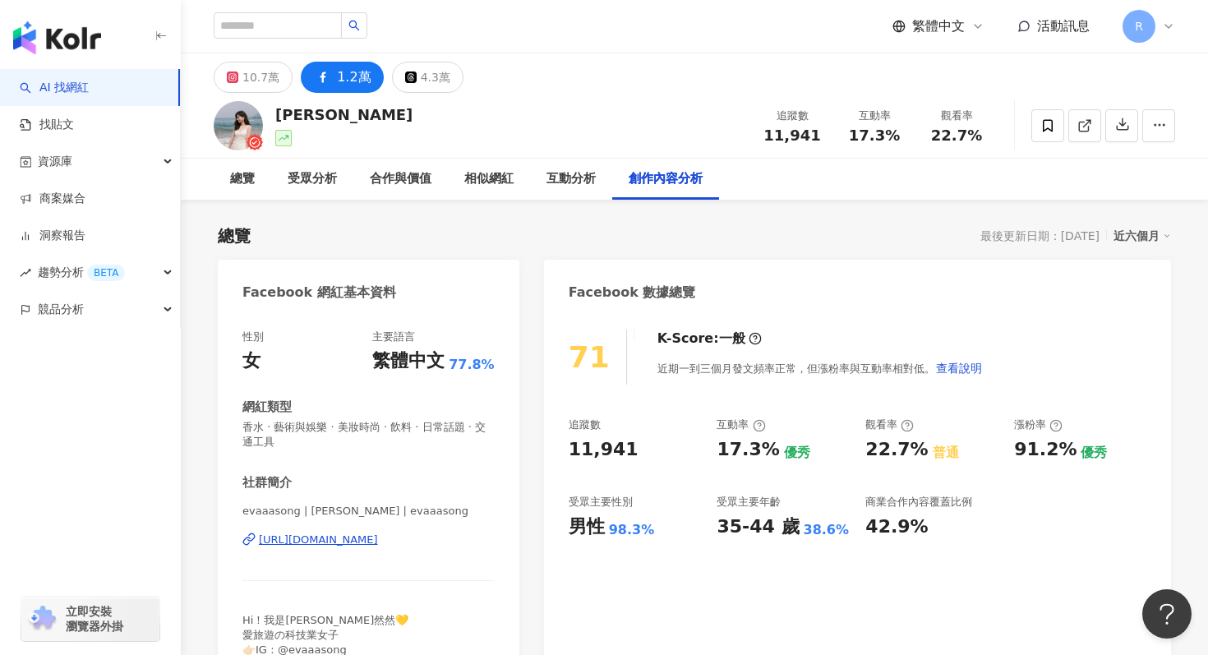
click at [320, 74] on rect at bounding box center [322, 77] width 13 height 13
click at [421, 84] on div "4.3萬" at bounding box center [436, 77] width 30 height 23
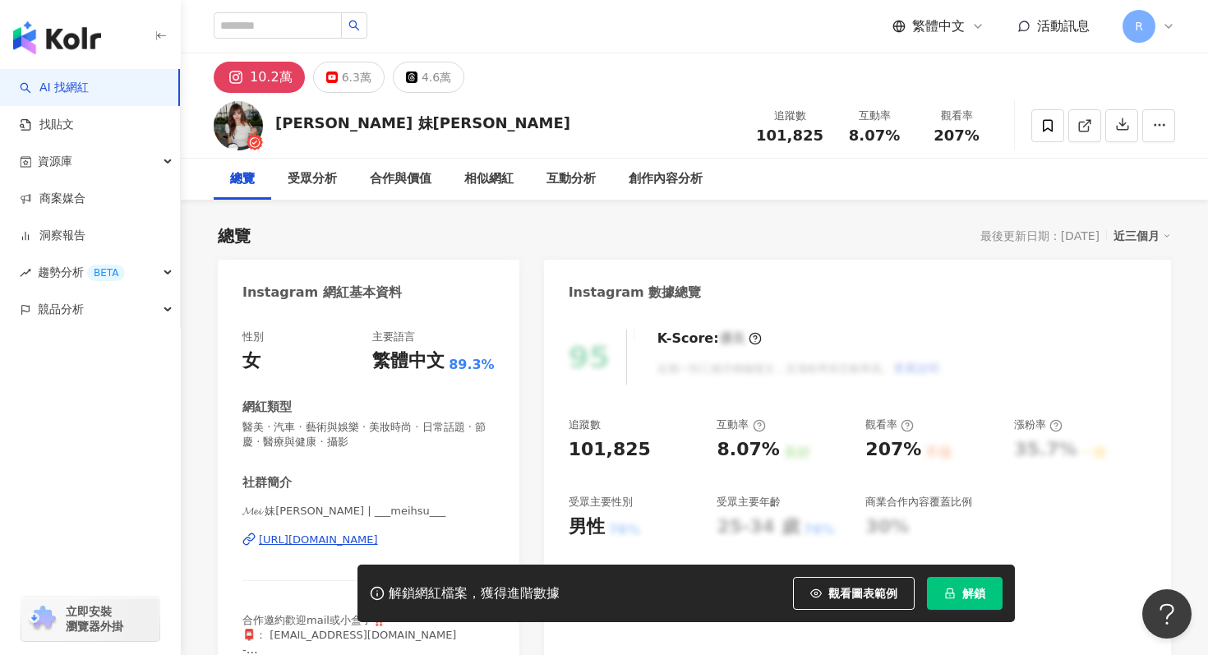
click at [949, 583] on button "解鎖" at bounding box center [965, 593] width 76 height 33
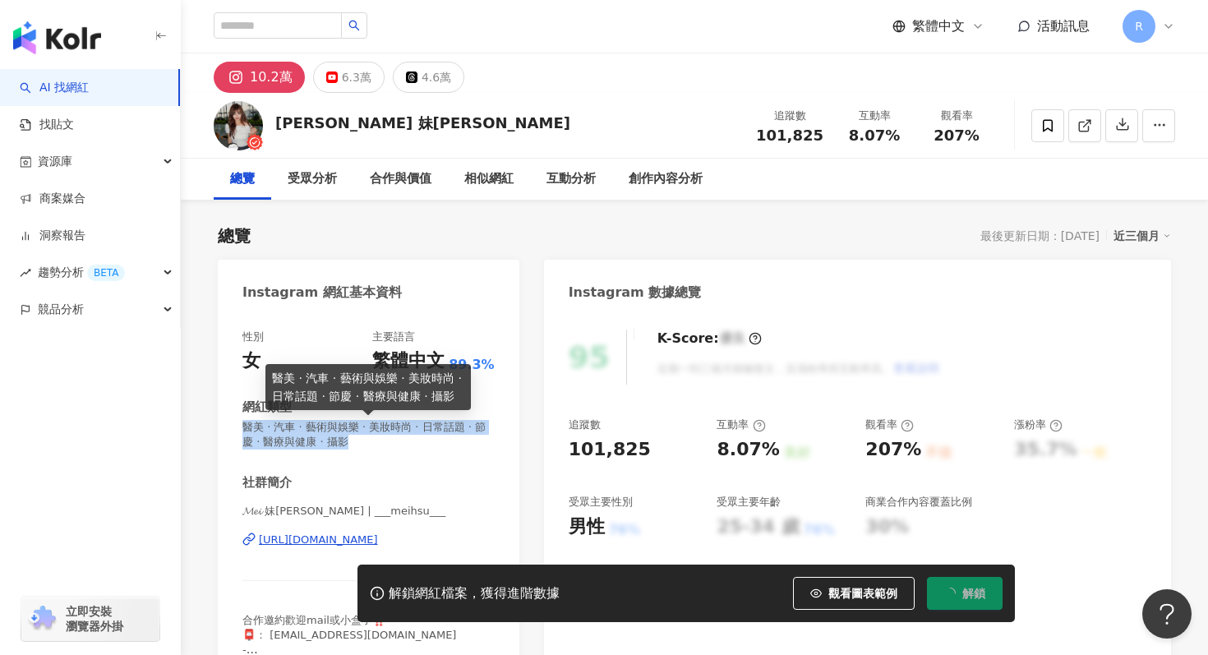
drag, startPoint x: 242, startPoint y: 425, endPoint x: 354, endPoint y: 446, distance: 114.6
click at [354, 446] on div "性別 女 主要語言 繁體中文 89.3% 網紅類型 醫美 · 汽車 · 藝術與娛樂 · 美妝時尚 · 日常話題 · 節慶 · 醫療與健康 · 攝影 社群簡介 …" at bounding box center [369, 505] width 302 height 384
copy span "醫美 · 汽車 · 藝術與娛樂 · 美妝時尚 · 日常話題 · 節慶 · 醫療與健康 · 攝影"
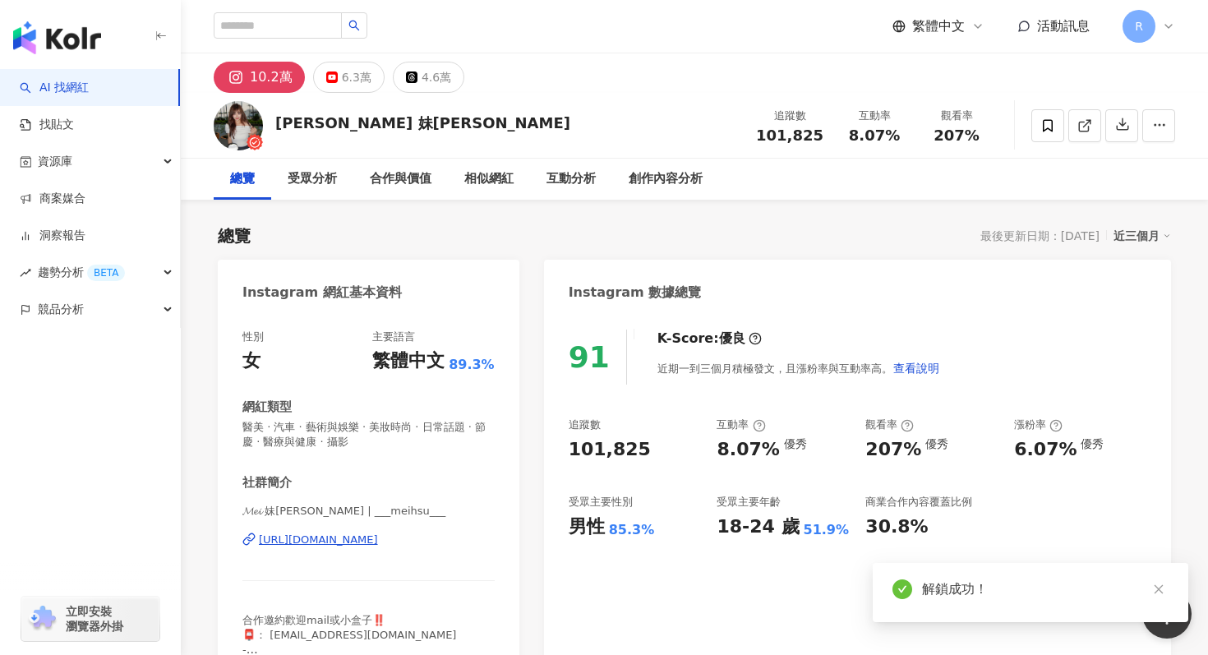
click at [1143, 233] on div "近三個月" at bounding box center [1143, 235] width 58 height 21
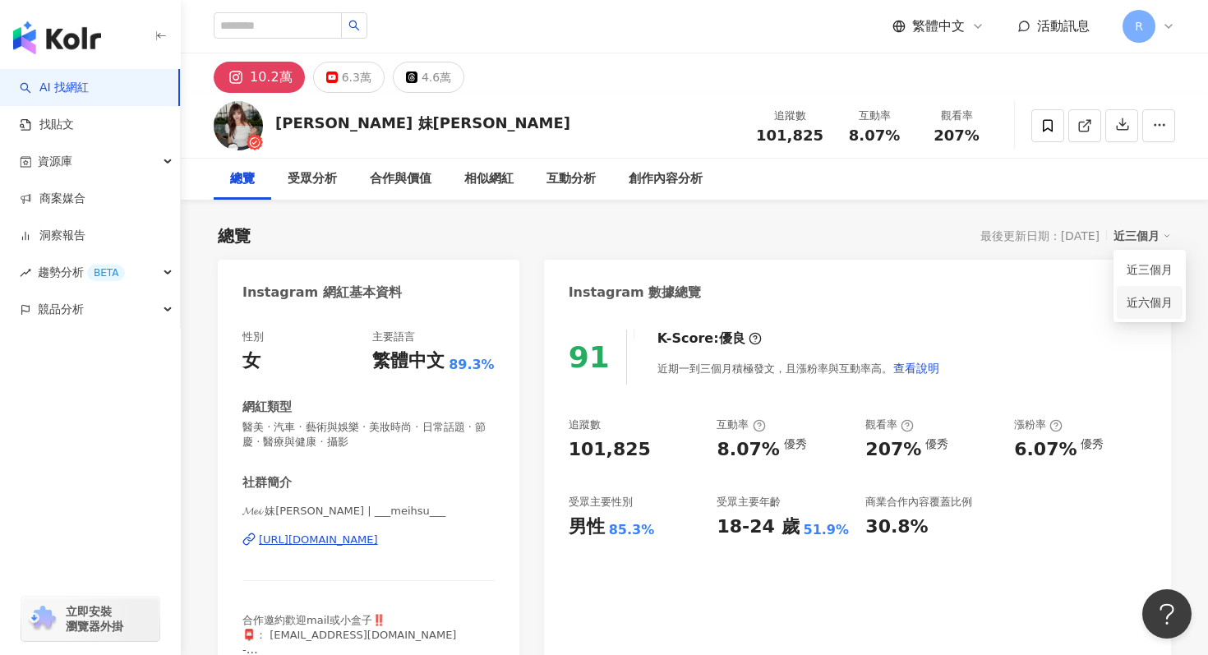
click at [1137, 296] on link "近六個月" at bounding box center [1150, 302] width 46 height 13
click at [1154, 135] on button "button" at bounding box center [1159, 125] width 33 height 33
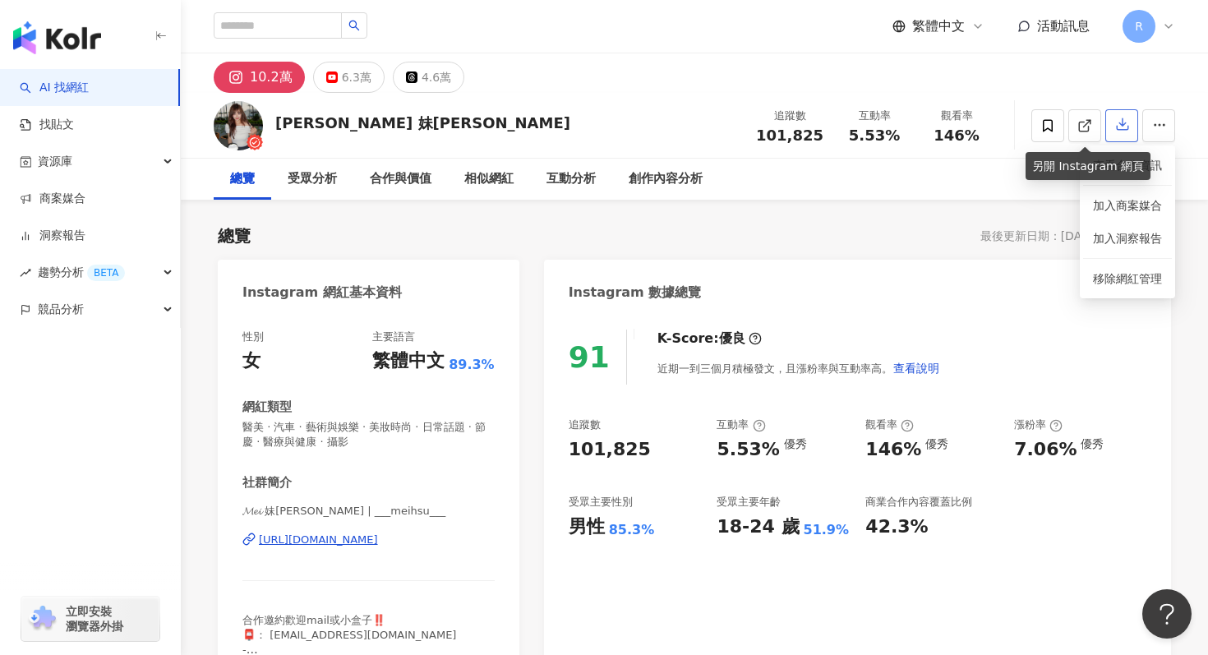
click at [1118, 123] on icon "button" at bounding box center [1123, 124] width 15 height 15
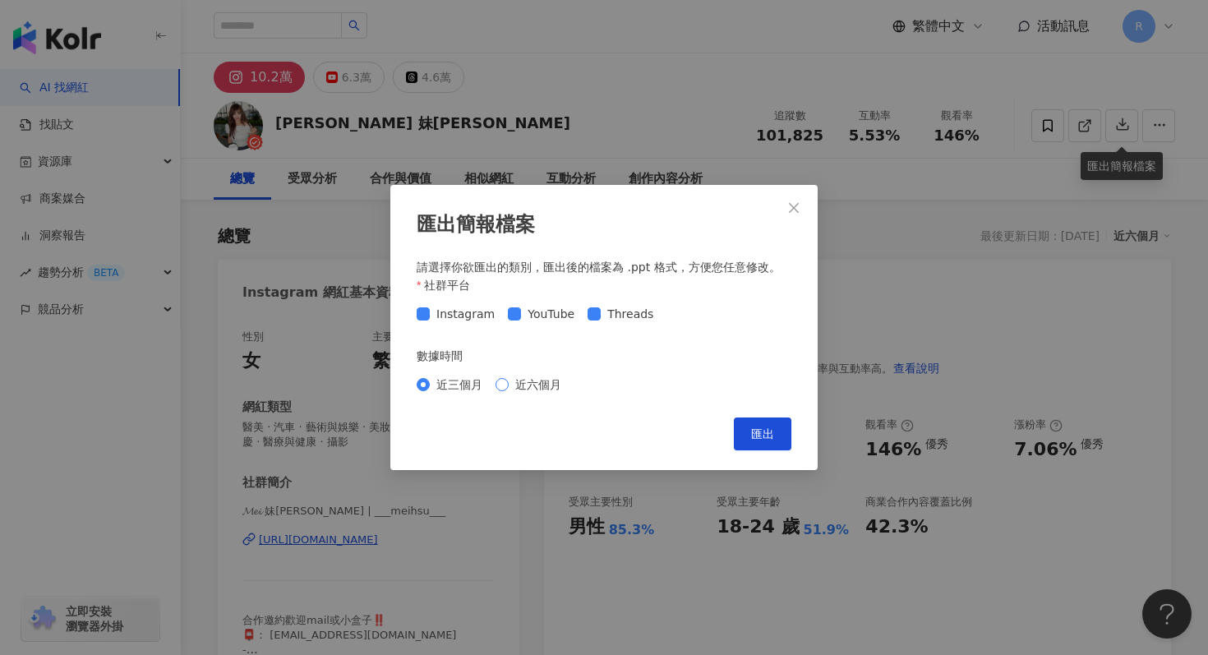
click at [523, 389] on span "近六個月" at bounding box center [538, 385] width 59 height 18
click at [763, 423] on button "匯出" at bounding box center [763, 434] width 58 height 33
click at [713, 91] on div "匯出簡報檔案 請選擇你欲匯出的類別，匯出後的檔案為 .ppt 格式，方便您任意修改。 社群平台 Instagram YouTube Threads 數據時間 …" at bounding box center [604, 327] width 1208 height 655
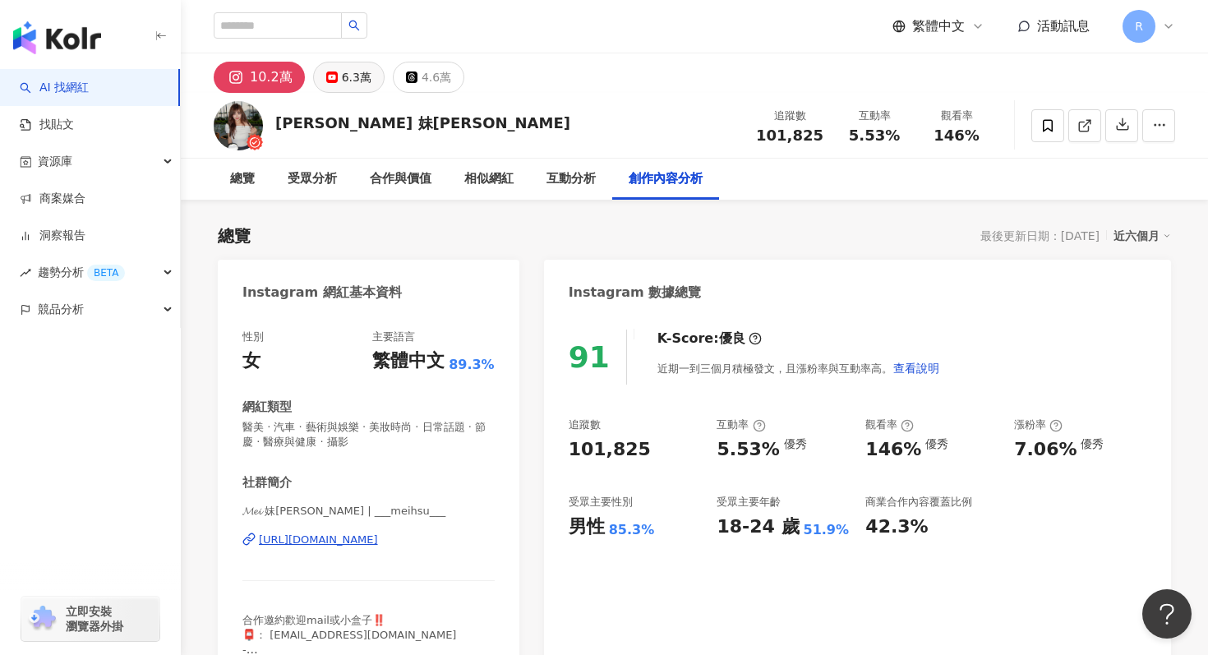
click at [345, 78] on div "6.3萬" at bounding box center [357, 77] width 30 height 23
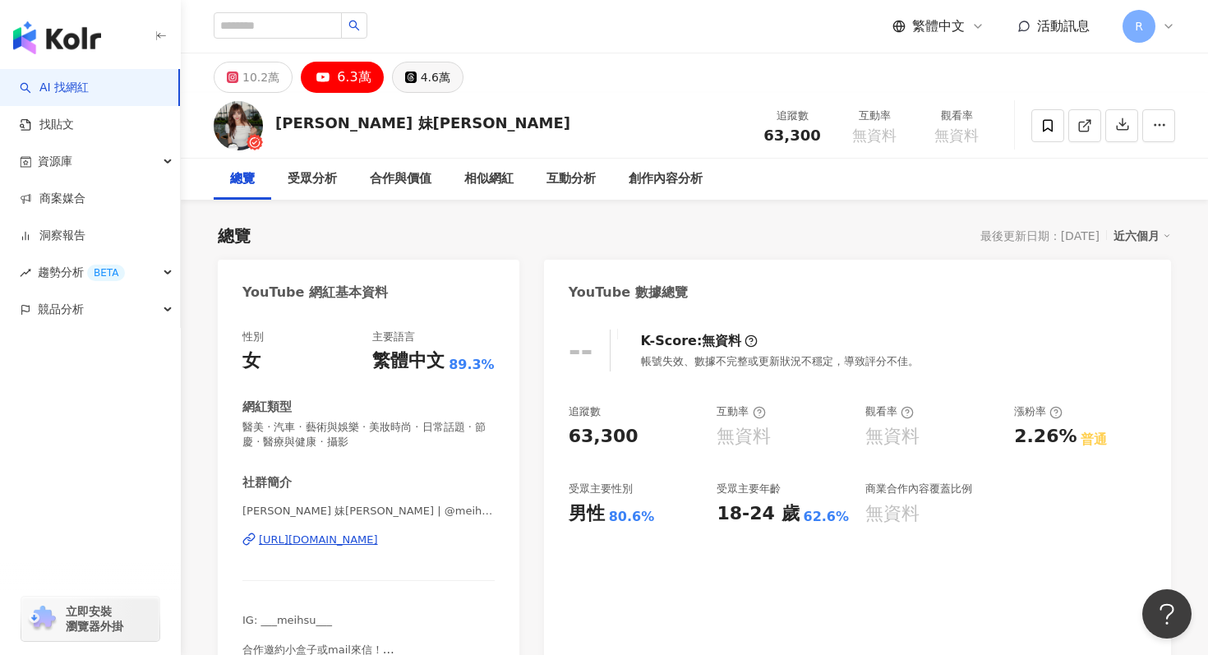
click at [421, 72] on div "4.6萬" at bounding box center [436, 77] width 30 height 23
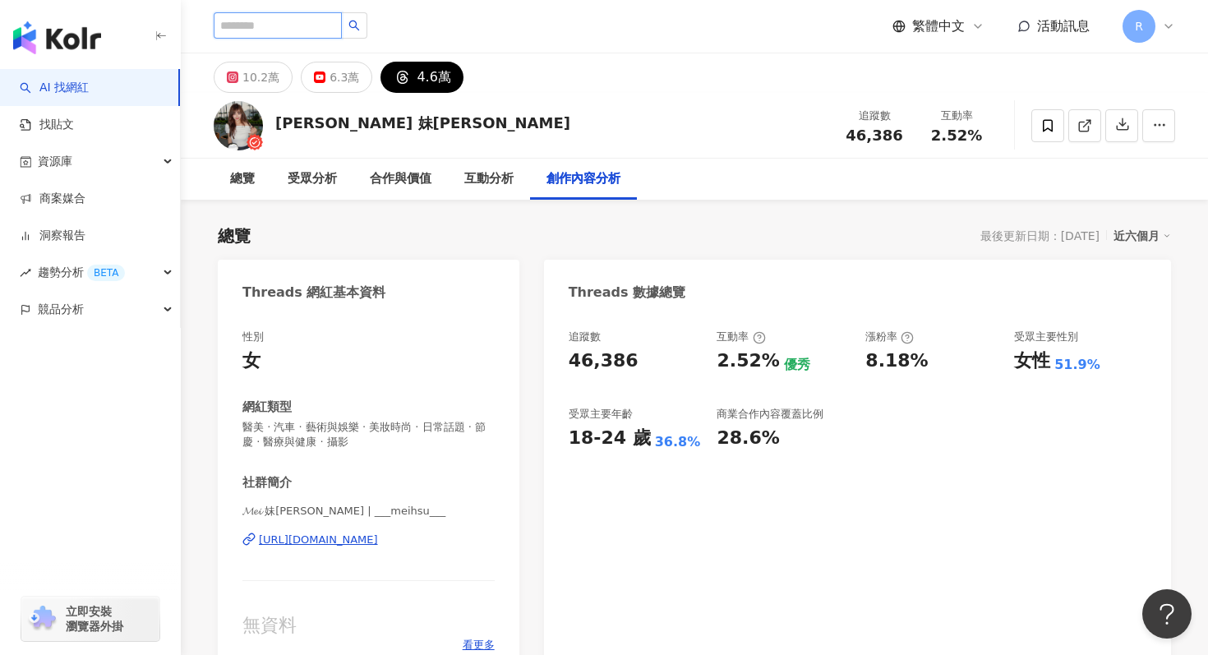
click at [315, 22] on input "search" at bounding box center [278, 25] width 128 height 26
paste input "**********"
type input "**********"
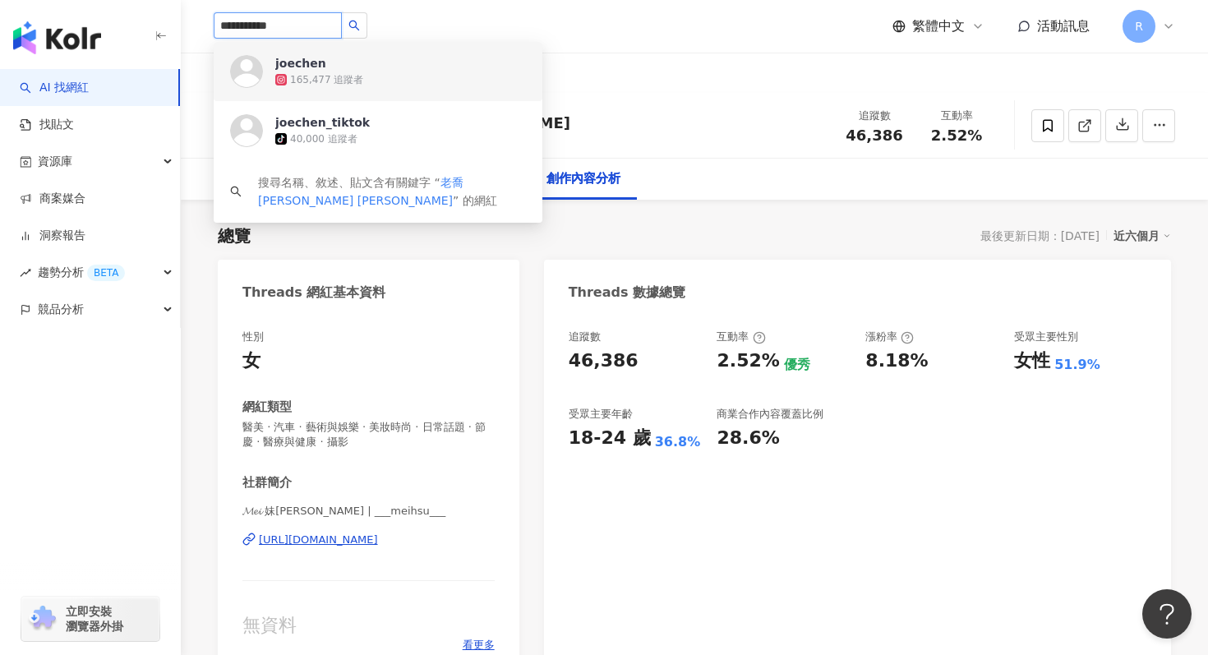
click at [316, 72] on div "165,477 追蹤者" at bounding box center [400, 80] width 251 height 16
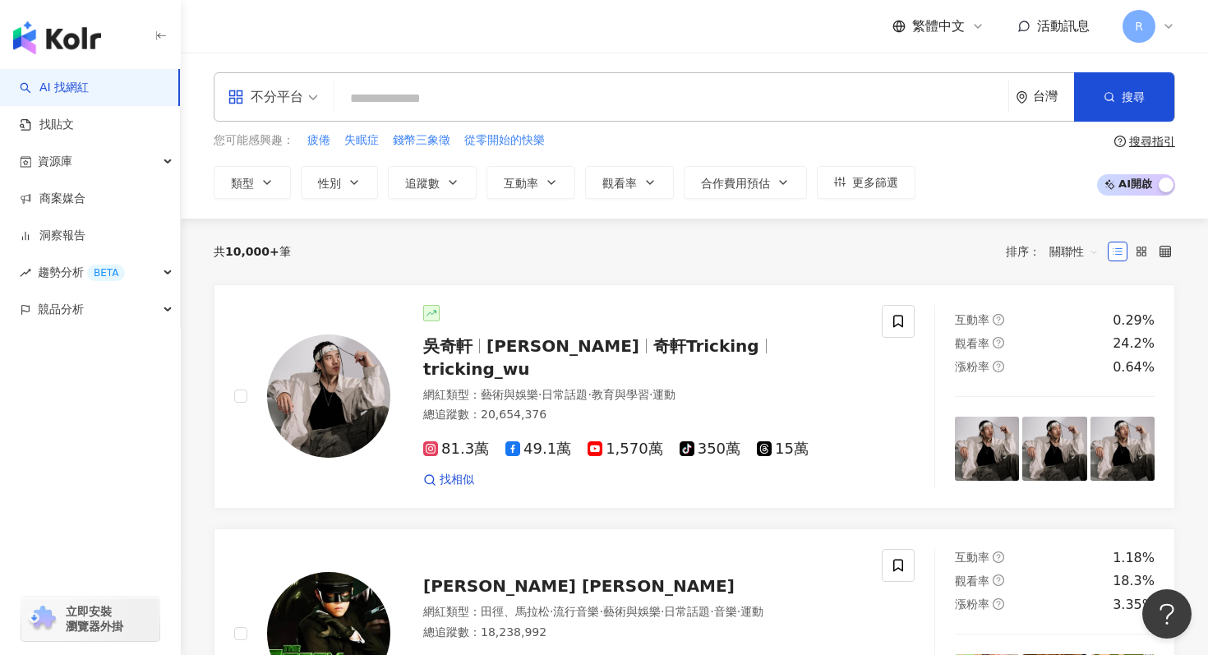
paste input "*******"
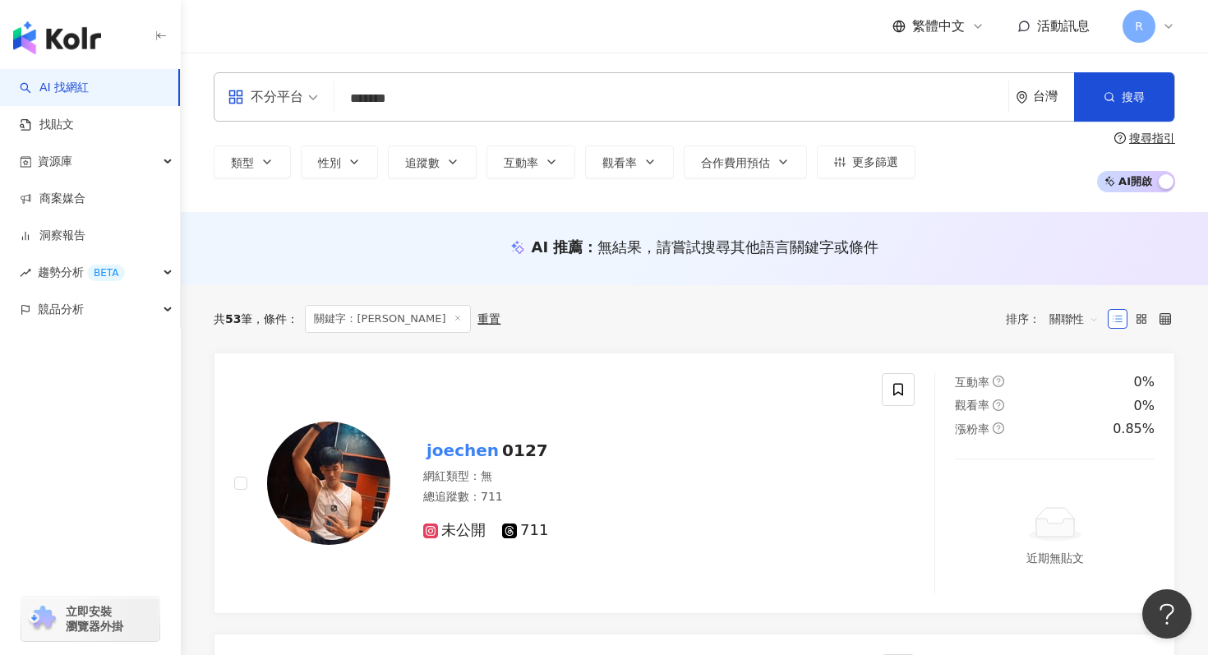
drag, startPoint x: 438, startPoint y: 94, endPoint x: 313, endPoint y: 103, distance: 125.3
click at [313, 103] on div "不分平台 joechen ******* 台灣 搜尋 loading 搜尋名稱、敘述、貼文含有關鍵字 “ joechen ” 的網紅" at bounding box center [695, 96] width 962 height 49
type input "*******"
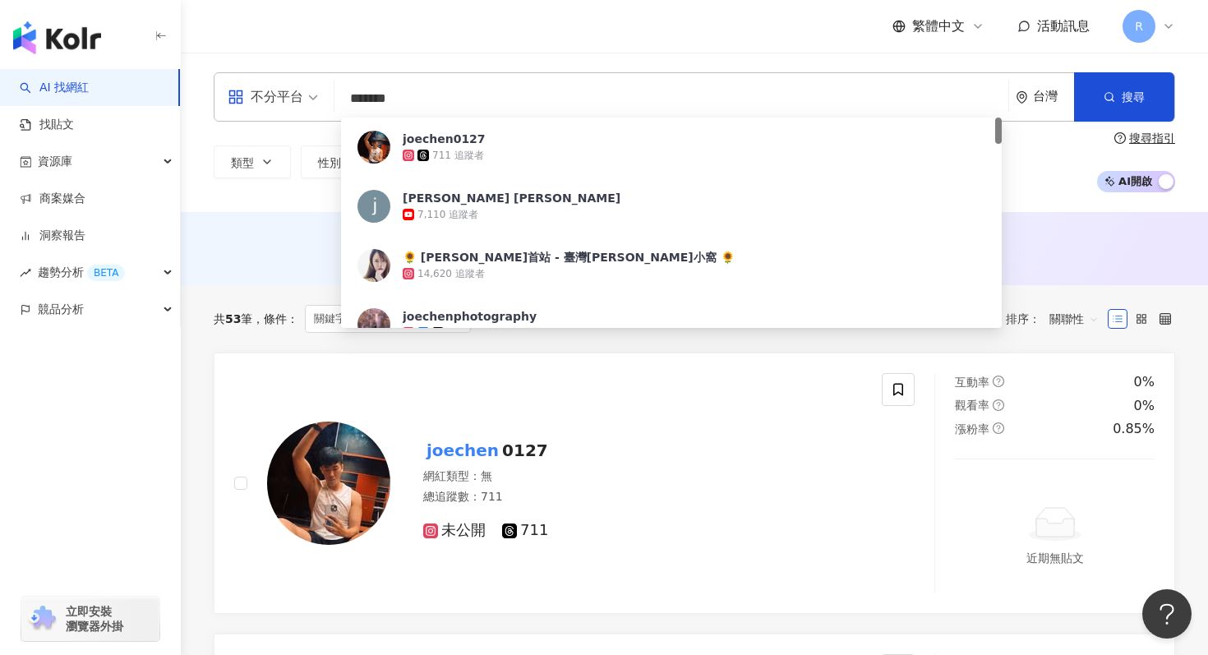
click at [418, 91] on input "*******" at bounding box center [671, 98] width 661 height 31
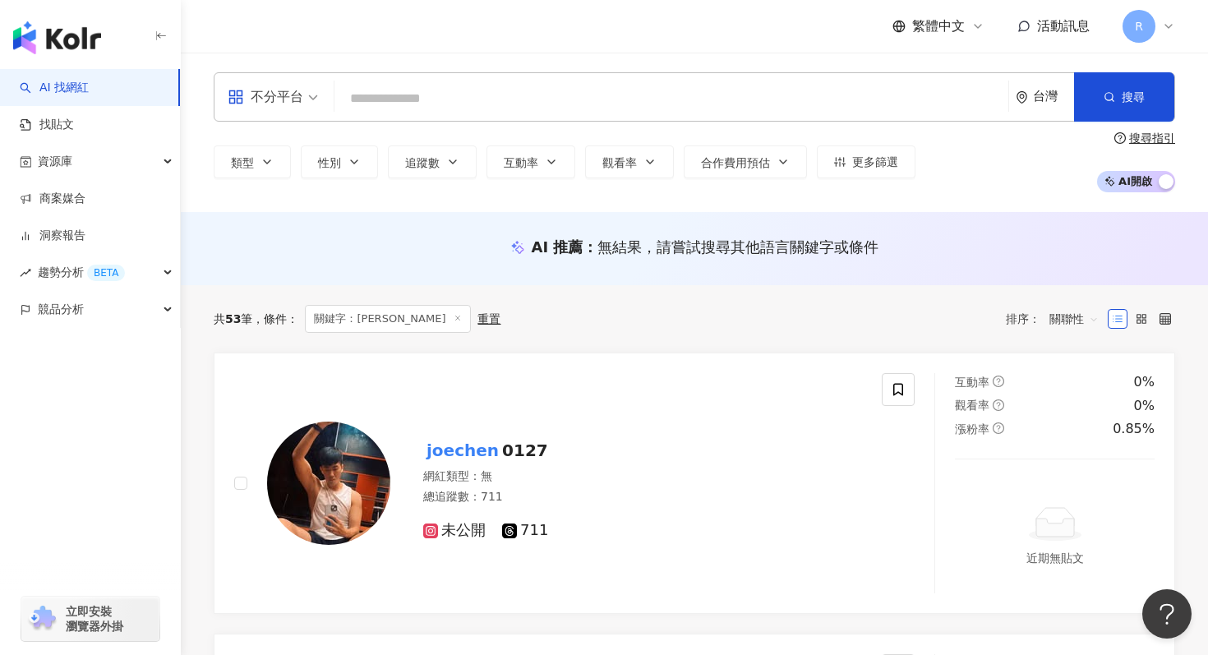
click at [449, 97] on input "search" at bounding box center [671, 98] width 661 height 31
paste input "****"
type input "****"
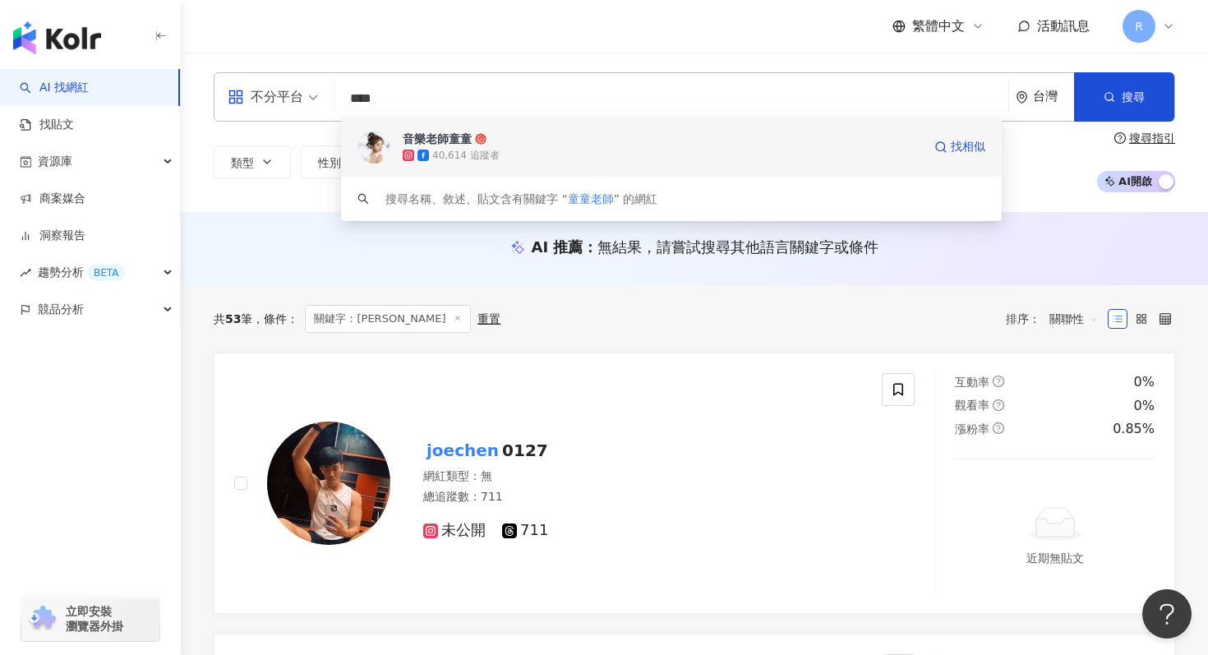
click at [436, 138] on div "音樂老師童童" at bounding box center [437, 139] width 69 height 16
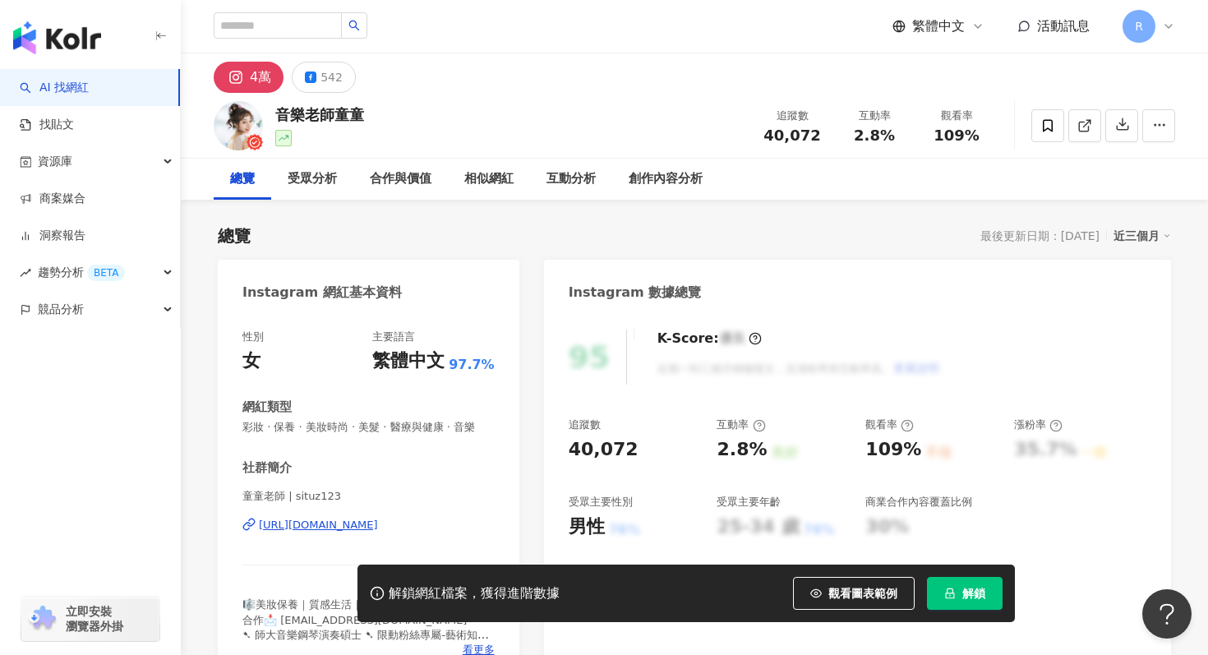
click at [981, 591] on span "解鎖" at bounding box center [974, 593] width 23 height 13
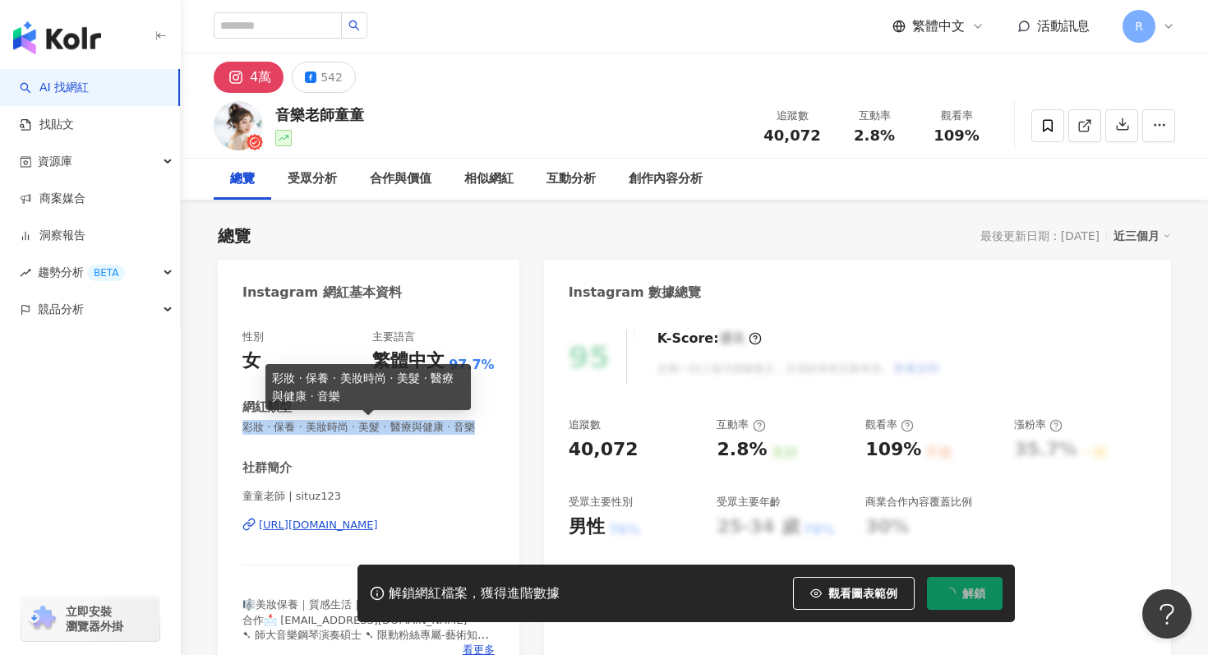
drag, startPoint x: 245, startPoint y: 427, endPoint x: 464, endPoint y: 423, distance: 219.5
click at [465, 424] on span "彩妝 · 保養 · 美妝時尚 · 美髮 · 醫療與健康 · 音樂" at bounding box center [369, 427] width 252 height 15
copy span "彩妝 · 保養 · 美妝時尚 · 美髮 · 醫療與健康 · 音樂"
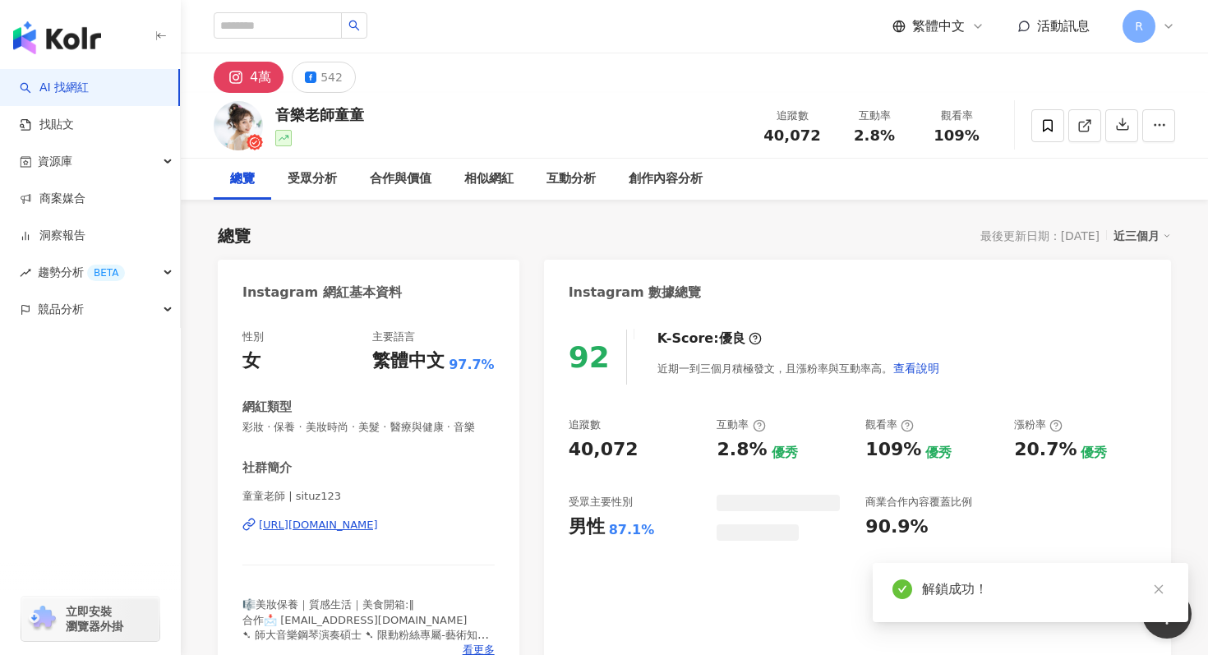
click at [1139, 234] on div "近三個月" at bounding box center [1143, 235] width 58 height 21
click at [1134, 238] on div "近三個月" at bounding box center [1143, 235] width 58 height 21
click at [1140, 299] on div "Instagram 數據總覽" at bounding box center [857, 286] width 627 height 53
click at [1140, 238] on div "近三個月" at bounding box center [1143, 235] width 58 height 21
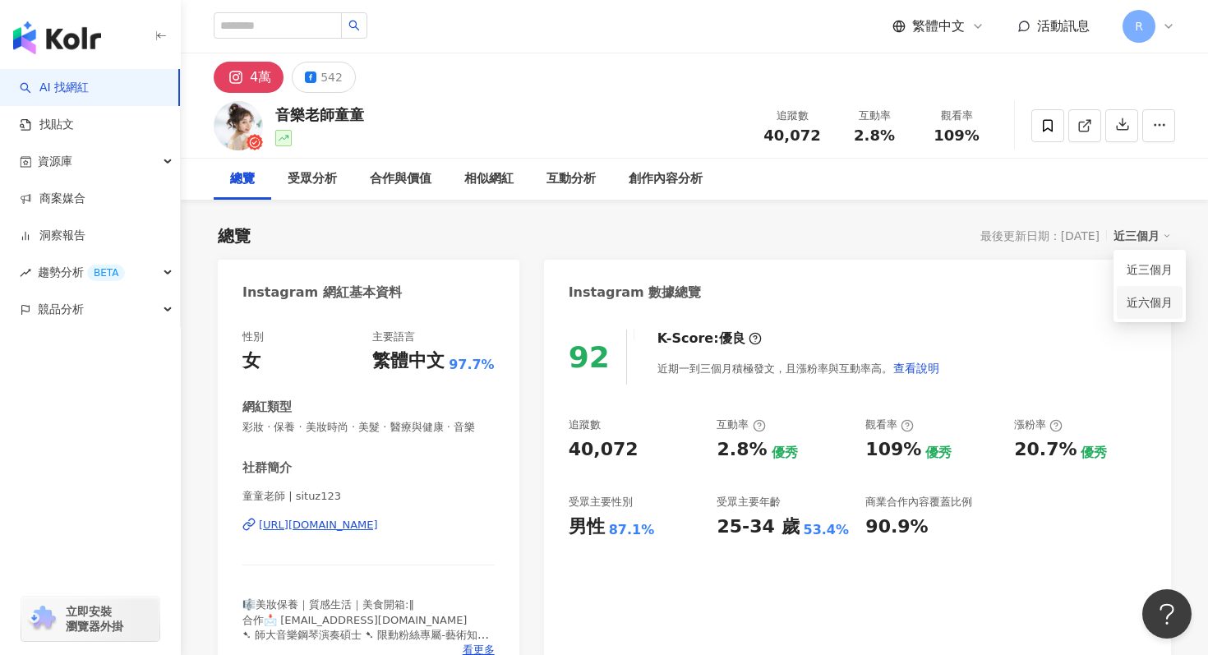
click at [1139, 302] on link "近六個月" at bounding box center [1150, 302] width 46 height 13
click at [1124, 123] on icon "button" at bounding box center [1123, 124] width 15 height 15
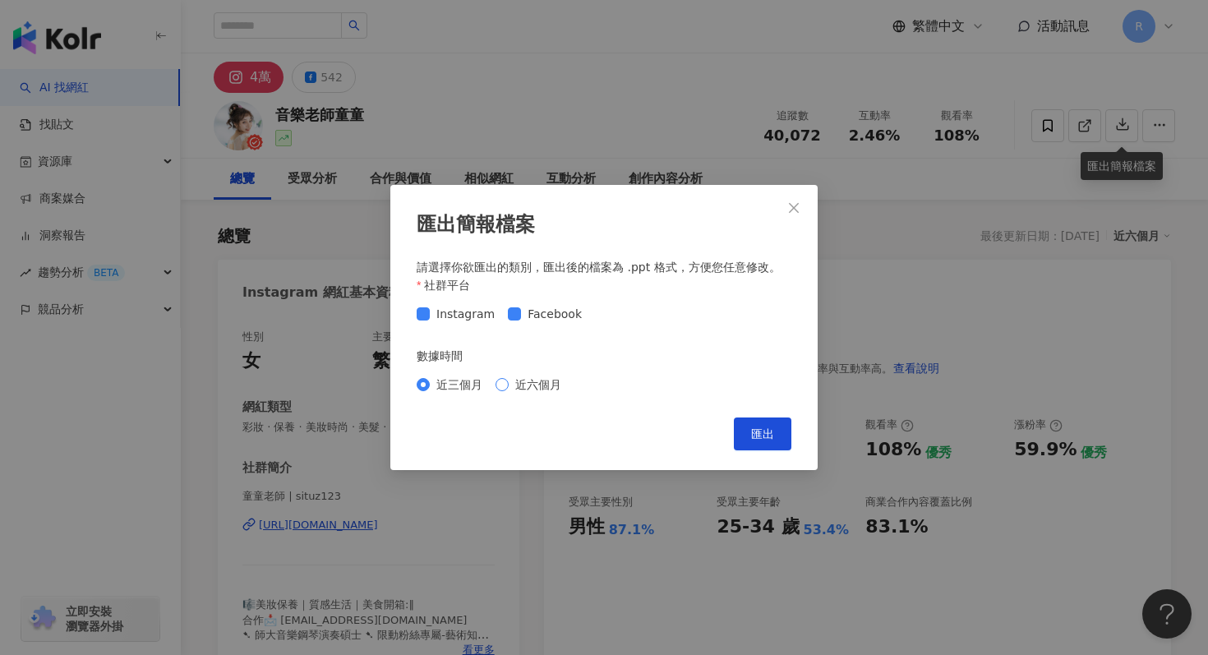
click at [545, 380] on span "近六個月" at bounding box center [538, 385] width 59 height 18
click at [757, 427] on span "匯出" at bounding box center [762, 433] width 23 height 13
click at [787, 203] on span "Close" at bounding box center [794, 207] width 33 height 13
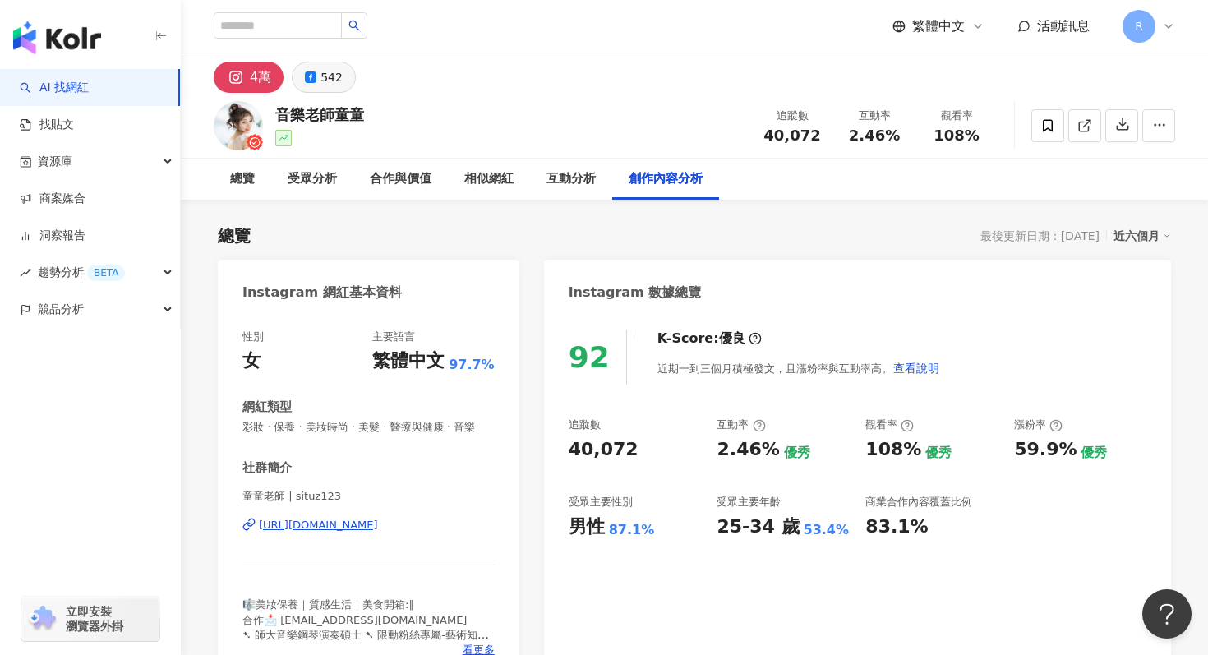
click at [331, 87] on div "542" at bounding box center [332, 77] width 22 height 23
click at [332, 80] on div "542" at bounding box center [332, 77] width 22 height 23
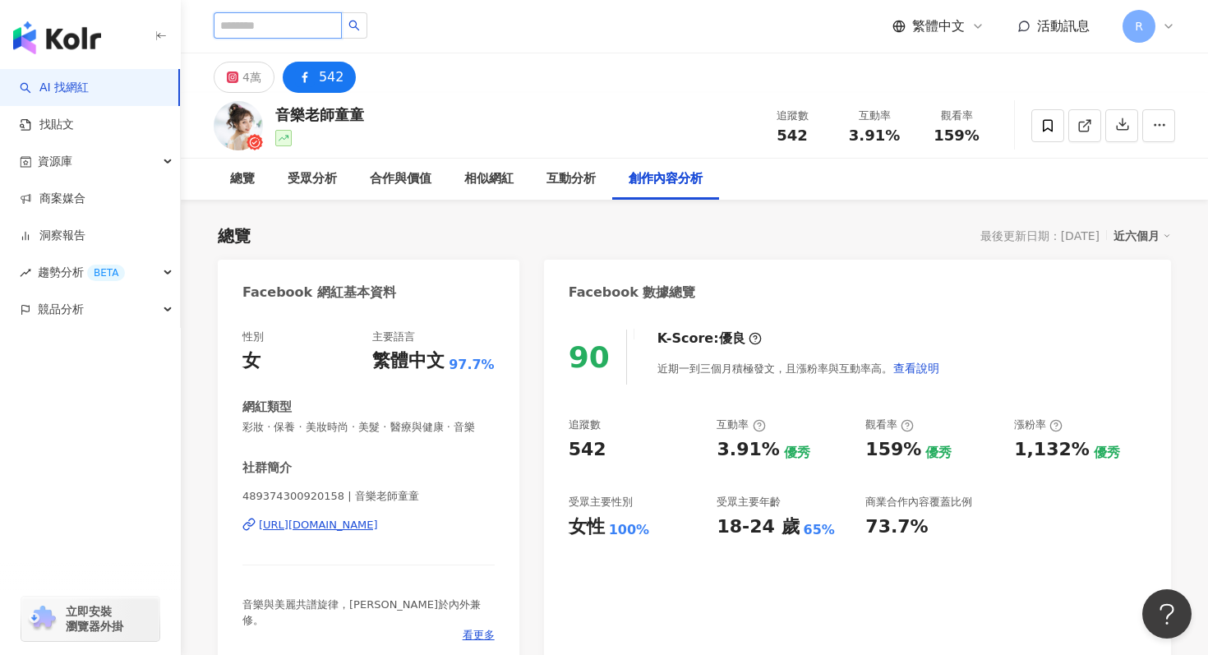
click at [315, 21] on input "search" at bounding box center [278, 25] width 128 height 26
paste input "****"
type input "****"
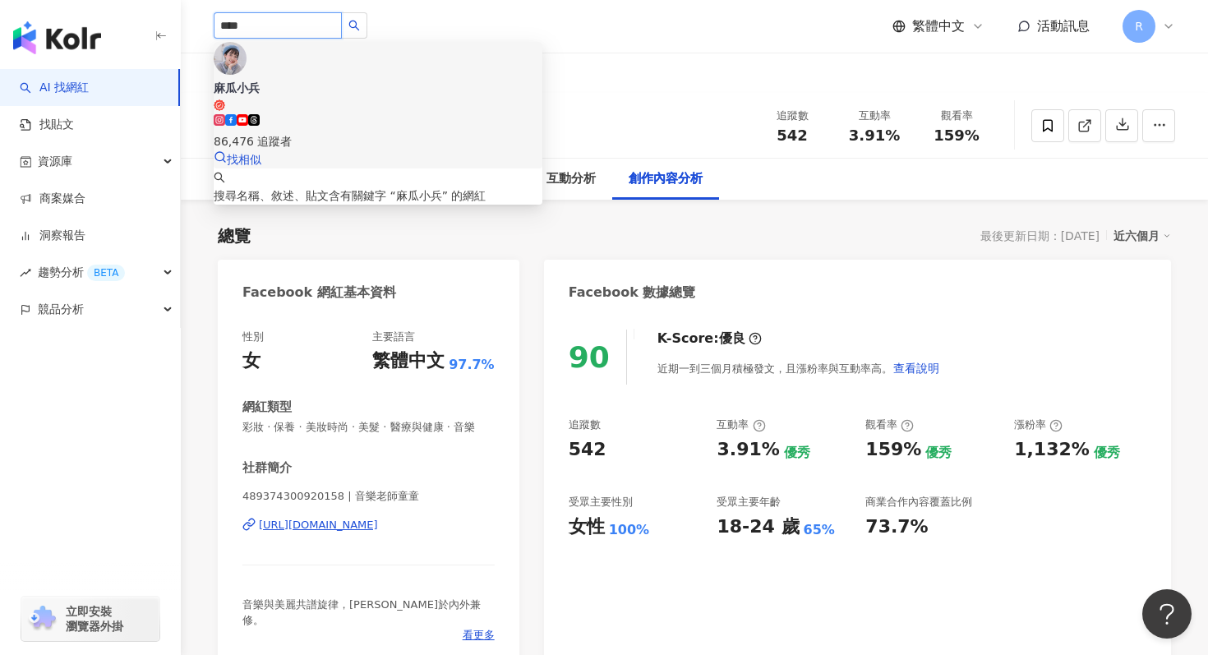
click at [260, 114] on icon at bounding box center [254, 120] width 12 height 12
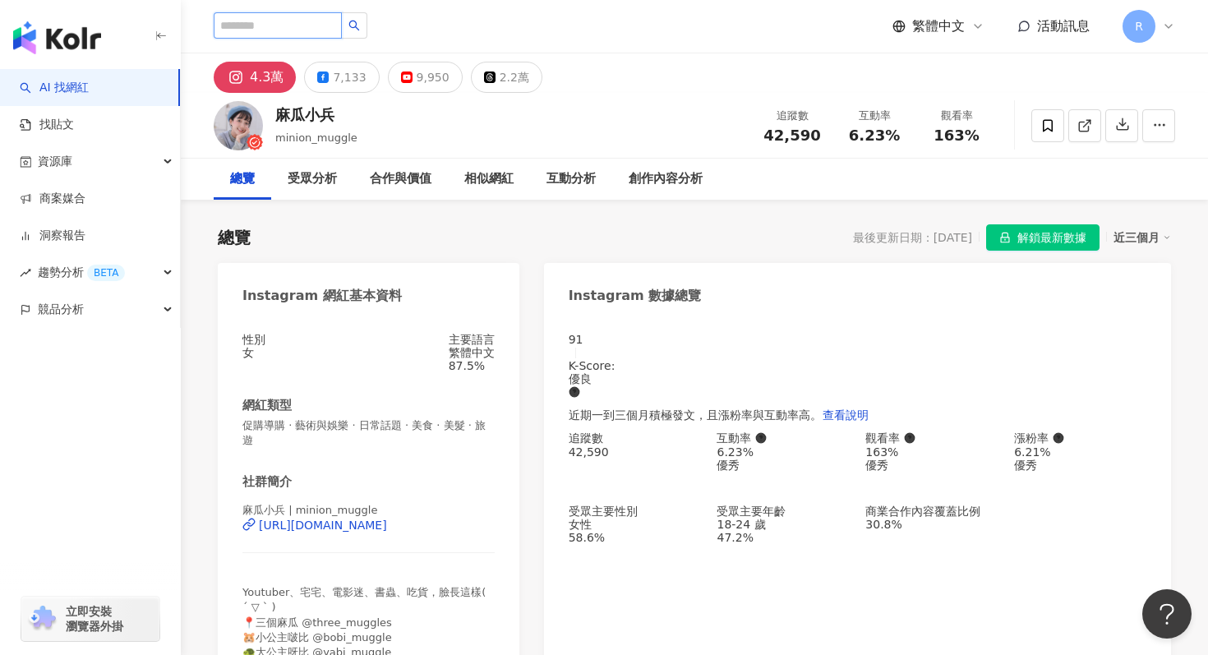
click at [314, 18] on input "search" at bounding box center [278, 25] width 128 height 26
paste input "***"
type input "***"
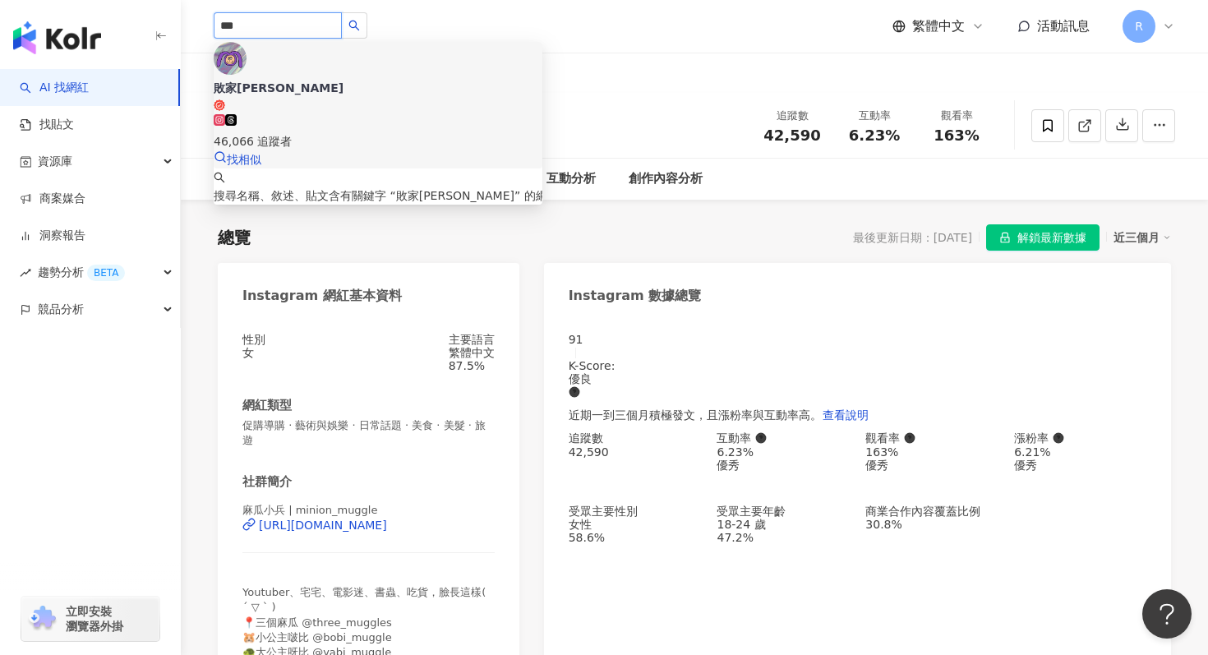
click at [354, 132] on div "46,066 追蹤者" at bounding box center [378, 141] width 329 height 18
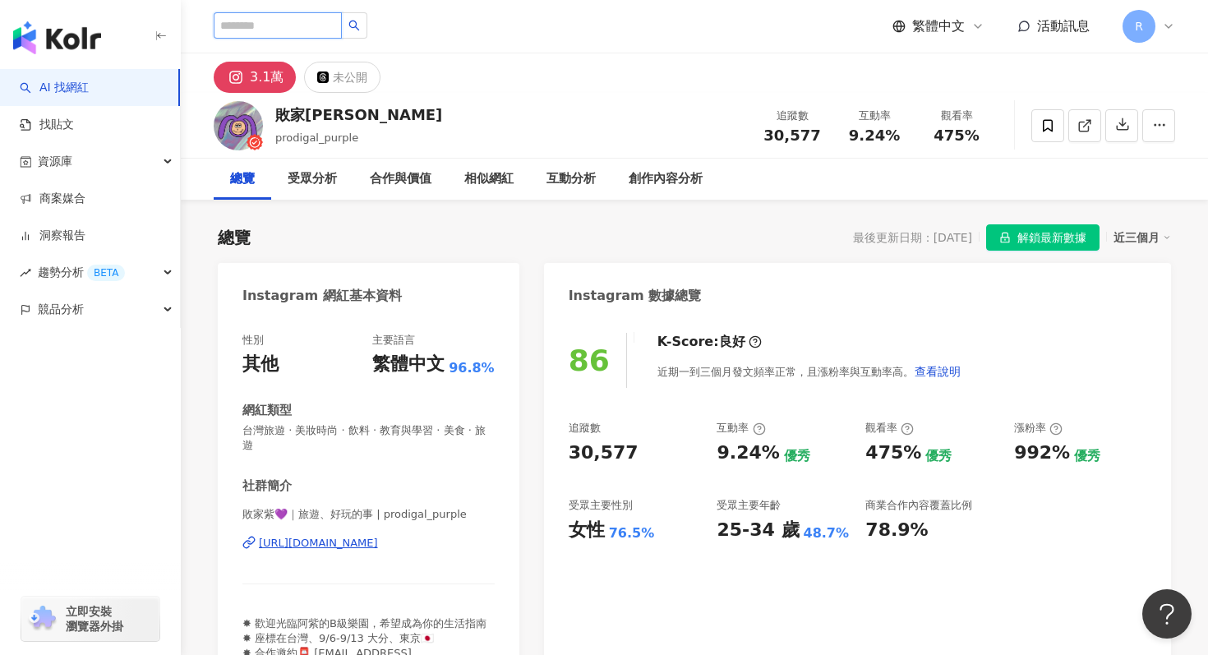
click at [301, 21] on input "search" at bounding box center [278, 25] width 128 height 26
paste input "*****"
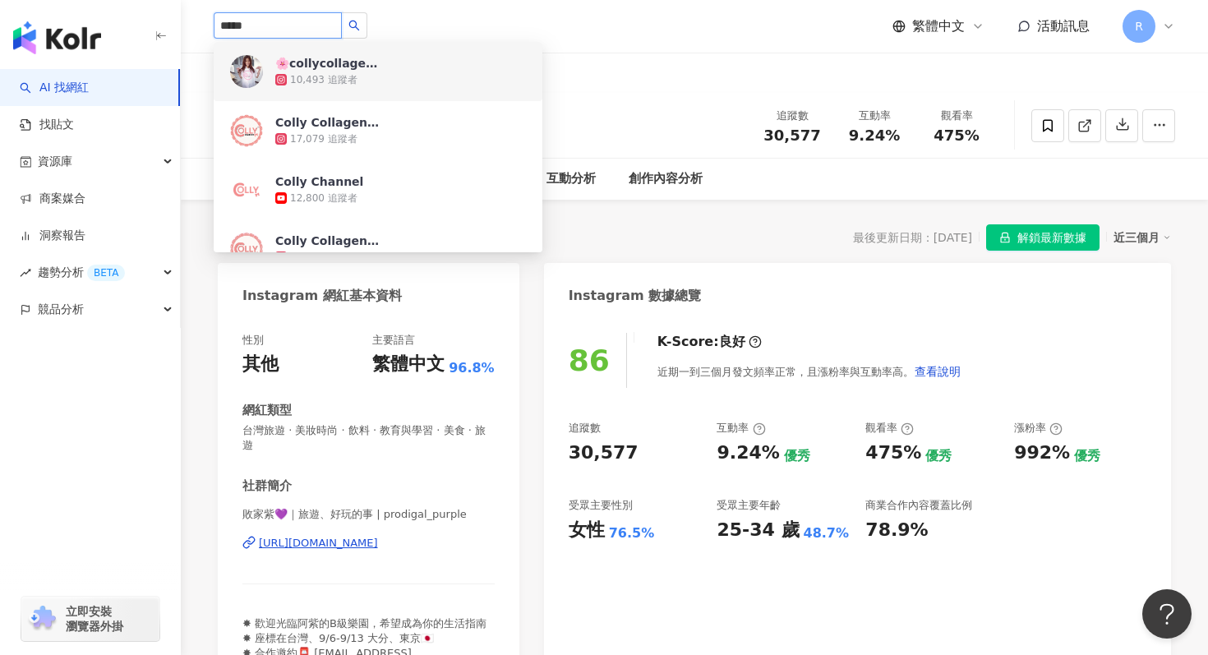
click at [292, 30] on input "*****" at bounding box center [278, 25] width 128 height 26
paste input "********"
type input "**********"
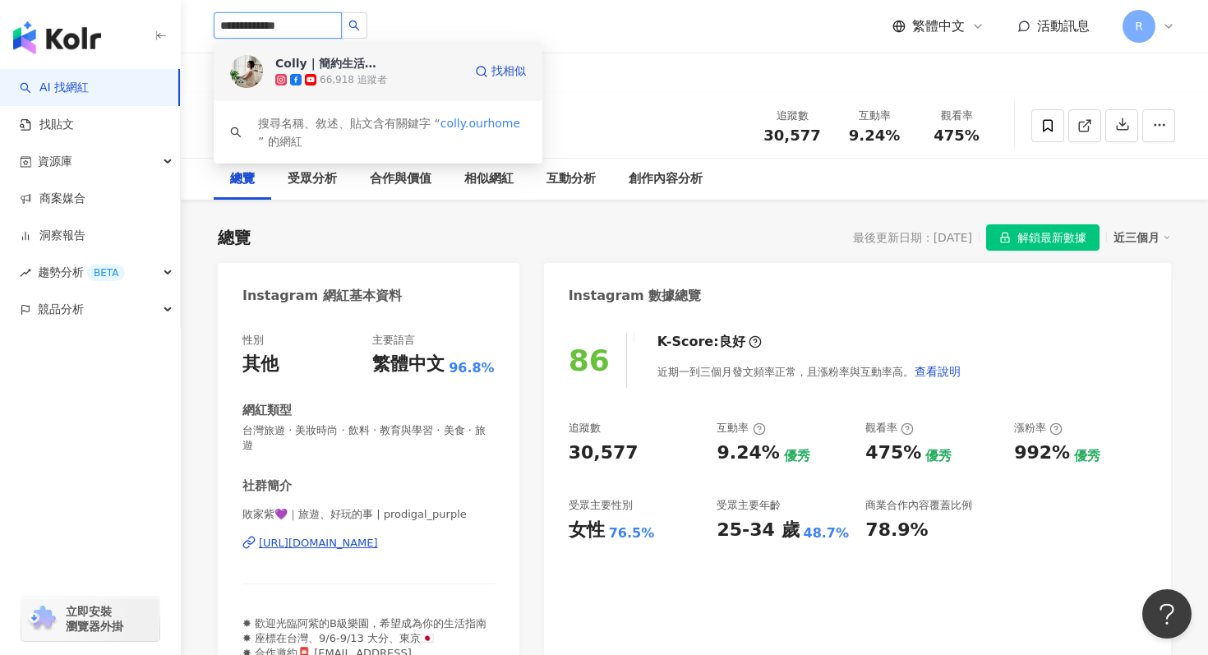
click at [326, 81] on div "66,918 追蹤者" at bounding box center [353, 80] width 67 height 14
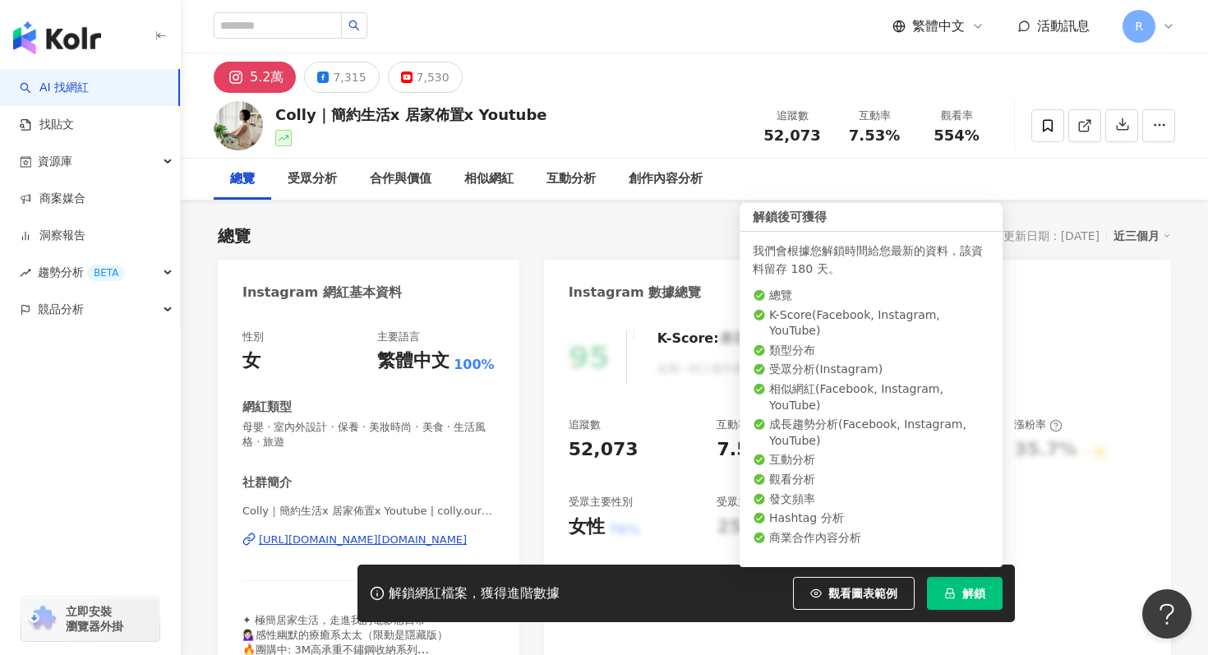
click at [954, 584] on button "解鎖" at bounding box center [965, 593] width 76 height 33
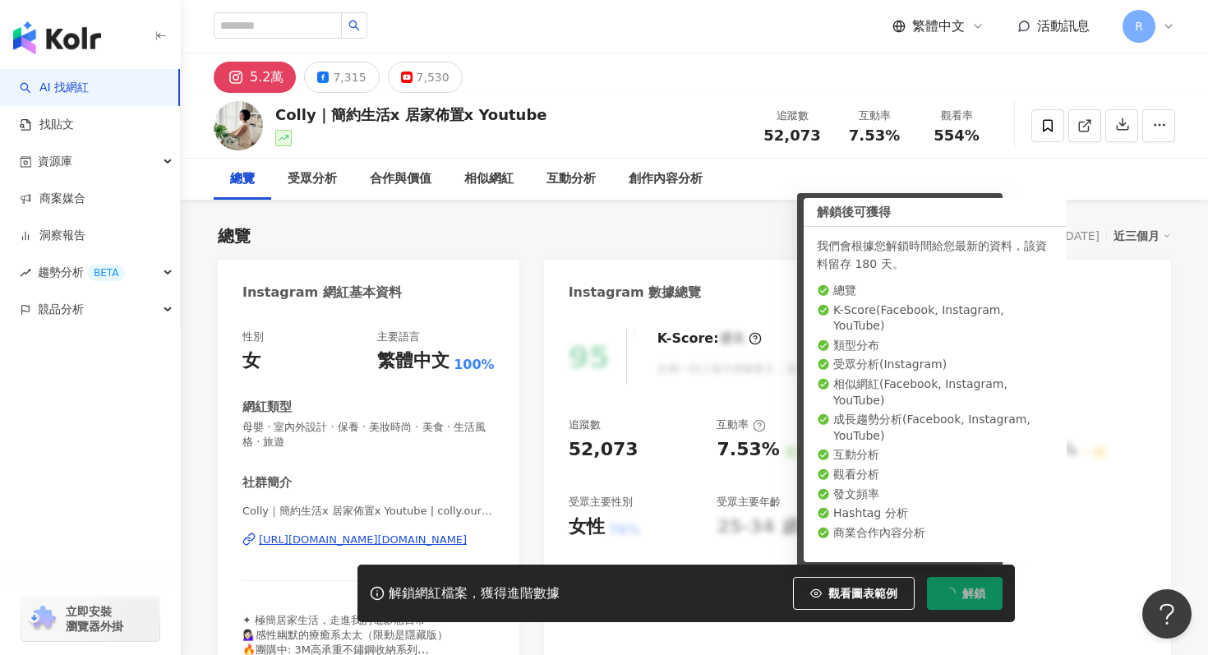
click at [950, 596] on icon "loading" at bounding box center [950, 593] width 12 height 12
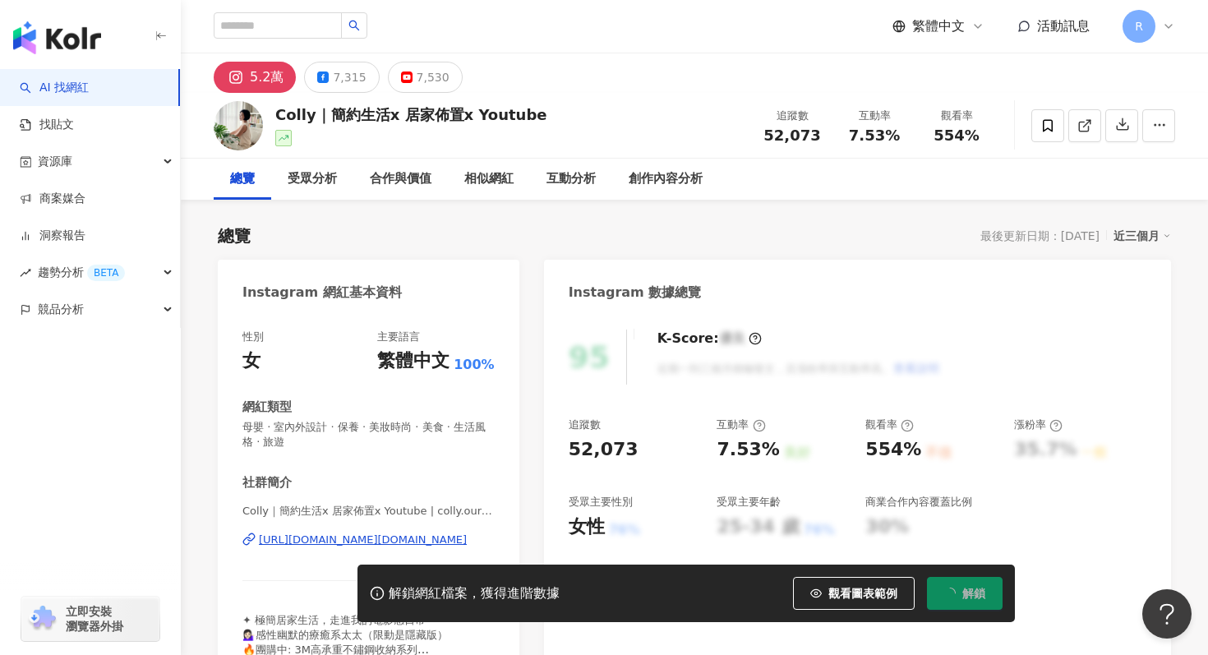
scroll to position [141, 0]
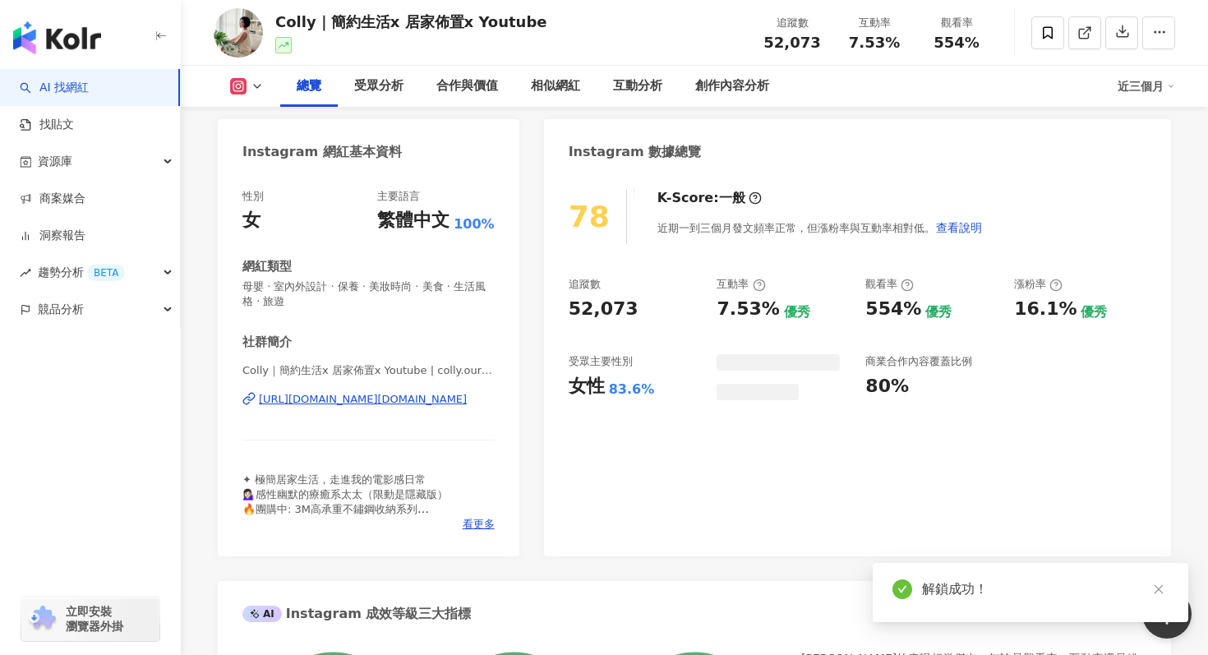
click at [257, 293] on span "母嬰 · 室內外設計 · 保養 · 美妝時尚 · 美食 · 生活風格 · 旅遊" at bounding box center [369, 295] width 252 height 30
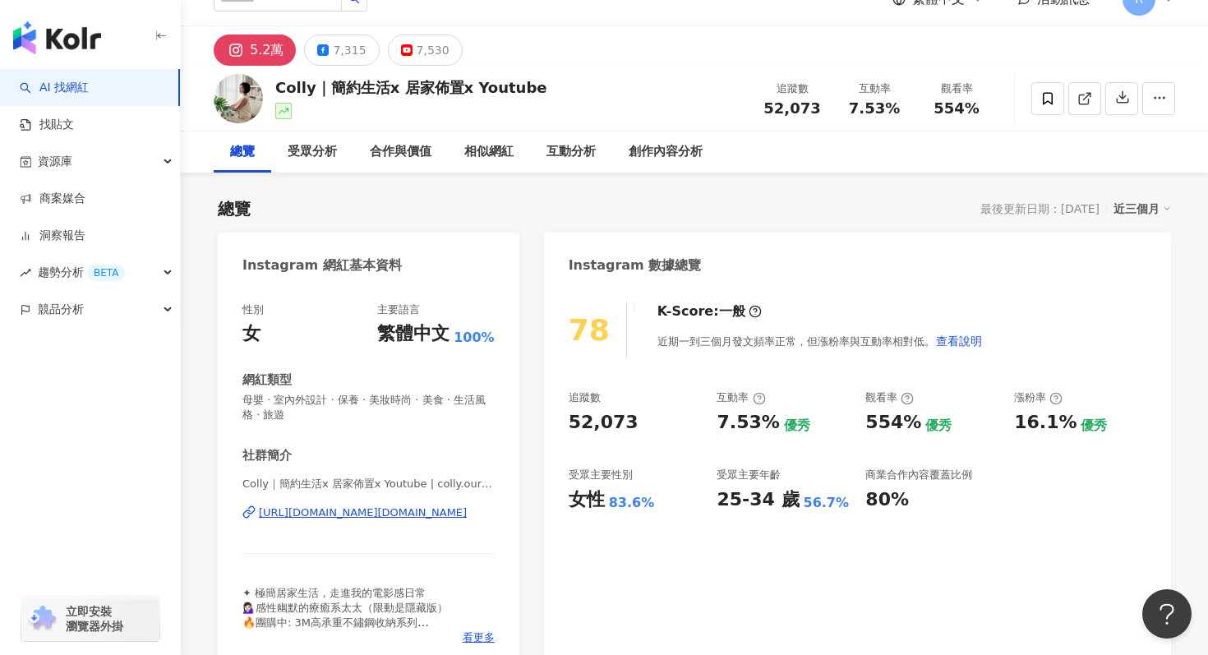
click at [298, 303] on div "性別 女 主要語言 繁體中文 100%" at bounding box center [369, 325] width 252 height 44
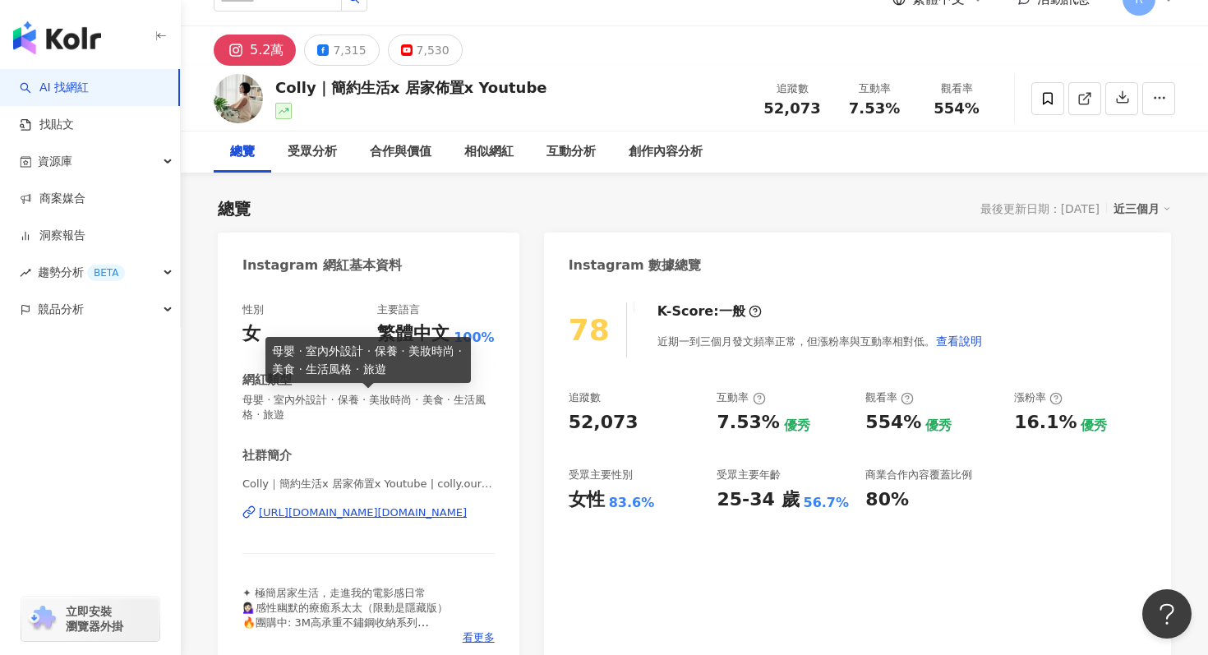
click at [279, 409] on span "母嬰 · 室內外設計 · 保養 · 美妝時尚 · 美食 · 生活風格 · 旅遊" at bounding box center [369, 408] width 252 height 30
drag, startPoint x: 239, startPoint y: 397, endPoint x: 278, endPoint y: 412, distance: 41.4
click at [278, 412] on div "性別 女 主要語言 繁體中文 100% 網紅類型 母嬰 · 室內外設計 · 保養 · 美妝時尚 · 美食 · 生活風格 · 旅遊 社群簡介 Colly｜簡約生…" at bounding box center [369, 478] width 302 height 384
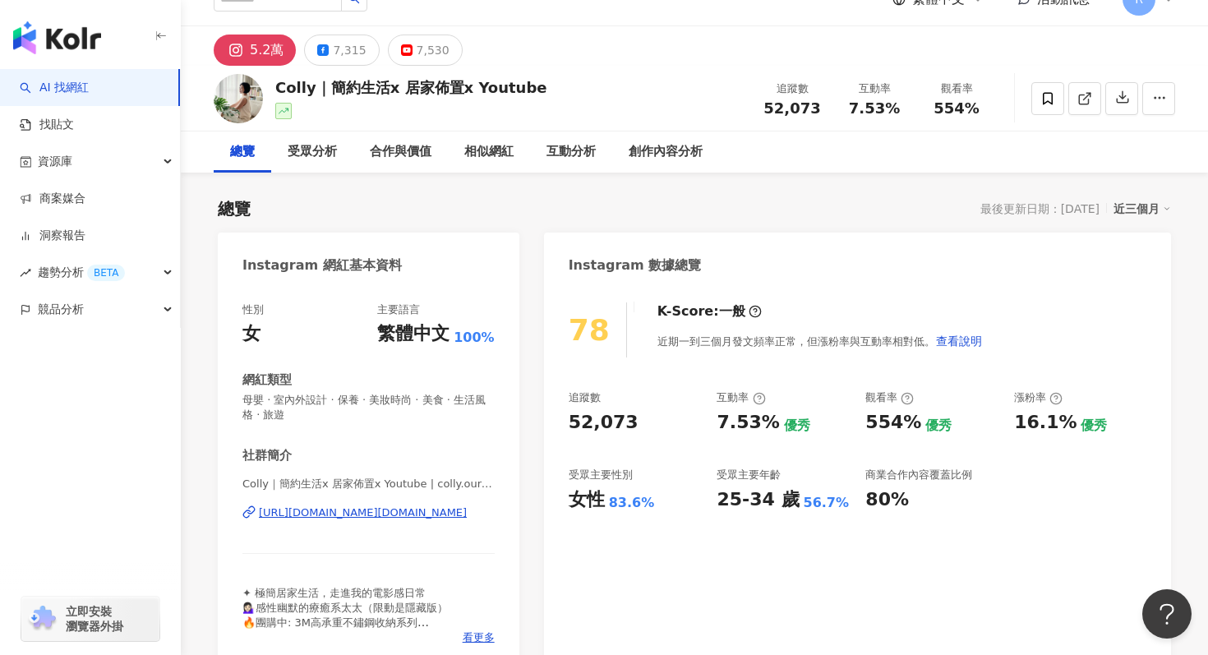
click at [266, 389] on div "網紅類型 母嬰 · 室內外設計 · 保養 · 美妝時尚 · 美食 · 生活風格 · 旅遊" at bounding box center [369, 397] width 252 height 51
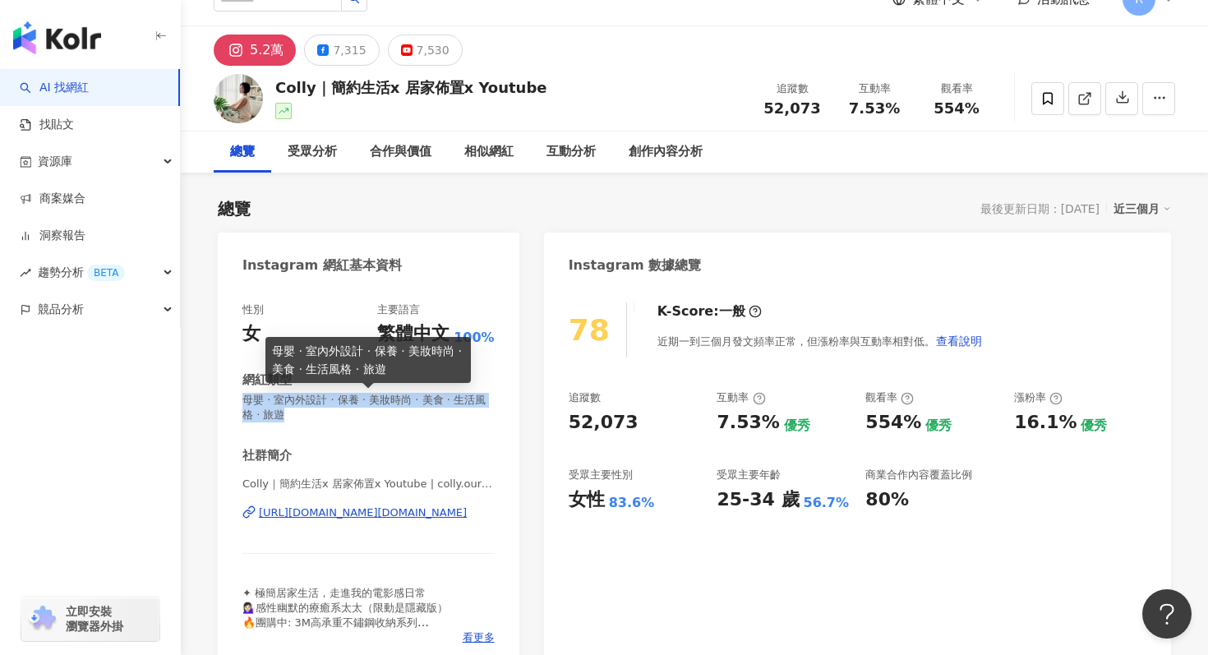
drag, startPoint x: 247, startPoint y: 400, endPoint x: 277, endPoint y: 417, distance: 35.0
click at [277, 417] on span "母嬰 · 室內外設計 · 保養 · 美妝時尚 · 美食 · 生活風格 · 旅遊" at bounding box center [369, 408] width 252 height 30
copy span "母嬰 · 室內外設計 · 保養 · 美妝時尚 · 美食 · 生活風格 · 旅遊"
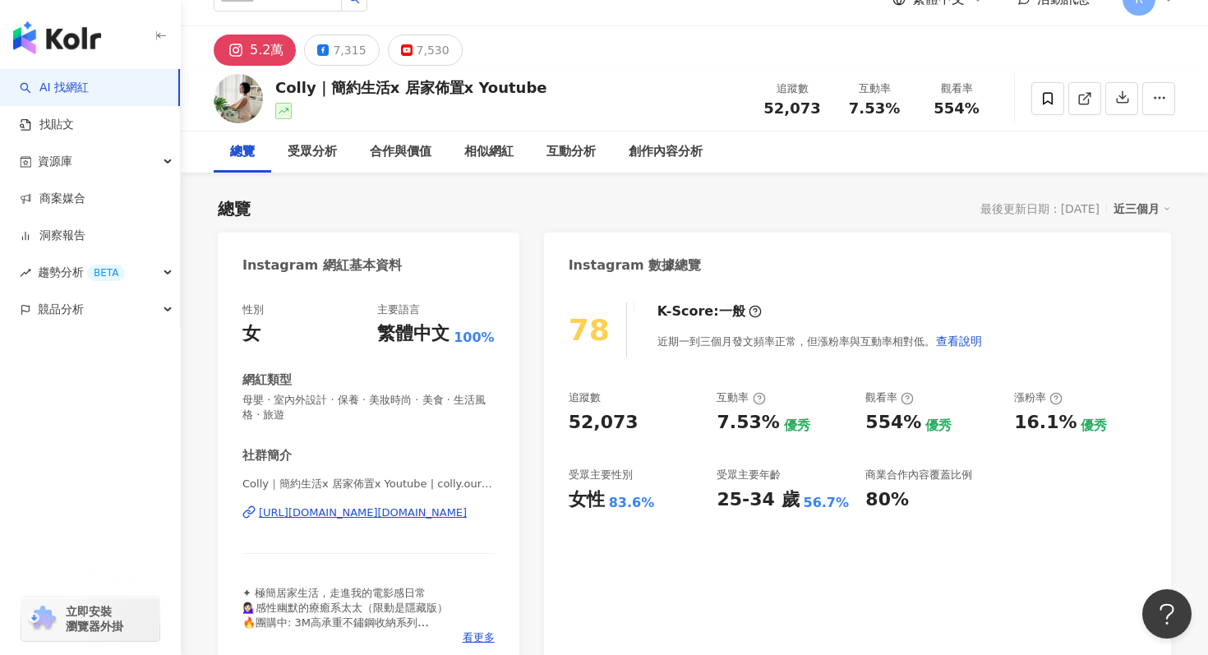
click at [1134, 207] on div "近三個月" at bounding box center [1143, 208] width 58 height 21
click at [1136, 277] on link "近六個月" at bounding box center [1150, 275] width 46 height 13
click at [1122, 95] on icon "button" at bounding box center [1123, 98] width 12 height 12
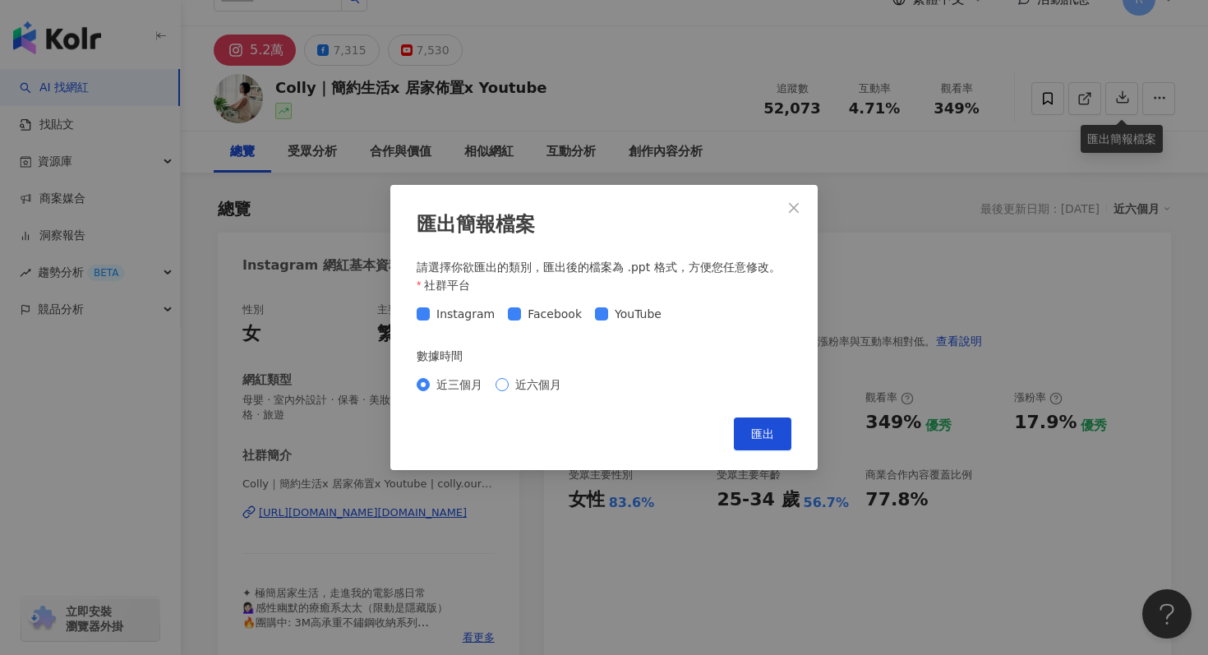
click at [552, 381] on span "近六個月" at bounding box center [538, 385] width 59 height 18
click at [763, 432] on span "匯出" at bounding box center [762, 433] width 23 height 13
click at [1085, 44] on div "匯出簡報檔案 請選擇你欲匯出的類別，匯出後的檔案為 .ppt 格式，方便您任意修改。 社群平台 Instagram Facebook YouTube 數據時間…" at bounding box center [604, 327] width 1208 height 655
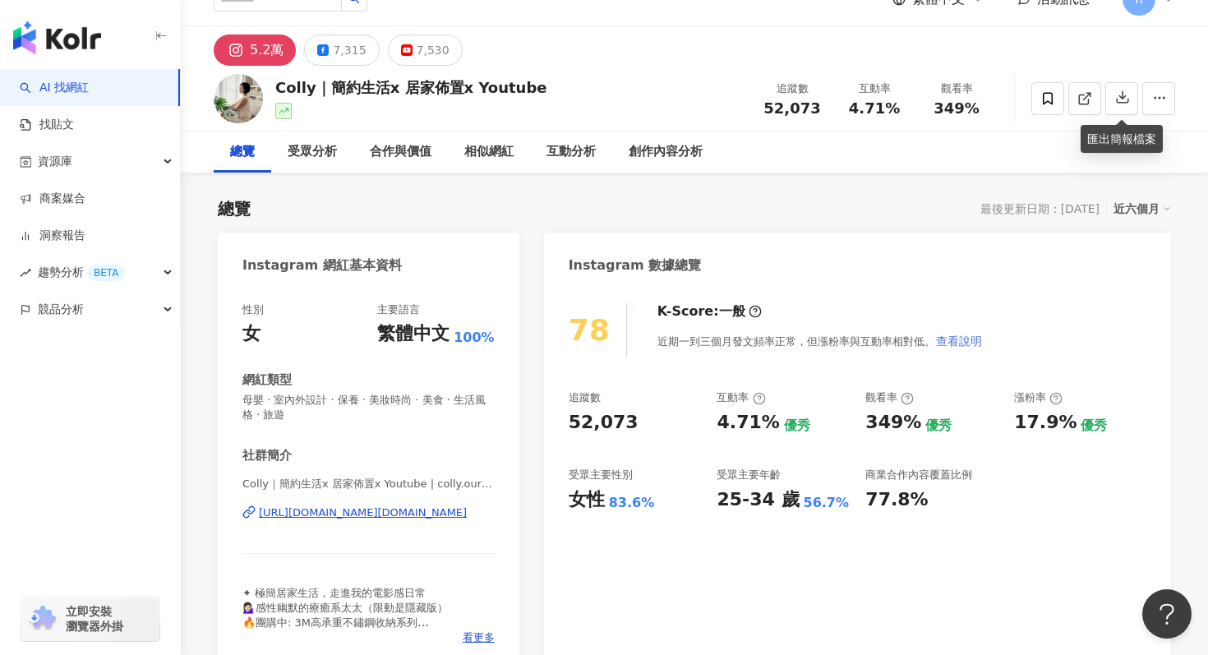
click at [931, 395] on div "觀看率" at bounding box center [932, 397] width 132 height 15
click at [695, 127] on div "Colly｜簡約生活x 居家佈置x Youtube 追蹤數 52,073 互動率 4.71% 觀看率 349%" at bounding box center [695, 98] width 1028 height 65
click at [1080, 56] on div "5.2萬 7,315 7,530" at bounding box center [695, 45] width 1028 height 39
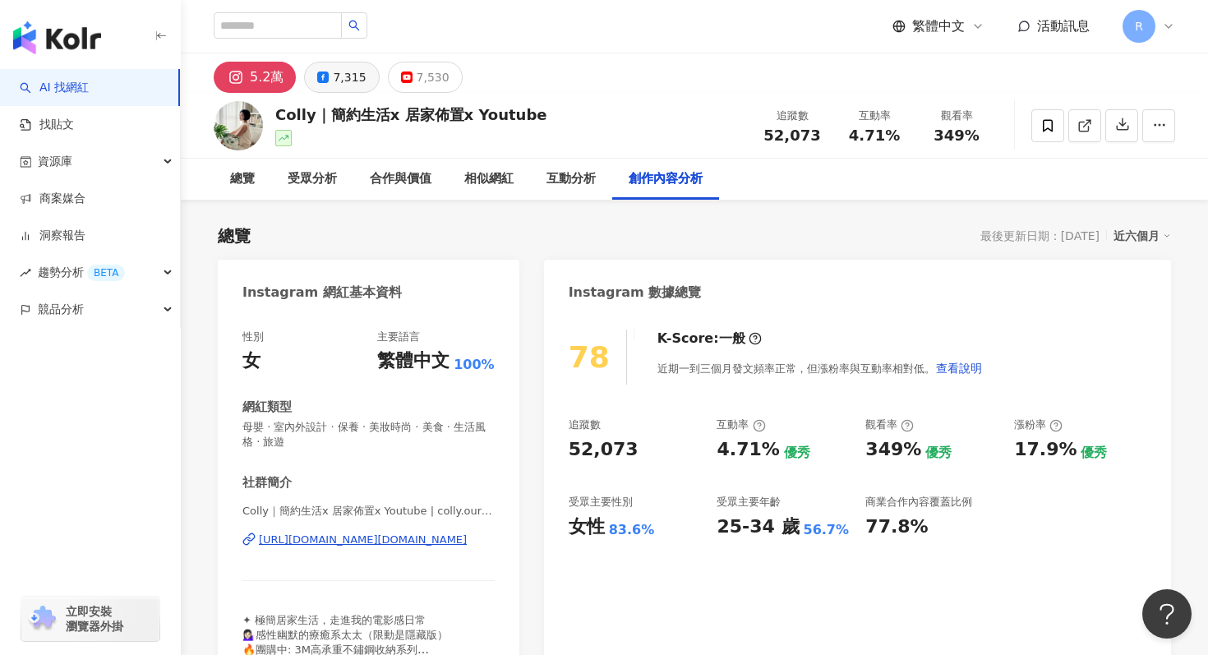
click at [330, 74] on button "7,315" at bounding box center [341, 77] width 75 height 31
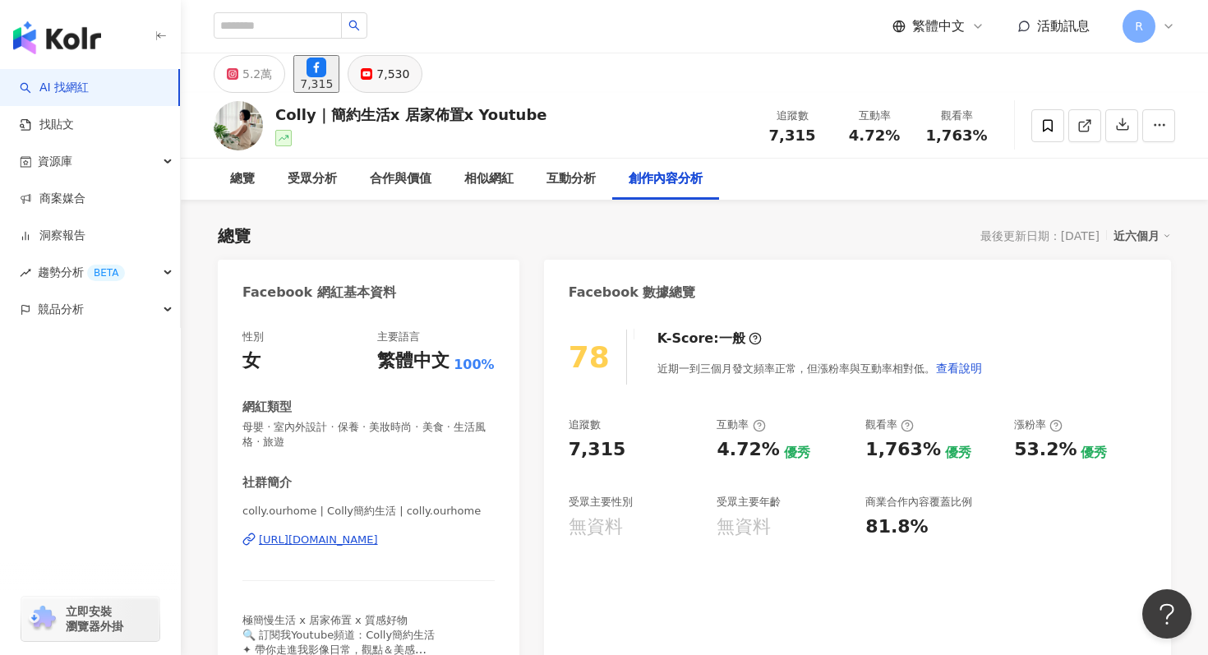
click at [409, 81] on div "7,530" at bounding box center [393, 73] width 33 height 23
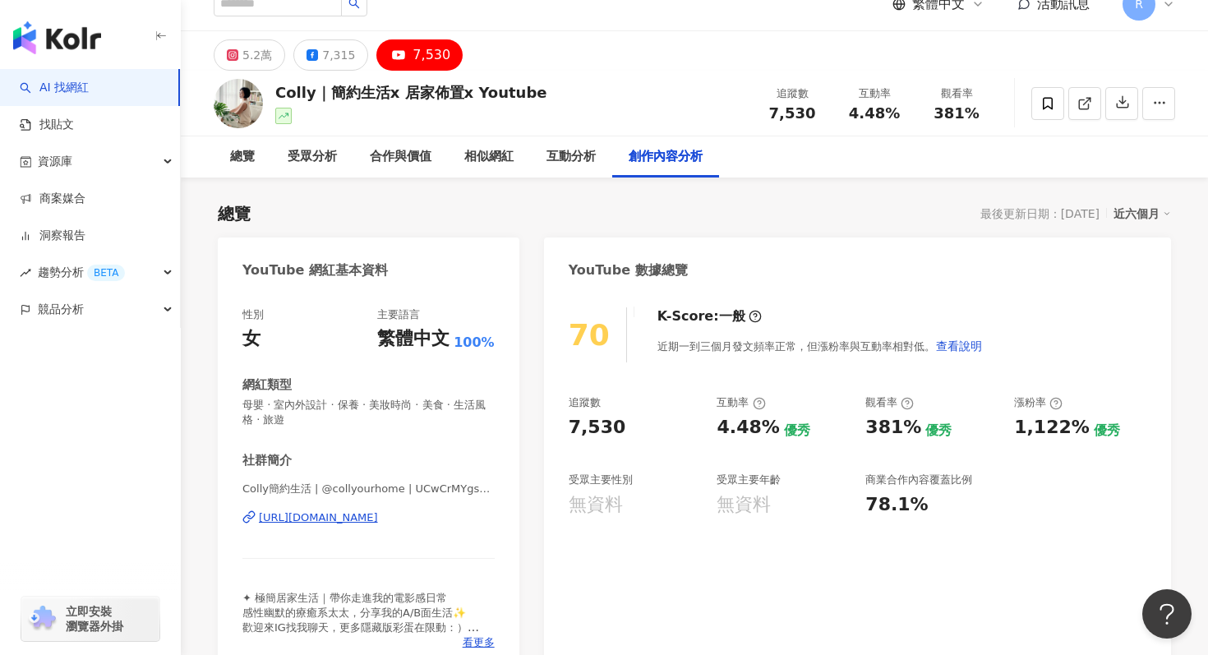
scroll to position [15, 0]
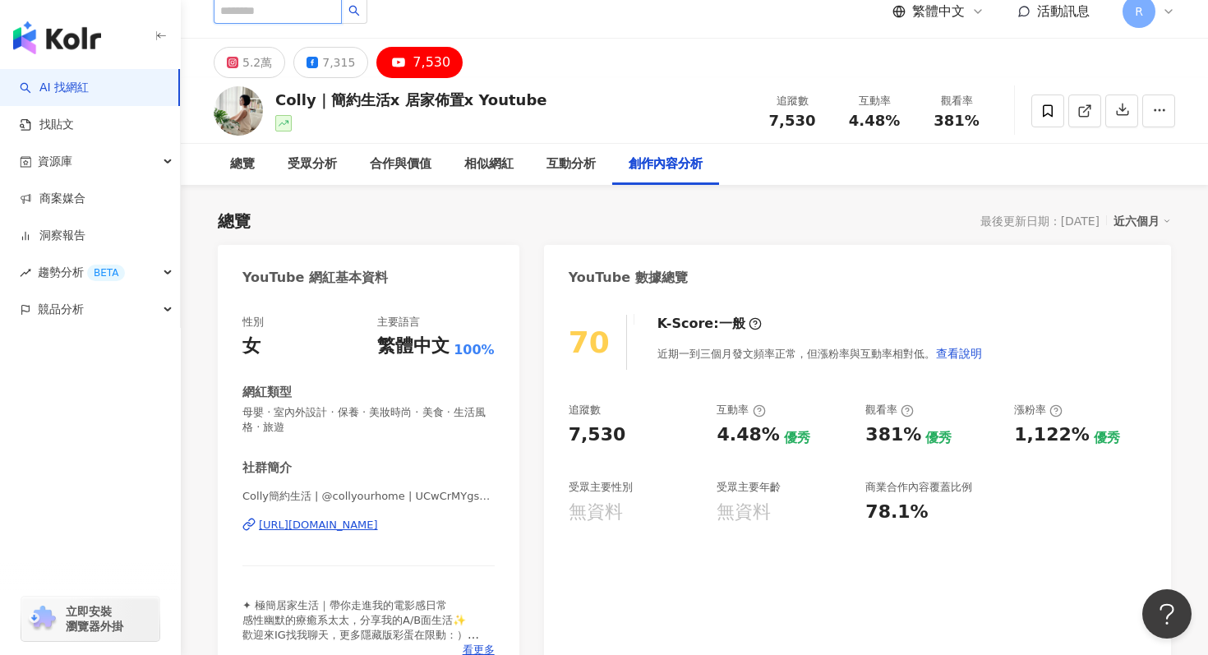
click at [309, 14] on input "search" at bounding box center [278, 11] width 128 height 26
paste input "**********"
type input "**********"
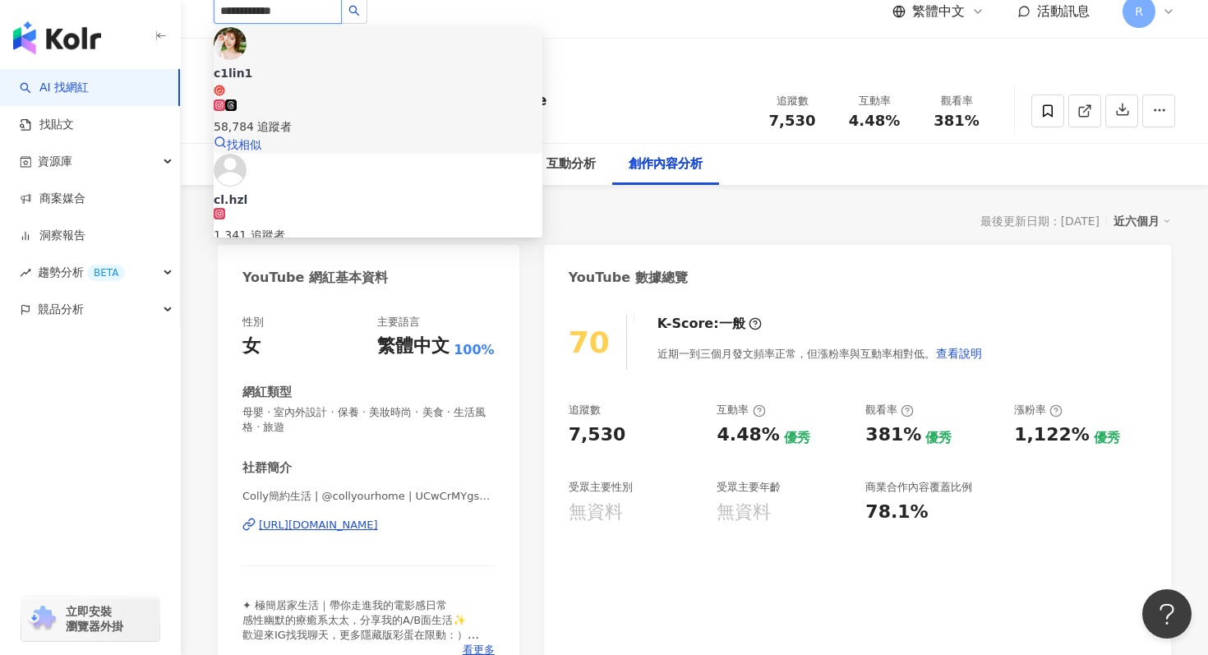
click at [329, 118] on div "58,784 追蹤者" at bounding box center [378, 127] width 329 height 18
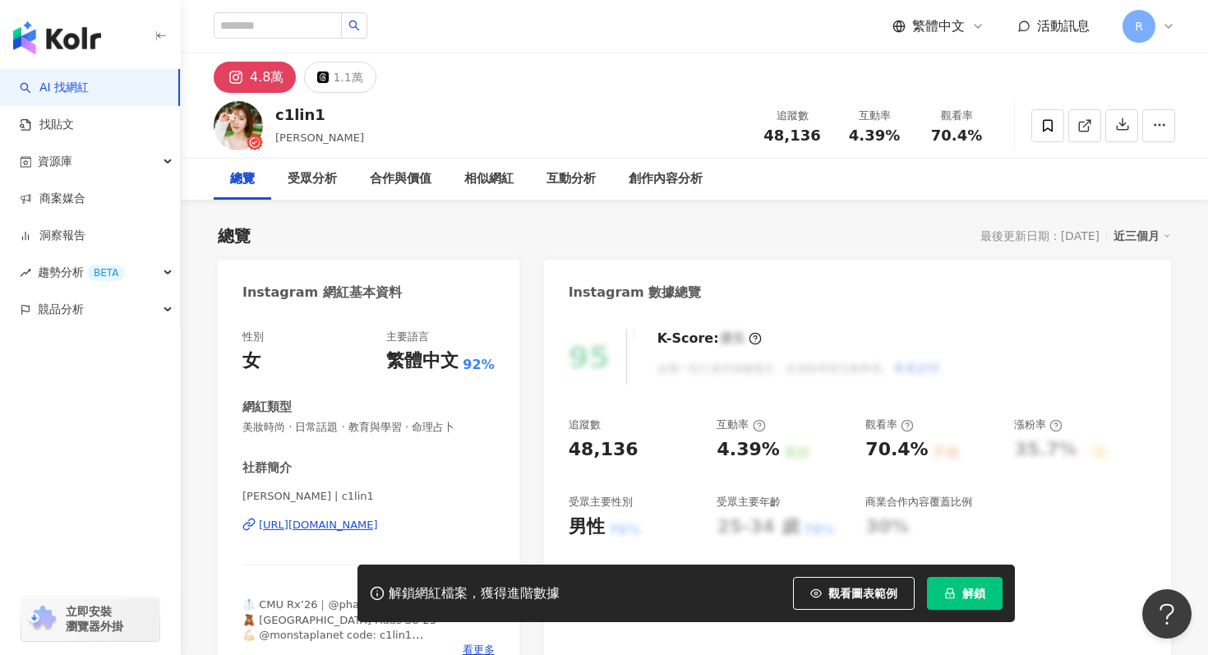
click at [981, 589] on span "解鎖" at bounding box center [974, 593] width 23 height 13
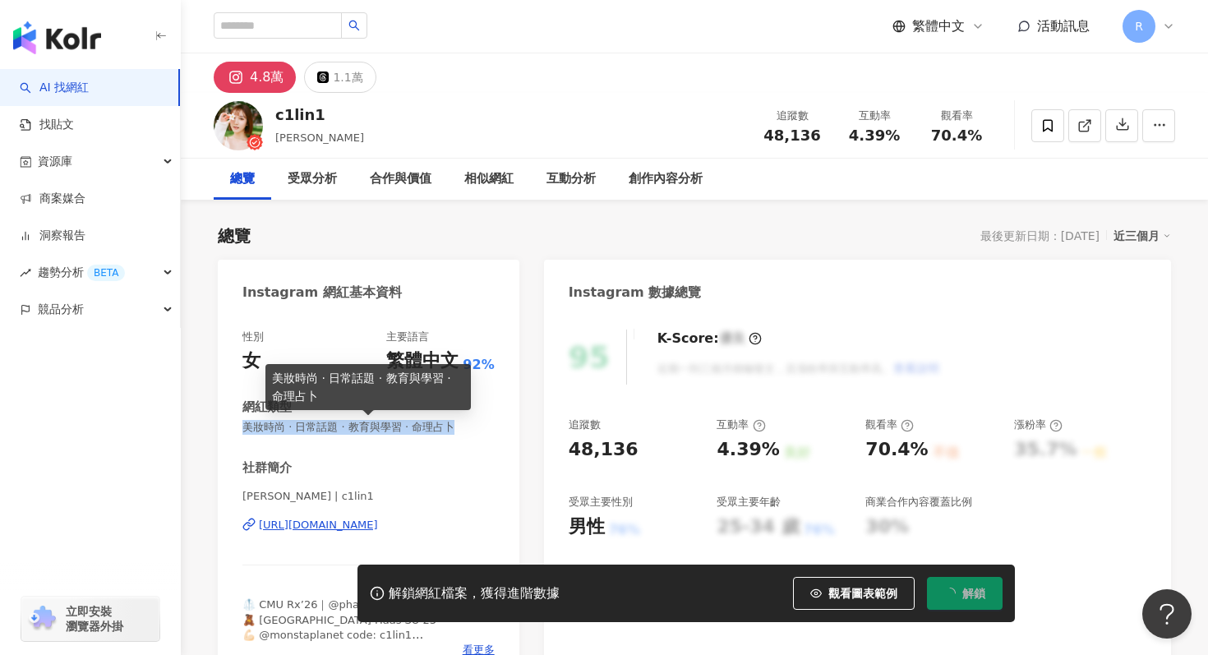
drag, startPoint x: 246, startPoint y: 426, endPoint x: 455, endPoint y: 420, distance: 208.9
click at [455, 420] on span "美妝時尚 · 日常話題 · 教育與學習 · 命理占卜" at bounding box center [369, 427] width 252 height 15
copy span "美妝時尚 · 日常話題 · 教育與學習 · 命理占卜"
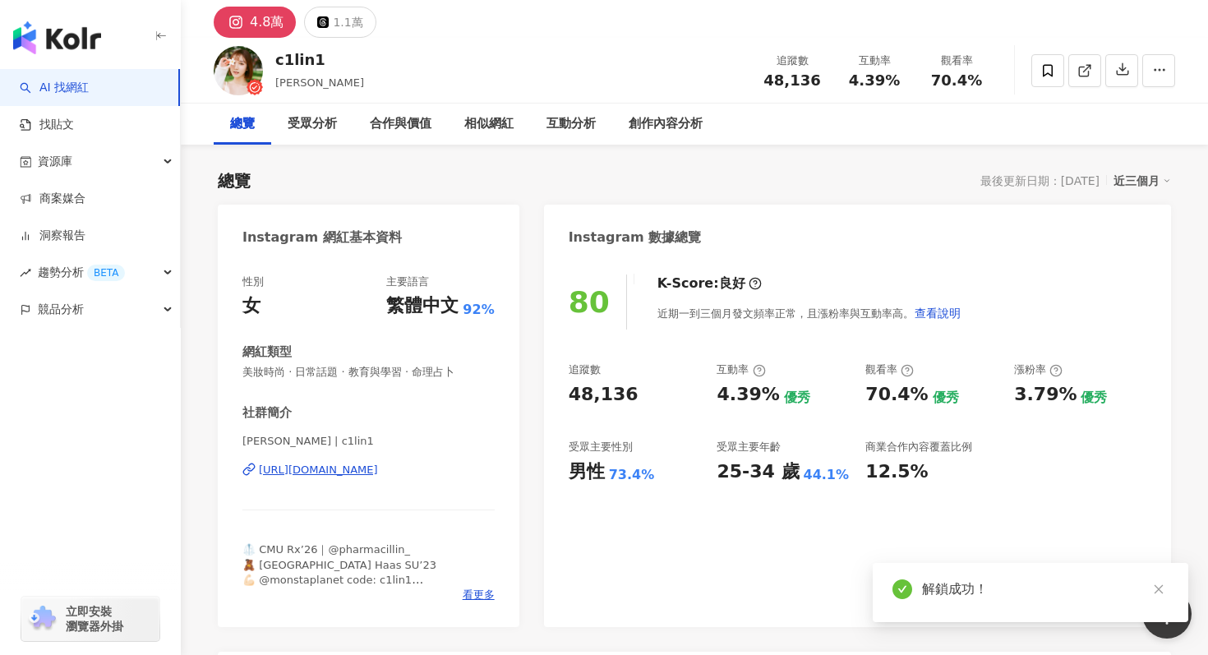
scroll to position [57, 0]
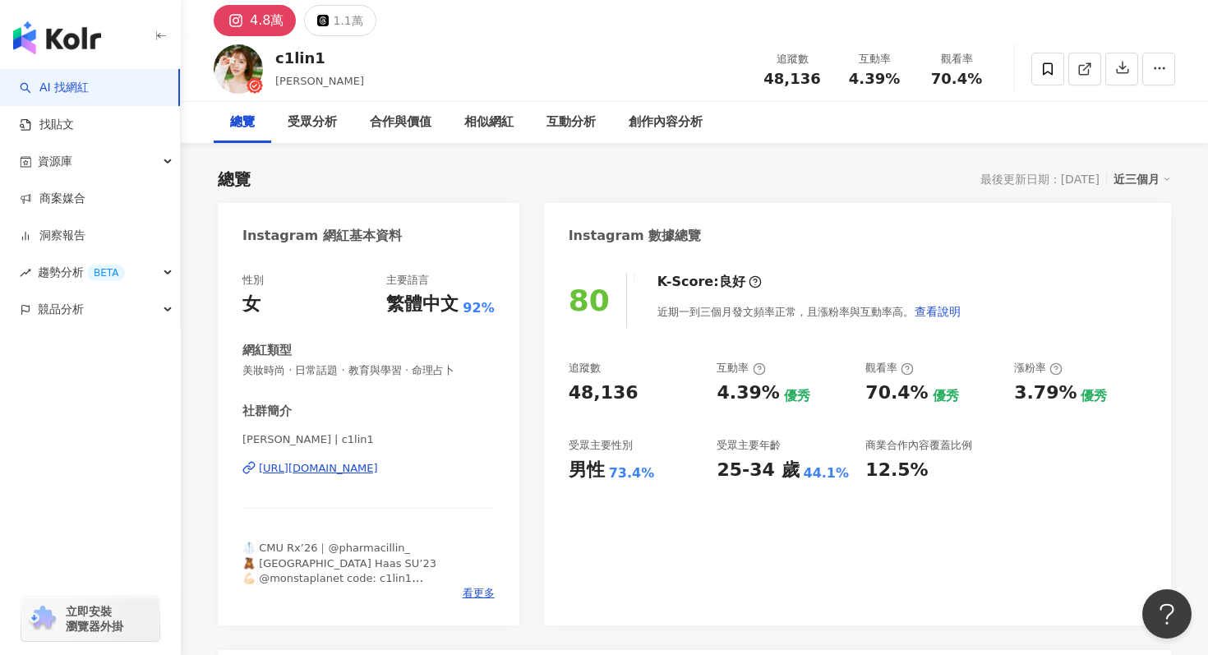
click at [516, 406] on div "性別 女 主要語言 繁體中文 92% 網紅類型 美妝時尚 · 日常話題 · 教育與學習 · 命理占卜 社群簡介 Céline Huang | c1lin1 h…" at bounding box center [369, 440] width 302 height 369
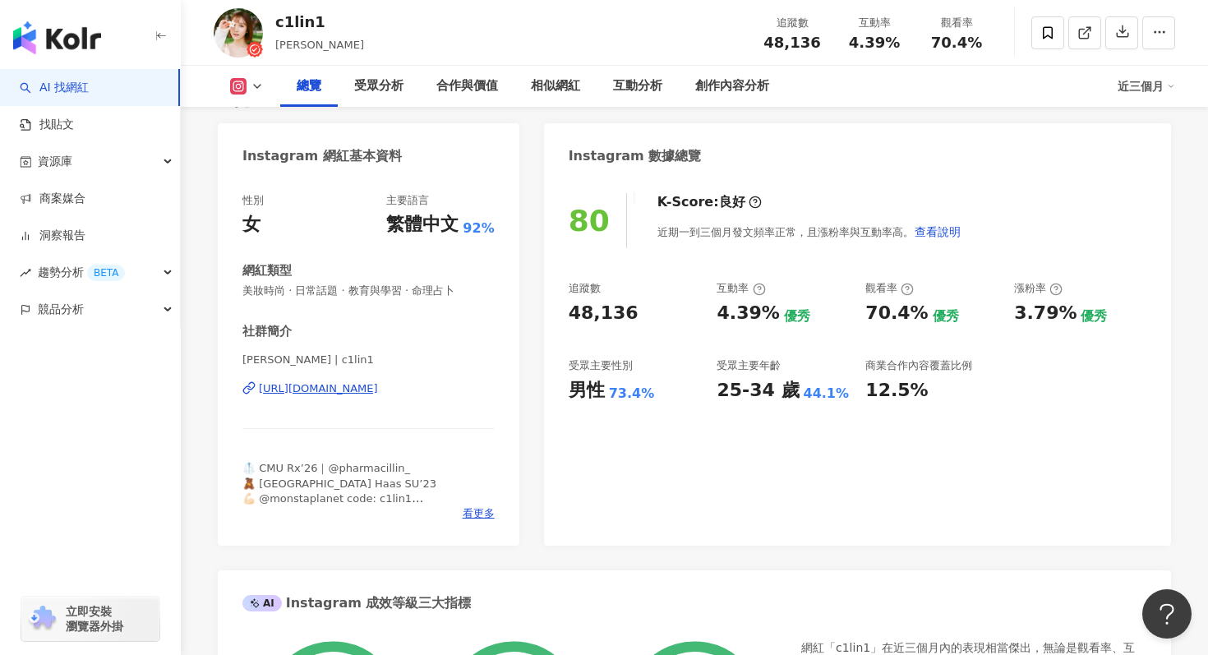
scroll to position [0, 0]
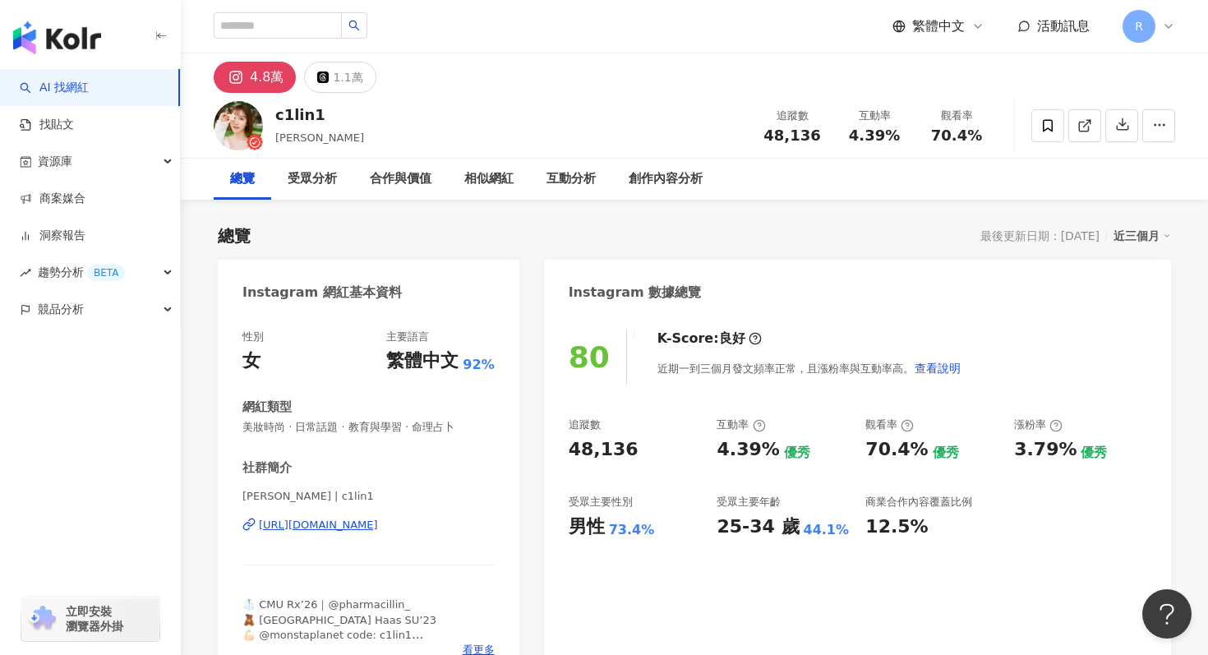
click at [1140, 230] on div "近三個月" at bounding box center [1143, 235] width 58 height 21
click at [1140, 301] on link "近六個月" at bounding box center [1150, 302] width 46 height 18
click at [1130, 127] on icon "button" at bounding box center [1123, 124] width 15 height 15
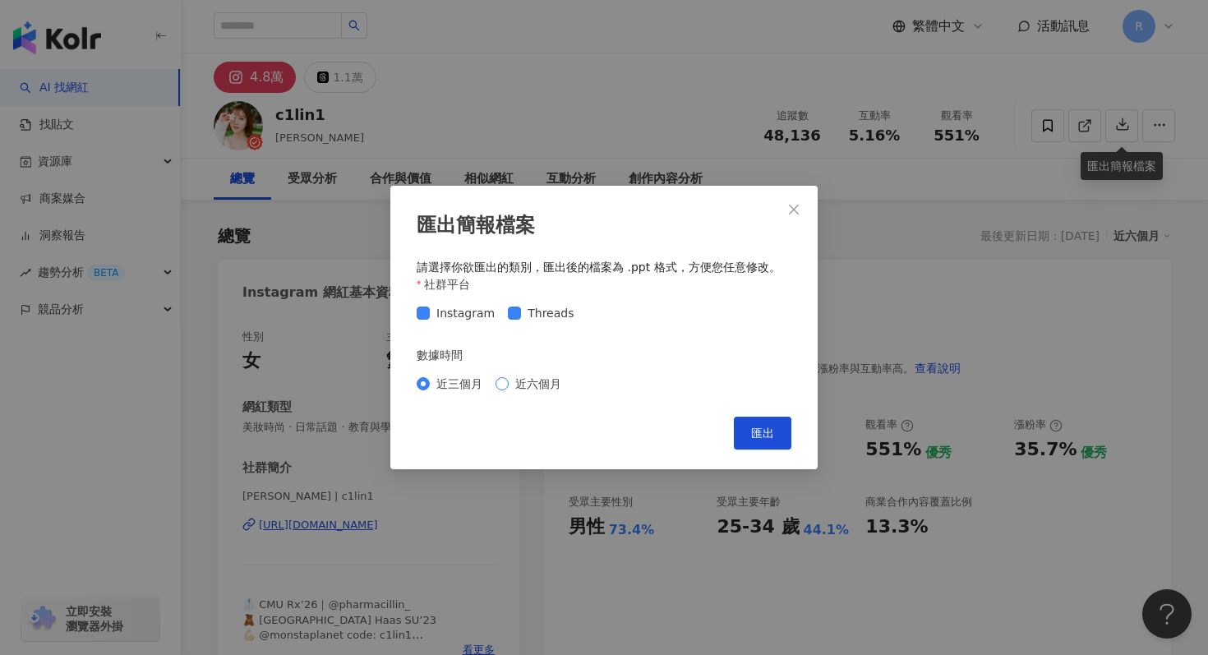
click at [522, 391] on span "近六個月" at bounding box center [538, 384] width 59 height 18
click at [746, 427] on button "匯出" at bounding box center [763, 433] width 58 height 33
click at [792, 213] on icon "close" at bounding box center [794, 209] width 13 height 13
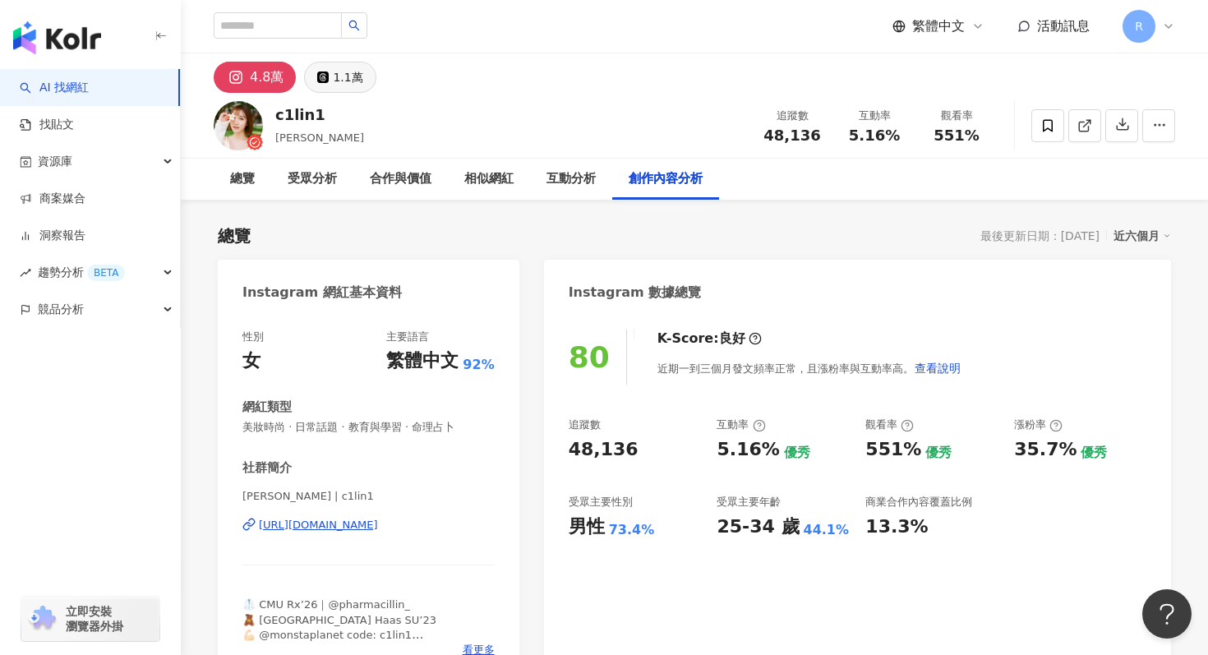
click at [333, 73] on div "1.1萬" at bounding box center [348, 77] width 30 height 23
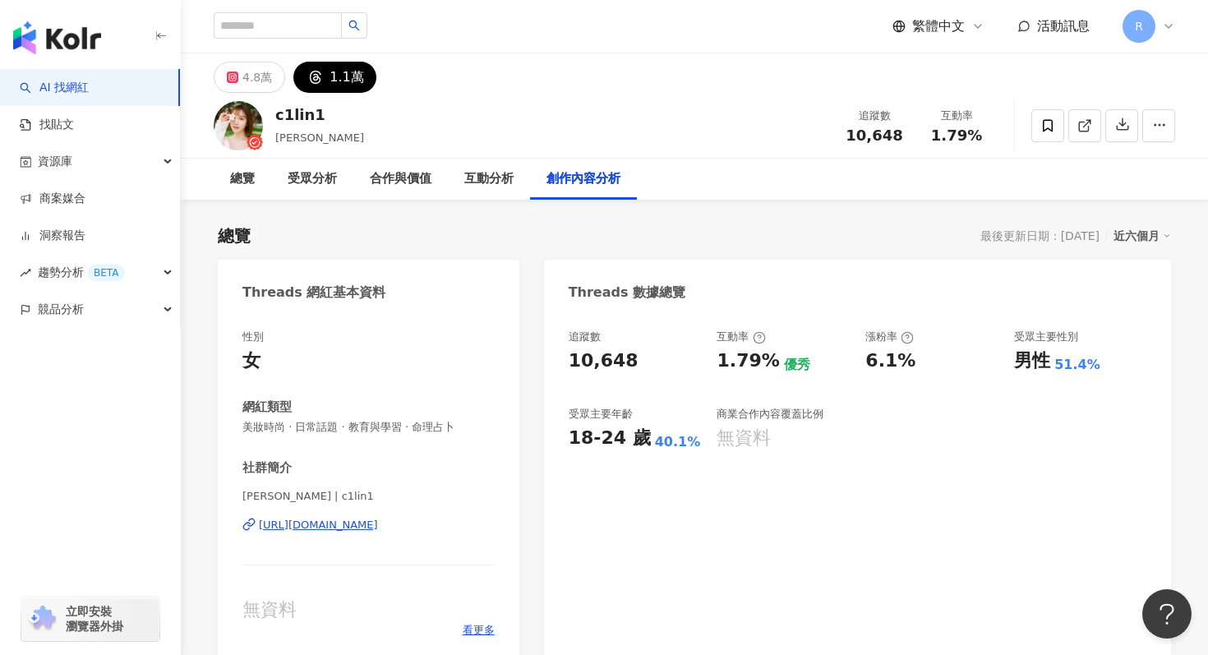
click at [272, 11] on div "繁體中文 活動訊息 R" at bounding box center [695, 26] width 962 height 53
click at [270, 28] on input "search" at bounding box center [278, 25] width 128 height 26
paste input "*****"
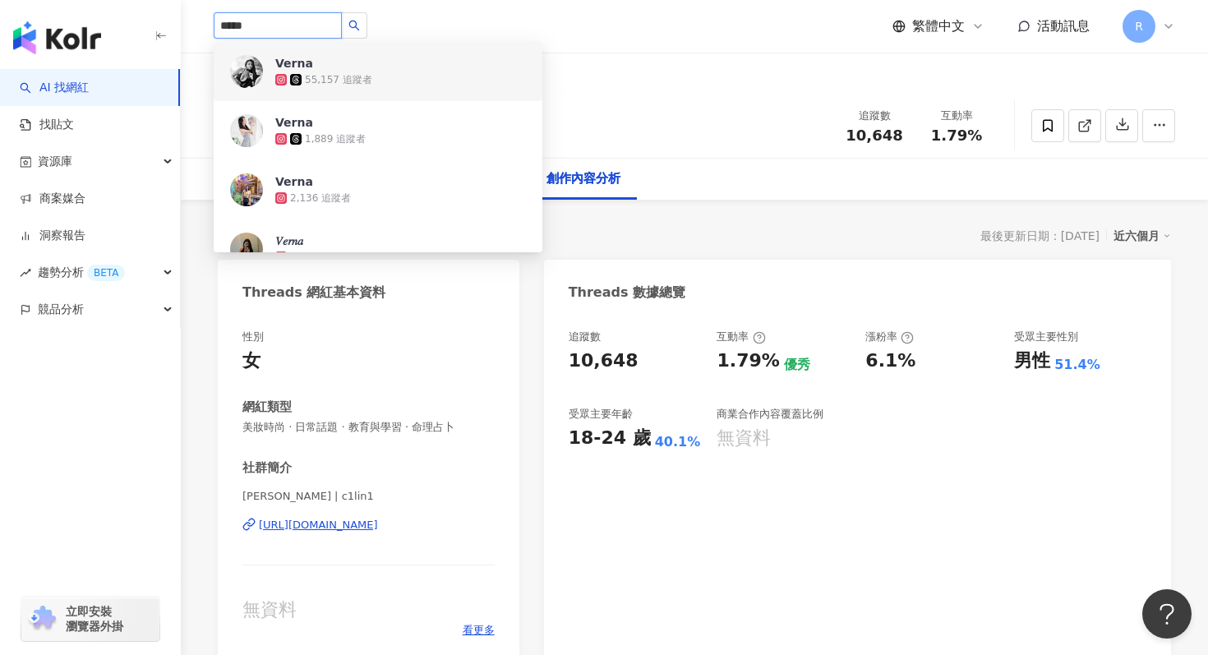
click at [263, 23] on input "*****" at bounding box center [278, 25] width 128 height 26
paste input "*****"
type input "**********"
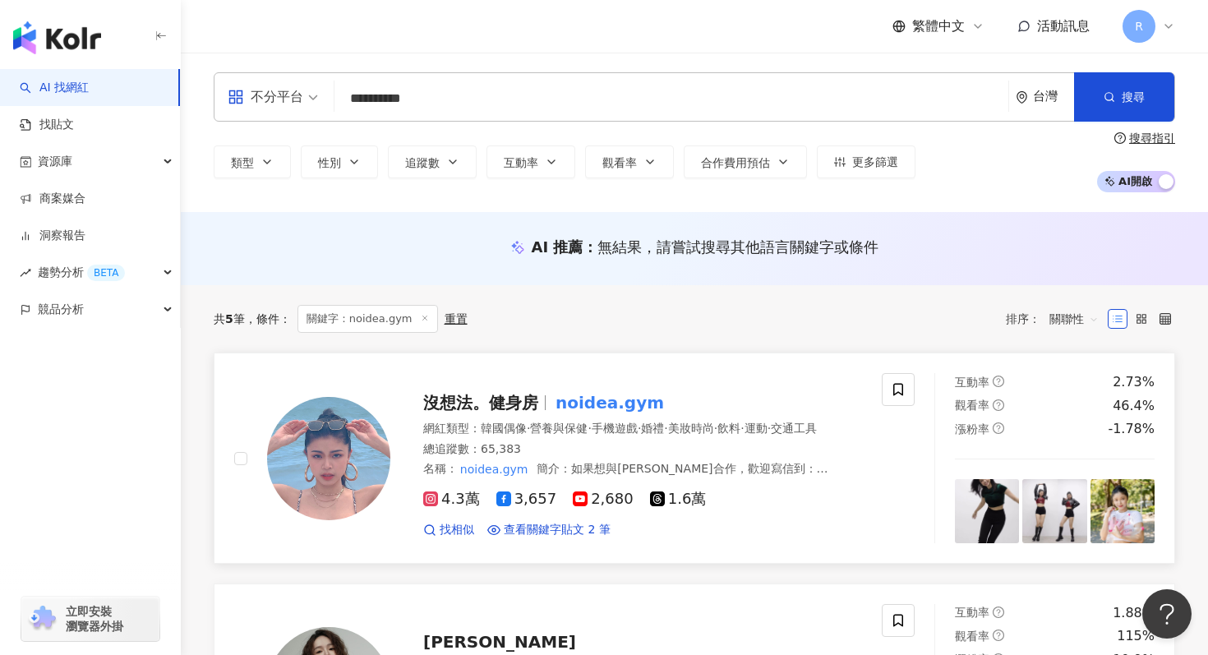
click at [566, 429] on span "營養與保健" at bounding box center [559, 428] width 58 height 13
click at [407, 95] on input "**********" at bounding box center [671, 98] width 661 height 31
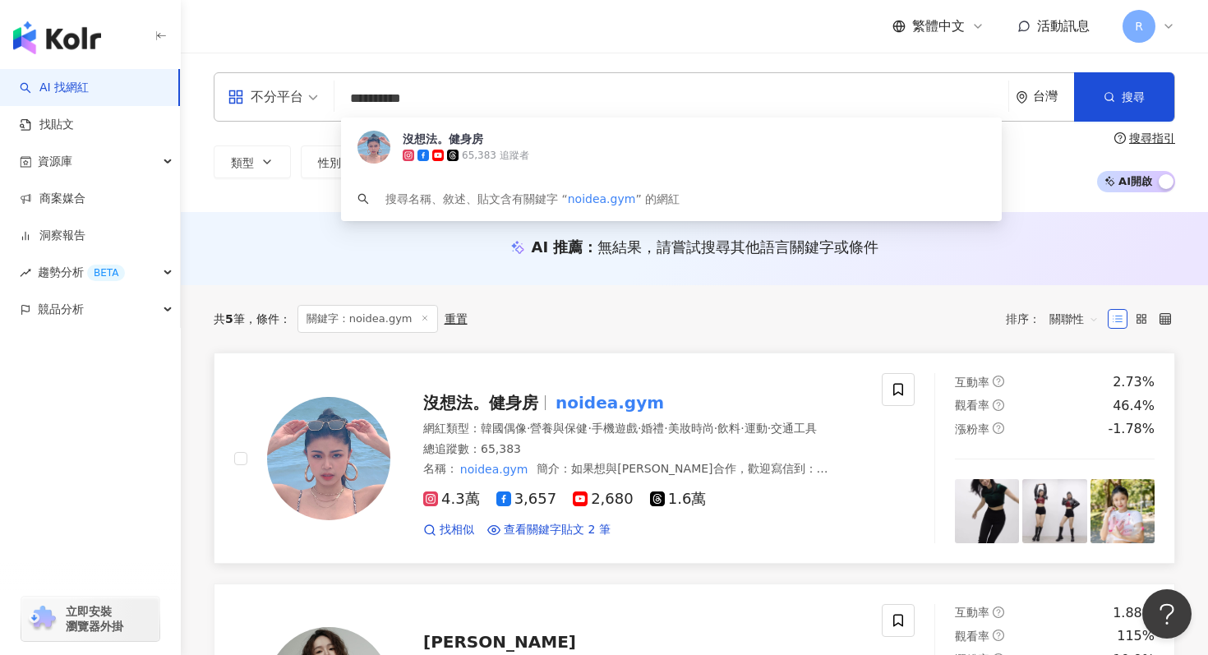
click at [407, 95] on input "**********" at bounding box center [671, 98] width 661 height 31
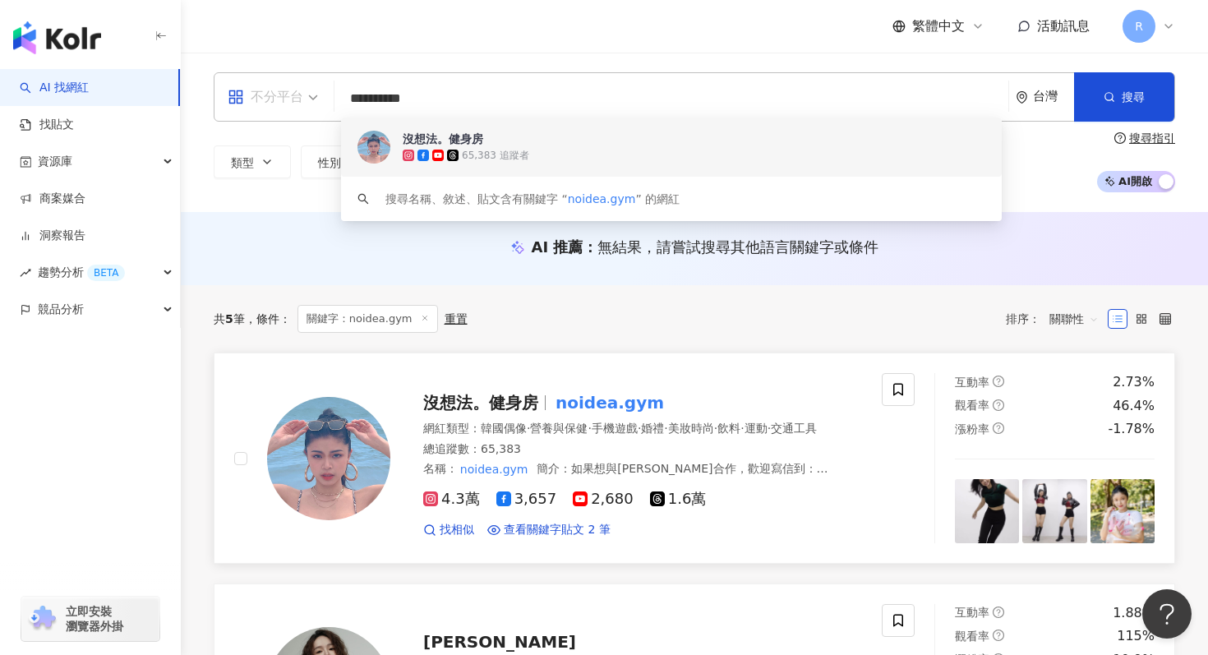
click at [275, 104] on div "不分平台" at bounding box center [266, 97] width 76 height 26
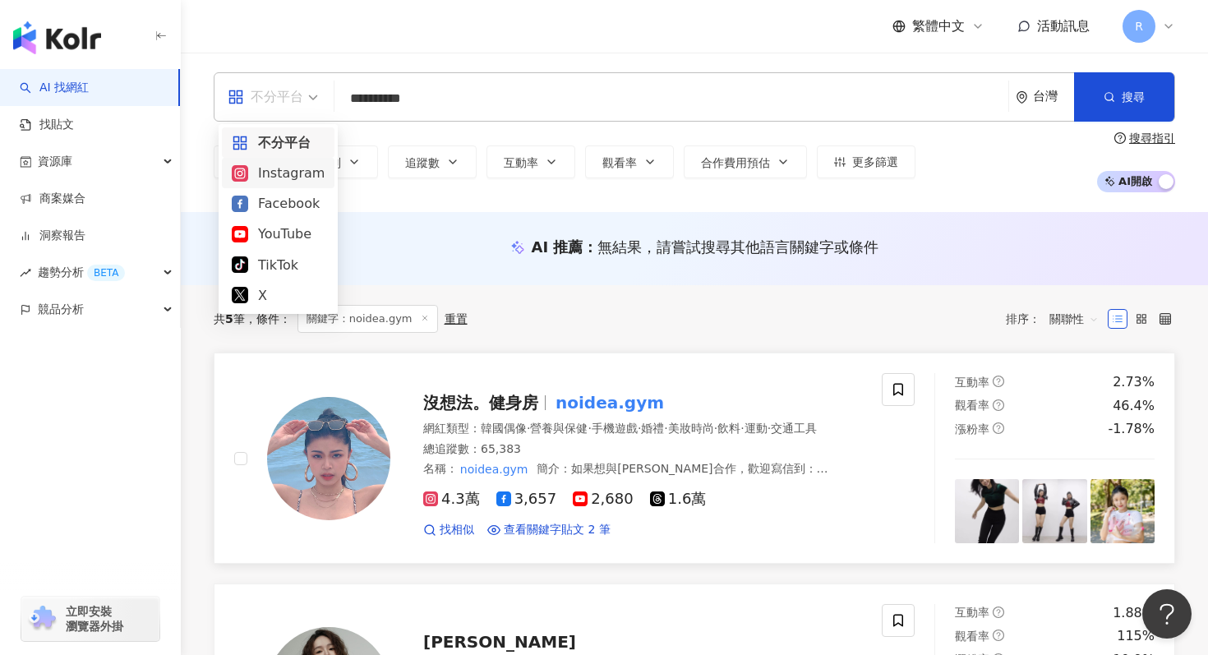
click at [289, 174] on div "Instagram" at bounding box center [278, 173] width 93 height 21
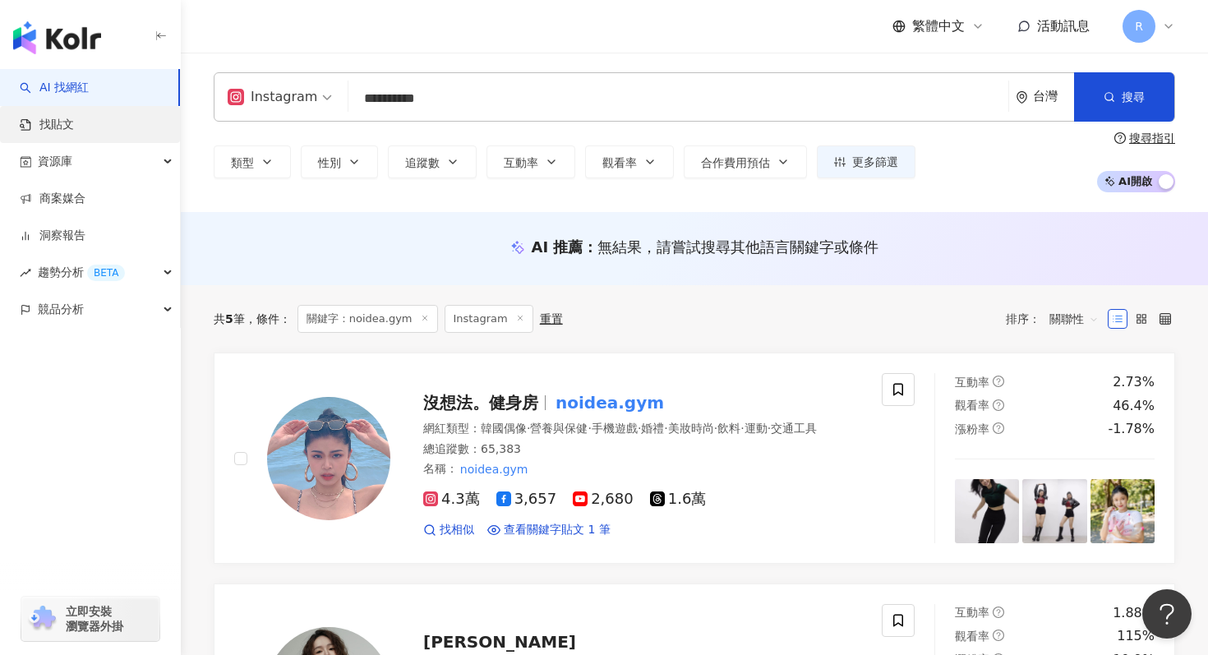
click at [74, 132] on link "找貼文" at bounding box center [47, 125] width 54 height 16
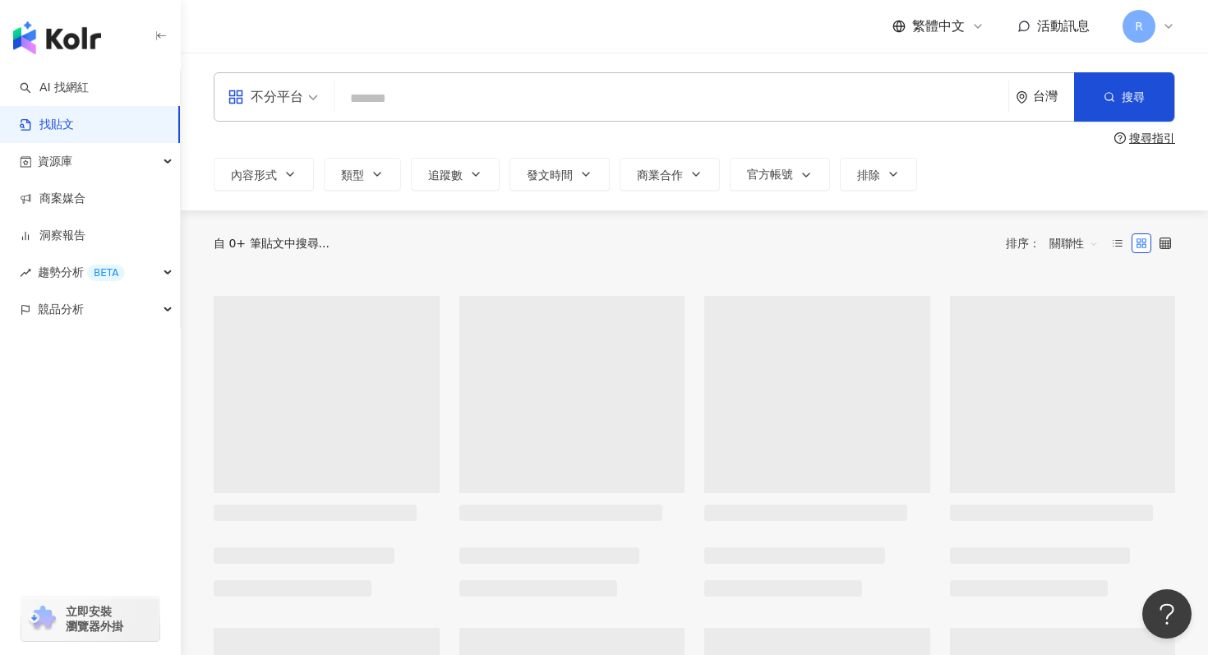
click at [261, 104] on div "不分平台" at bounding box center [266, 97] width 76 height 26
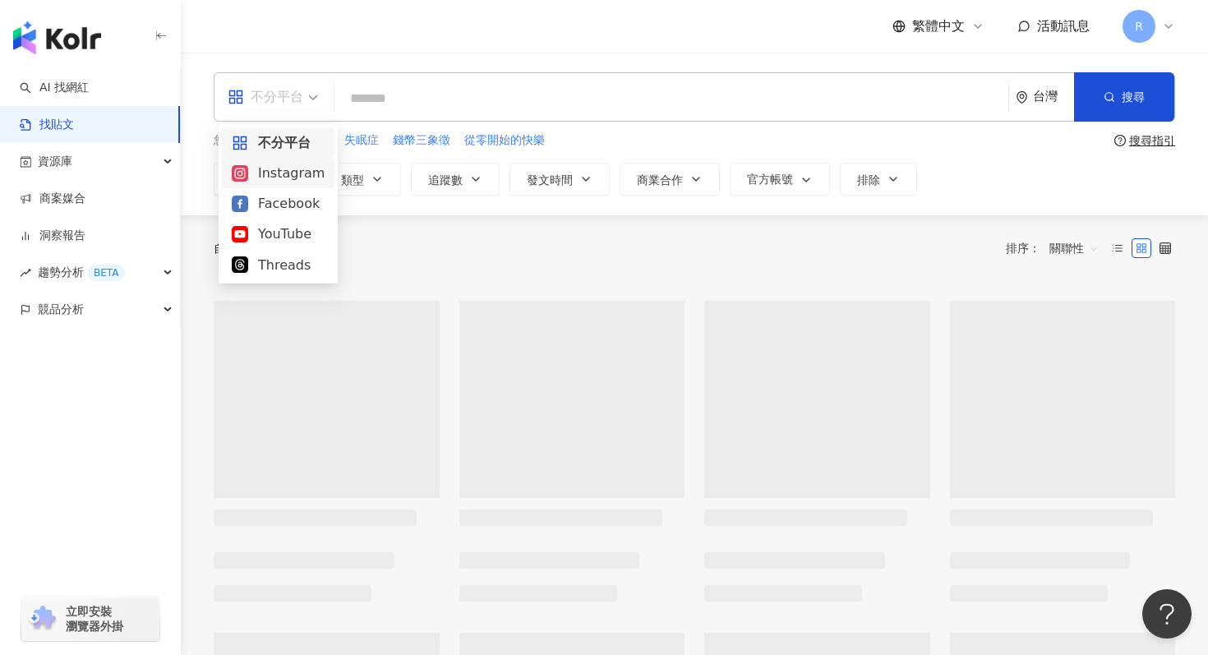
click at [296, 176] on div "Instagram" at bounding box center [278, 173] width 93 height 21
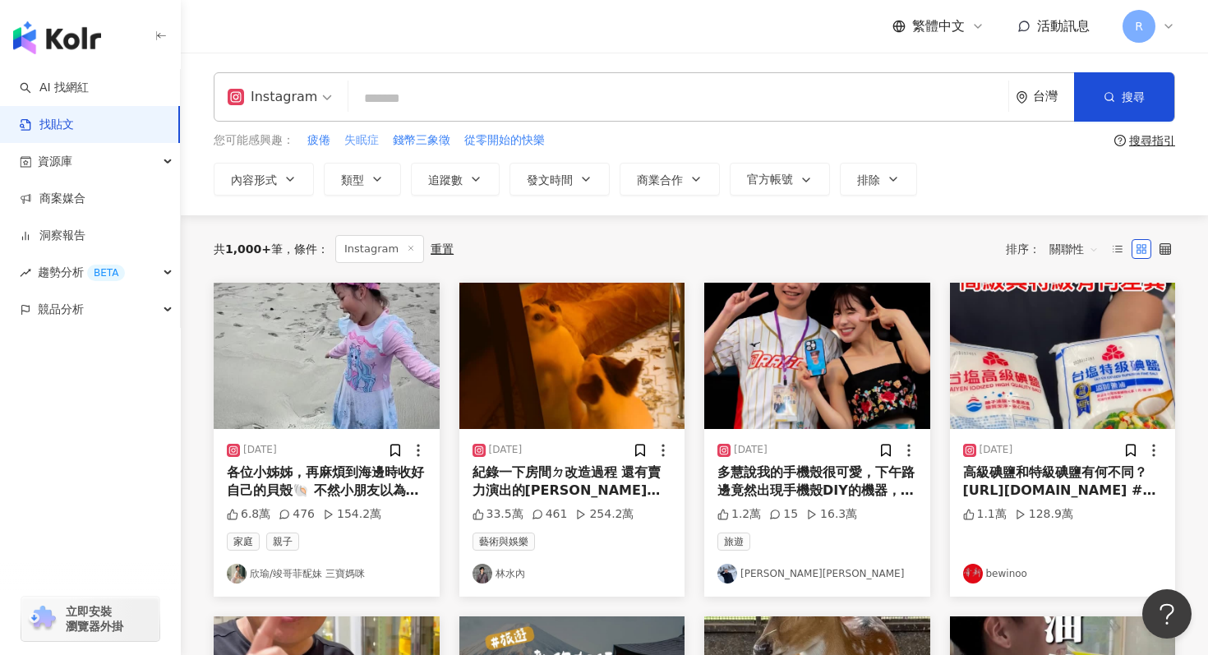
click at [358, 140] on span "失眠症" at bounding box center [361, 140] width 35 height 16
type input "***"
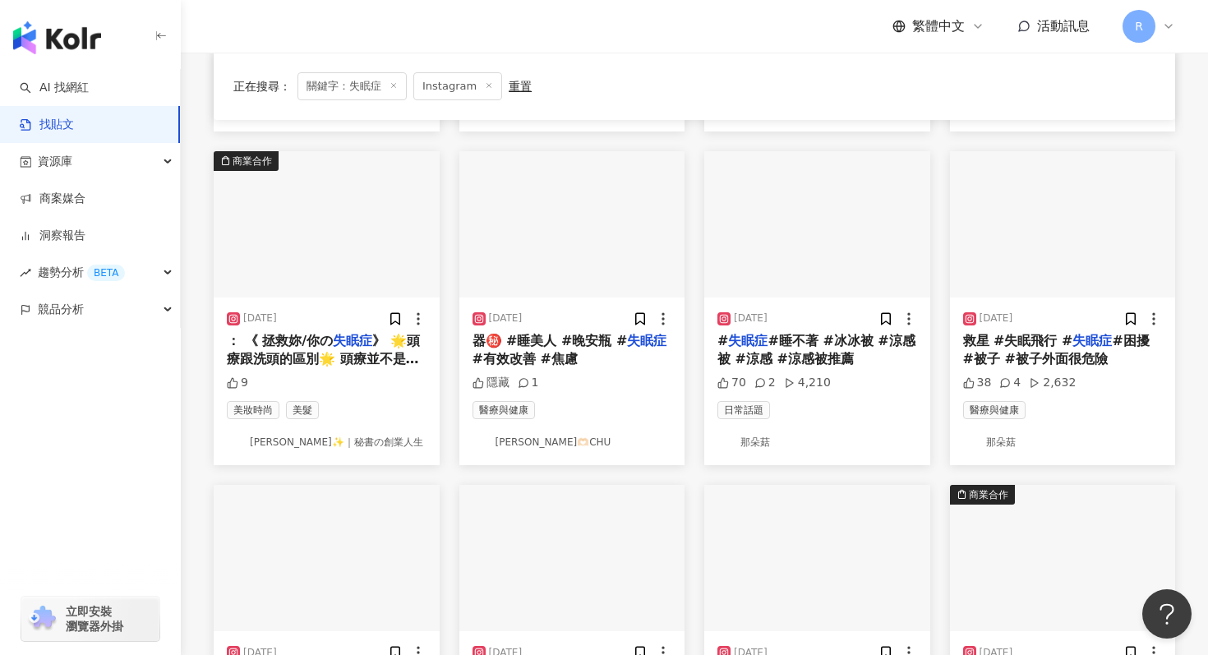
scroll to position [484, 0]
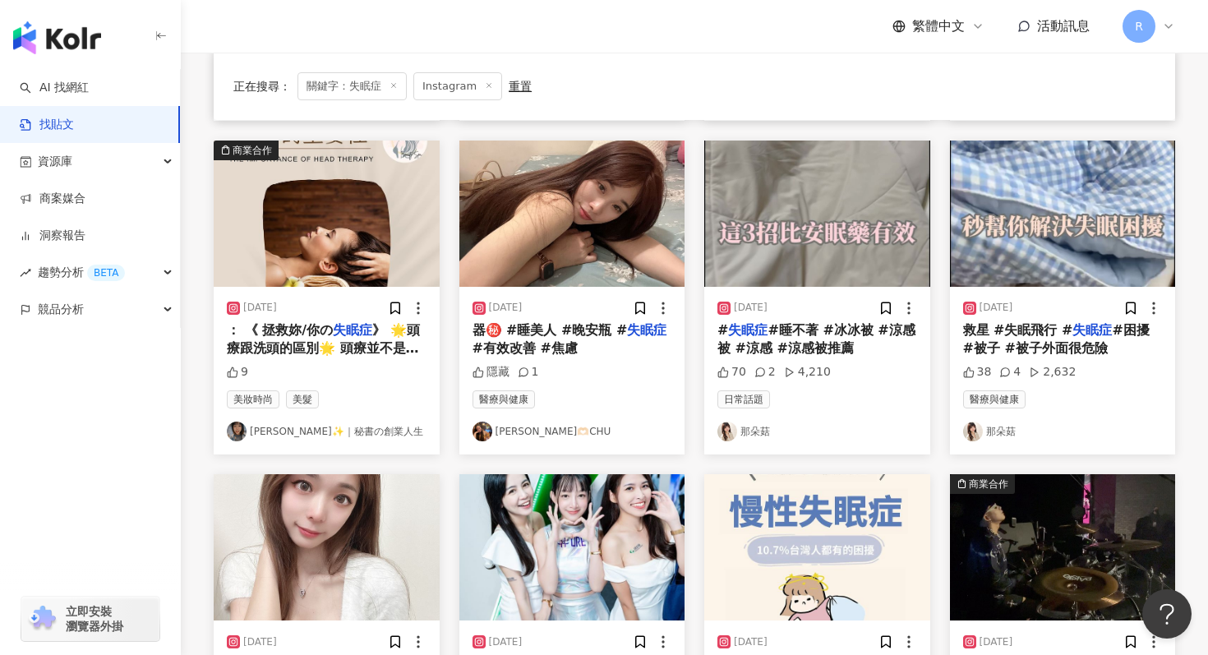
click at [1047, 349] on span "#困擾 #被子 #被子外面很危險" at bounding box center [1056, 339] width 187 height 34
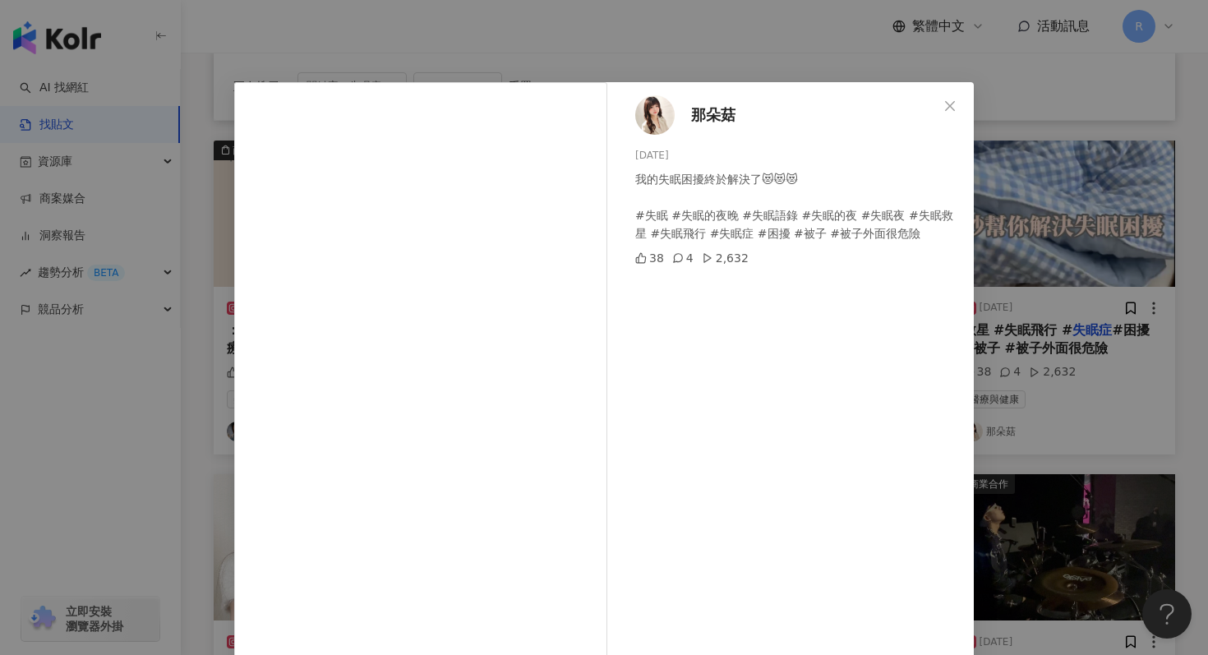
click at [1025, 216] on div "那朵菇 2024/11/23 我的失眠困擾終於解決了😻😻😻 #失眠 #失眠的夜晚 #失眠語錄 #失眠的夜 #失眠夜 #失眠救星 #失眠飛行 #失眠症 #困擾 …" at bounding box center [604, 327] width 1208 height 655
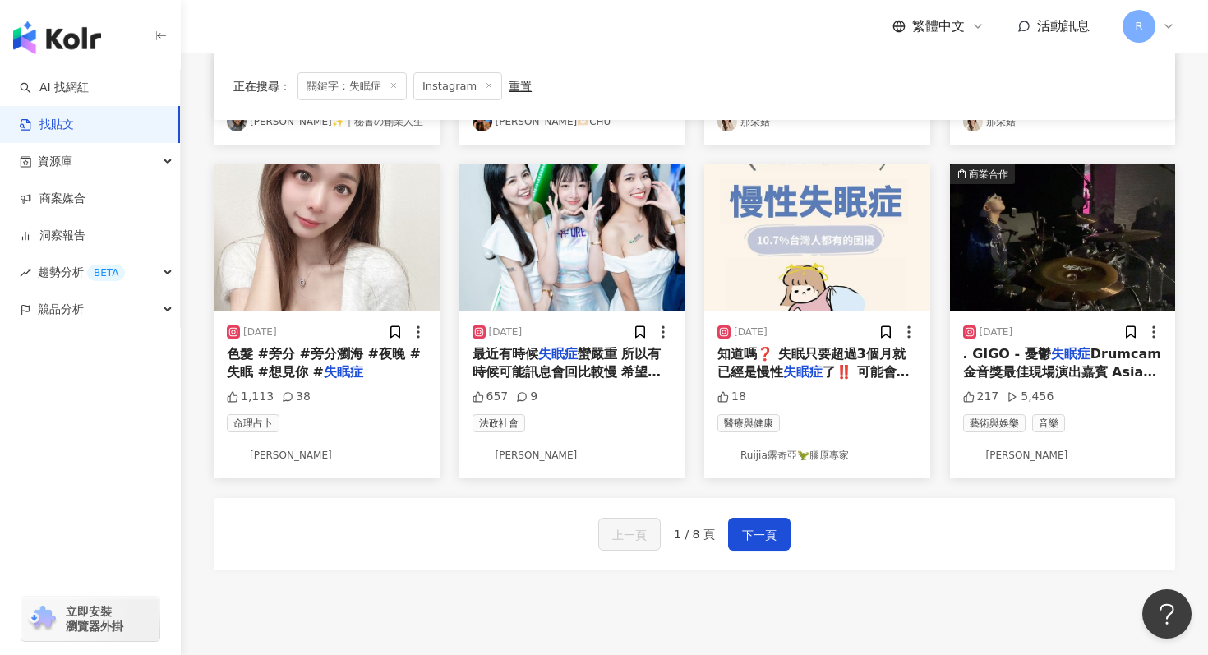
scroll to position [805, 0]
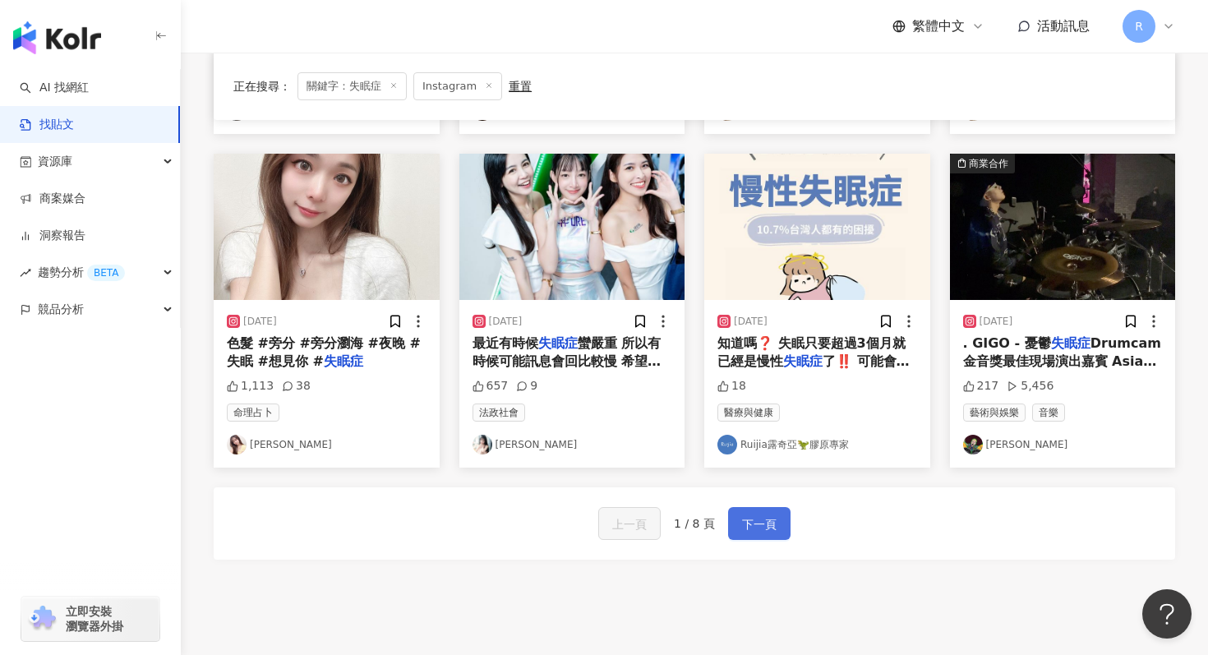
click at [772, 533] on span "下一頁" at bounding box center [759, 525] width 35 height 20
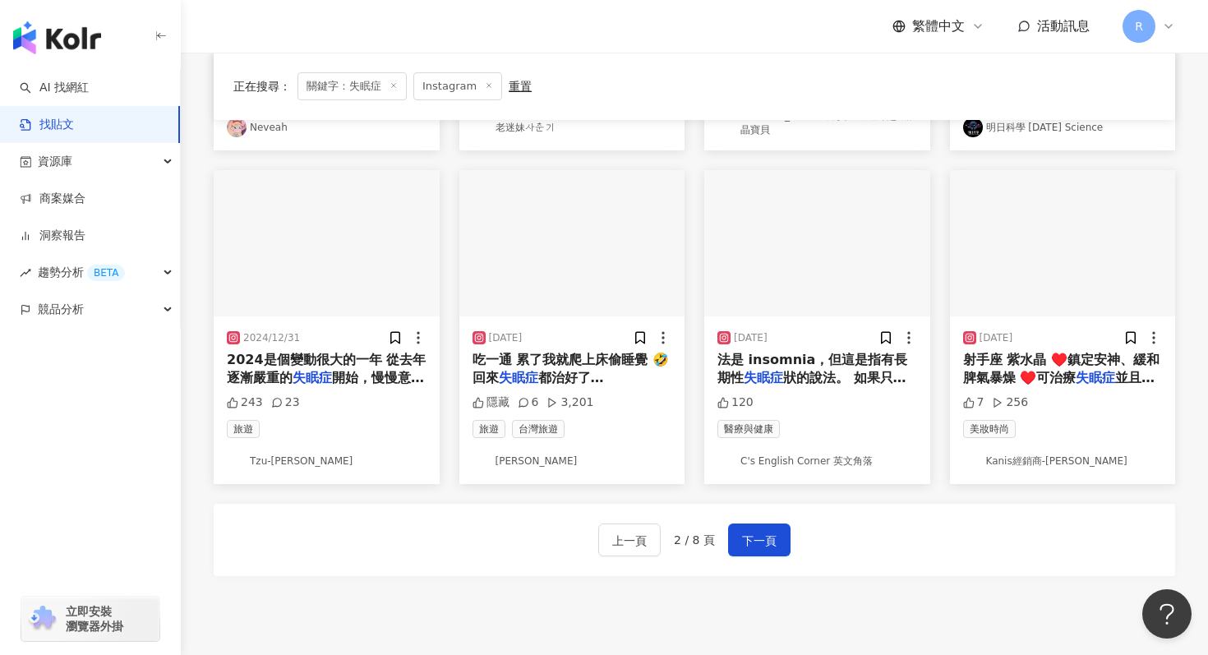
scroll to position [786, 0]
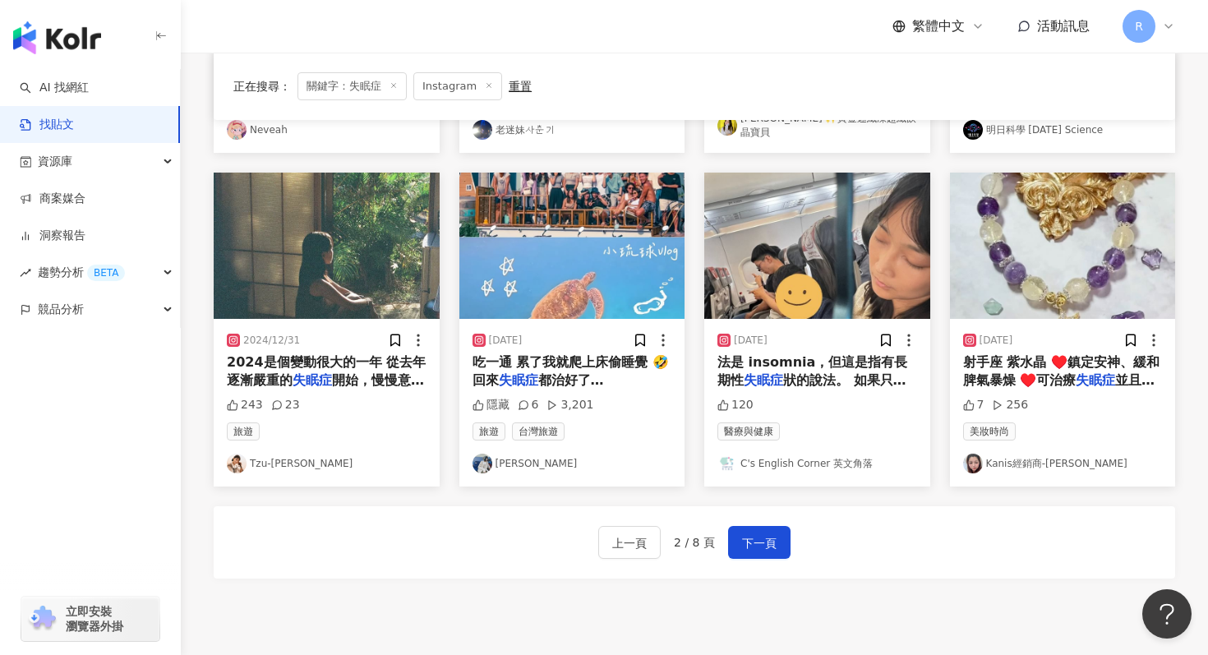
click at [630, 378] on span "都治好了謝謝我的旅伴們 安排的妥妥" at bounding box center [569, 398] width 192 height 53
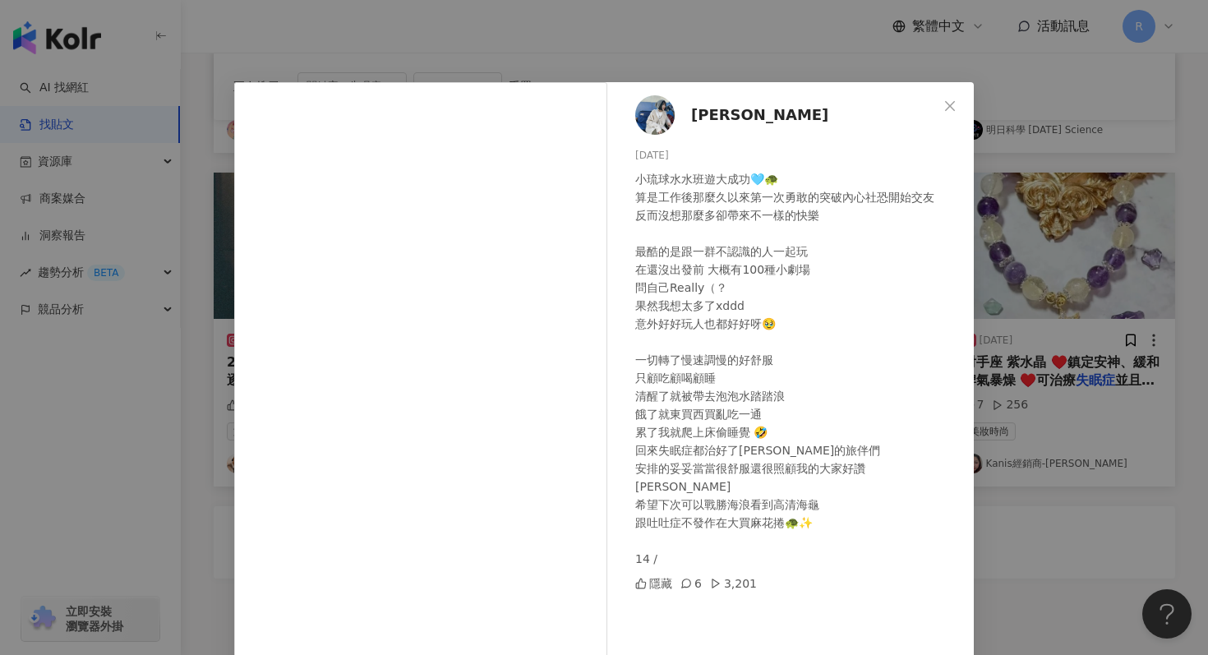
click at [815, 63] on div "琬晴 2024/11/28 小琉球水水班遊大成功🩵🐢 算是工作後那麼久以來第一次勇敢的突破內心社恐開始交友 反而沒想那麼多卻帶來不一樣的快樂 最酷的是跟一群不…" at bounding box center [604, 327] width 1208 height 655
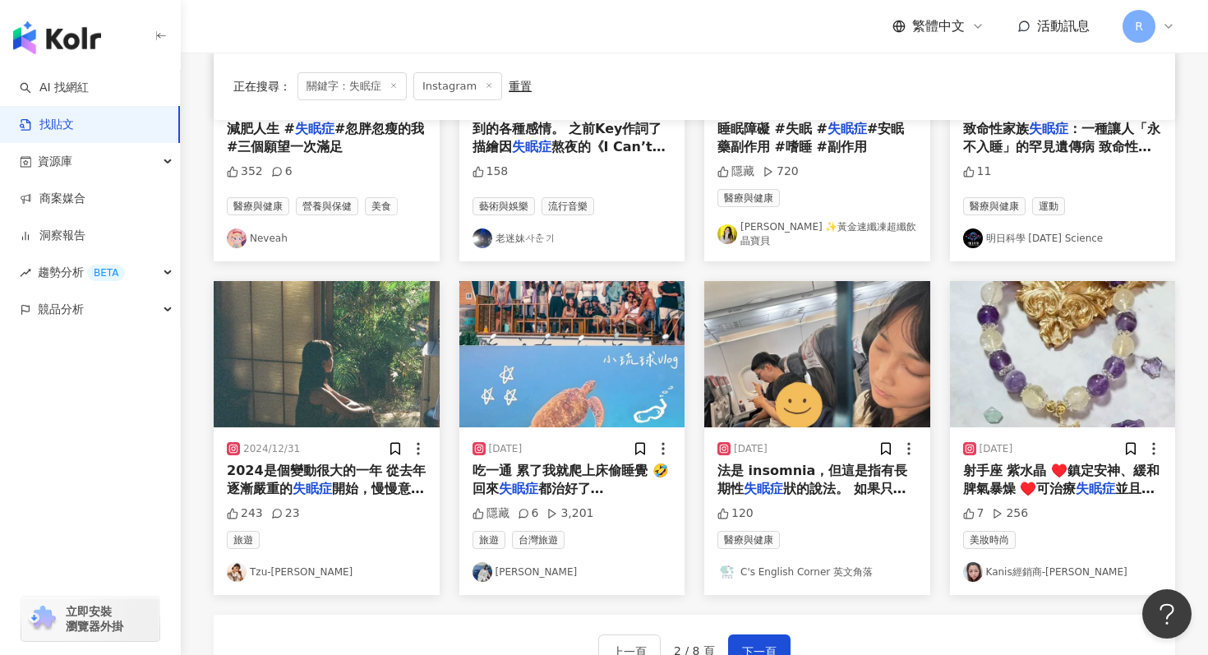
scroll to position [926, 0]
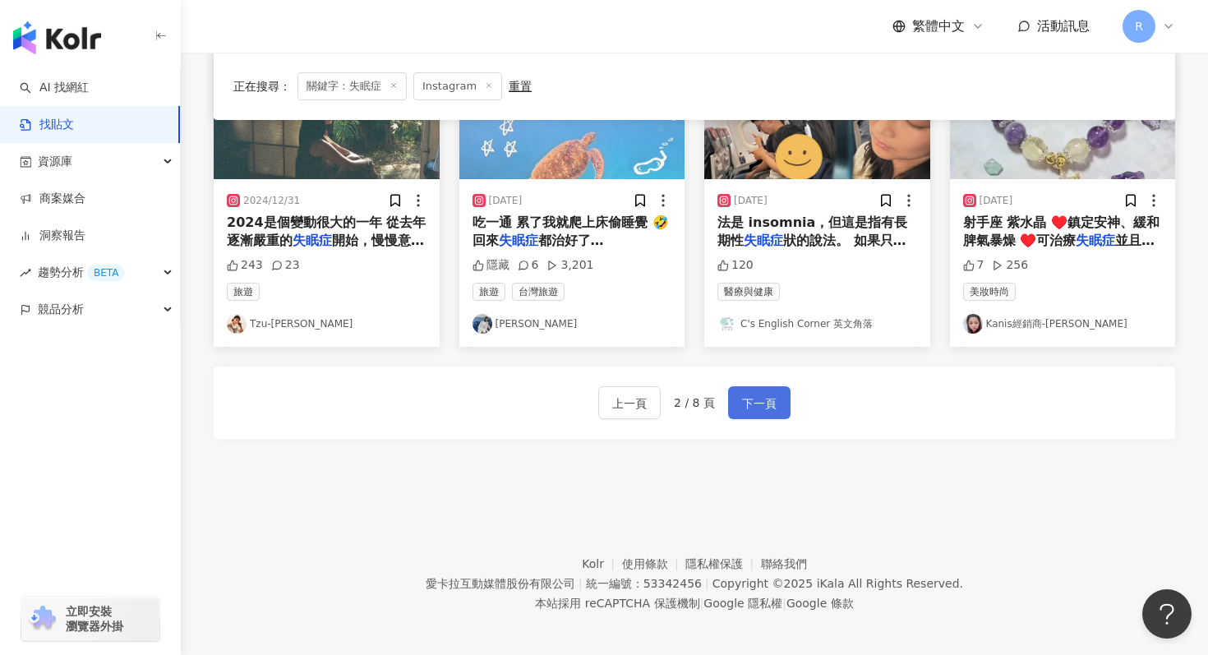
click at [759, 386] on button "下一頁" at bounding box center [759, 402] width 62 height 33
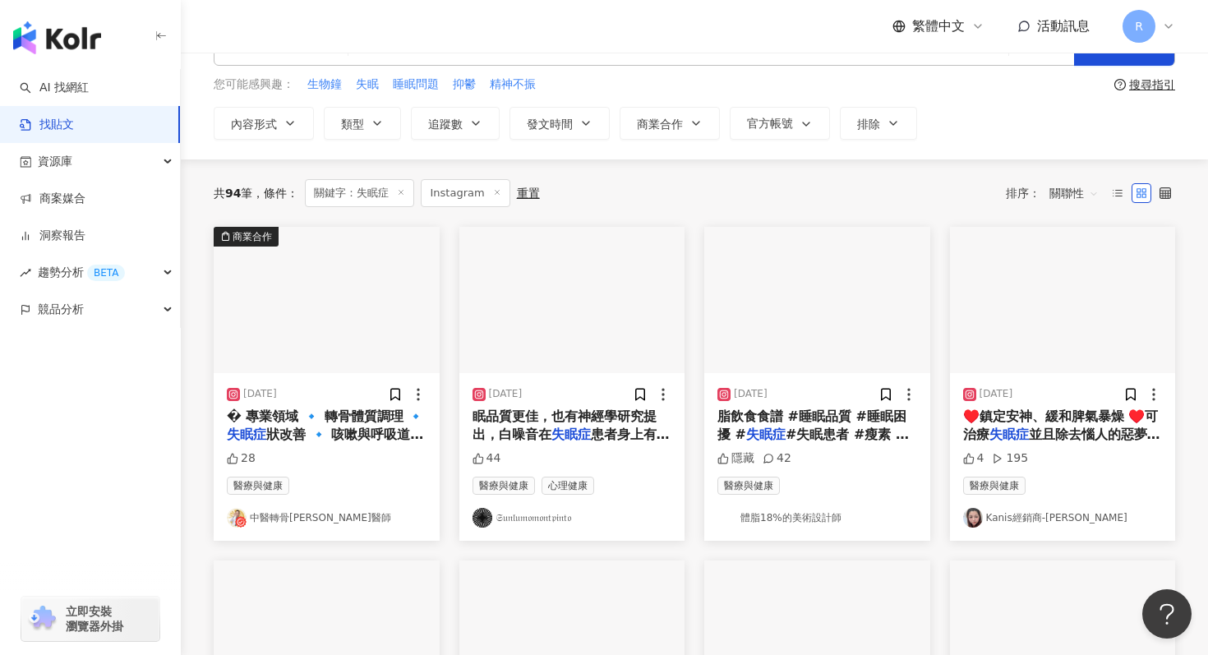
scroll to position [0, 0]
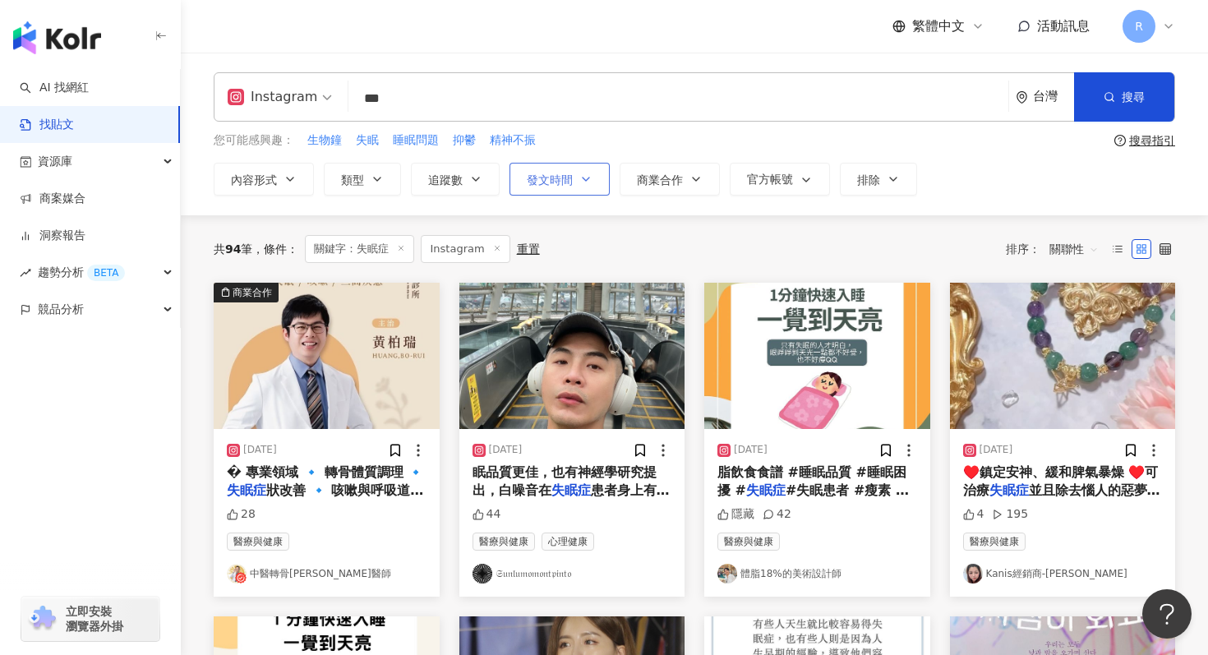
click at [575, 177] on button "發文時間" at bounding box center [560, 179] width 100 height 33
click at [677, 138] on div "您可能感興趣： 生物鐘 失眠 睡眠問題 抑鬱 精神不振" at bounding box center [661, 141] width 894 height 18
click at [586, 175] on icon "button" at bounding box center [586, 179] width 13 height 13
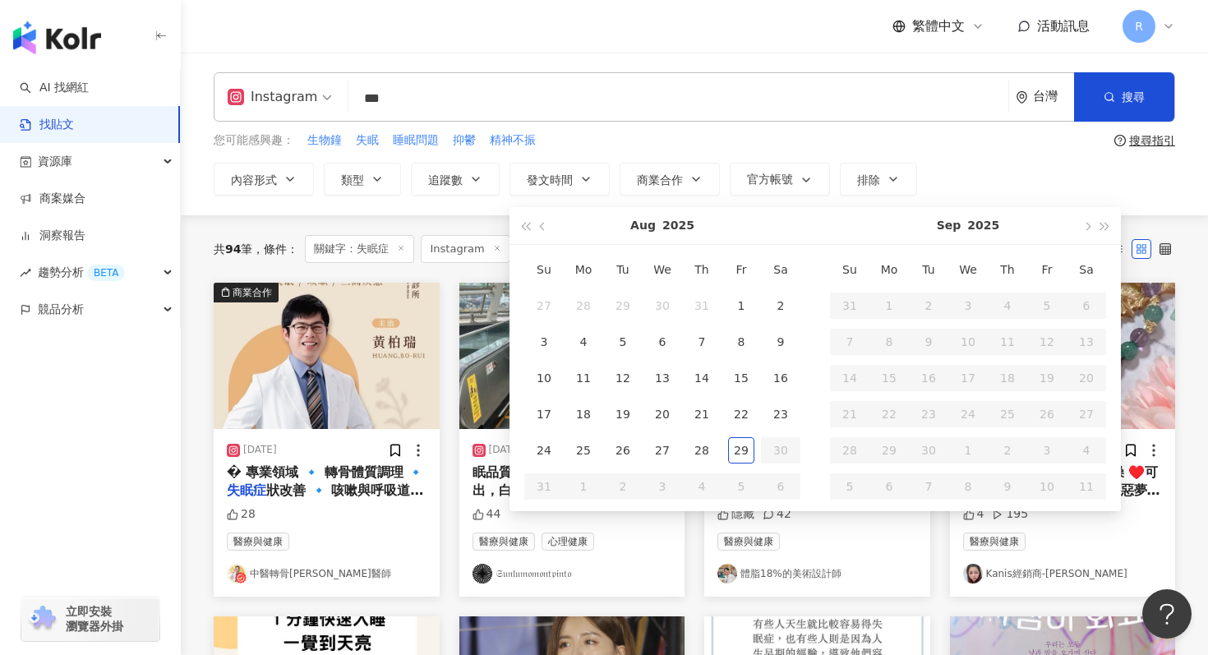
type input "**********"
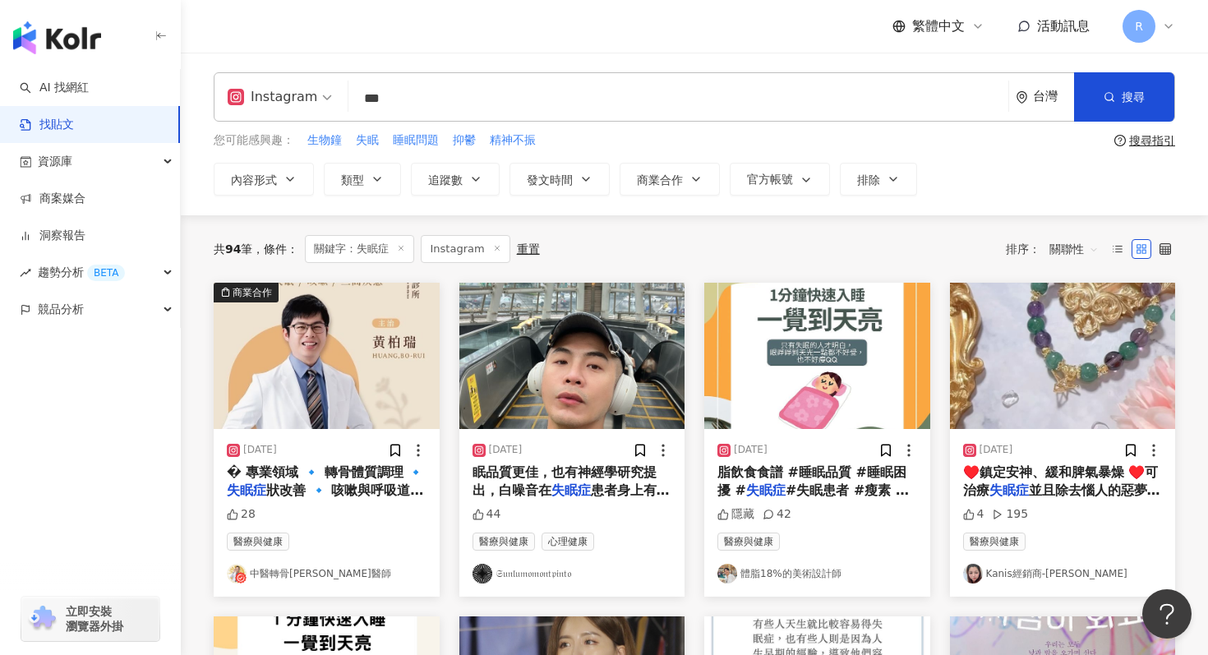
click at [656, 146] on div "您可能感興趣： 生物鐘 失眠 睡眠問題 抑鬱 精神不振" at bounding box center [661, 141] width 894 height 18
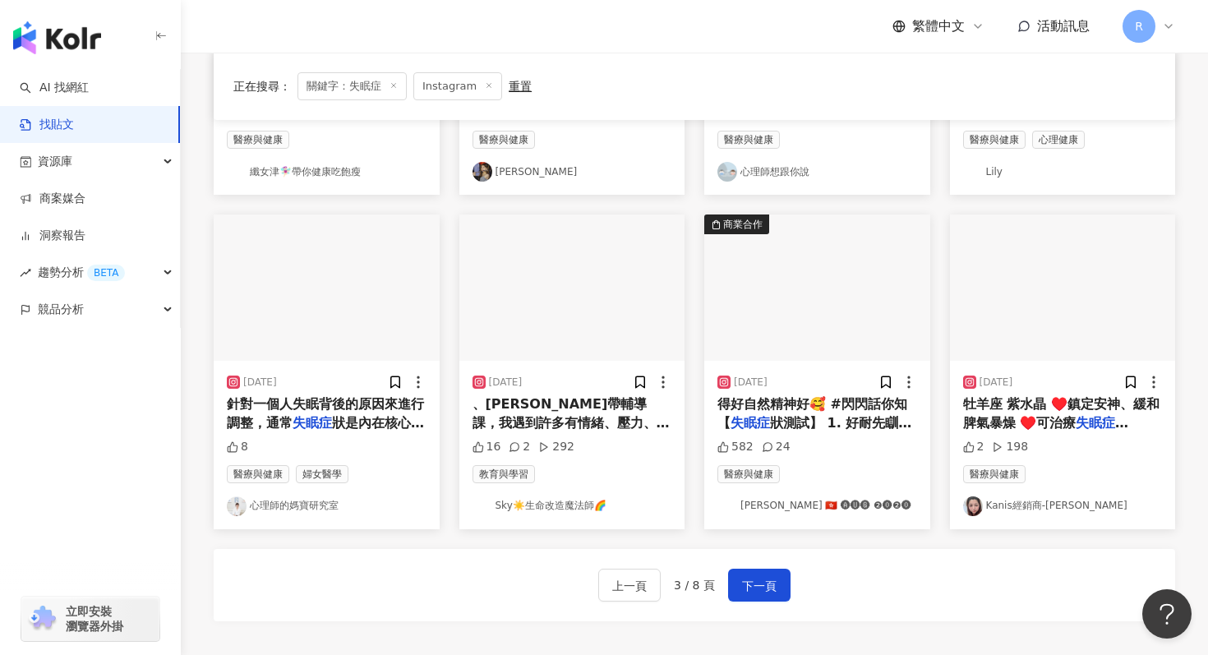
scroll to position [926, 0]
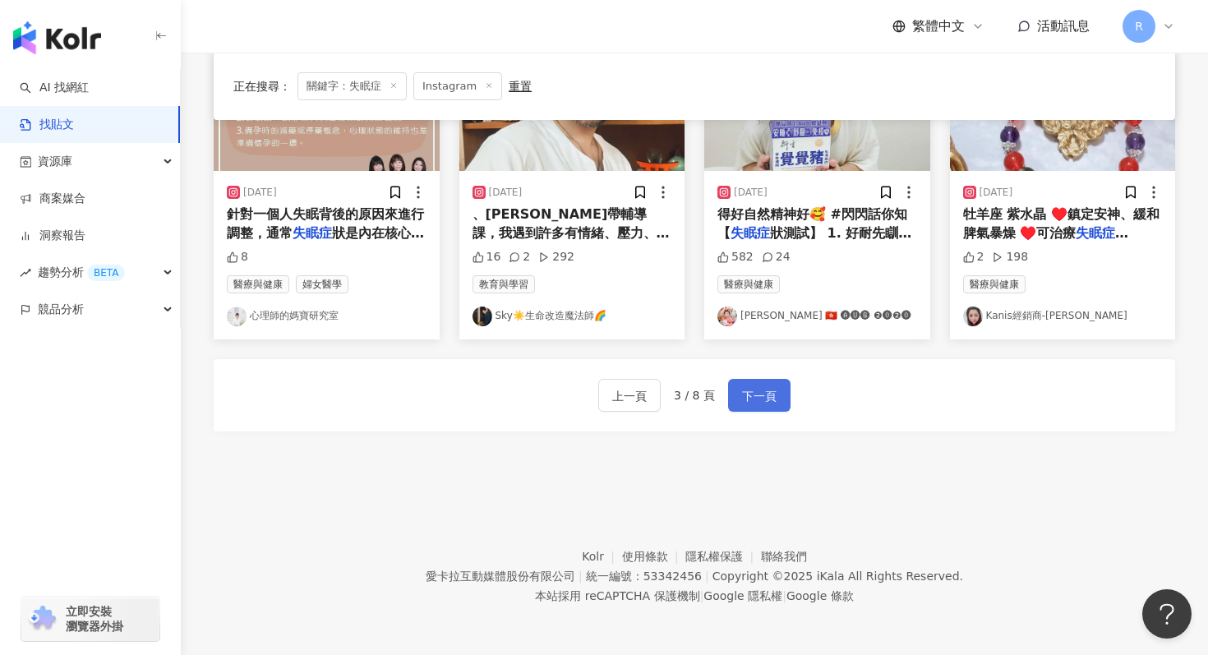
click at [774, 402] on span "下一頁" at bounding box center [759, 396] width 35 height 20
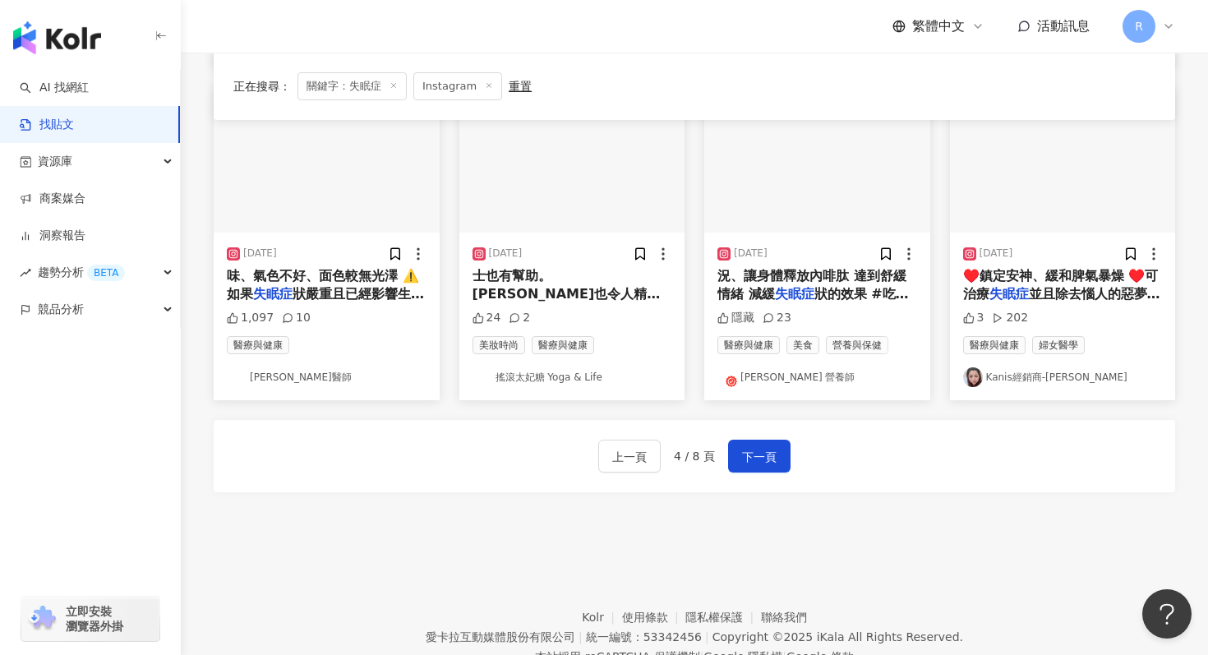
scroll to position [860, 0]
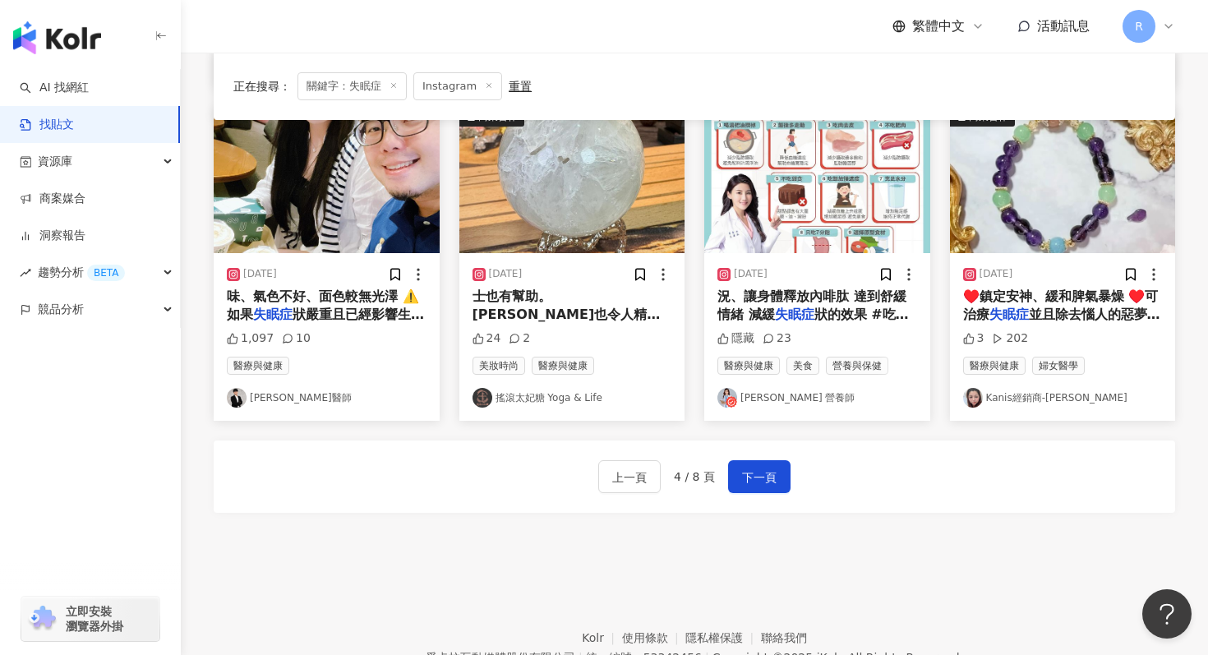
click at [354, 307] on span "狀嚴重且已經影響生活 記得找專業的" at bounding box center [325, 324] width 197 height 34
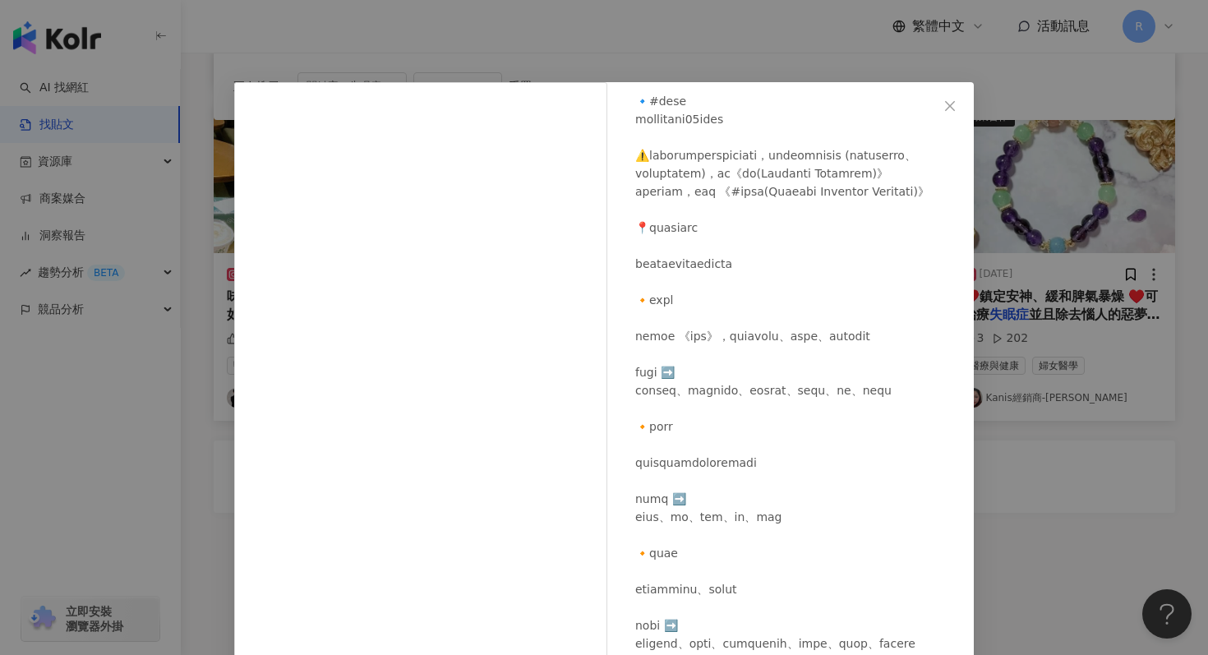
scroll to position [497, 0]
click at [690, 32] on div "黃胤誠醫師 2023/9/3 1,097 10 查看原始貼文" at bounding box center [604, 327] width 1208 height 655
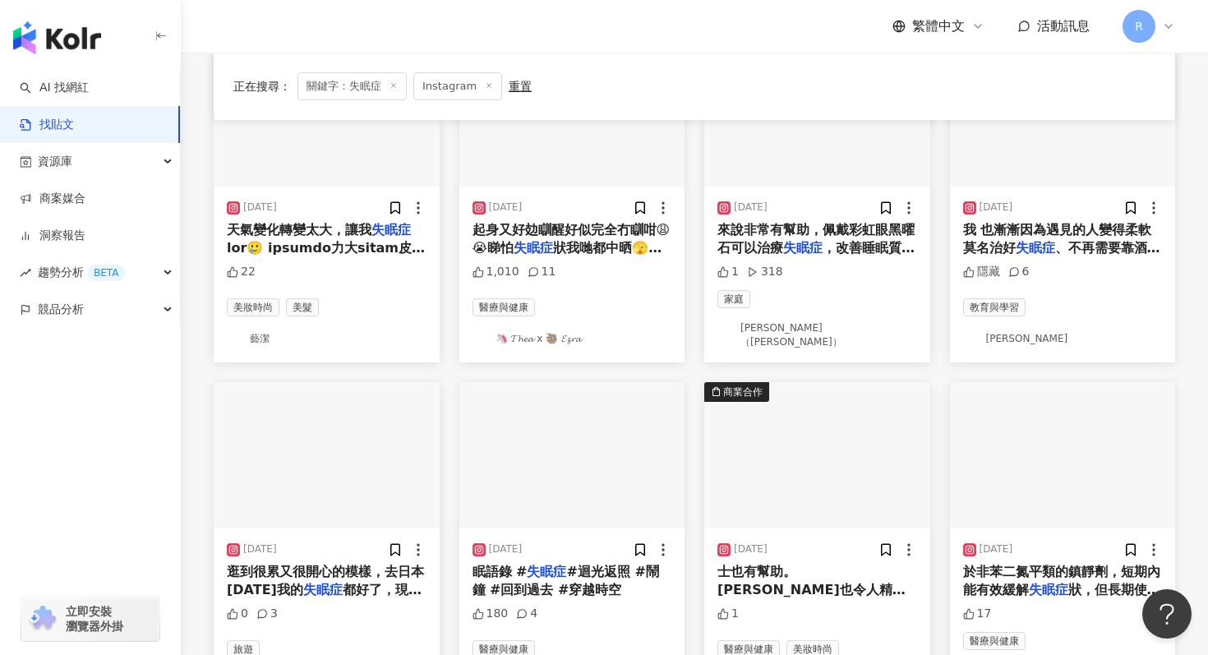
scroll to position [0, 0]
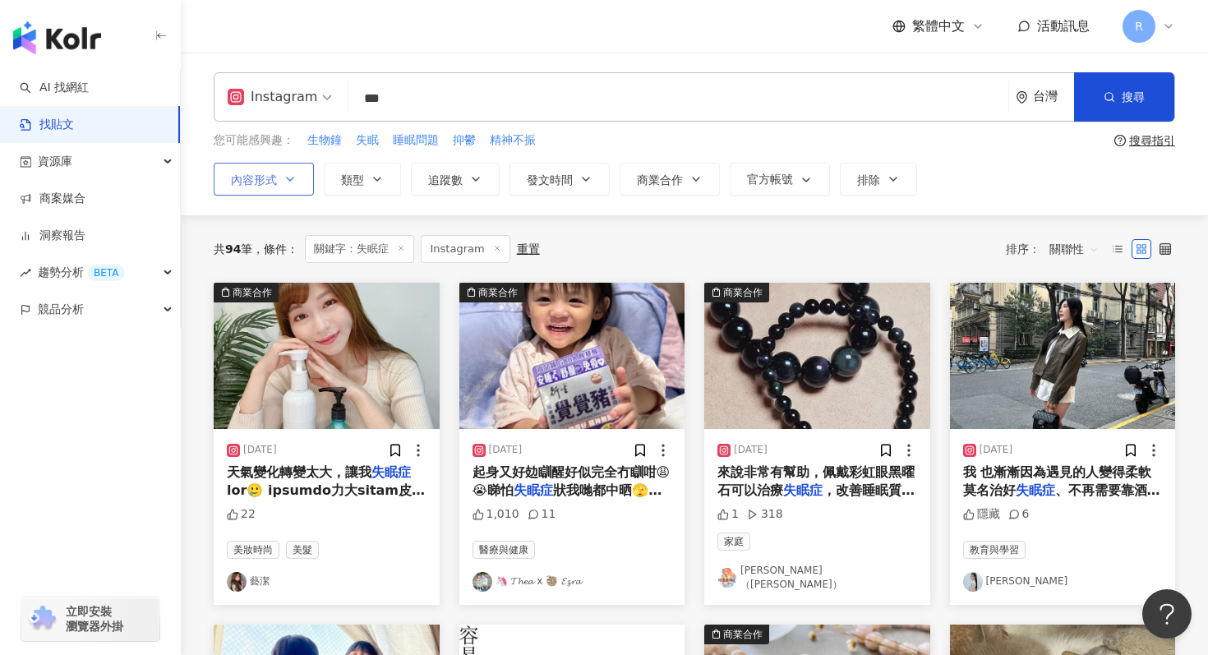
click at [263, 178] on span "內容形式" at bounding box center [254, 179] width 46 height 13
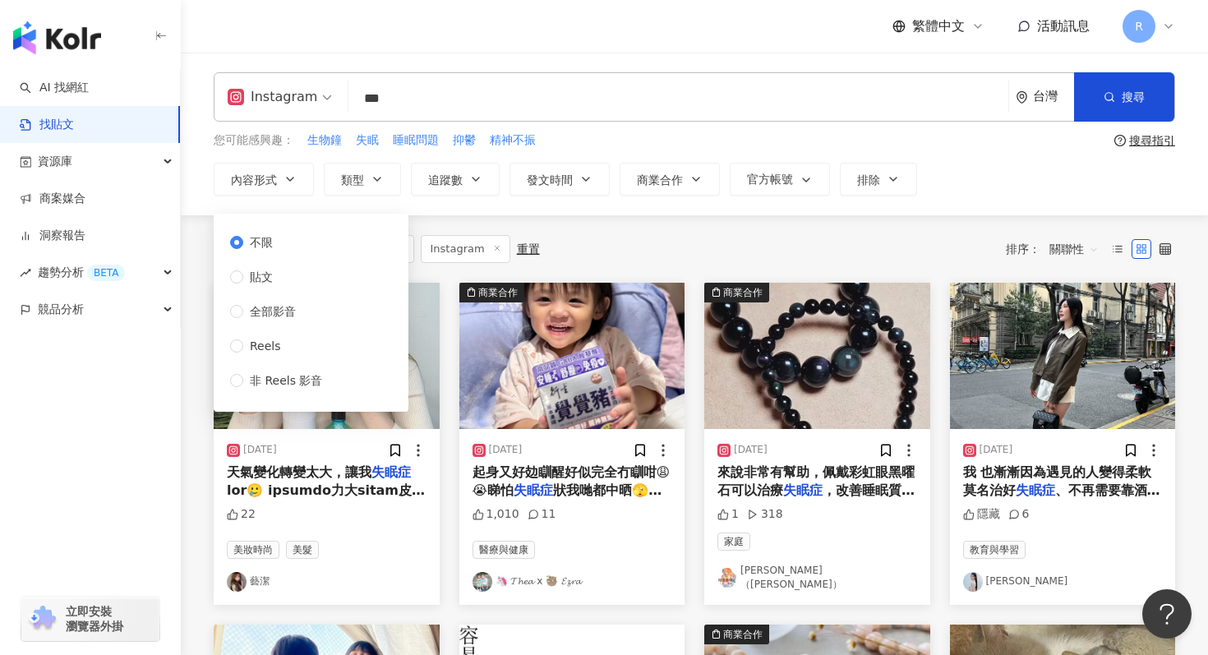
click at [595, 142] on div "您可能感興趣： 生物鐘 失眠 睡眠問題 抑鬱 精神不振" at bounding box center [661, 141] width 894 height 18
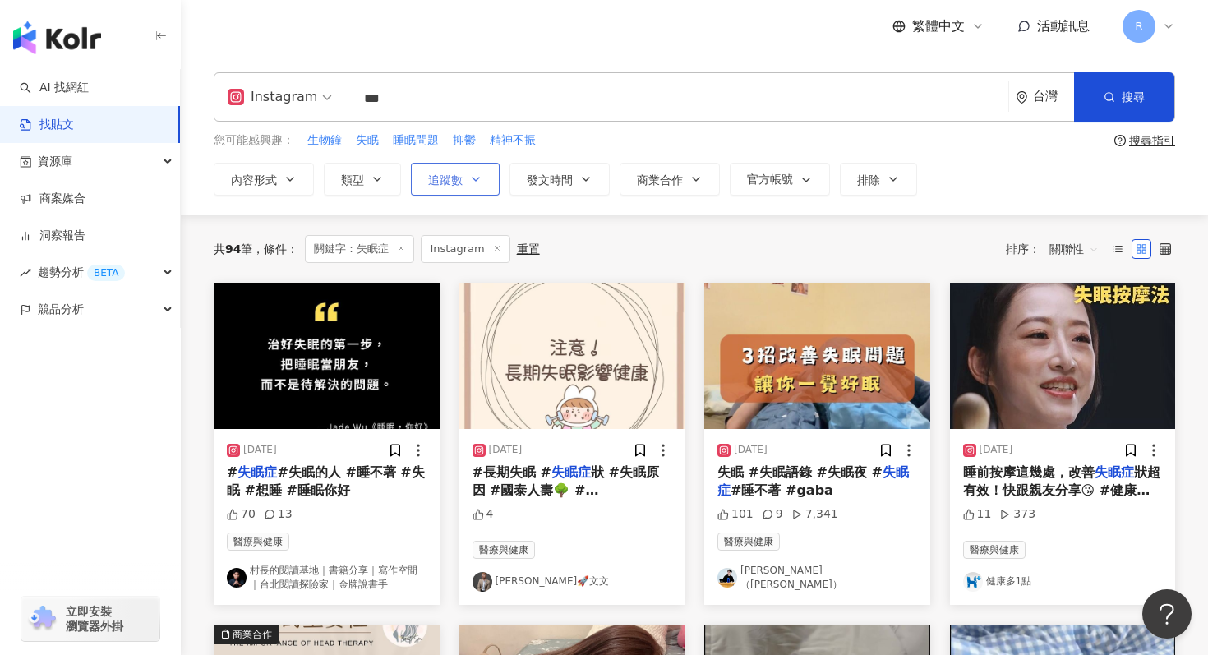
click at [452, 178] on span "追蹤數" at bounding box center [445, 179] width 35 height 13
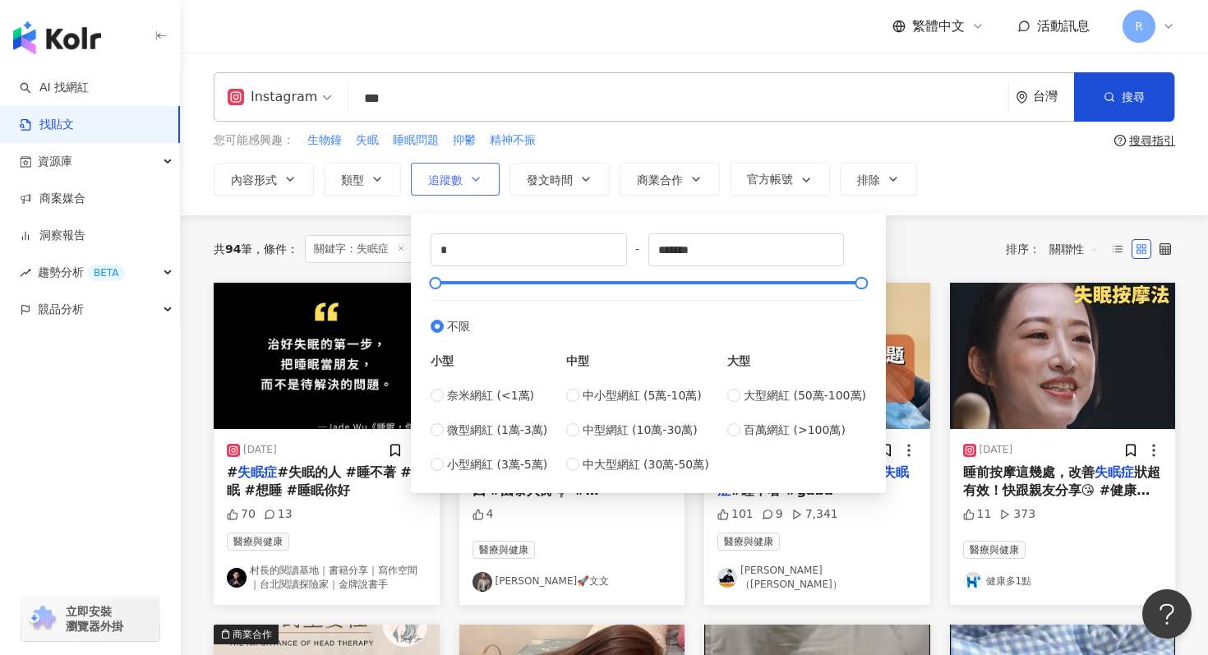
click at [457, 173] on span "追蹤數" at bounding box center [445, 179] width 35 height 13
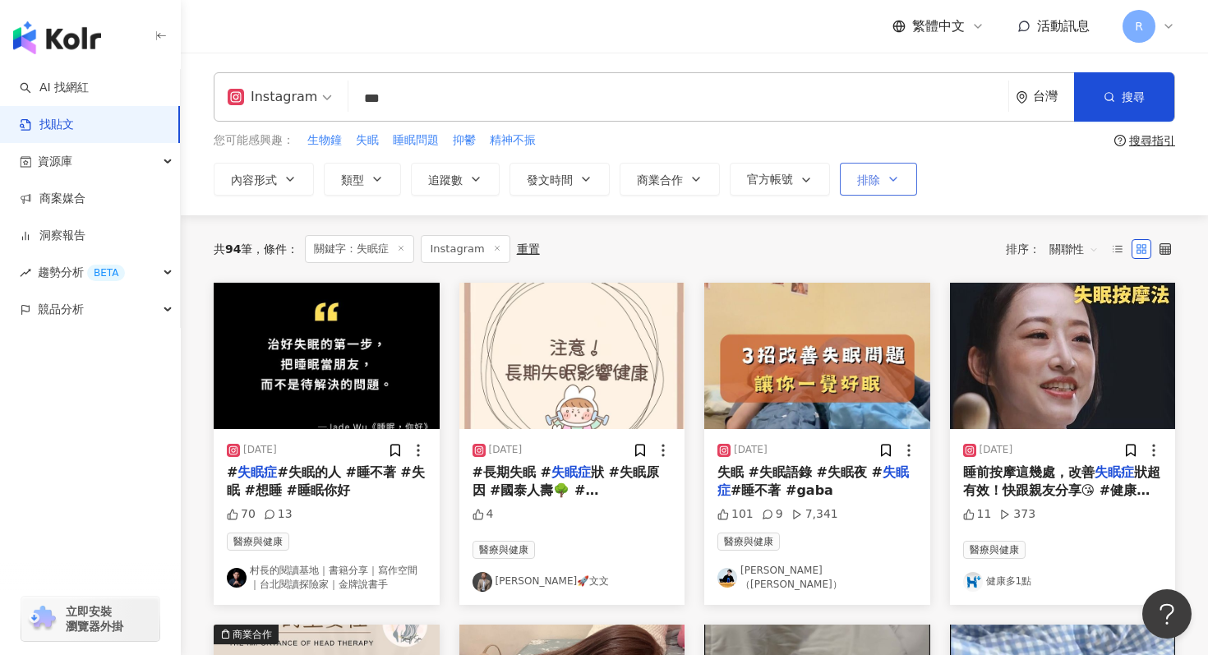
click at [882, 187] on button "排除" at bounding box center [878, 179] width 77 height 33
click at [774, 177] on span "官方帳號" at bounding box center [770, 179] width 46 height 13
click at [695, 178] on icon "button" at bounding box center [696, 179] width 13 height 13
click at [567, 182] on span "發文時間" at bounding box center [550, 179] width 46 height 13
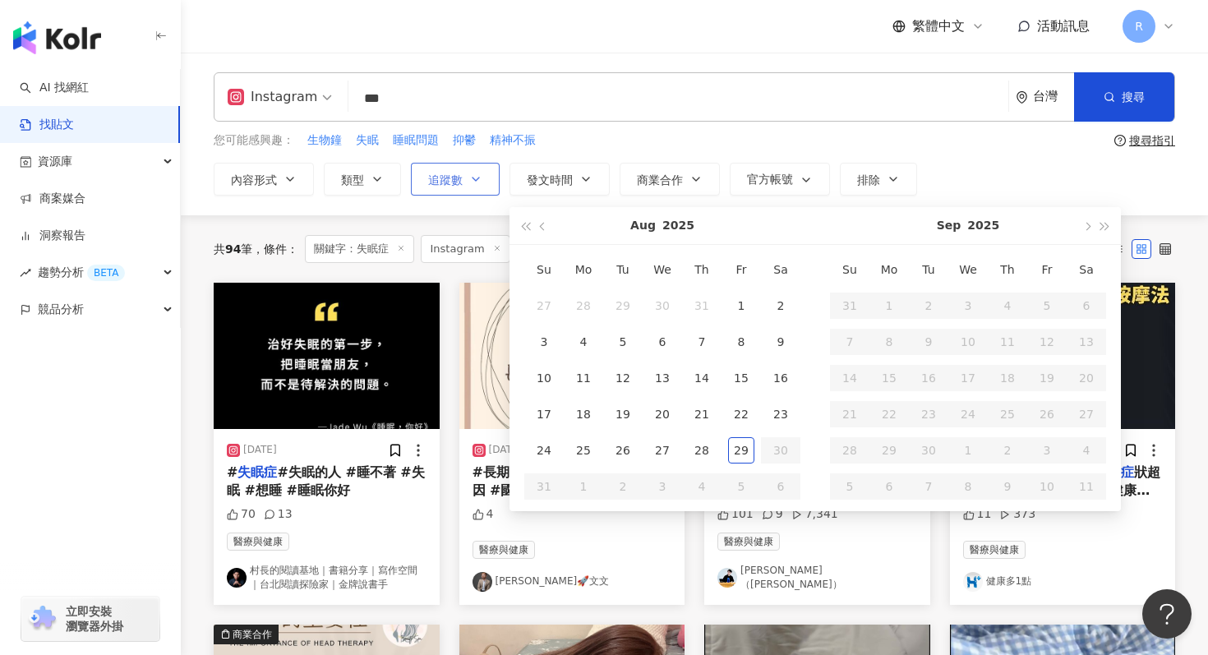
click at [480, 169] on button "追蹤數" at bounding box center [455, 179] width 89 height 33
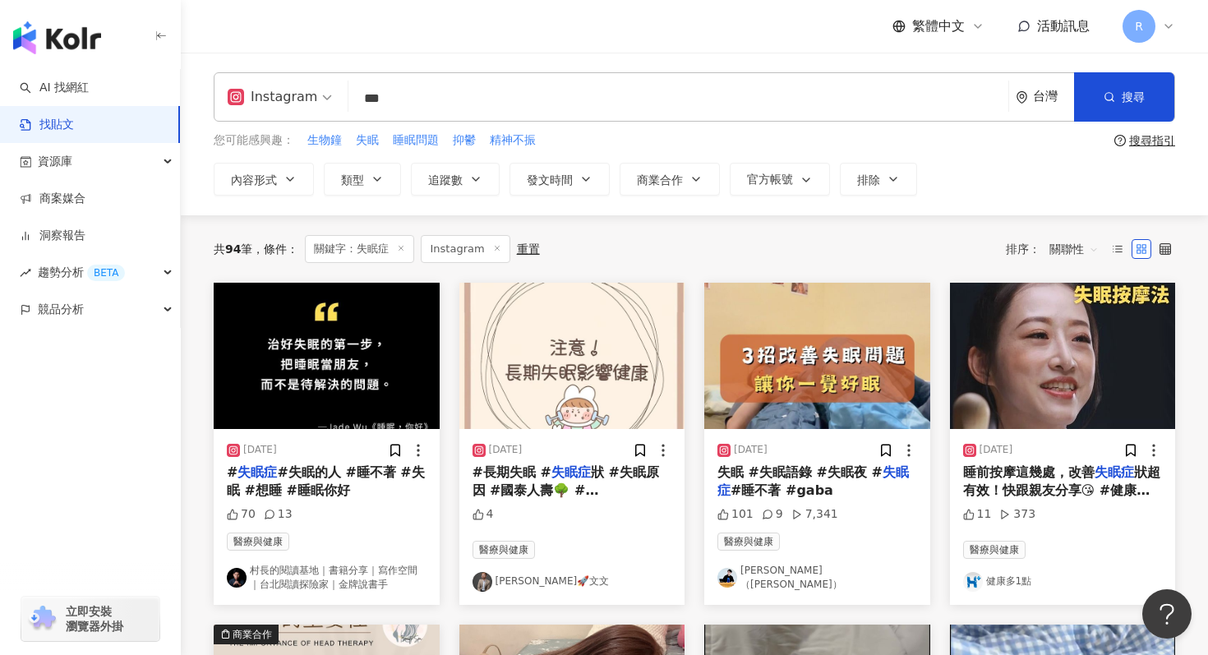
click at [642, 145] on div "您可能感興趣： 生物鐘 失眠 睡眠問題 抑鬱 精神不振" at bounding box center [661, 141] width 894 height 18
click at [479, 196] on div "Instagram *** 台灣 搜尋 您可能感興趣： 生物鐘 失眠 睡眠問題 抑鬱 精神不振 搜尋指引 內容形式 類型 追蹤數 發文時間 Aug 2025 …" at bounding box center [695, 134] width 1028 height 163
click at [474, 170] on button "追蹤數" at bounding box center [455, 179] width 89 height 33
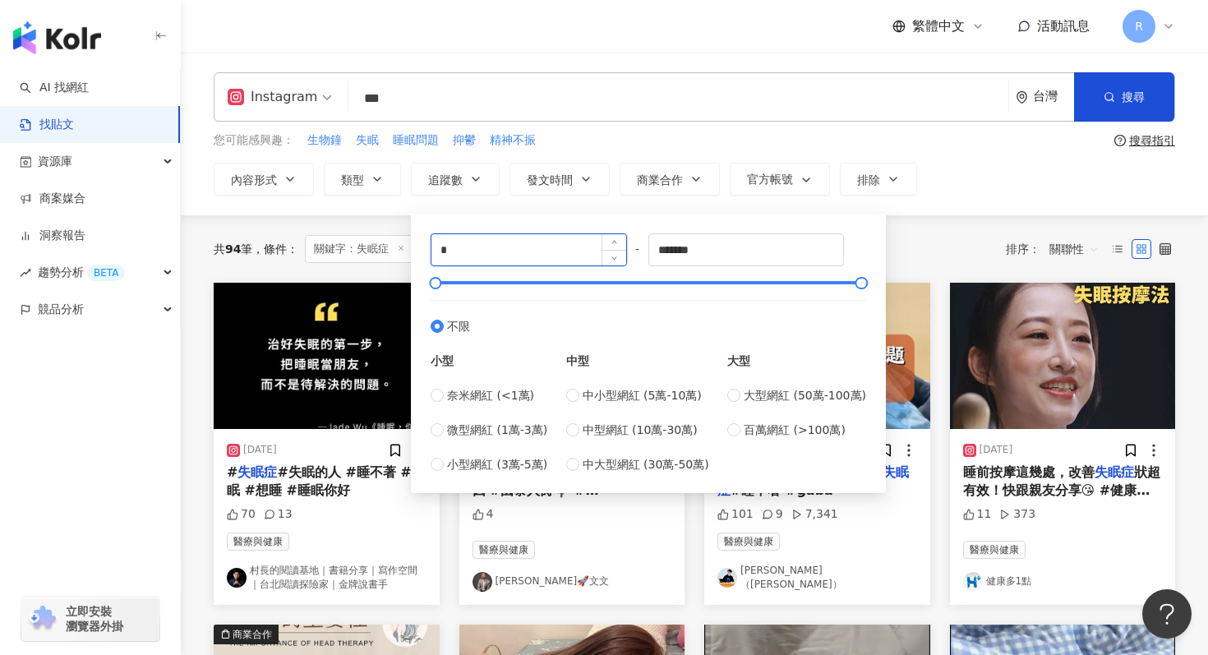
click at [519, 251] on input "*" at bounding box center [529, 249] width 195 height 31
type input "*"
type input "*****"
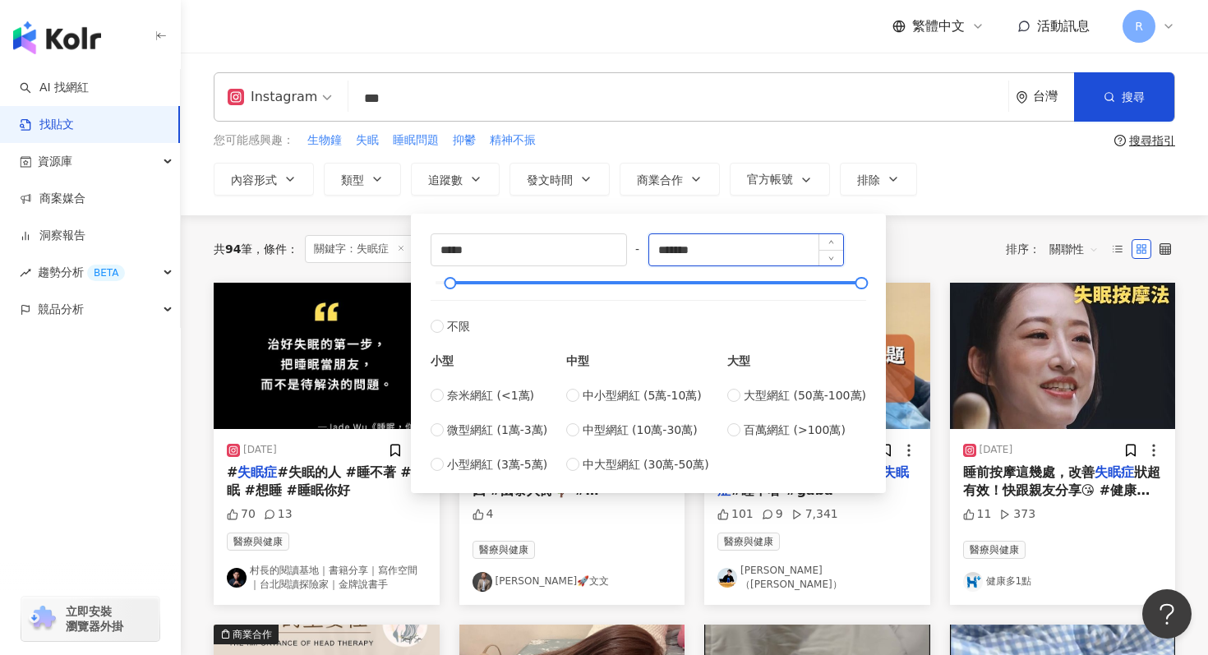
click at [755, 238] on input "*******" at bounding box center [746, 249] width 195 height 31
type input "*****"
click at [934, 224] on div "共 94 筆 條件 ： 關鍵字：失眠症 Instagram 重置 排序： 關聯性" at bounding box center [695, 248] width 962 height 67
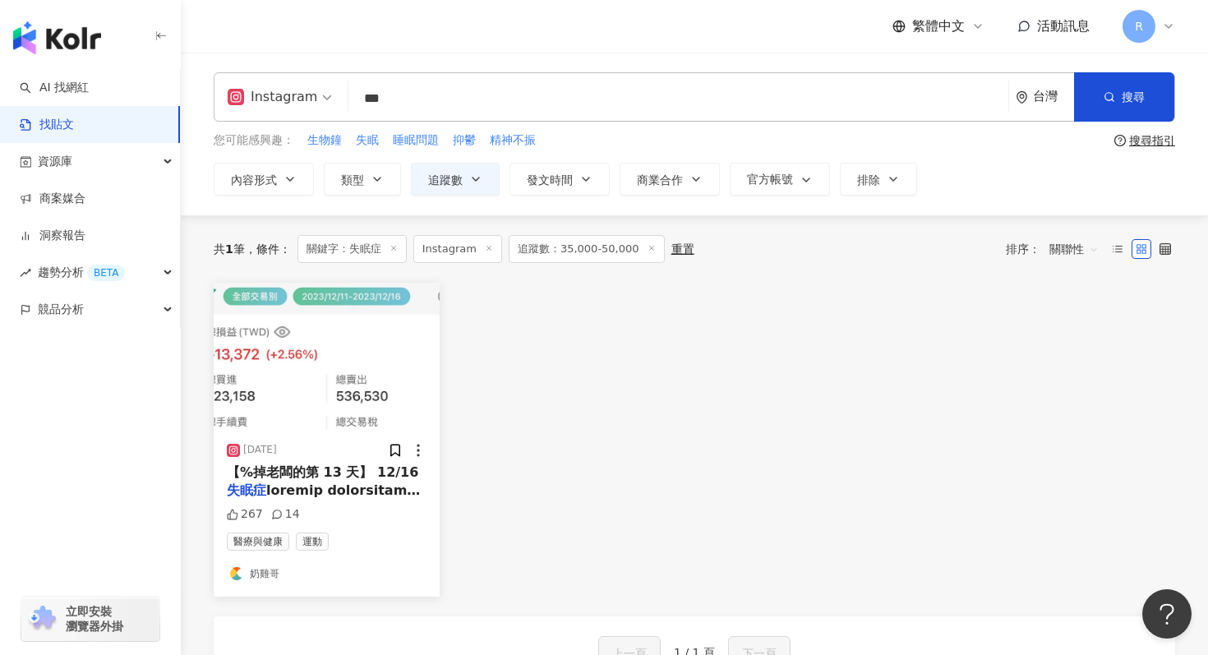
click at [441, 97] on input "***" at bounding box center [678, 98] width 647 height 35
type input "**"
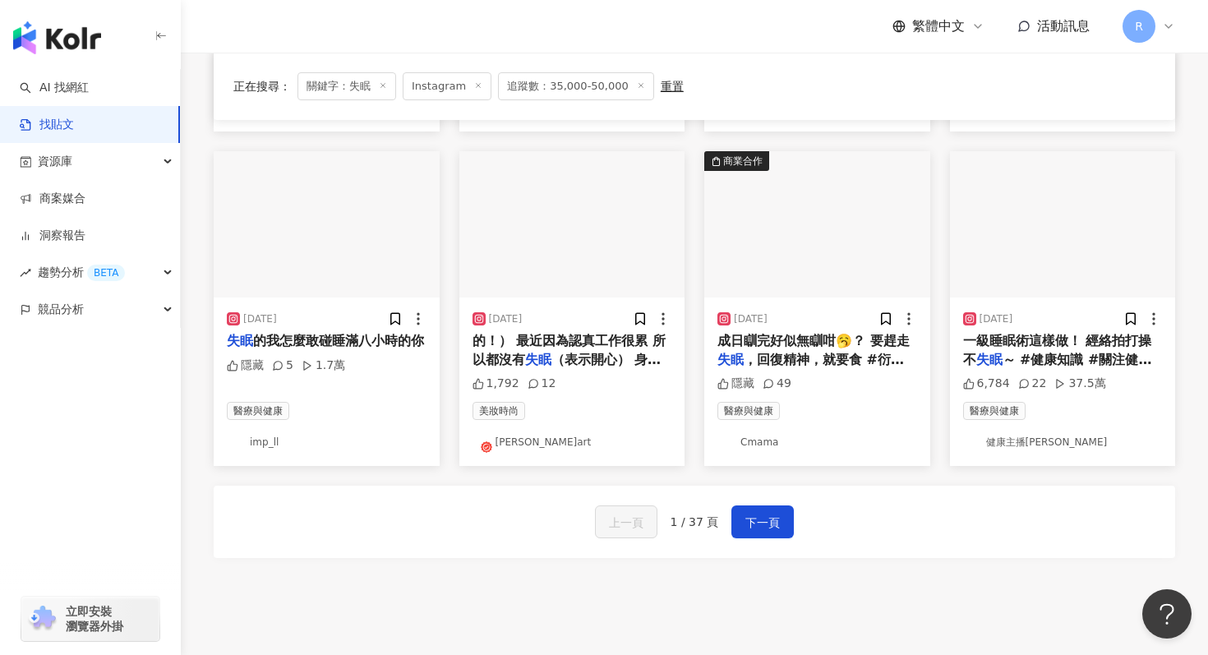
scroll to position [804, 0]
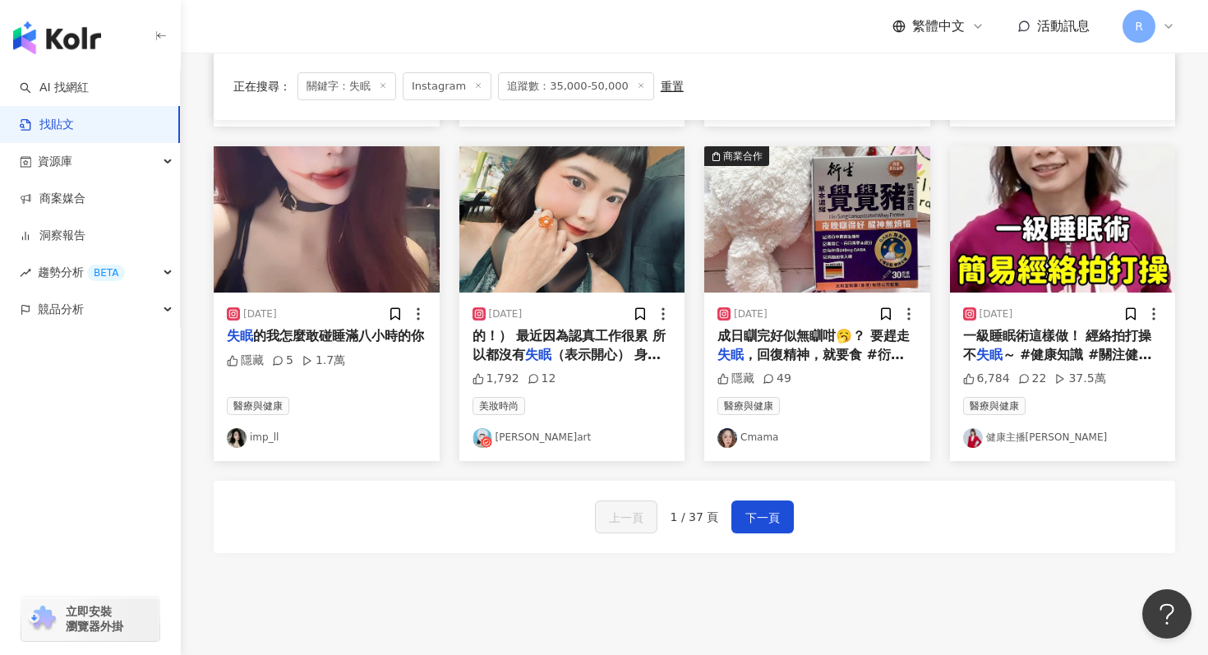
click at [530, 363] on div "的！） 最近因為認真工作很累 所以都沒有 失眠 （表示開心） 身體好像也蠻穩定！大家" at bounding box center [573, 345] width 200 height 37
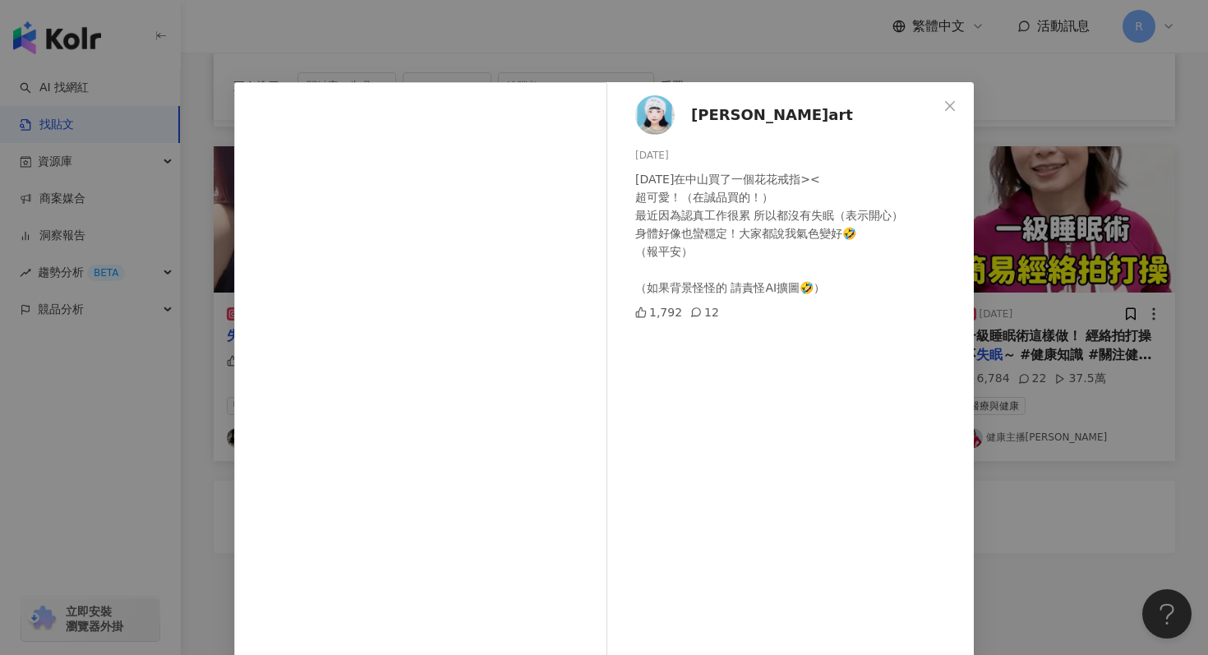
click at [575, 46] on div "顏孜昀art 2024/7/4 昨天在中山買了一個花花戒指>< 超可愛！（在誠品買的！） 最近因為認真工作很累 所以都沒有失眠（表示開心） 身體好像也蠻穩定！…" at bounding box center [604, 327] width 1208 height 655
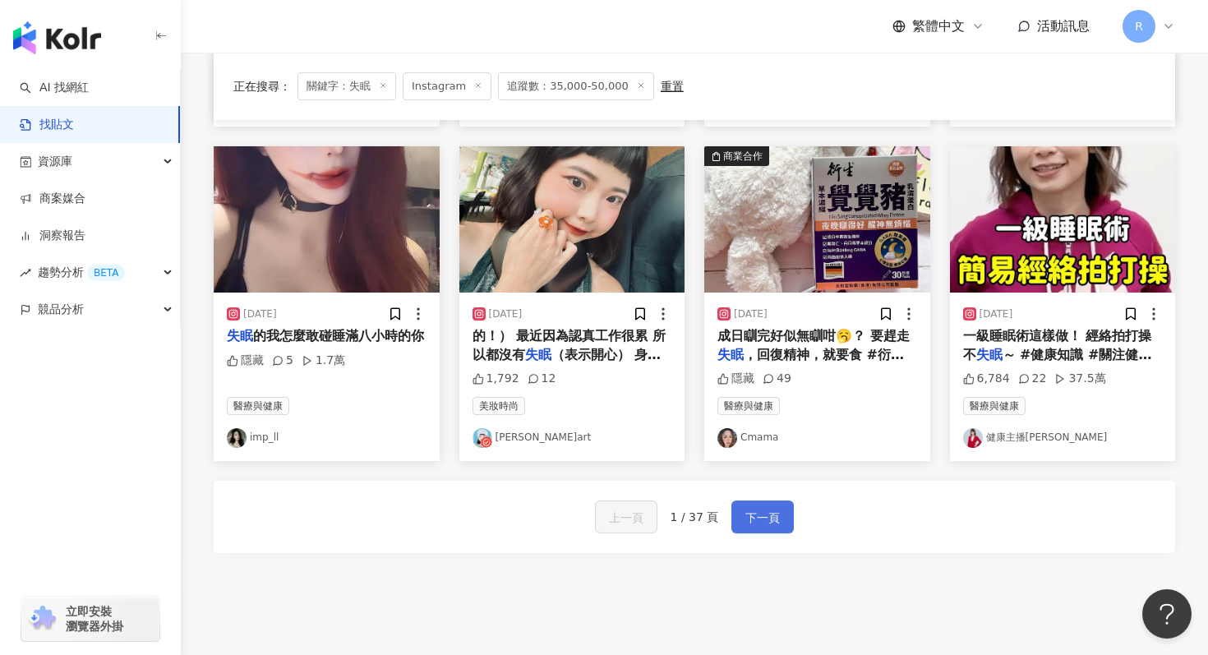
click at [756, 510] on span "下一頁" at bounding box center [763, 518] width 35 height 20
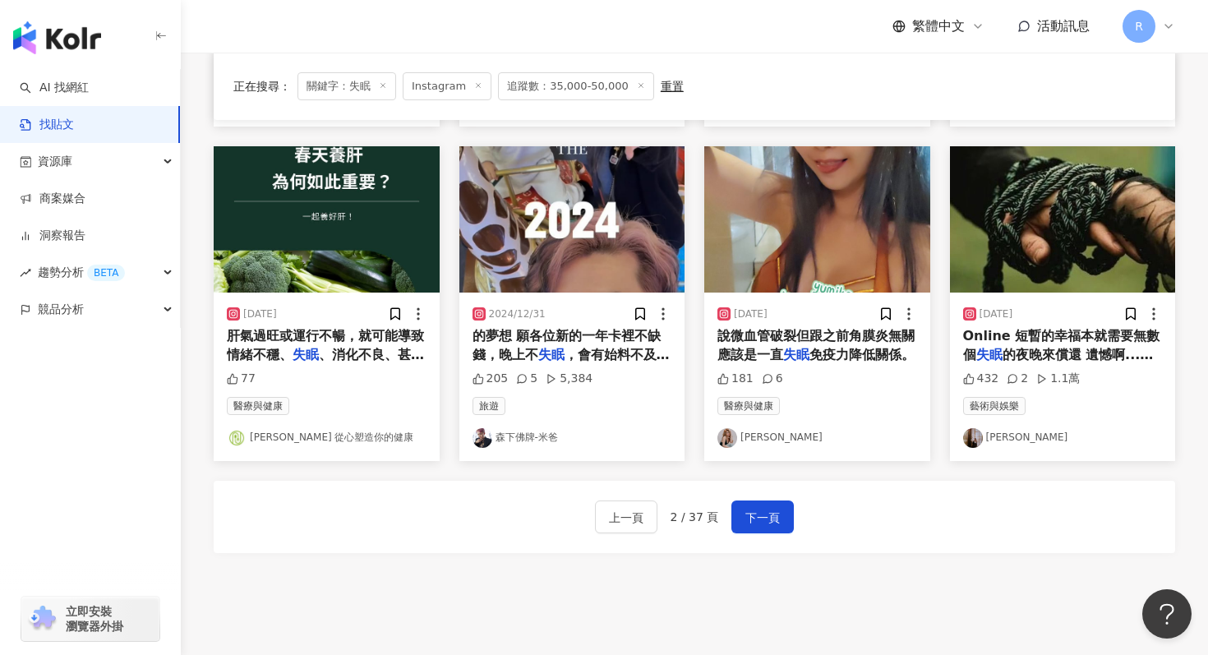
click at [828, 344] on div "說微血管破裂但跟之前角膜炎無關應該是一直 失眠 免疫力降低關係。" at bounding box center [818, 345] width 200 height 37
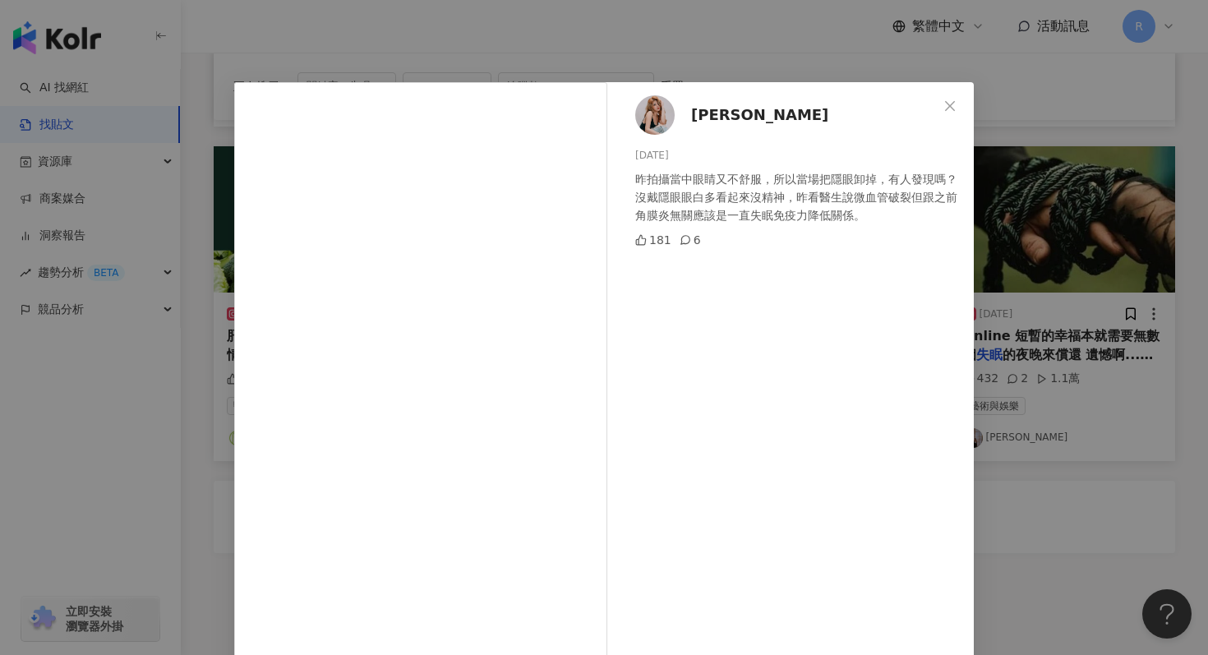
click at [829, 32] on div "佩兒 2024/11/7 昨拍攝當中眼睛又不舒服，所以當場把隱眼卸掉，有人發現嗎？ 沒戴隱眼眼白多看起來沒精神，昨看醫生說微血管破裂但跟之前角膜炎無關應該是一…" at bounding box center [604, 327] width 1208 height 655
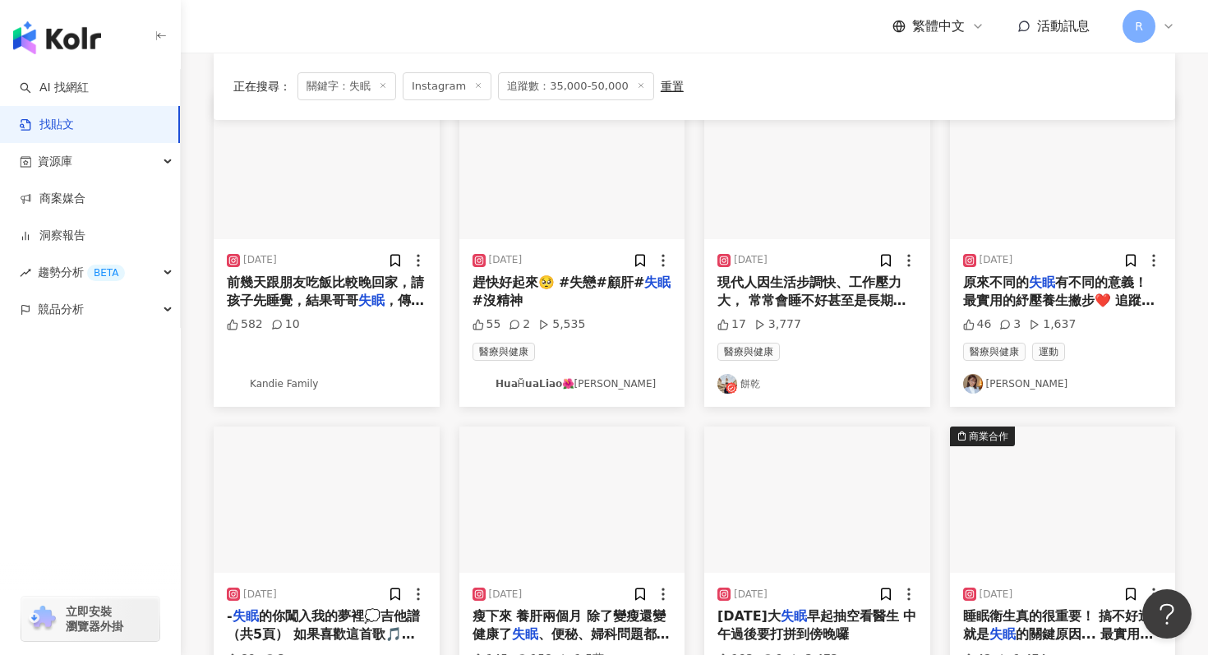
scroll to position [140, 0]
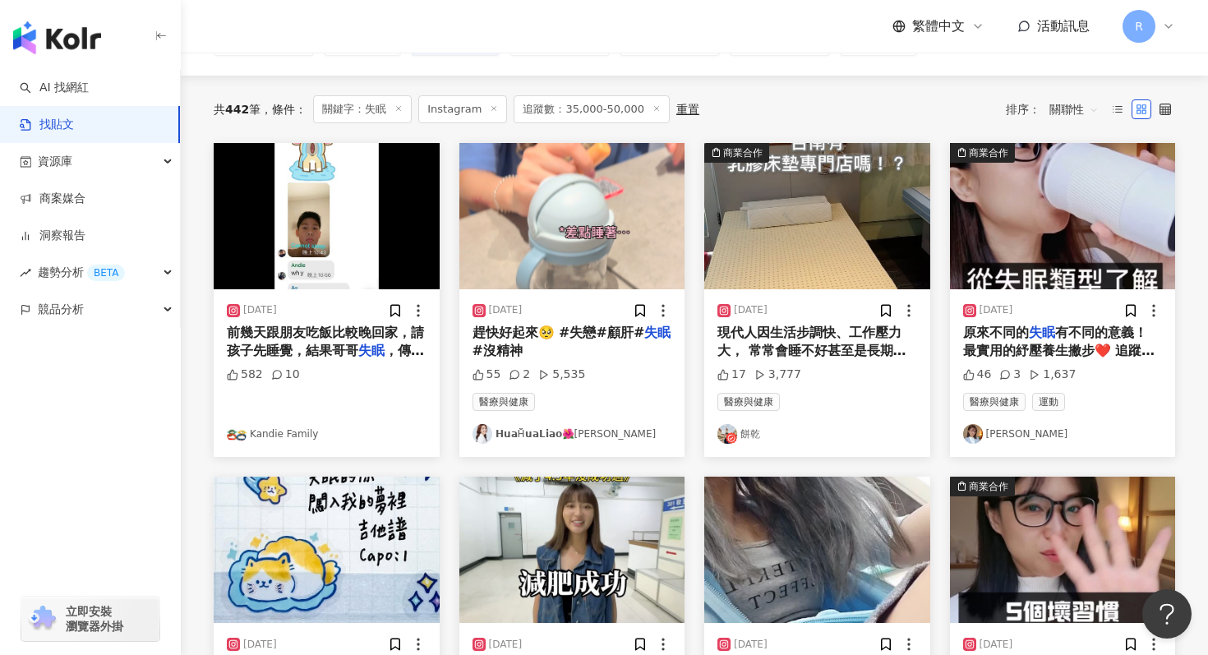
click at [813, 337] on span "現代人因生活步調快、工作壓力大， 常常會睡不好甚至是長期" at bounding box center [812, 342] width 189 height 34
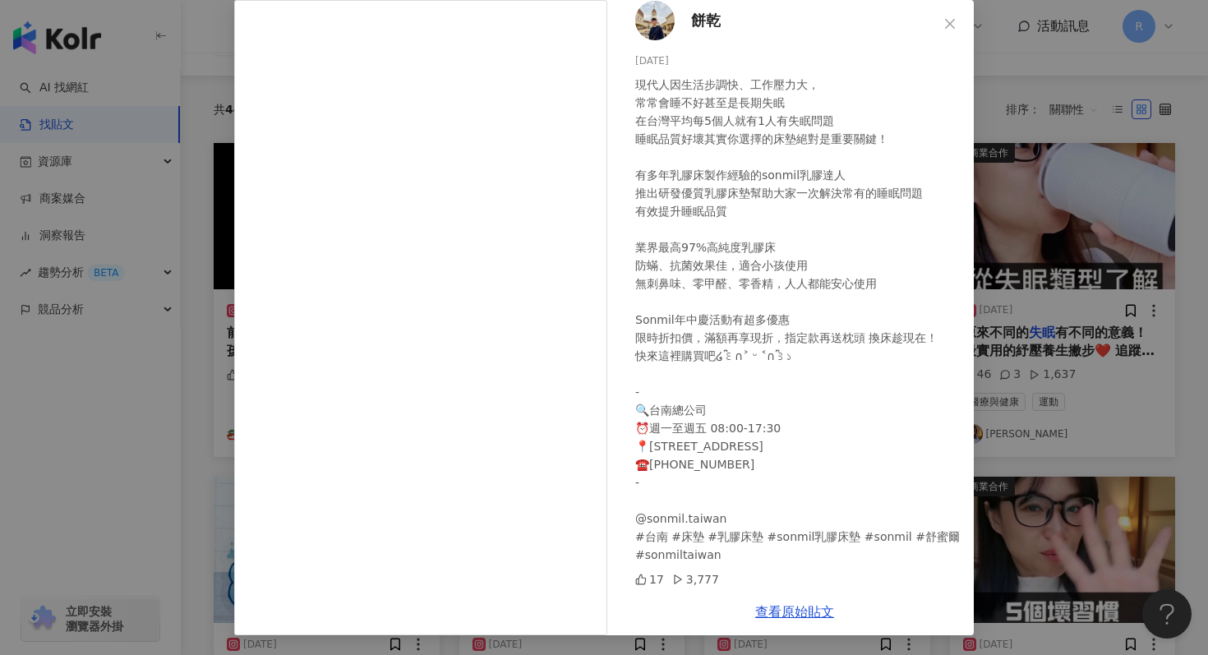
scroll to position [0, 0]
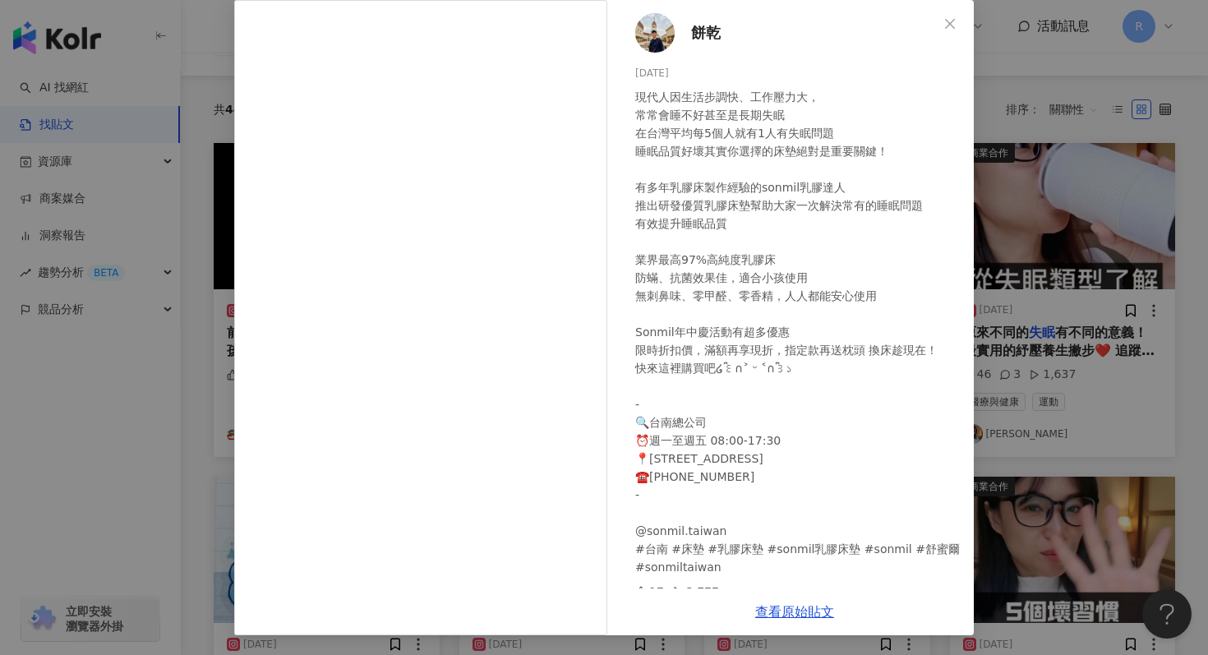
click at [1018, 177] on div "餅乾 2024/7/26 現代人因生活步調快、工作壓力大， 常常會睡不好甚至是長期失眠 在台灣平均每5個人就有1人有失眠問題 睡眠品質好壞其實你選擇的床墊絕對…" at bounding box center [604, 327] width 1208 height 655
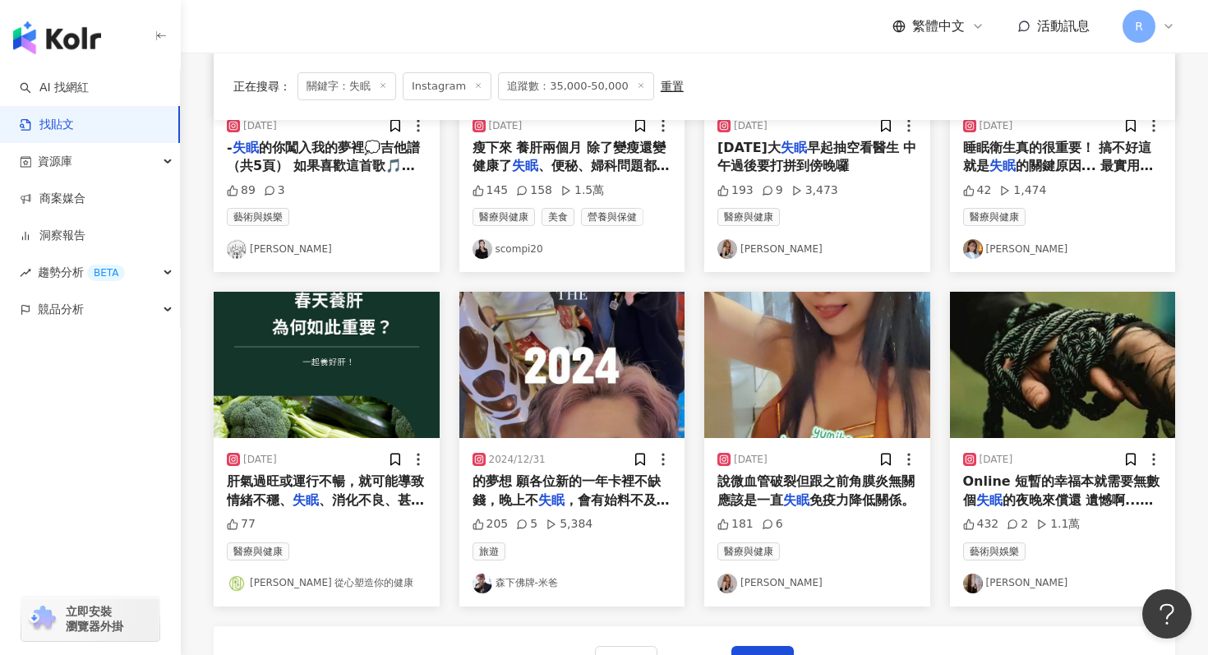
scroll to position [926, 0]
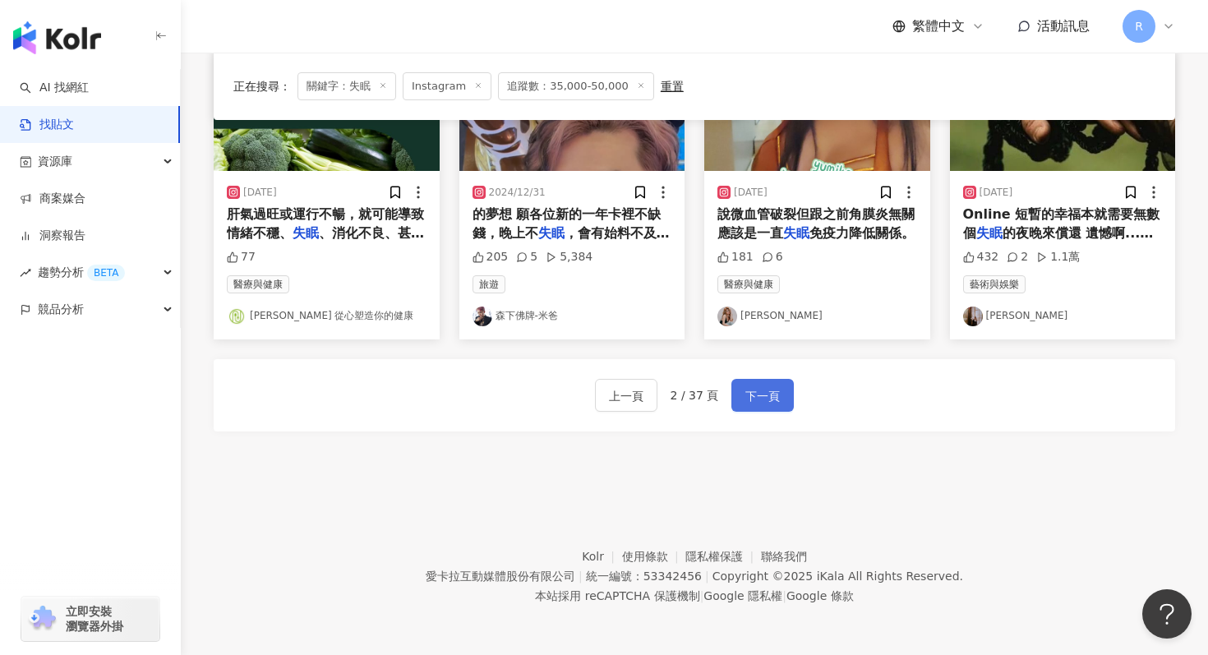
click at [751, 395] on span "下一頁" at bounding box center [763, 396] width 35 height 20
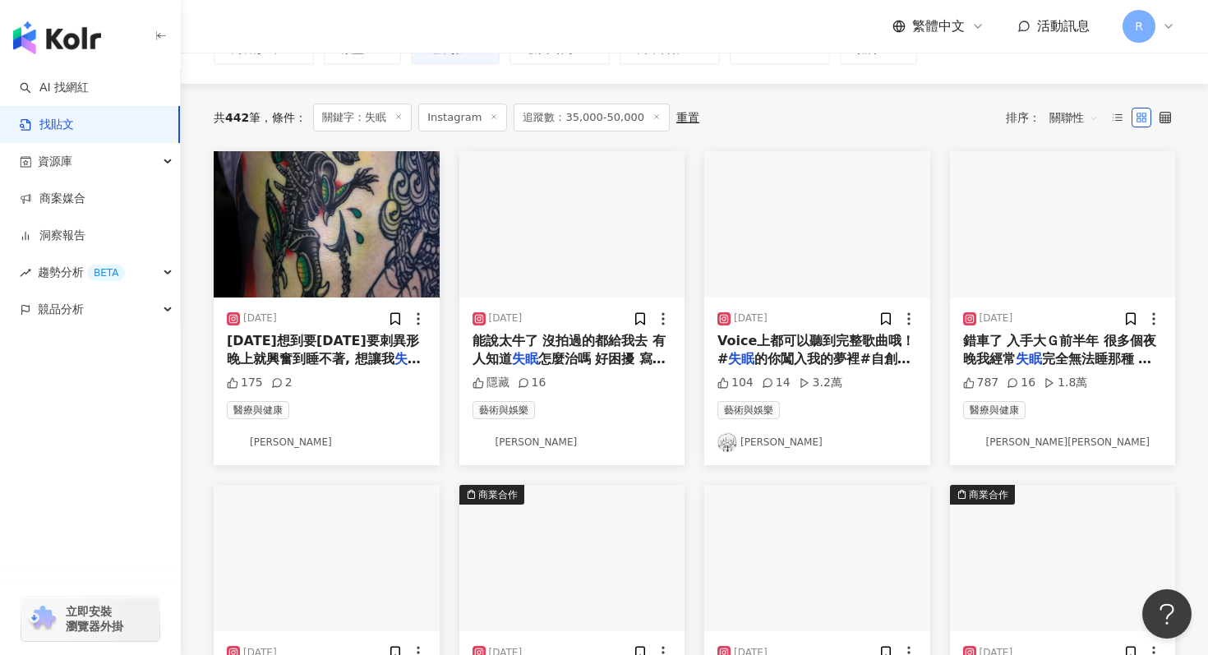
scroll to position [123, 0]
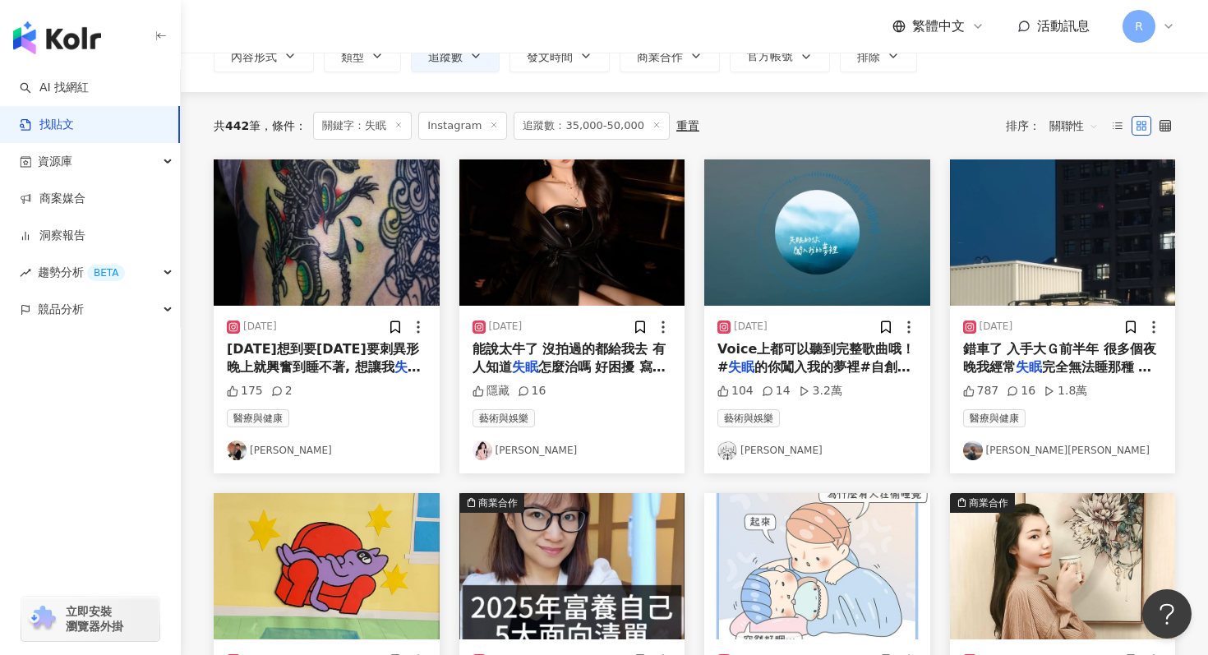
click at [1005, 355] on div "錯車了 入手大Ｇ前半年 很多個夜晚我經常 失眠 完全無法睡那種 就算睡著了 也很常" at bounding box center [1063, 358] width 200 height 37
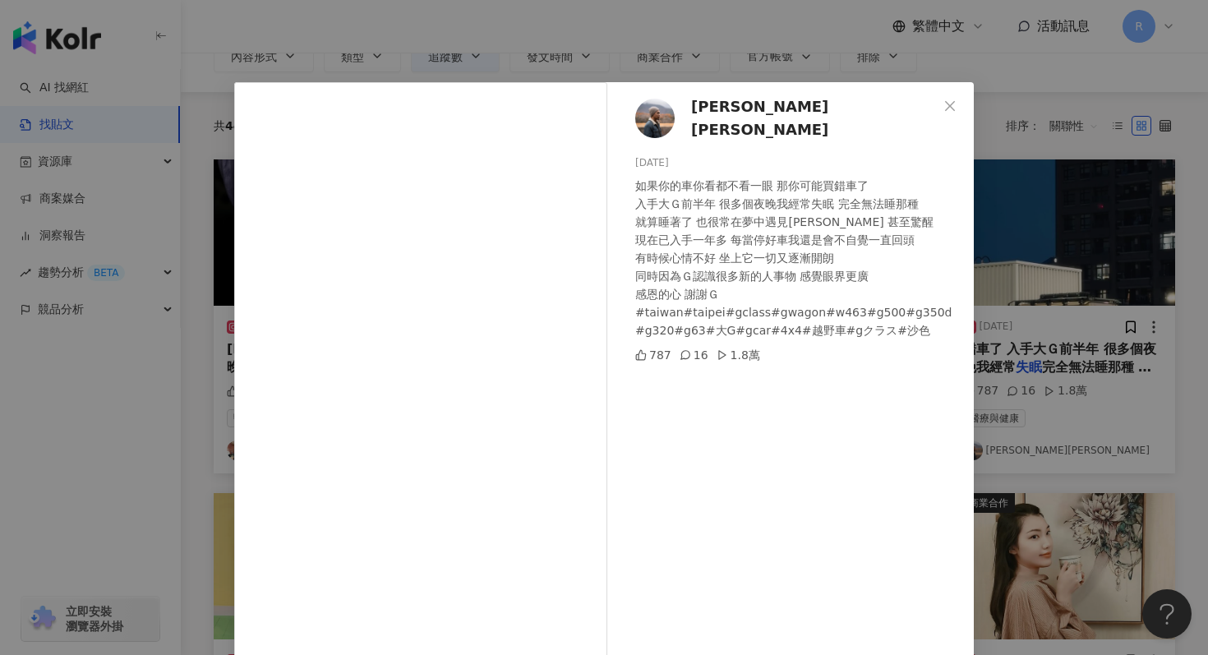
click at [811, 49] on div "周伯謙 PAUL 2024/9/2 如果你的車你看都不看一眼 那你可能買錯車了 入手大Ｇ前半年 很多個夜晚我經常失眠 完全無法睡那種 就算睡著了 也很常在夢中…" at bounding box center [604, 327] width 1208 height 655
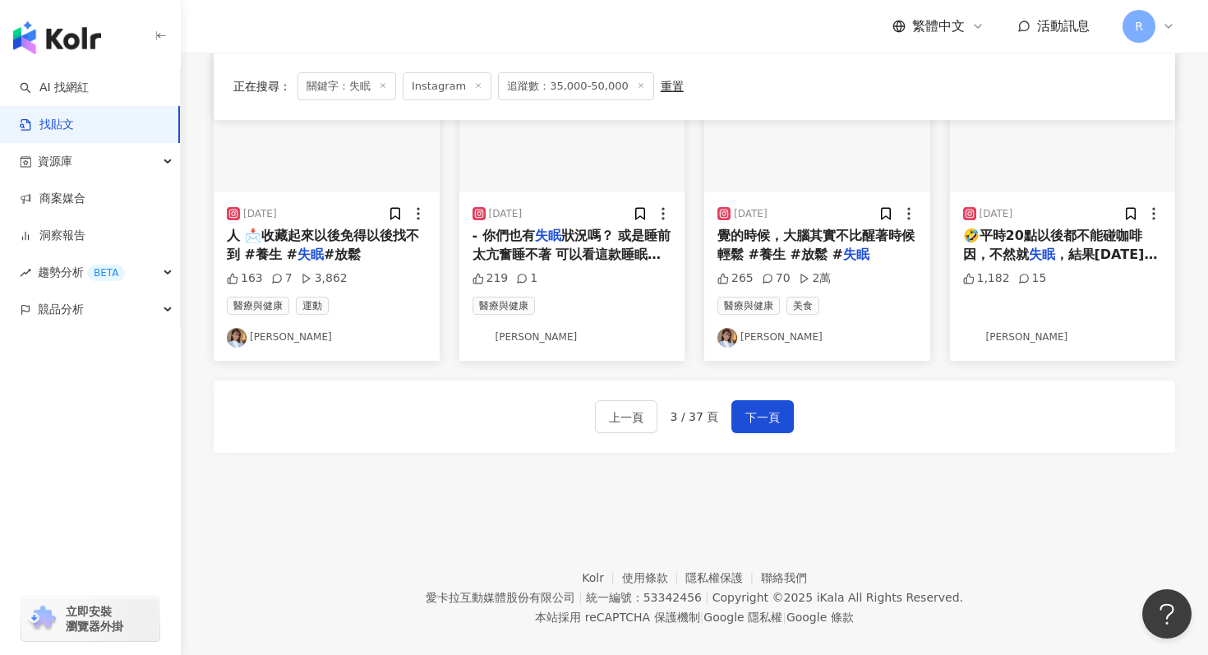
scroll to position [926, 0]
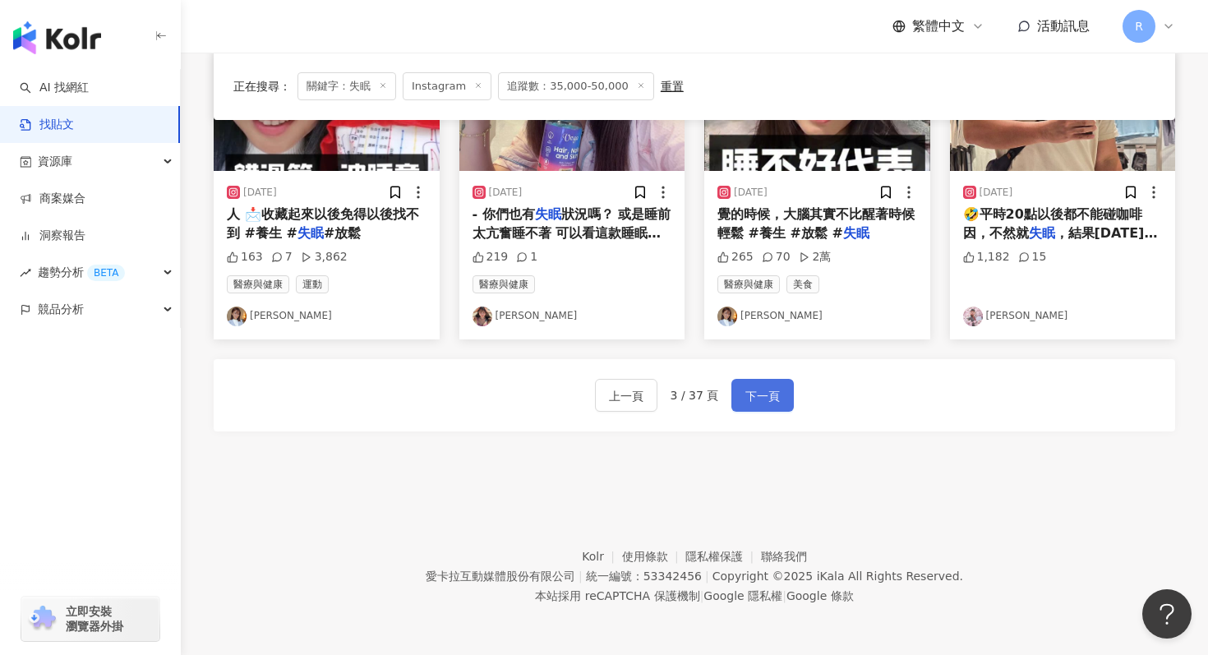
click at [787, 379] on button "下一頁" at bounding box center [763, 395] width 62 height 33
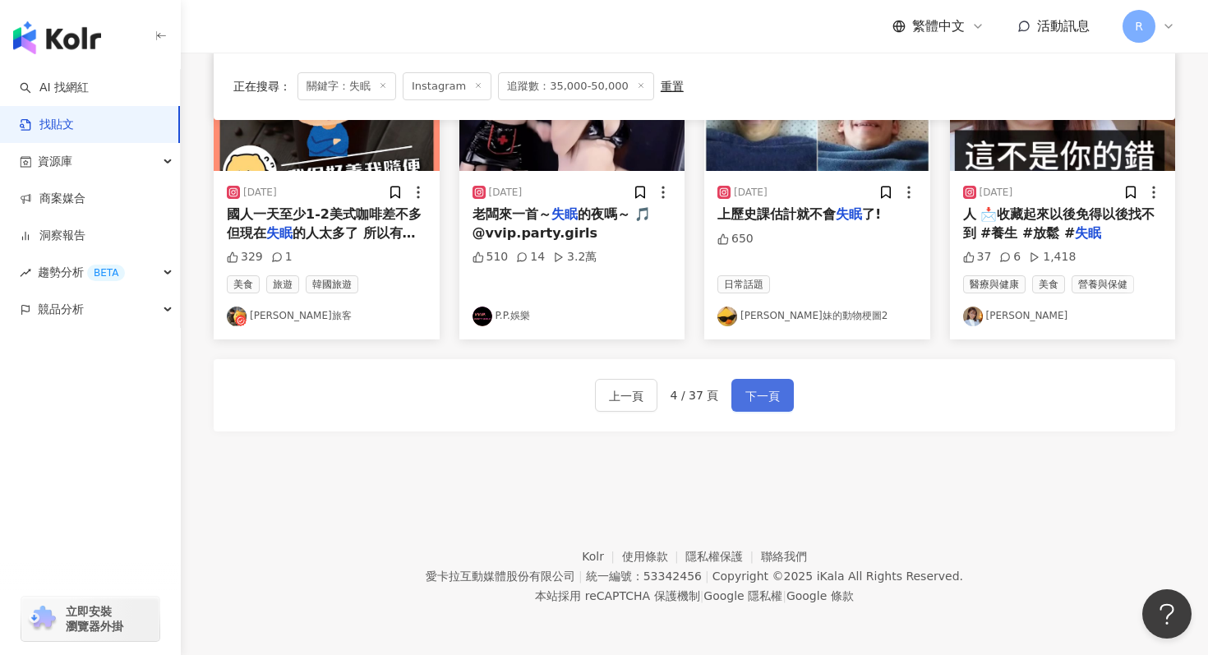
click at [769, 400] on span "下一頁" at bounding box center [763, 396] width 35 height 20
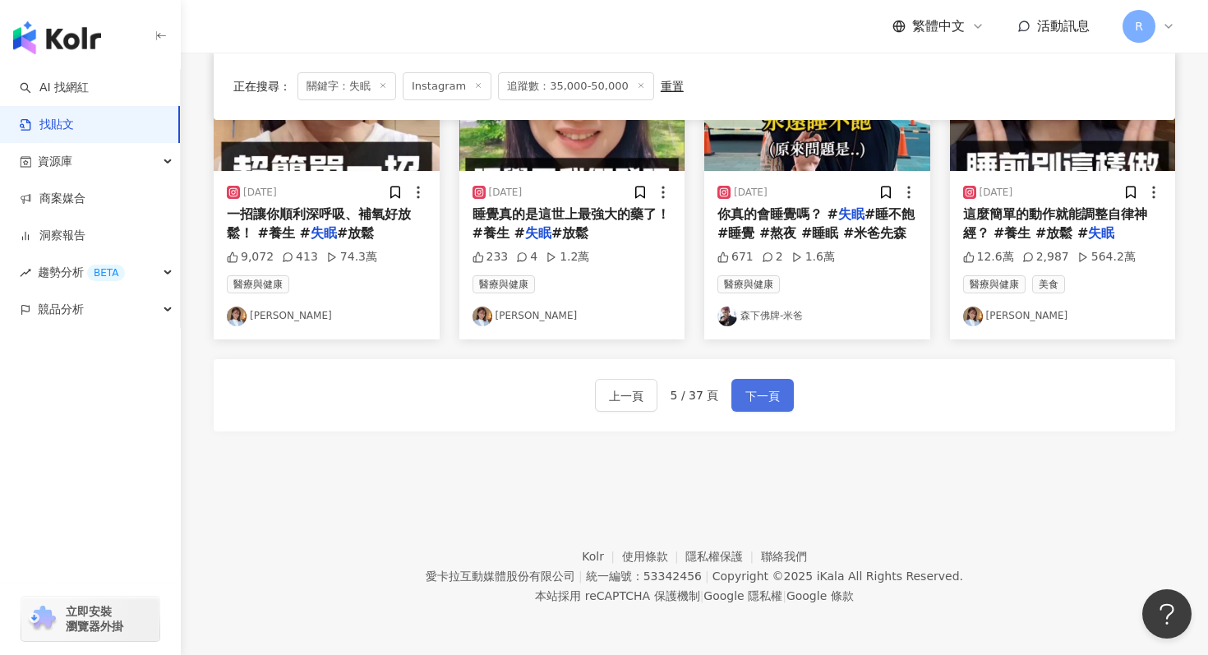
click at [769, 389] on span "下一頁" at bounding box center [763, 396] width 35 height 20
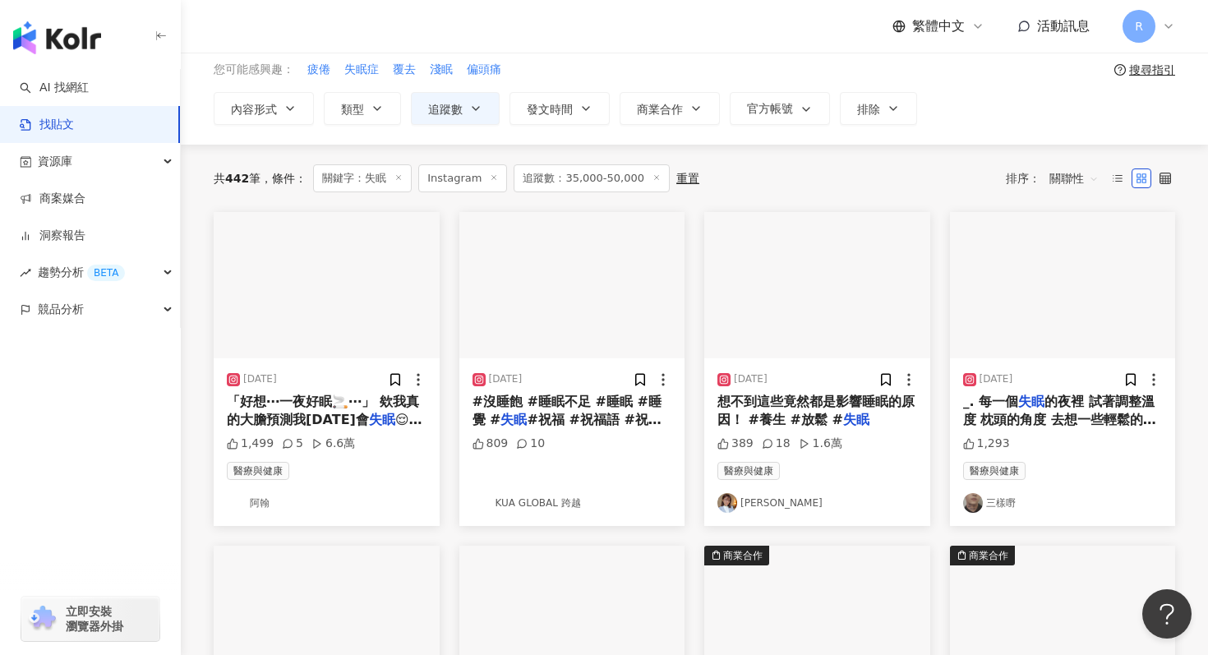
scroll to position [68, 0]
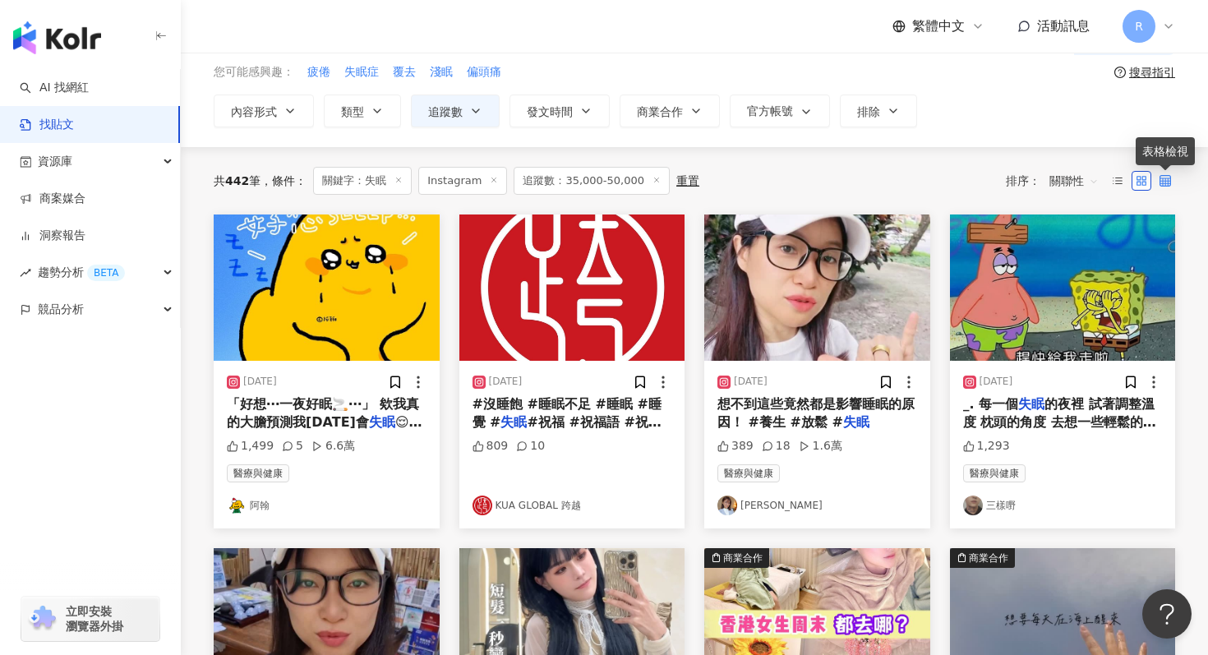
click at [1161, 178] on icon at bounding box center [1166, 181] width 12 height 12
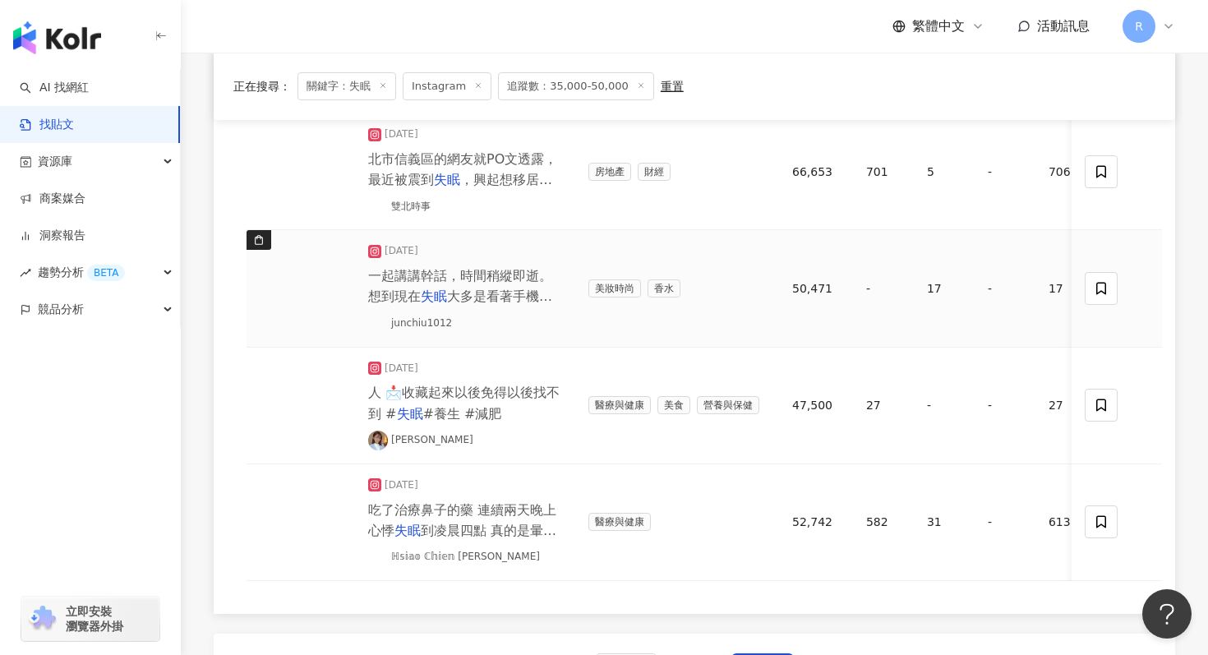
scroll to position [1456, 0]
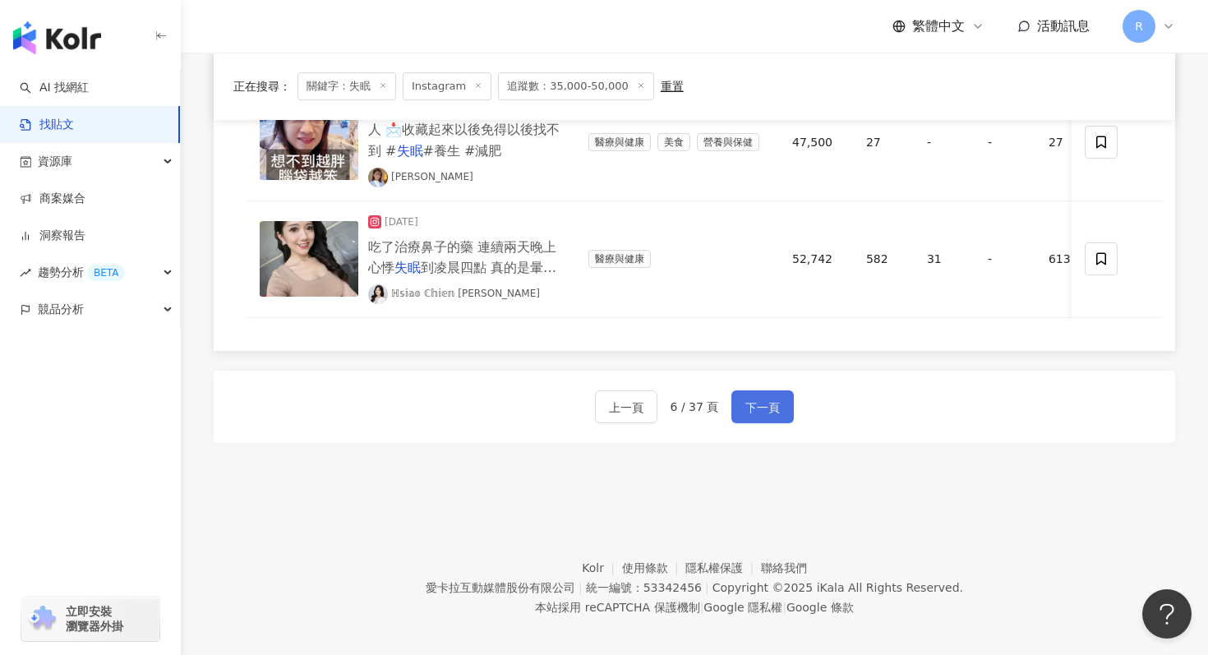
click at [753, 400] on span "下一頁" at bounding box center [763, 408] width 35 height 20
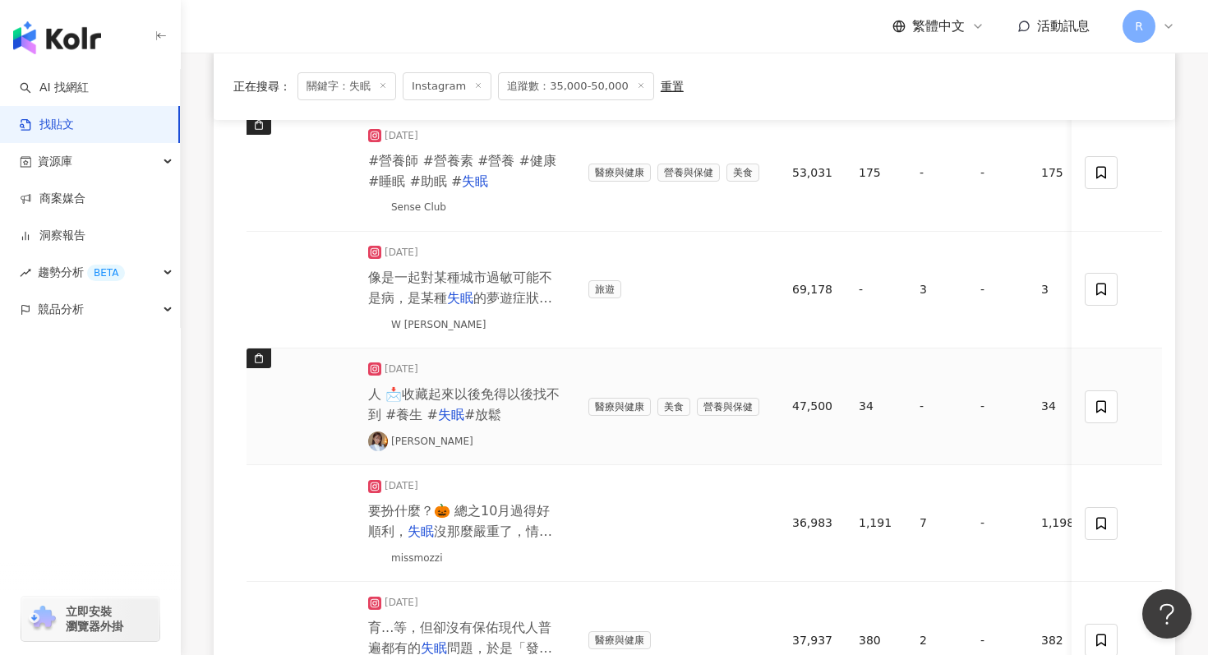
scroll to position [968, 0]
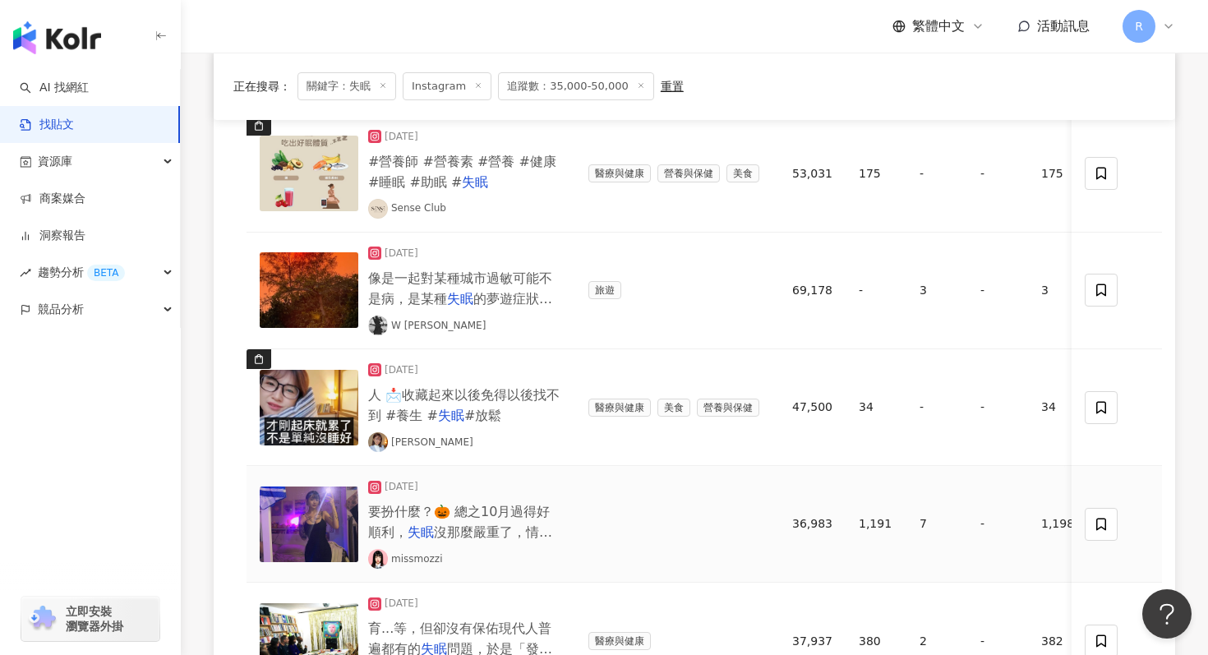
click at [491, 504] on span "要扮什麼？🎃 總之10月過得好順利，" at bounding box center [459, 522] width 182 height 36
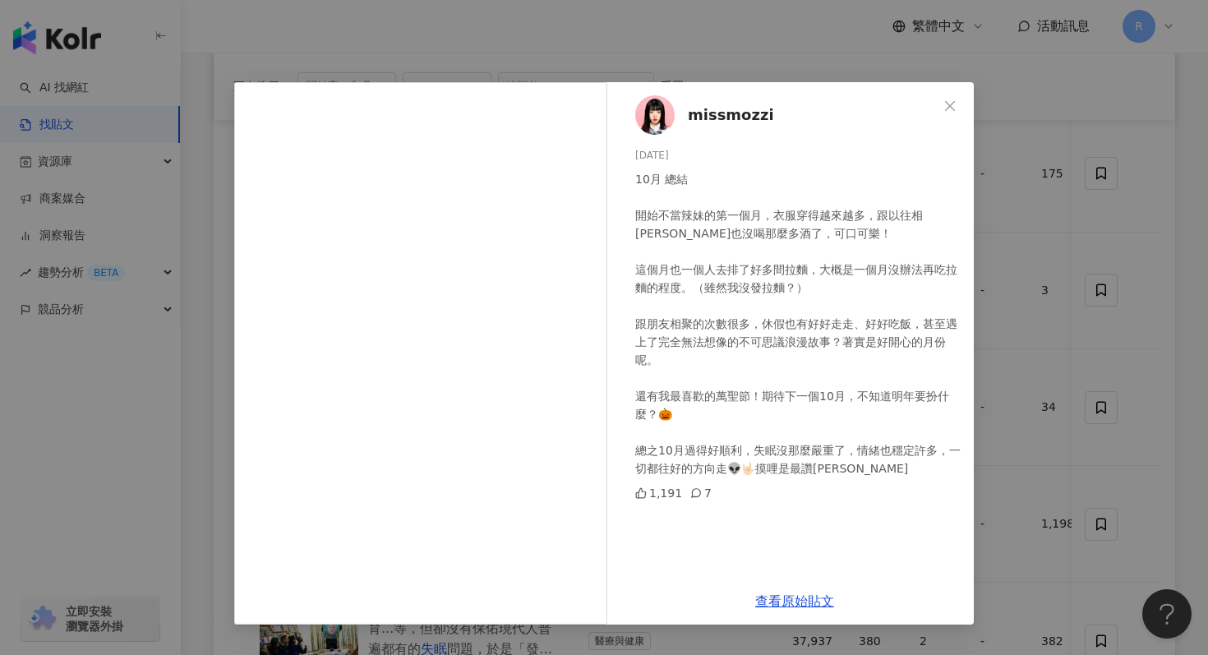
click at [628, 67] on div "missmozzi 2024/10/31 10月 總結 開始不當辣妹的第一個月，衣服穿得越來越多，跟以往相比也沒喝那麼多酒了，可口可樂！ 這個月也一個人去排了…" at bounding box center [604, 327] width 1208 height 655
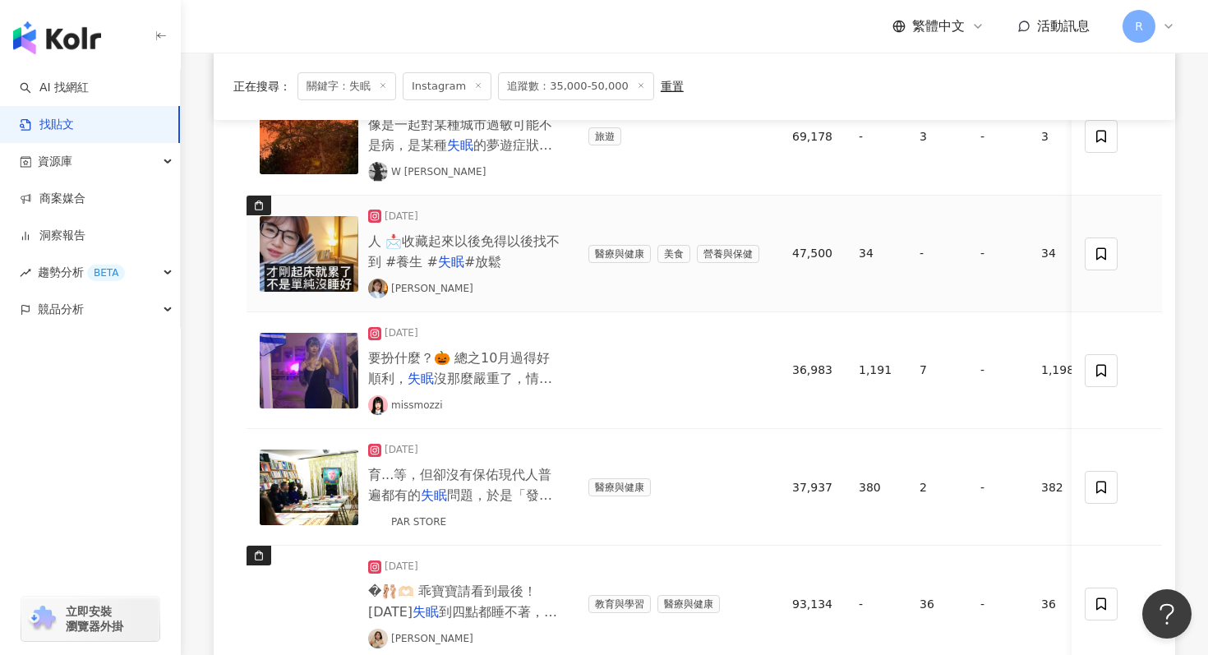
scroll to position [1467, 0]
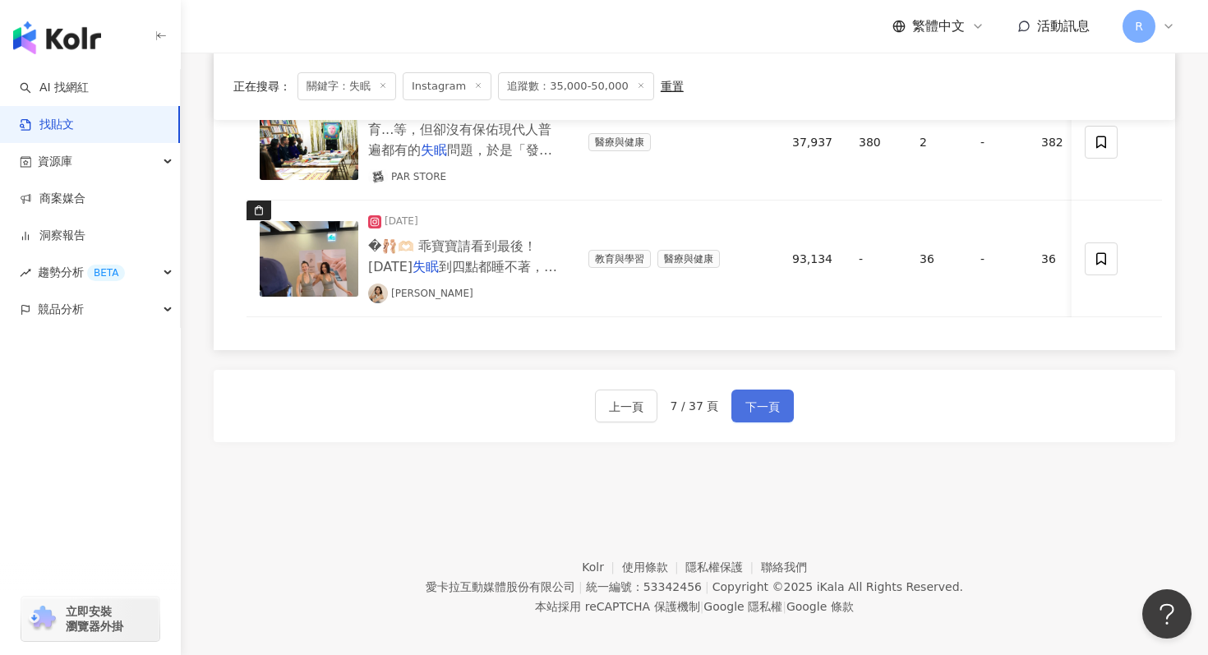
click at [766, 397] on span "下一頁" at bounding box center [763, 407] width 35 height 20
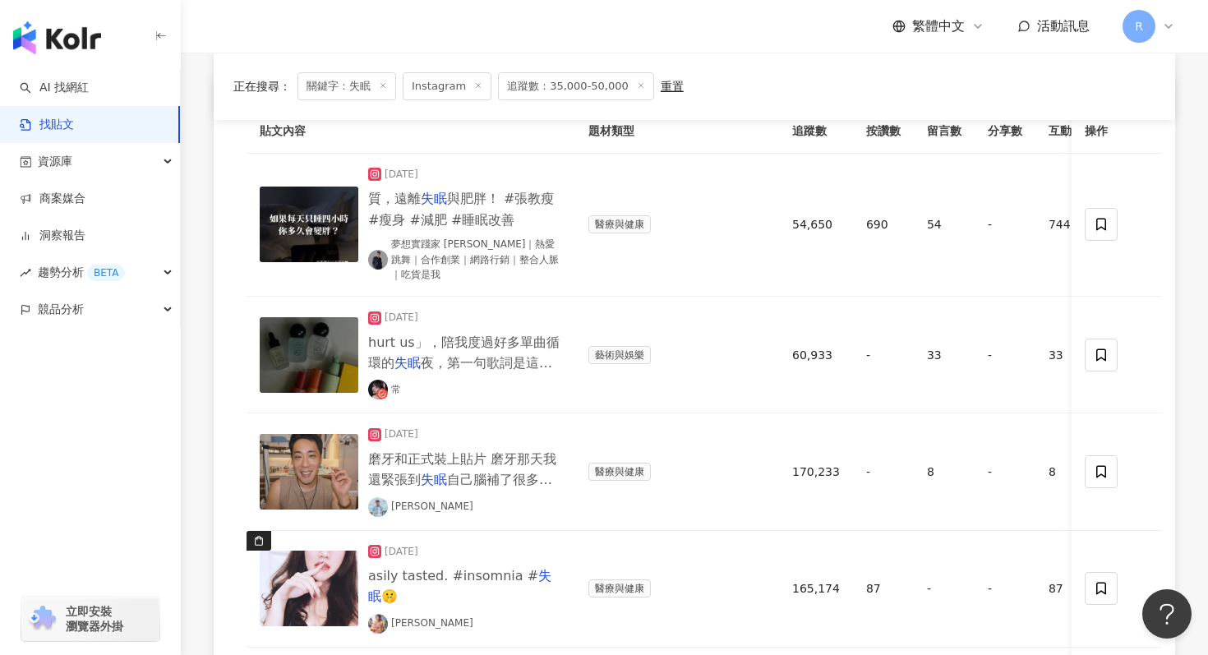
scroll to position [1453, 0]
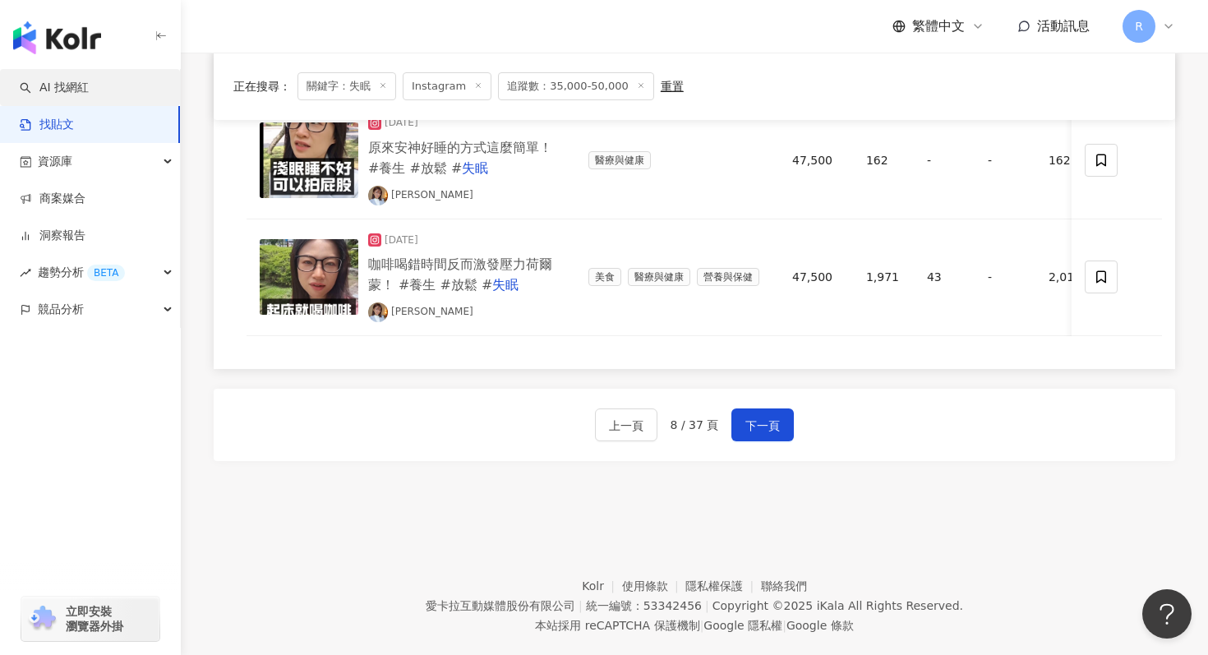
click at [89, 85] on link "AI 找網紅" at bounding box center [54, 88] width 69 height 16
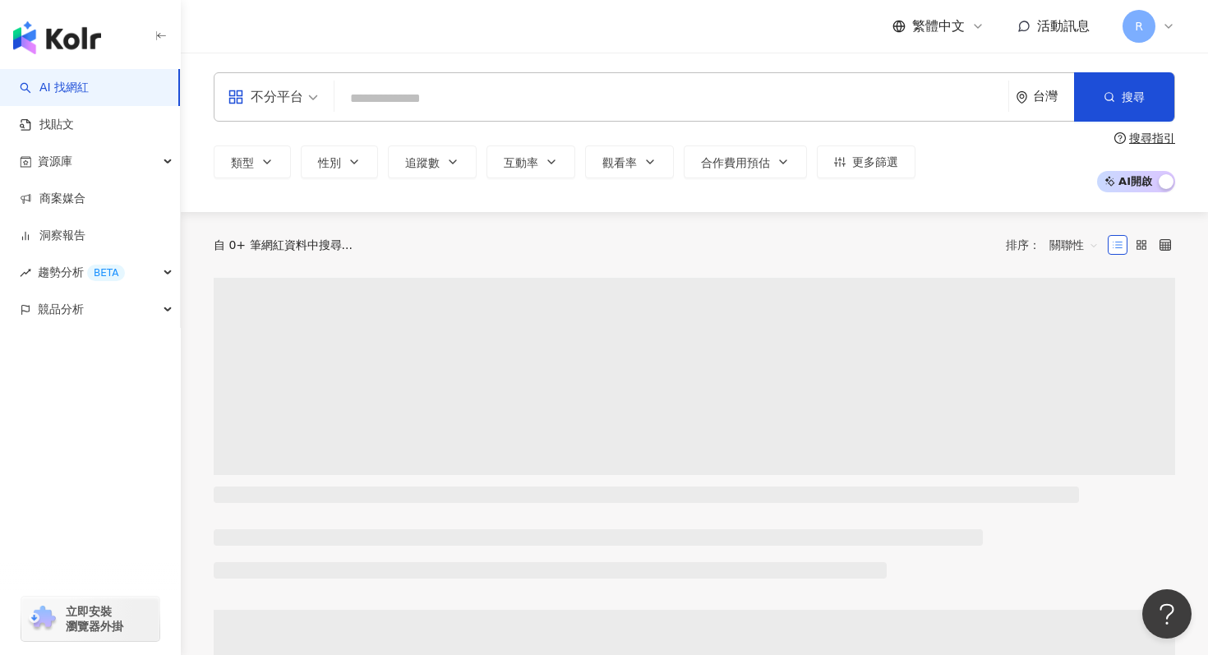
click at [402, 109] on input "search" at bounding box center [671, 98] width 661 height 31
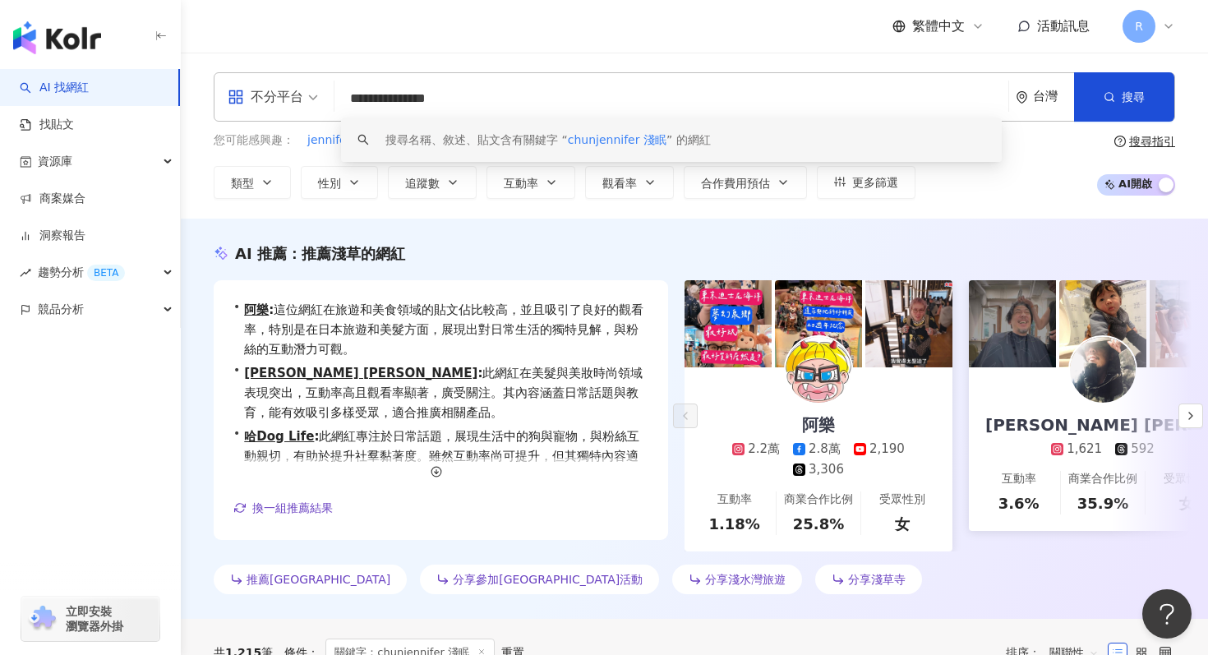
click at [476, 95] on input "**********" at bounding box center [671, 98] width 661 height 31
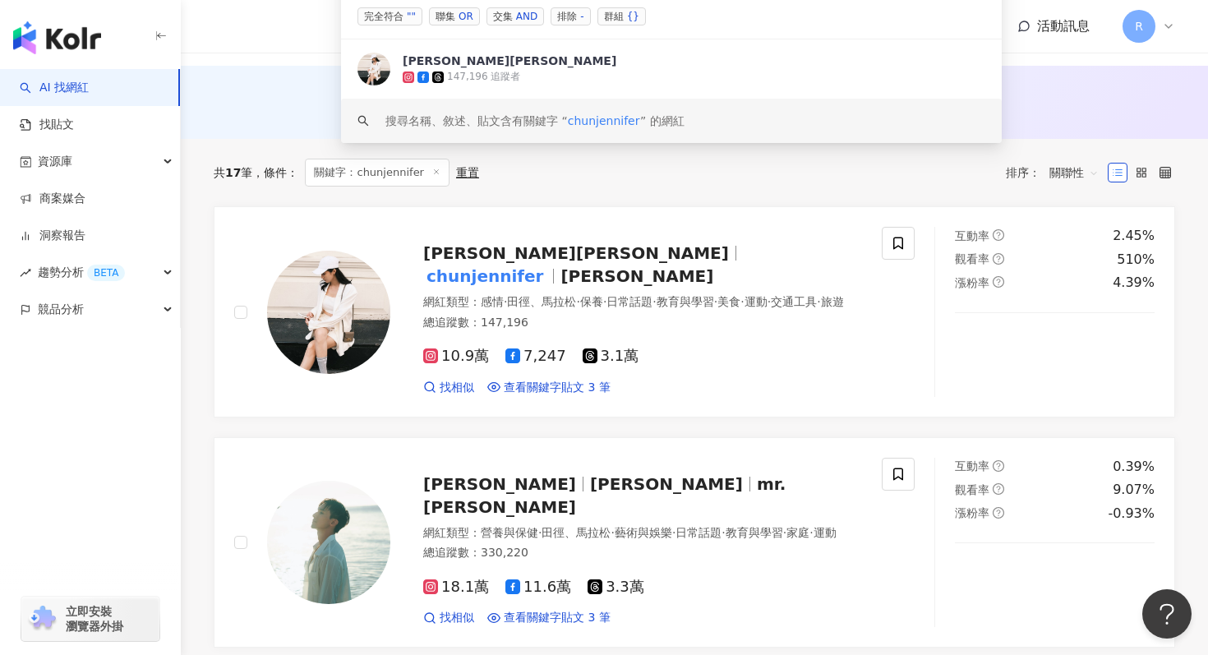
scroll to position [156, 0]
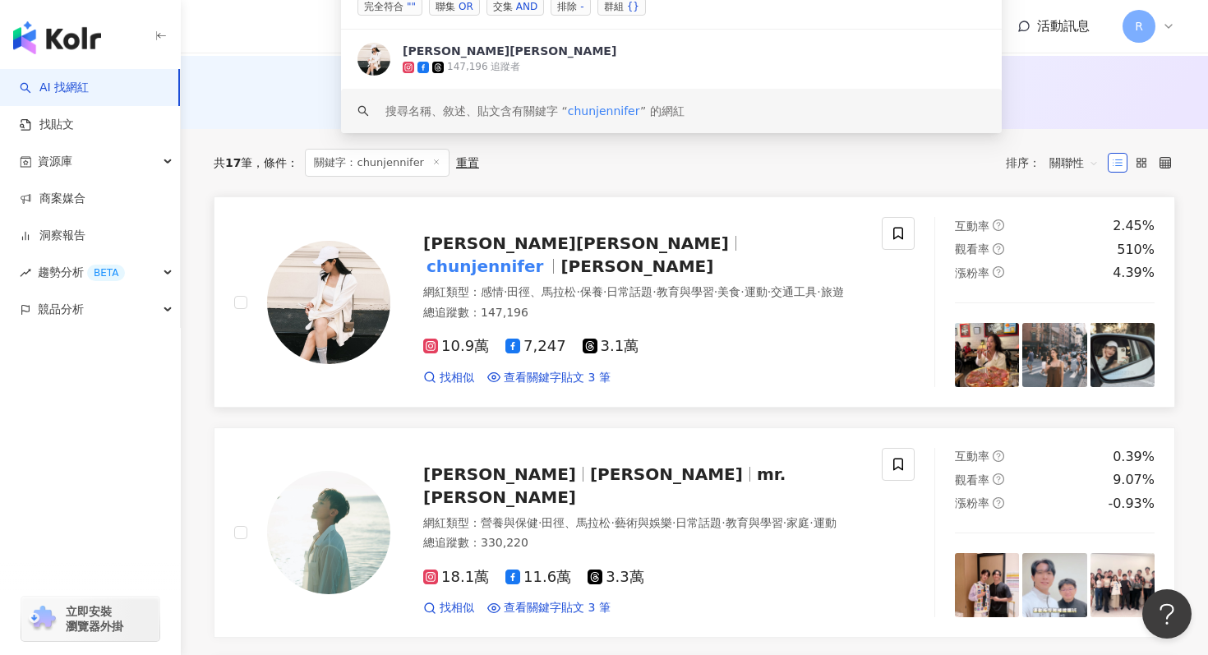
type input "**********"
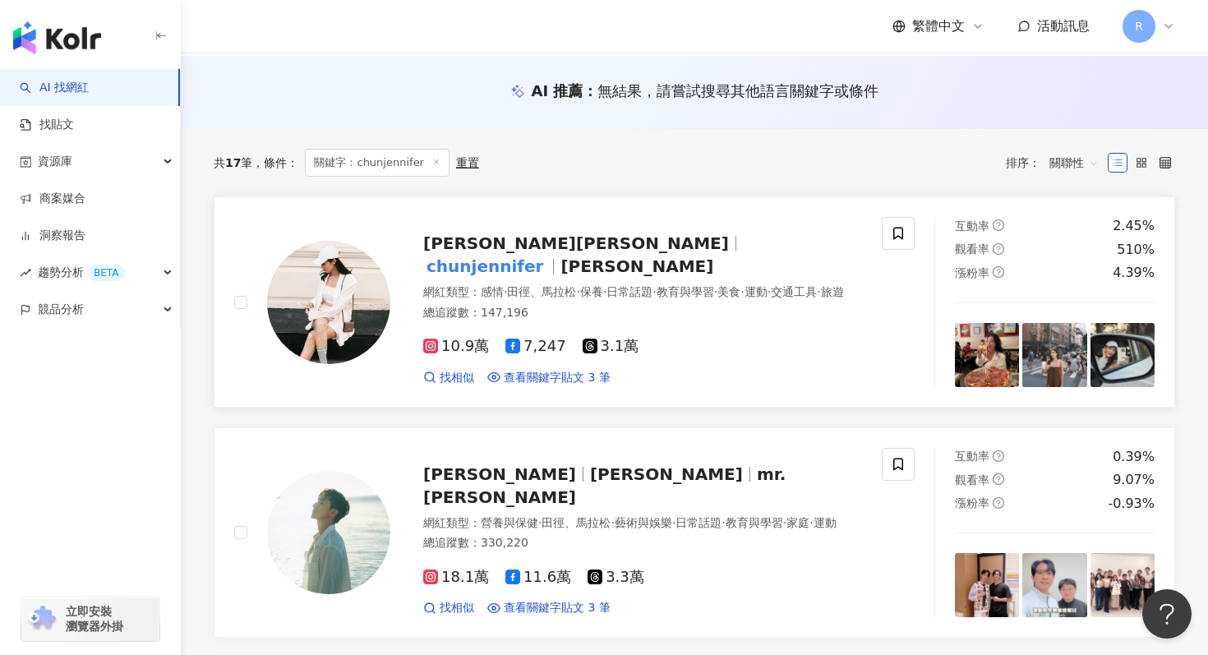
click at [363, 342] on img at bounding box center [328, 302] width 123 height 123
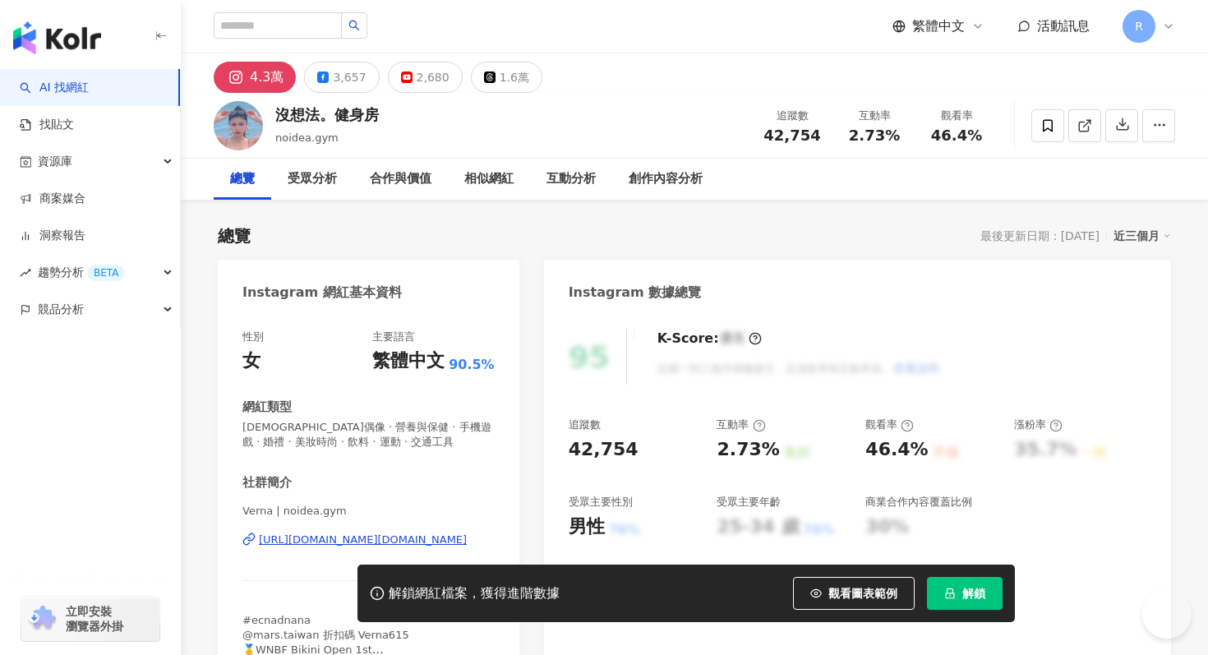
click at [950, 588] on icon "lock" at bounding box center [951, 594] width 12 height 12
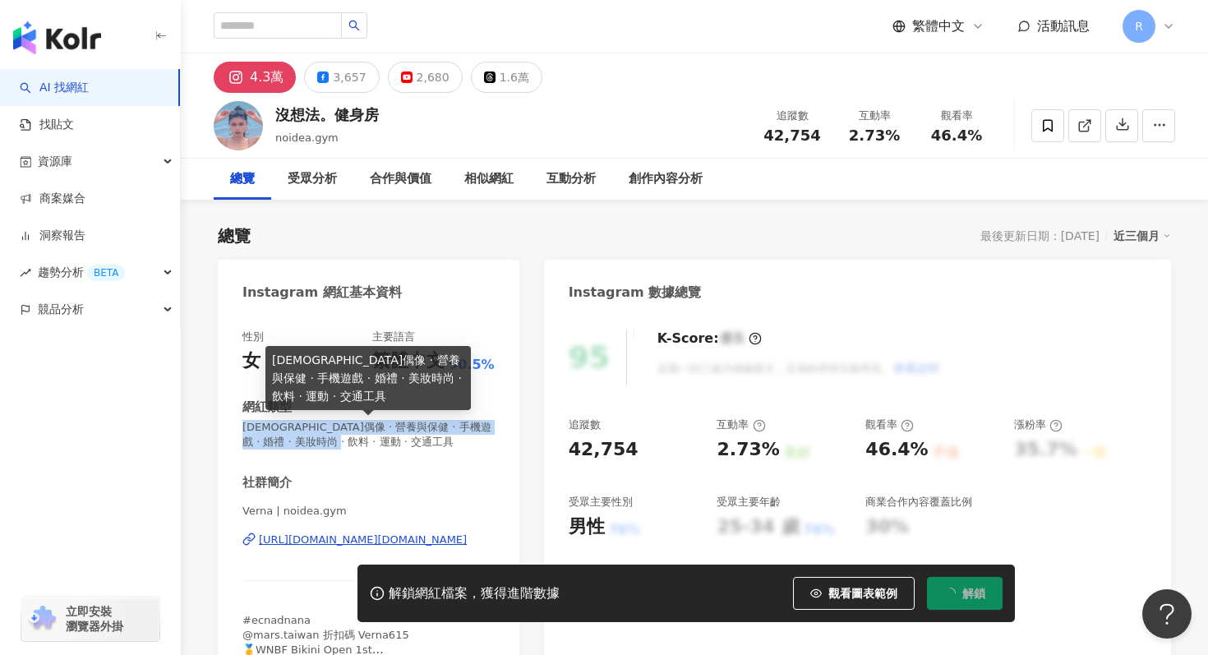
drag, startPoint x: 243, startPoint y: 423, endPoint x: 329, endPoint y: 103, distance: 331.8
click at [348, 444] on span "[DEMOGRAPHIC_DATA]偶像 · 營養與保健 · 手機遊戲 · 婚禮 · 美妝時尚 · 飲料 · 運動 · 交通工具" at bounding box center [369, 435] width 252 height 30
copy span "[DEMOGRAPHIC_DATA]偶像 · 營養與保健 · 手機遊戲 · 婚禮 · 美妝時尚 · 飲料 · 運動 · 交通工具"
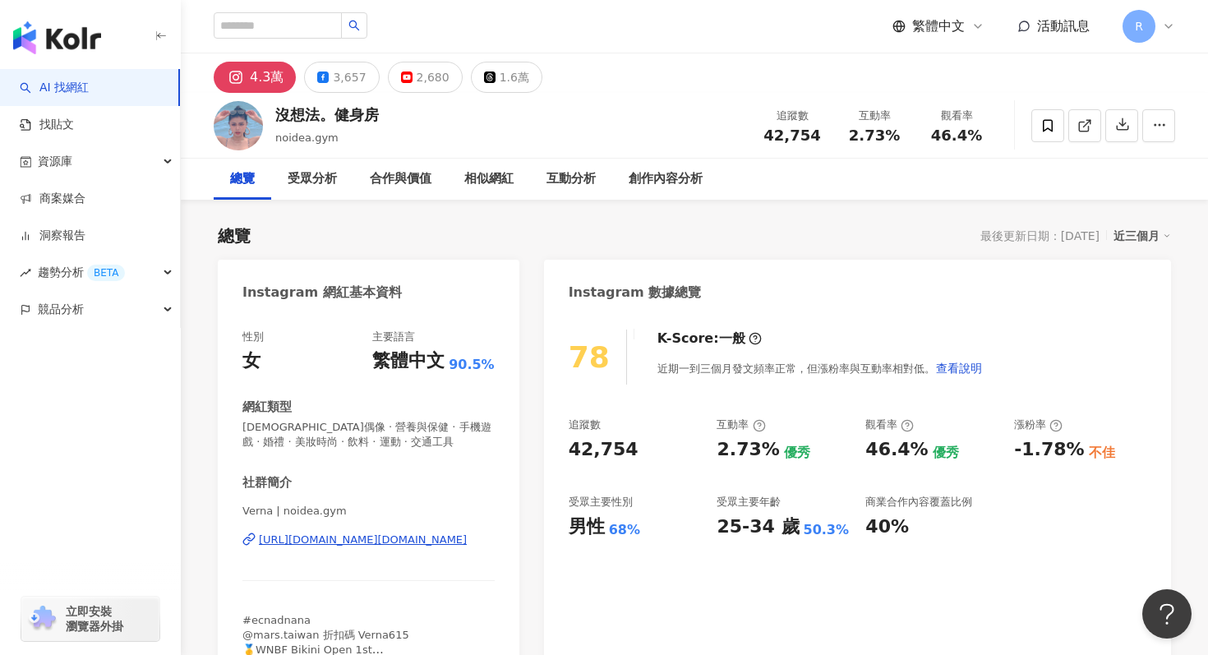
click at [1141, 234] on div "近三個月" at bounding box center [1143, 235] width 58 height 21
click at [1154, 309] on link "近六個月" at bounding box center [1150, 302] width 46 height 13
click at [1125, 131] on icon "button" at bounding box center [1123, 125] width 12 height 12
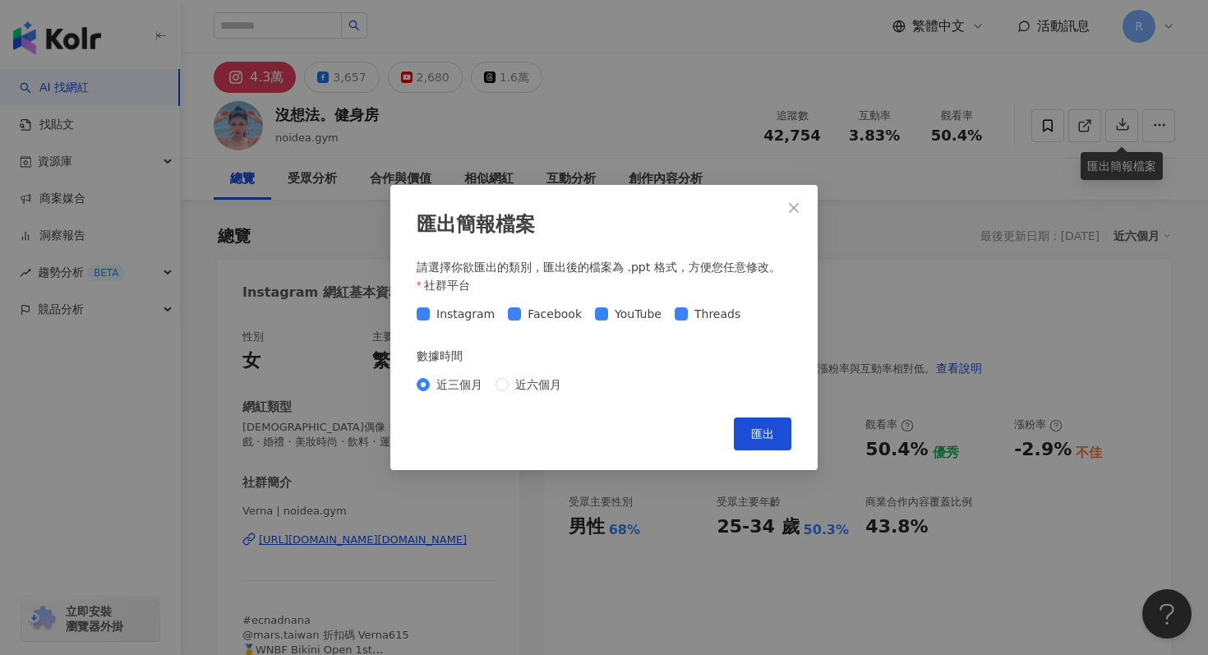
click at [534, 372] on div "近三個月 近六個月" at bounding box center [604, 385] width 375 height 26
click at [534, 376] on span "近六個月" at bounding box center [538, 385] width 59 height 18
click at [746, 432] on button "匯出" at bounding box center [763, 434] width 58 height 33
click at [699, 99] on div "匯出簡報檔案 請選擇你欲匯出的類別，匯出後的檔案為 .ppt 格式，方便您任意修改。 社群平台 Instagram Facebook YouTube Thre…" at bounding box center [604, 327] width 1208 height 655
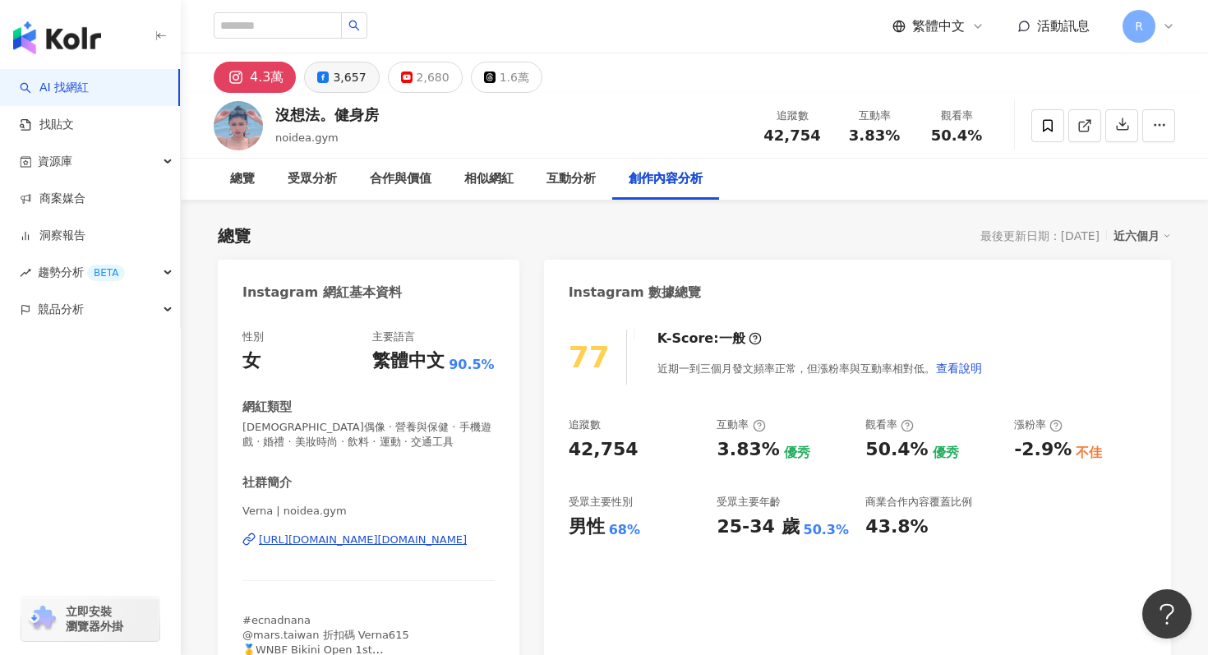
click at [326, 81] on button "3,657" at bounding box center [341, 77] width 75 height 31
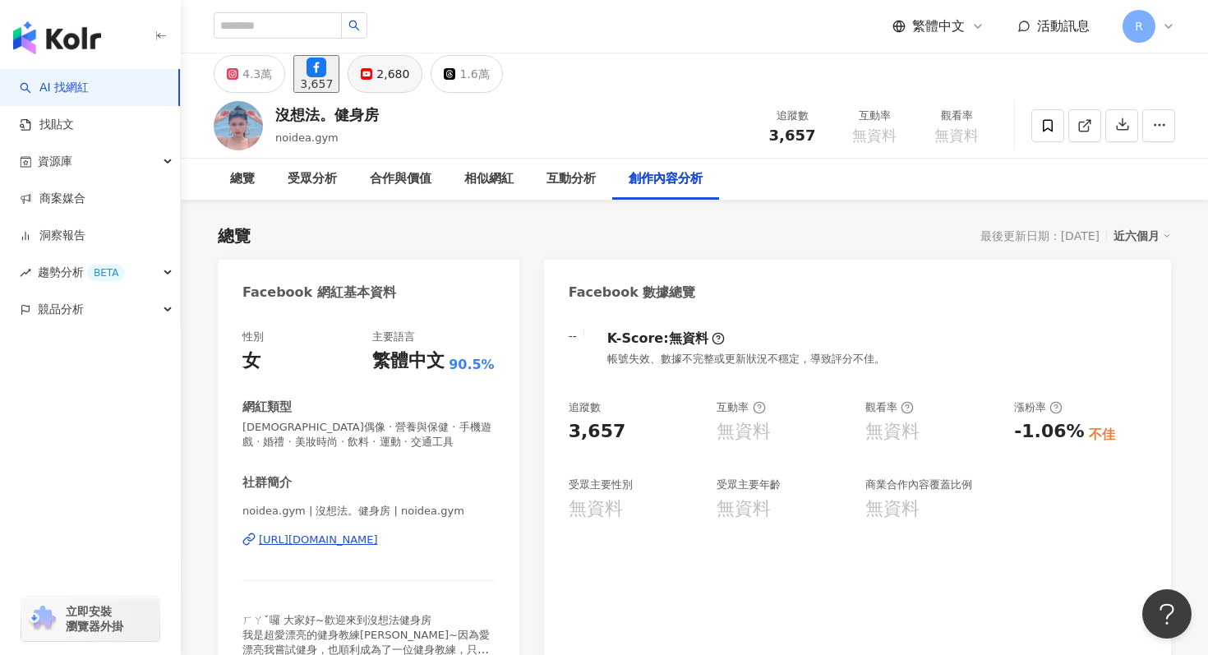
click at [423, 62] on button "2,680" at bounding box center [385, 74] width 75 height 38
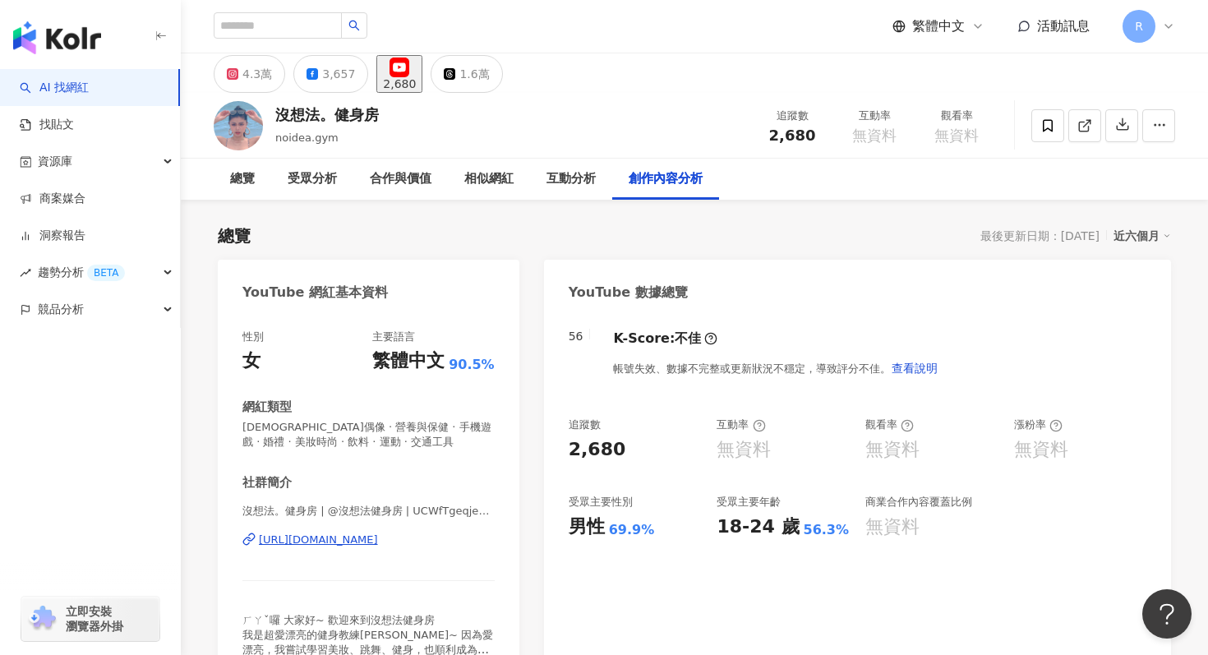
click at [416, 77] on div "2,680" at bounding box center [399, 83] width 33 height 13
click at [489, 66] on div "1.6萬" at bounding box center [475, 73] width 30 height 23
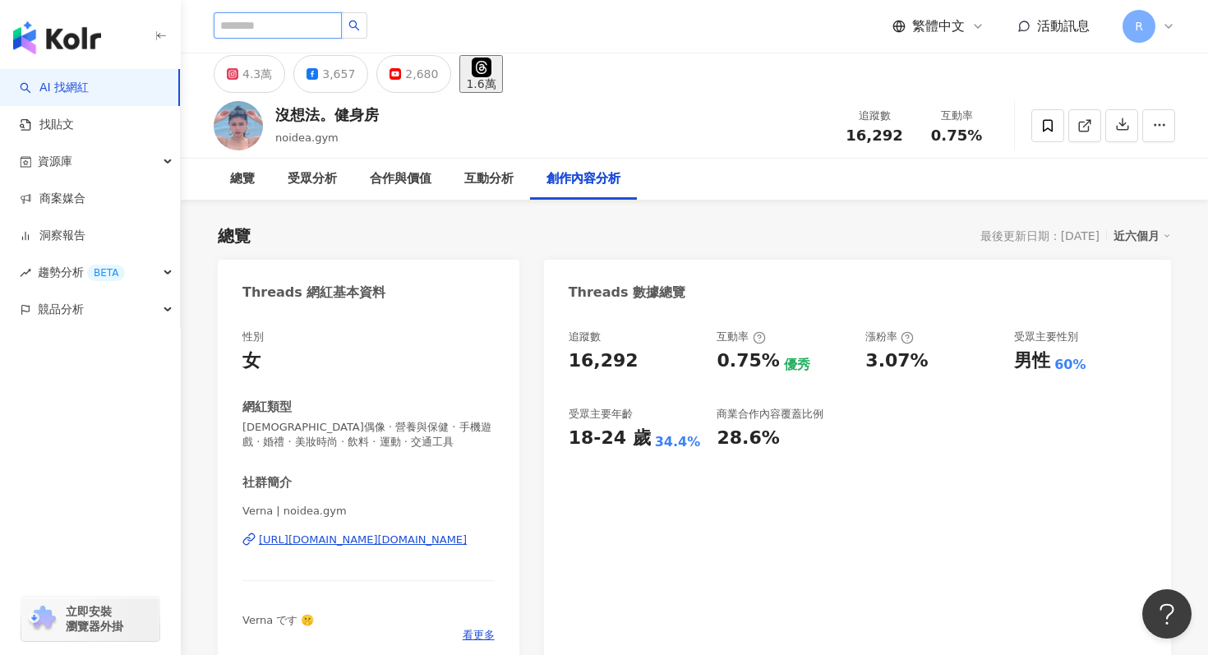
click at [321, 23] on input "search" at bounding box center [278, 25] width 128 height 26
paste input "********"
type input "********"
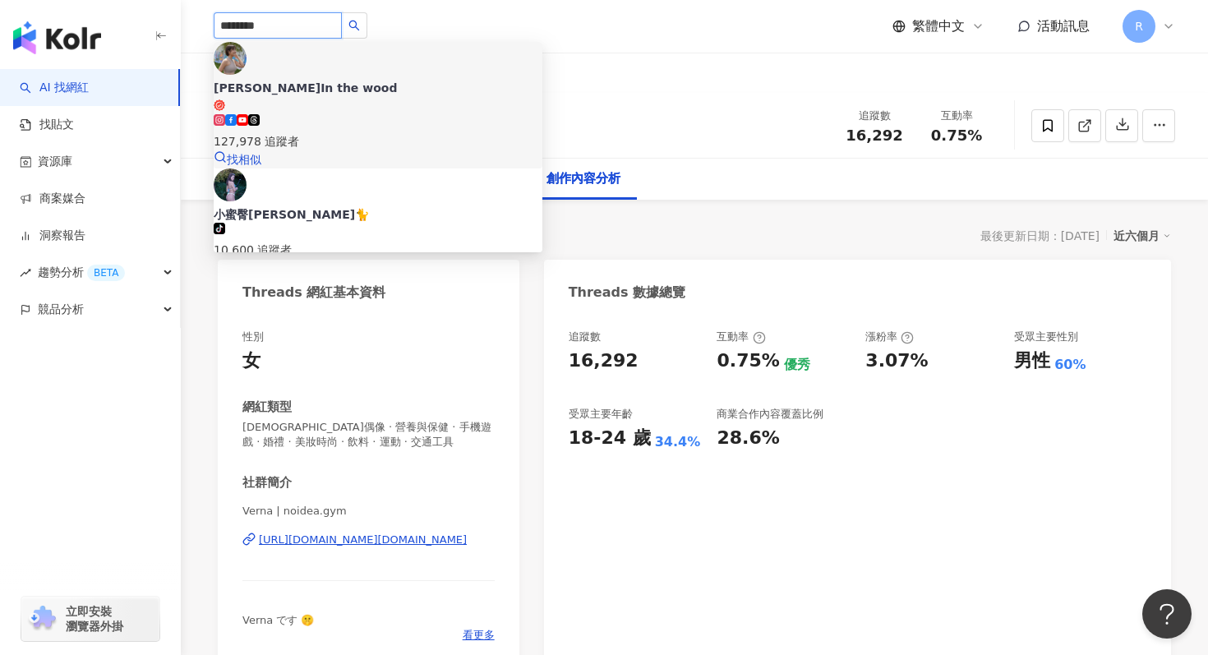
click at [313, 114] on div "127,978 追蹤者" at bounding box center [378, 132] width 329 height 36
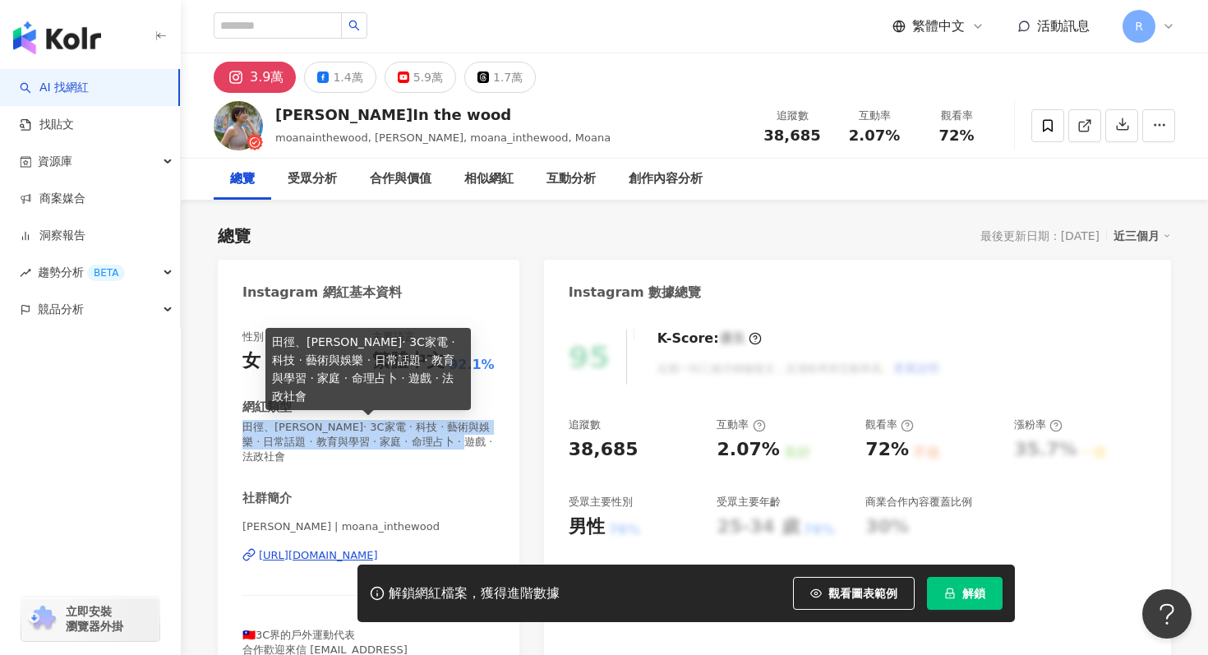
drag, startPoint x: 243, startPoint y: 426, endPoint x: 466, endPoint y: 442, distance: 223.4
click at [466, 442] on span "田徑、[PERSON_NAME]· 3C家電 · 科技 · 藝術與娛樂 · 日常話題 · 教育與學習 · 家庭 · 命理占卜 · 遊戲 · 法政社會" at bounding box center [369, 442] width 252 height 45
copy span "田徑、[PERSON_NAME]· 3C家電 · 科技 · 藝術與娛樂 · 日常話題 · 教育與學習 · 家庭 · 命理占卜 · 遊戲 · 法政社會"
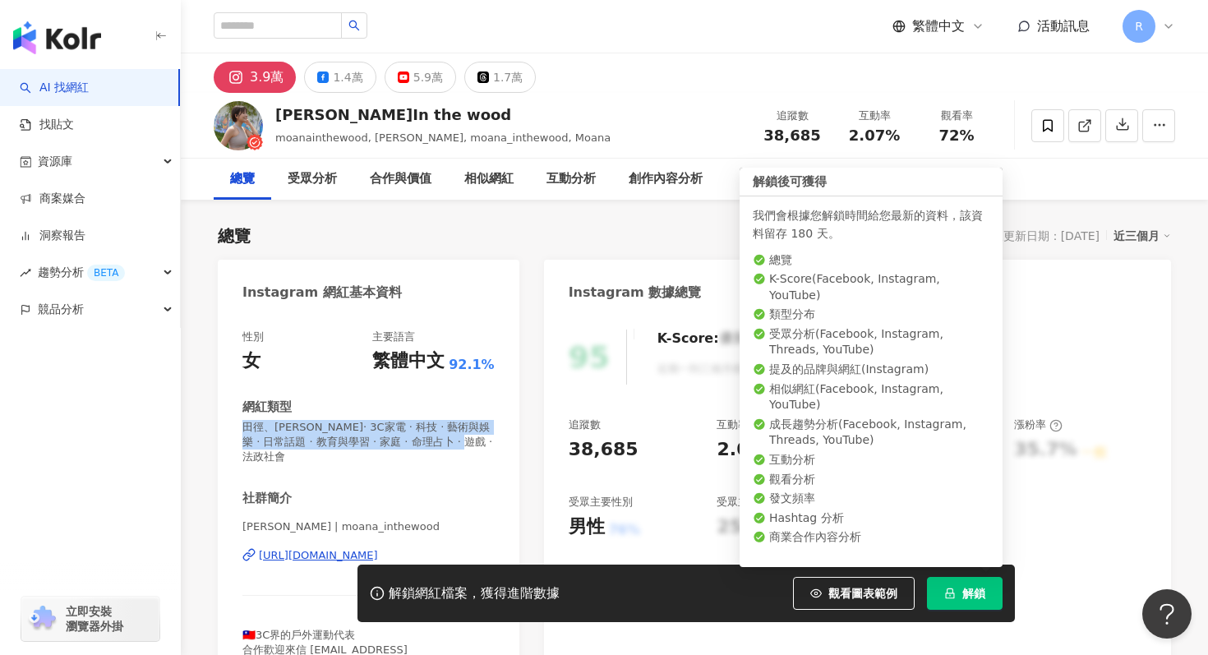
click at [964, 601] on button "解鎖" at bounding box center [965, 593] width 76 height 33
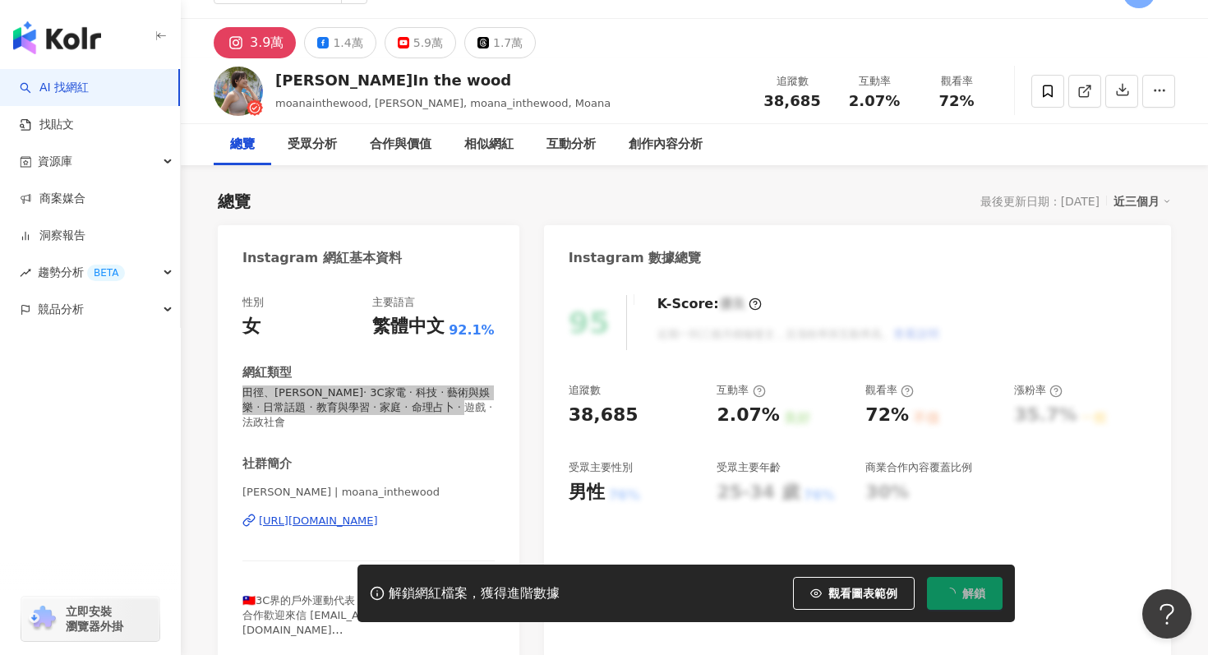
scroll to position [36, 0]
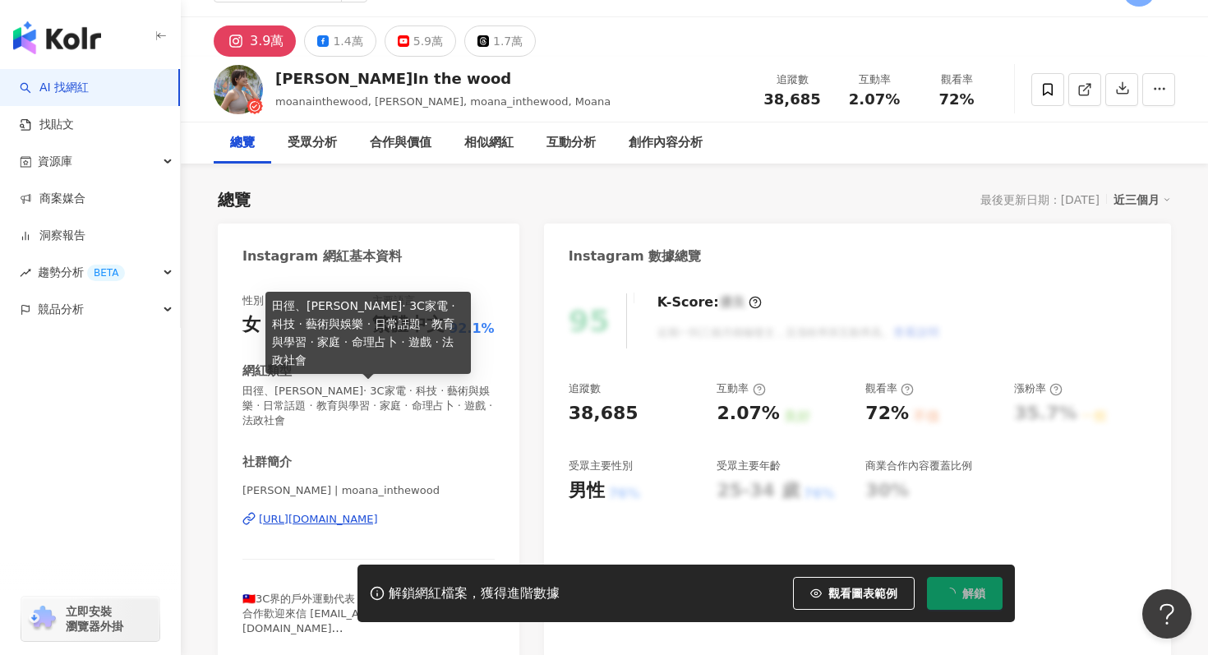
click at [491, 392] on span "田徑、[PERSON_NAME]· 3C家電 · 科技 · 藝術與娛樂 · 日常話題 · 教育與學習 · 家庭 · 命理占卜 · 遊戲 · 法政社會" at bounding box center [369, 406] width 252 height 45
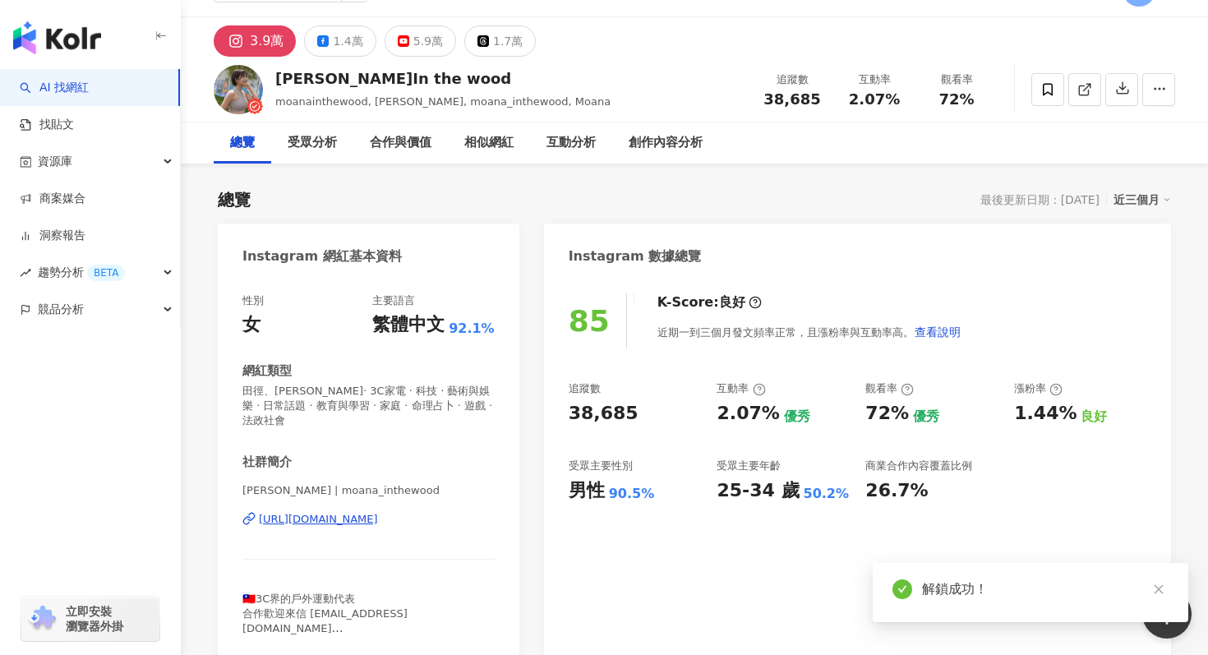
click at [1134, 200] on div "近三個月" at bounding box center [1143, 199] width 58 height 21
click at [1133, 268] on link "近六個月" at bounding box center [1150, 266] width 46 height 18
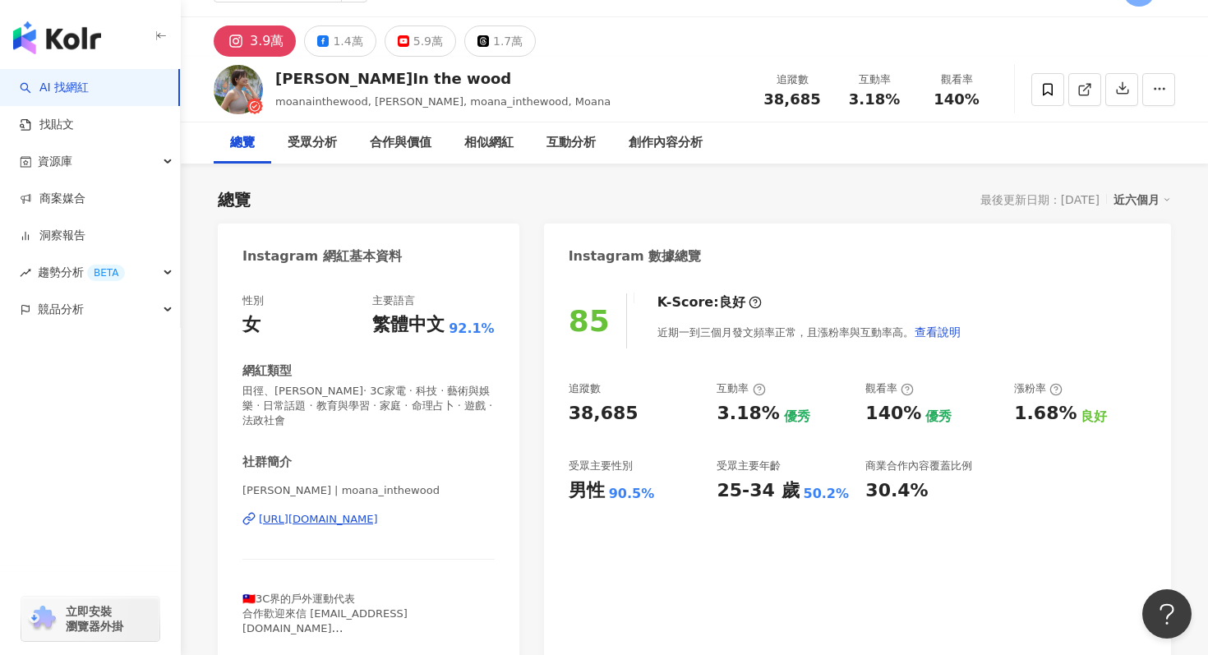
click at [275, 81] on div "[PERSON_NAME]In the wood" at bounding box center [442, 78] width 335 height 21
click at [1130, 81] on div "其他操作" at bounding box center [1103, 90] width 59 height 28
click at [1120, 92] on icon "button" at bounding box center [1123, 88] width 15 height 15
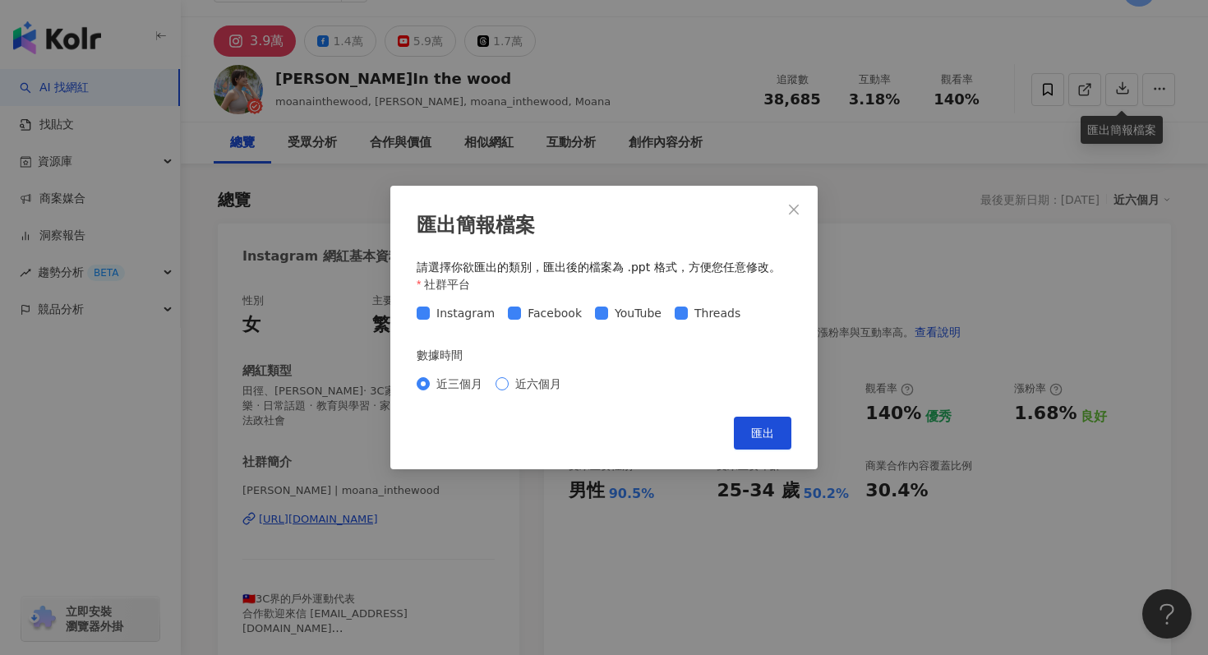
click at [542, 390] on span "近六個月" at bounding box center [538, 384] width 59 height 18
click at [738, 427] on button "匯出" at bounding box center [763, 433] width 58 height 33
drag, startPoint x: 761, startPoint y: 210, endPoint x: 708, endPoint y: 161, distance: 72.2
click at [708, 161] on div "匯出簡報檔案 請選擇你欲匯出的類別，匯出後的檔案為 .ppt 格式，方便您任意修改。 社群平台 Instagram Facebook YouTube Thre…" at bounding box center [604, 327] width 1208 height 655
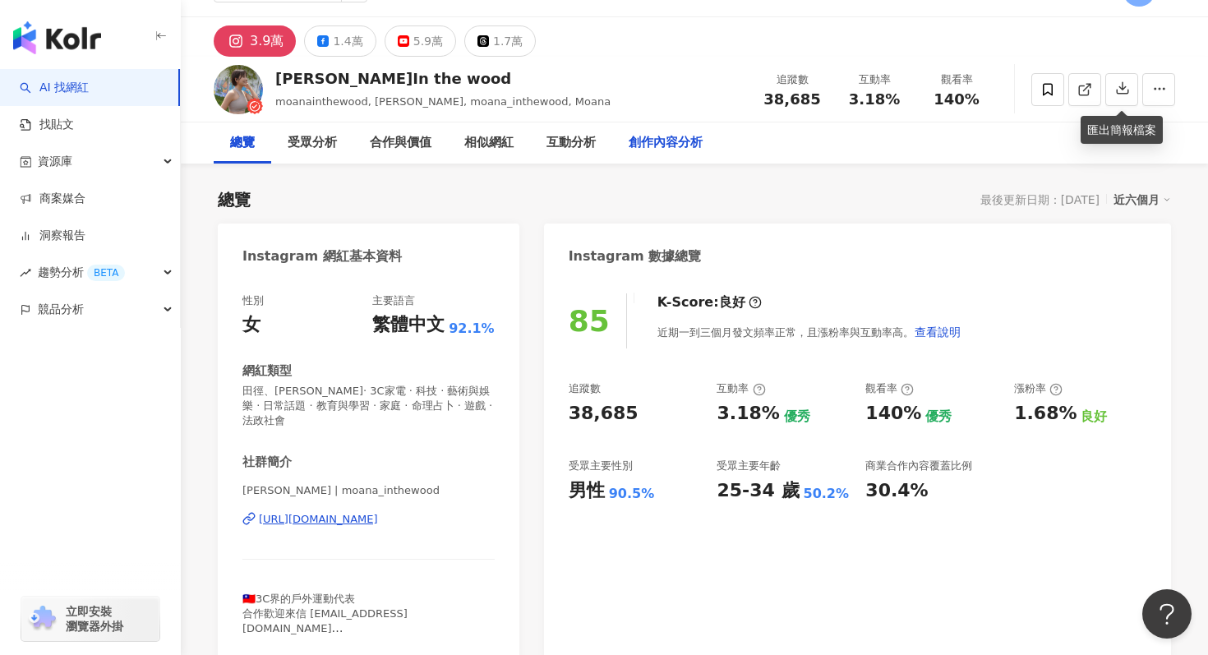
click at [716, 156] on div "創作內容分析" at bounding box center [665, 142] width 107 height 41
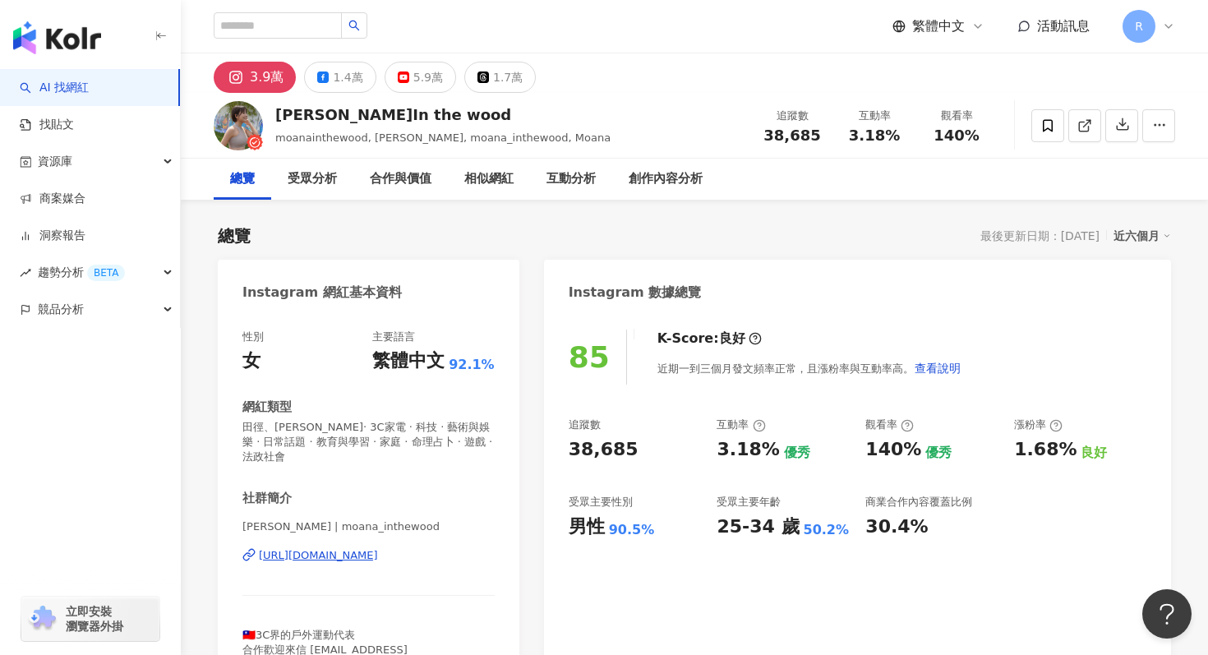
click at [658, 39] on div "繁體中文 活動訊息 R" at bounding box center [695, 26] width 962 height 53
click at [330, 82] on button "1.4萬" at bounding box center [340, 77] width 72 height 31
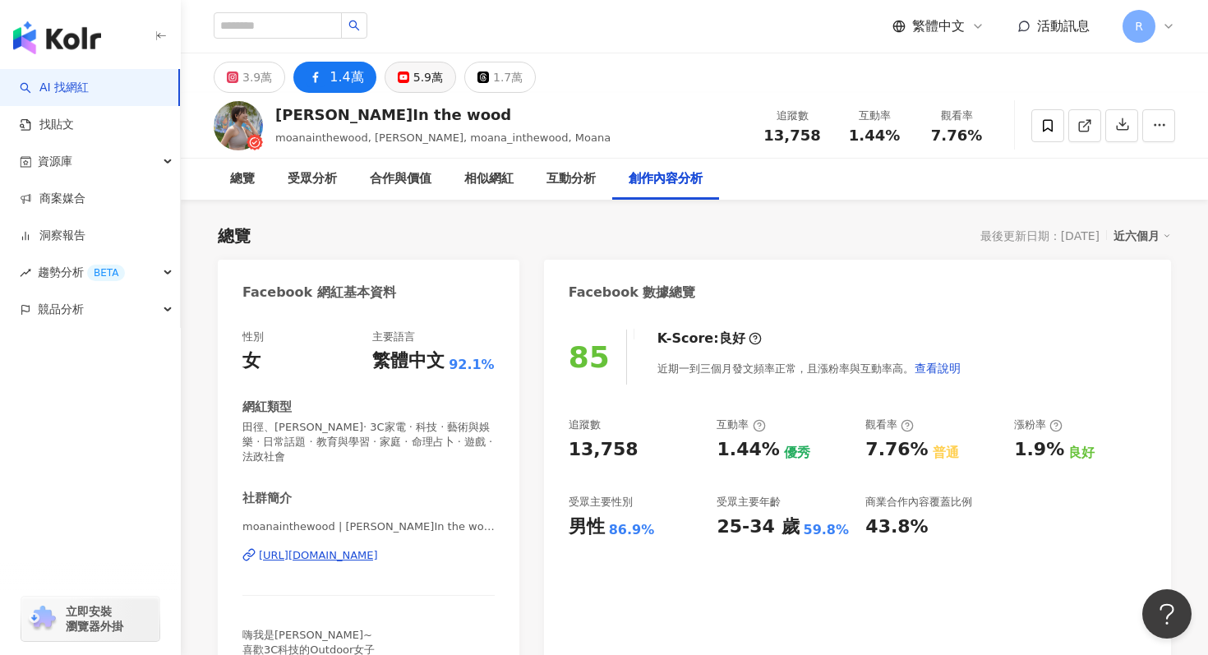
click at [437, 72] on button "5.9萬" at bounding box center [421, 77] width 72 height 31
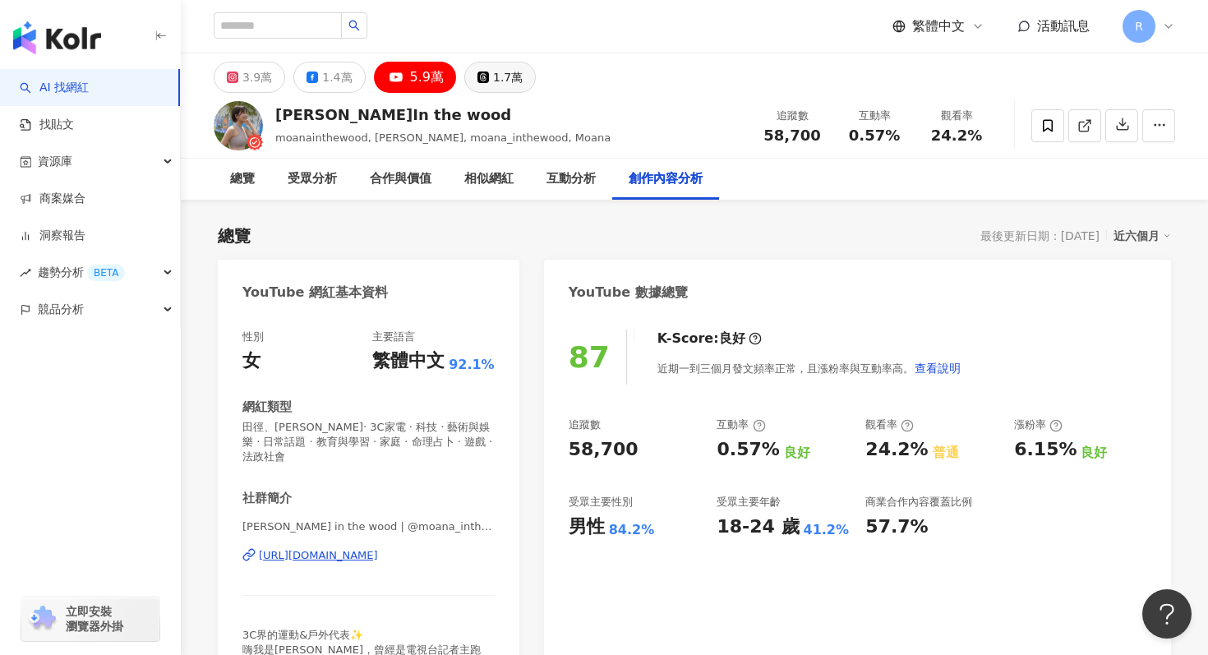
click at [501, 71] on div "1.7萬" at bounding box center [508, 77] width 30 height 23
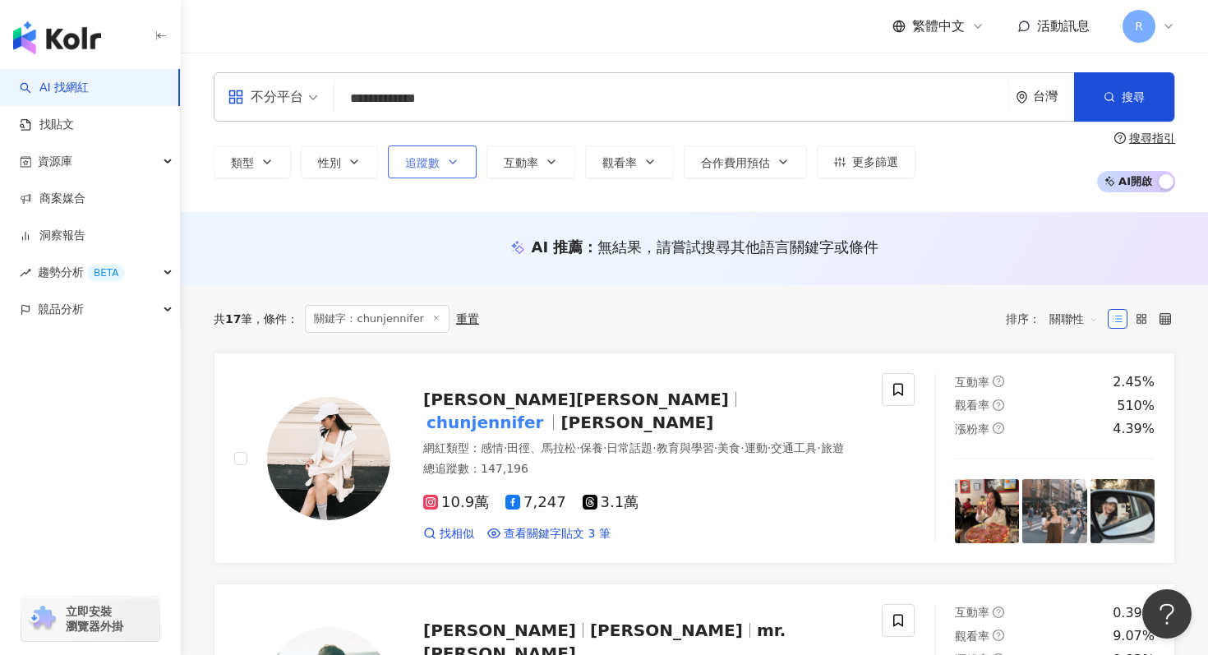
click at [410, 158] on span "追蹤數" at bounding box center [422, 162] width 35 height 13
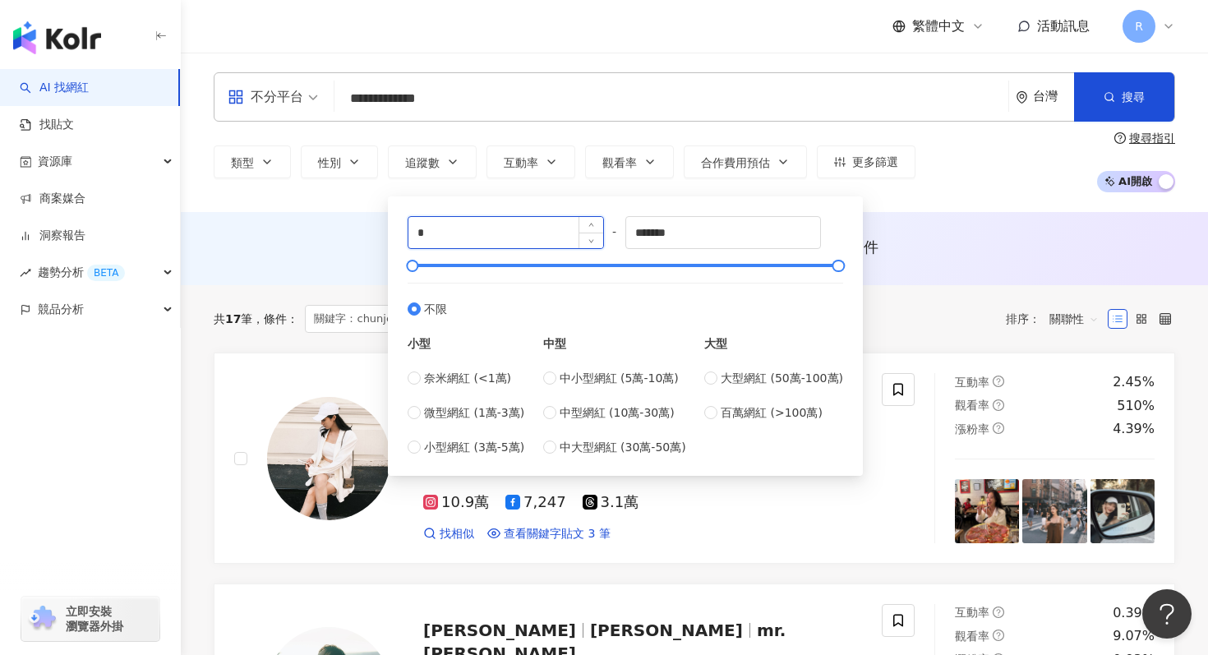
click at [449, 222] on input "*" at bounding box center [506, 232] width 195 height 31
type input "******"
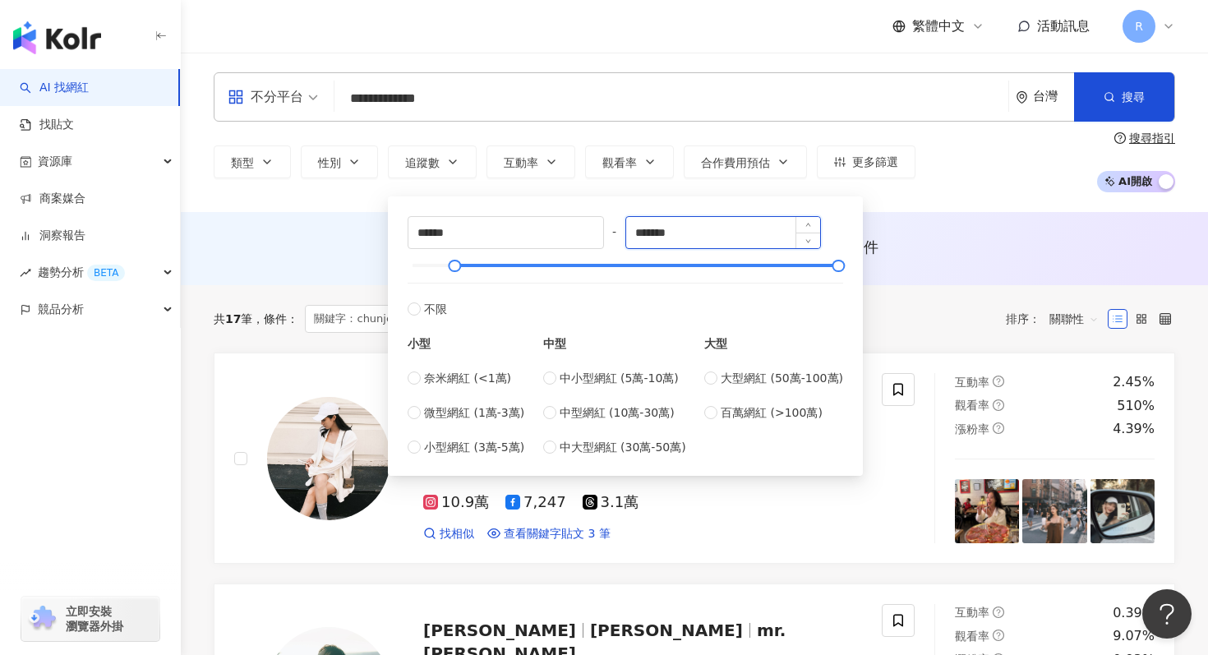
click at [685, 241] on input "*******" at bounding box center [723, 232] width 195 height 31
type input "******"
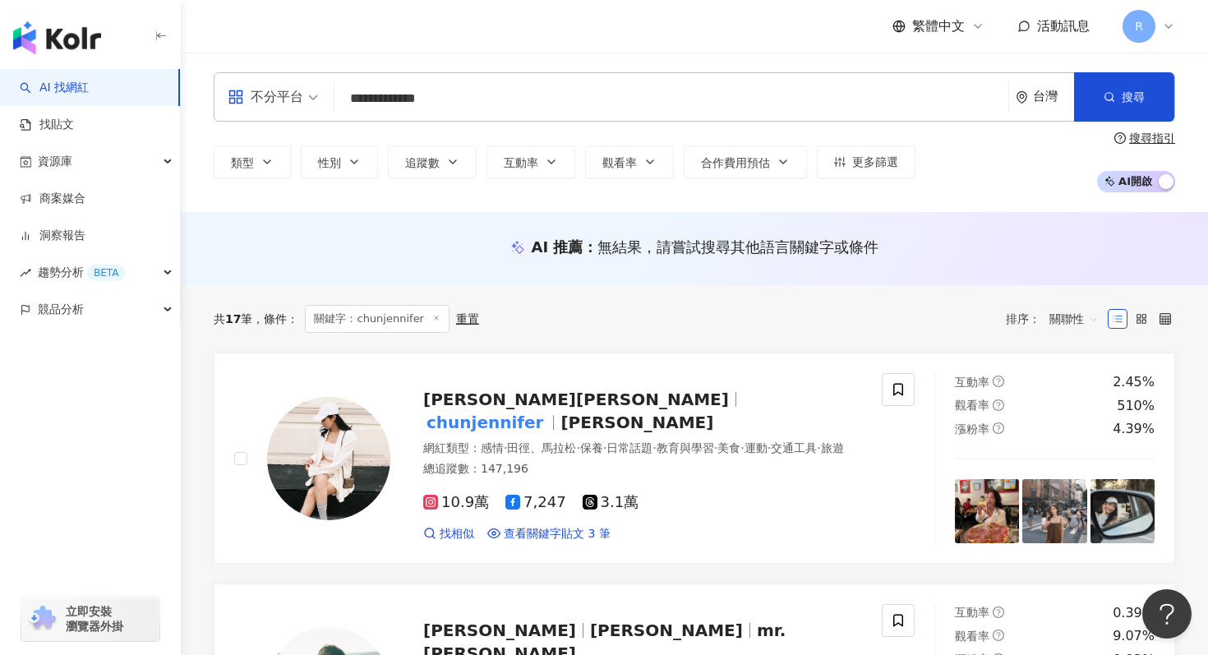
click at [321, 239] on div "AI 推薦 ： 無結果，請嘗試搜尋其他語言關鍵字或條件" at bounding box center [695, 247] width 962 height 21
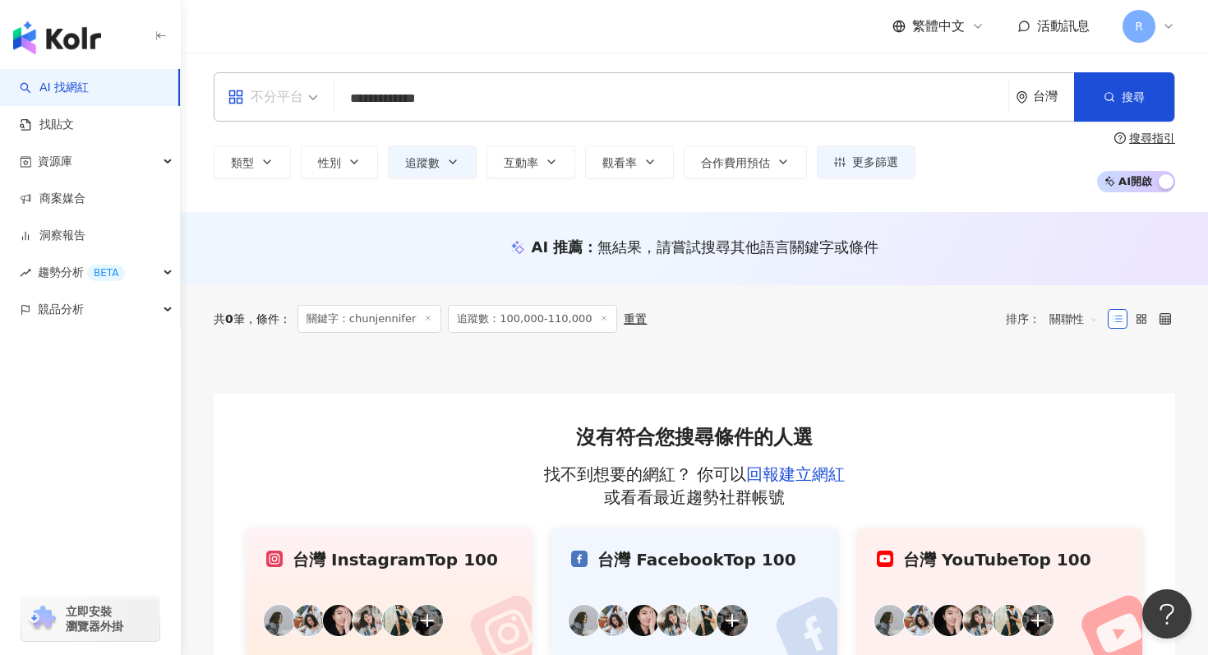
click at [264, 103] on div "不分平台" at bounding box center [266, 97] width 76 height 26
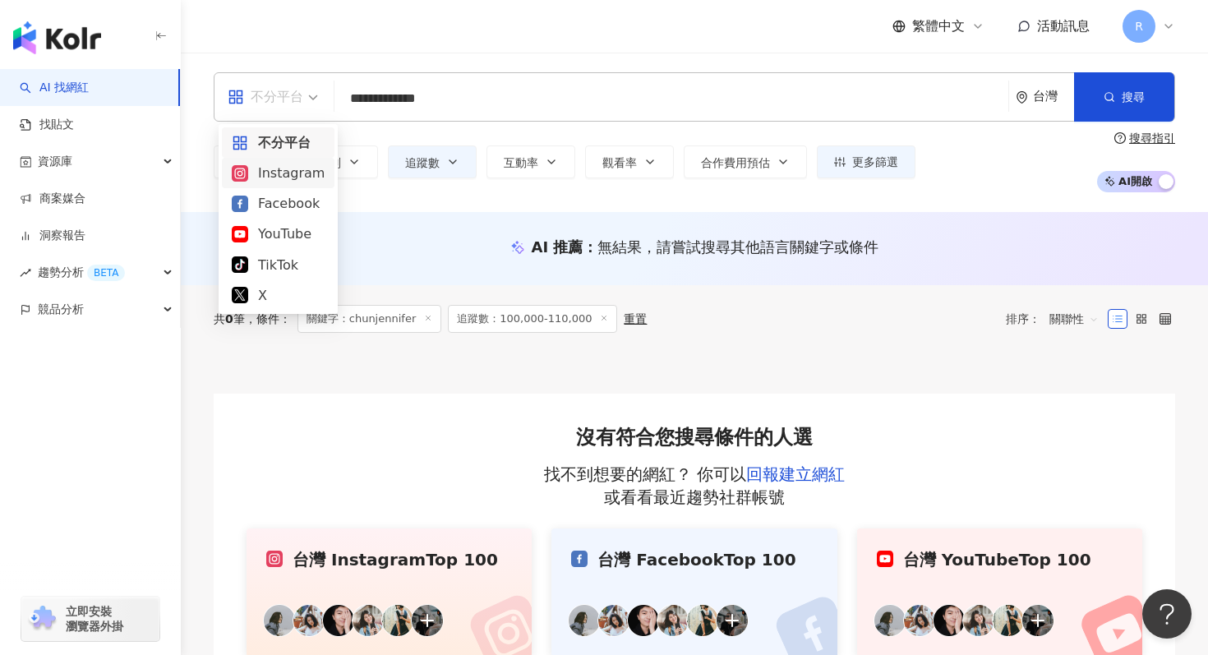
click at [289, 178] on div "Instagram" at bounding box center [278, 173] width 93 height 21
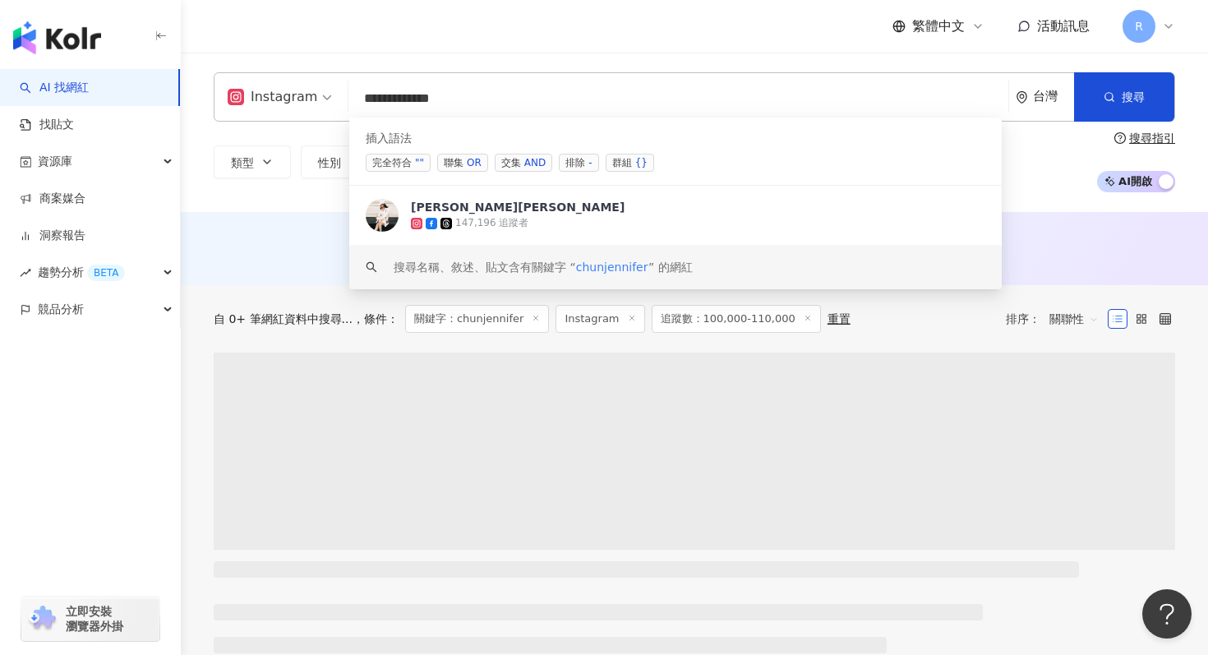
click at [423, 92] on input "**********" at bounding box center [678, 98] width 647 height 31
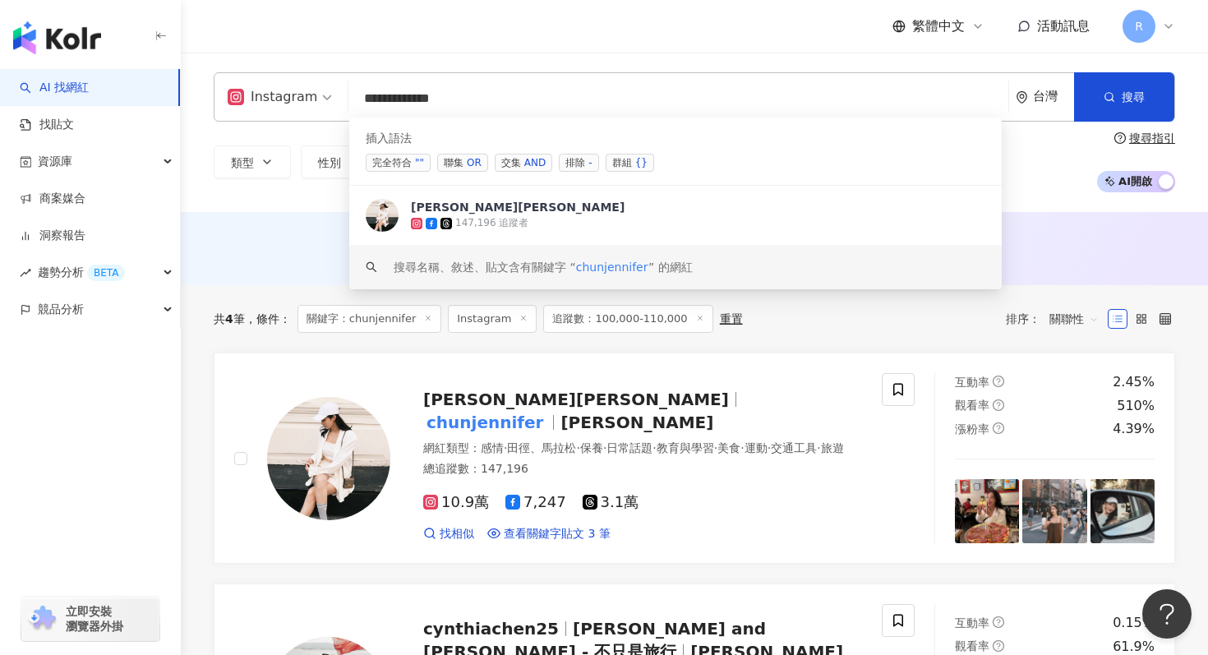
click at [423, 92] on input "**********" at bounding box center [678, 98] width 647 height 31
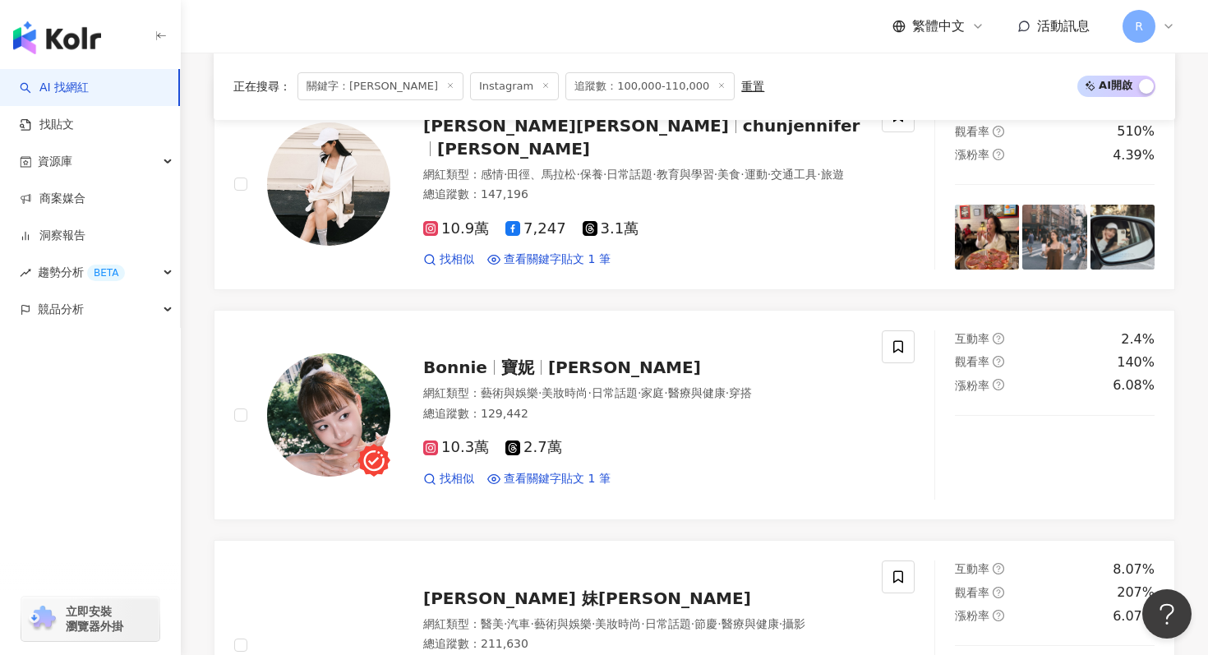
scroll to position [1950, 0]
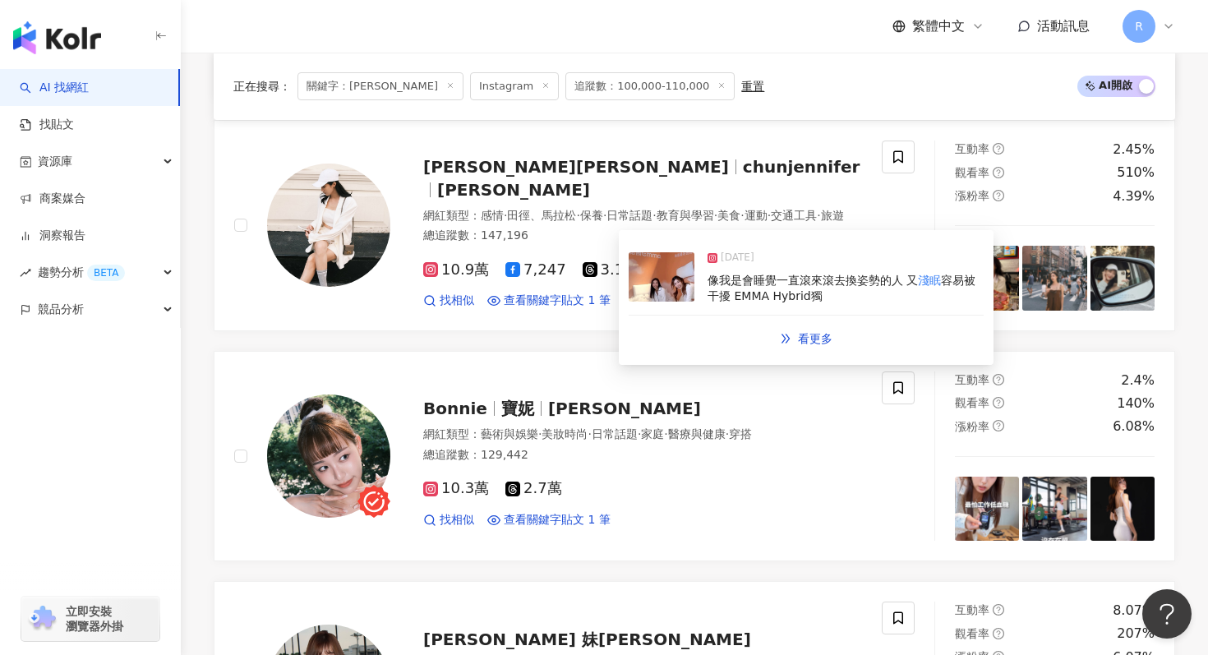
type input "**"
click at [653, 287] on img at bounding box center [662, 276] width 66 height 49
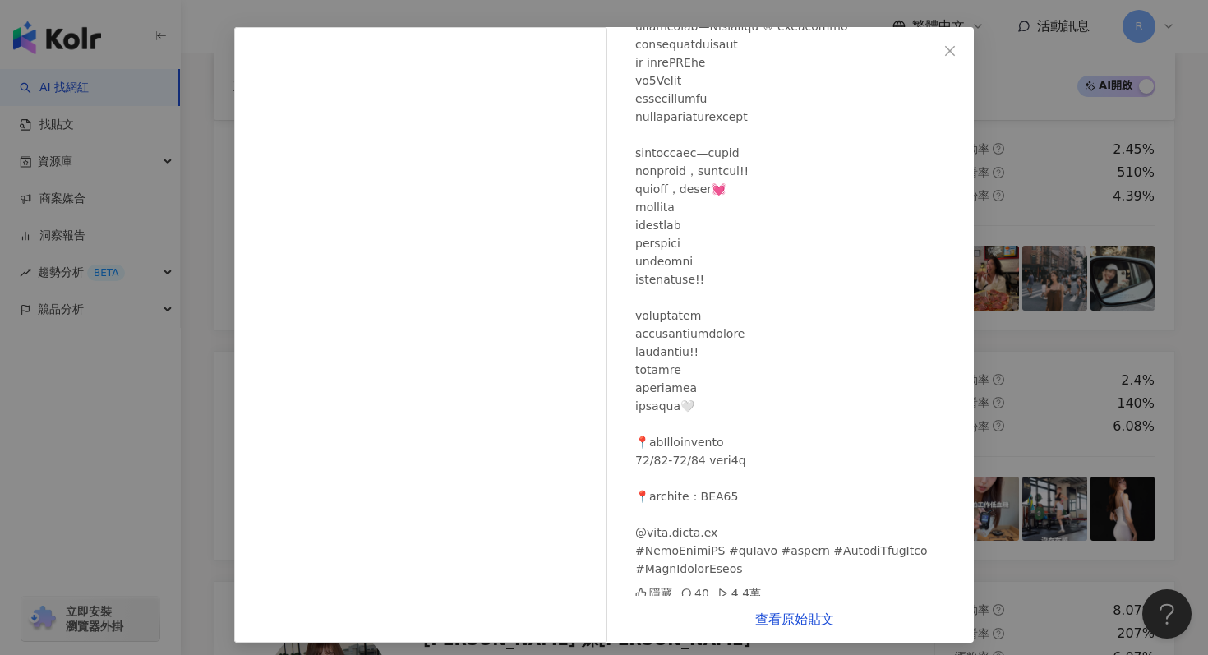
scroll to position [62, 0]
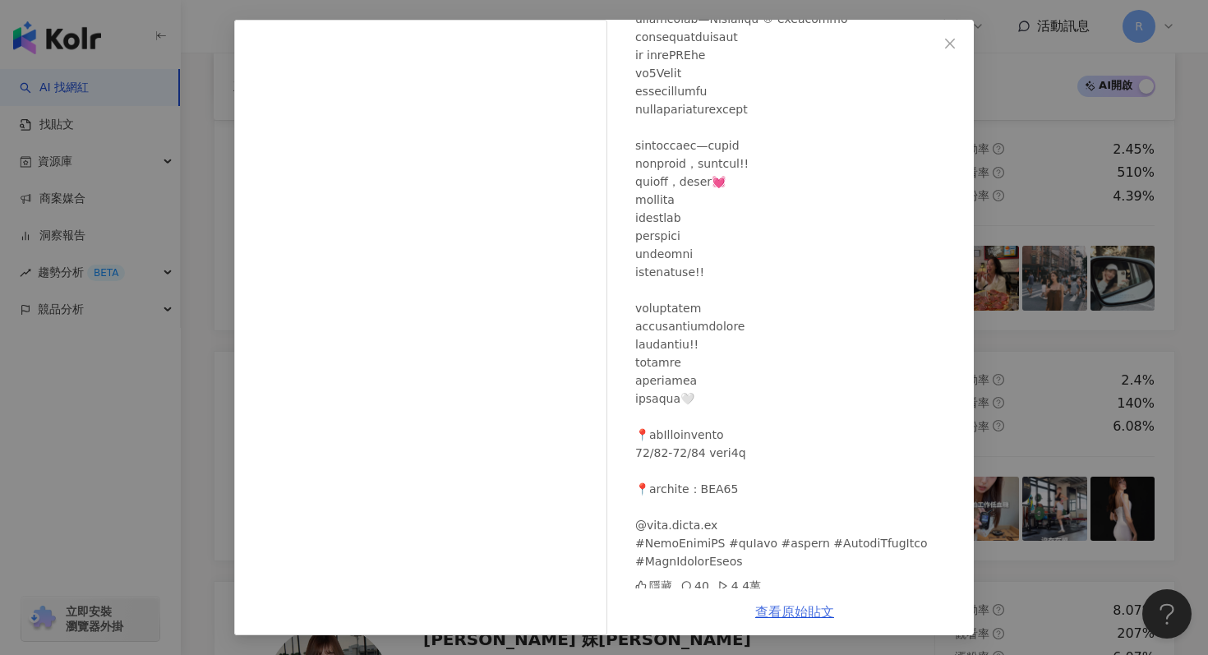
click at [803, 605] on link "查看原始貼文" at bounding box center [794, 612] width 79 height 16
click at [201, 132] on div "蔡沁妍Jennifer 2024/12/19 隱藏 40 4.4萬 查看原始貼文" at bounding box center [604, 327] width 1208 height 655
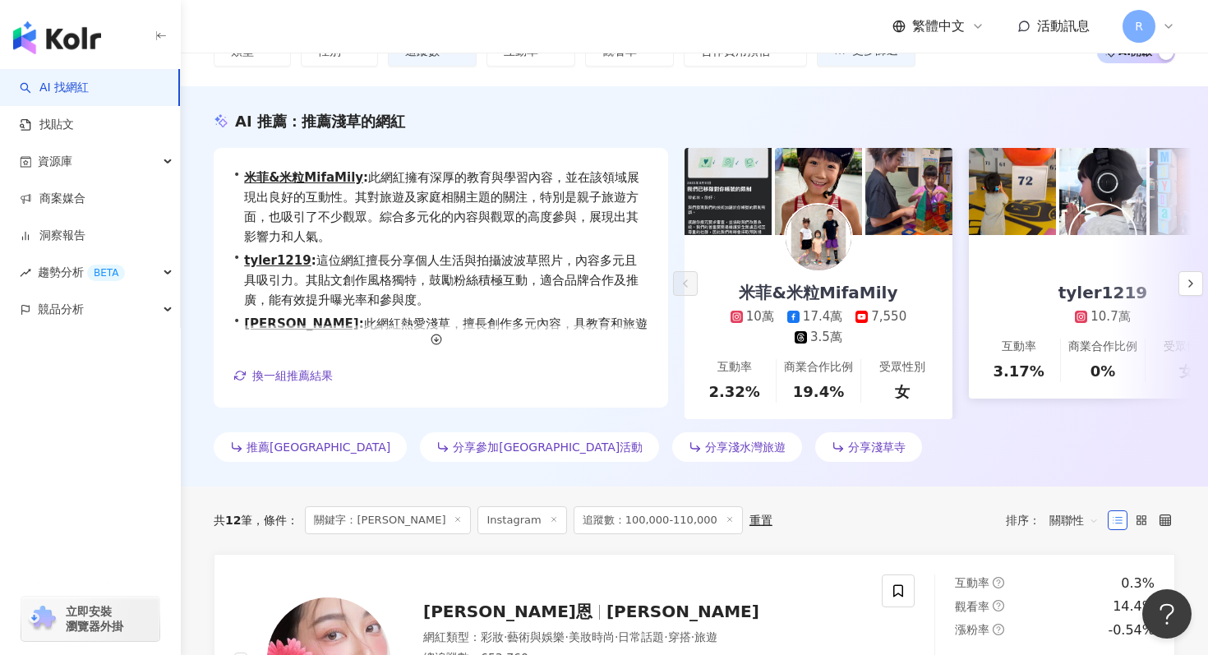
scroll to position [0, 0]
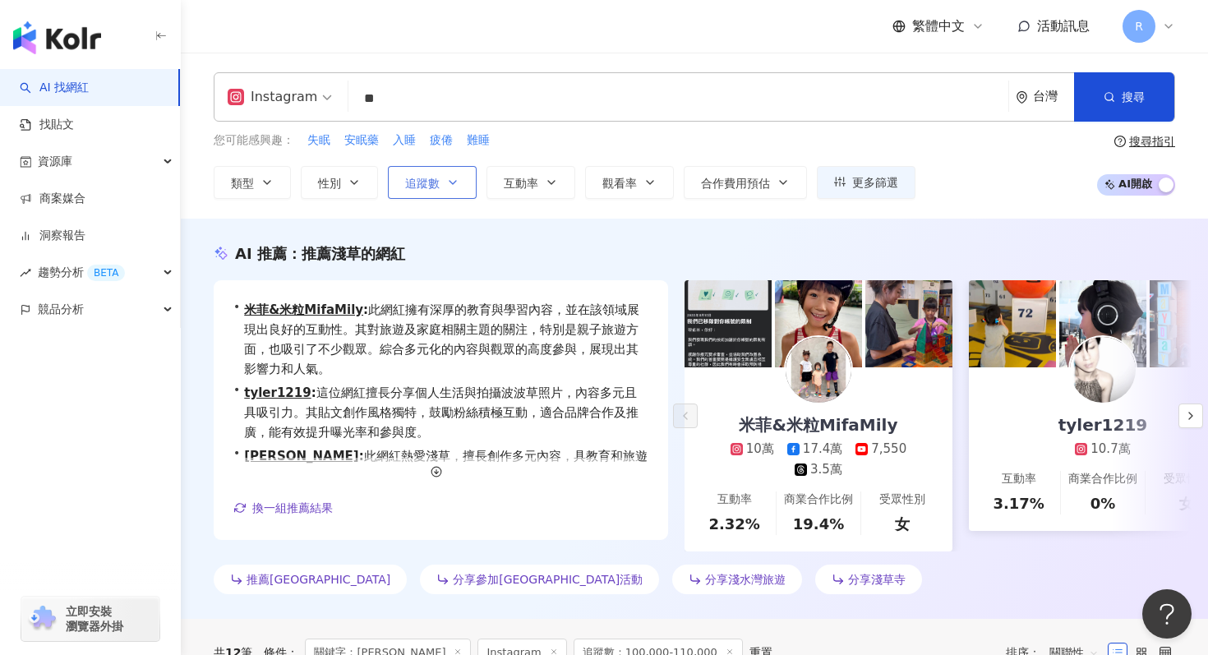
click at [436, 177] on span "追蹤數" at bounding box center [422, 183] width 35 height 13
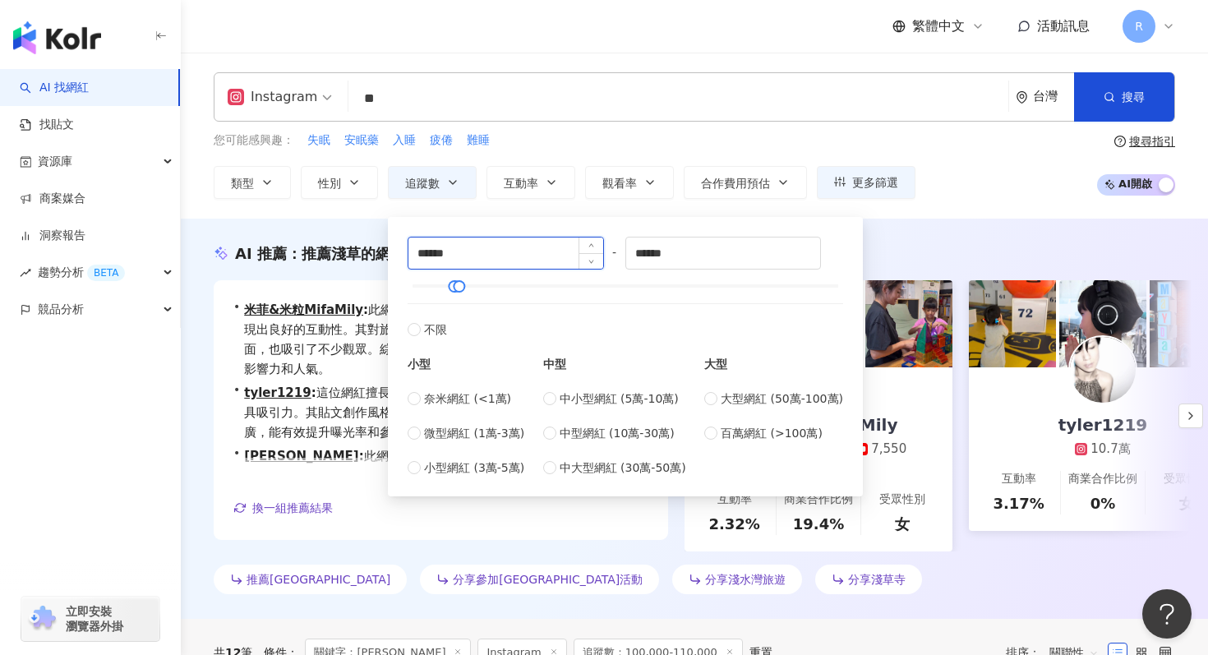
click at [478, 257] on input "******" at bounding box center [506, 253] width 195 height 31
type input "*****"
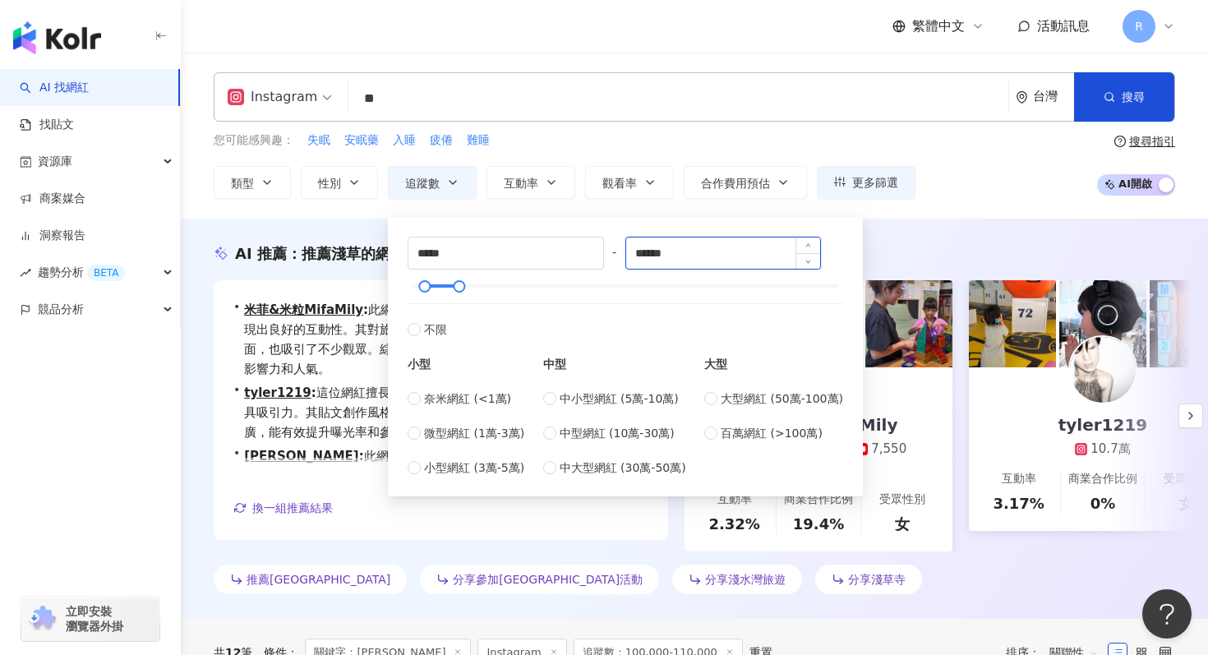
click at [707, 243] on input "******" at bounding box center [723, 253] width 195 height 31
type input "*****"
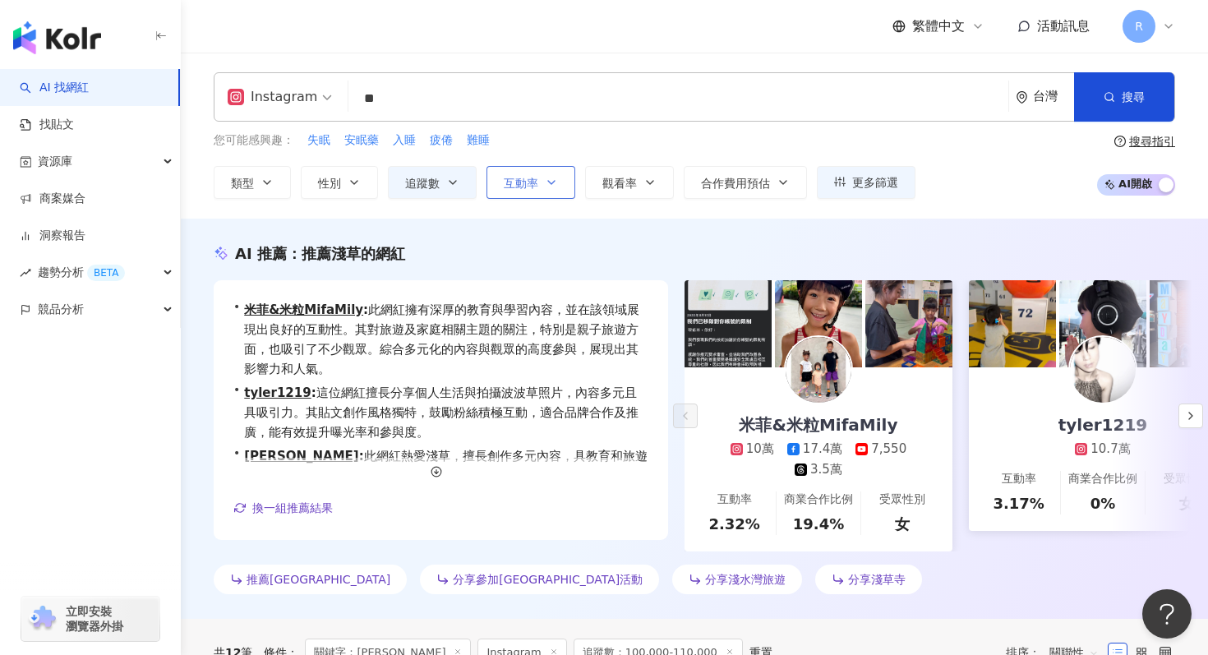
click at [545, 187] on icon "button" at bounding box center [551, 182] width 13 height 13
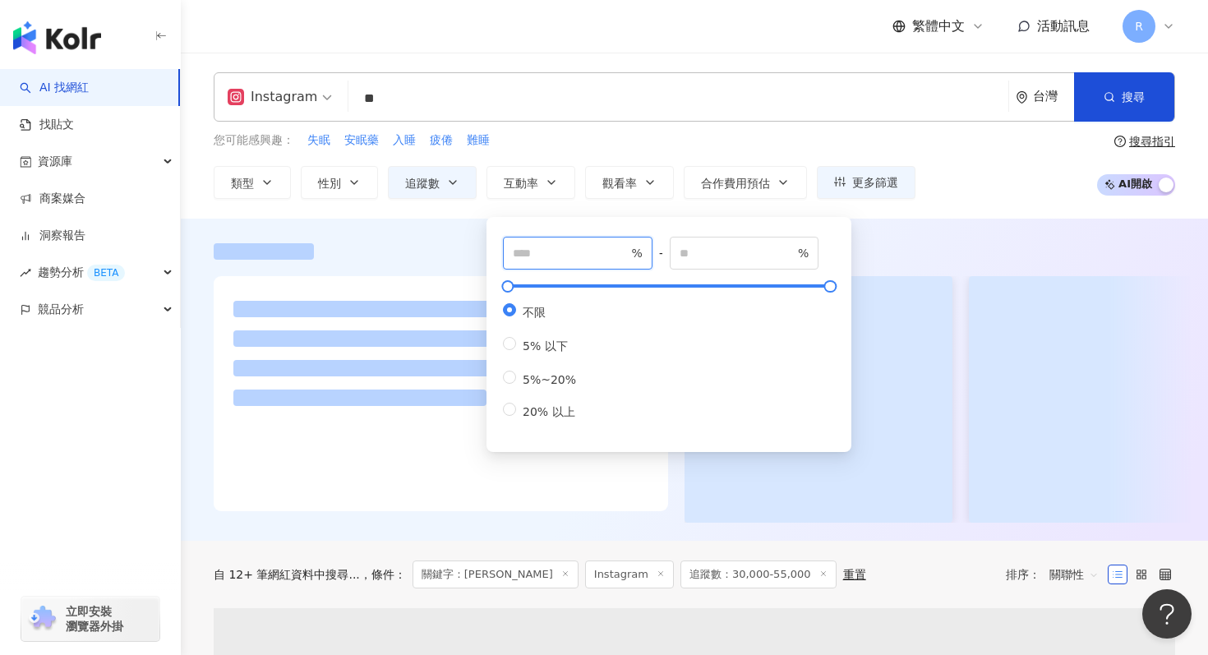
click at [534, 246] on input "number" at bounding box center [570, 253] width 115 height 18
type input "*"
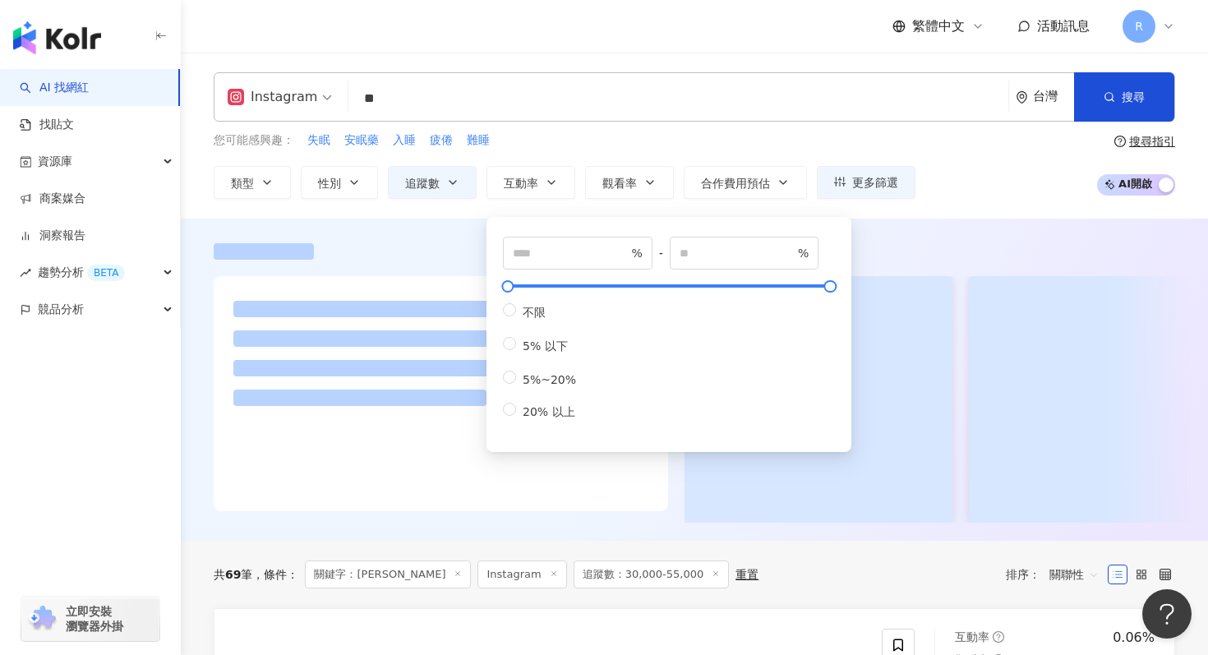
click at [575, 146] on div "您可能感興趣： 失眠 安眠藥 入睡 疲倦 難睡" at bounding box center [565, 141] width 702 height 18
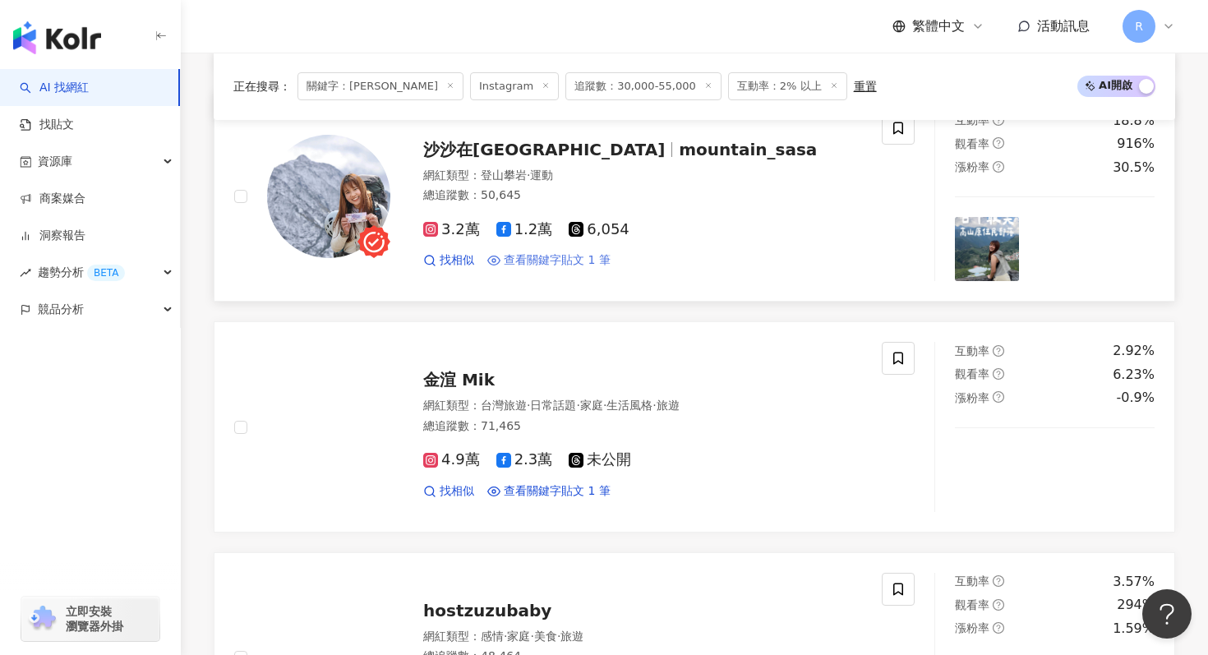
scroll to position [1814, 0]
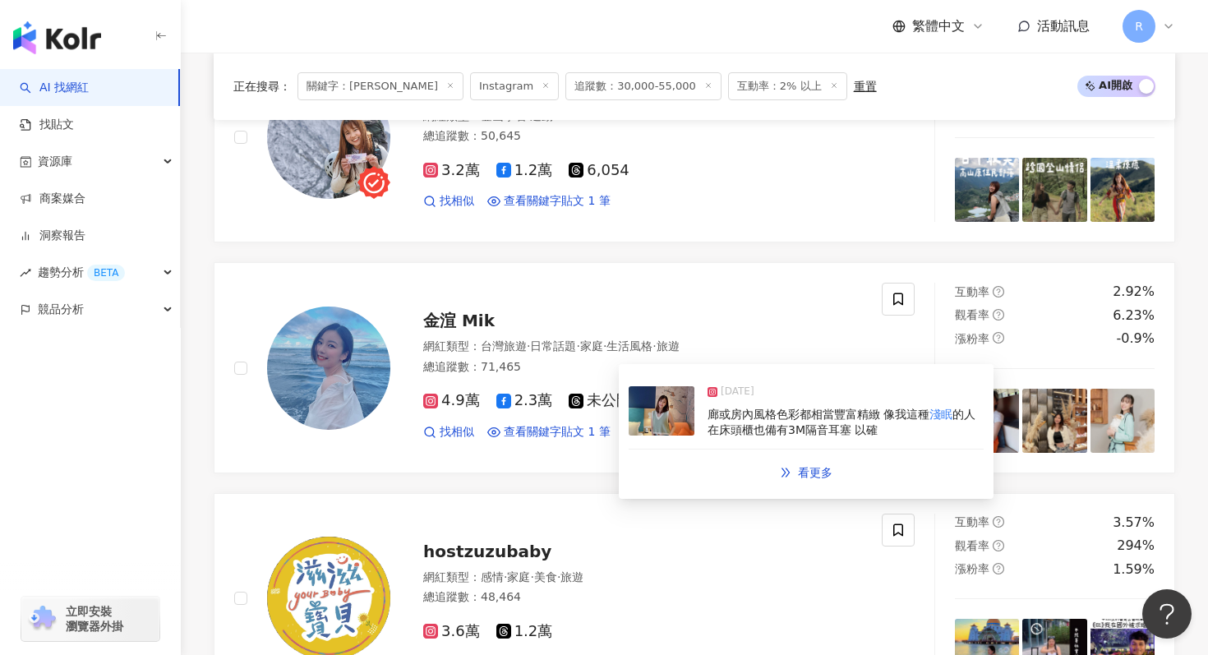
click at [654, 413] on img at bounding box center [662, 410] width 66 height 49
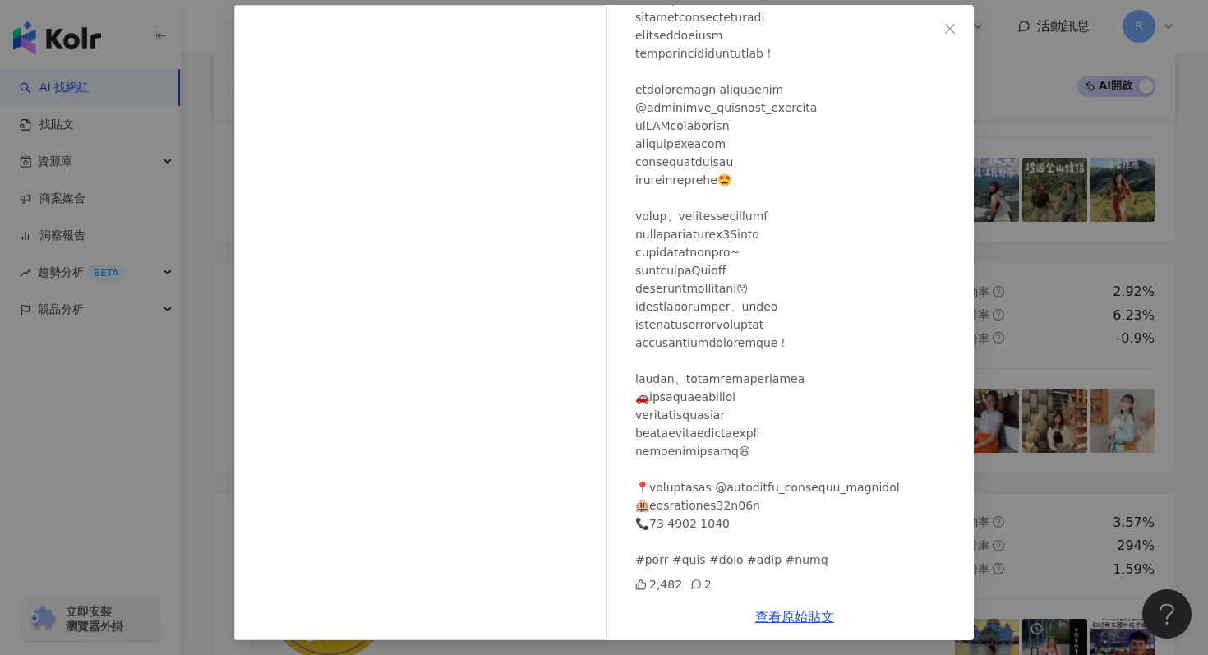
scroll to position [82, 0]
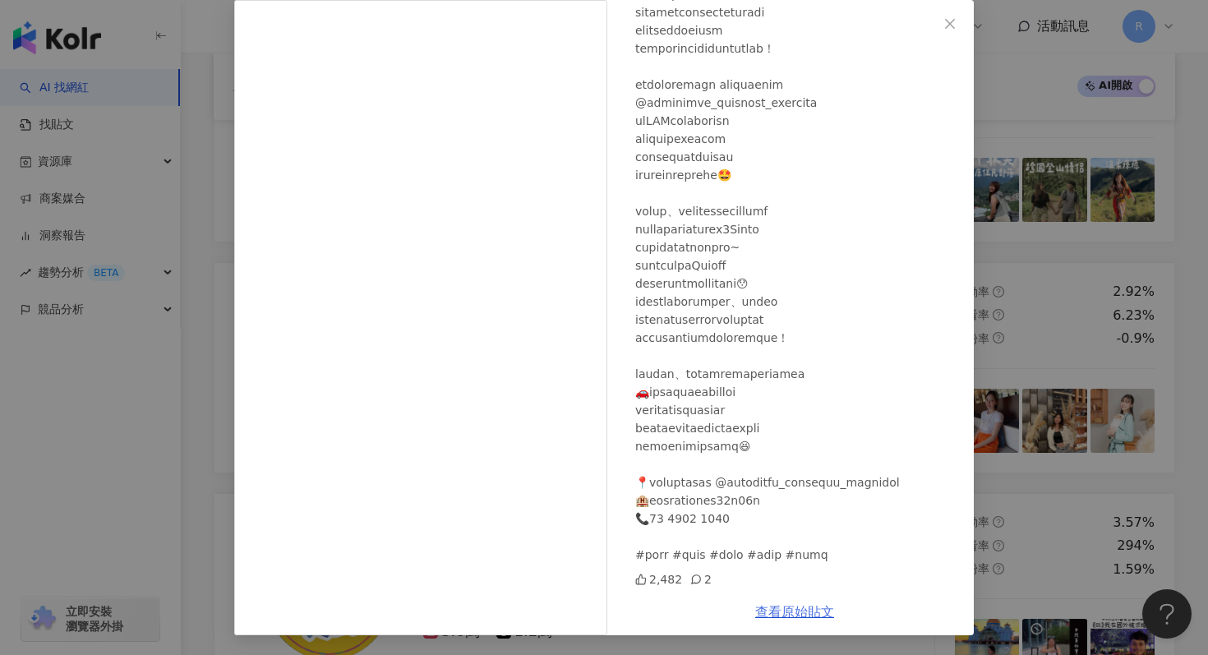
click at [770, 614] on link "查看原始貼文" at bounding box center [794, 612] width 79 height 16
